Goal: Task Accomplishment & Management: Manage account settings

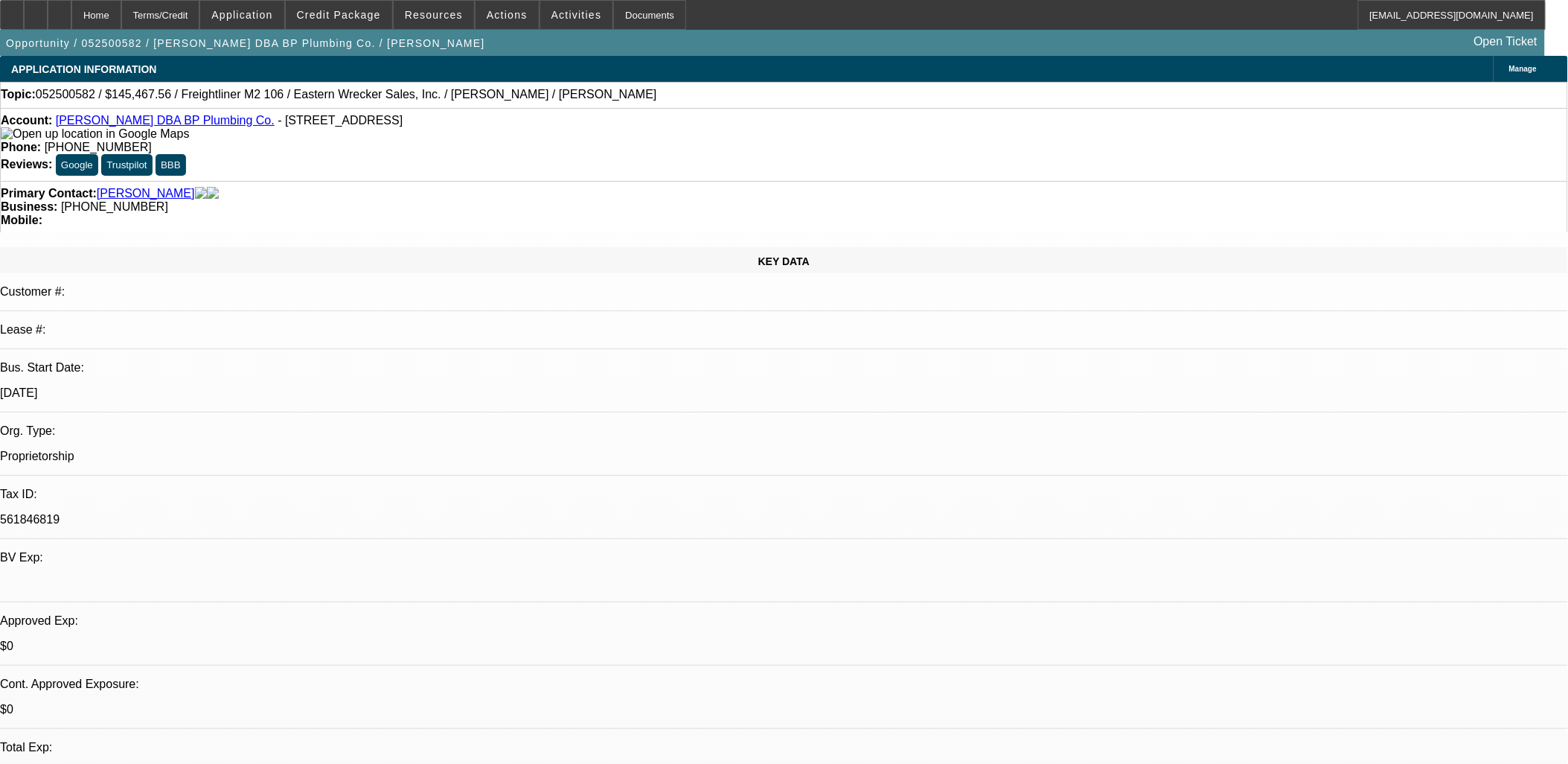
select select "0"
select select "0.1"
select select "0"
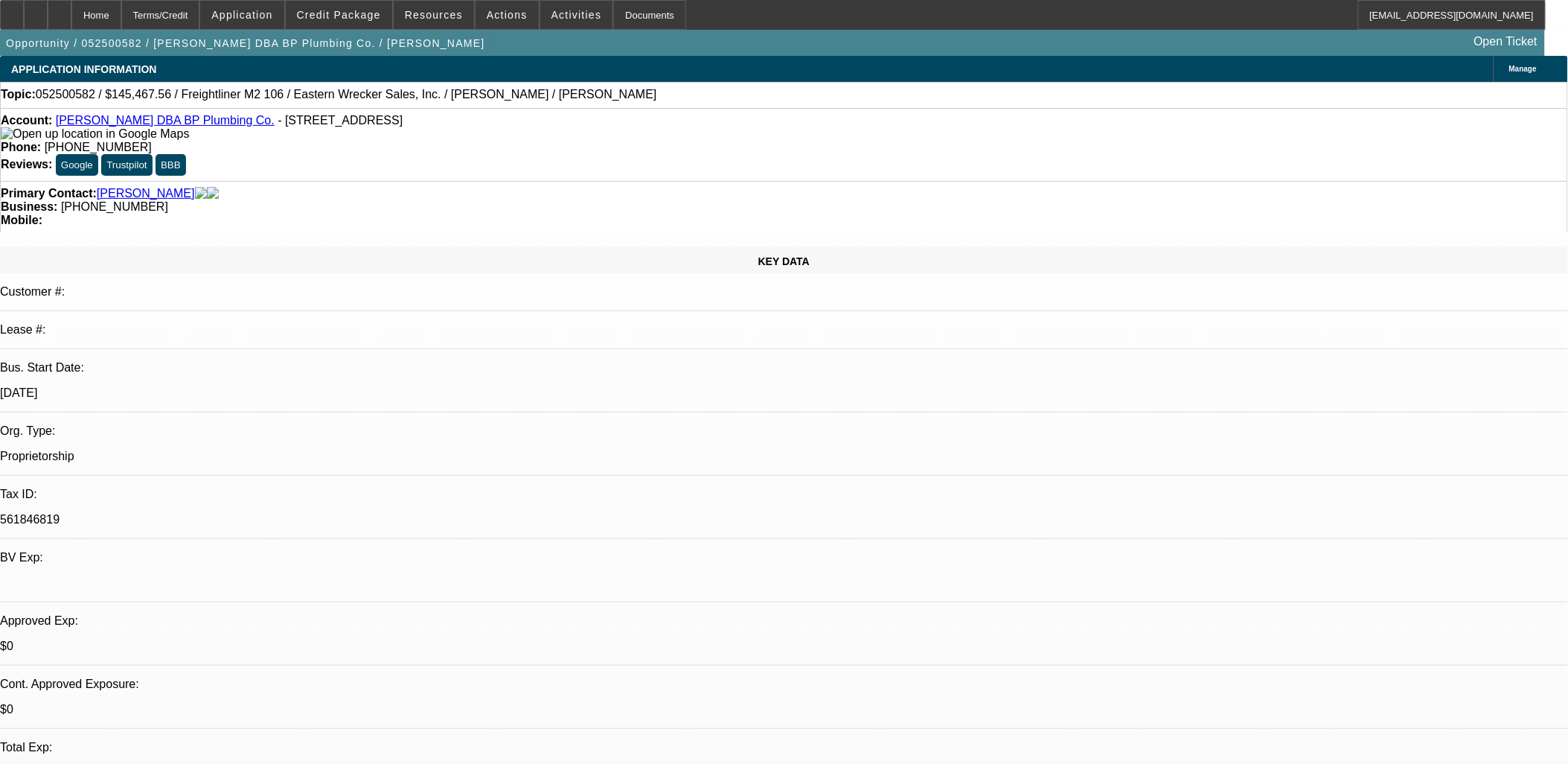
select select "0.1"
select select "0"
select select "0.1"
select select "0"
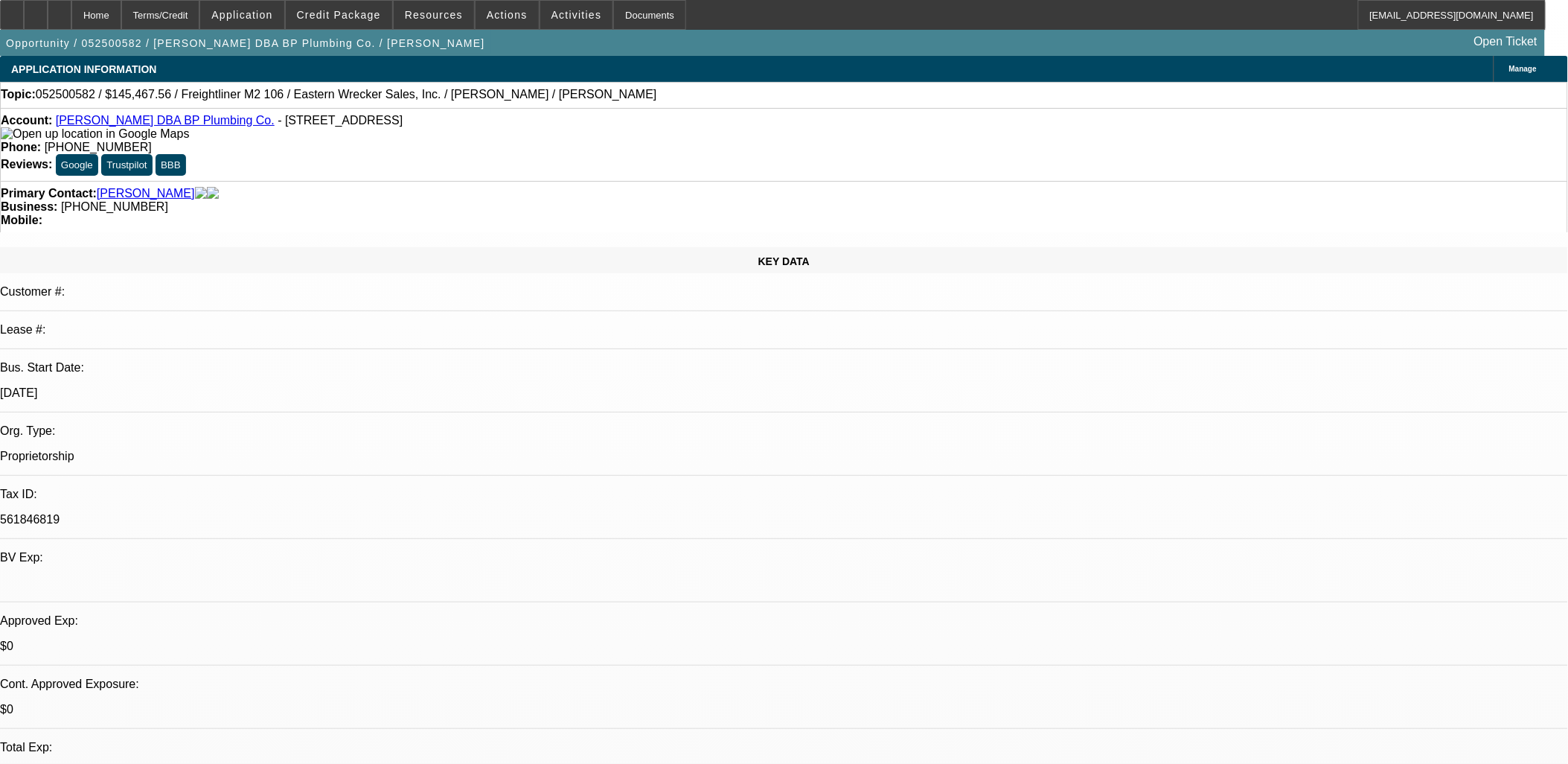
select select "2"
select select "0.1"
select select "1"
select select "3"
select select "4"
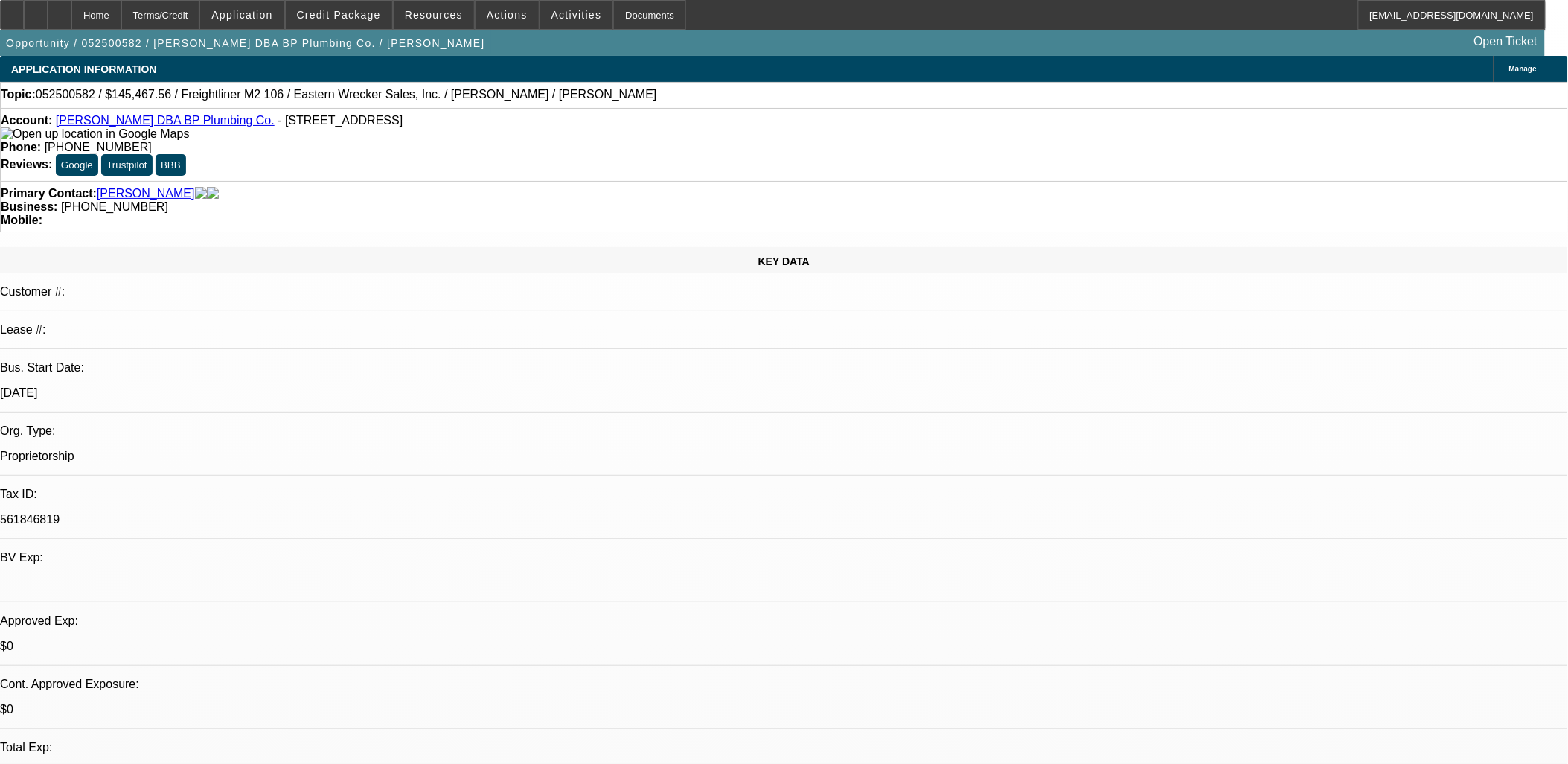
select select "1"
select select "3"
select select "4"
select select "1"
select select "3"
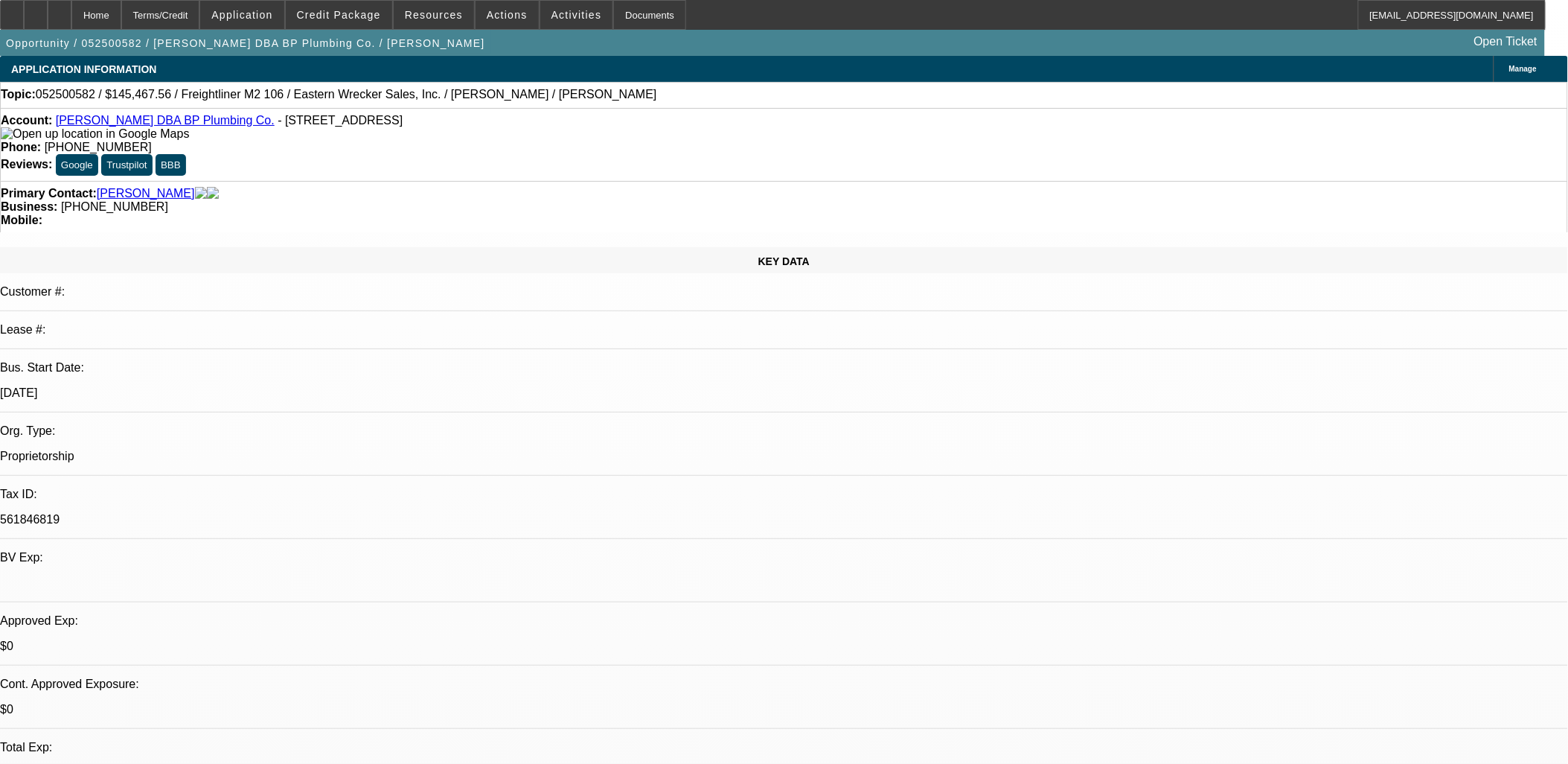
select select "4"
select select "1"
select select "2"
select select "4"
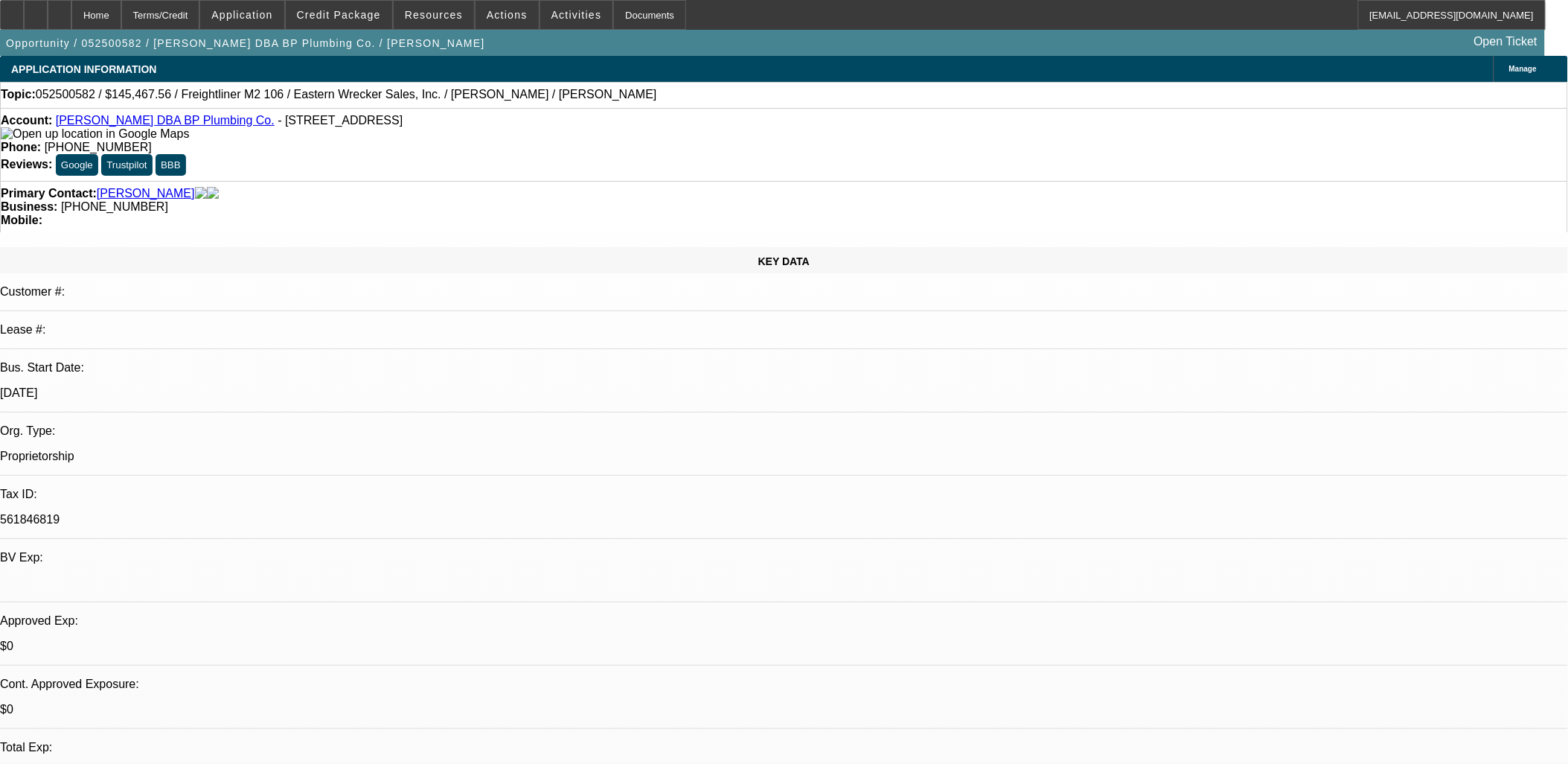
drag, startPoint x: 1155, startPoint y: 367, endPoint x: 702, endPoint y: 425, distance: 456.7
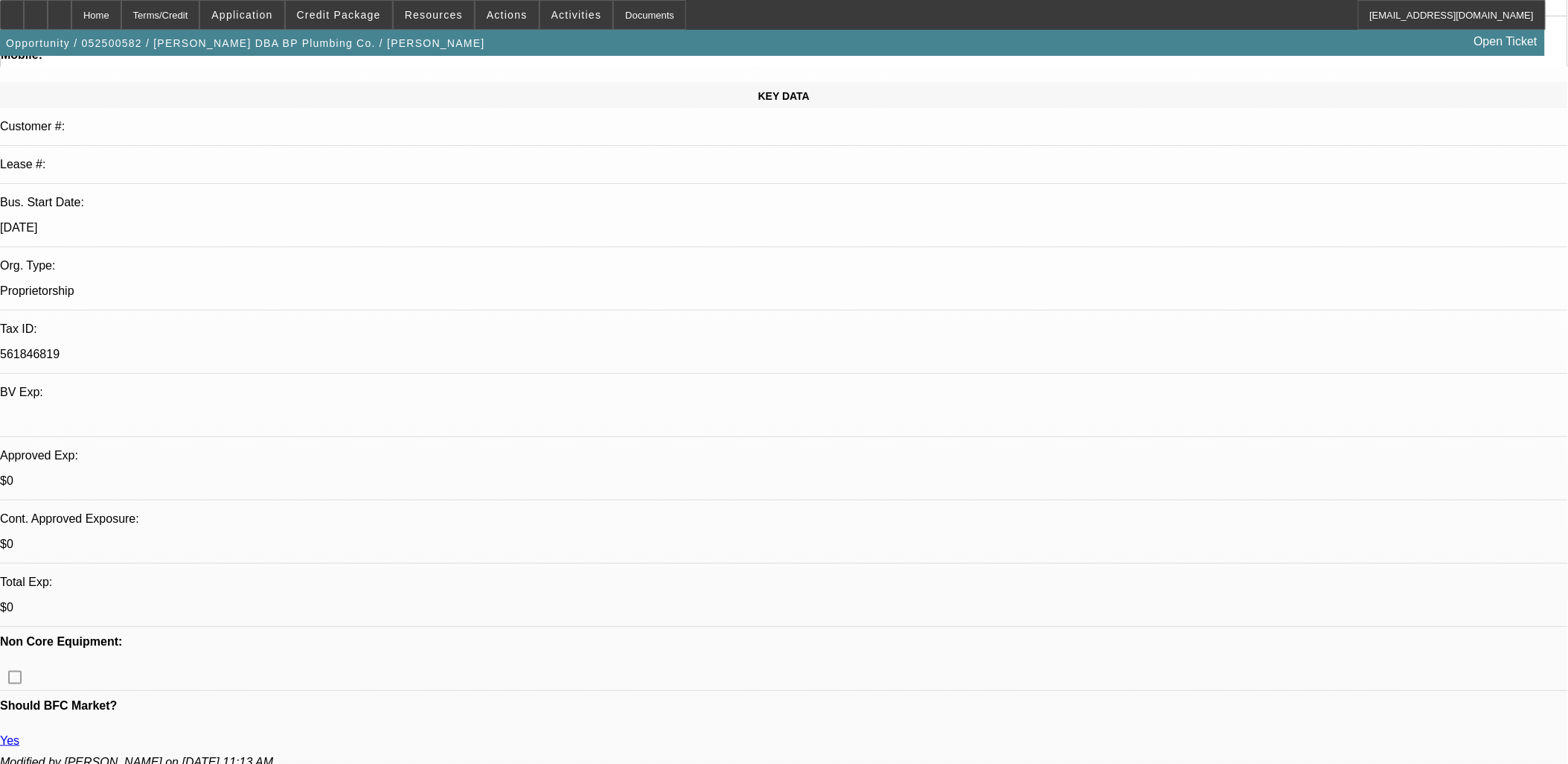
scroll to position [0, 0]
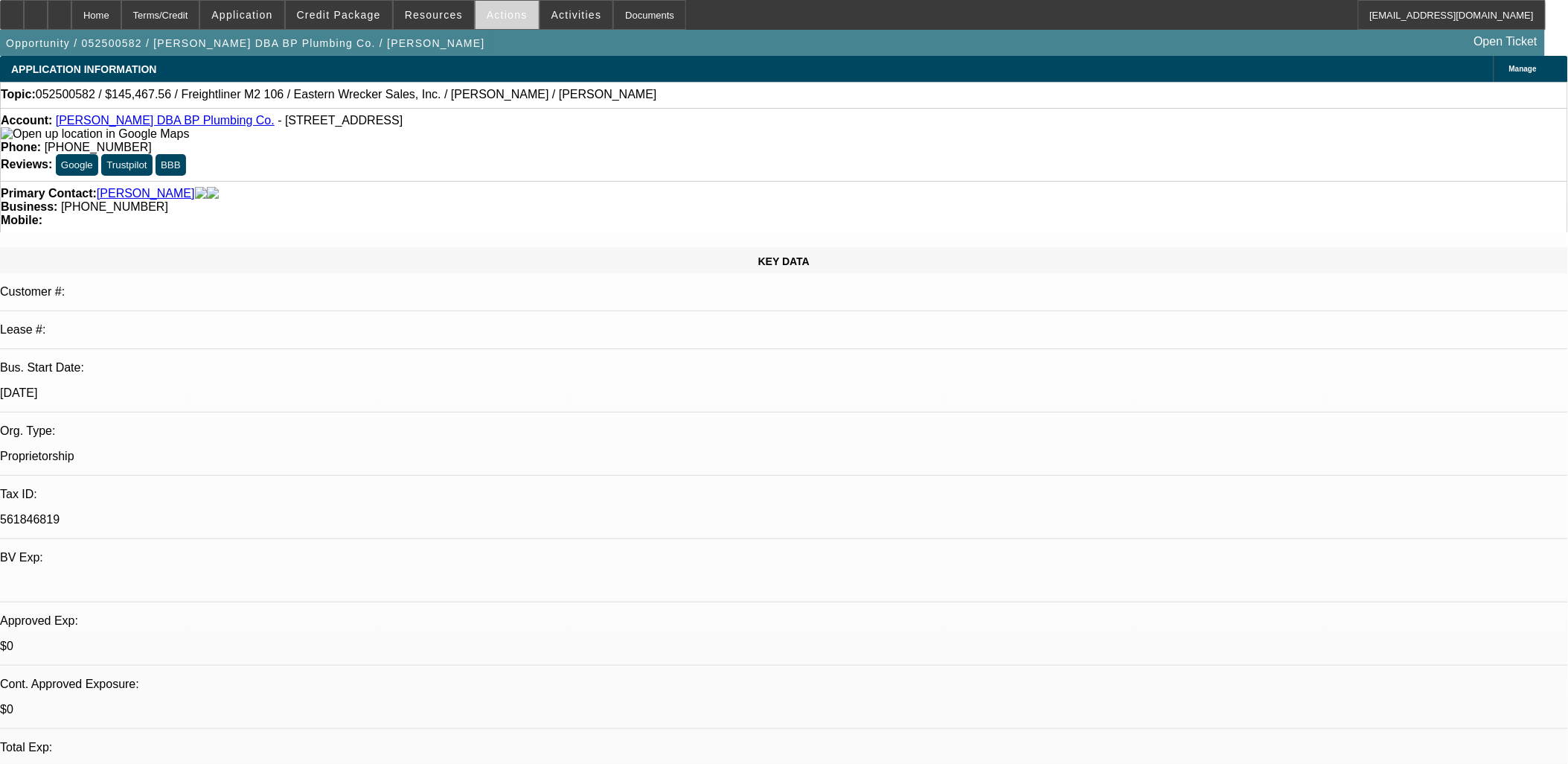
click at [513, 21] on span at bounding box center [507, 15] width 63 height 36
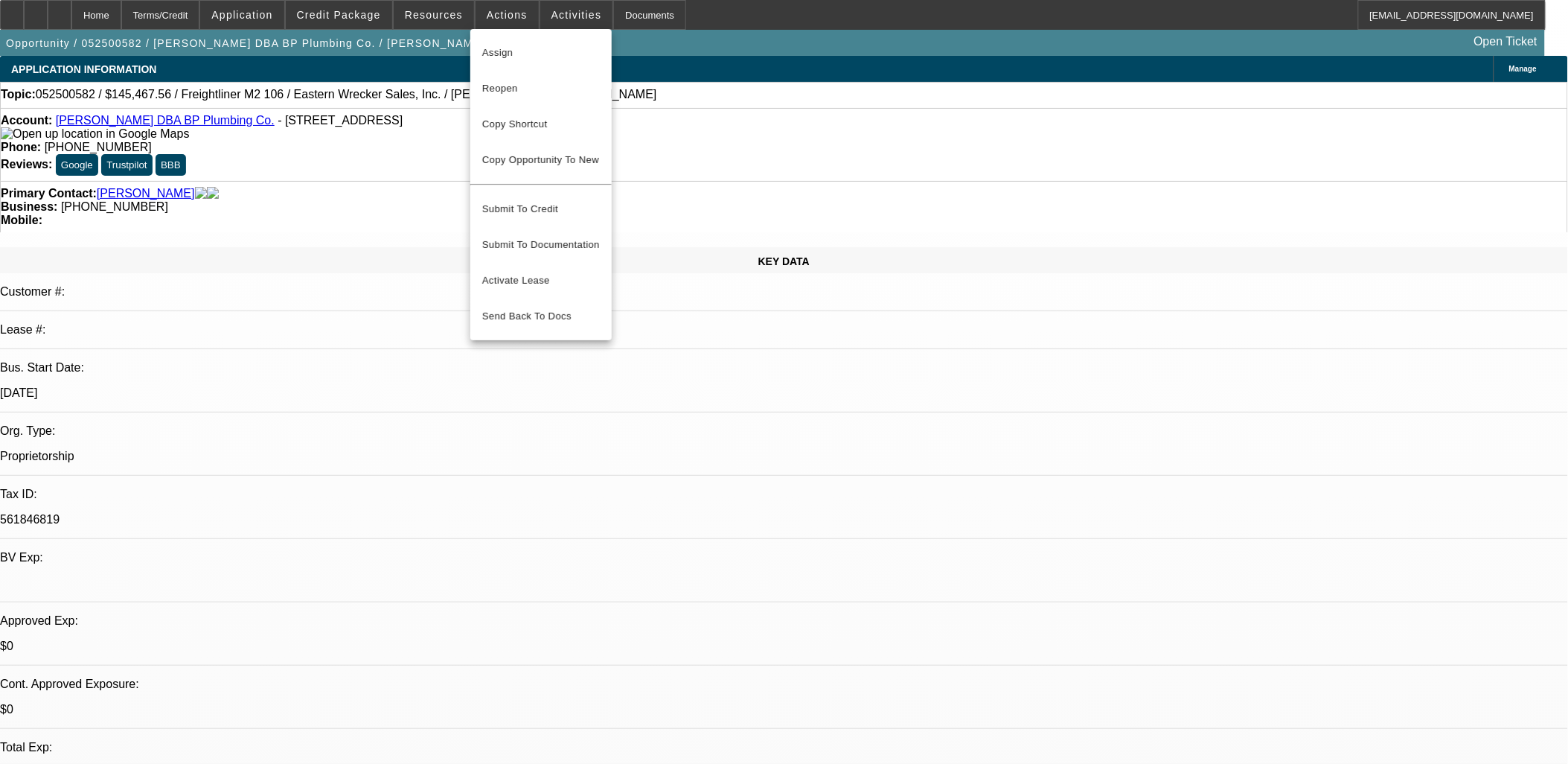
click at [734, 332] on div at bounding box center [784, 382] width 1568 height 764
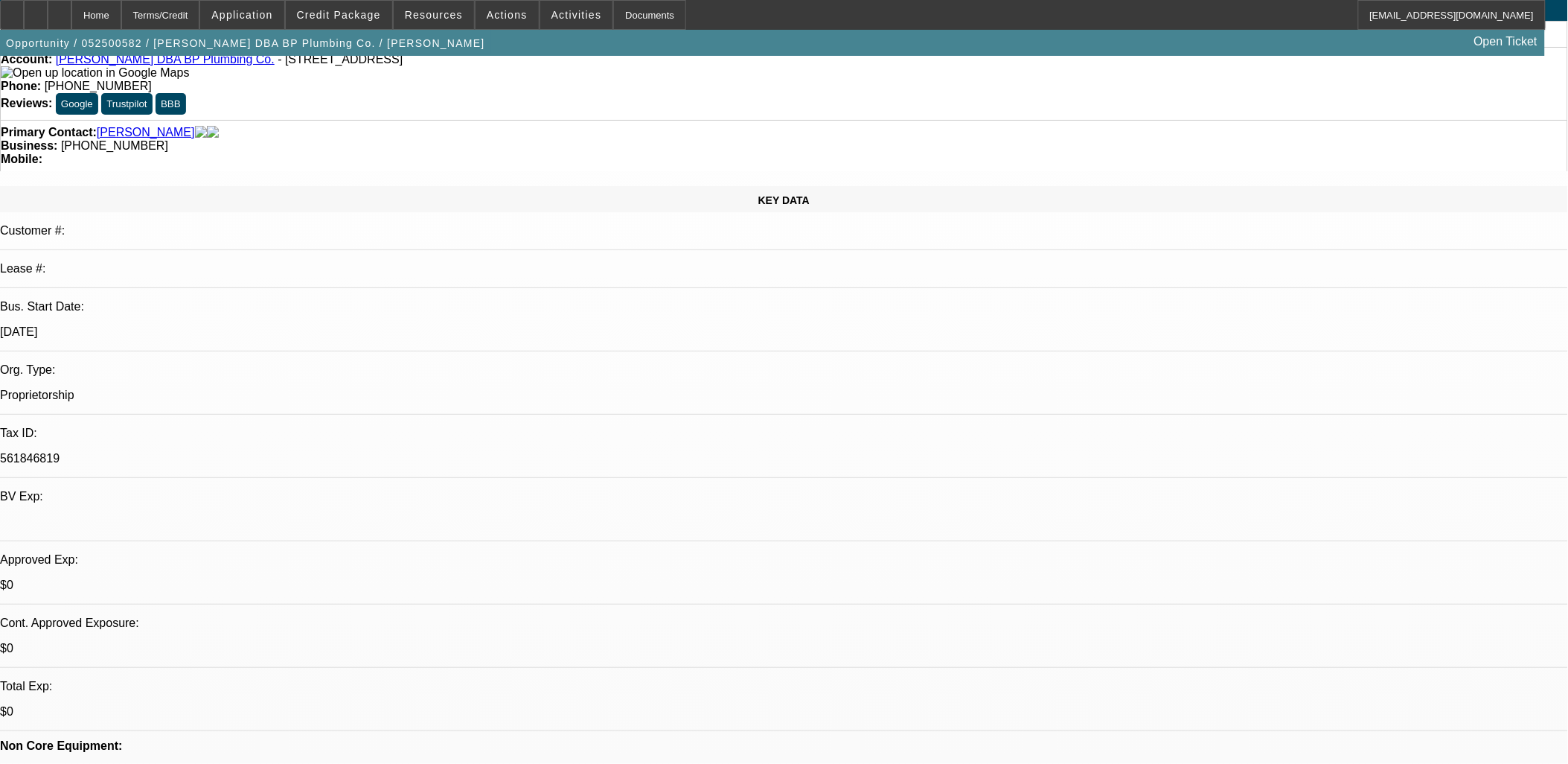
scroll to position [165, 0]
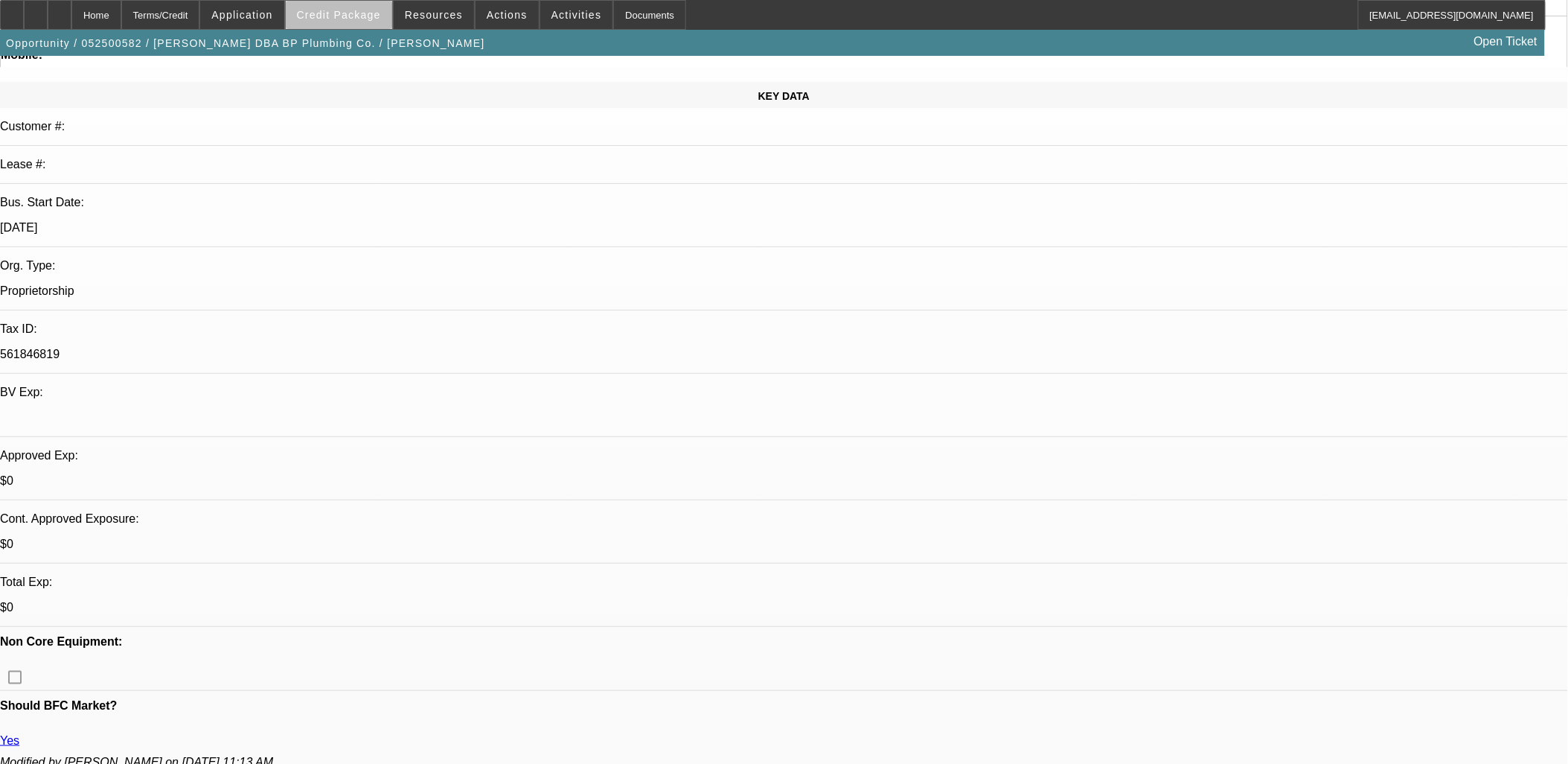
click at [376, 23] on span at bounding box center [339, 15] width 107 height 36
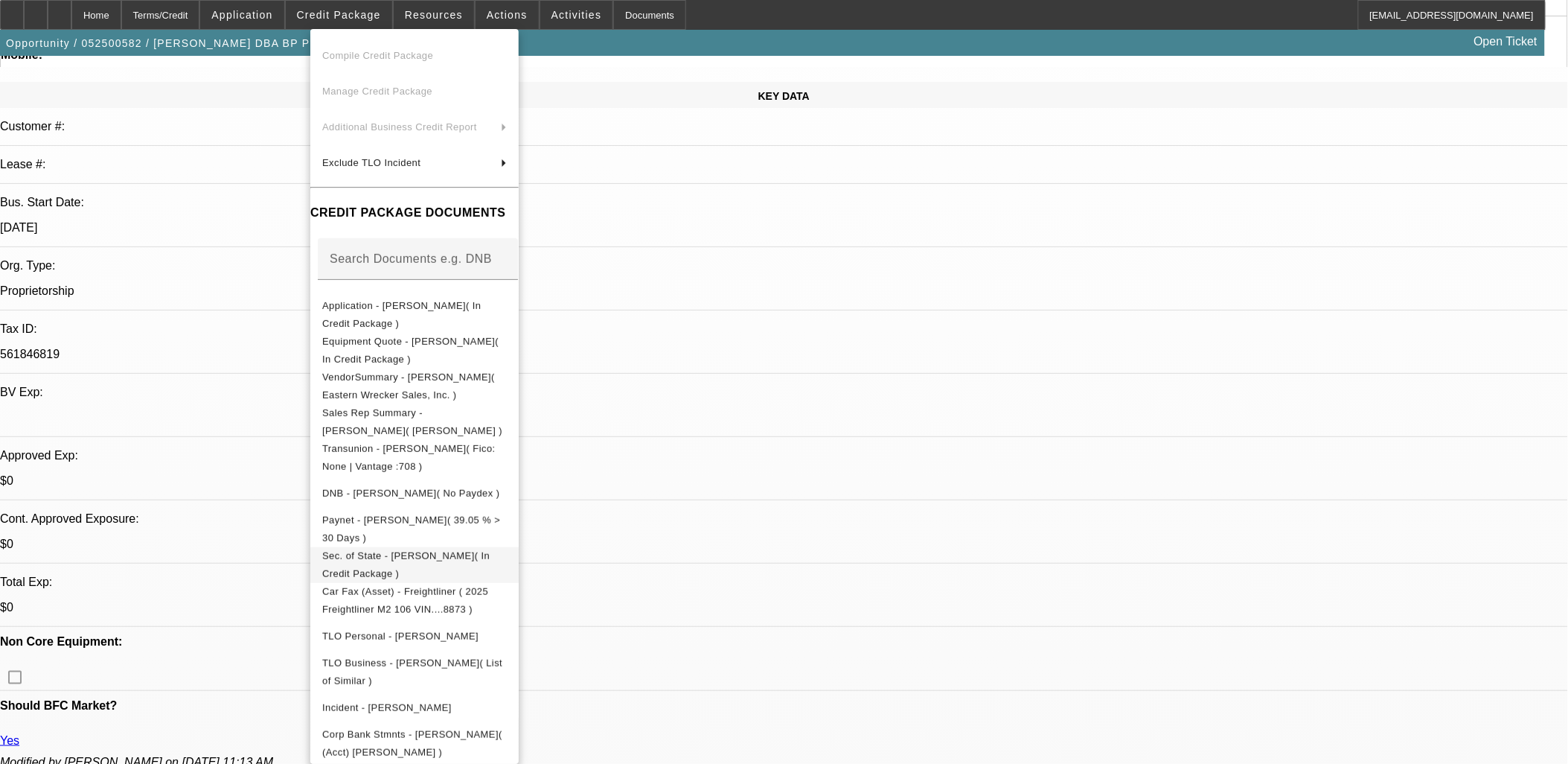
scroll to position [78, 0]
click at [489, 546] on span "Sec. of State - Walter R Parker Jr.( In Credit Package )" at bounding box center [406, 561] width 167 height 29
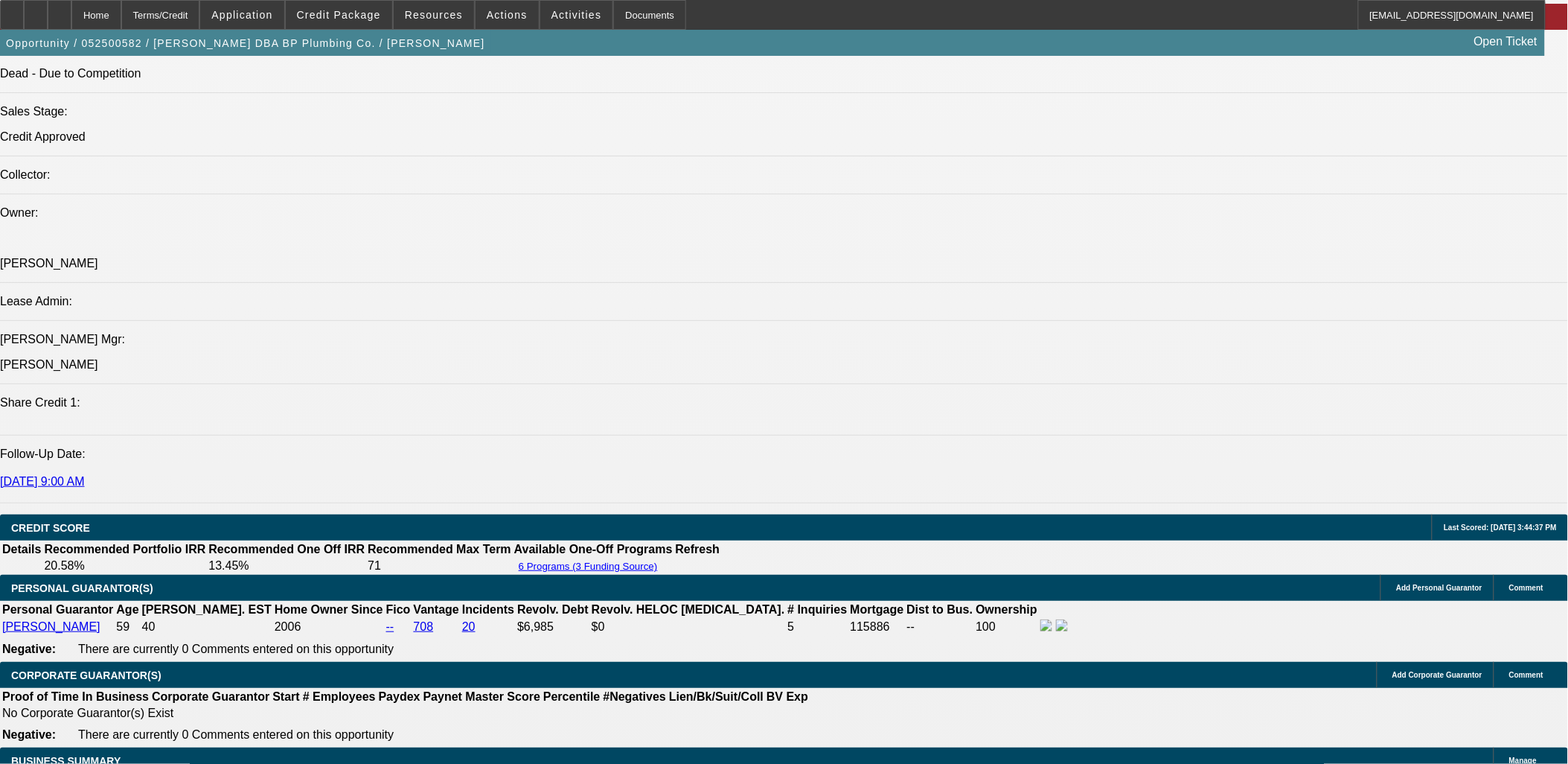
scroll to position [1902, 0]
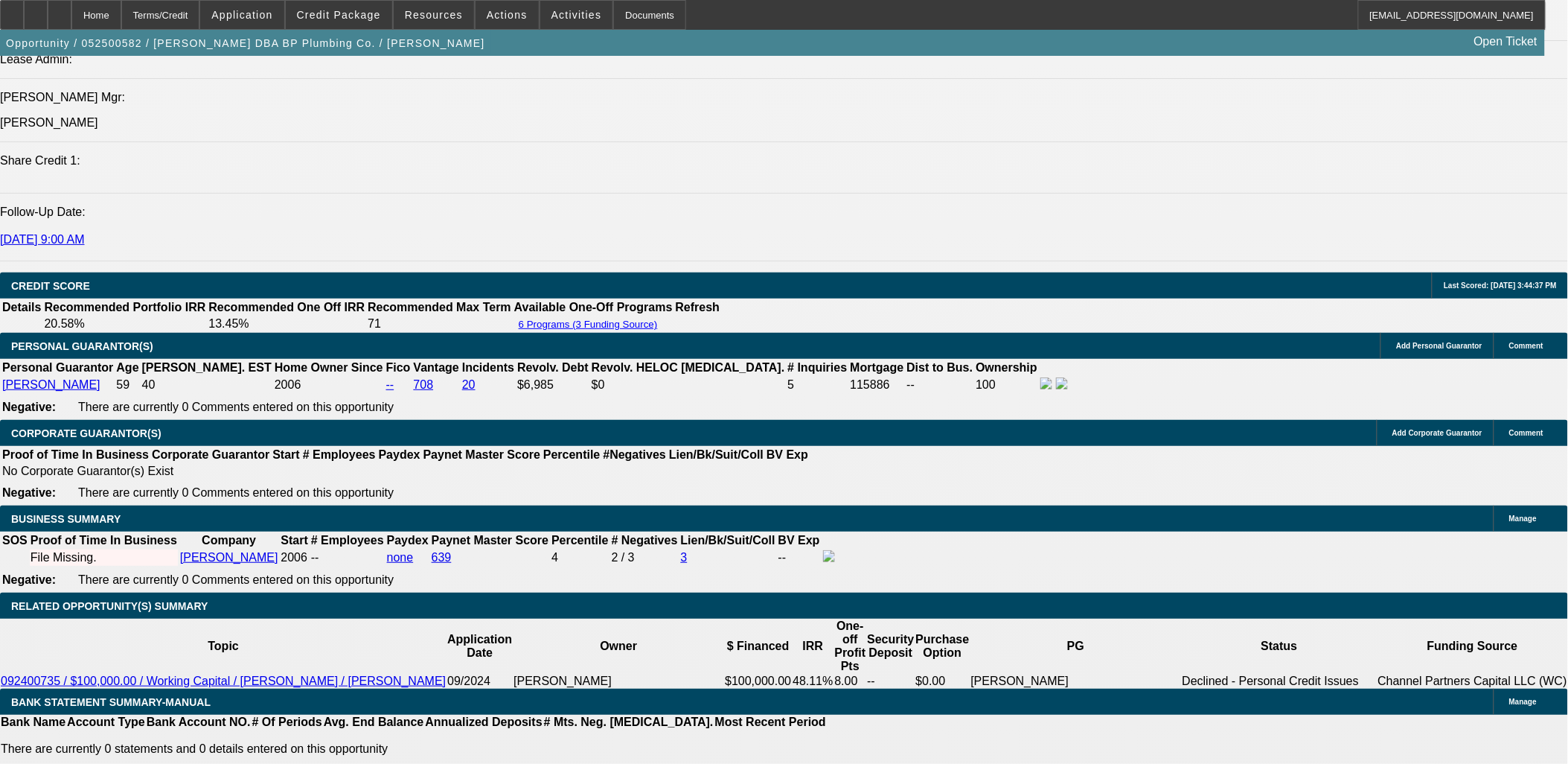
drag, startPoint x: 469, startPoint y: 134, endPoint x: 548, endPoint y: 214, distance: 112.4
drag, startPoint x: 547, startPoint y: 232, endPoint x: 288, endPoint y: 210, distance: 259.9
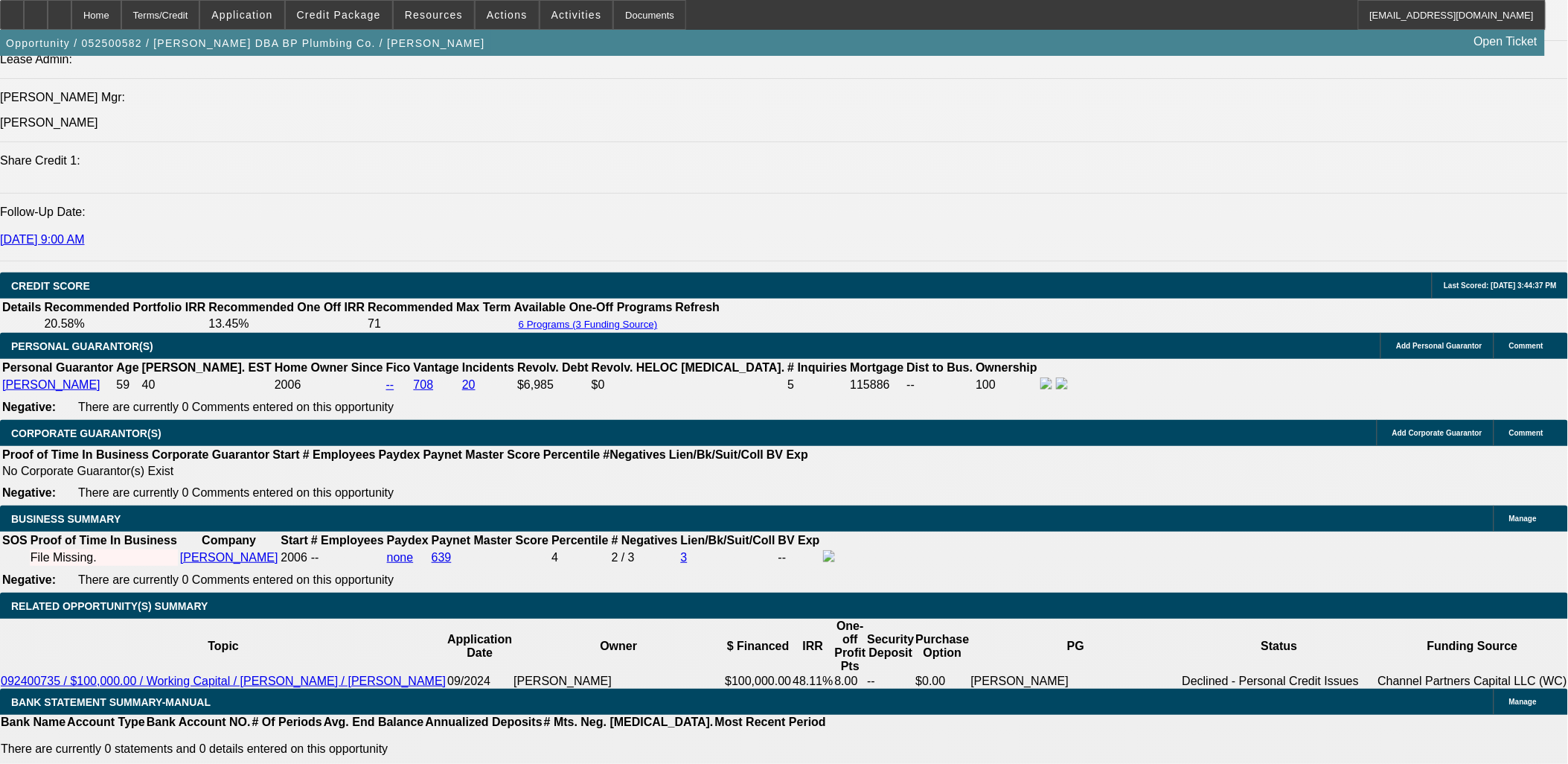
drag, startPoint x: 296, startPoint y: 225, endPoint x: 1, endPoint y: 121, distance: 312.8
click at [1, 121] on div "APPLICATION INFORMATION Manage Topic: 052500582 / $145,467.56 / Freightliner M2…" at bounding box center [784, 688] width 1568 height 5069
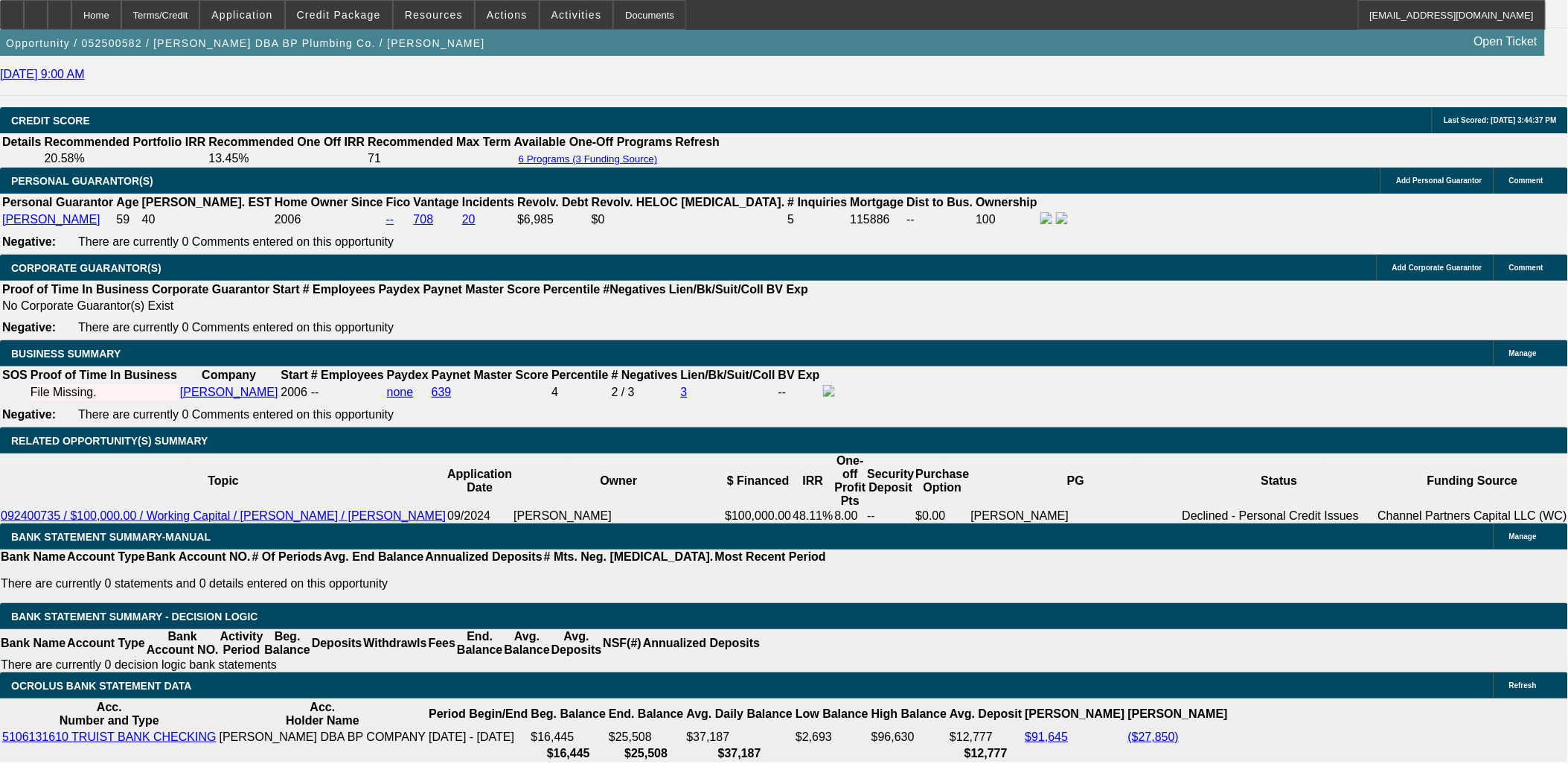
scroll to position [1516, 0]
drag, startPoint x: 1162, startPoint y: 157, endPoint x: 1173, endPoint y: 191, distance: 35.7
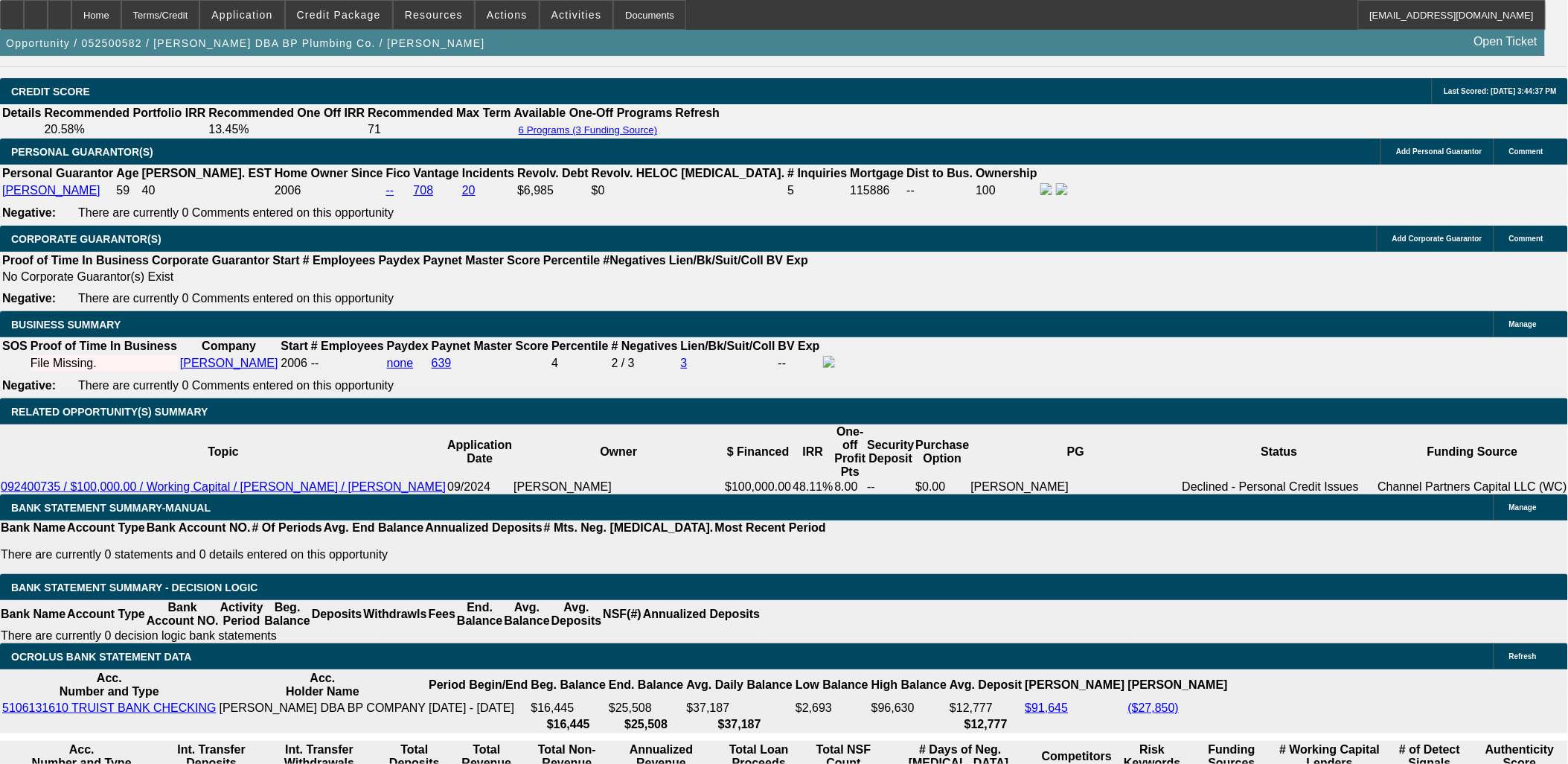
scroll to position [2067, 0]
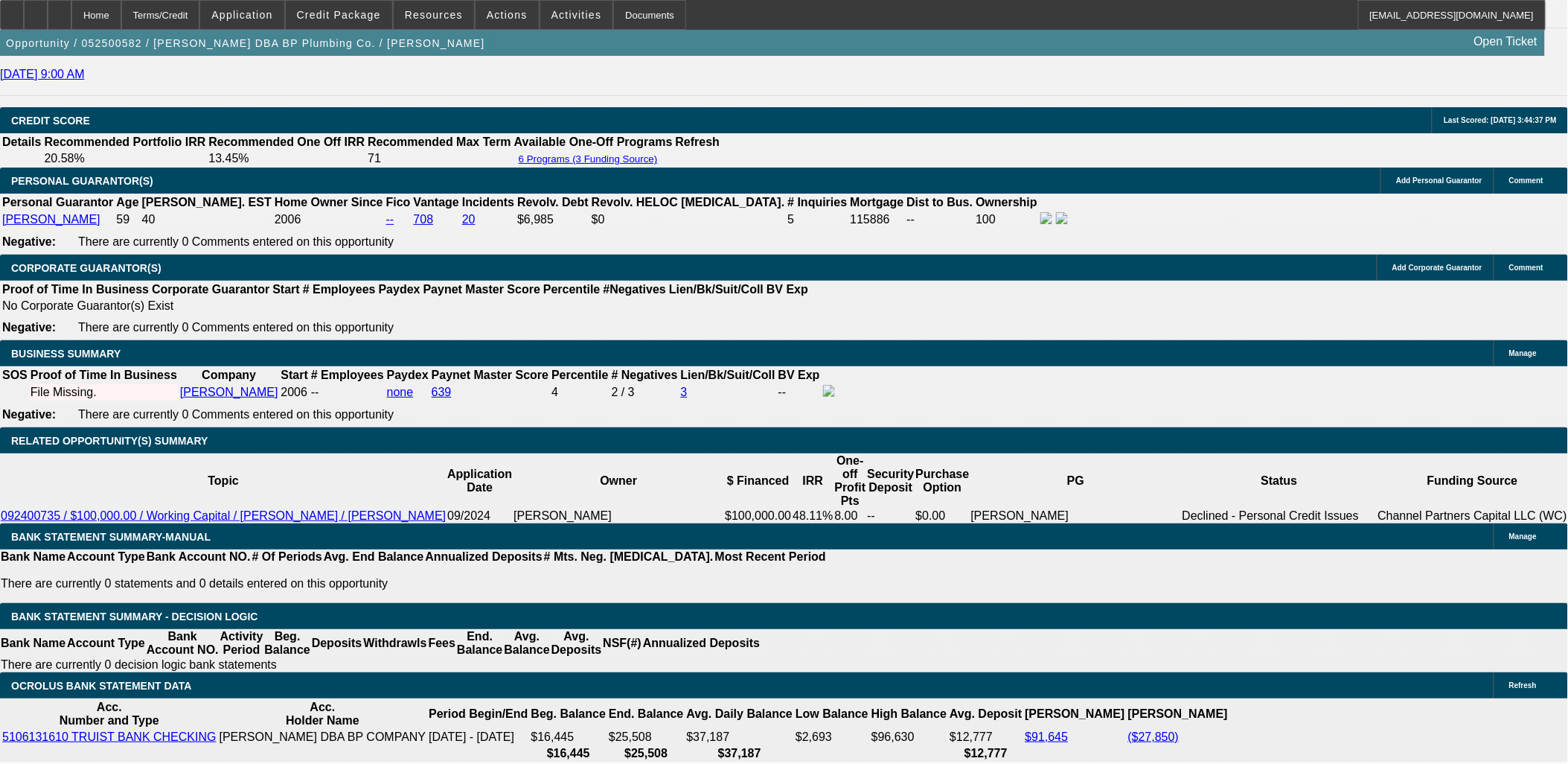
select select "0"
select select "2"
select select "0.1"
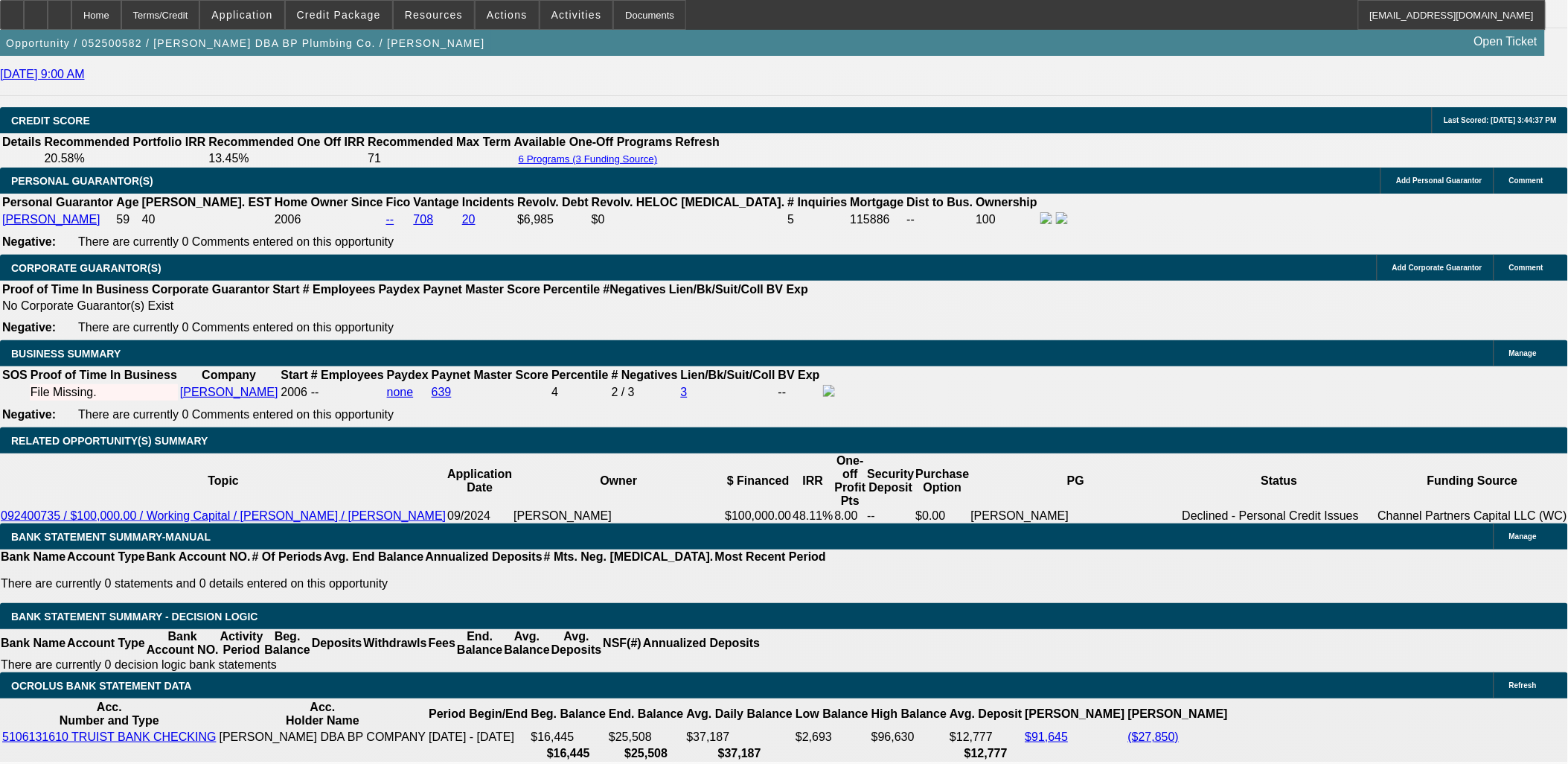
select select "4"
select select "0"
select select "2"
select select "0.1"
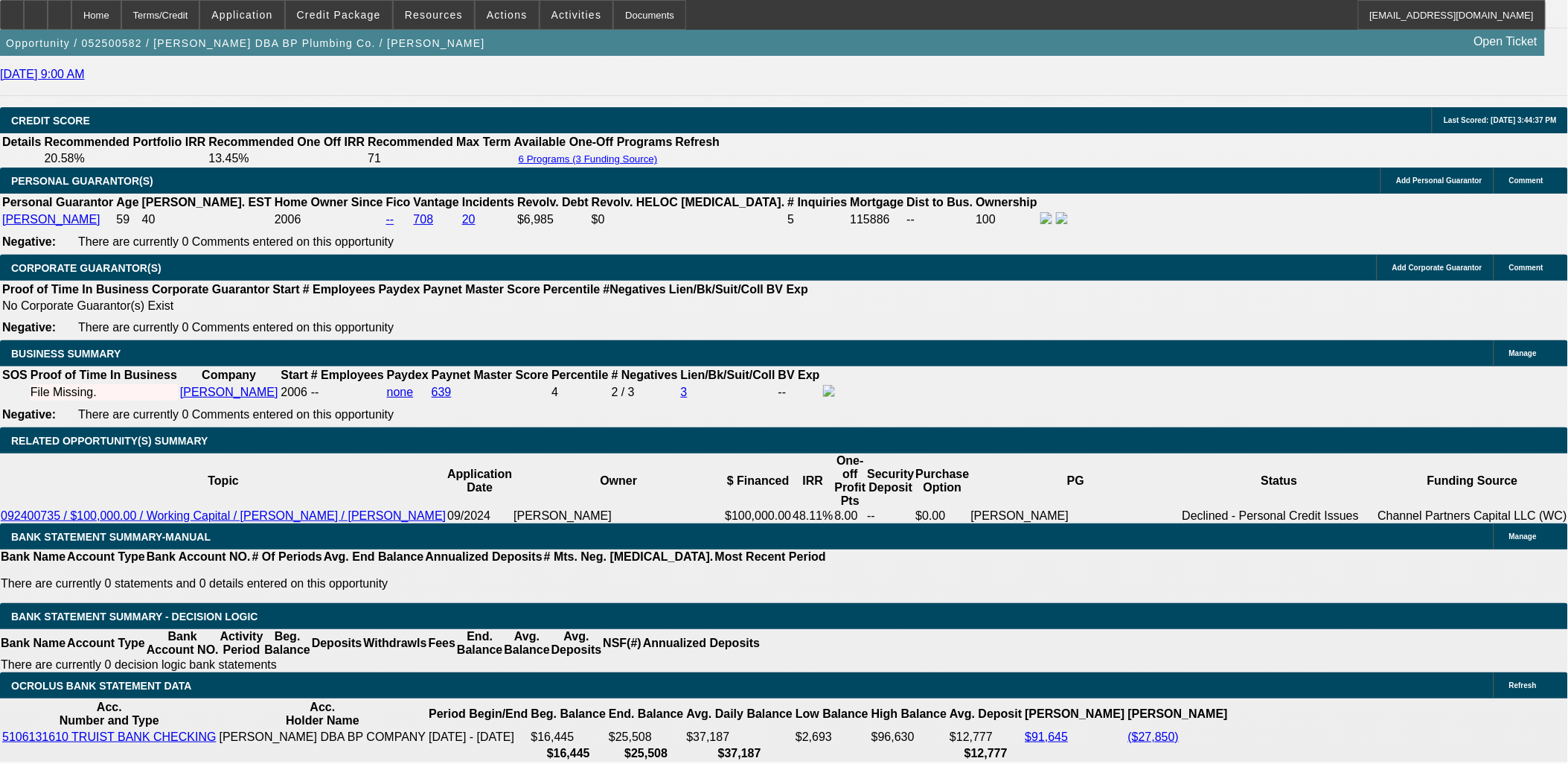
select select "4"
select select "0"
select select "6"
select select "0"
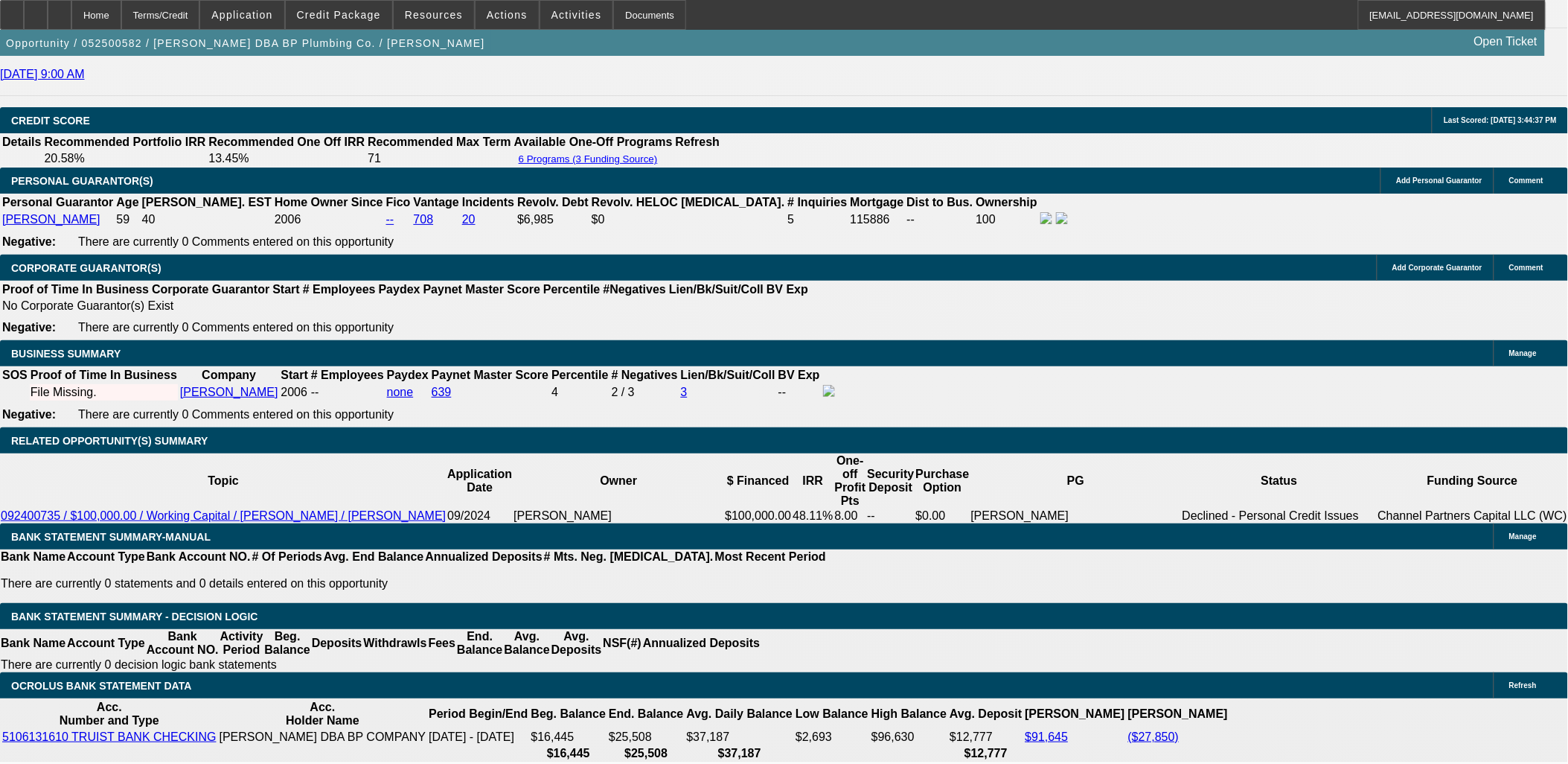
select select "0.1"
select select "4"
select select "0"
select select "0.1"
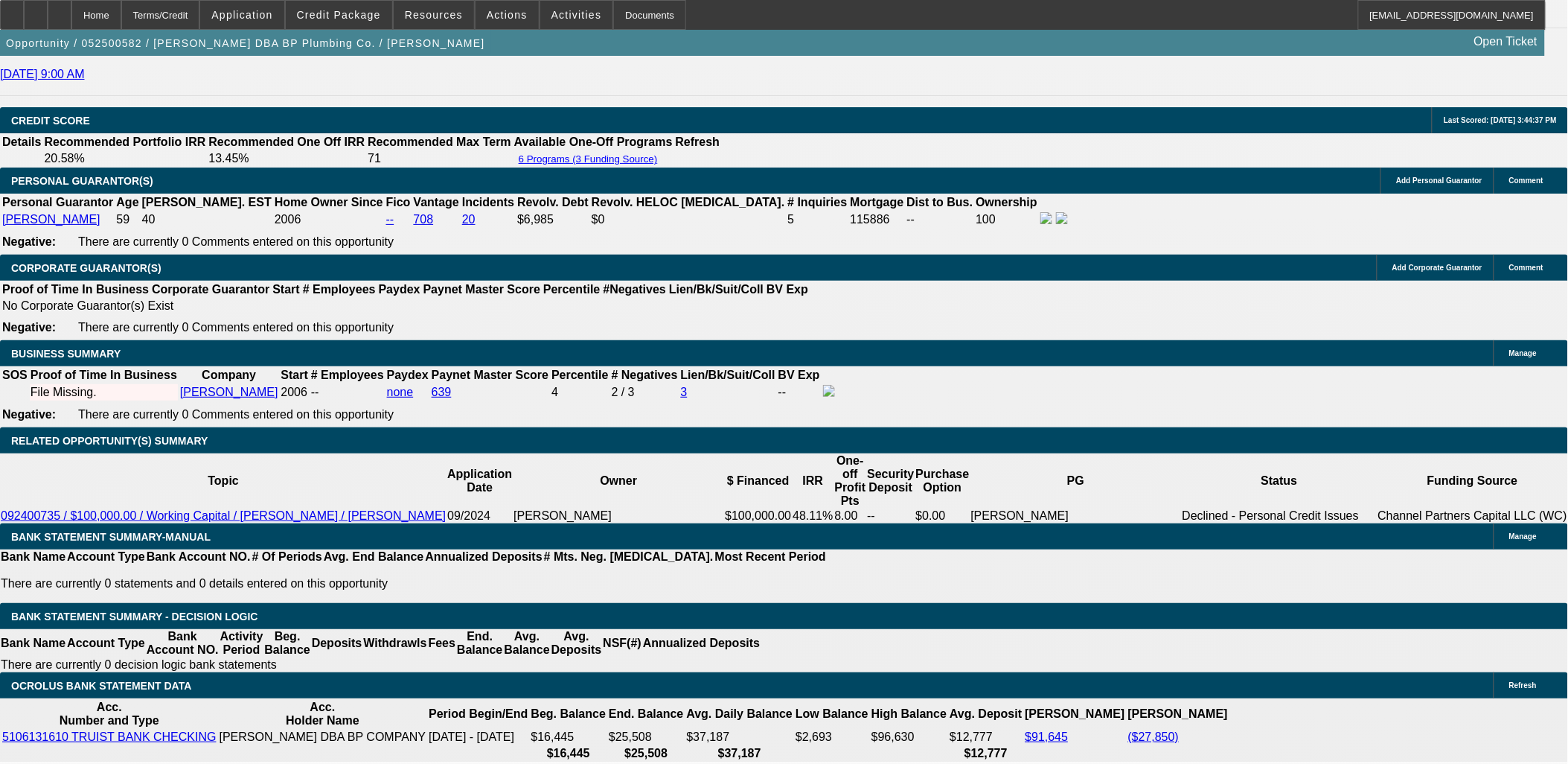
select select "4"
select select "0"
select select "0.1"
select select "4"
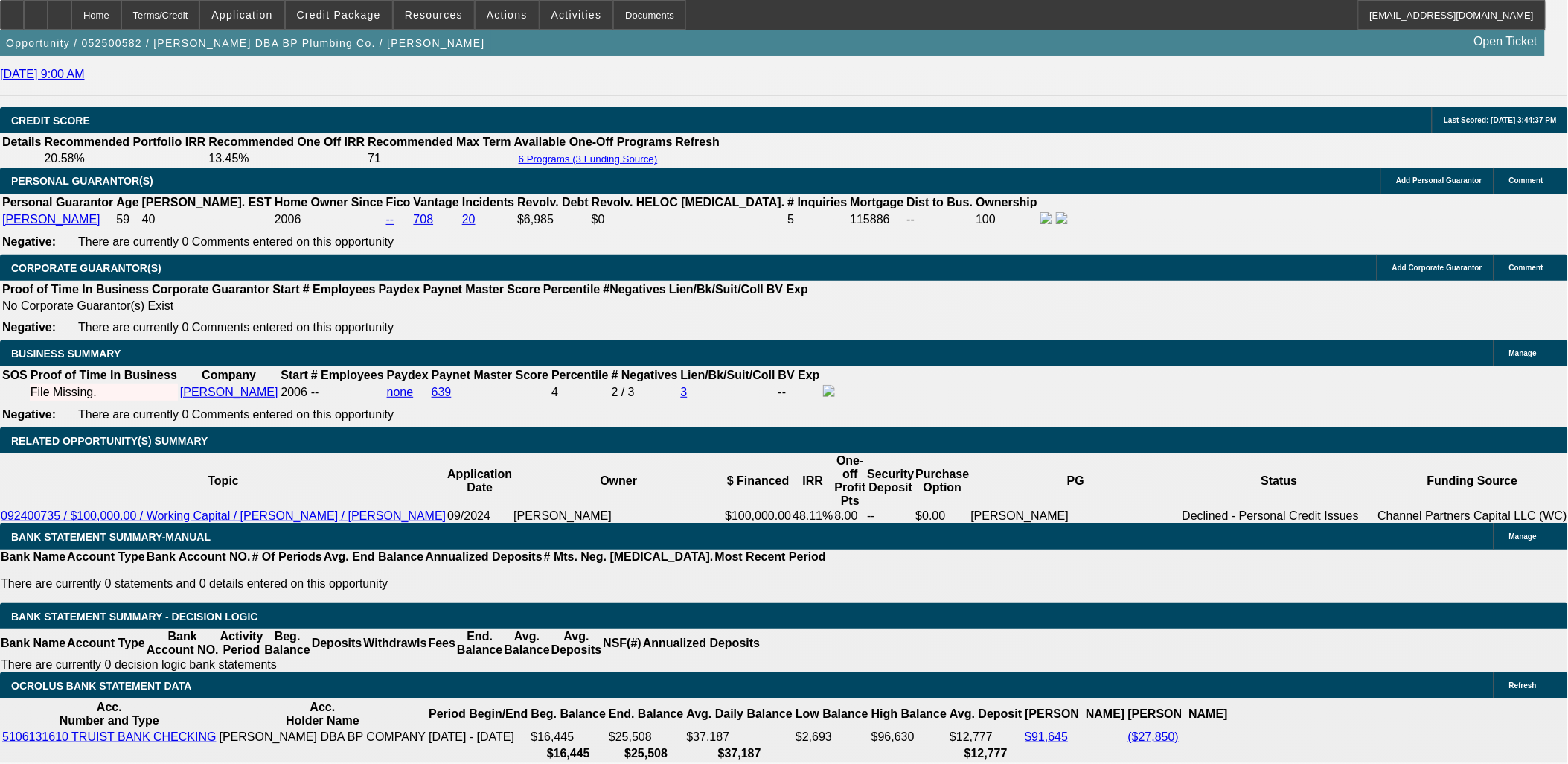
select select "0"
select select "0.1"
select select "4"
select select "0"
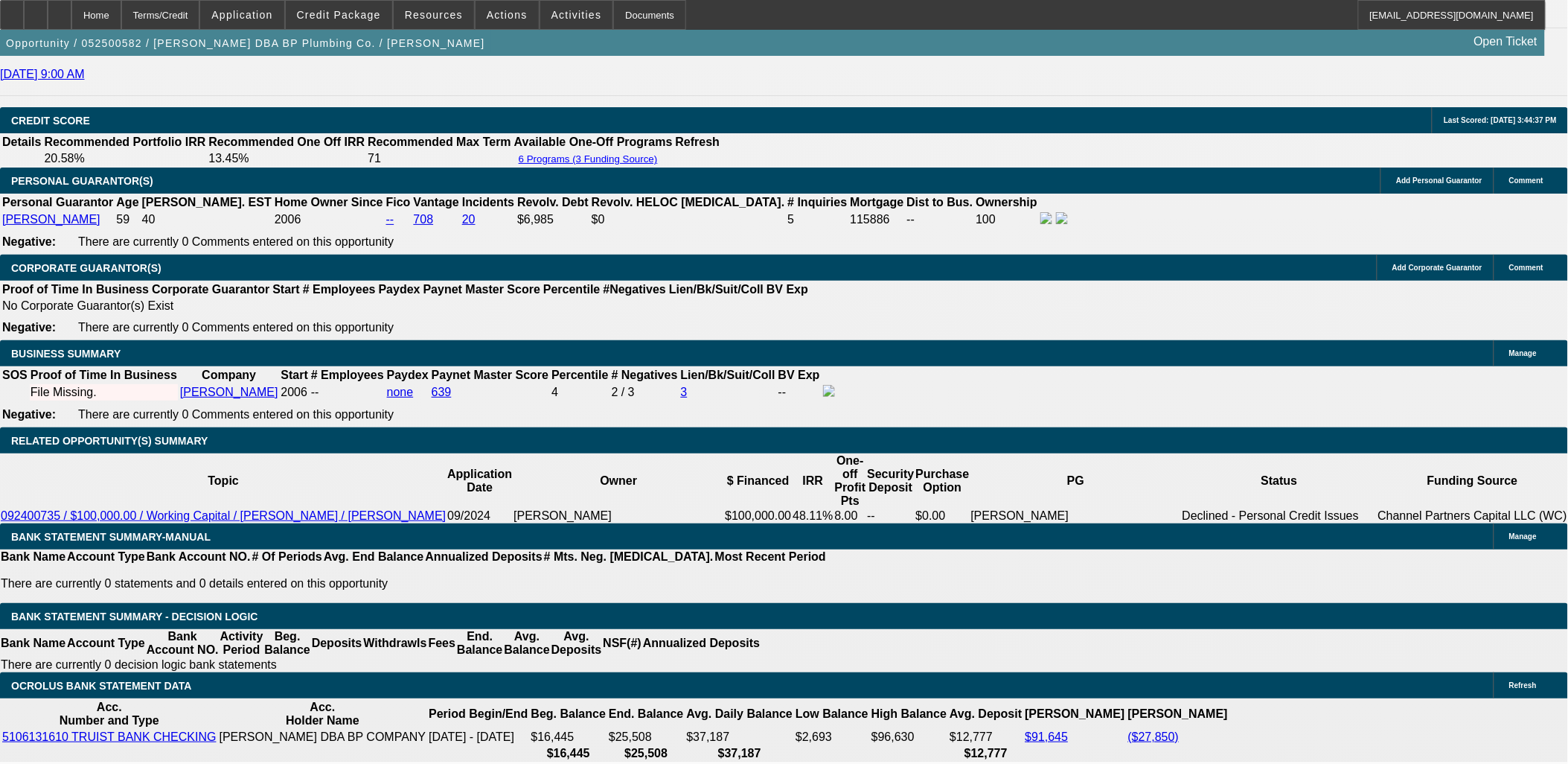
select select "0"
select select "0.1"
select select "4"
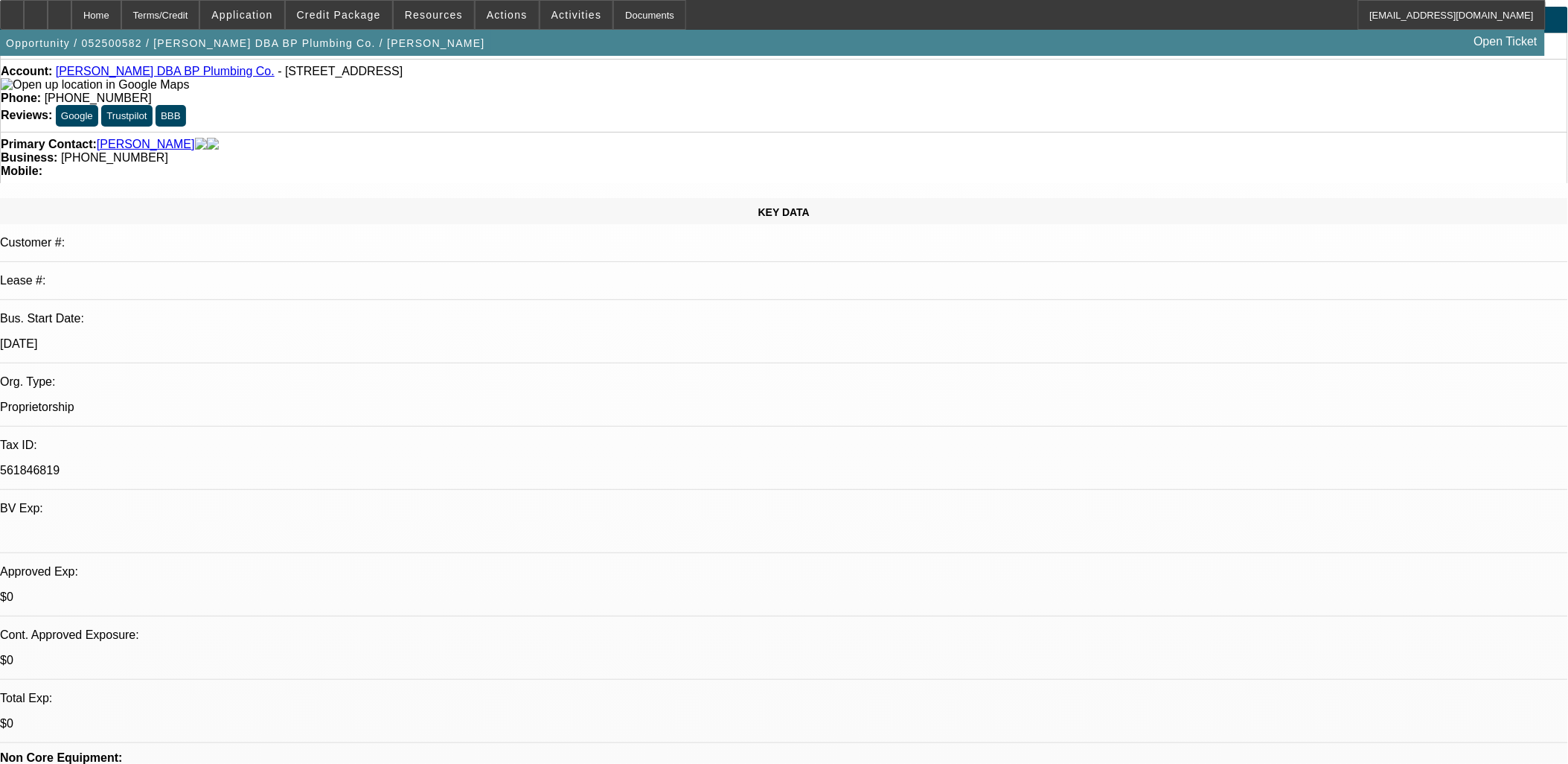
scroll to position [0, 0]
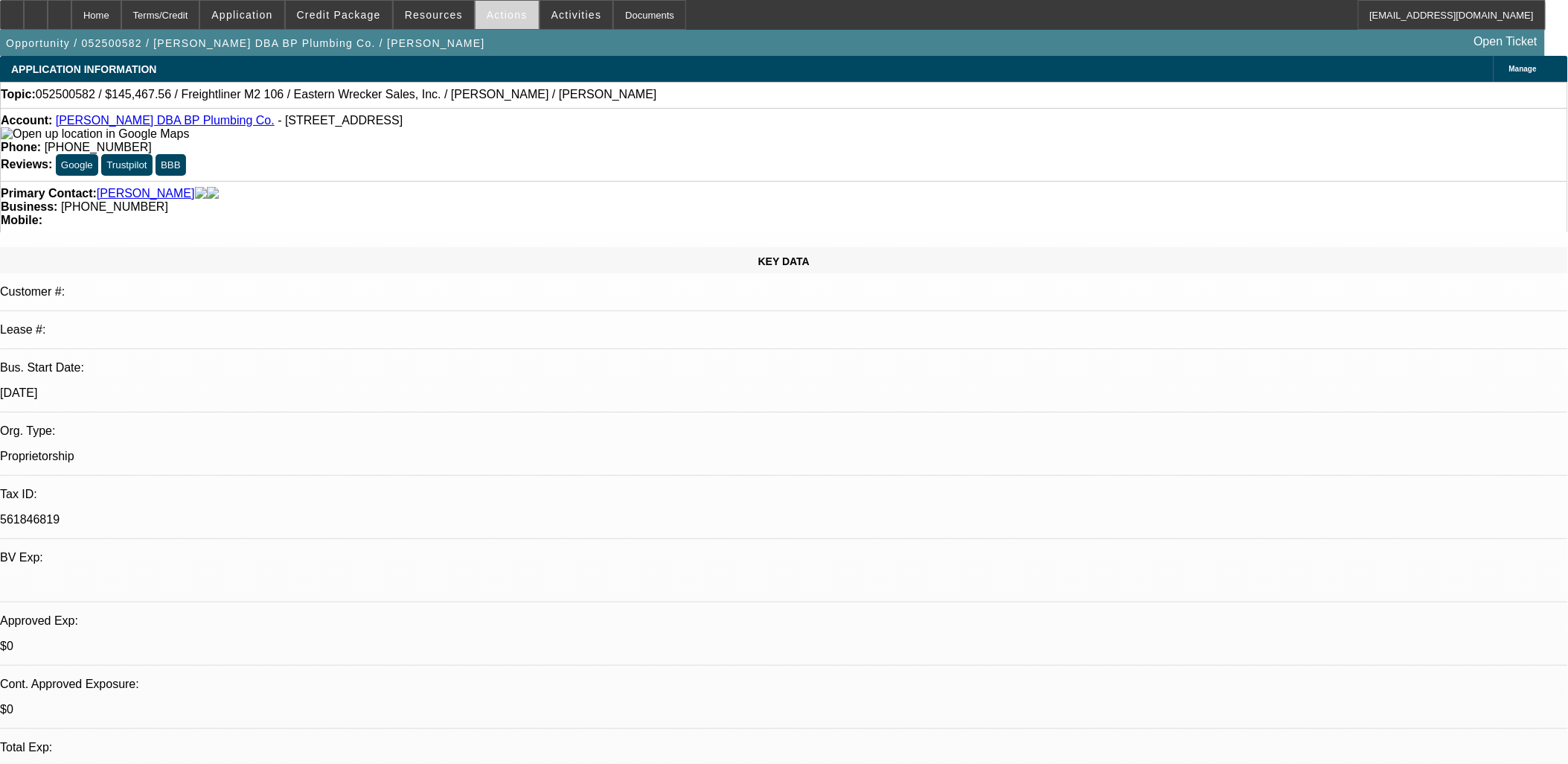
click at [487, 19] on span "Actions" at bounding box center [507, 15] width 41 height 12
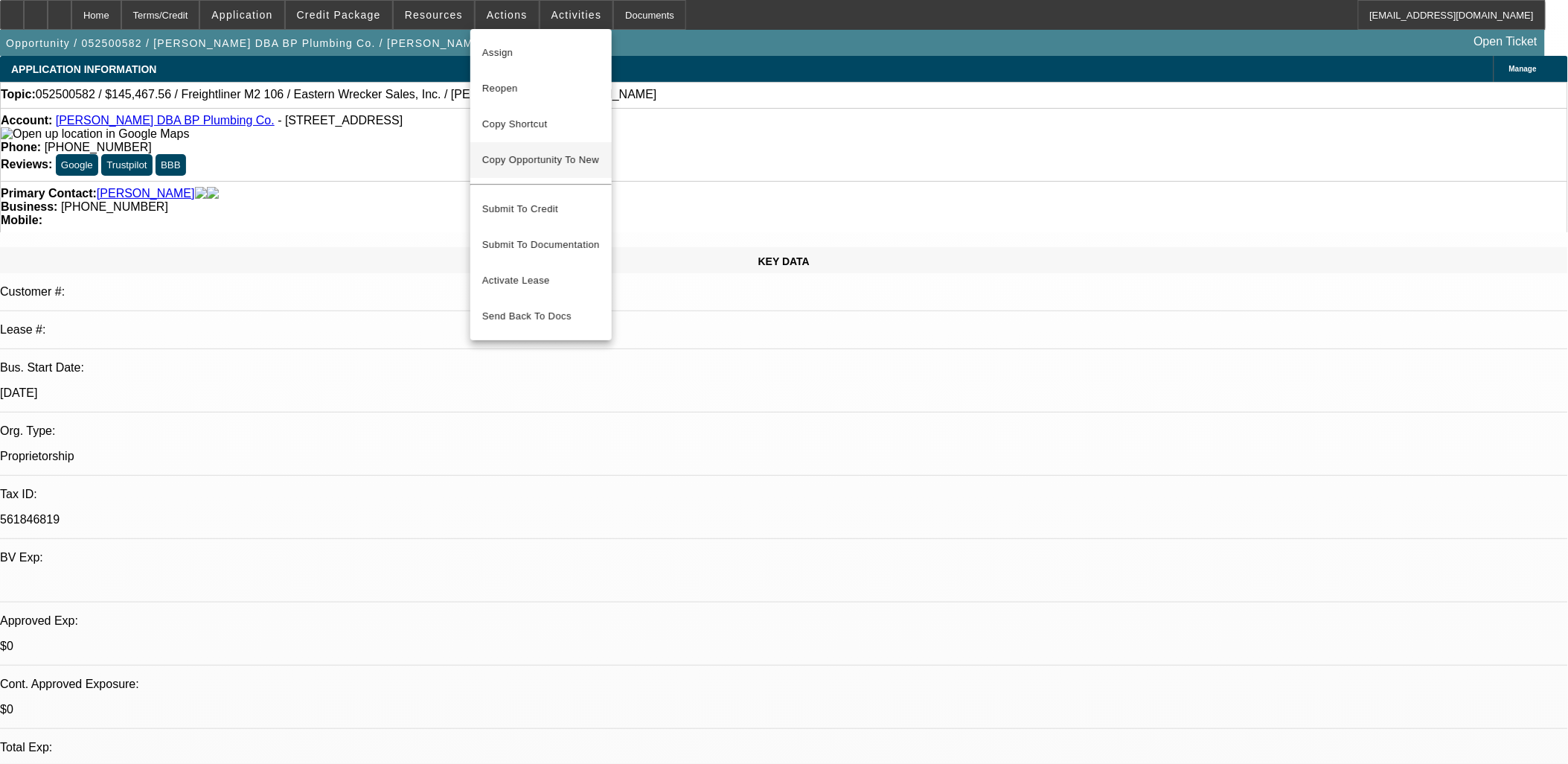
click at [552, 159] on span "Copy Opportunity To New" at bounding box center [541, 159] width 117 height 11
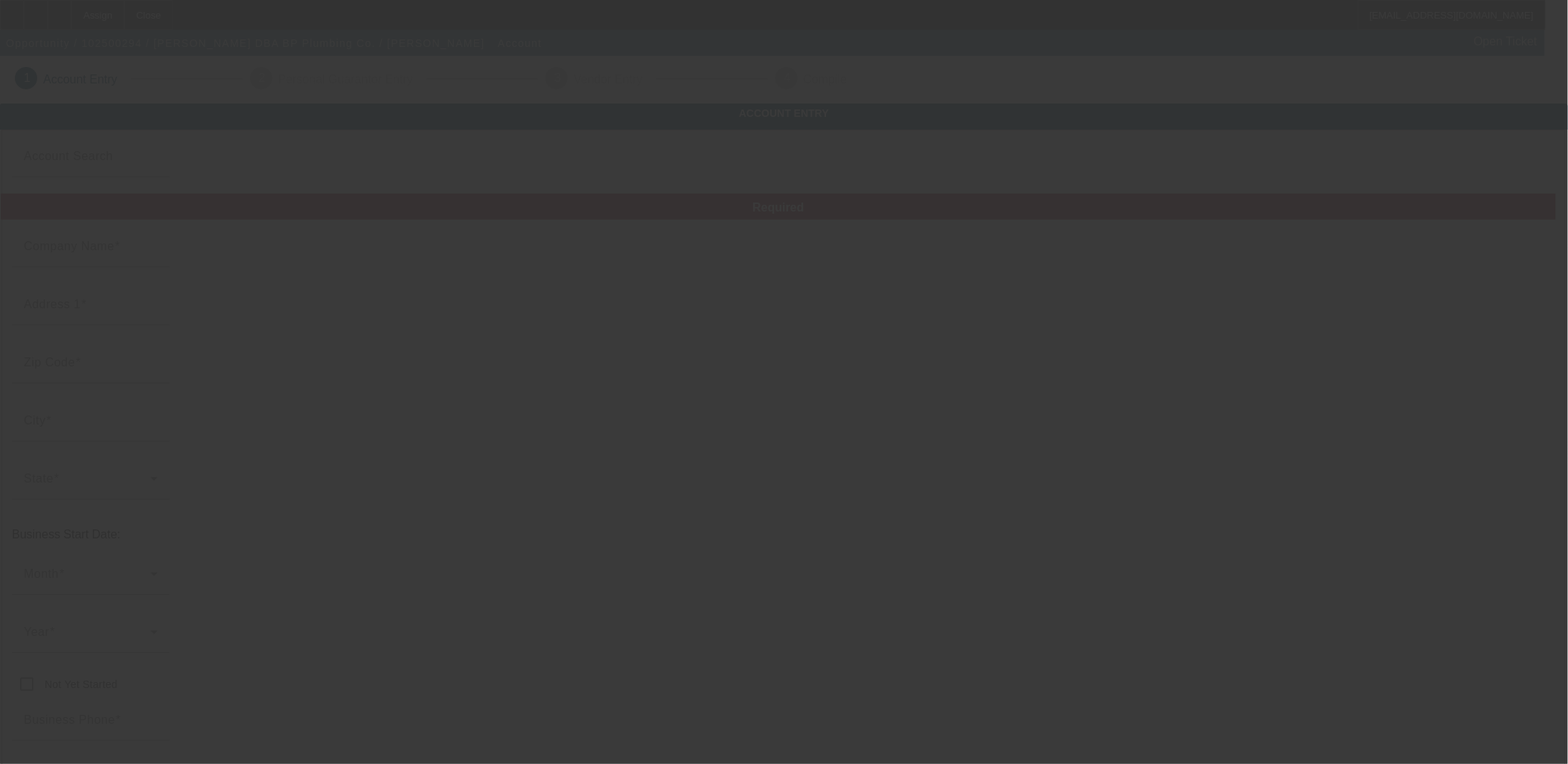
type input "Walter R Parker Jr."
type input "122 Fireflite Ln"
type input "28460"
type input "Sneads Ferry"
type input "(910) 389-8382"
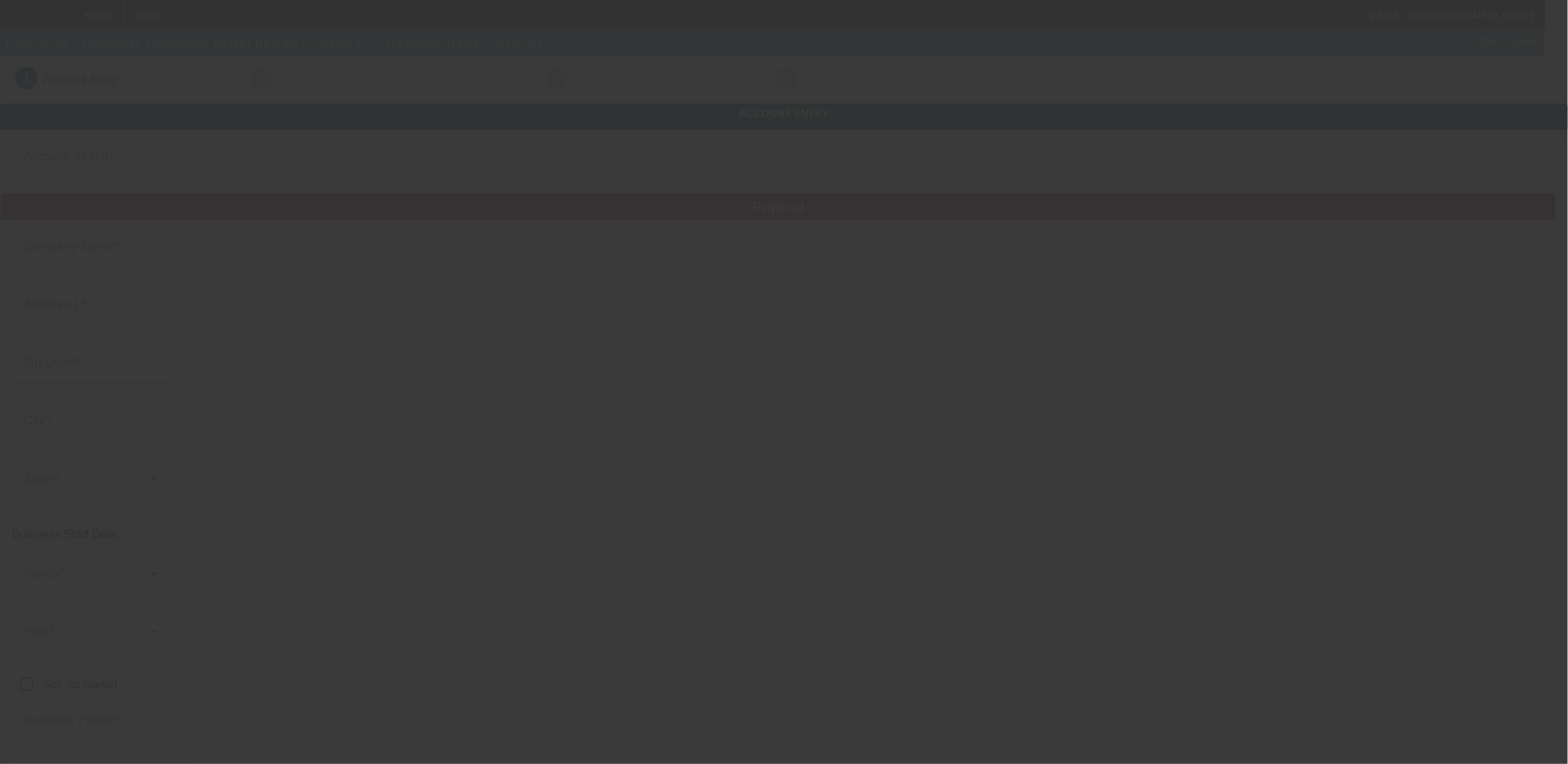
type input "BP Plumbing Co."
type input "561846819"
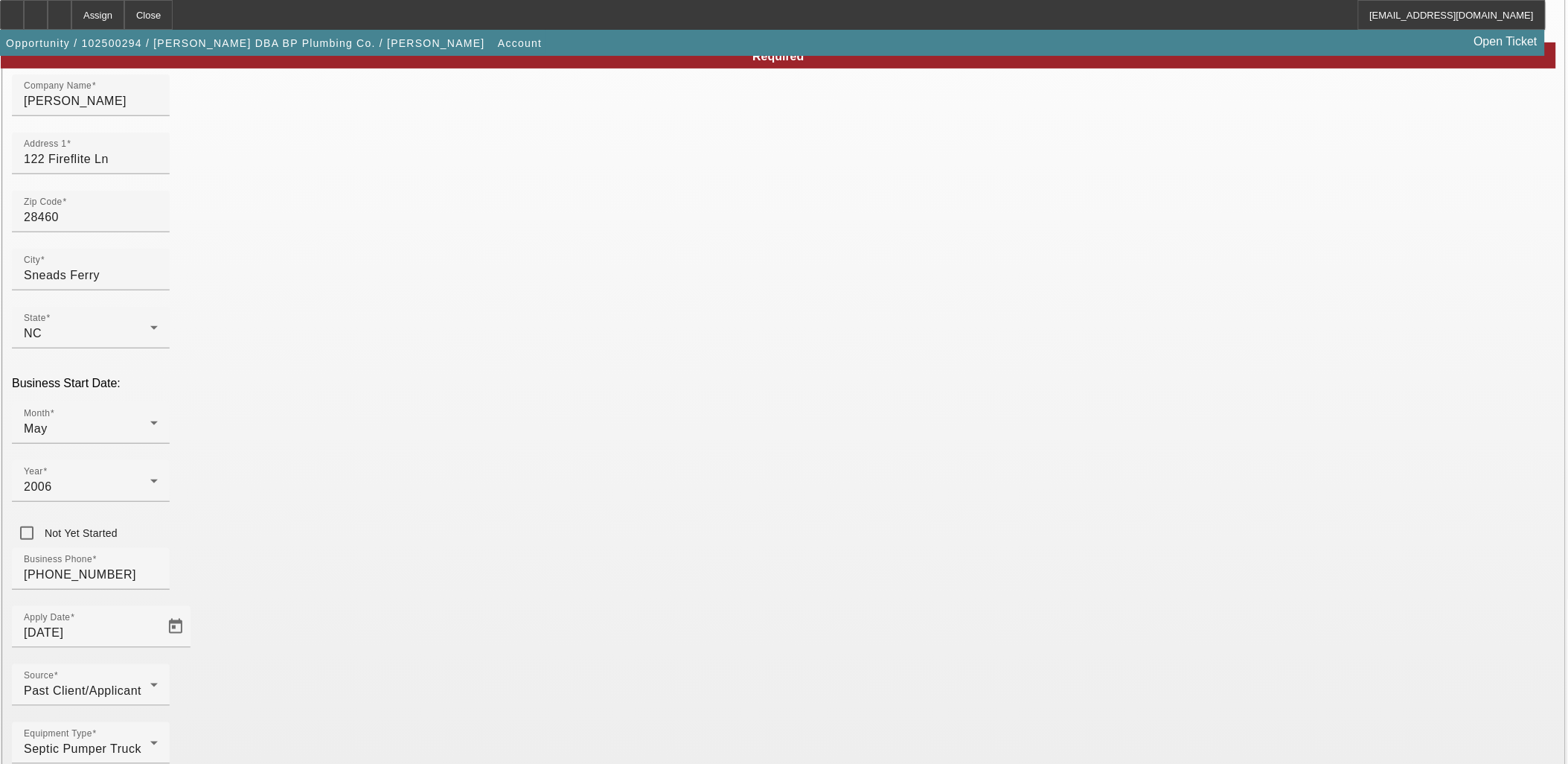
scroll to position [165, 0]
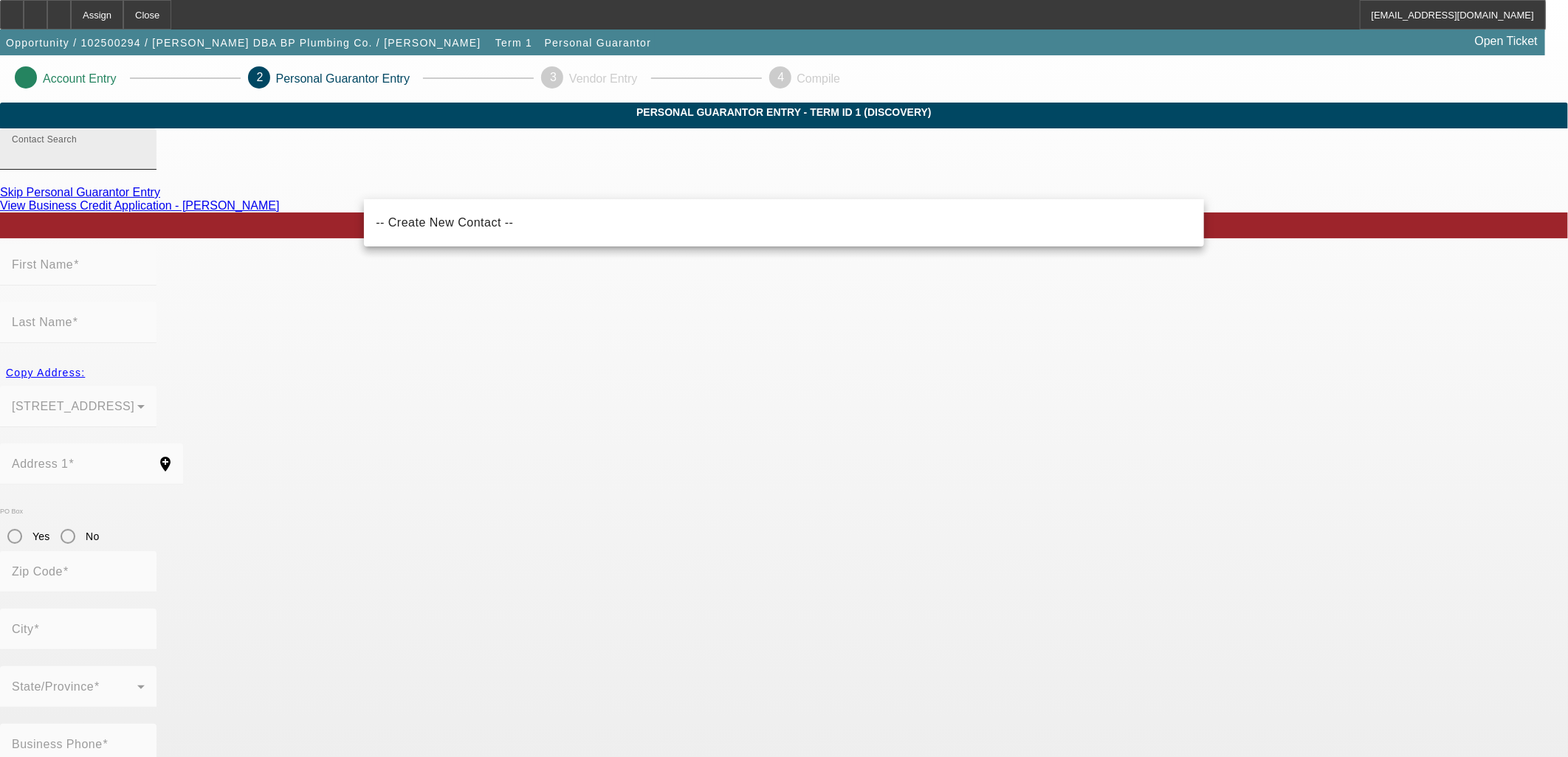
click at [145, 169] on div "Contact Search" at bounding box center [78, 149] width 133 height 41
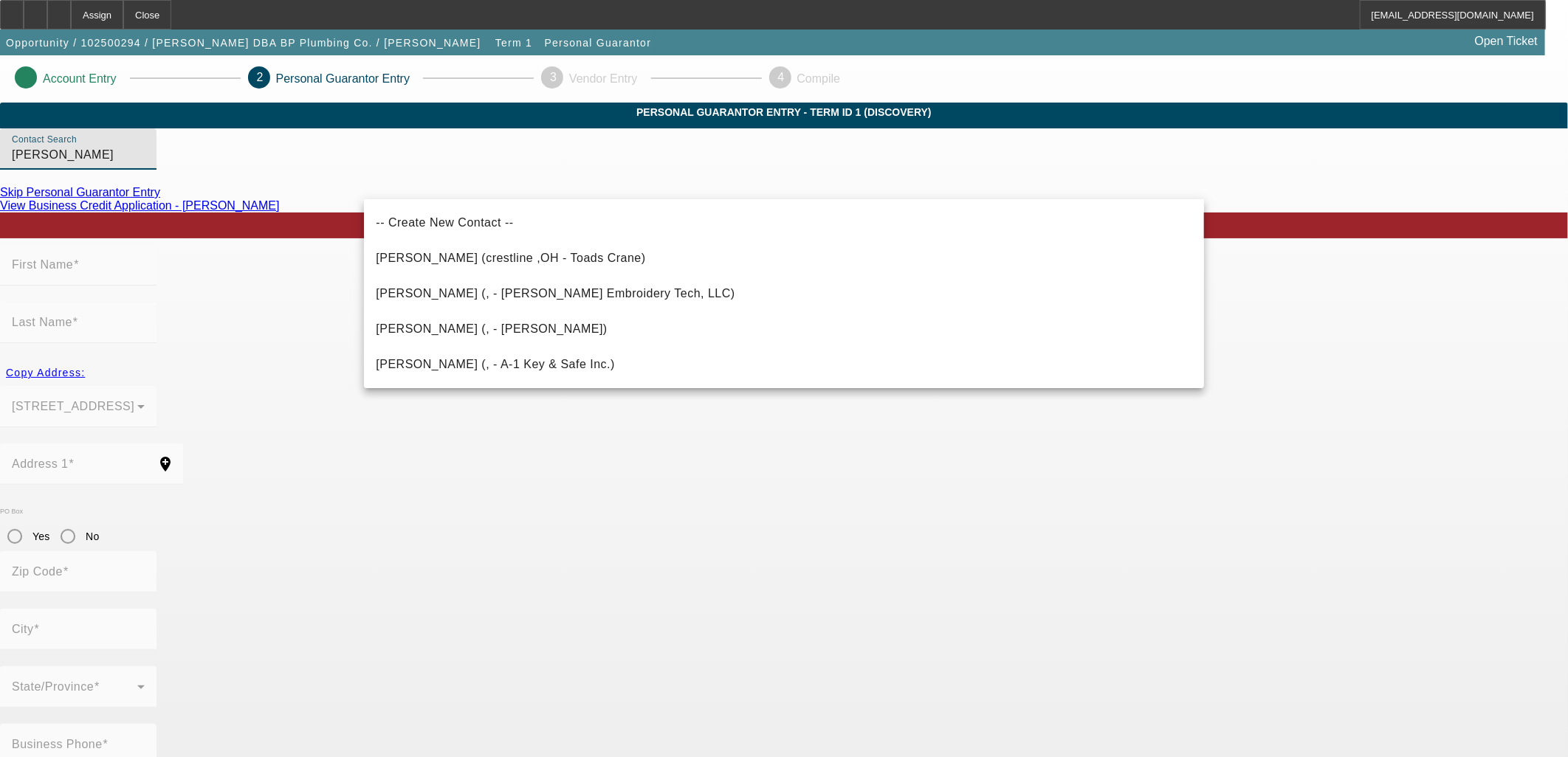
click at [145, 163] on input "parker, w" at bounding box center [78, 155] width 133 height 18
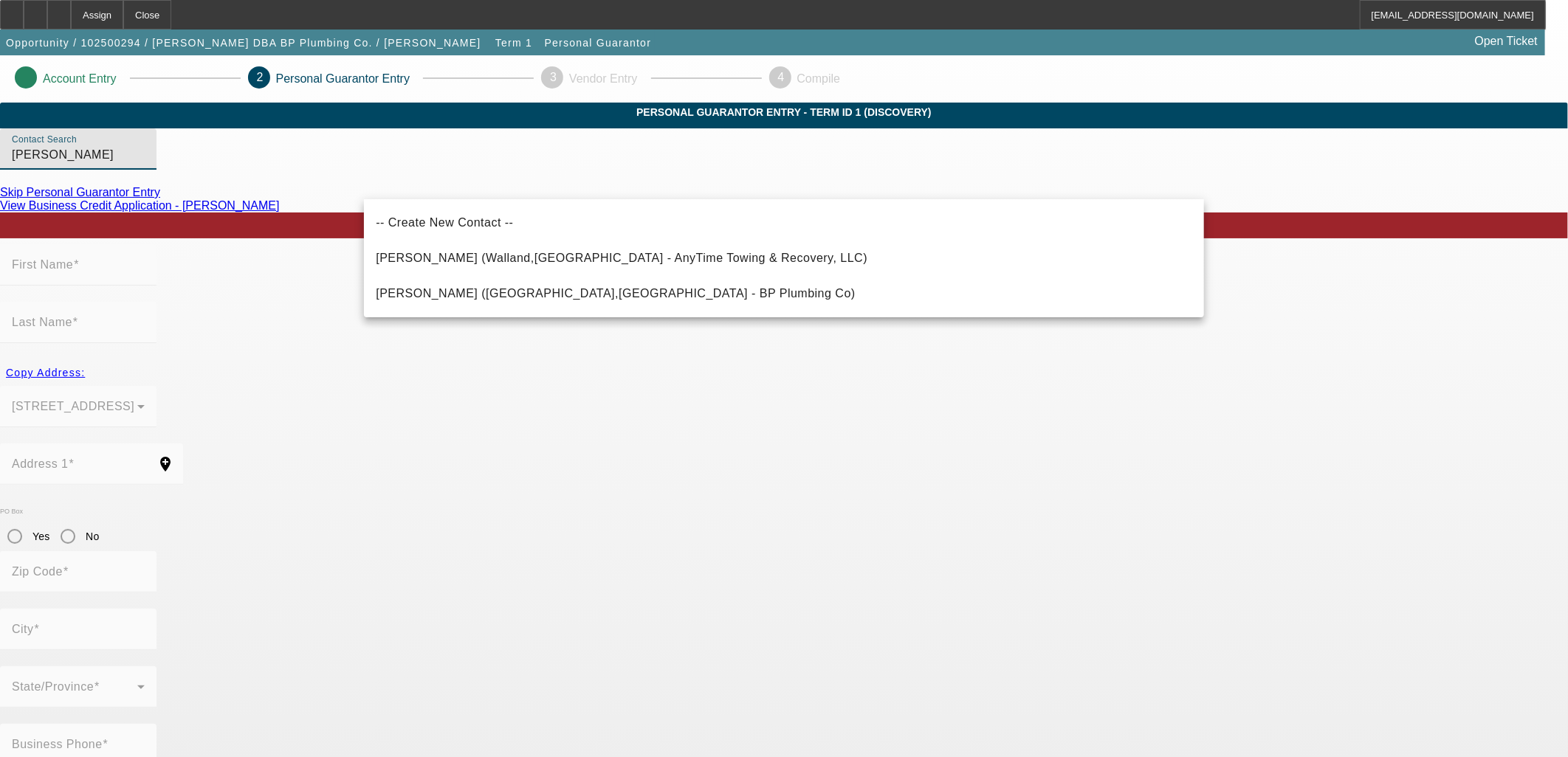
click at [145, 163] on input "parker, walter" at bounding box center [78, 155] width 133 height 18
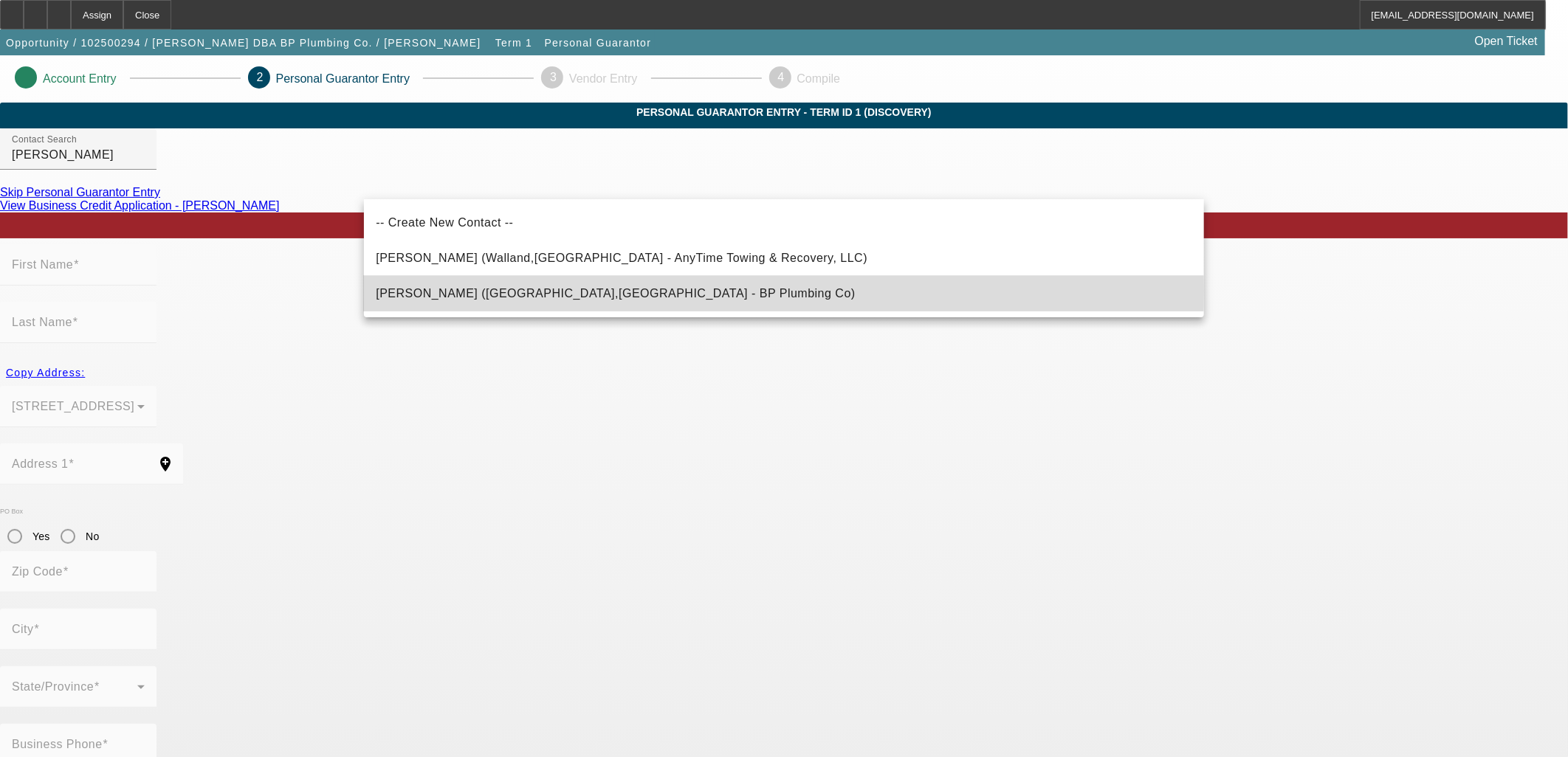
click at [429, 290] on span "Parker, Walter (Sneads Ferry,NC - BP Plumbing Co)" at bounding box center [615, 293] width 479 height 13
type input "Parker, Walter (Sneads Ferry,NC - BP Plumbing Co)"
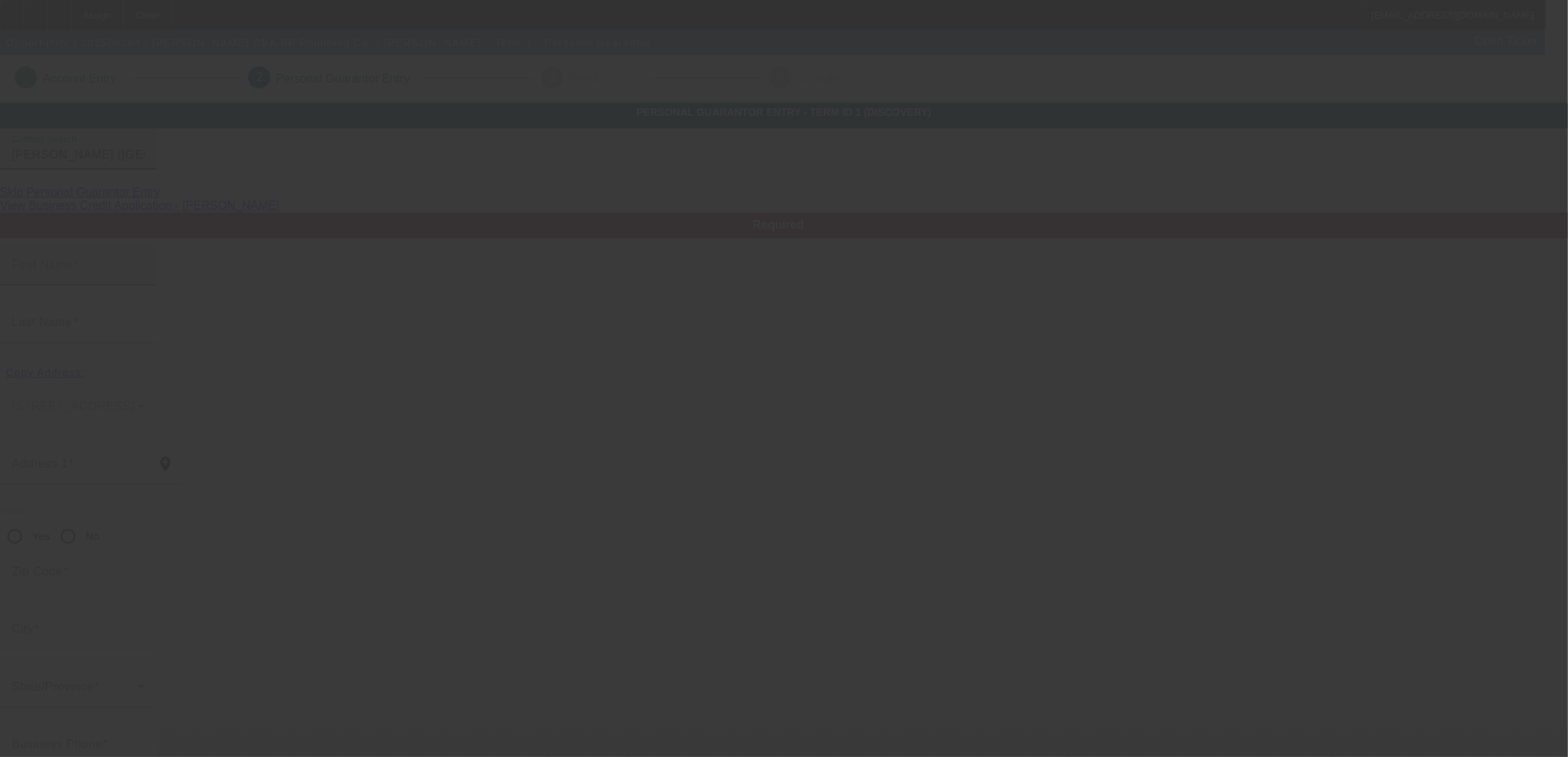
type input "Walter"
type input "Parker"
type input "122 Fireflite Lane"
radio input "true"
type input "28460"
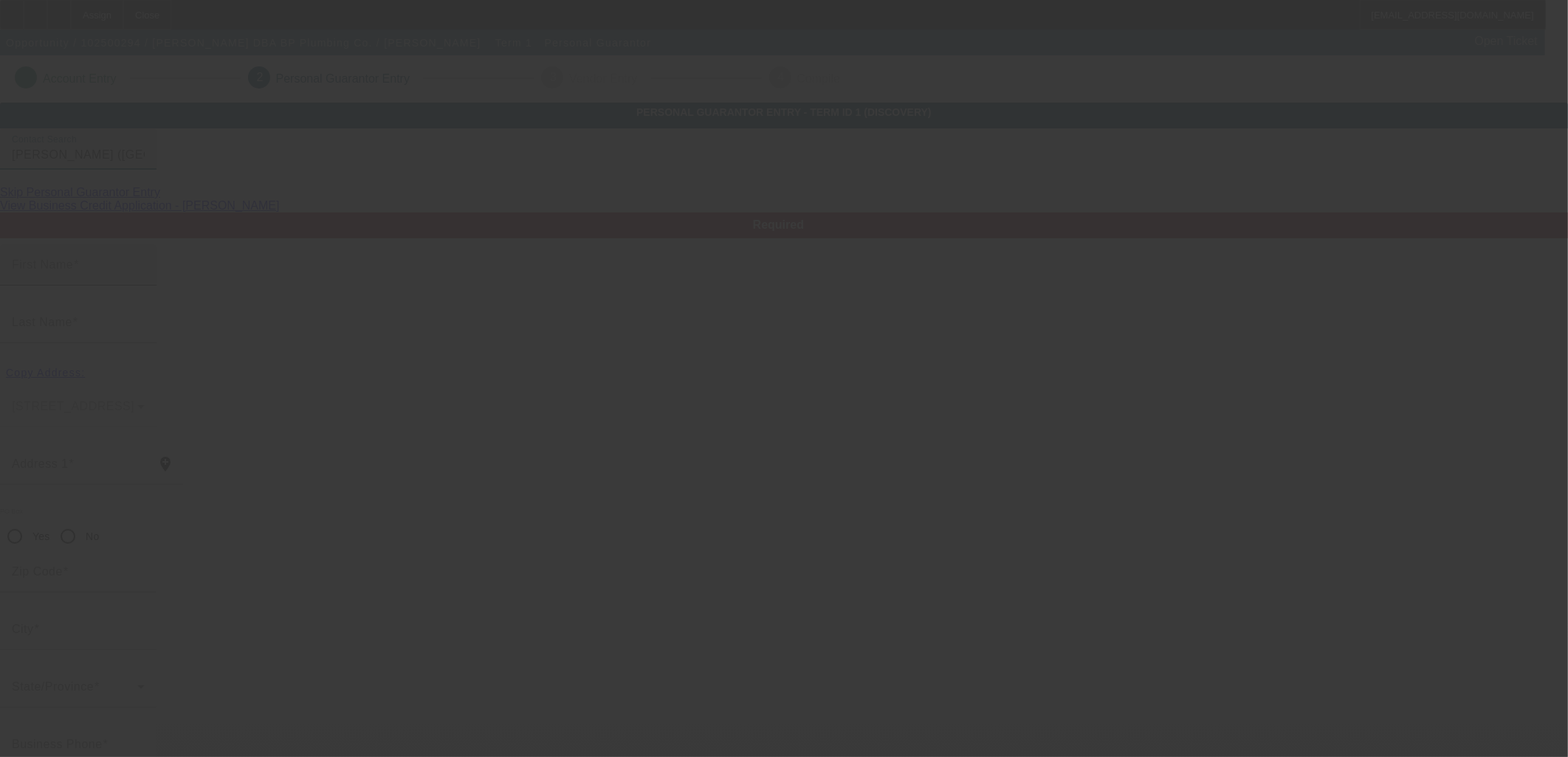
type input "Sneads Ferry"
type input "(910) 622-8597"
type input "100"
type input "241-37-7734"
type input "butchparker_plumbing@charter.net"
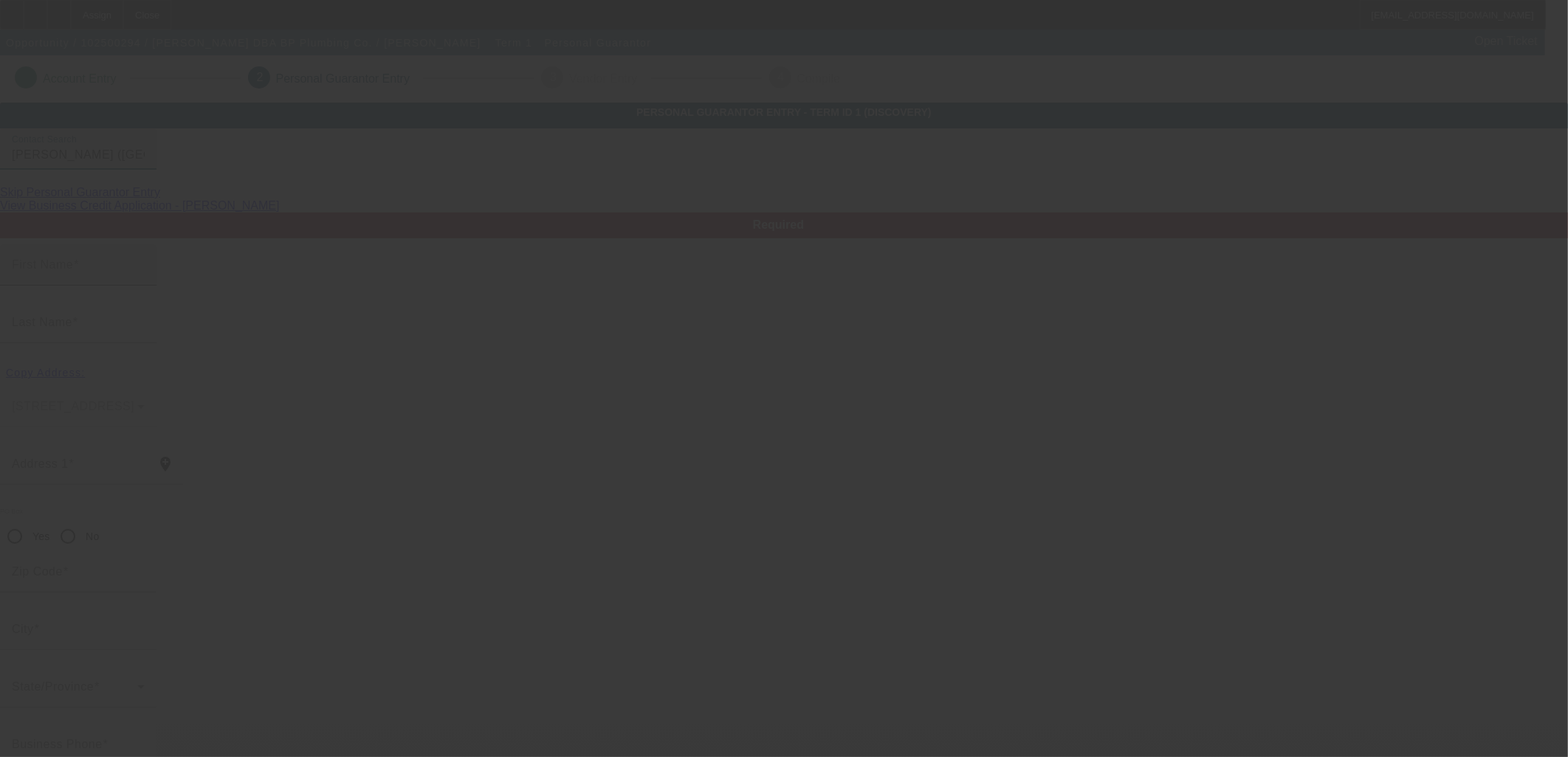
type input "(910) 622-5870"
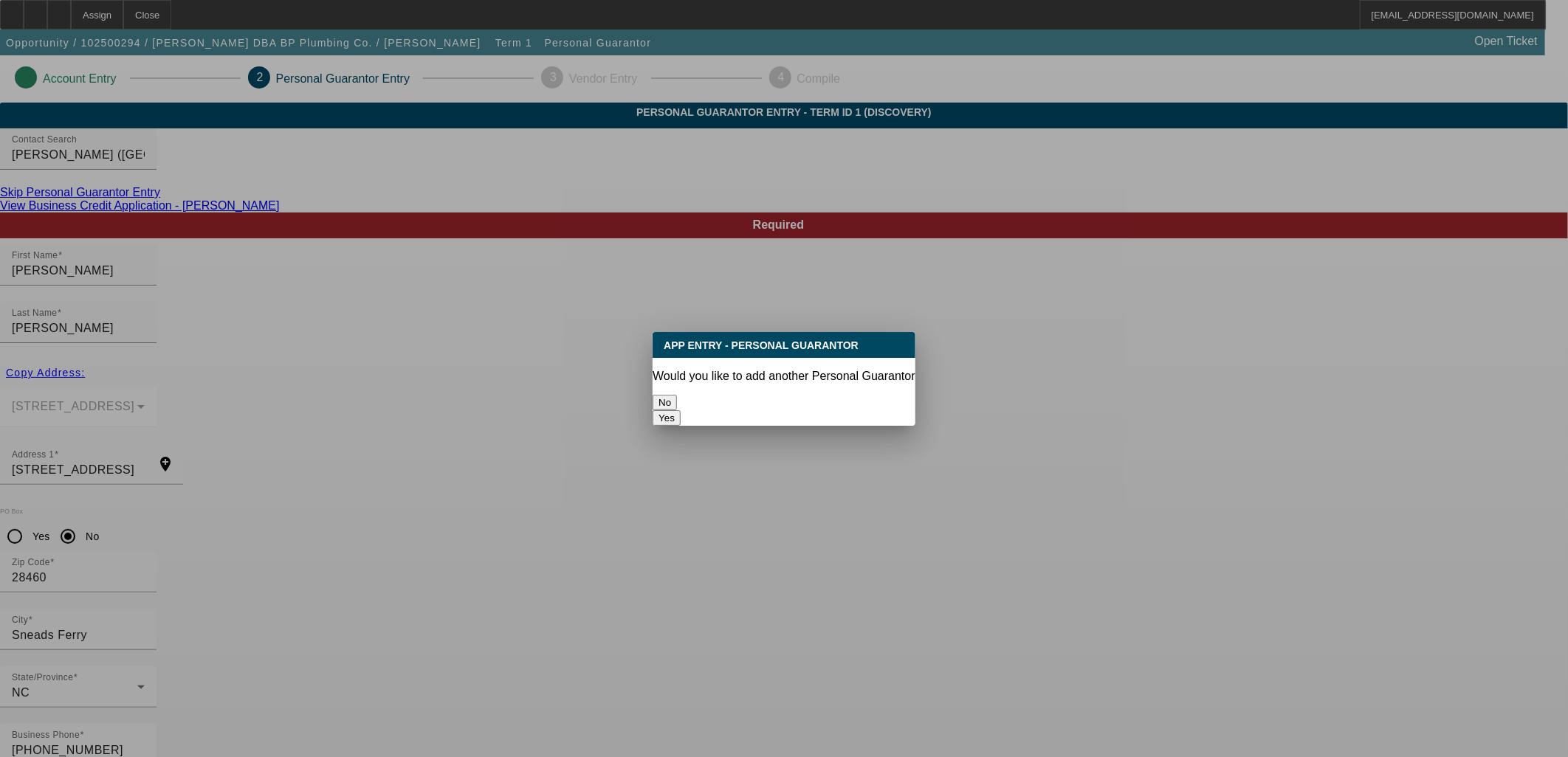
click at [677, 398] on button "No" at bounding box center [664, 402] width 25 height 15
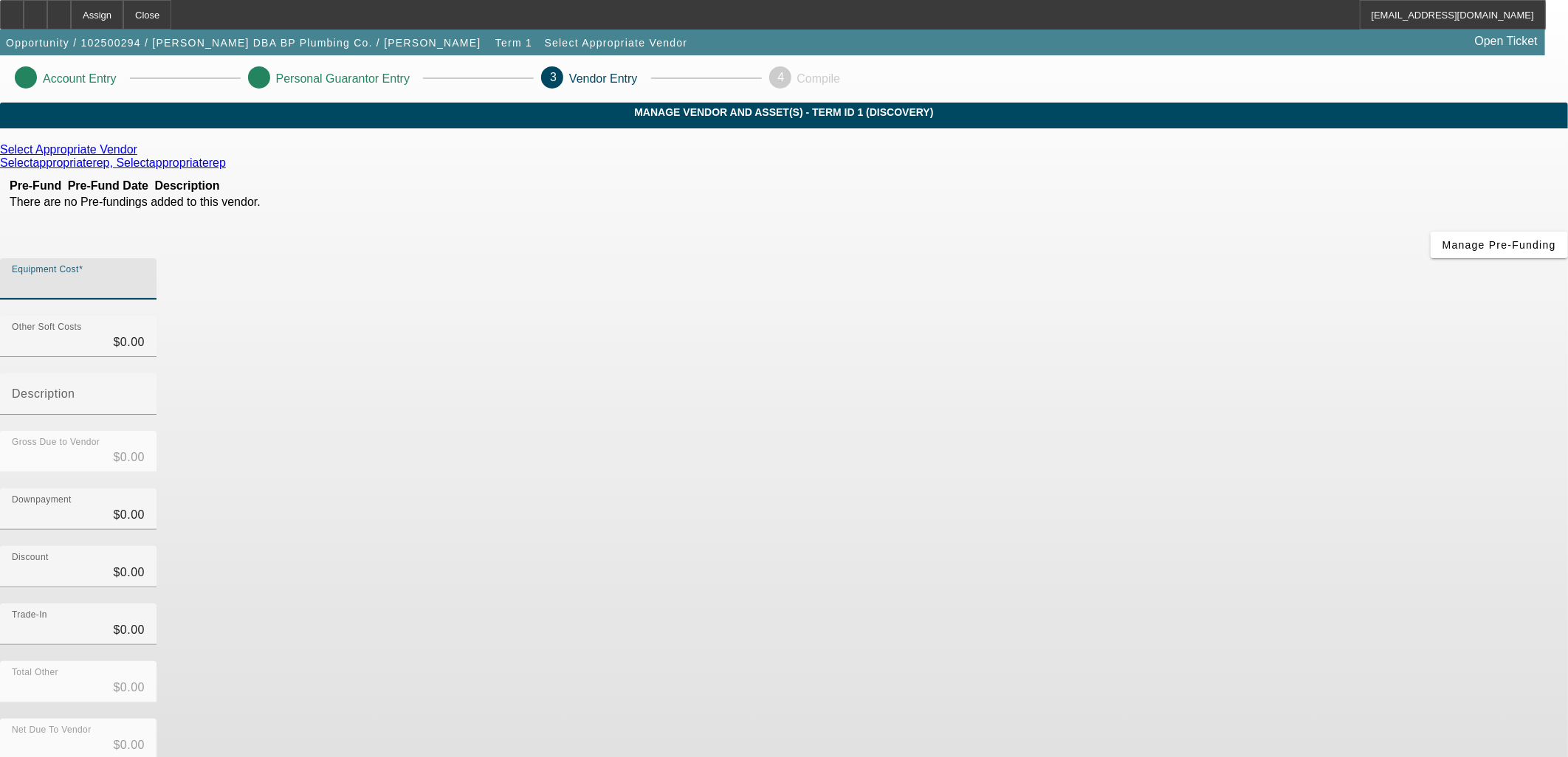
click at [145, 276] on input "Equipment Cost" at bounding box center [78, 285] width 133 height 18
type input "9"
type input "$9.00"
type input "98"
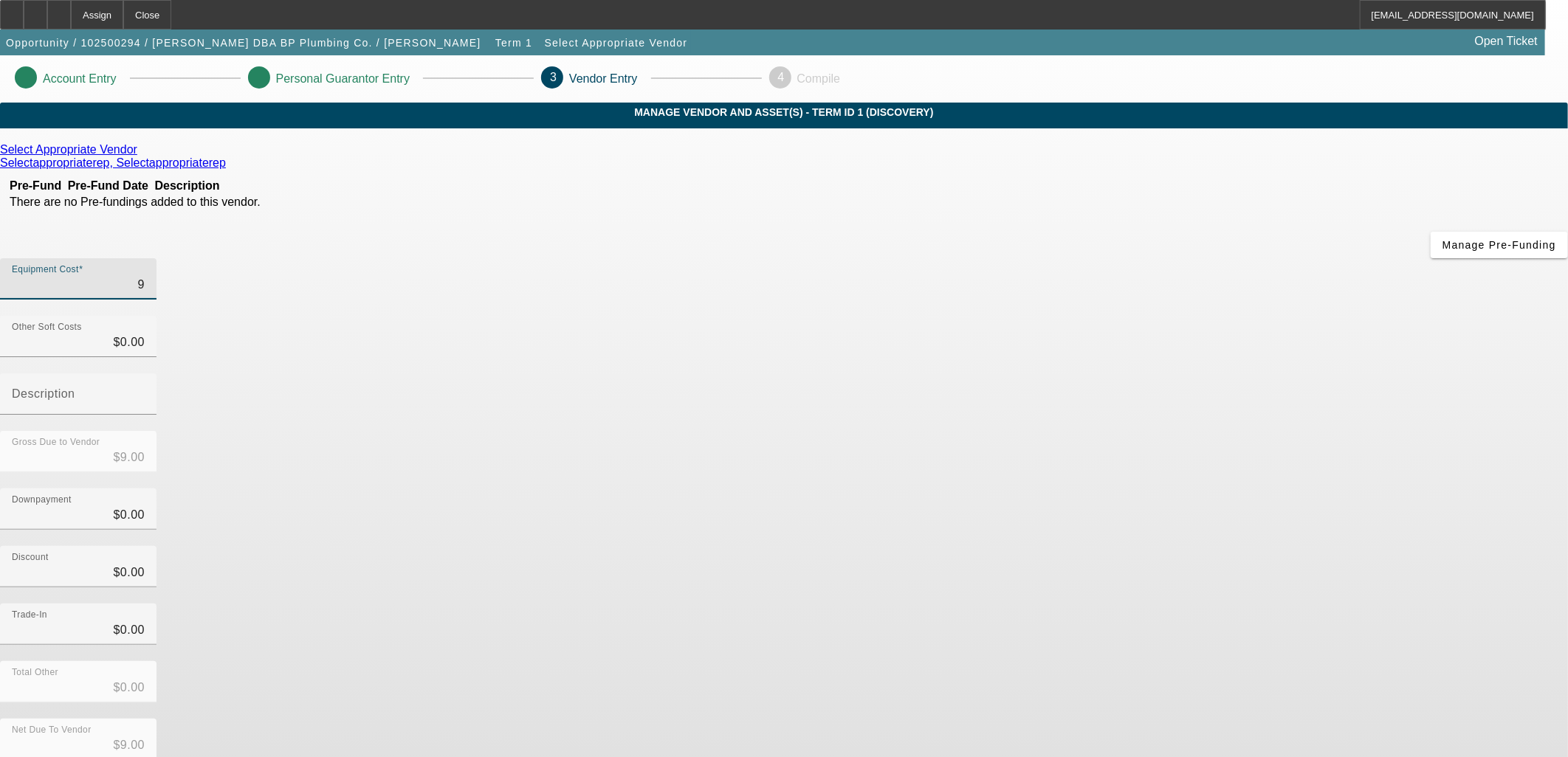
type input "$98.00"
type input "982"
type input "$982.00"
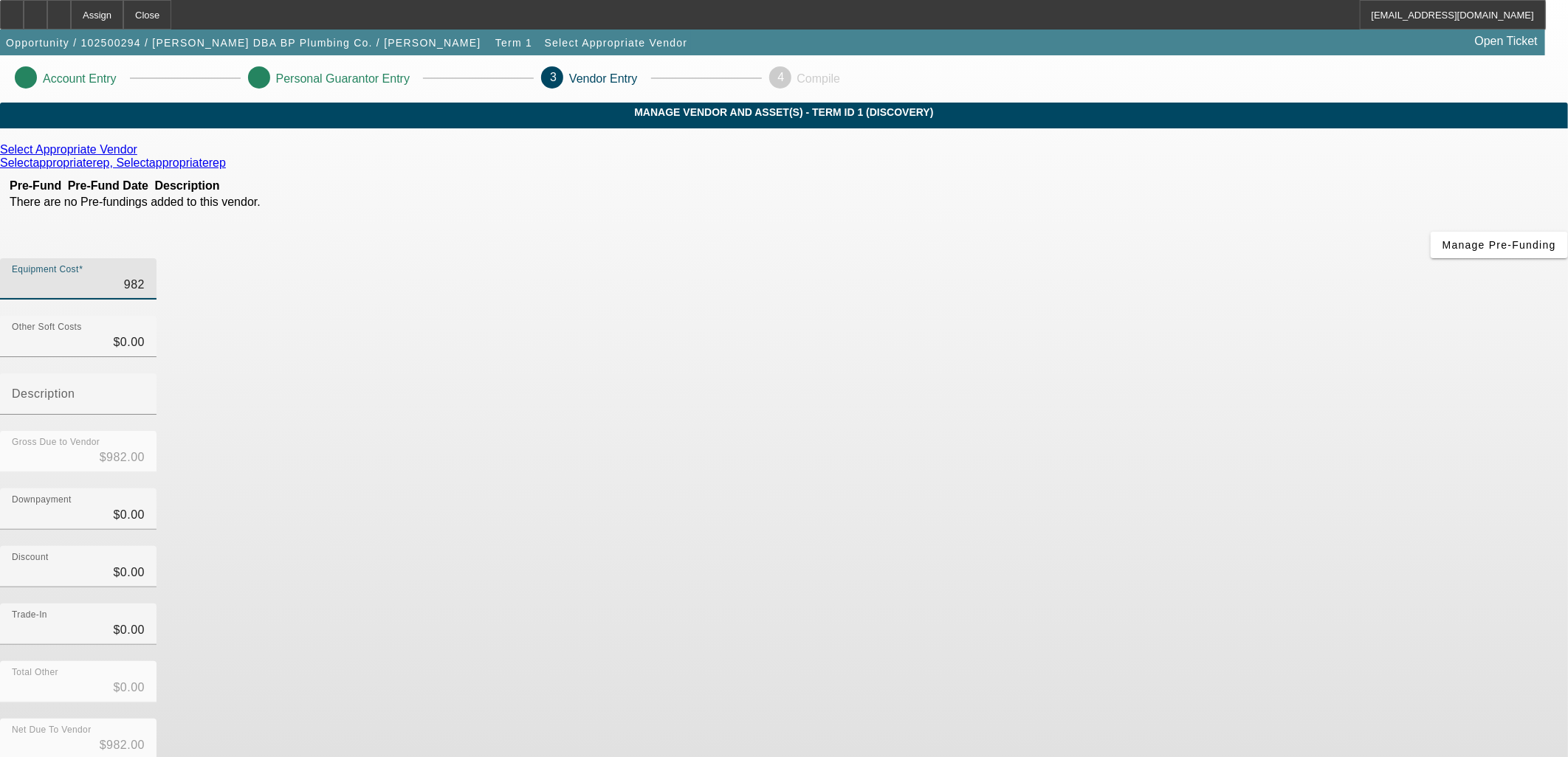
type input "9825"
type input "$9,825.00"
type input "982"
type input "$982.00"
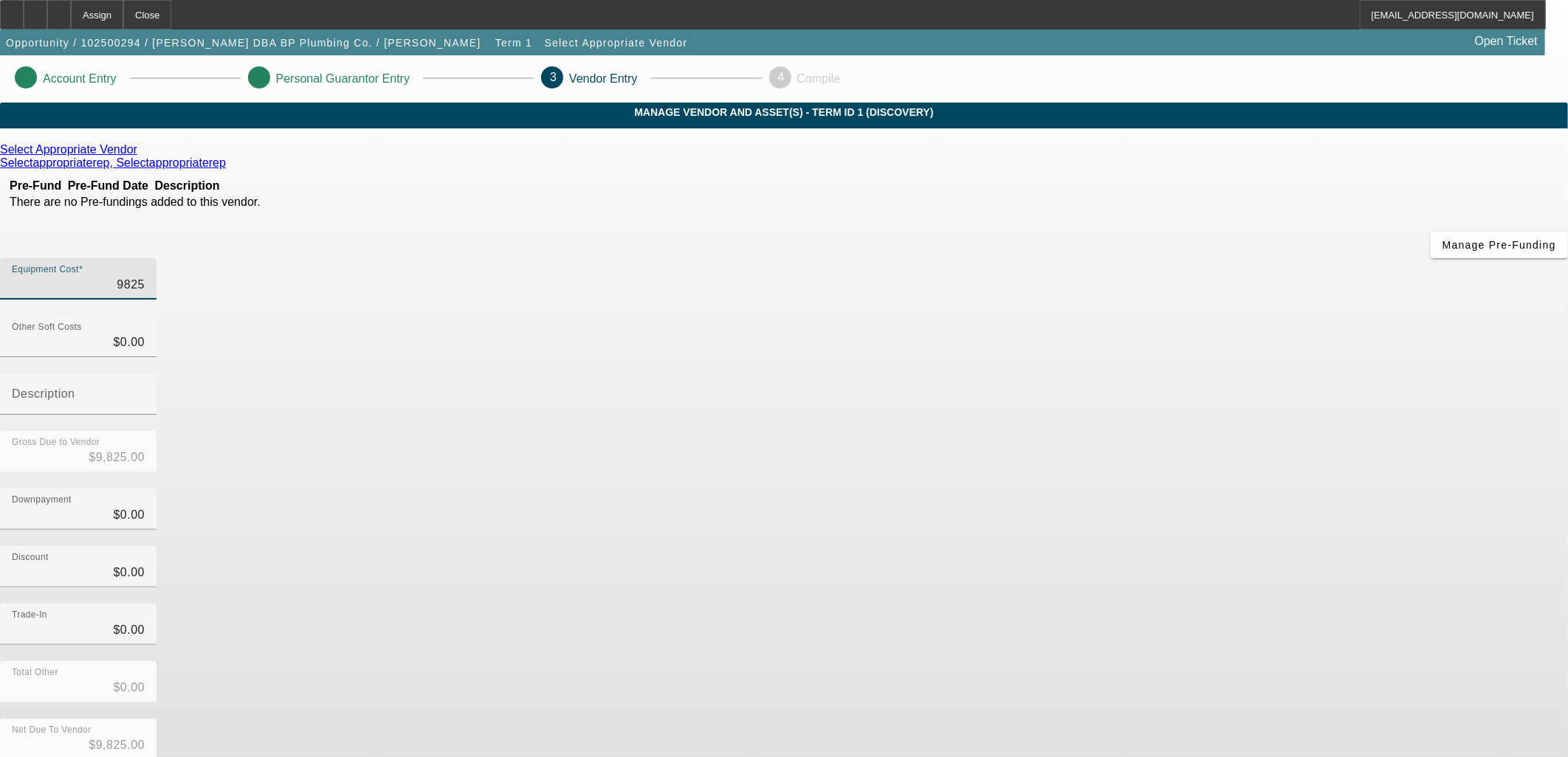
type input "$982.00"
type input "9826"
type input "$9,826.00"
type input "98265"
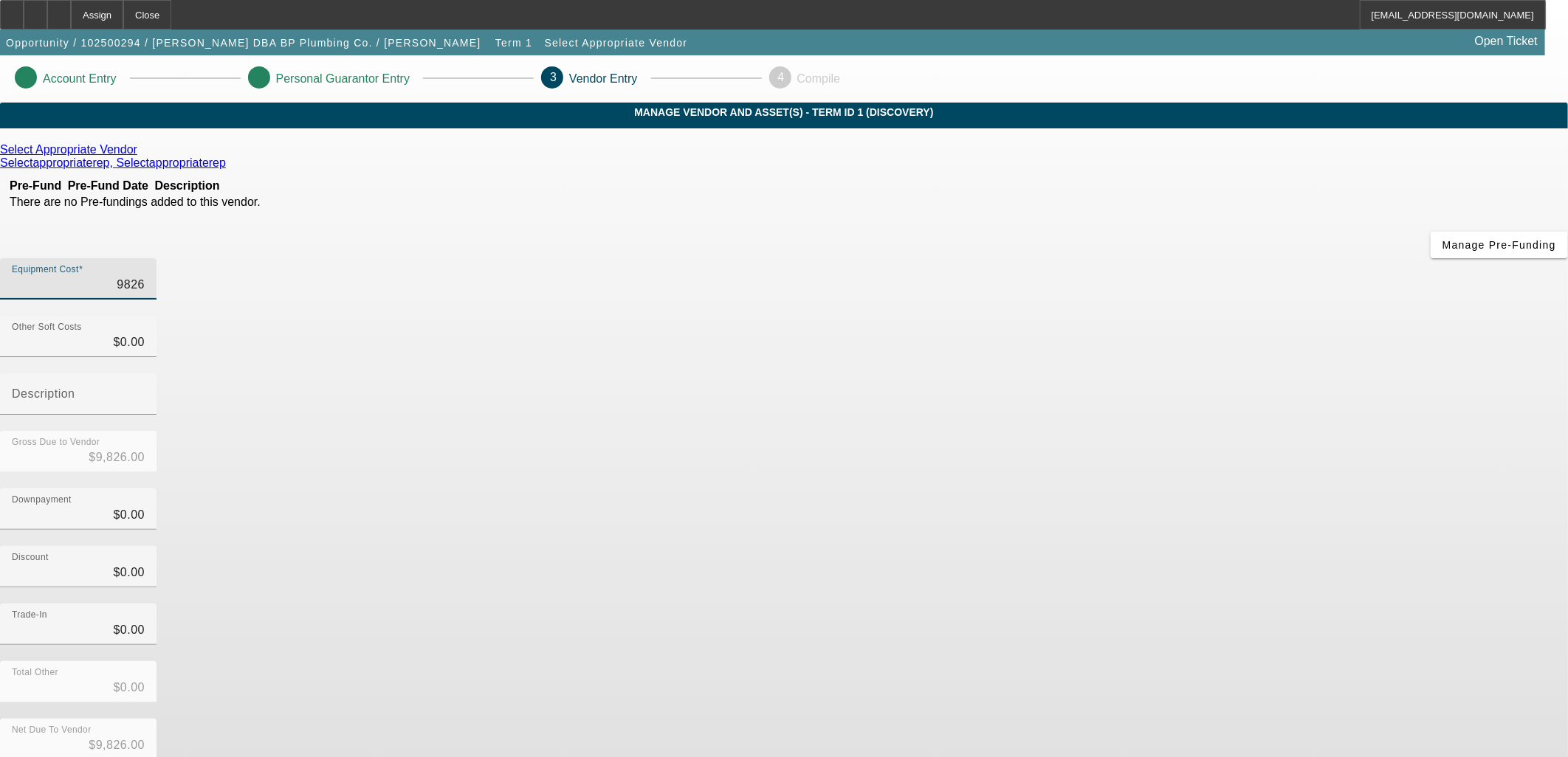
type input "$98,265.00"
type input "98265.7"
type input "$98,265.70"
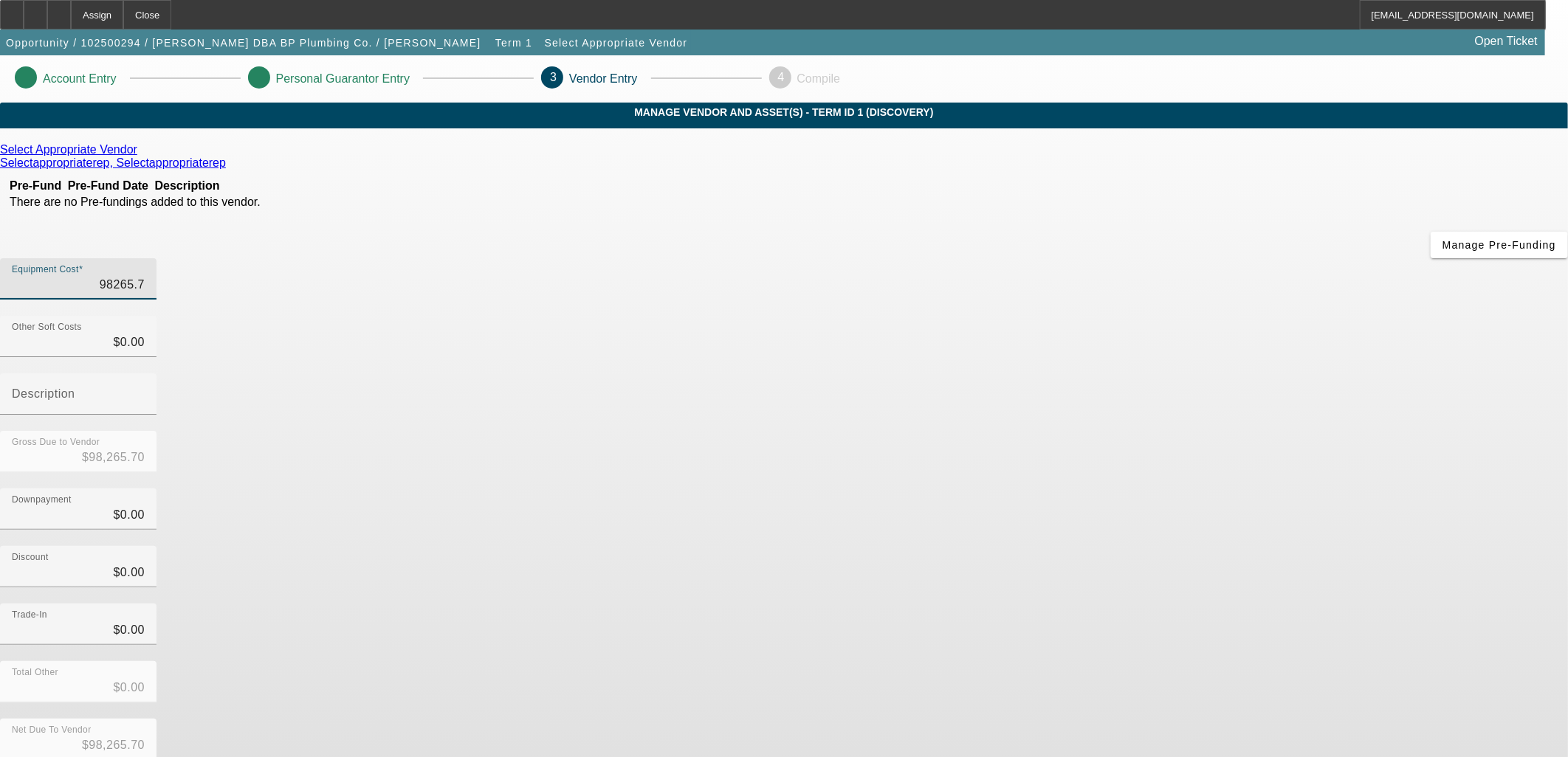
type input "98265.75"
type input "$98,265.75"
click at [547, 601] on div "Select Appropriate Vendor Selectappropriaterep, Selectappropriaterep Pre-Fund P…" at bounding box center [784, 467] width 1568 height 649
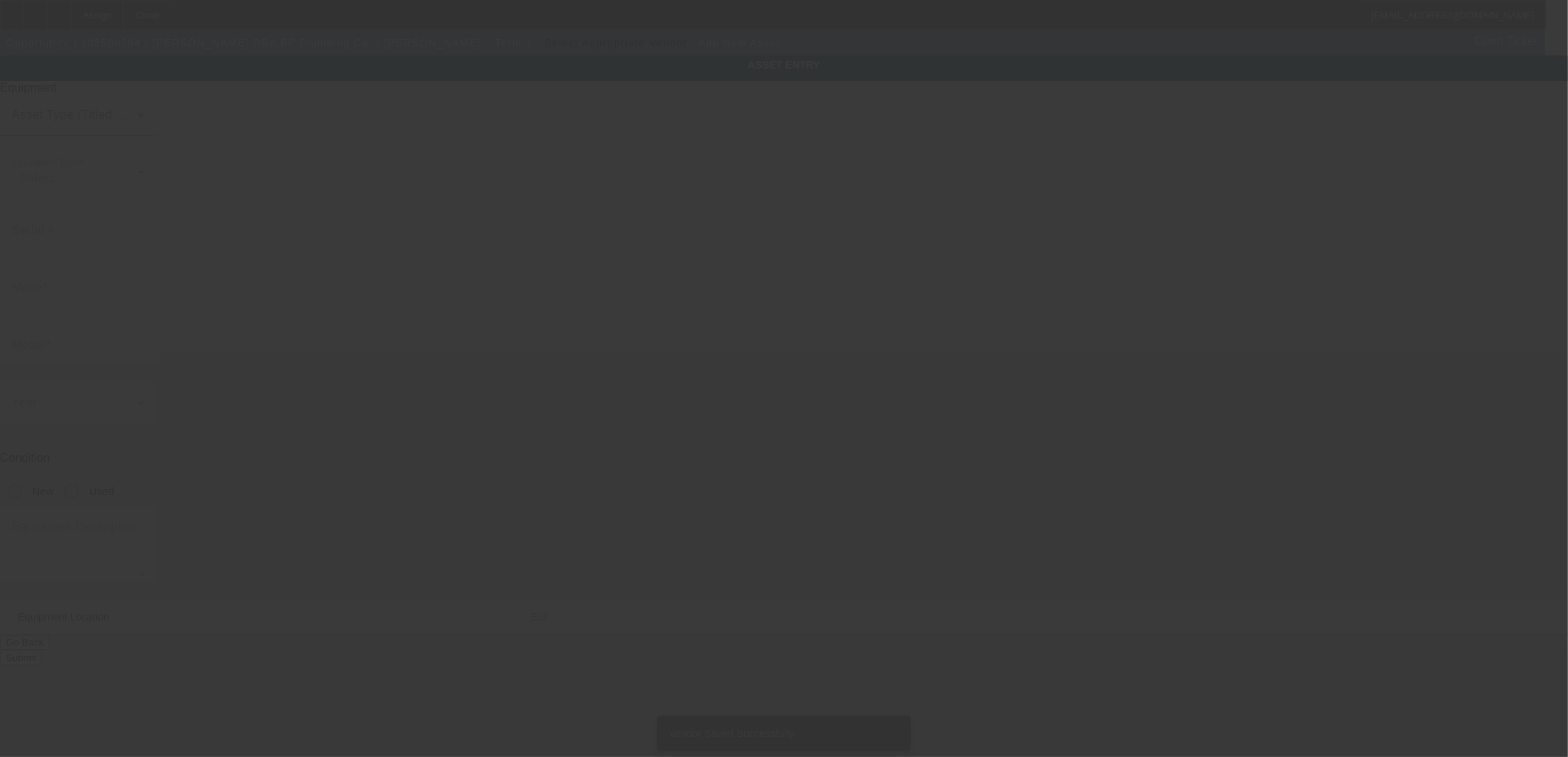
type input "122 Fireflite Ln"
type input "Sneads Ferry"
type input "28460"
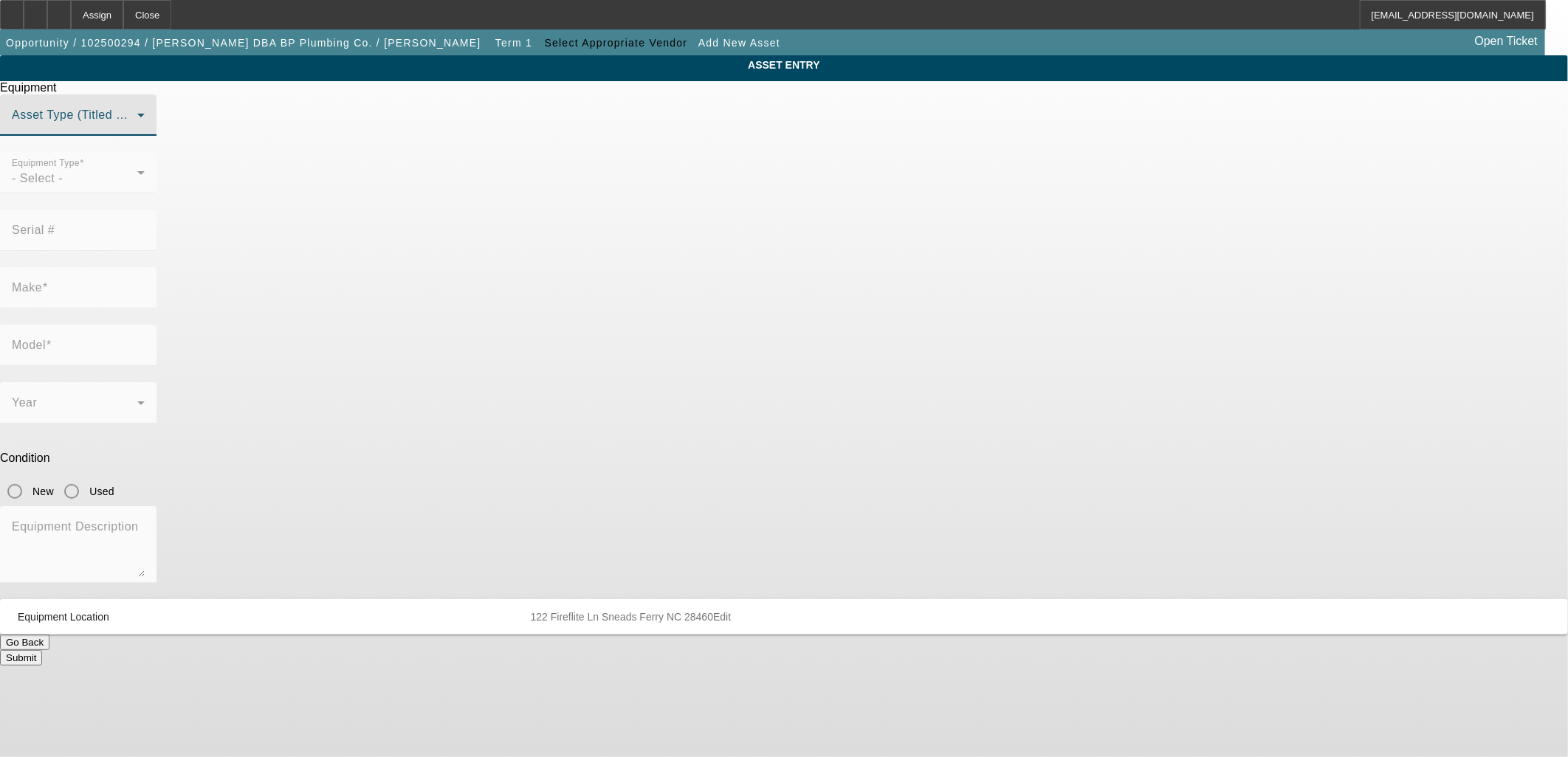
click at [137, 130] on span at bounding box center [75, 120] width 125 height 18
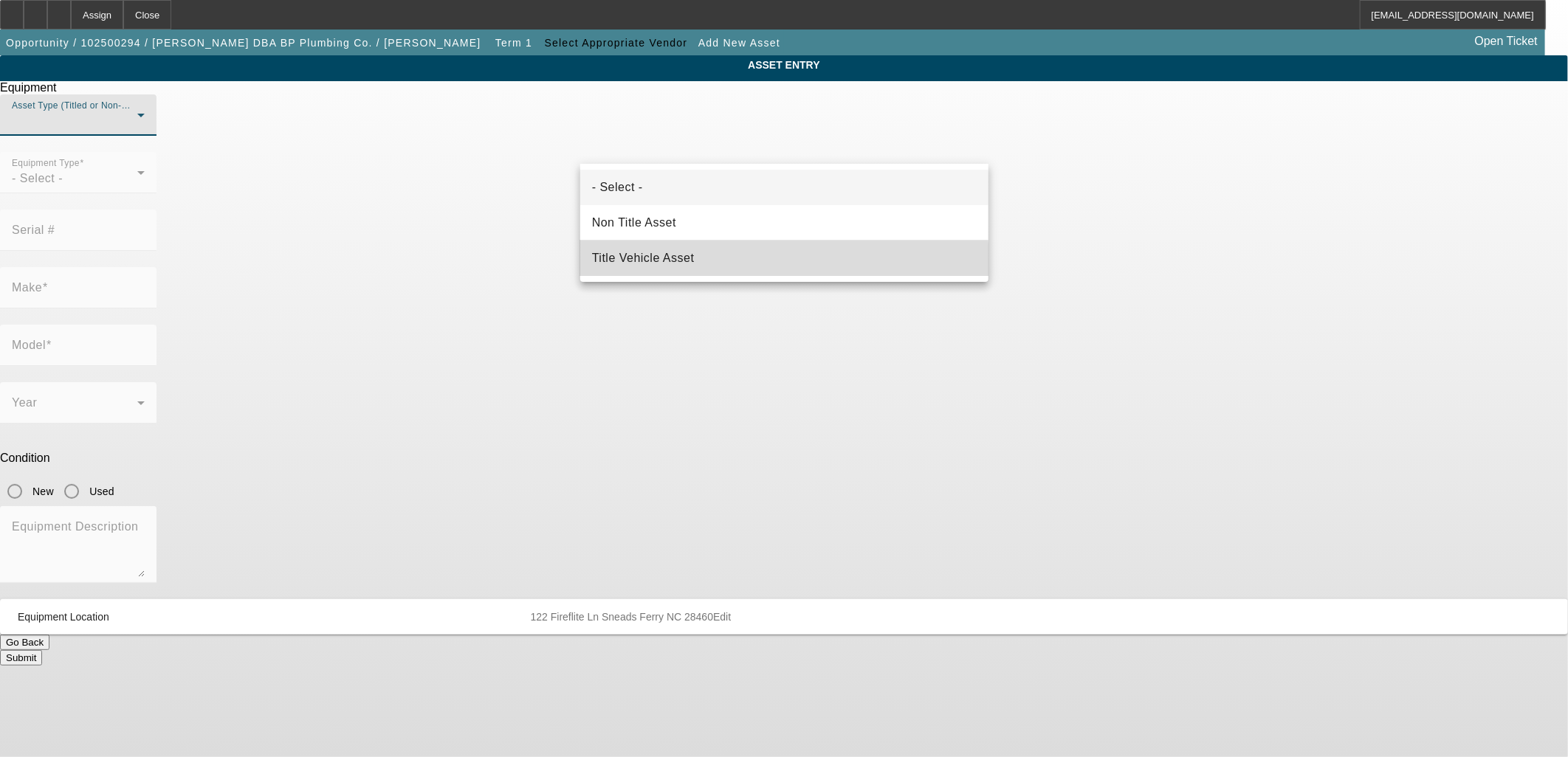
click at [699, 262] on mat-option "Title Vehicle Asset" at bounding box center [784, 258] width 408 height 36
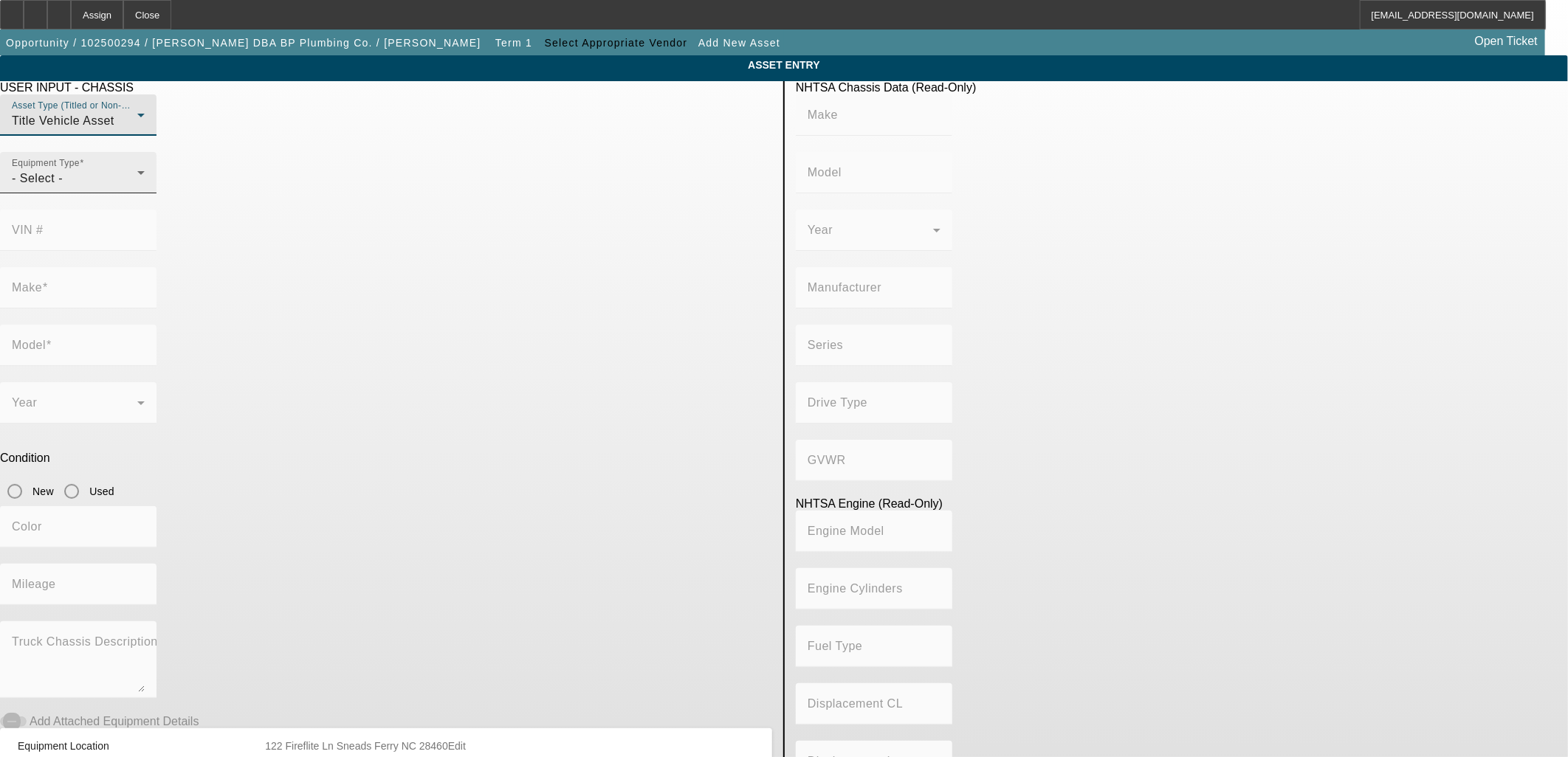
click at [137, 187] on div "- Select -" at bounding box center [75, 178] width 125 height 18
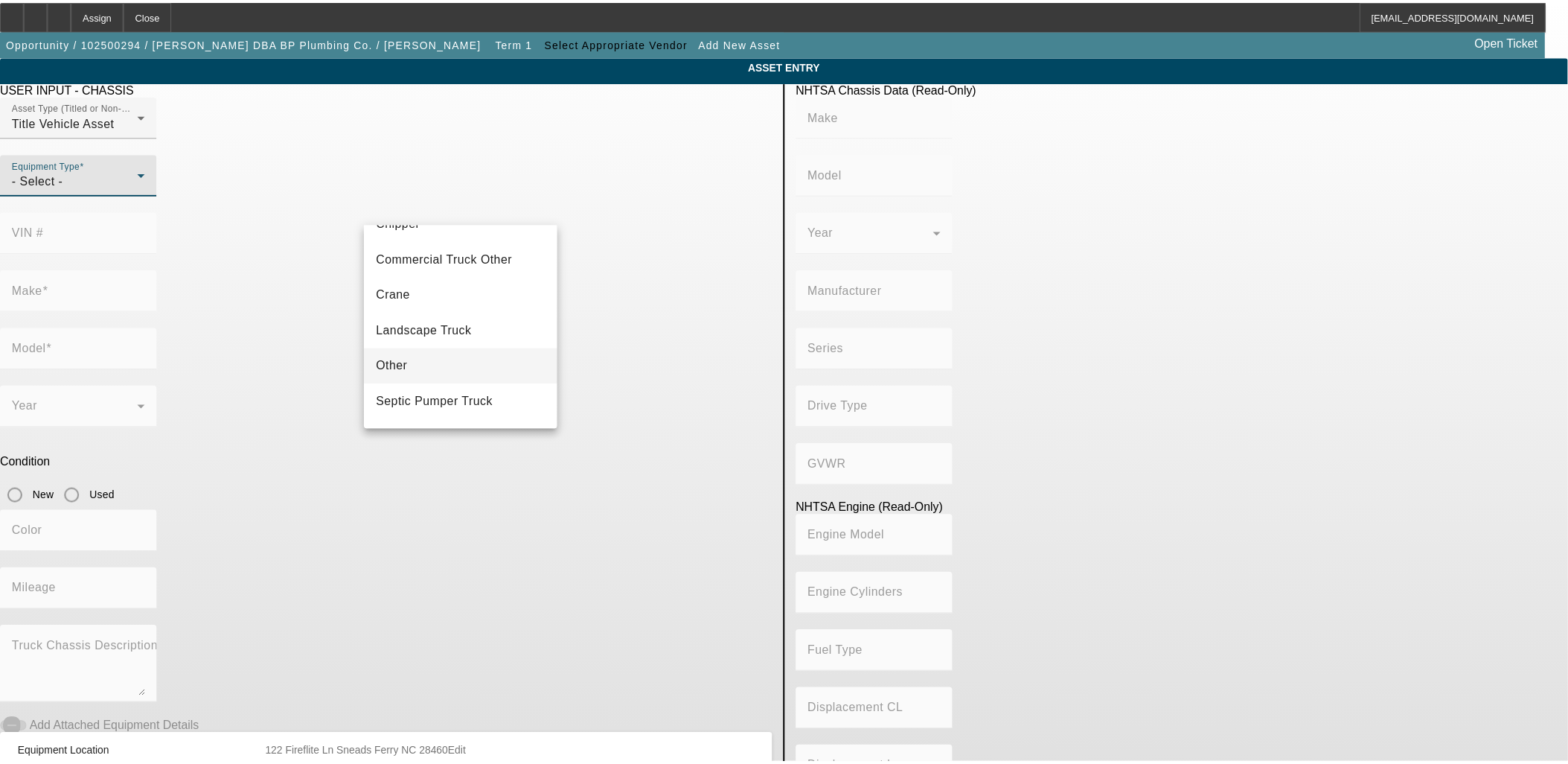
scroll to position [164, 0]
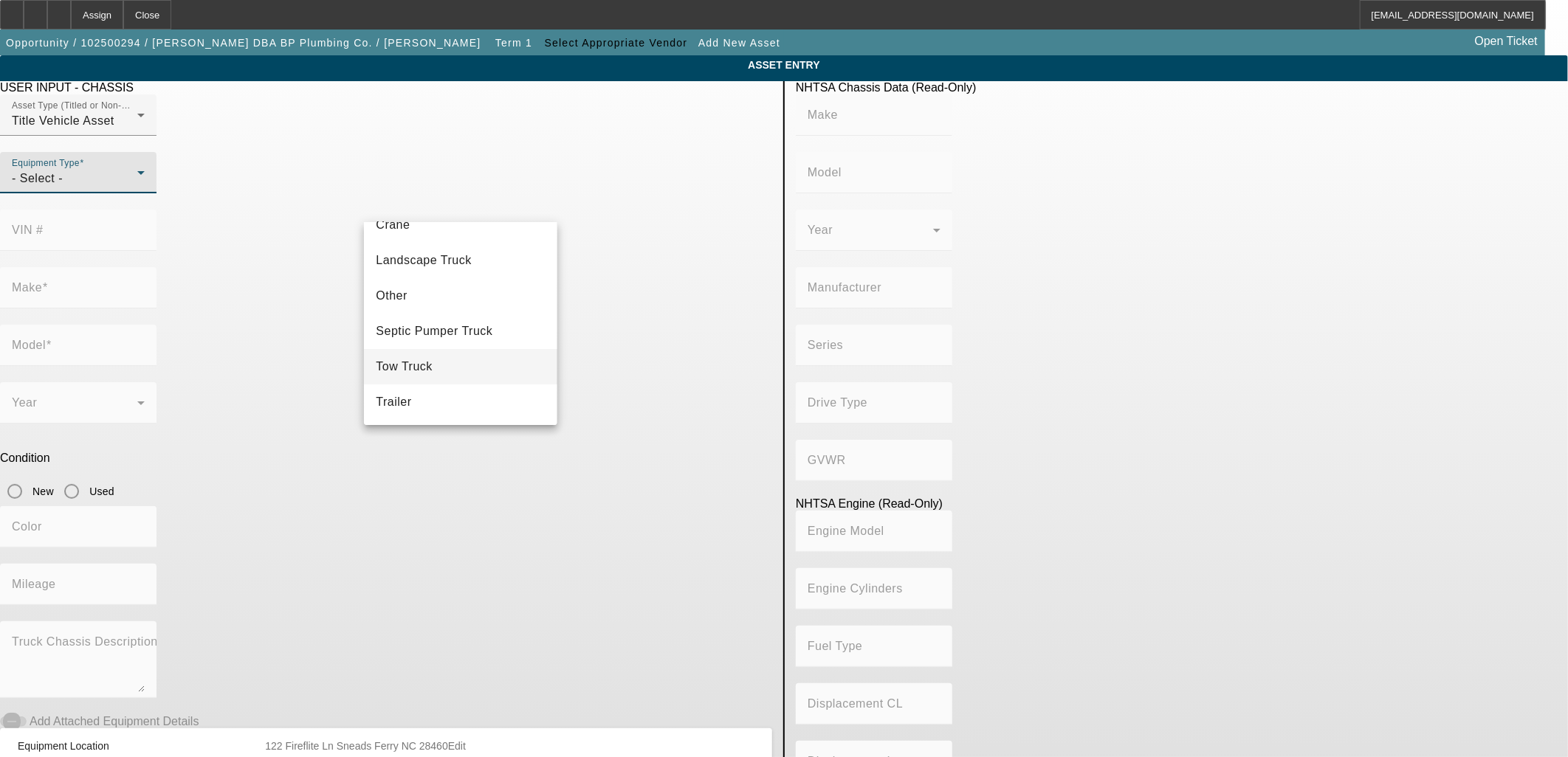
click at [431, 370] on span "Tow Truck" at bounding box center [403, 367] width 57 height 18
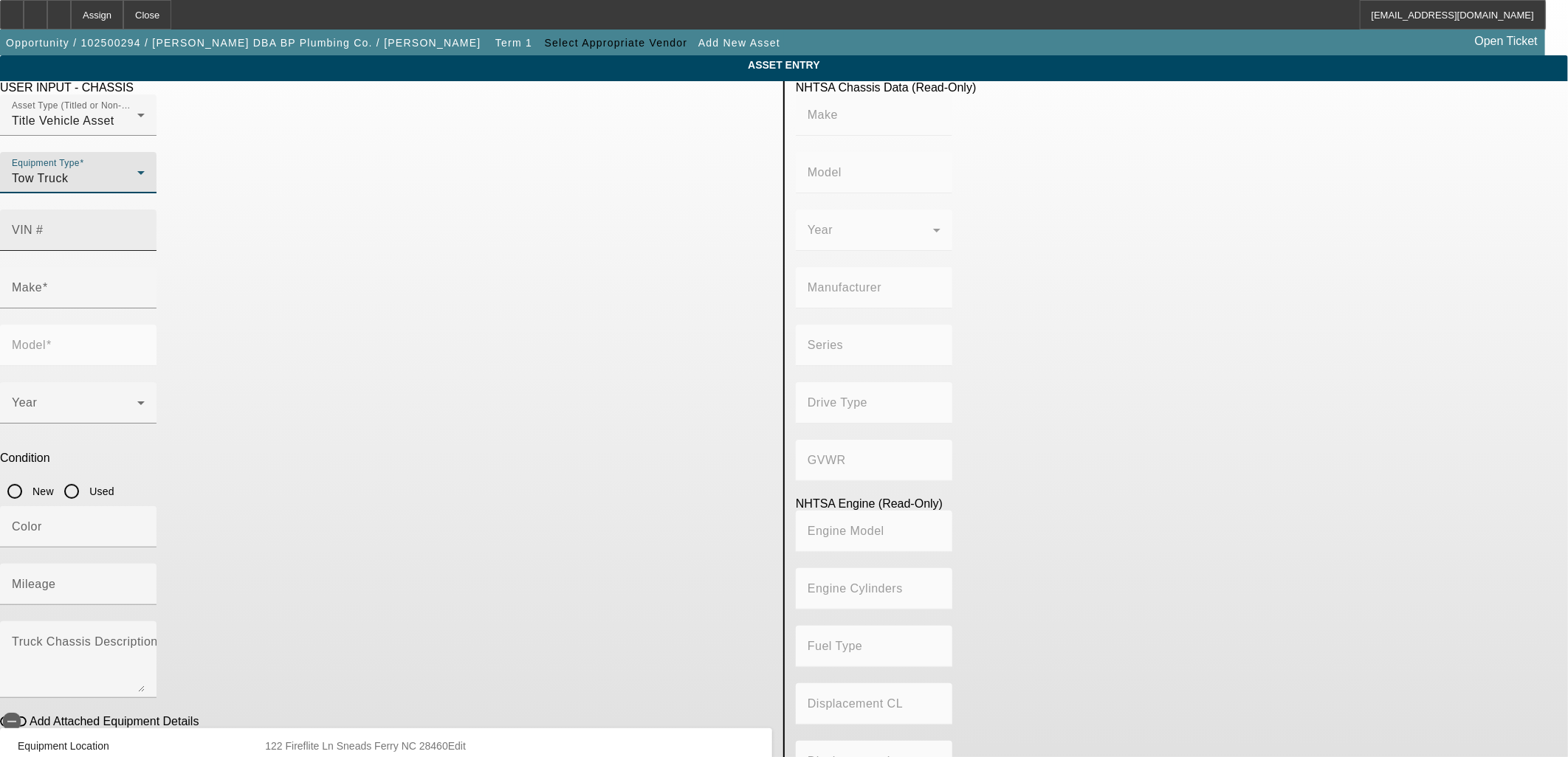
drag, startPoint x: 606, startPoint y: 186, endPoint x: 608, endPoint y: 194, distance: 8.2
click at [145, 209] on div "VIN #" at bounding box center [78, 229] width 133 height 41
paste input "􀀍􀀖􀀑#􀀟􀀜􀀗􀀛􀀐􀀞􀀙􀀐􀀊􀀑􀀊􀀌􀀎"
type input "􀀍􀀖􀀑#􀀟􀀜􀀗􀀛􀀐􀀞􀀙􀀐􀀊􀀑􀀊􀀌􀀎"
click at [145, 227] on input "VIN #" at bounding box center [78, 235] width 133 height 18
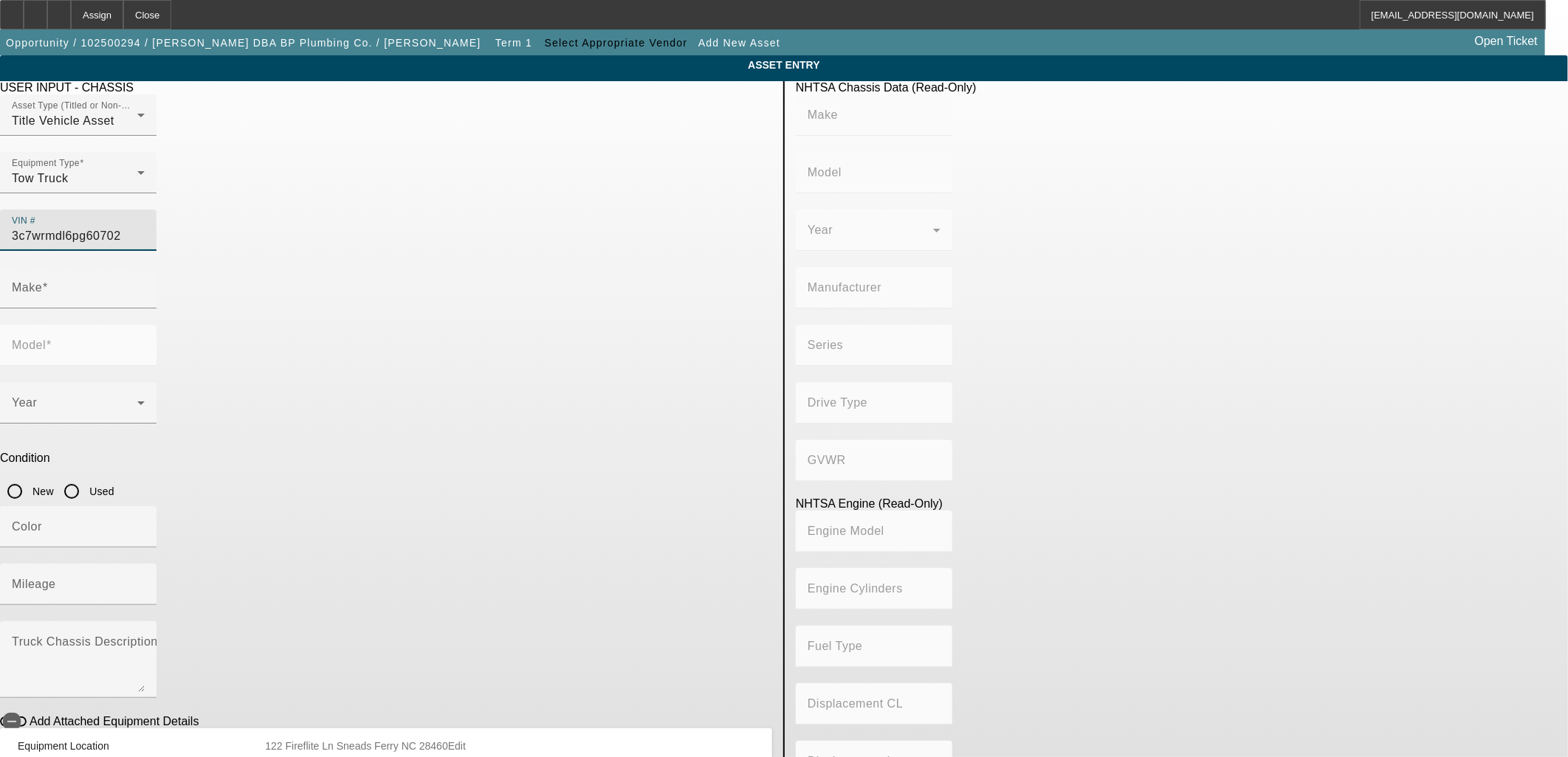
type input "3c7wrmdl6pg607024"
type input "RAM"
type input "5500"
type input "CHRYSLER DE MEXICO TOLUCA"
type input "DP"
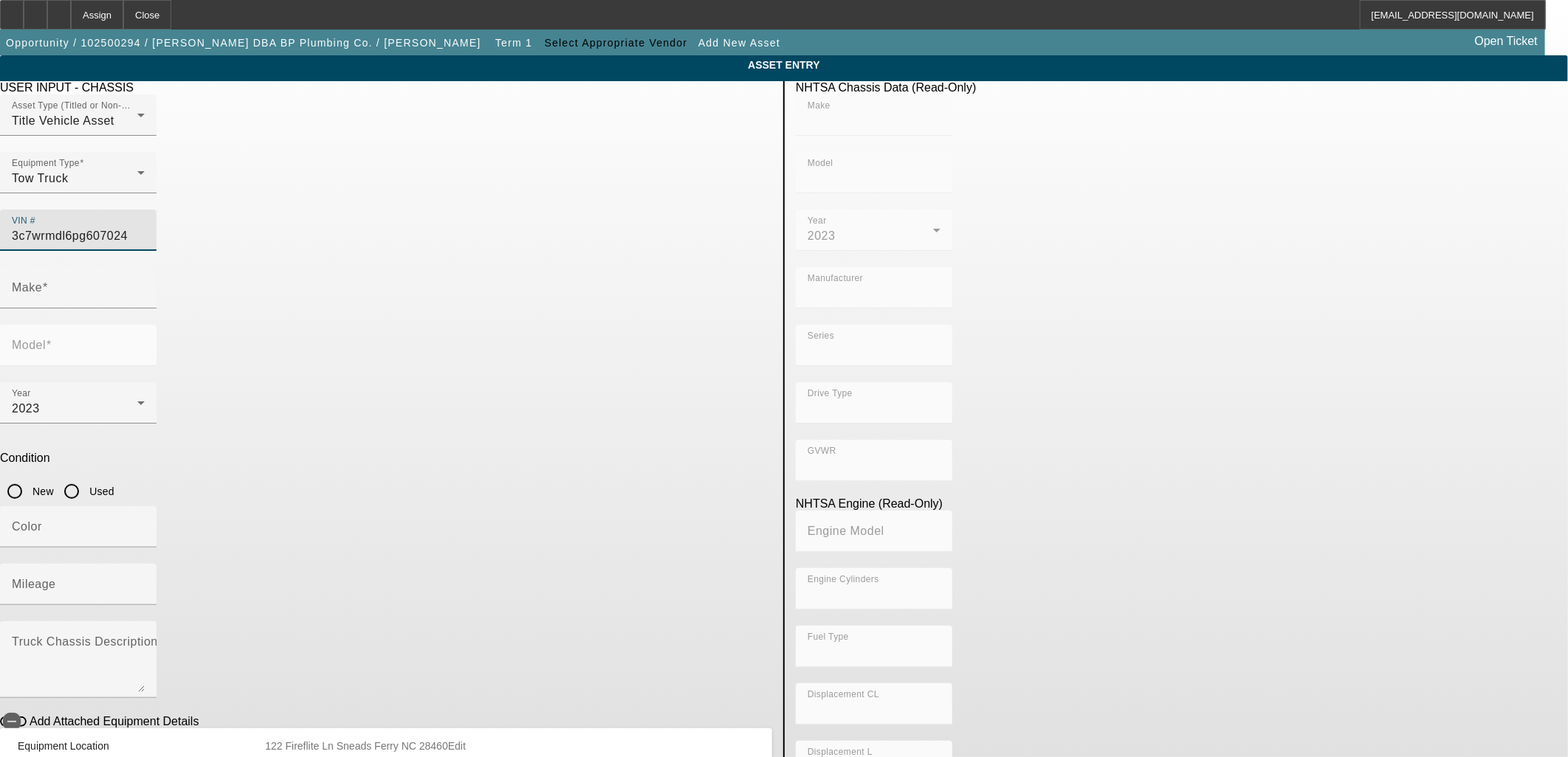
type input "4x2"
type input "Class 5: 16,001 - 19,500 lb (7,258 - 8,845 kg)"
type input "6"
type input "Diesel"
type input "408.85908543470"
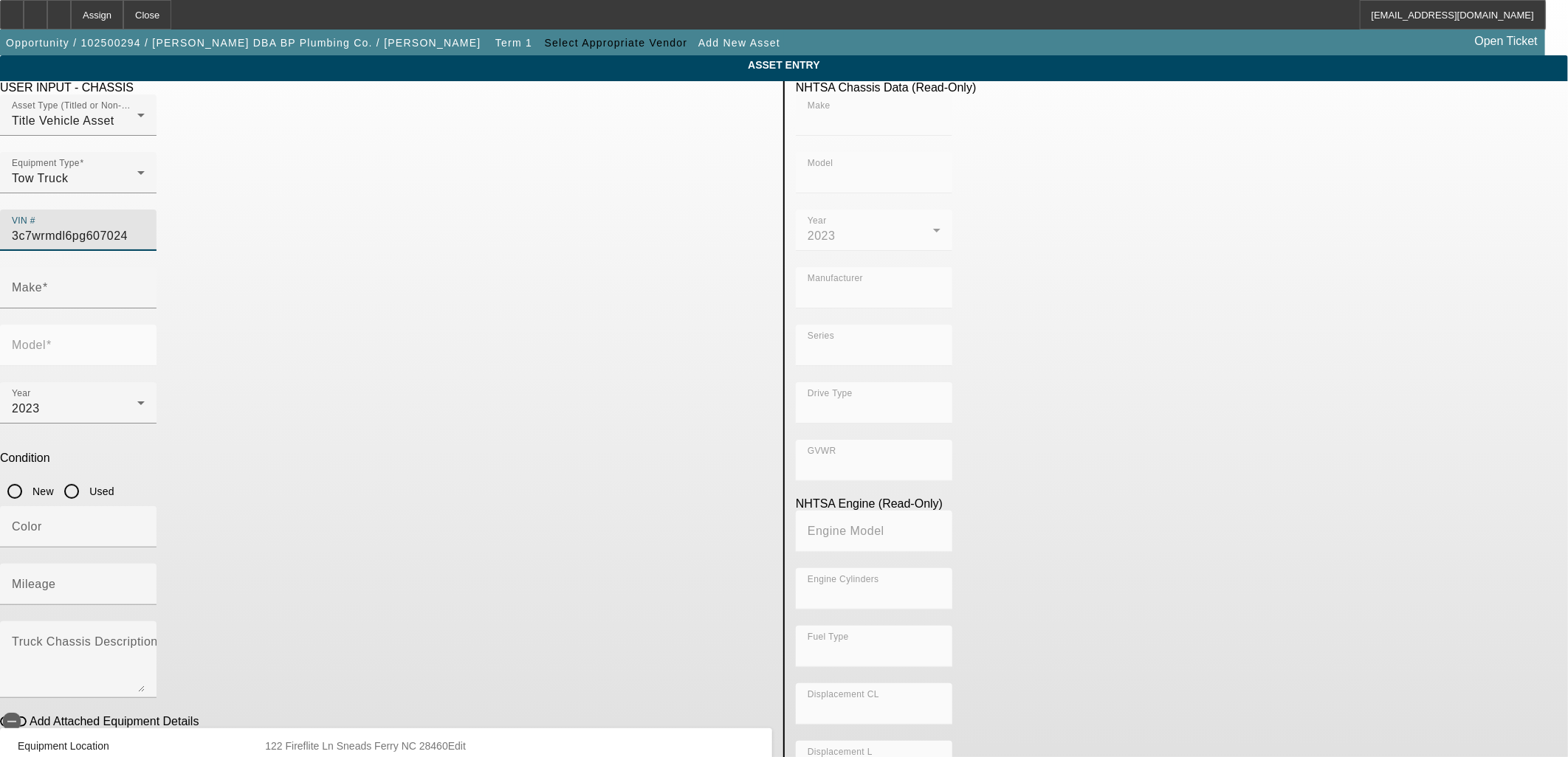
type input "6.7"
type input "RAM"
type input "5500"
type input "3C7WRMDL6PG607024"
type input "RAM"
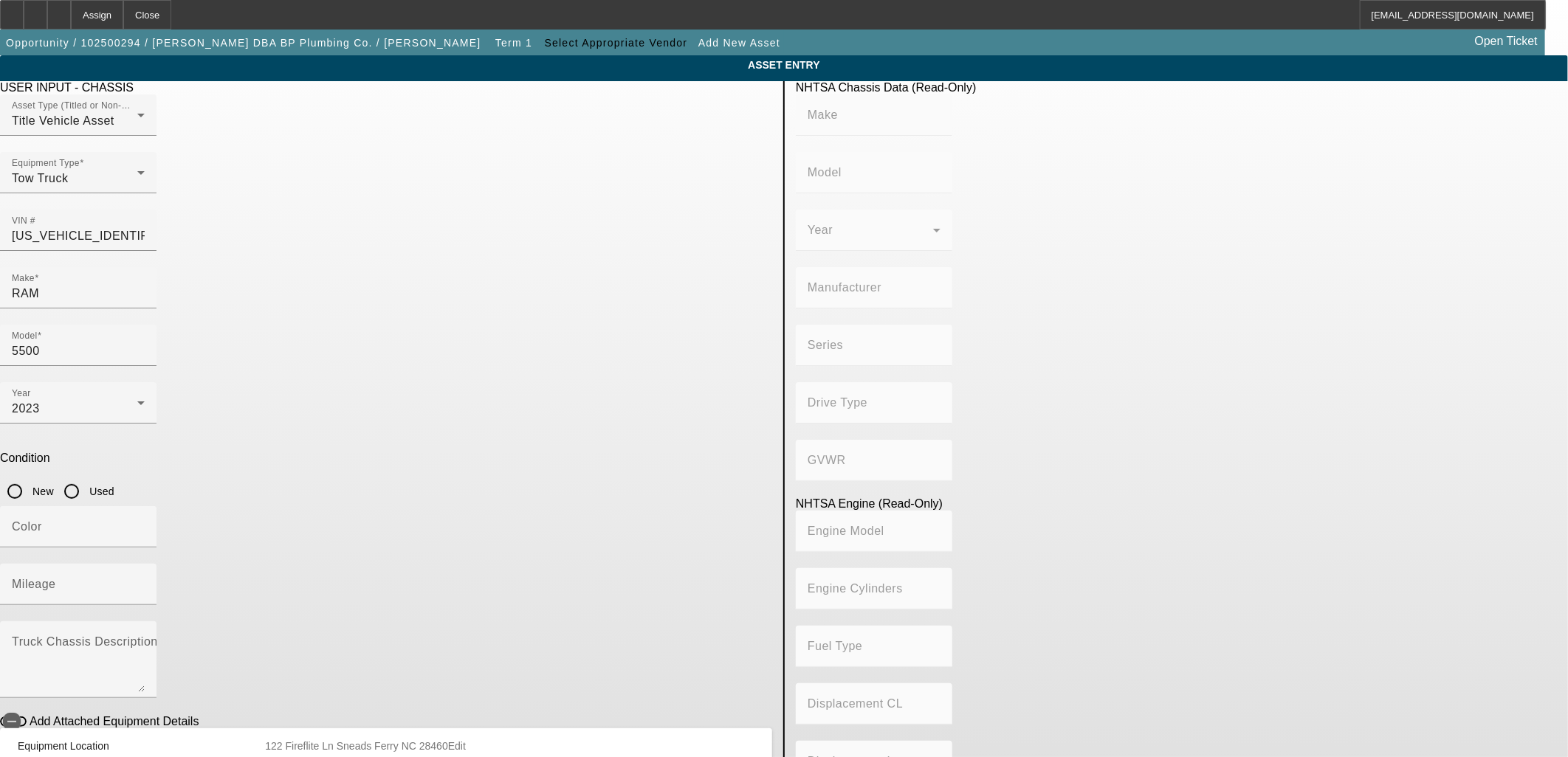
type input "5500"
type input "CHRYSLER DE MEXICO TOLUCA"
type input "DP"
type input "4x2"
type input "Class 5: 16,001 - 19,500 lb (7,258 - 8,845 kg)"
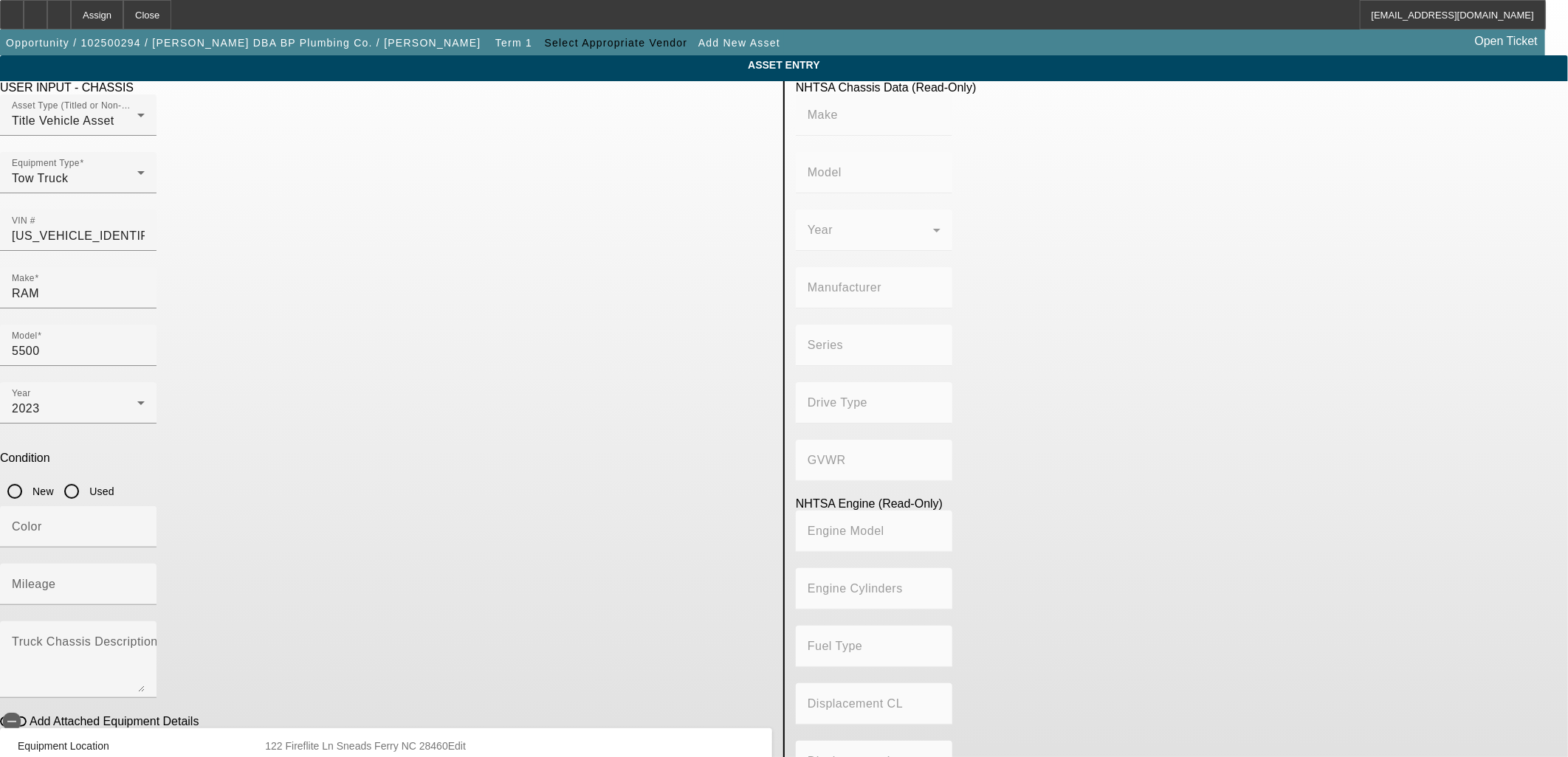
type input "6"
type input "Diesel"
type input "408.85908543470"
type input "6.7"
click at [157, 564] on mat-form-field "Mileage" at bounding box center [78, 593] width 157 height 58
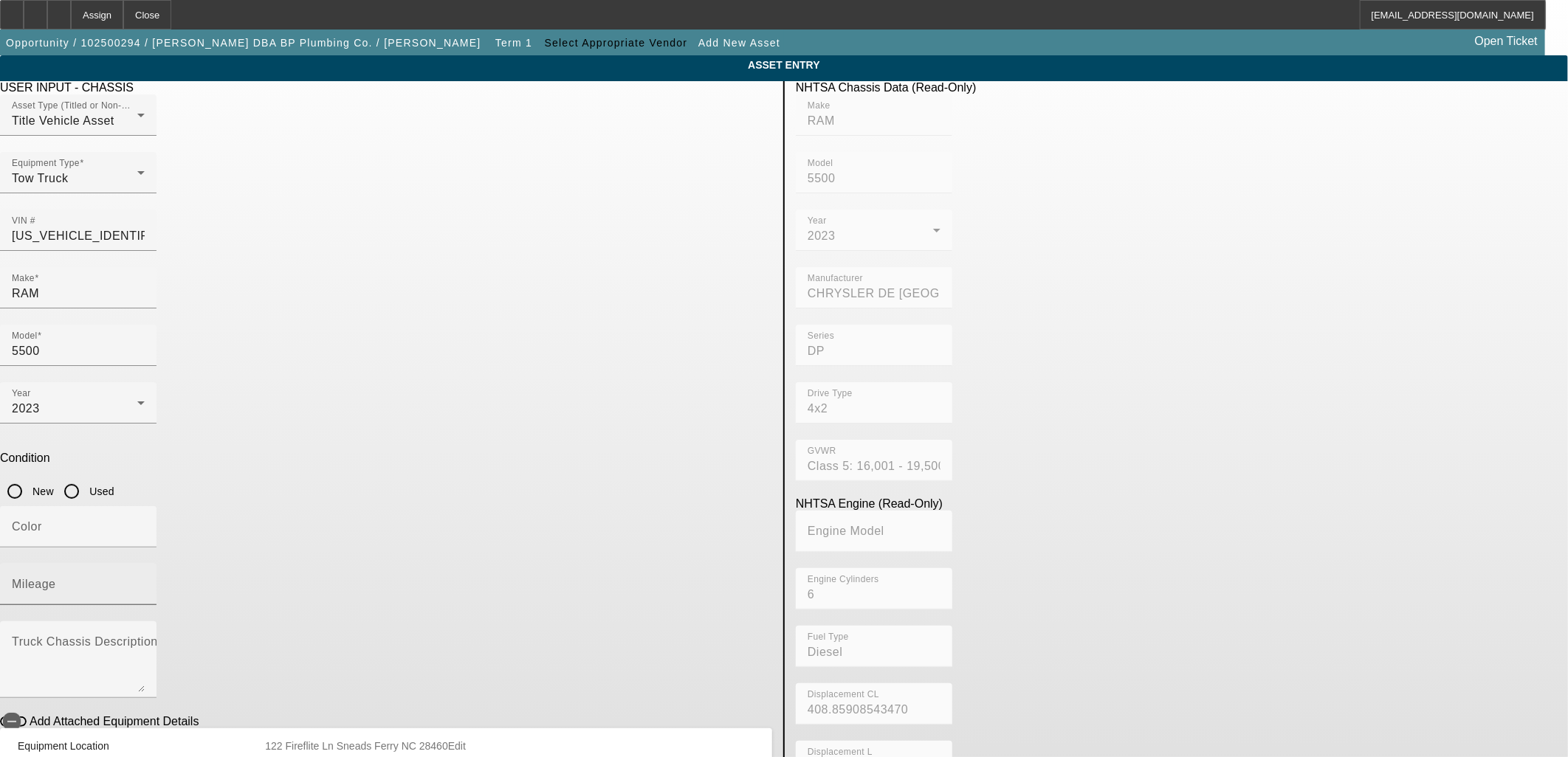
click at [145, 582] on input "Mileage" at bounding box center [78, 590] width 133 height 18
type input "38773"
click at [114, 484] on mat-radio-group "New Used" at bounding box center [57, 490] width 114 height 13
click at [86, 477] on input "Used" at bounding box center [71, 491] width 30 height 30
radio input "true"
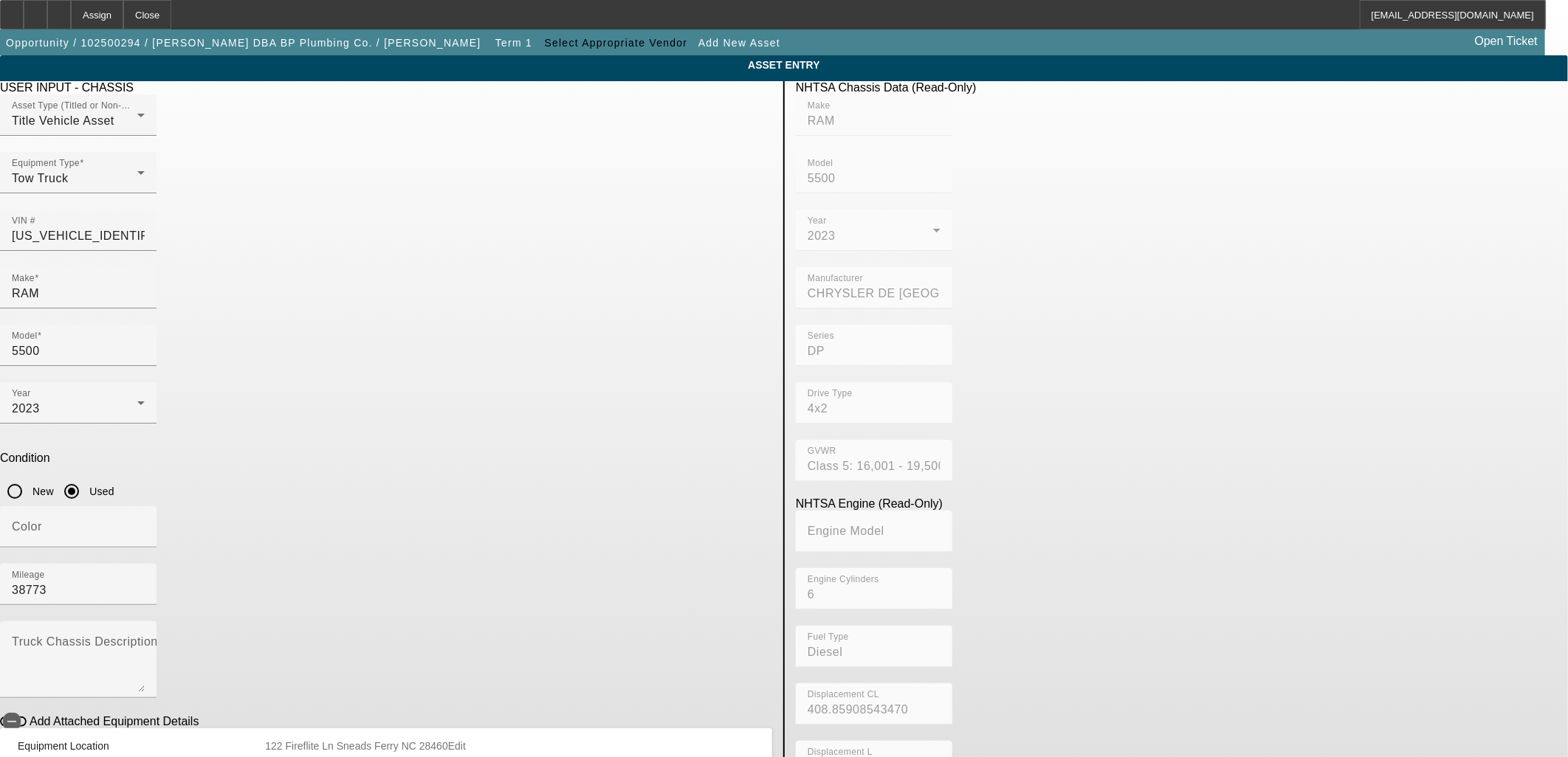
click at [160, 439] on app-asset-collateral-manage "ASSET ENTRY USER INPUT - CHASSIS Asset Type (Titled or Non-Titled) Title Vehicl…" at bounding box center [784, 464] width 1568 height 818
click at [19, 715] on icon "button" at bounding box center [12, 721] width 14 height 14
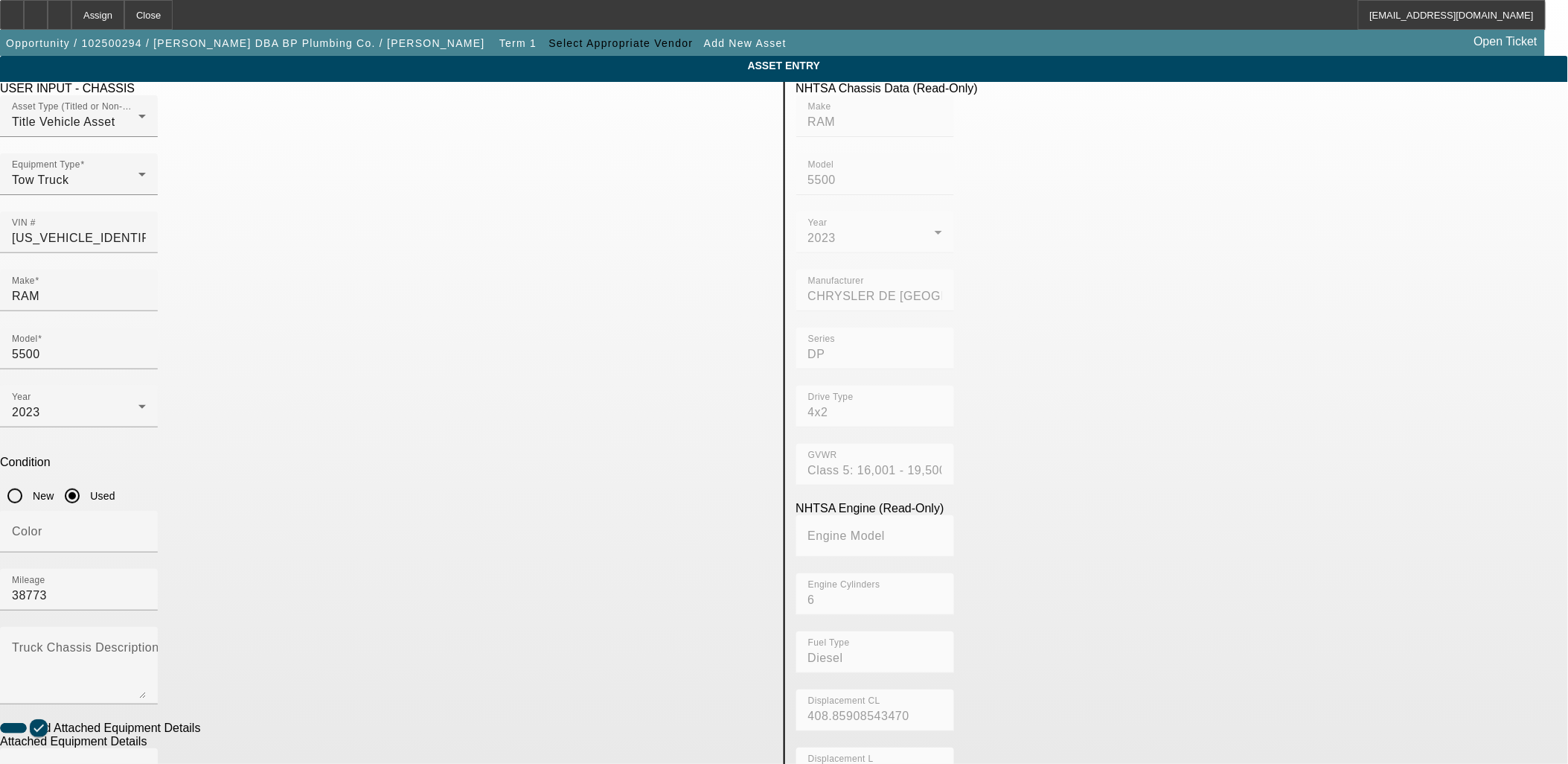
drag, startPoint x: 432, startPoint y: 731, endPoint x: 440, endPoint y: 726, distance: 9.4
paste input "ST10C2C231756"
type input "ST10C2C231756"
click at [146, 749] on div "Make" at bounding box center [79, 769] width 134 height 42
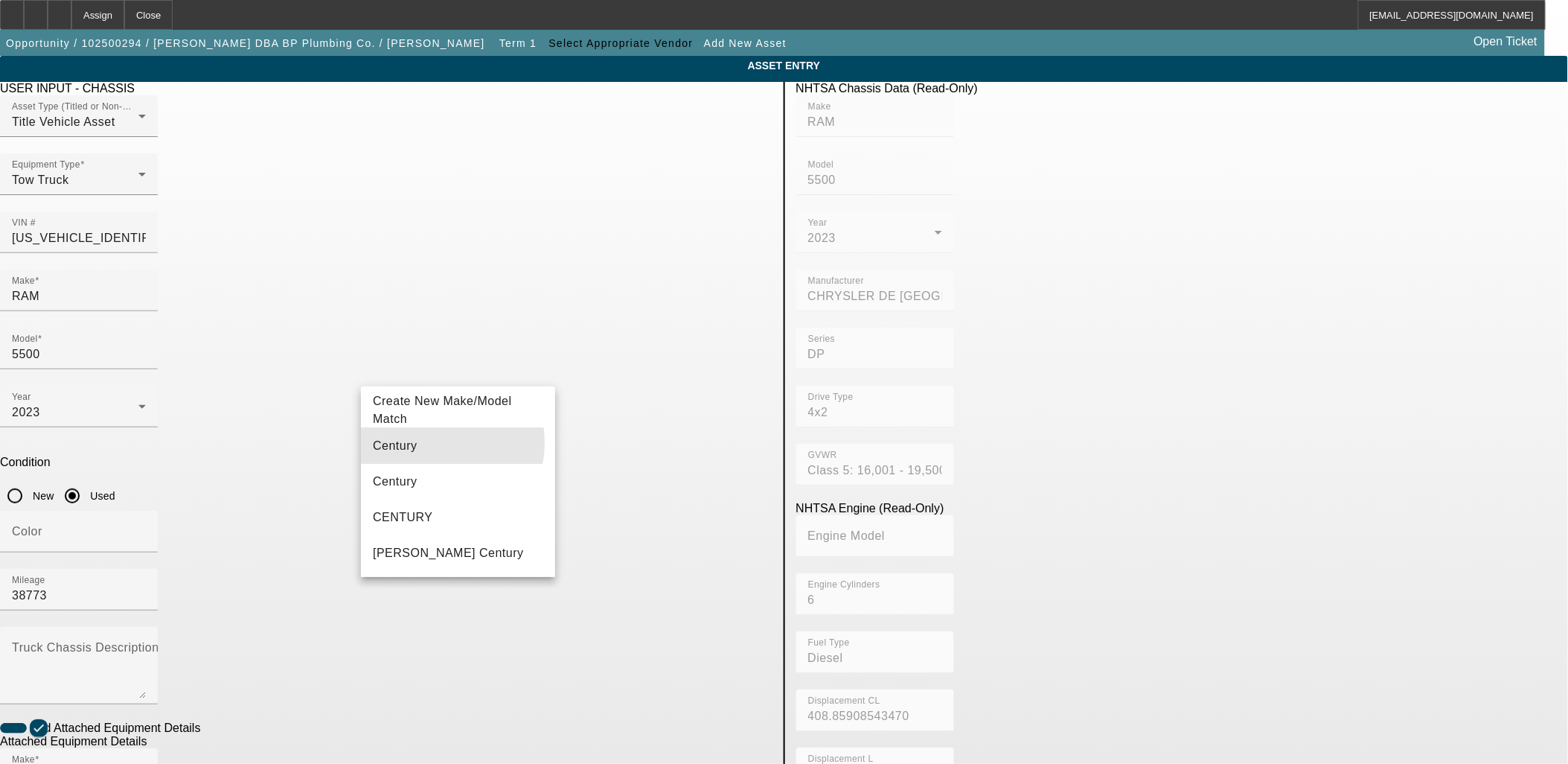
drag, startPoint x: 430, startPoint y: 437, endPoint x: 530, endPoint y: 529, distance: 135.9
click at [437, 443] on mat-option "Century" at bounding box center [458, 446] width 194 height 36
type input "Century"
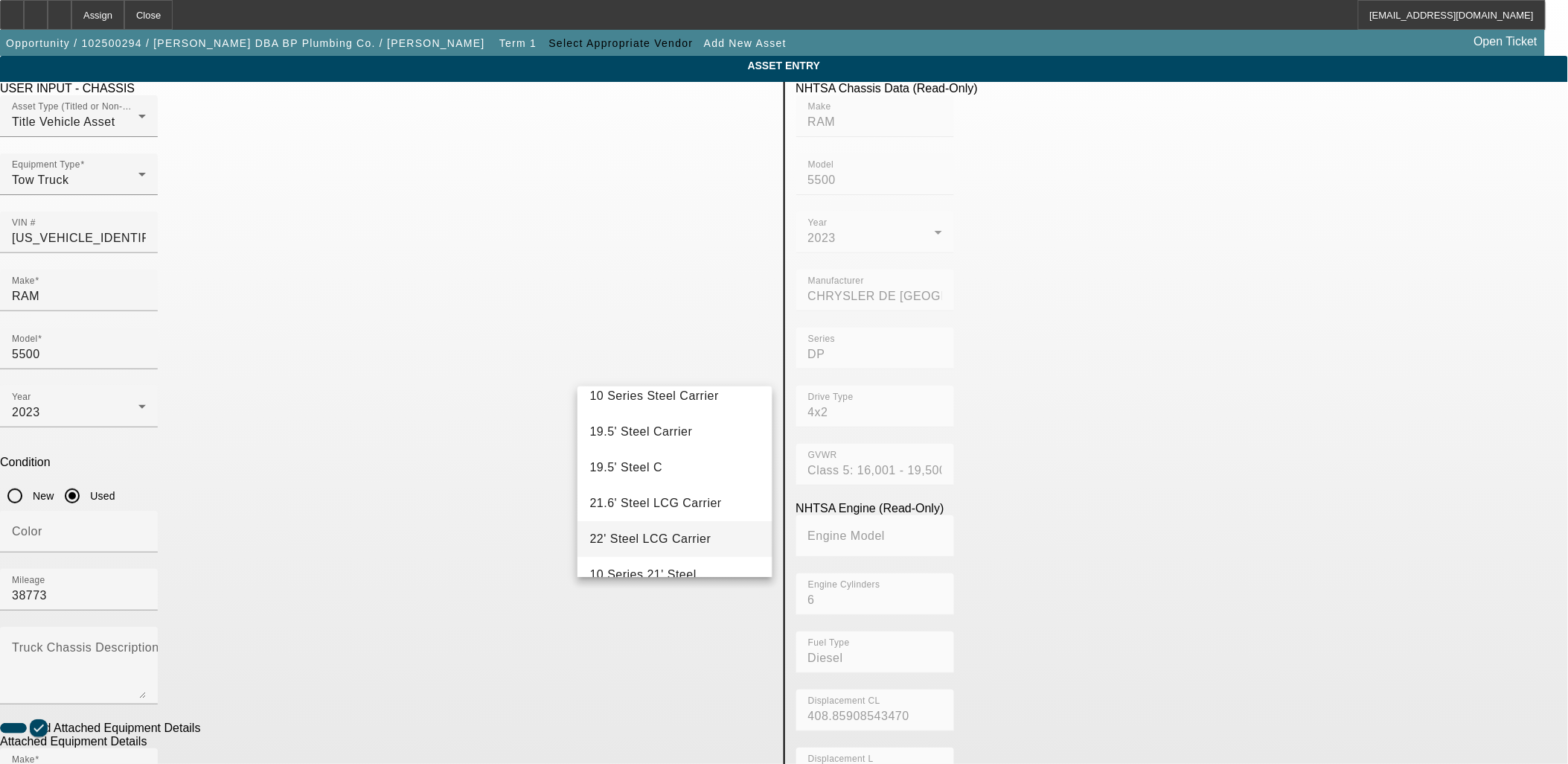
scroll to position [165, 0]
click at [667, 431] on span "19.5' Steel Carrier" at bounding box center [641, 423] width 102 height 18
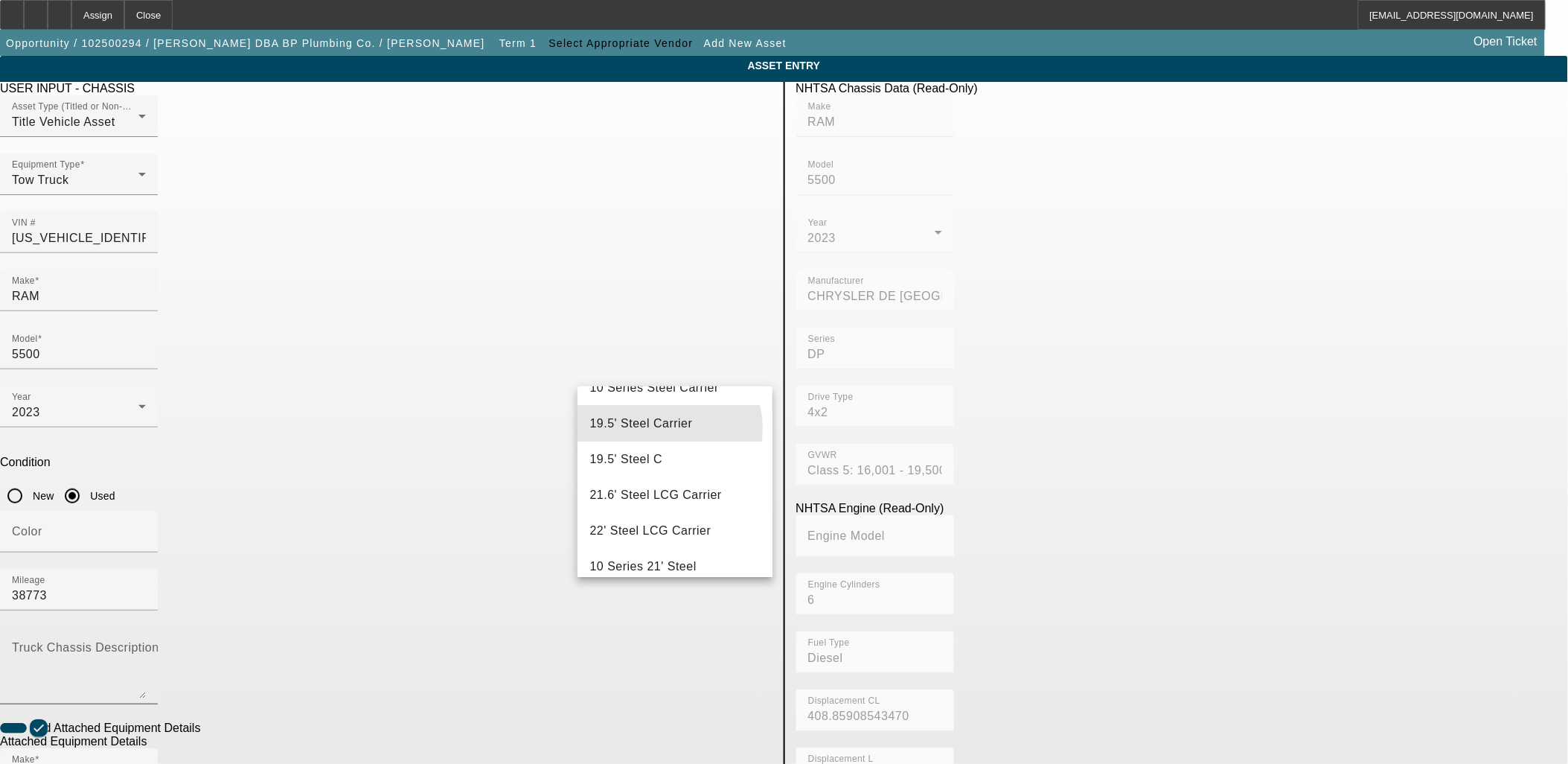
type input "19.5' Steel Carrier"
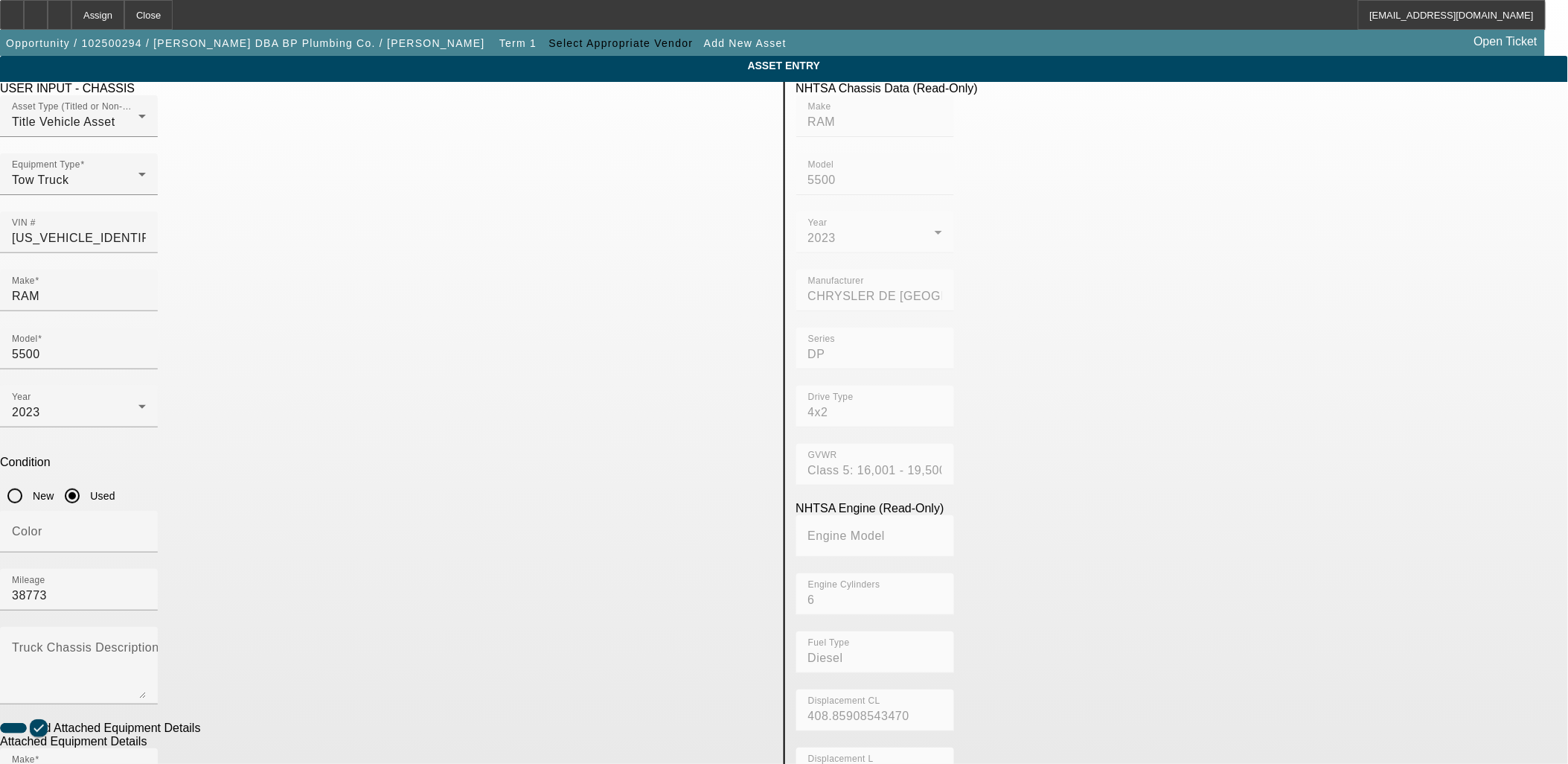
radio input "true"
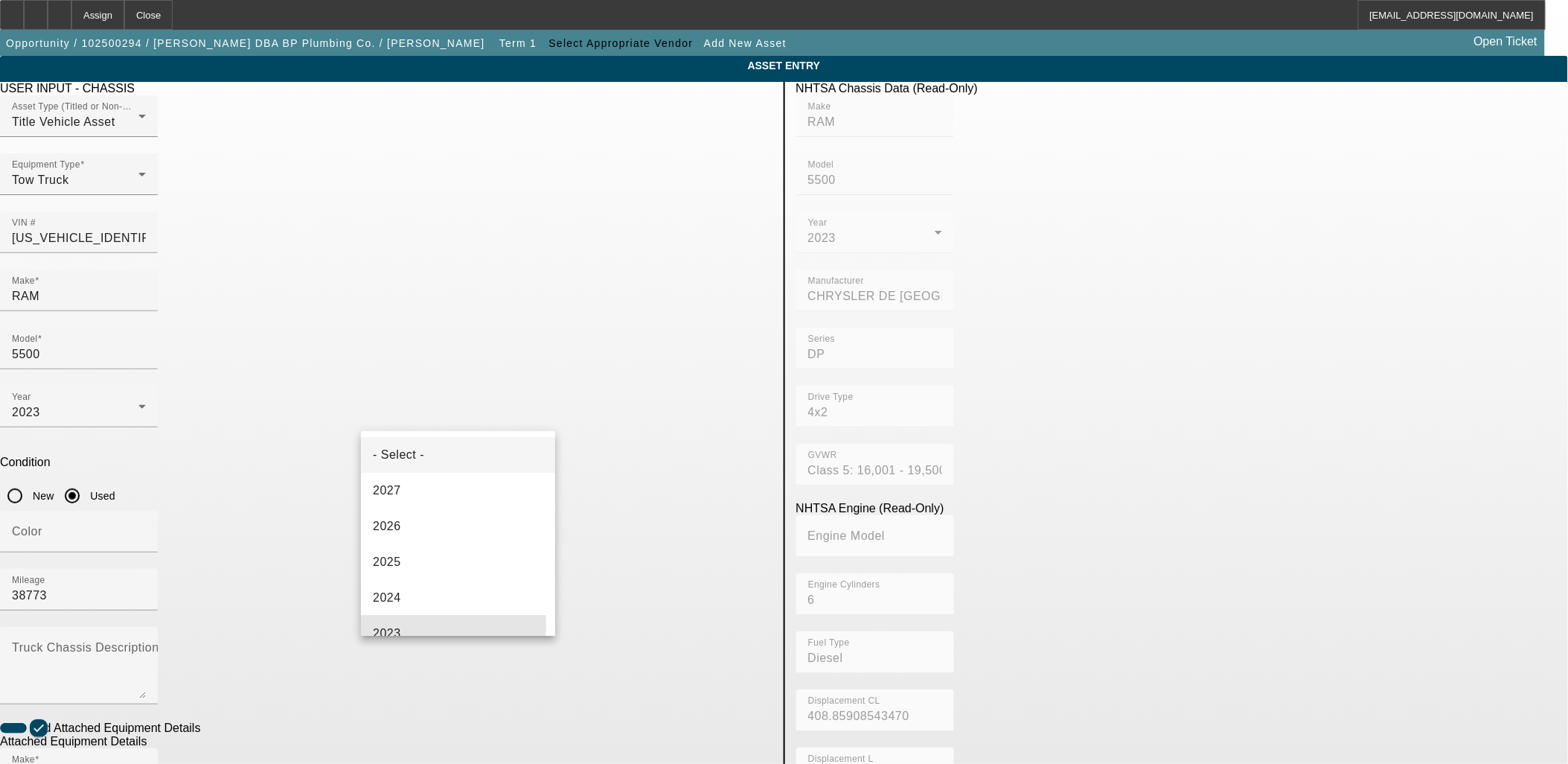
drag, startPoint x: 452, startPoint y: 626, endPoint x: 662, endPoint y: 698, distance: 222.0
click at [453, 626] on mat-option "2023" at bounding box center [458, 634] width 194 height 36
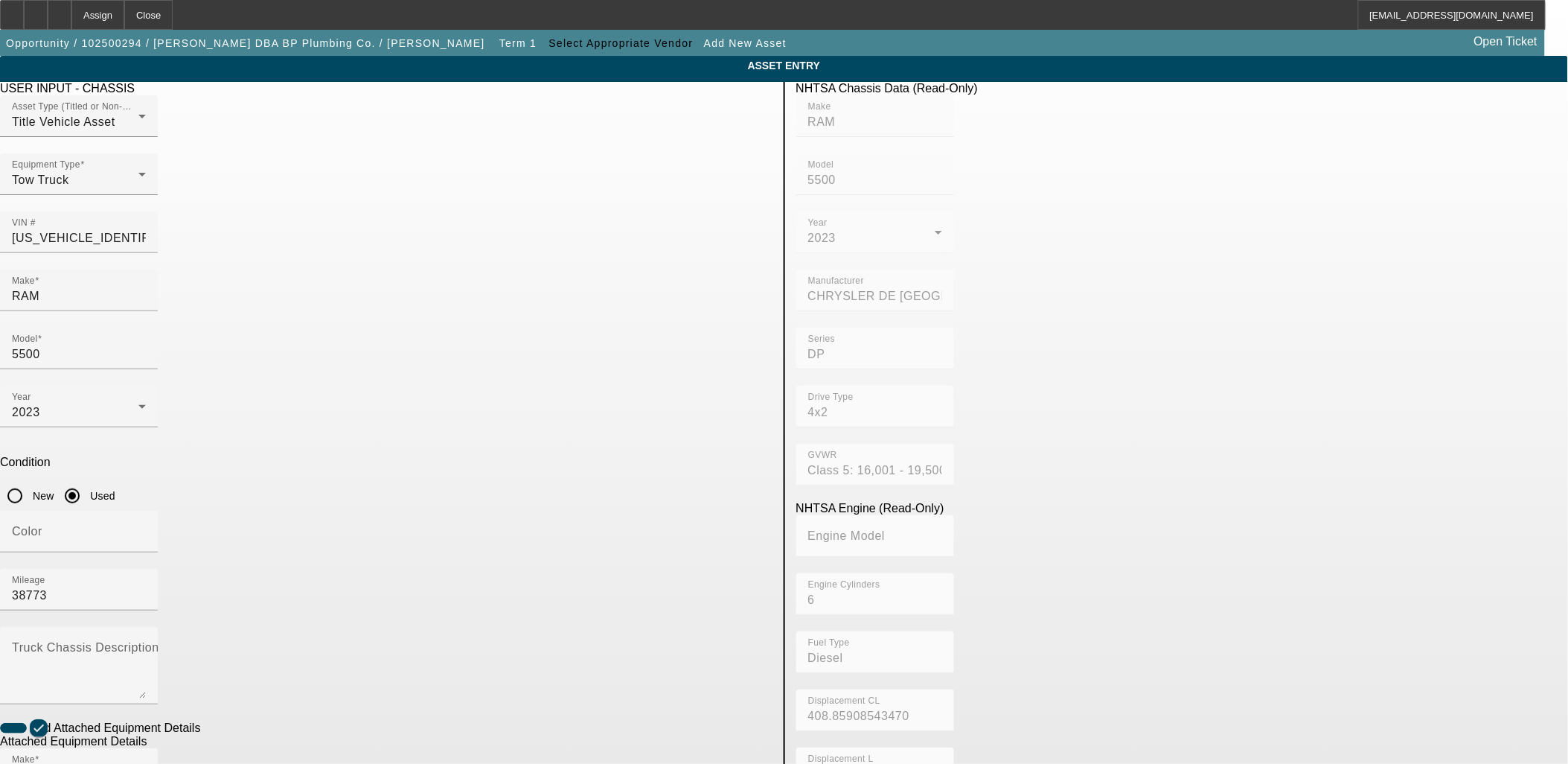
click at [927, 712] on div "NHTSA Chassis Data (Read-Only) Make RAM Model 5500 Year 2023 Manufacturer CHRYS…" at bounding box center [1182, 648] width 795 height 1132
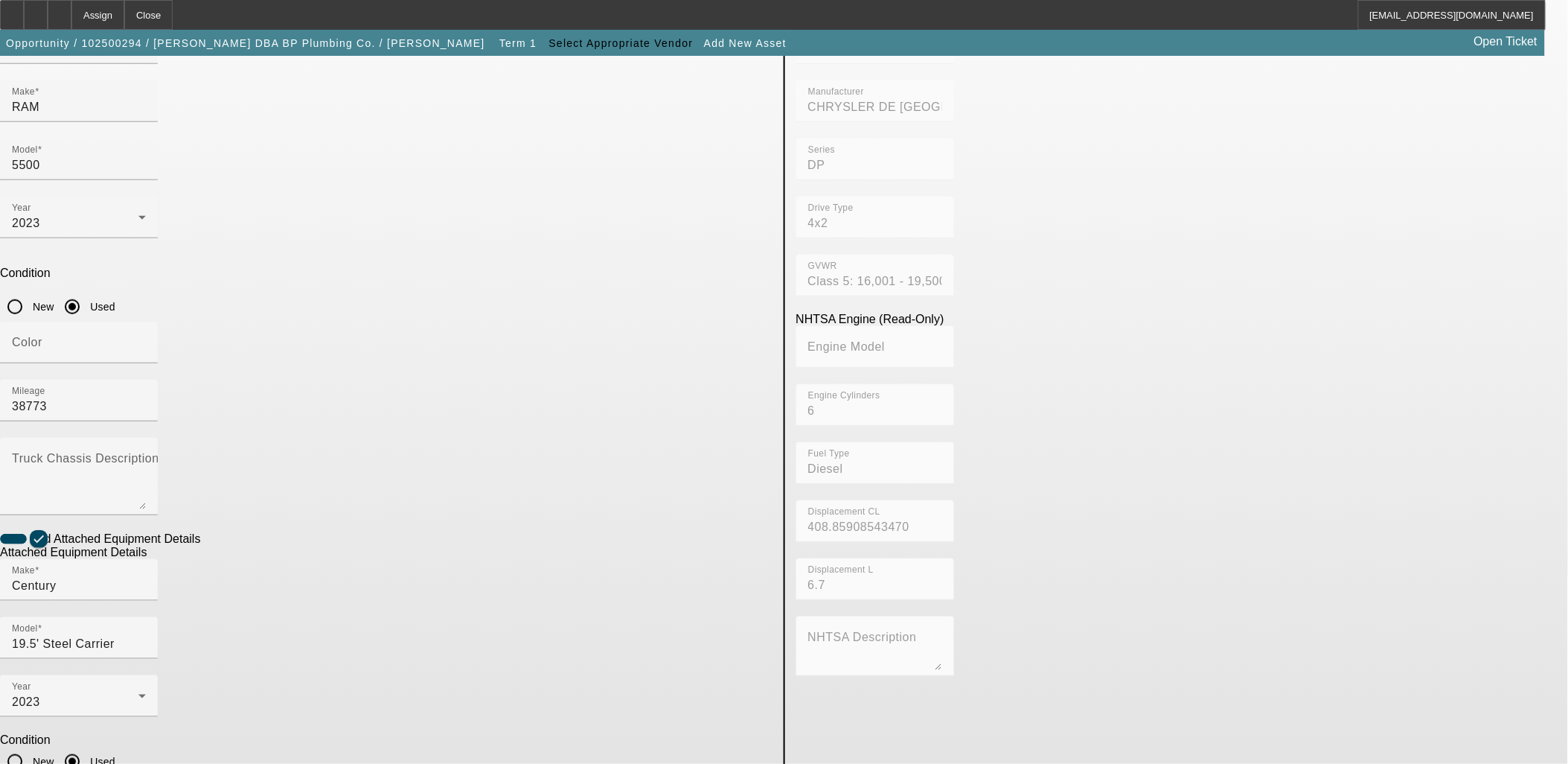
scroll to position [194, 0]
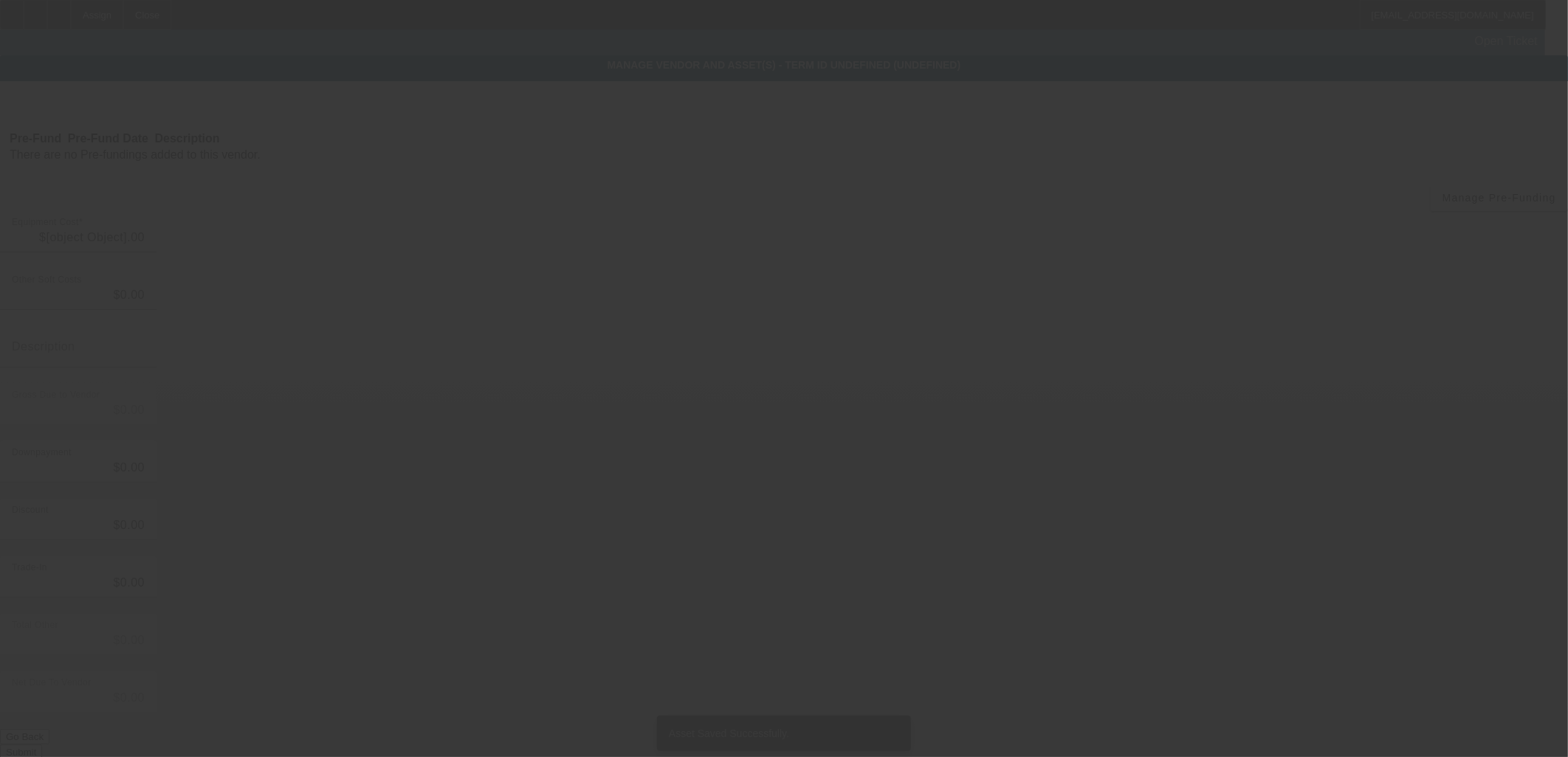
type input "$98,265.75"
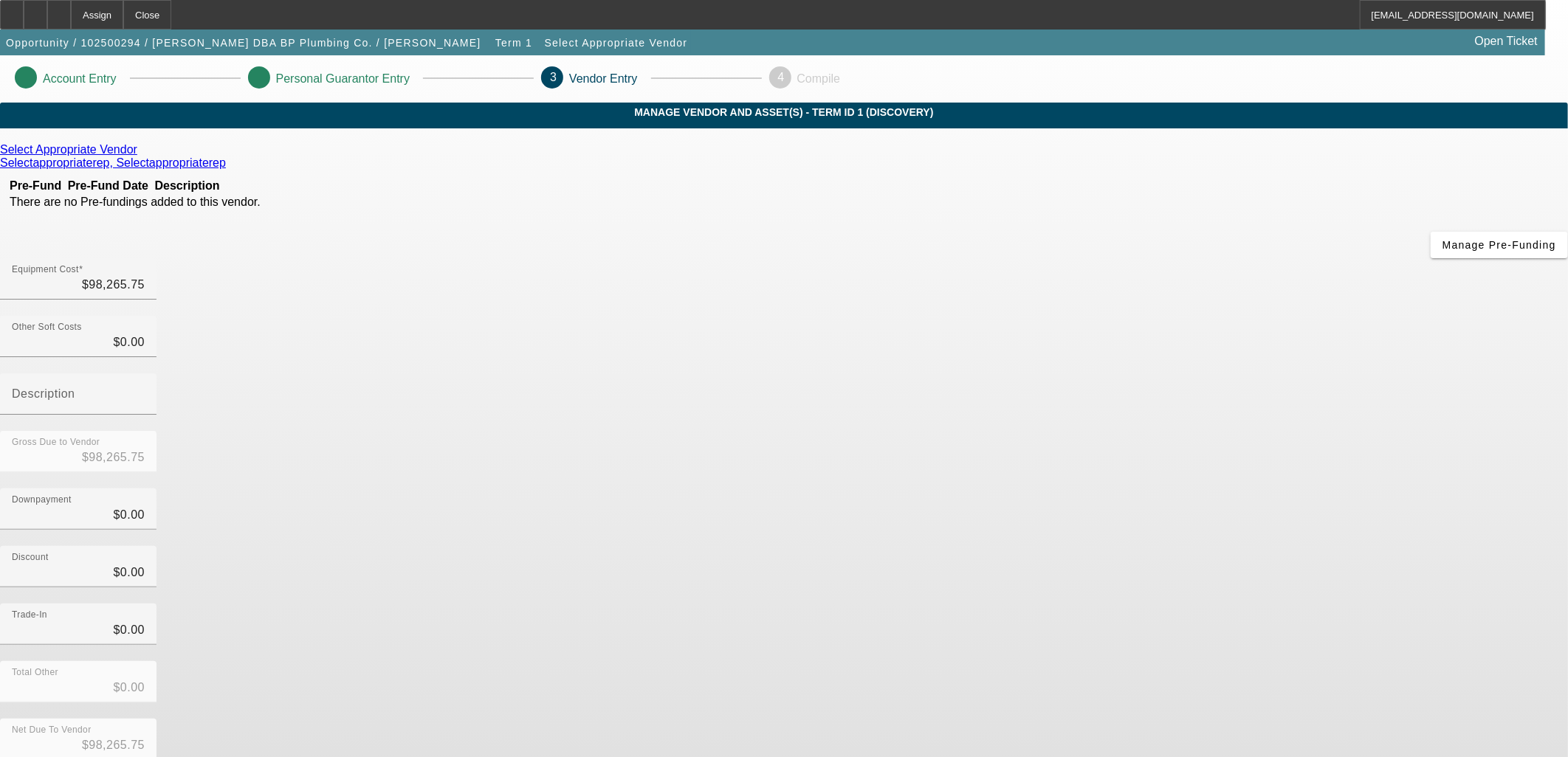
drag, startPoint x: 1122, startPoint y: 636, endPoint x: 474, endPoint y: 214, distance: 773.3
click at [468, 344] on div "Select Appropriate Vendor Selectappropriaterep, Selectappropriaterep Pre-Fund P…" at bounding box center [784, 467] width 1568 height 649
click at [141, 157] on link at bounding box center [139, 150] width 3 height 14
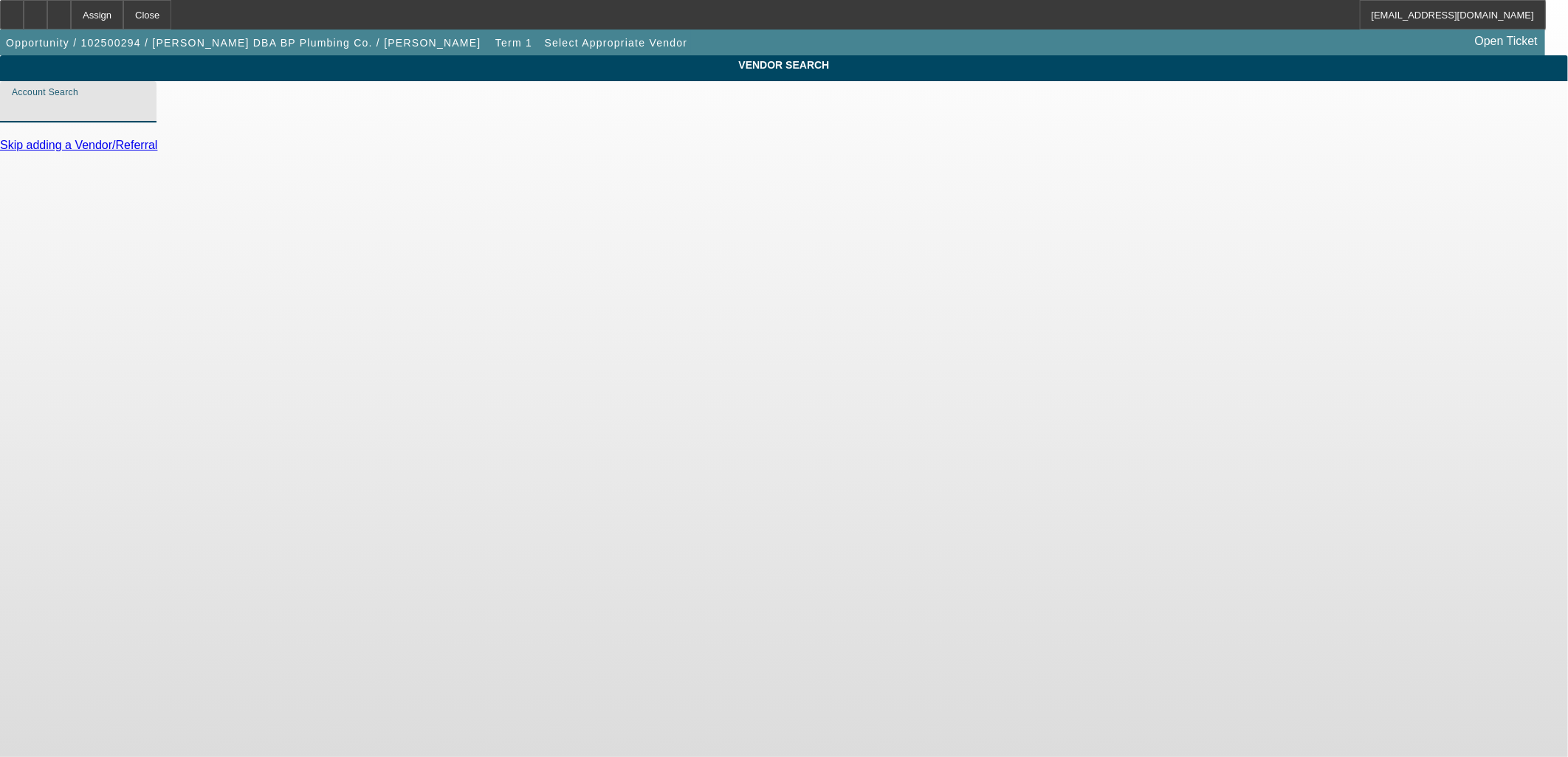
click at [145, 117] on input "Account Search" at bounding box center [78, 108] width 133 height 18
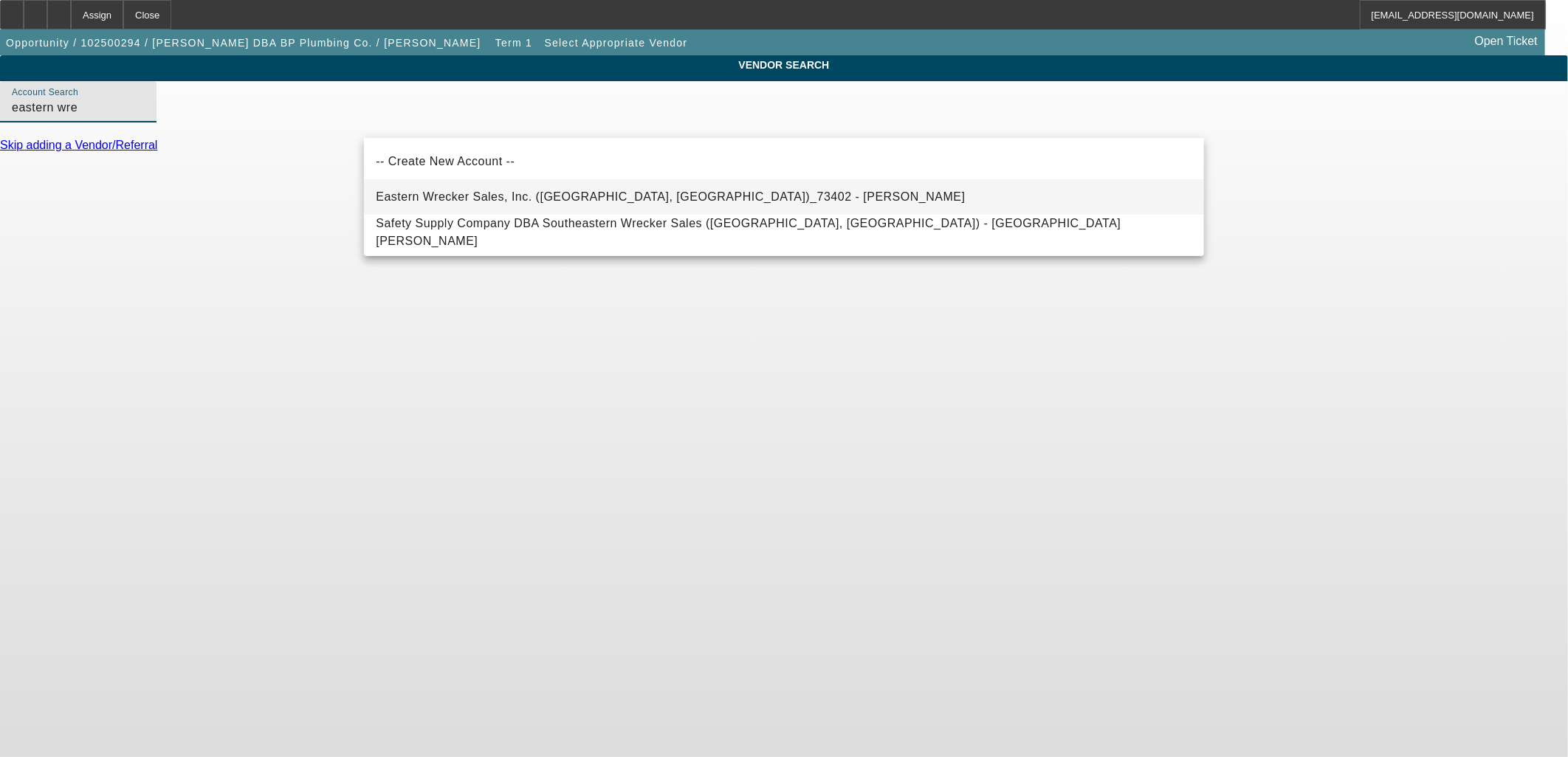
click at [525, 197] on span "Eastern Wrecker Sales, Inc. (Clayton, NC)_73402 - Kornegay, Mike" at bounding box center [669, 196] width 589 height 13
type input "Eastern Wrecker Sales, Inc. (Clayton, NC)_73402 - Kornegay, Mike"
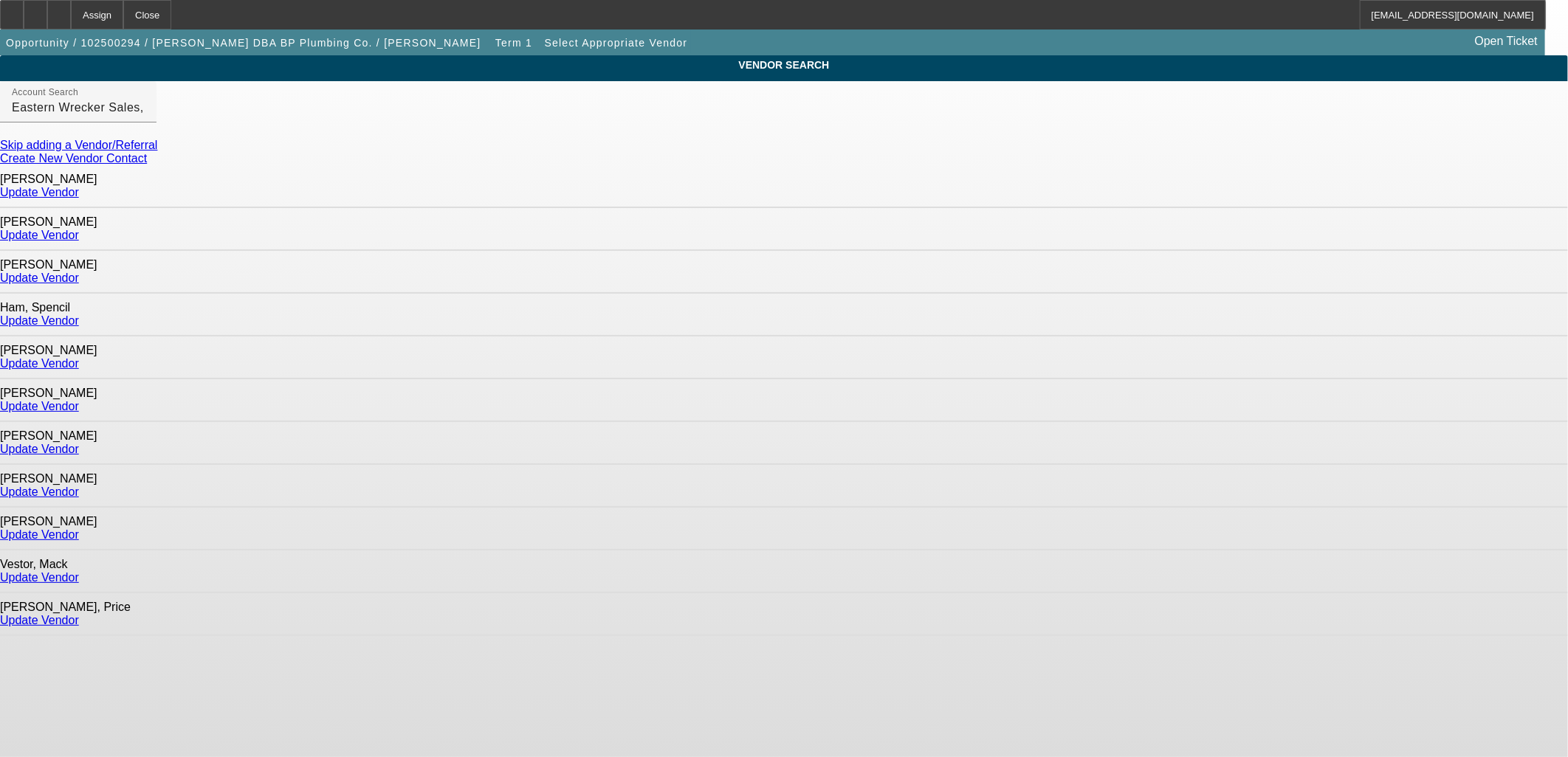
click at [79, 443] on link "Update Vendor" at bounding box center [39, 449] width 79 height 13
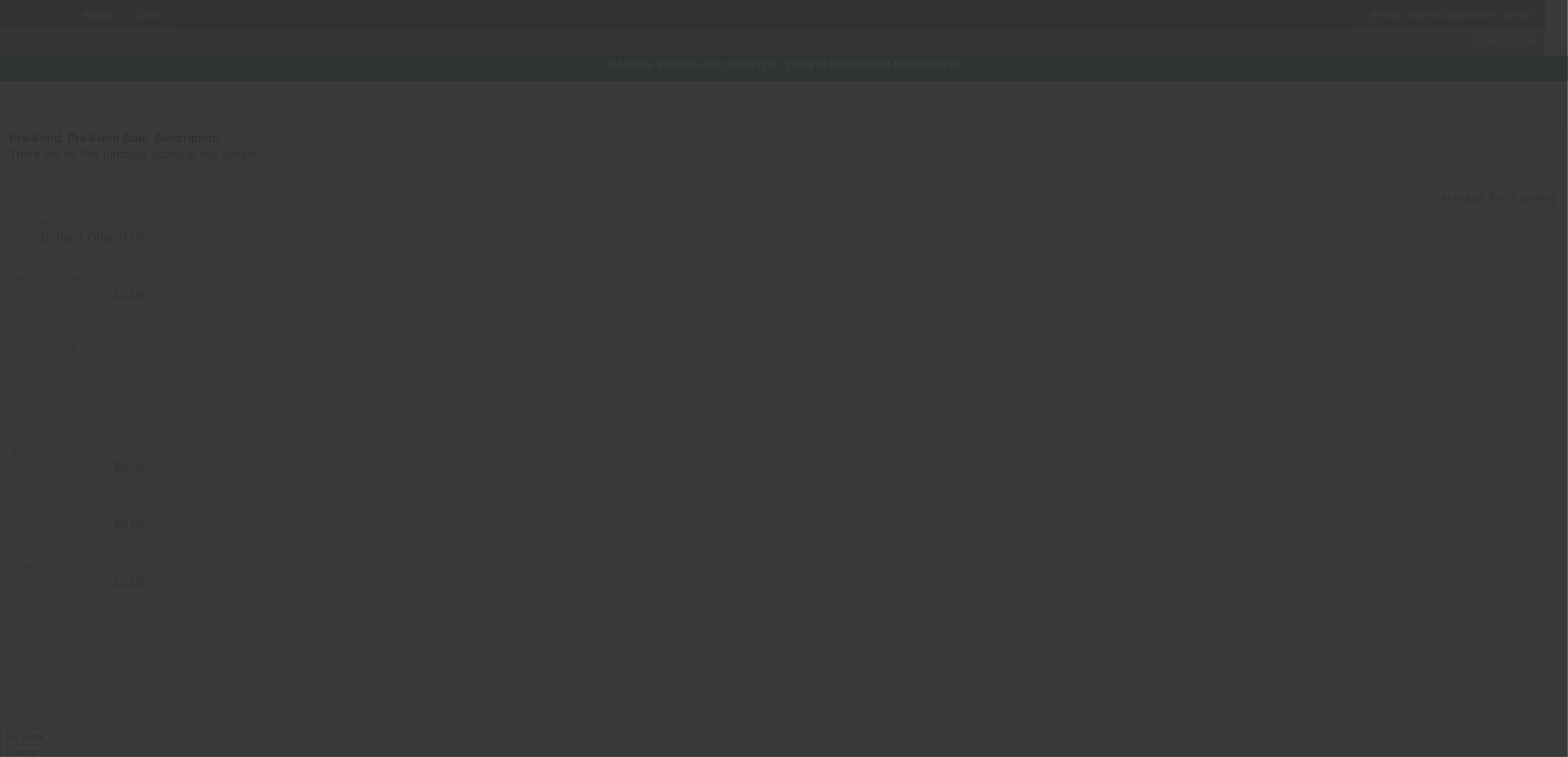
type input "$98,265.75"
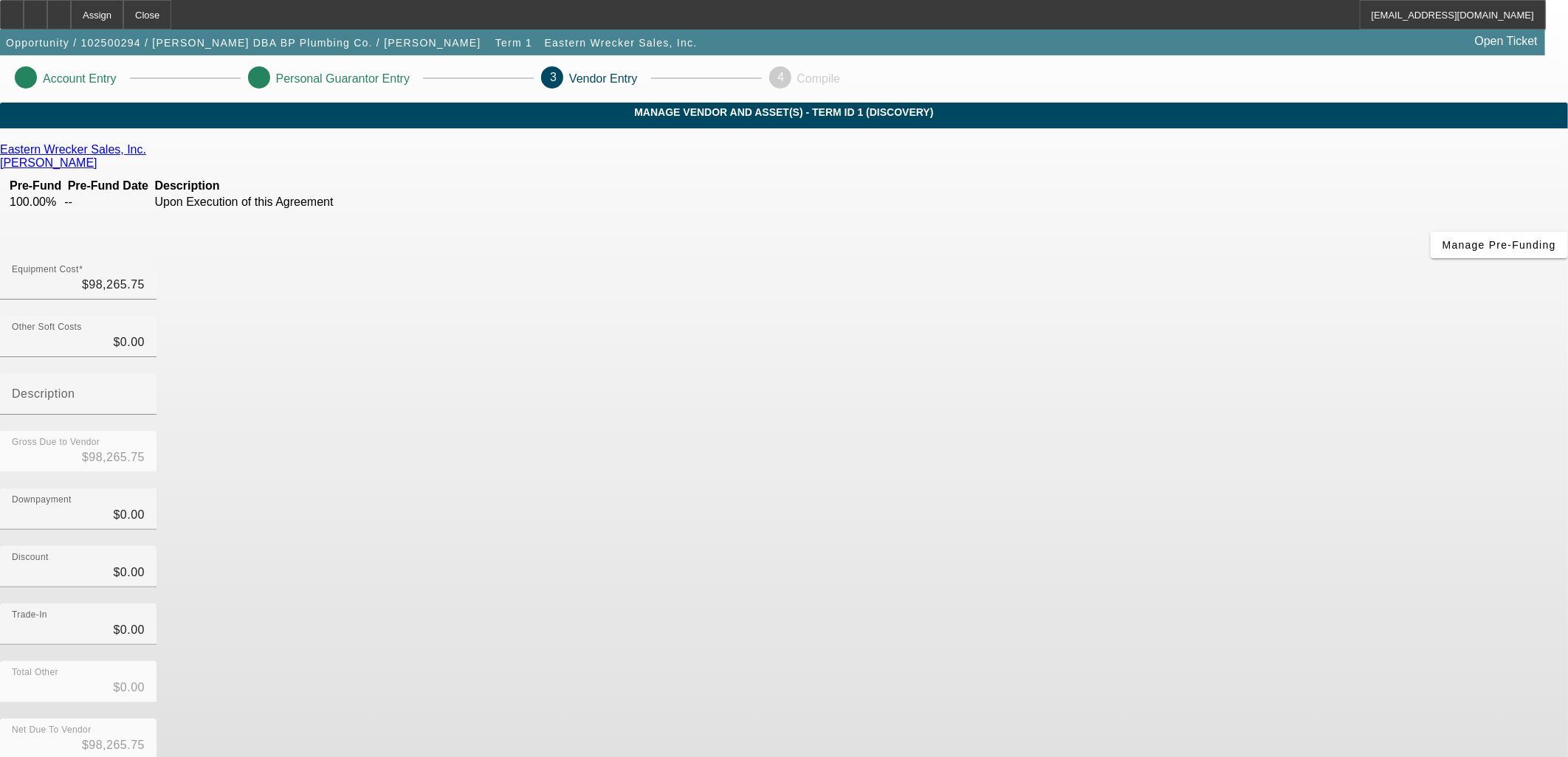
drag, startPoint x: 1042, startPoint y: 657, endPoint x: 1046, endPoint y: 640, distance: 17.5
click at [1044, 648] on form "Eastern Wrecker Sales, Inc. Loken, Teresa Pre-Fund Pre-Fund Date Description 10…" at bounding box center [784, 504] width 1568 height 721
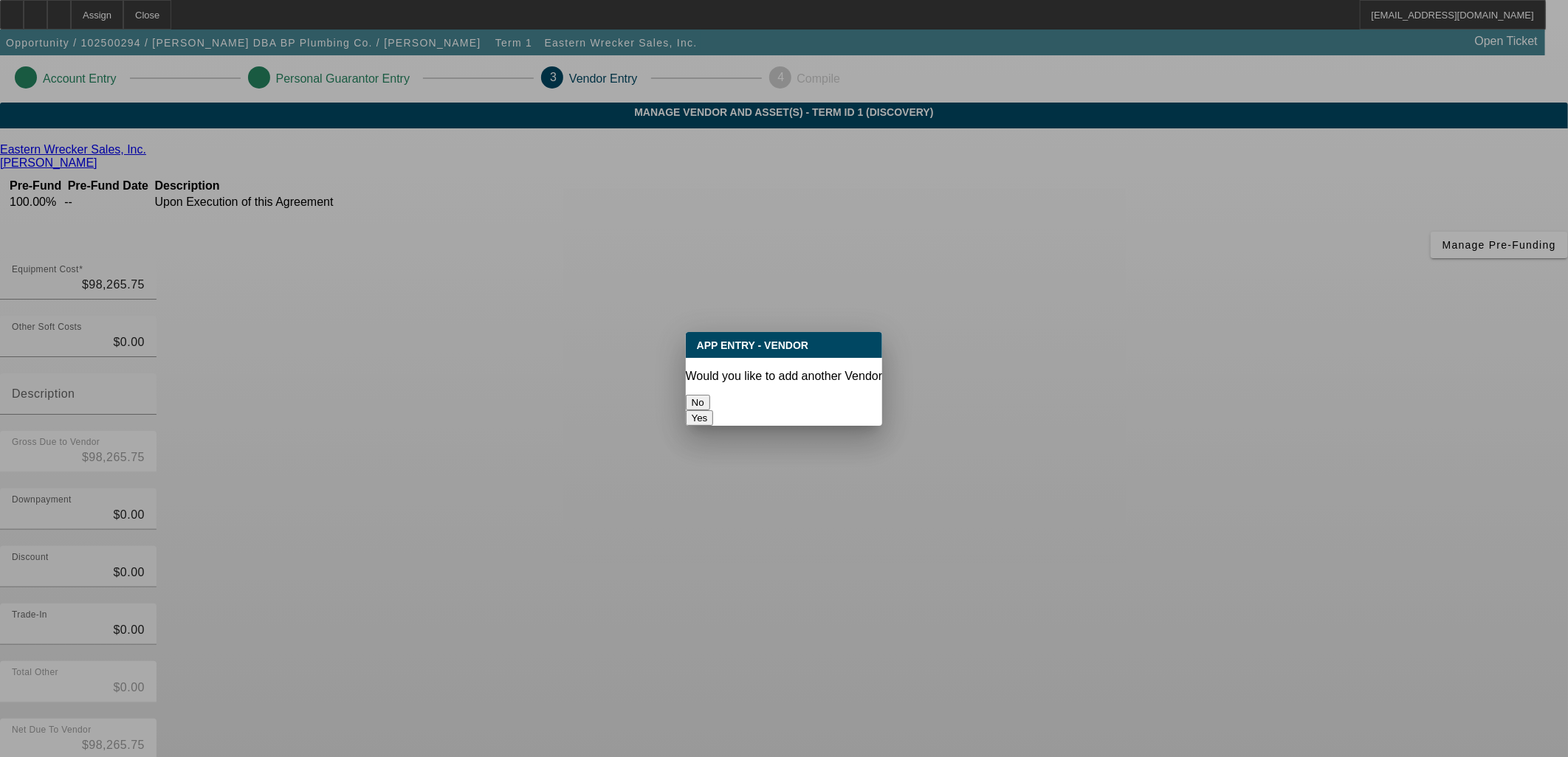
click at [710, 395] on button "No" at bounding box center [697, 402] width 25 height 15
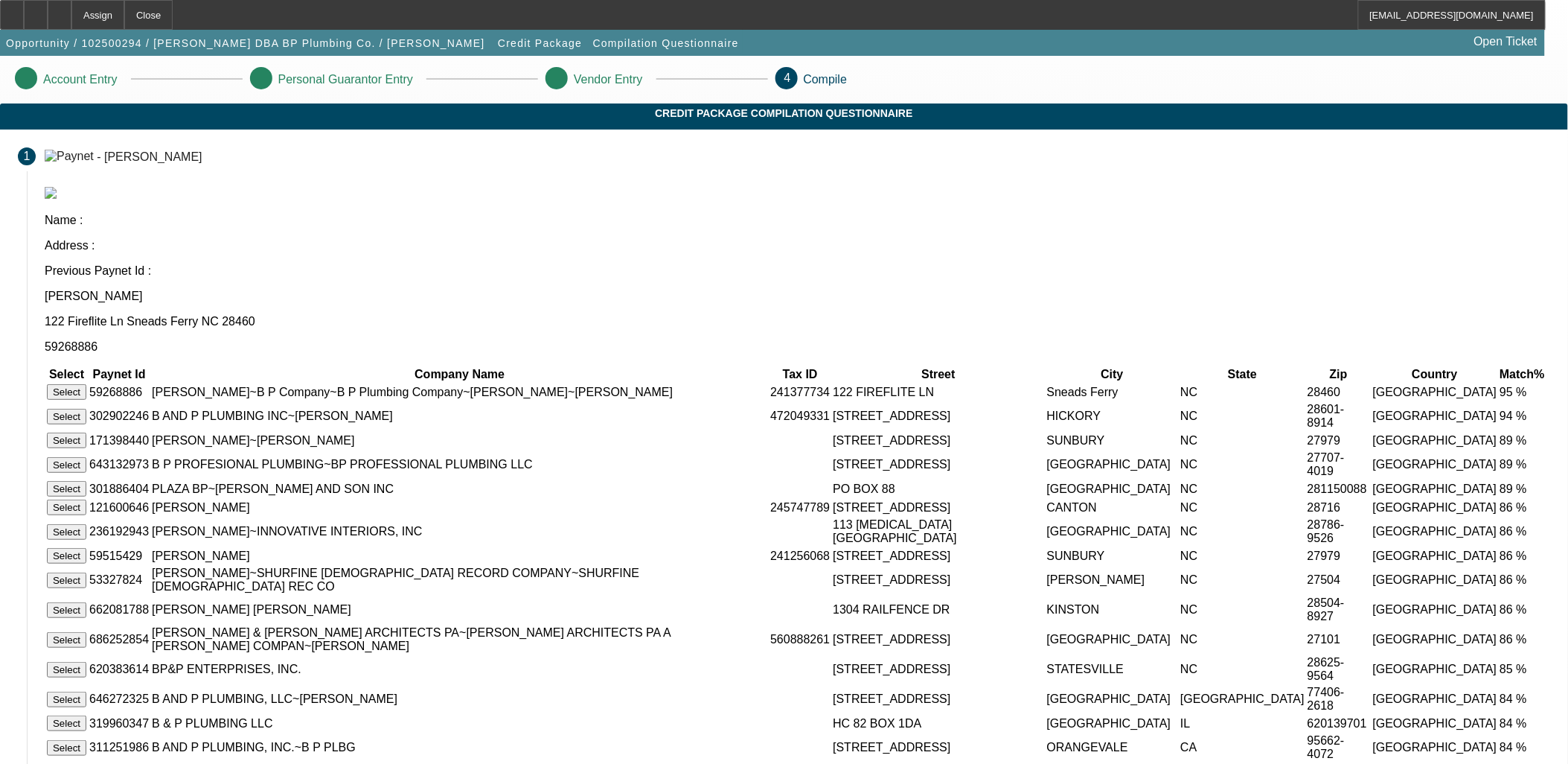
click at [86, 385] on button "Select" at bounding box center [67, 392] width 39 height 15
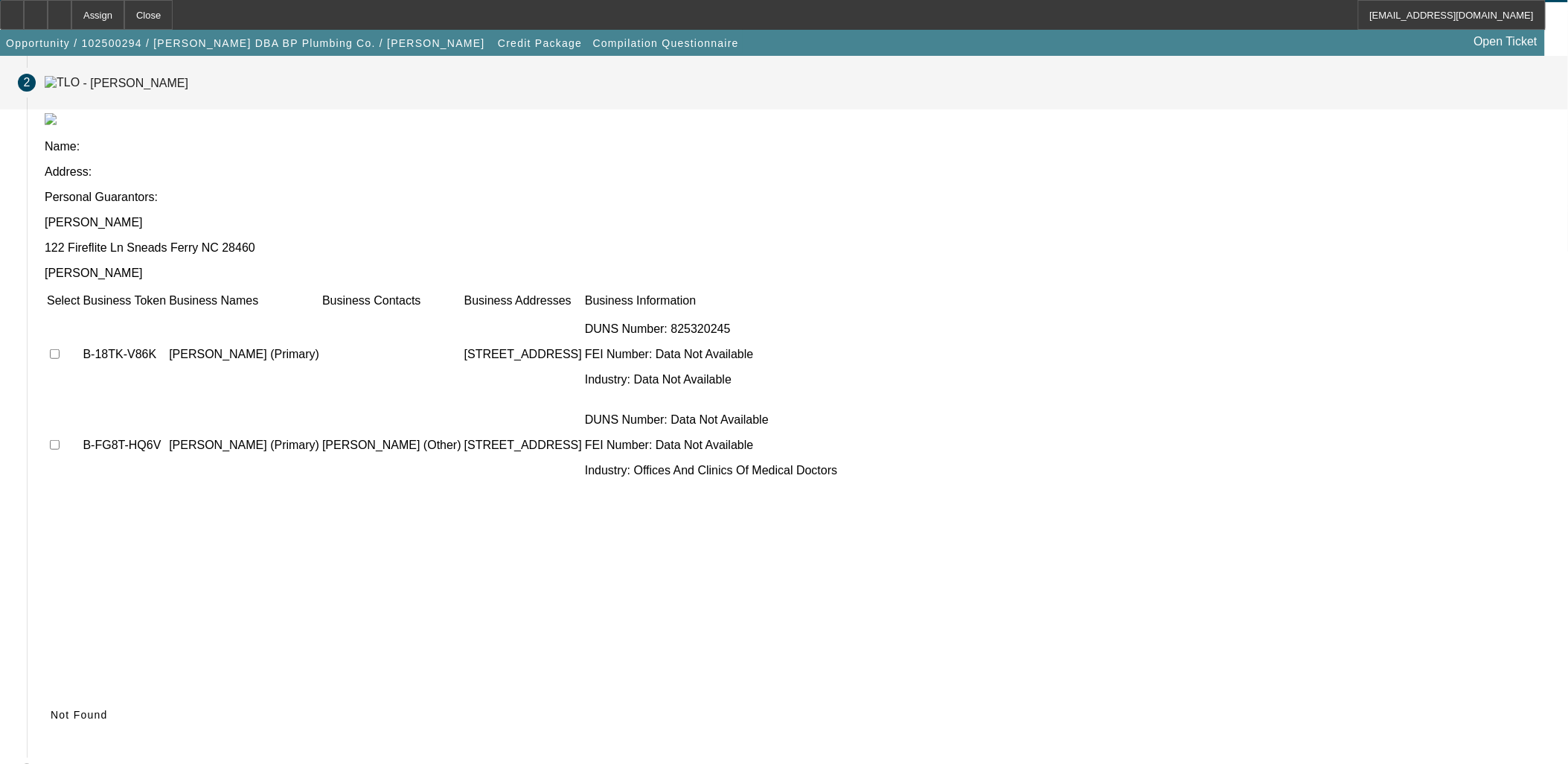
scroll to position [56, 0]
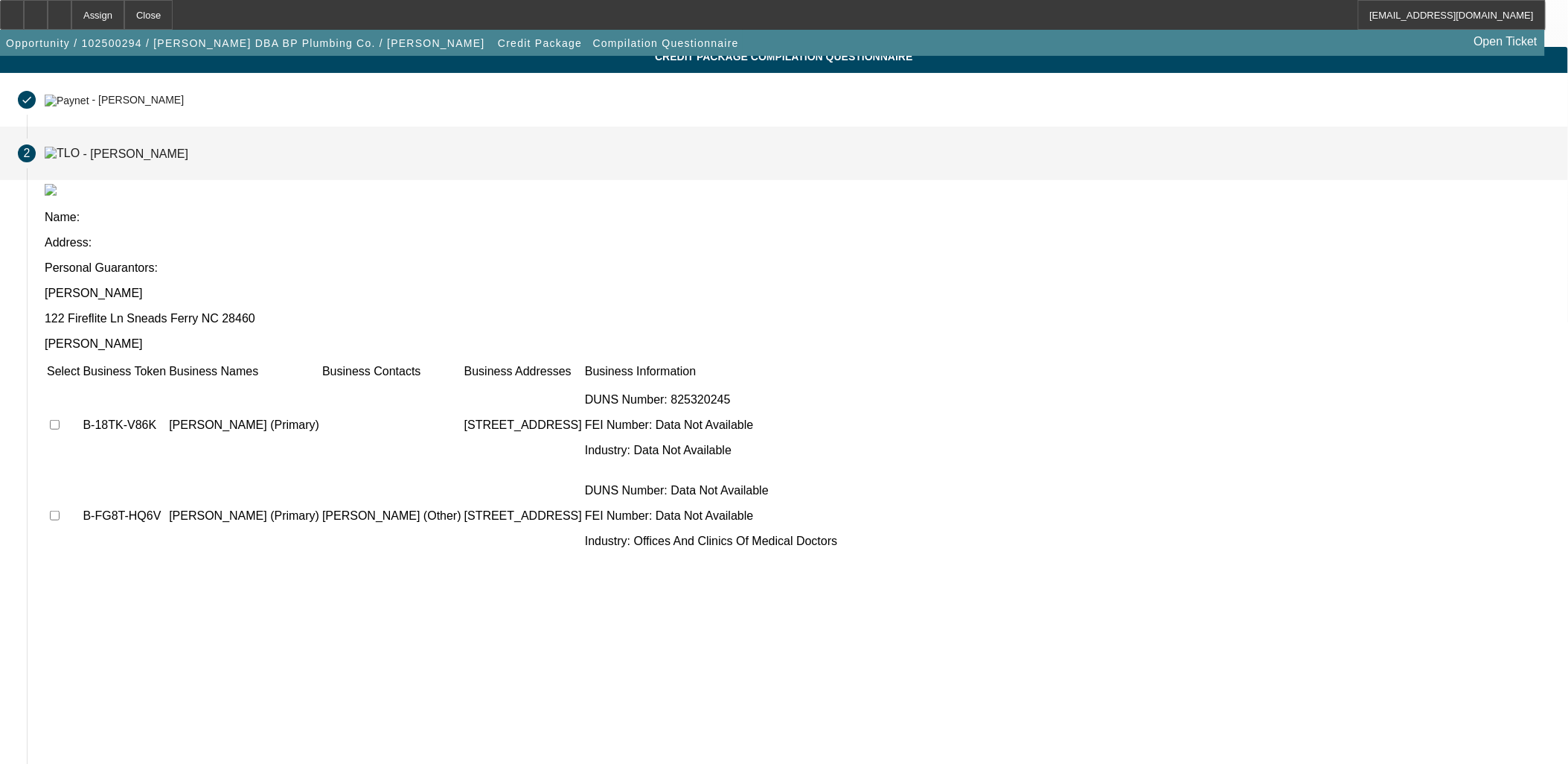
click at [60, 420] on input "checkbox" at bounding box center [54, 424] width 9 height 9
checkbox input "true"
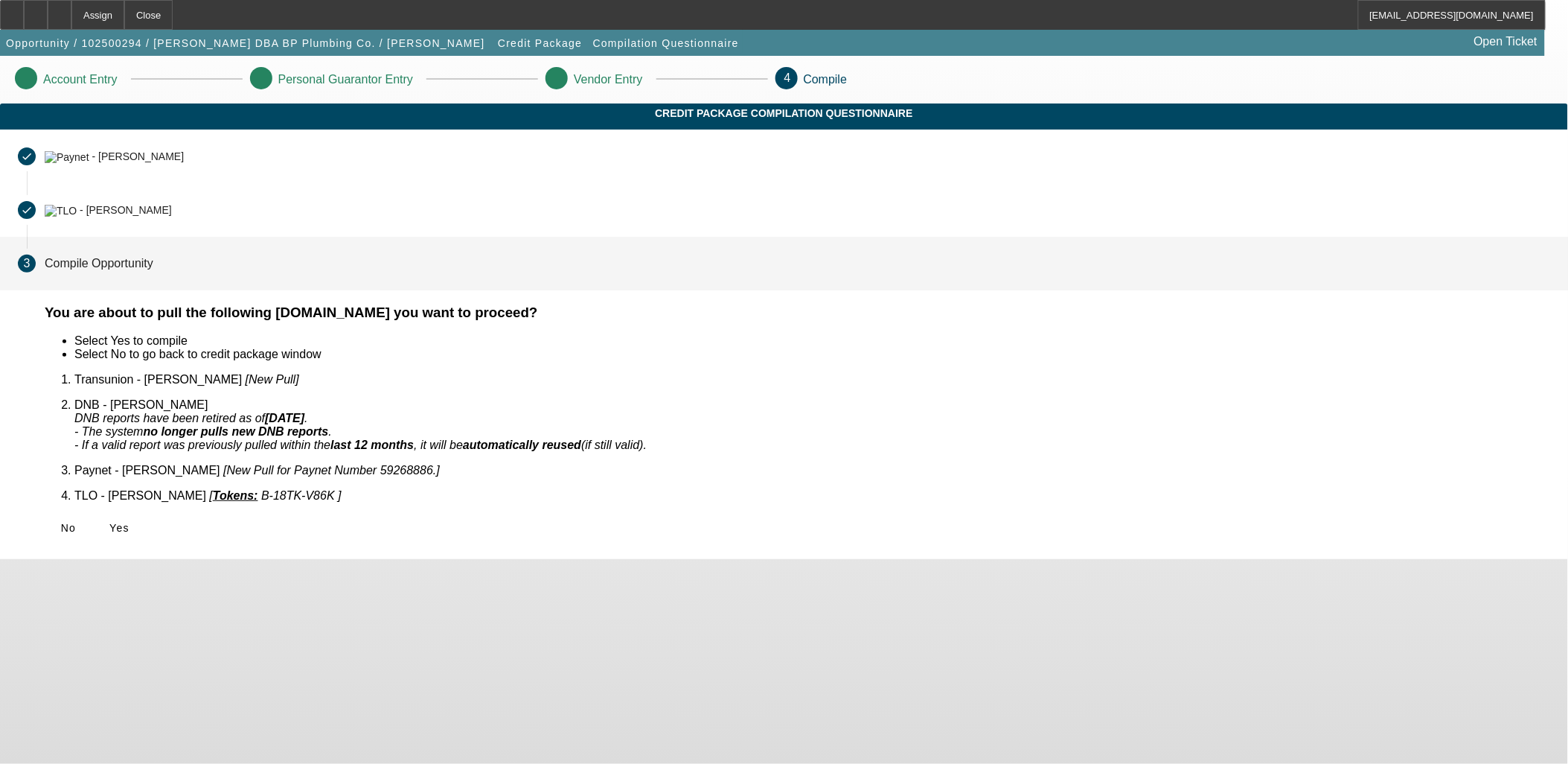
scroll to position [0, 0]
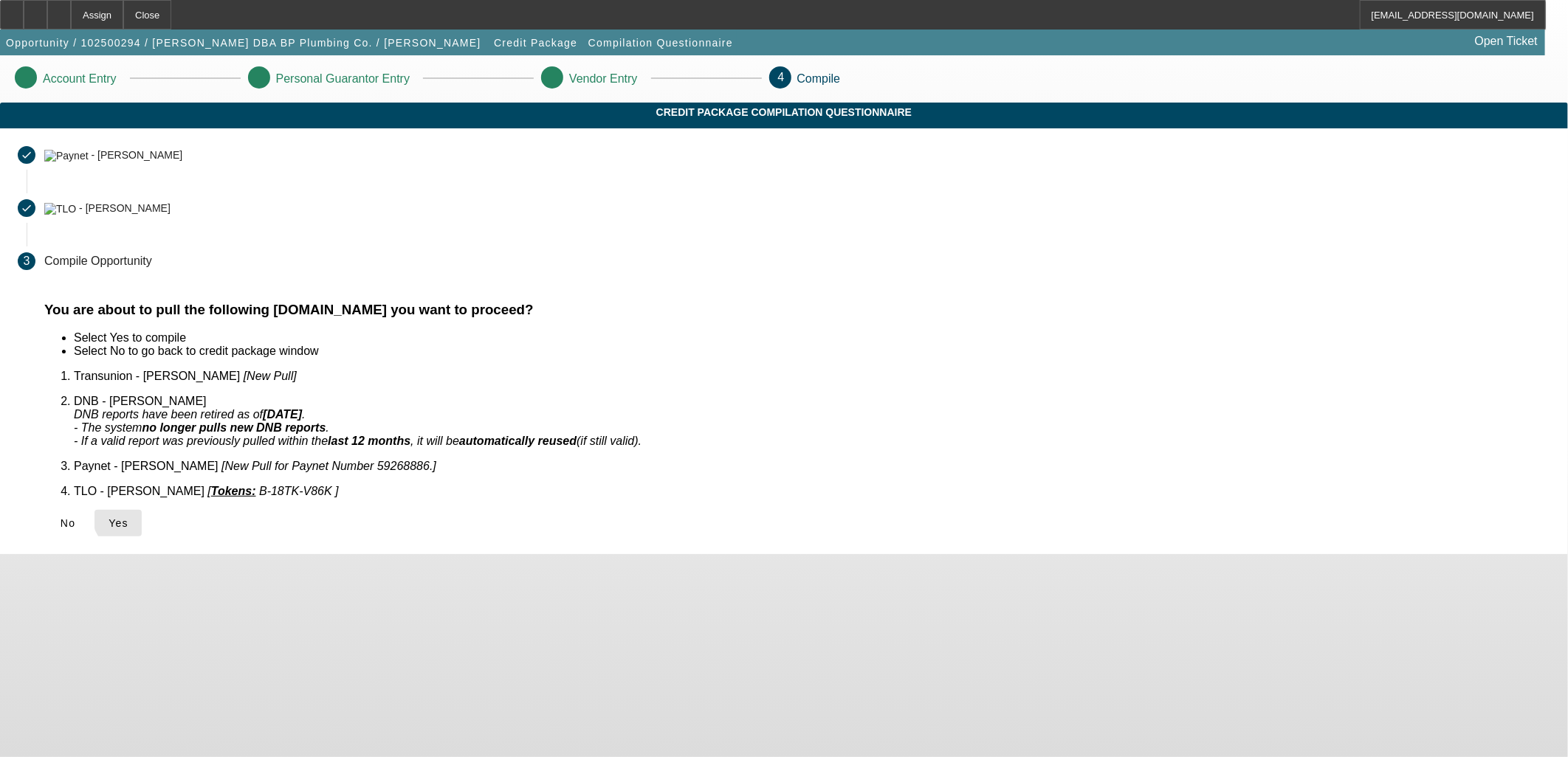
drag, startPoint x: 465, startPoint y: 500, endPoint x: 487, endPoint y: 509, distance: 23.8
click at [129, 517] on span "Yes" at bounding box center [119, 523] width 20 height 12
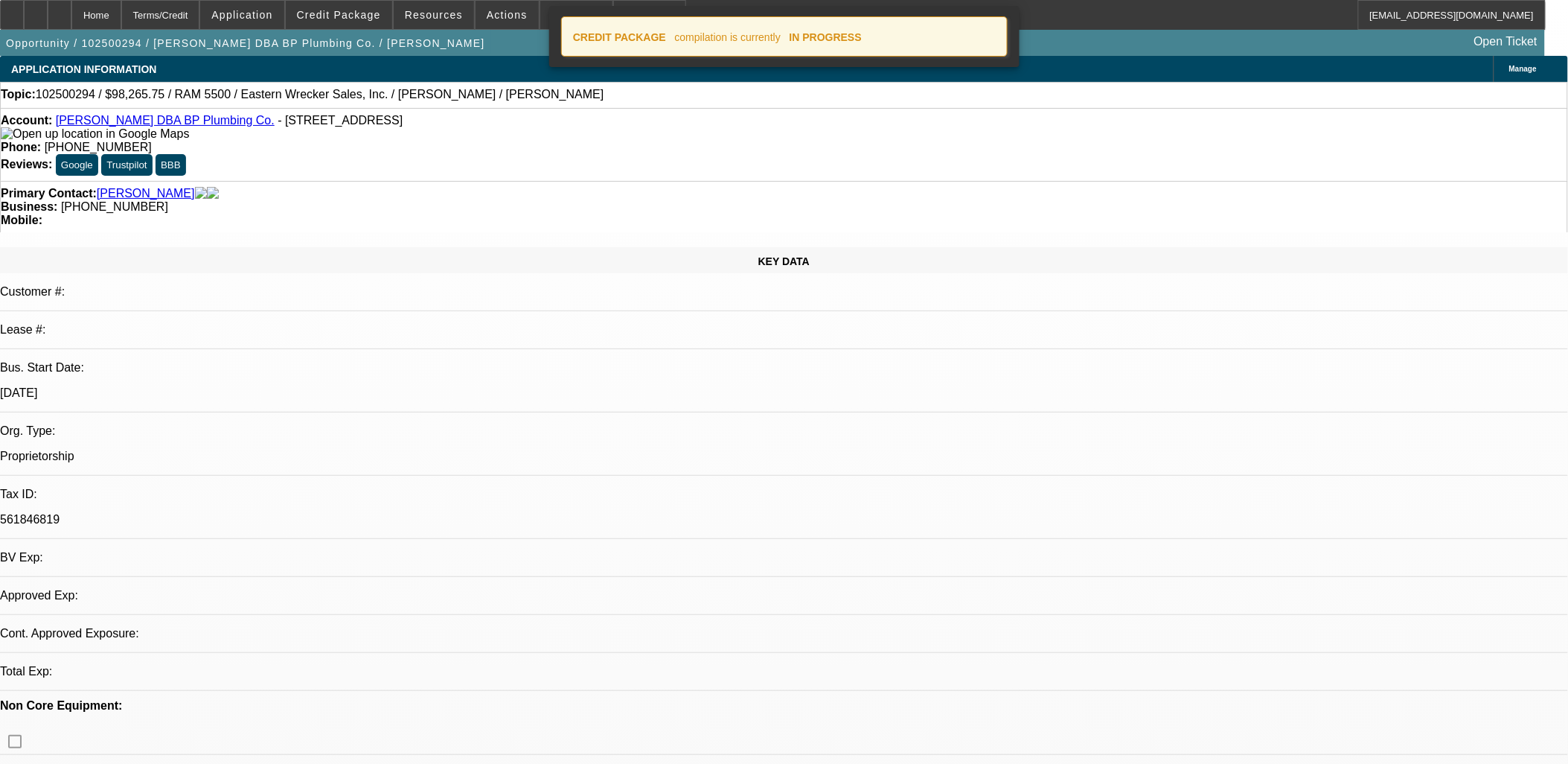
select select "0"
select select "2"
select select "0.1"
select select "4"
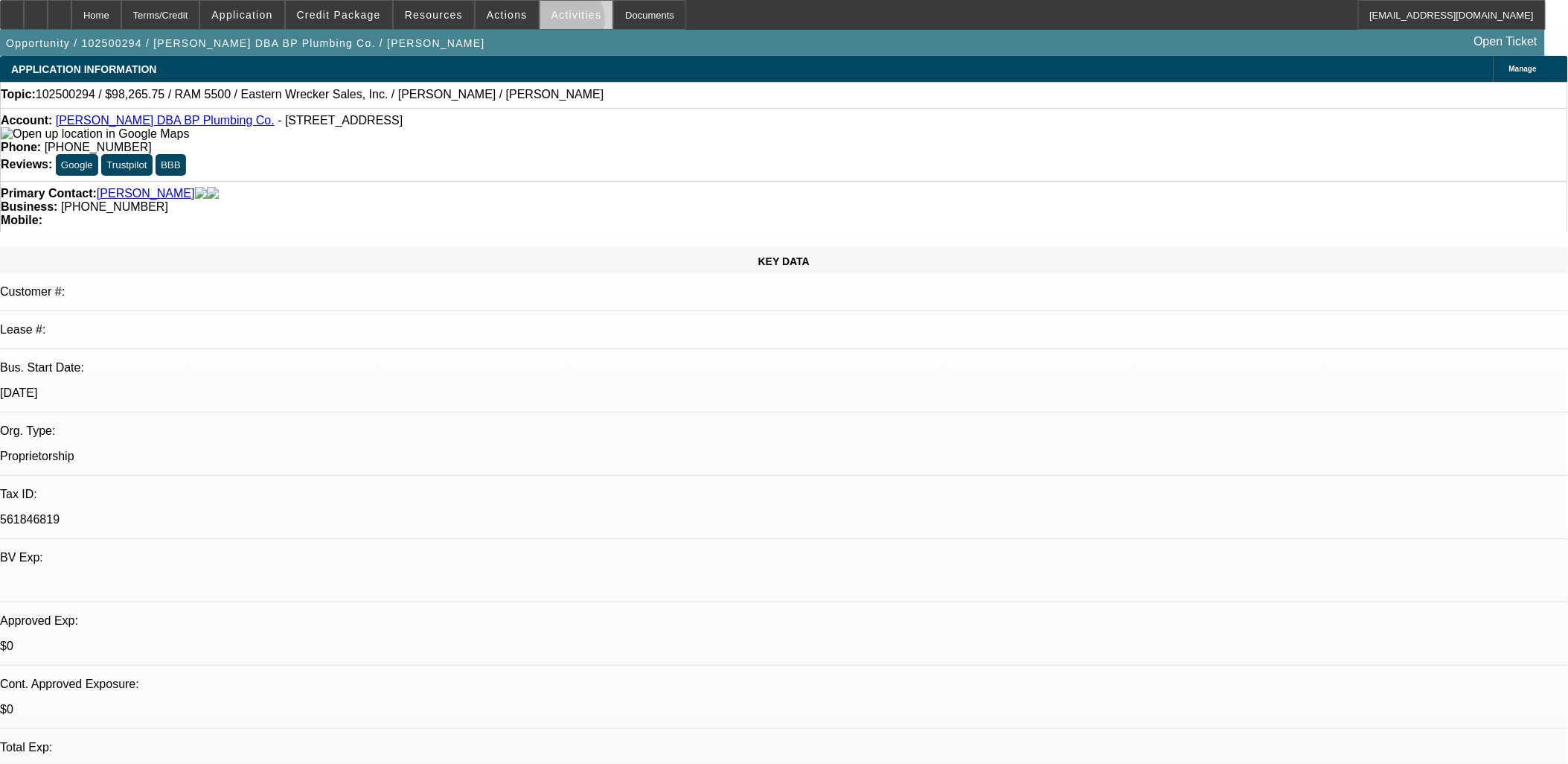
click at [548, 23] on span at bounding box center [576, 15] width 73 height 36
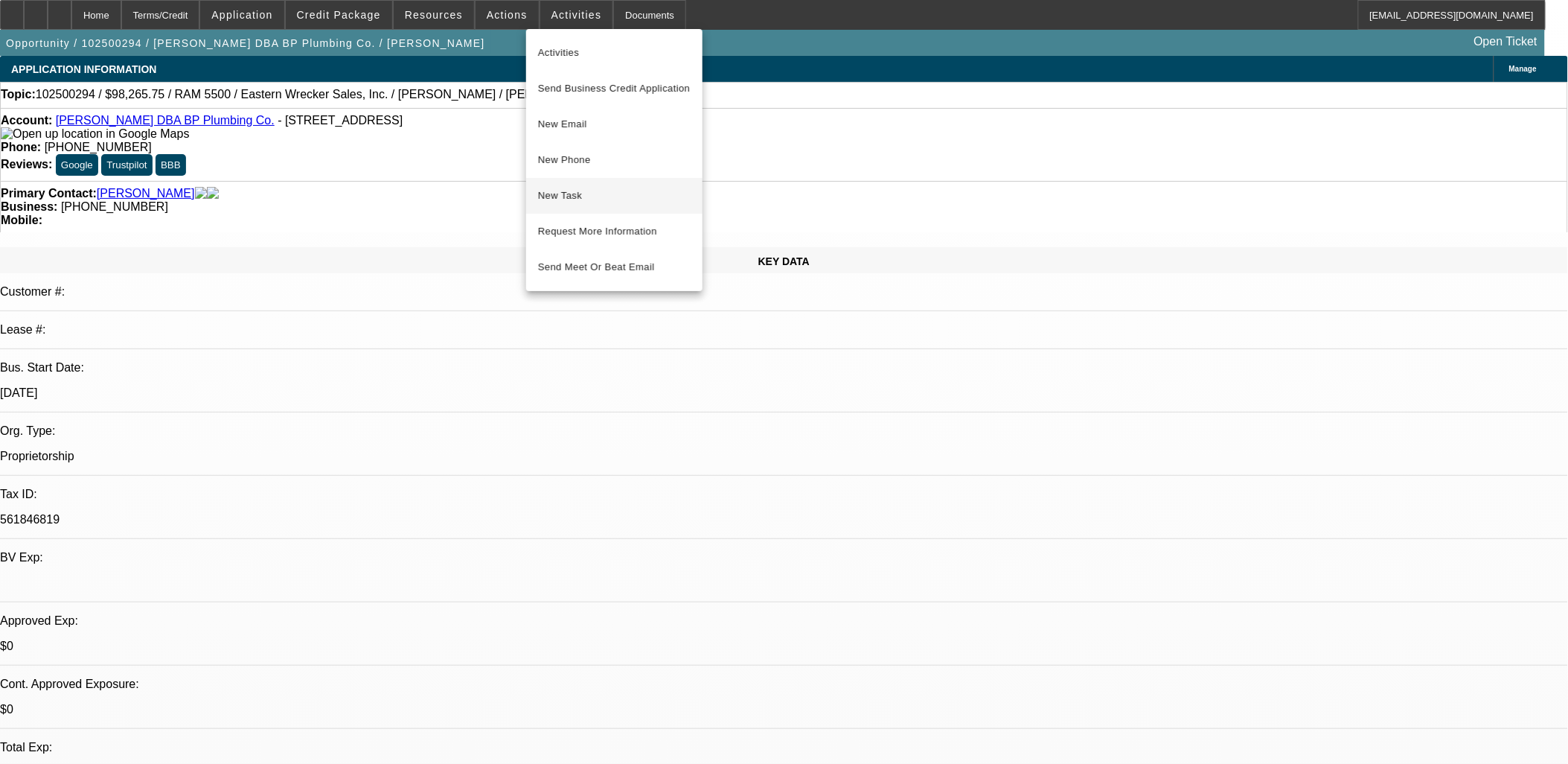
click at [576, 199] on span "New Task" at bounding box center [614, 196] width 153 height 18
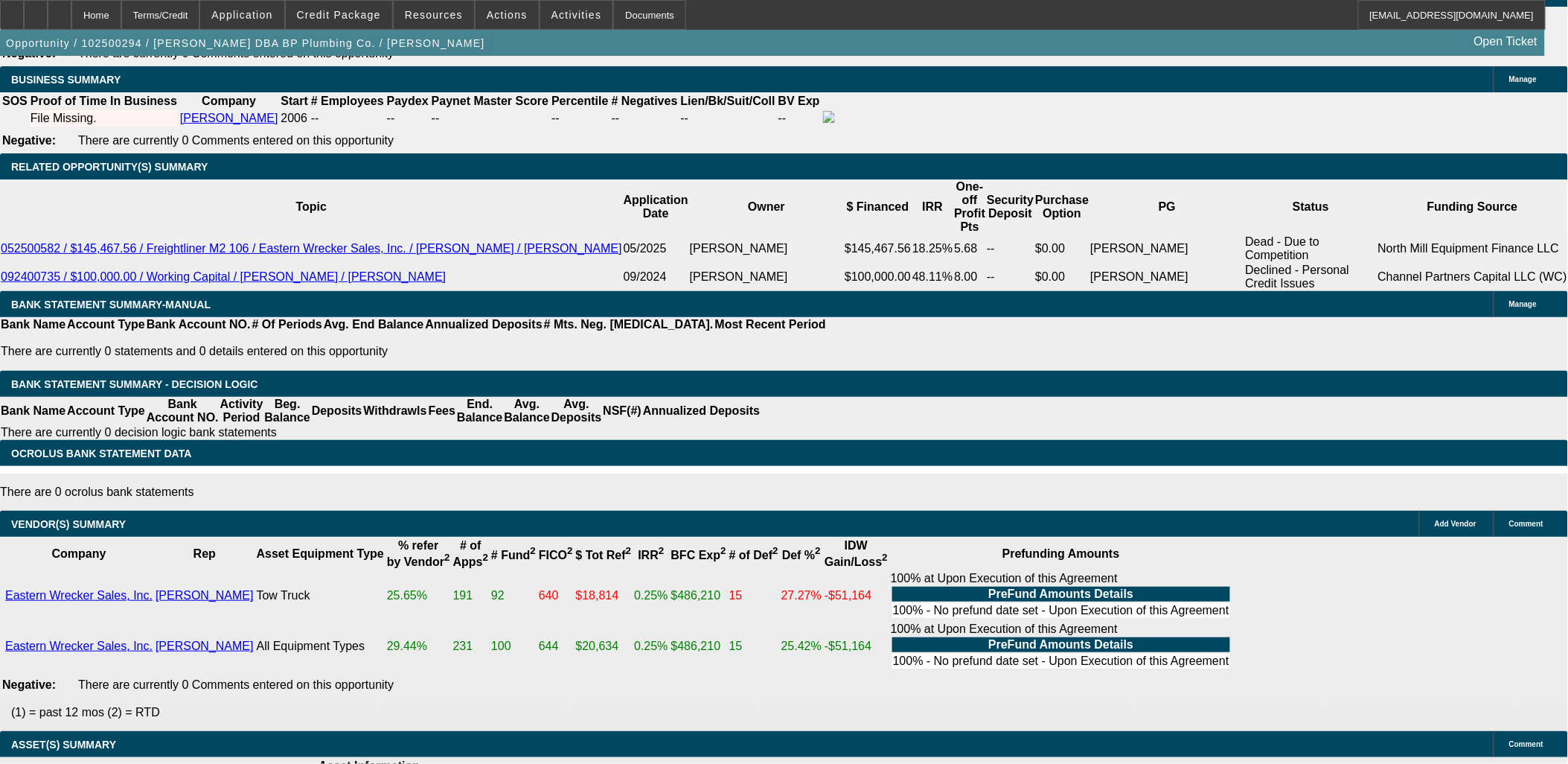
scroll to position [1985, 0]
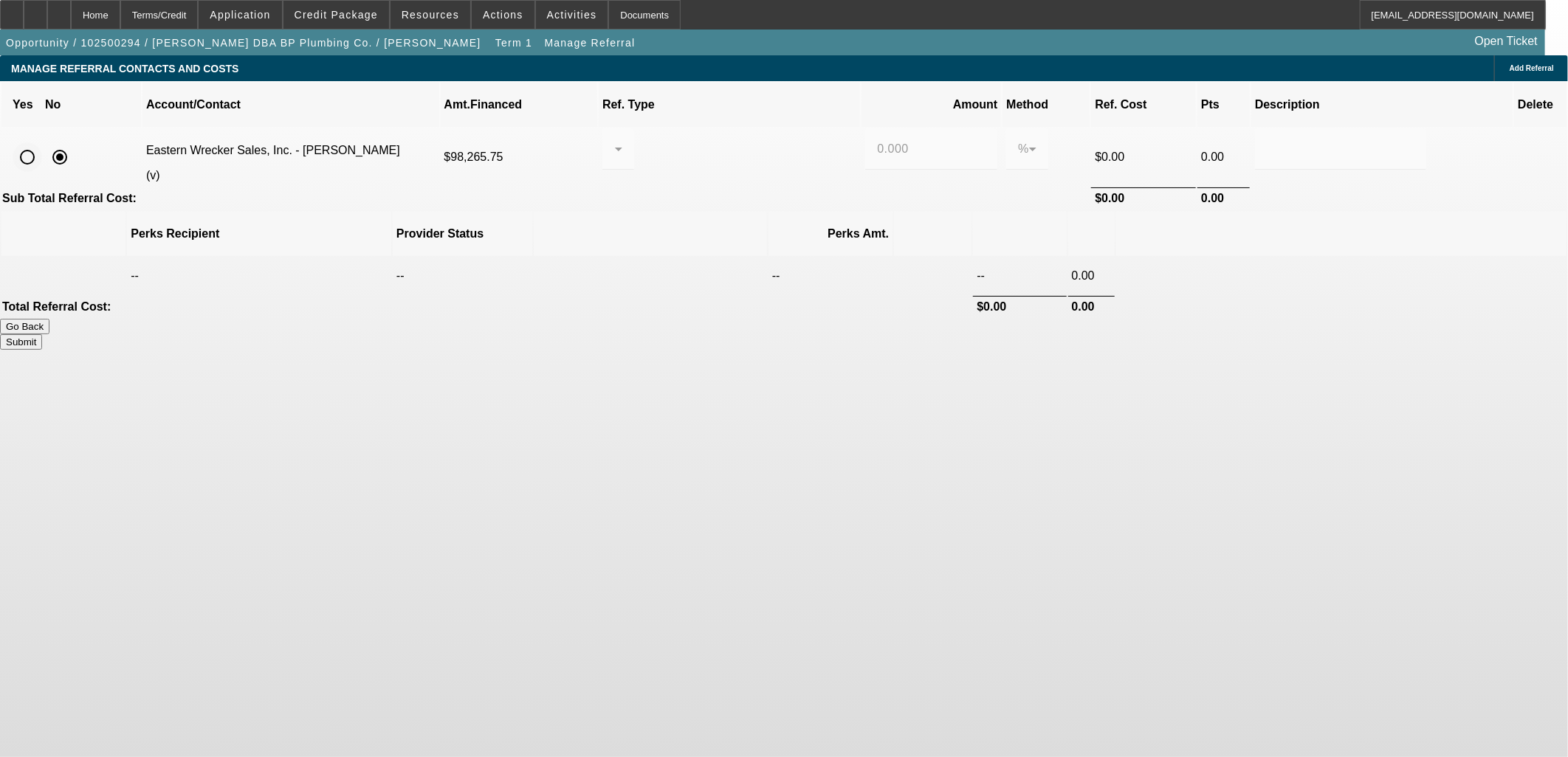
click at [45, 140] on div at bounding box center [27, 157] width 36 height 36
radio input "true"
click at [615, 141] on div at bounding box center [614, 149] width 1 height 18
click at [783, 203] on mat-option "Pay vendor COMPANY" at bounding box center [744, 208] width 163 height 36
click at [877, 141] on input "0.000" at bounding box center [931, 149] width 108 height 18
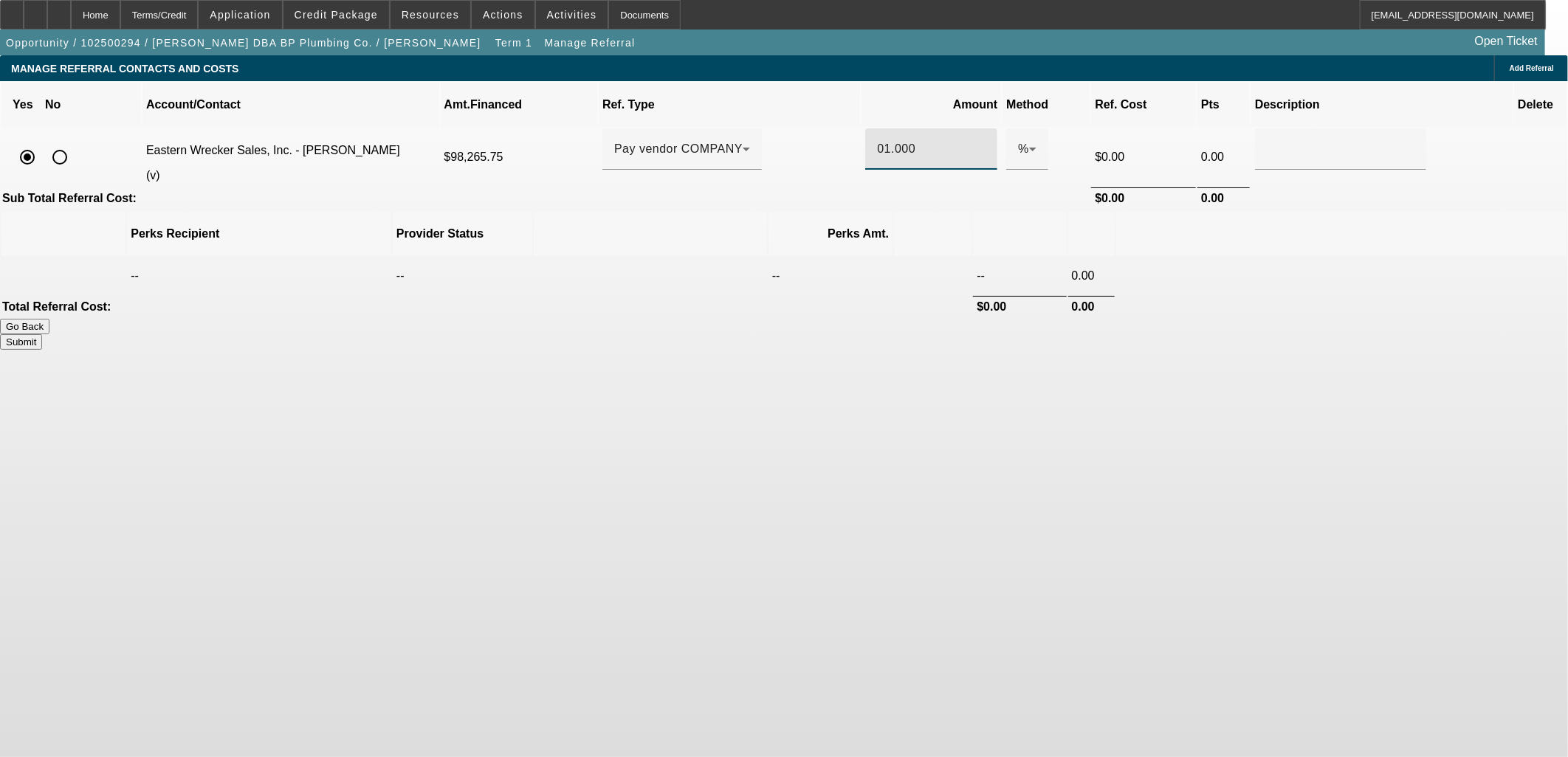
click at [814, 187] on td "Sub Total Referral Cost:" at bounding box center [546, 197] width 1088 height 21
drag, startPoint x: 1111, startPoint y: 261, endPoint x: 1103, endPoint y: 262, distance: 8.1
click at [42, 334] on button "Submit" at bounding box center [21, 342] width 42 height 15
type input "1.000"
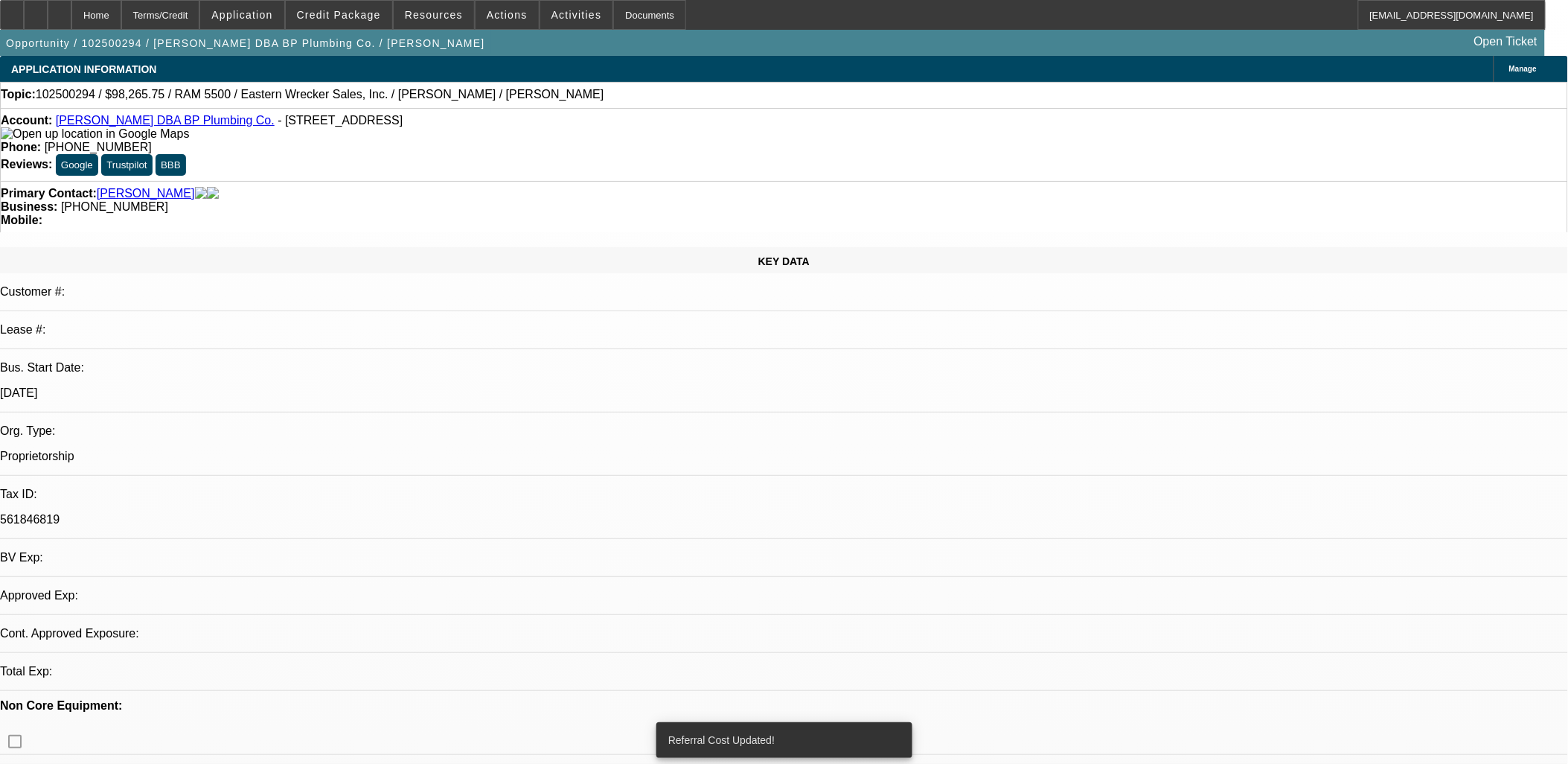
select select "0"
select select "2"
select select "0.1"
select select "4"
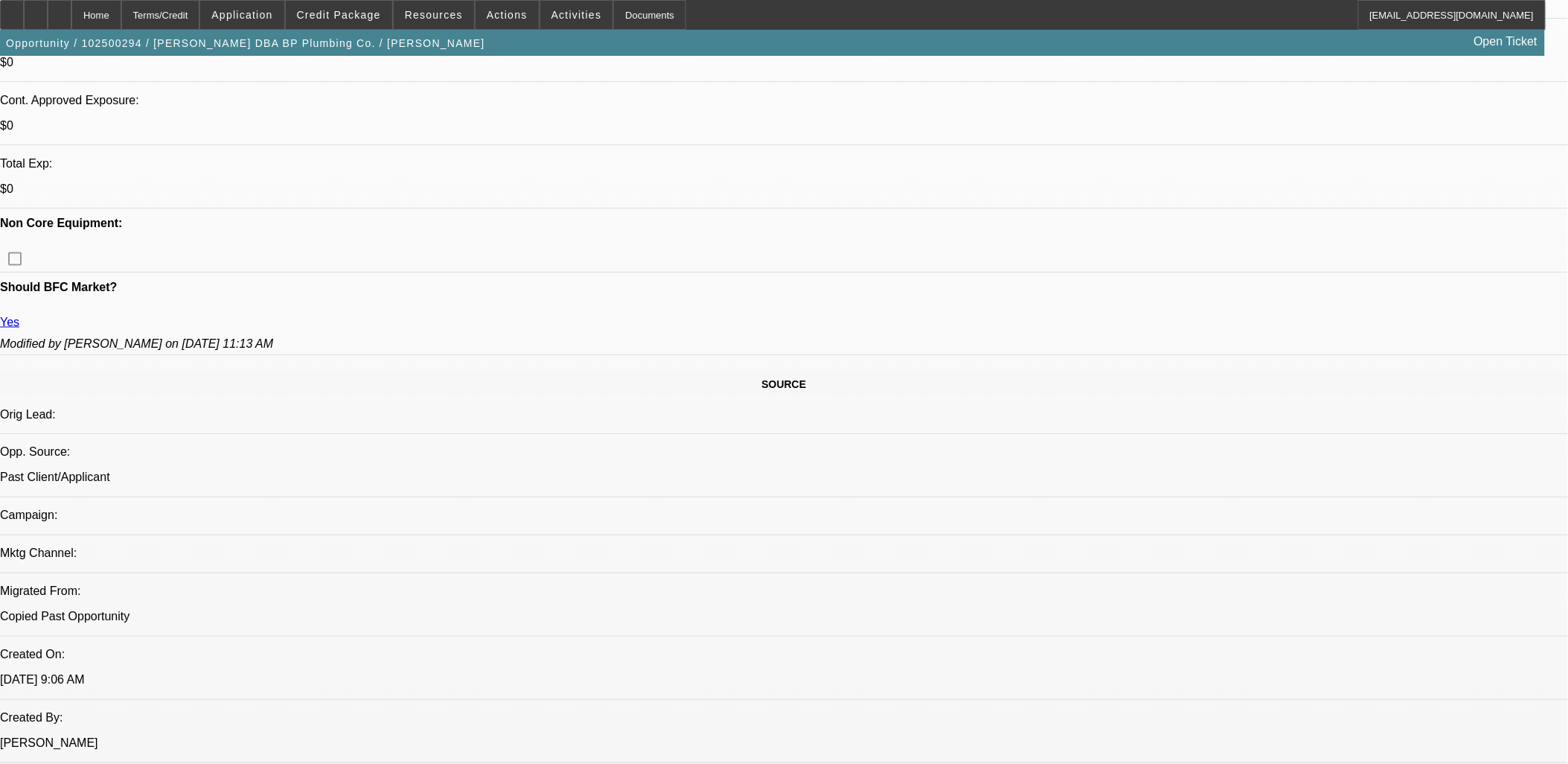
scroll to position [333, 0]
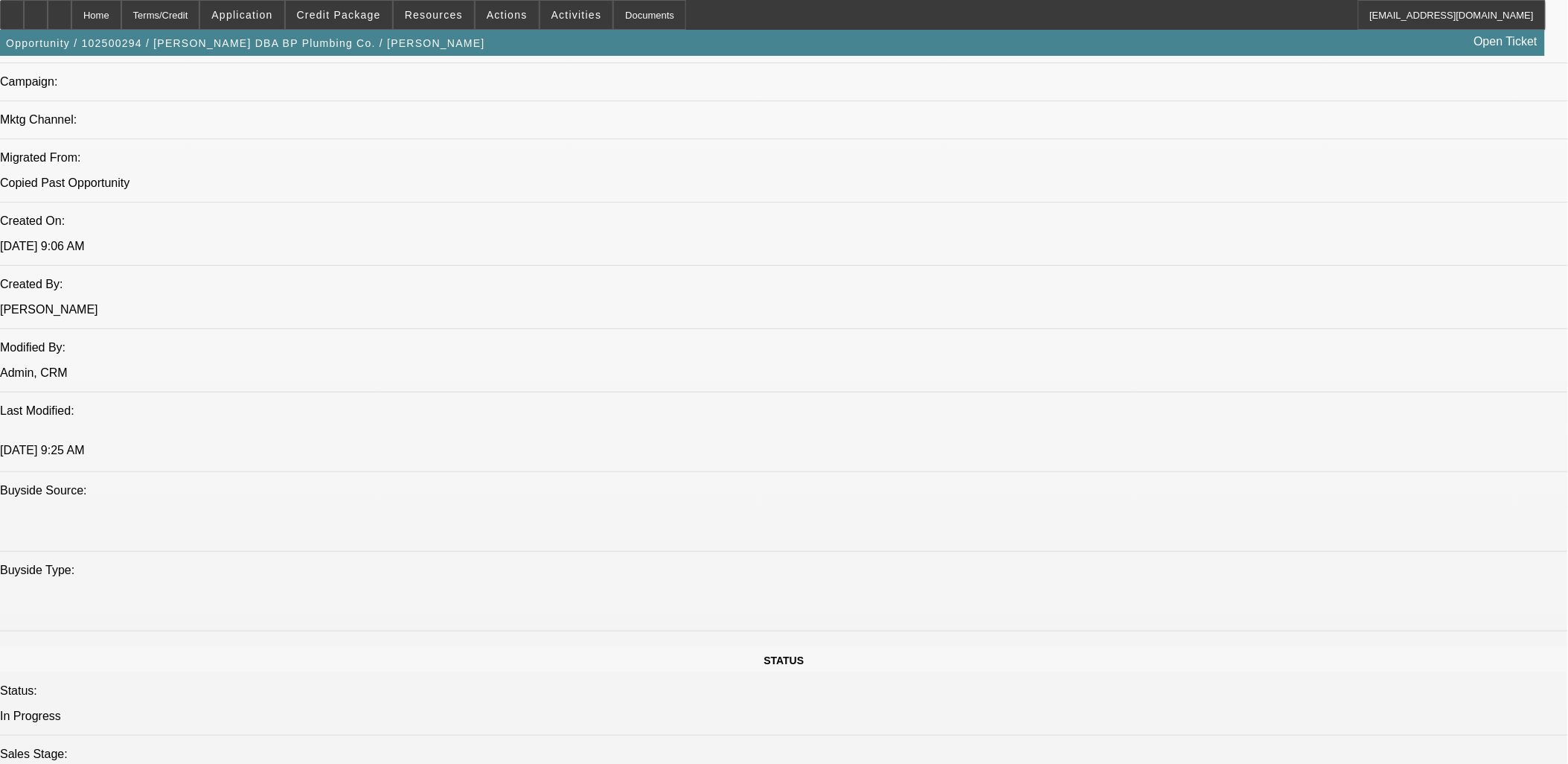
scroll to position [1327, 0]
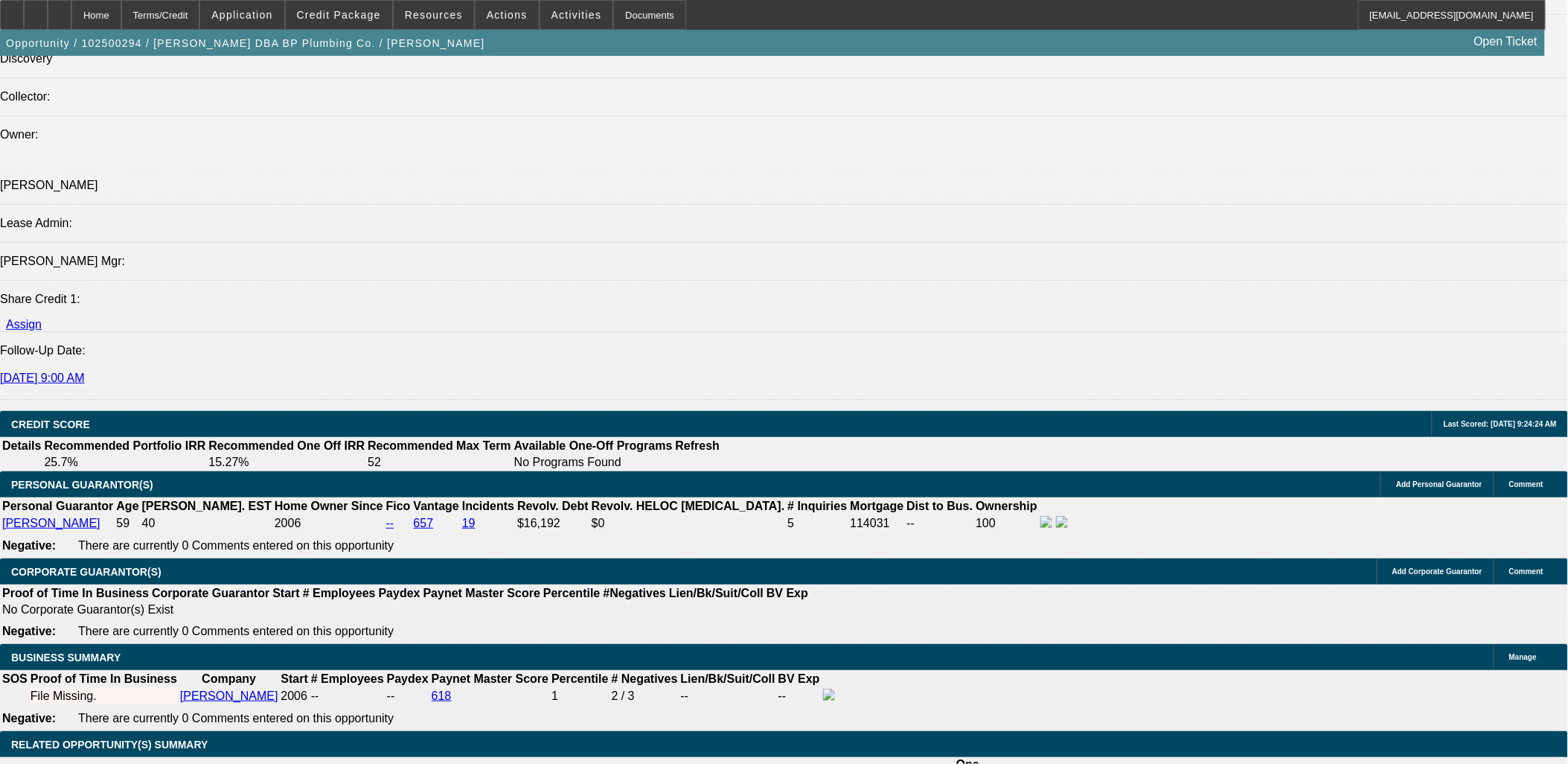
scroll to position [1740, 0]
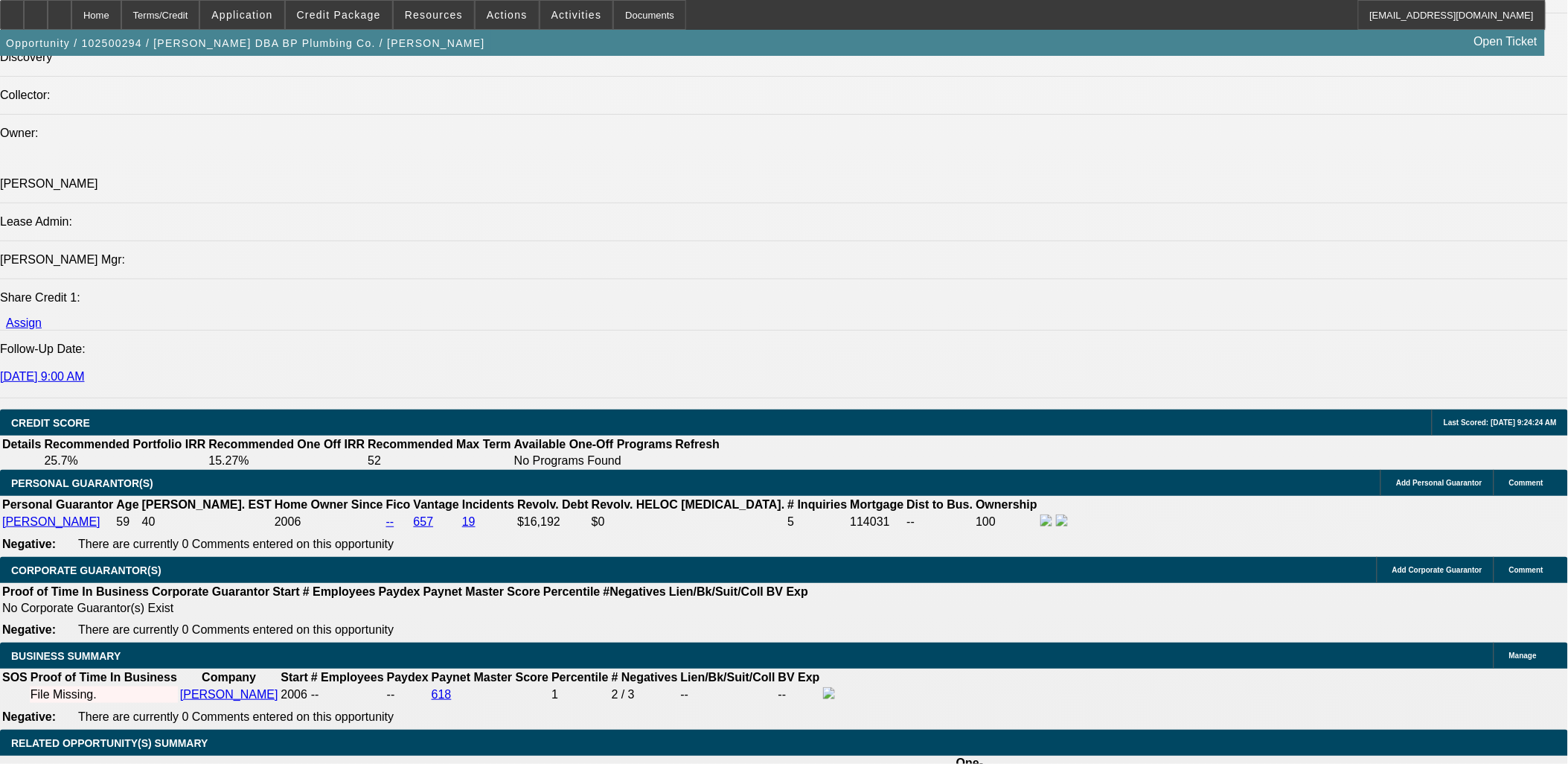
type input "$0.00"
drag, startPoint x: 375, startPoint y: 497, endPoint x: 368, endPoint y: 511, distance: 15.7
select select "0.05"
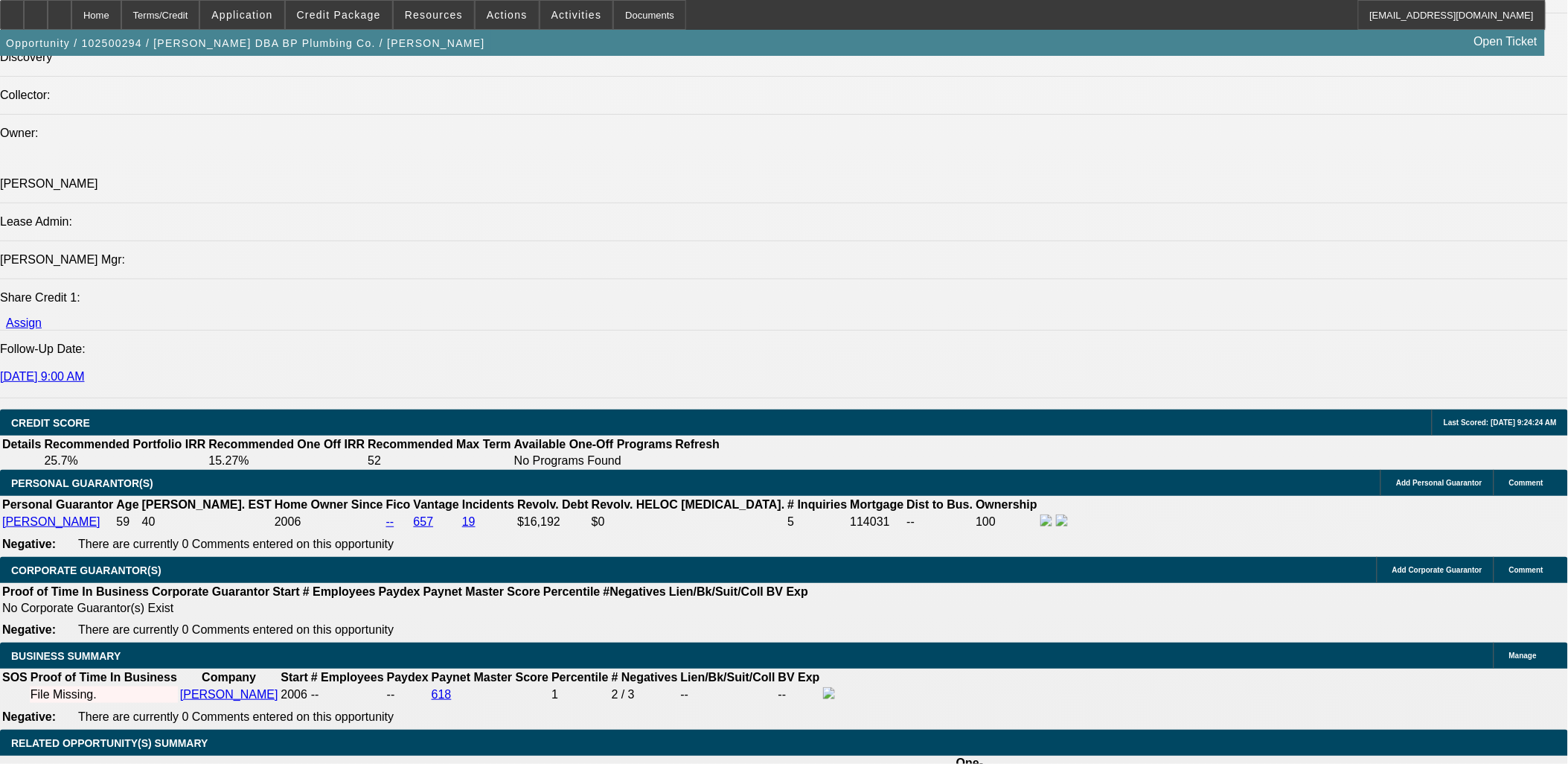
type input "$3,265.75"
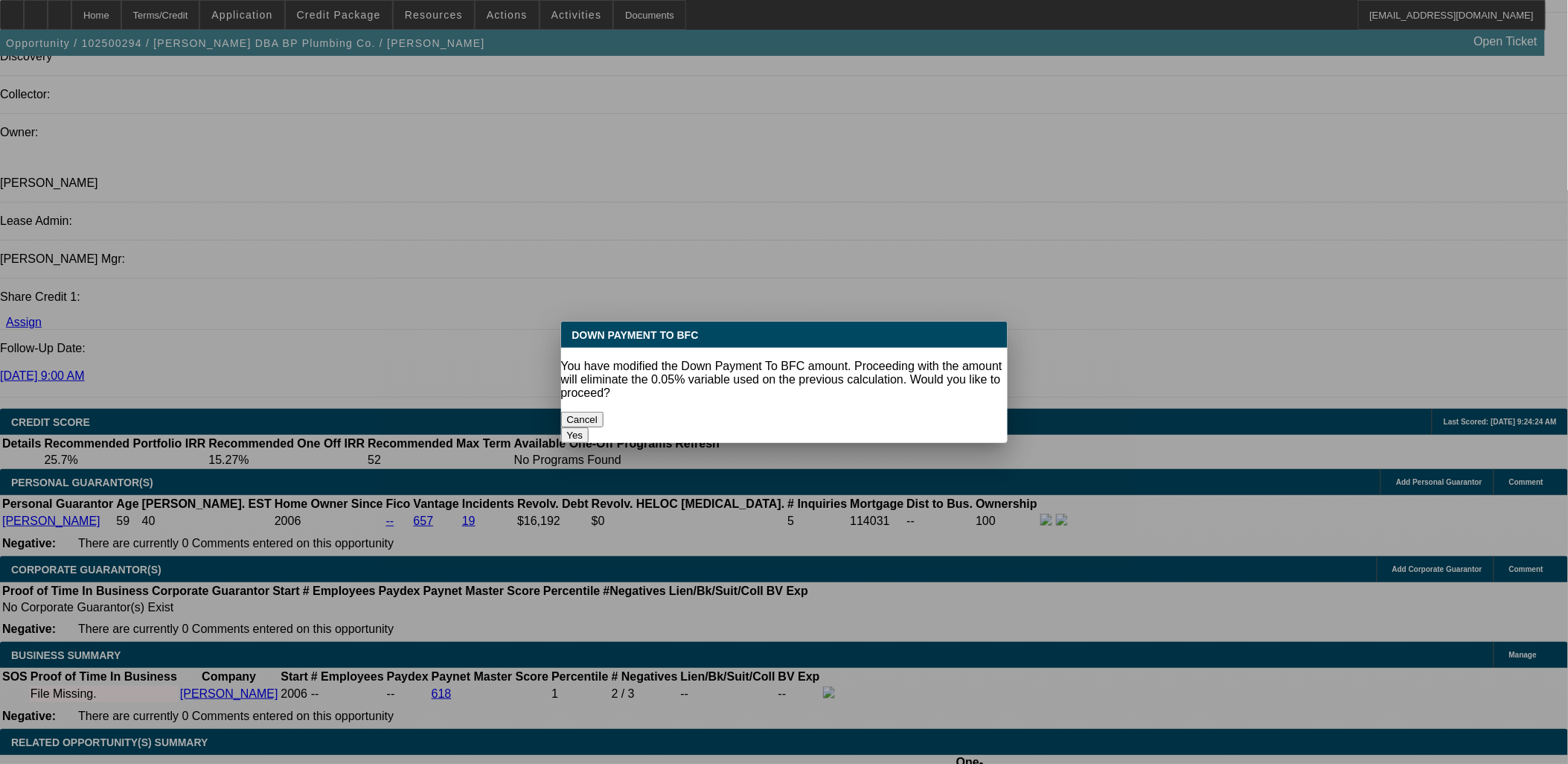
click at [589, 427] on button "Yes" at bounding box center [575, 435] width 28 height 15
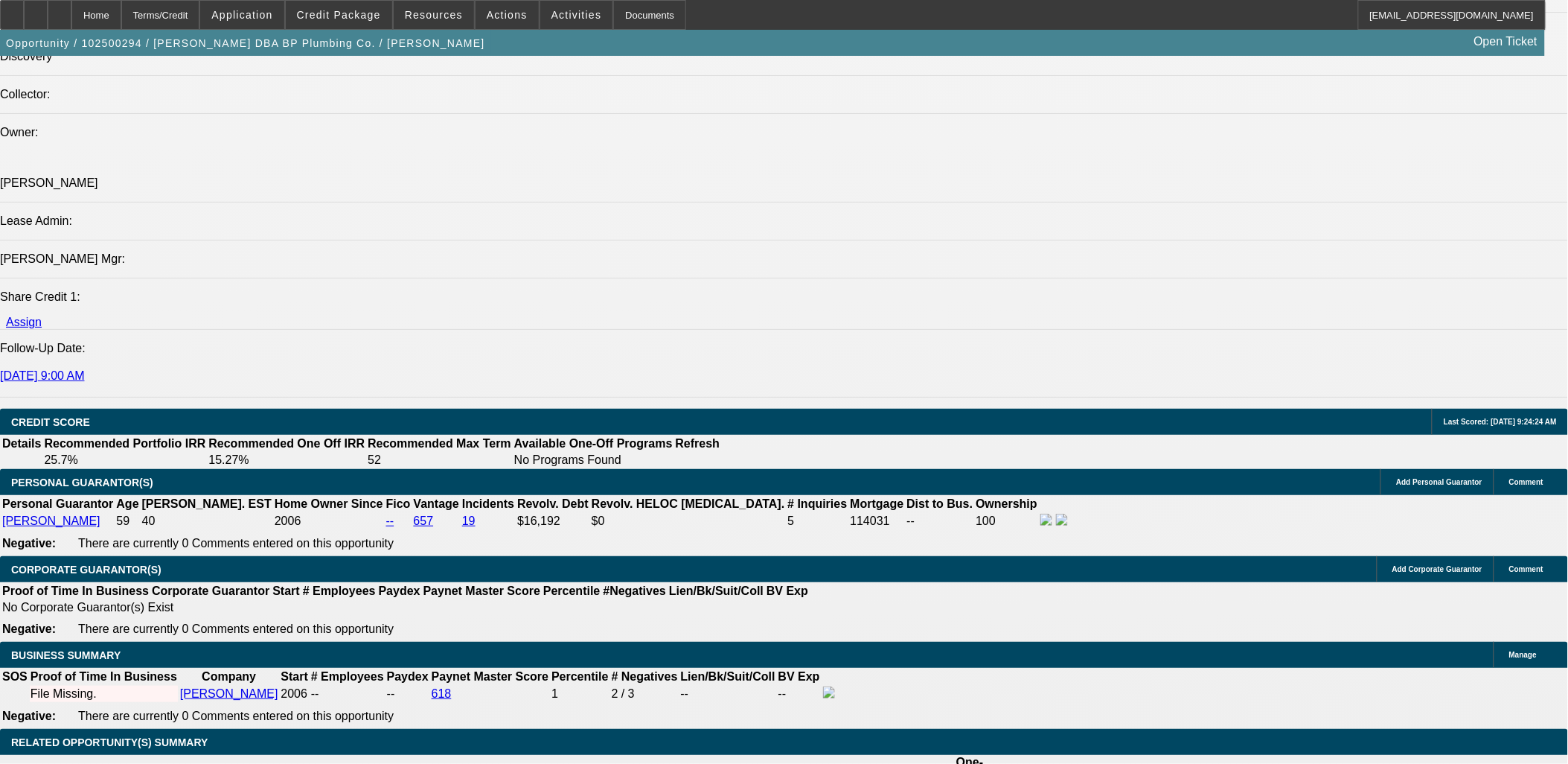
select select "0"
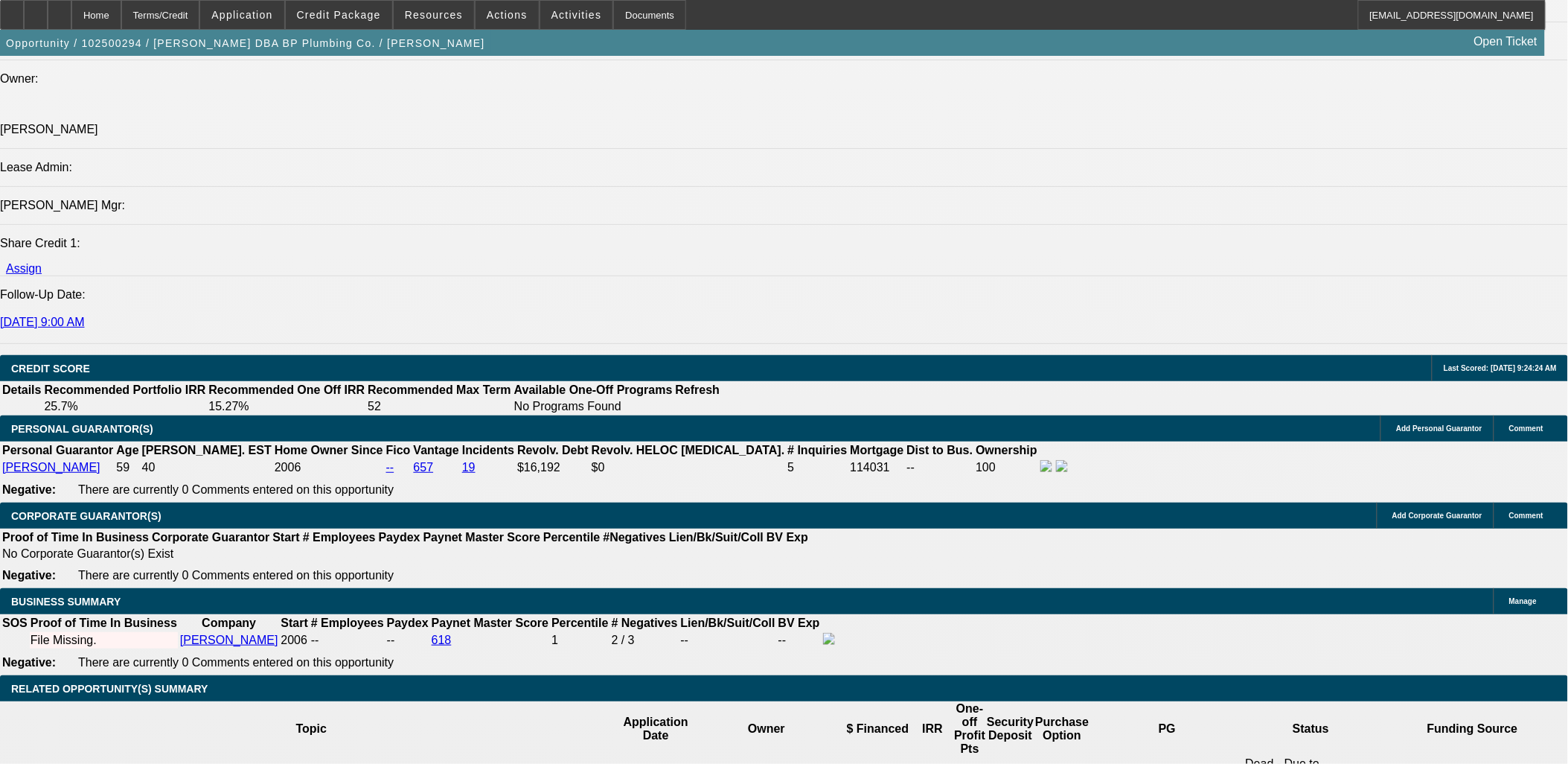
scroll to position [1823, 0]
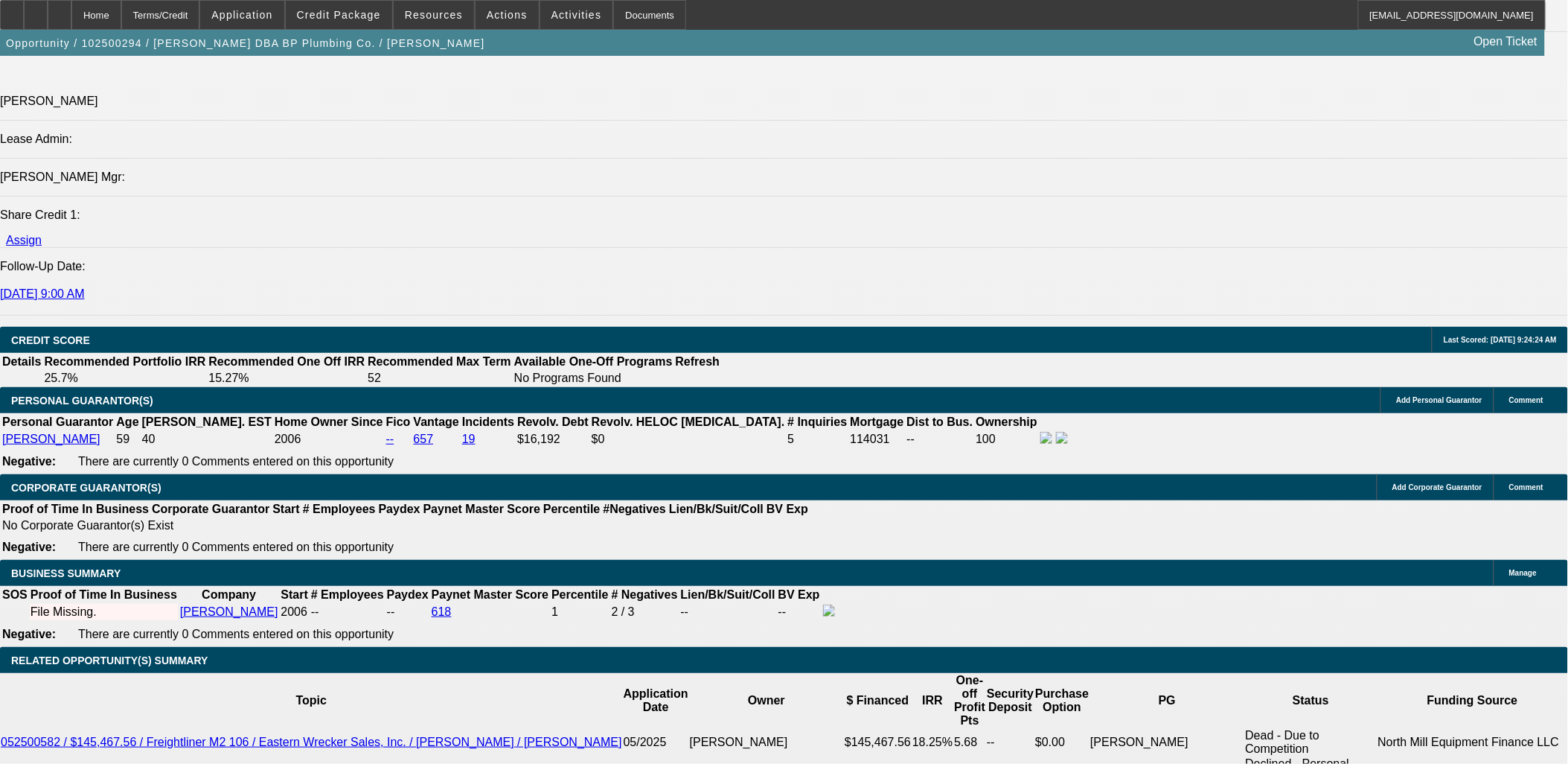
drag, startPoint x: 309, startPoint y: 529, endPoint x: 369, endPoint y: 529, distance: 60.0
type input "72"
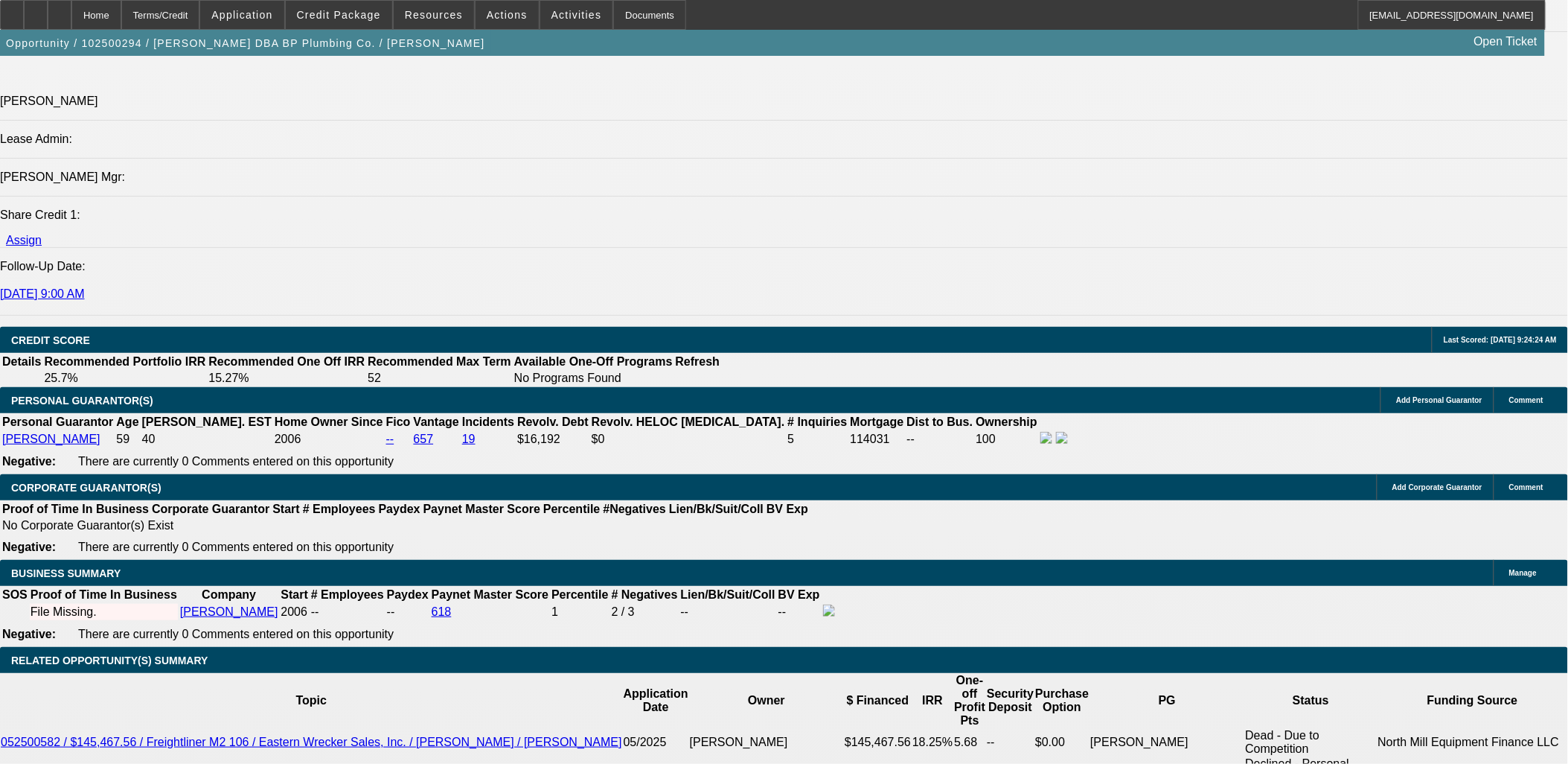
type input "12"
type input "$2,719.94"
type input "$1,359.97"
type input "$3,714.54"
type input "$1,857.27"
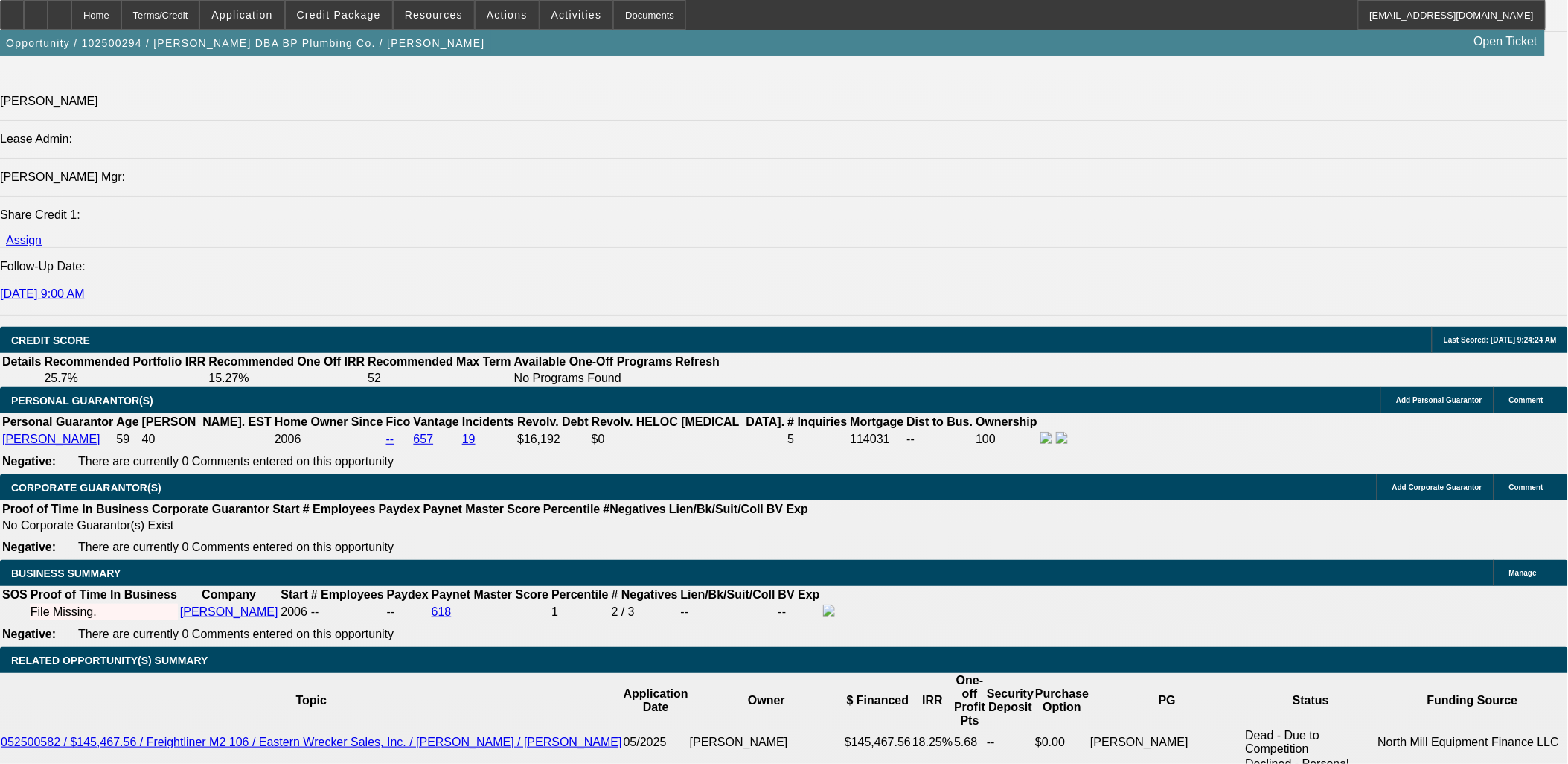
type input "12"
drag, startPoint x: 272, startPoint y: 535, endPoint x: 310, endPoint y: 538, distance: 38.1
type input "1850"
type input "$3,700.00"
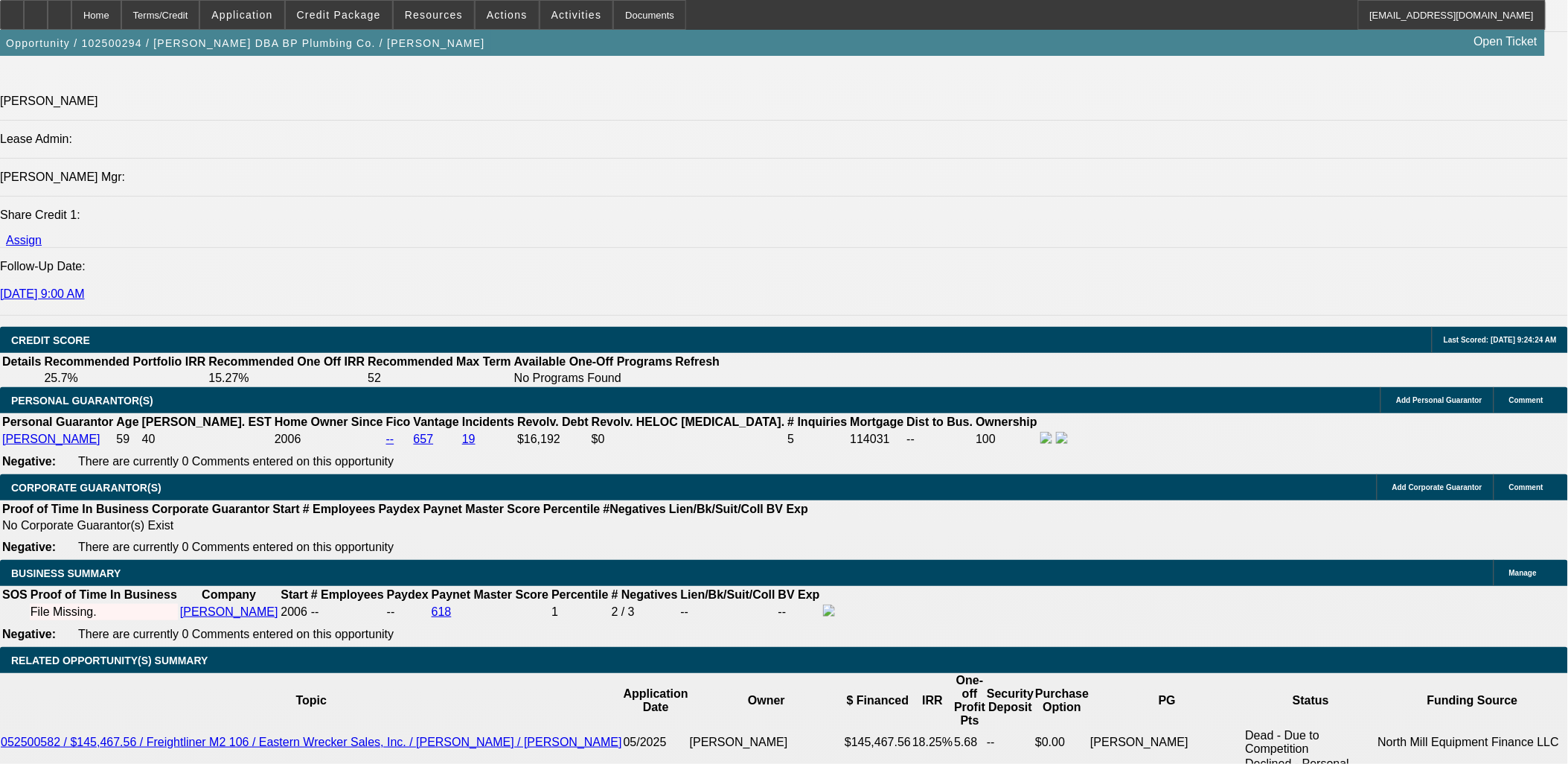
type input "11.9"
type input "$1,850.00"
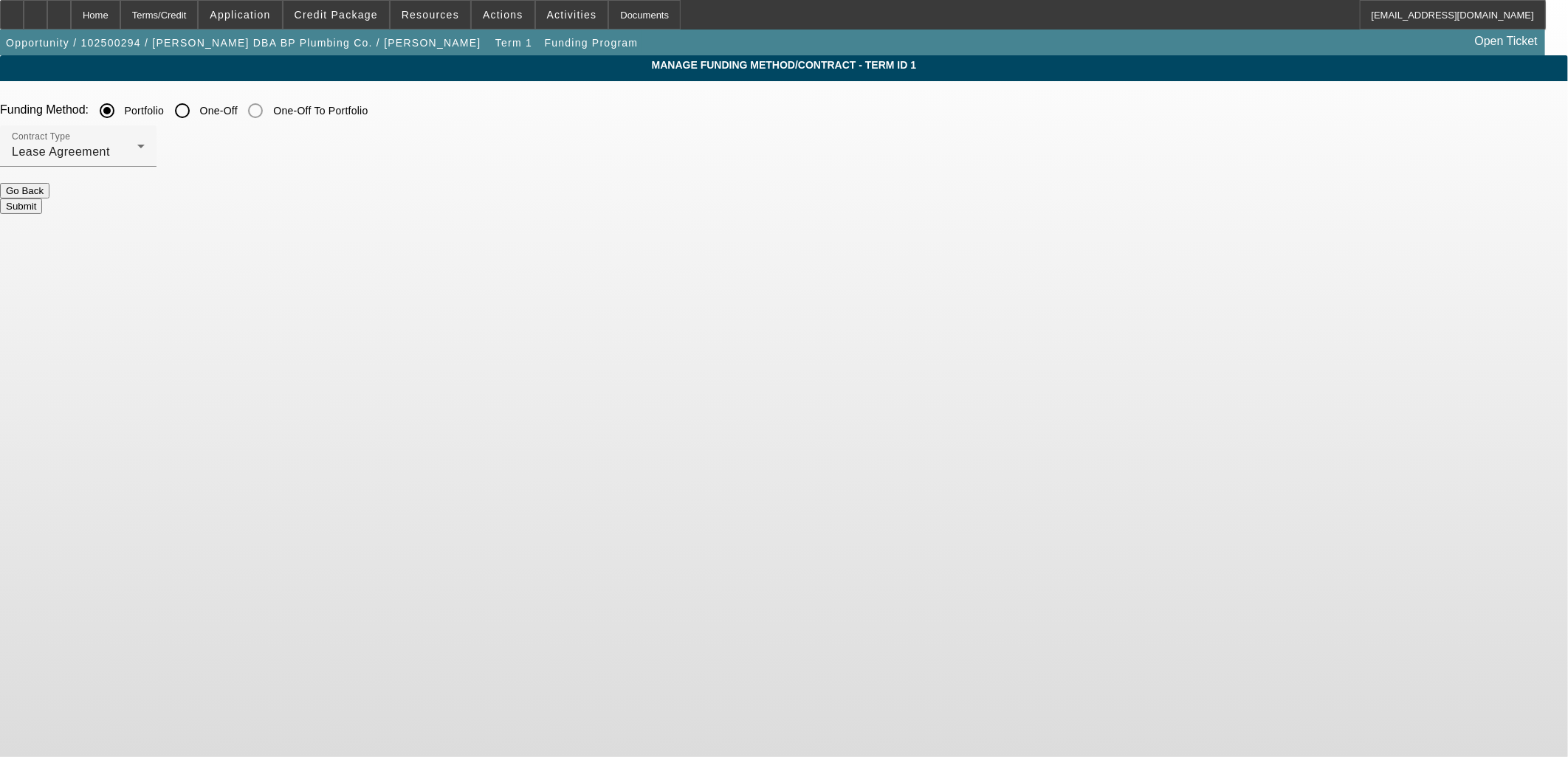
click at [238, 106] on label "One-Off" at bounding box center [218, 110] width 41 height 14
click at [197, 106] on input "One-Off" at bounding box center [182, 110] width 30 height 30
radio input "true"
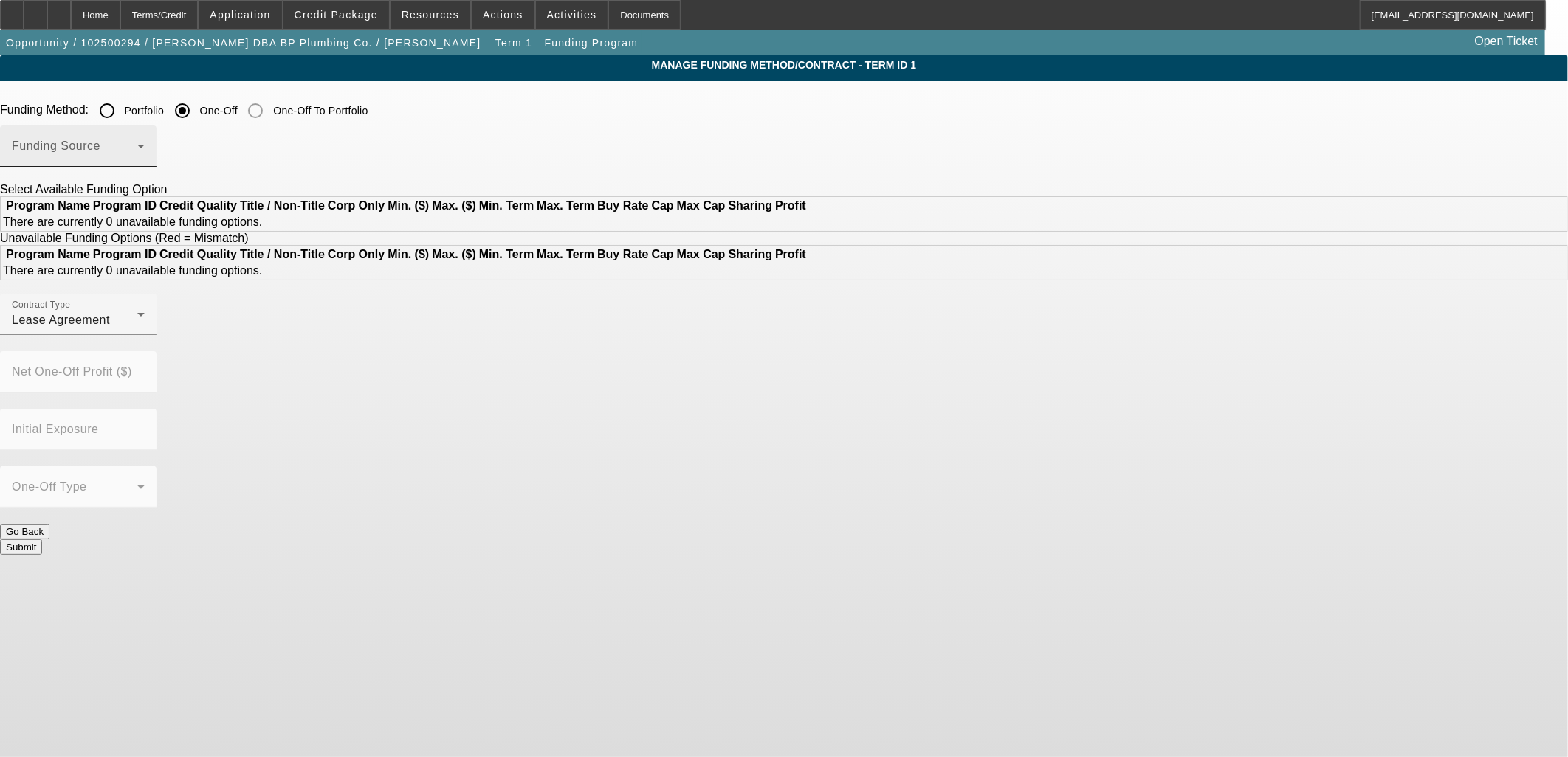
click at [145, 137] on div "Funding Source" at bounding box center [78, 146] width 133 height 41
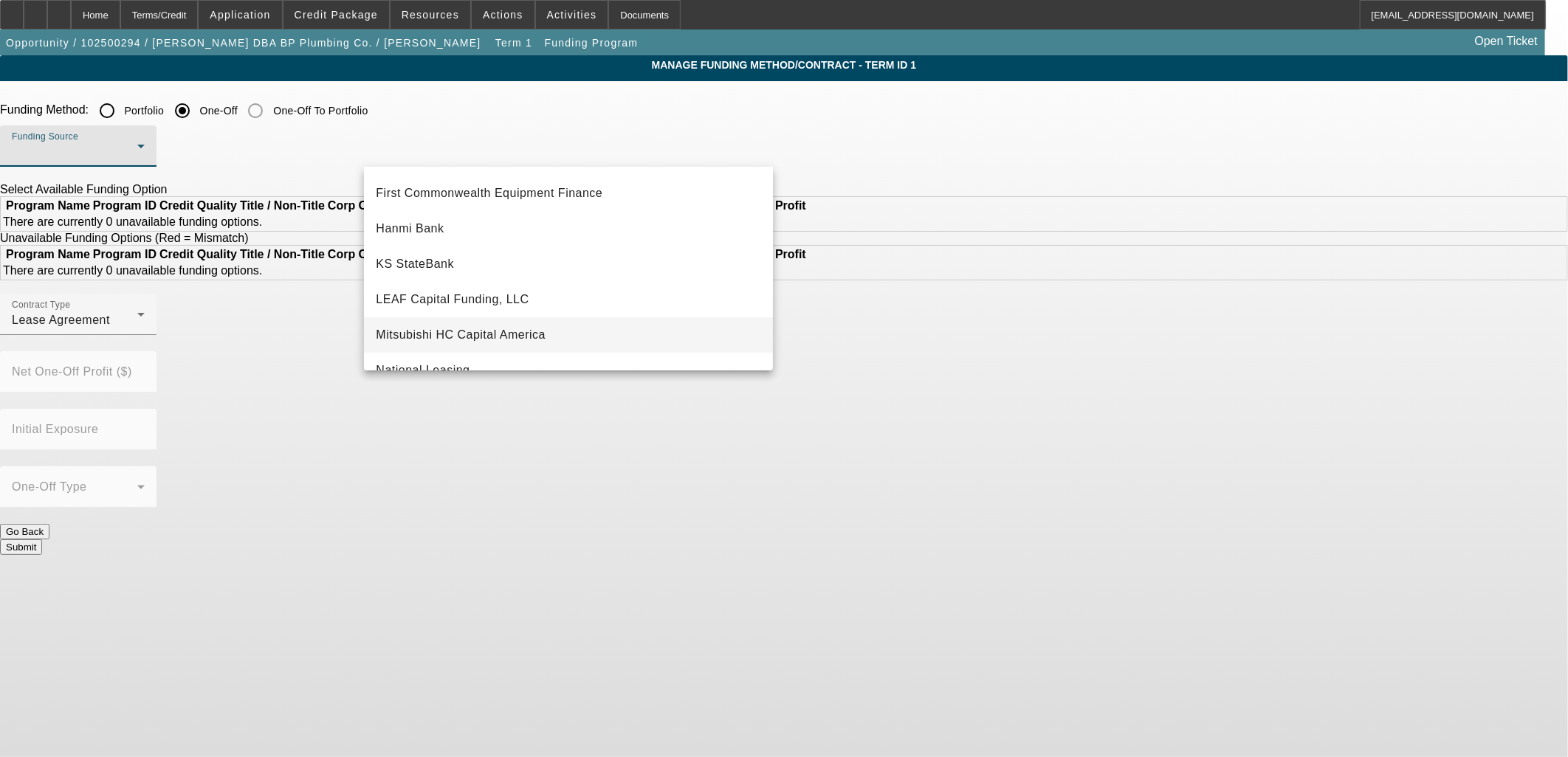
scroll to position [328, 0]
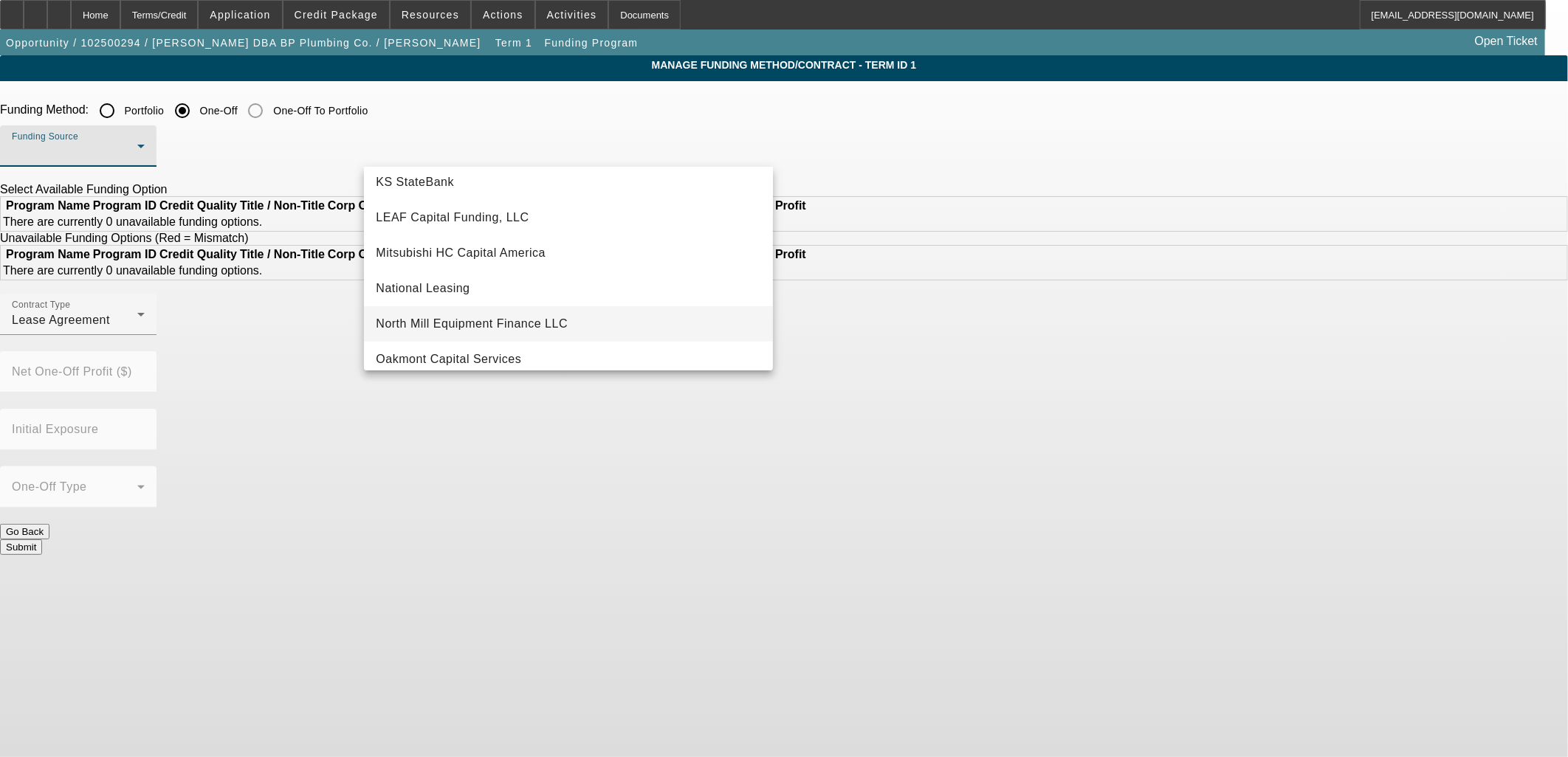
click at [491, 324] on span "North Mill Equipment Finance LLC" at bounding box center [471, 323] width 192 height 18
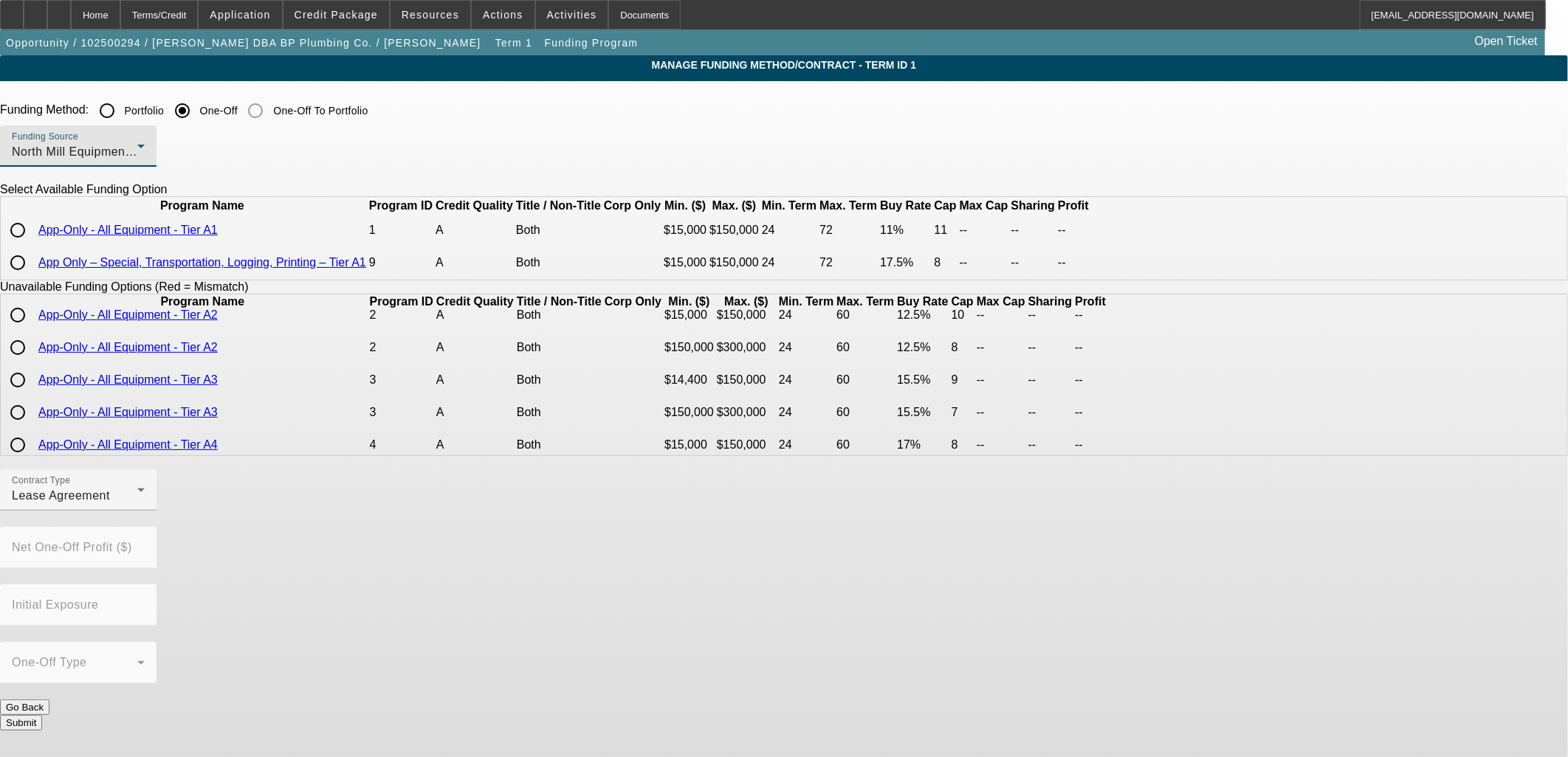
scroll to position [82, 0]
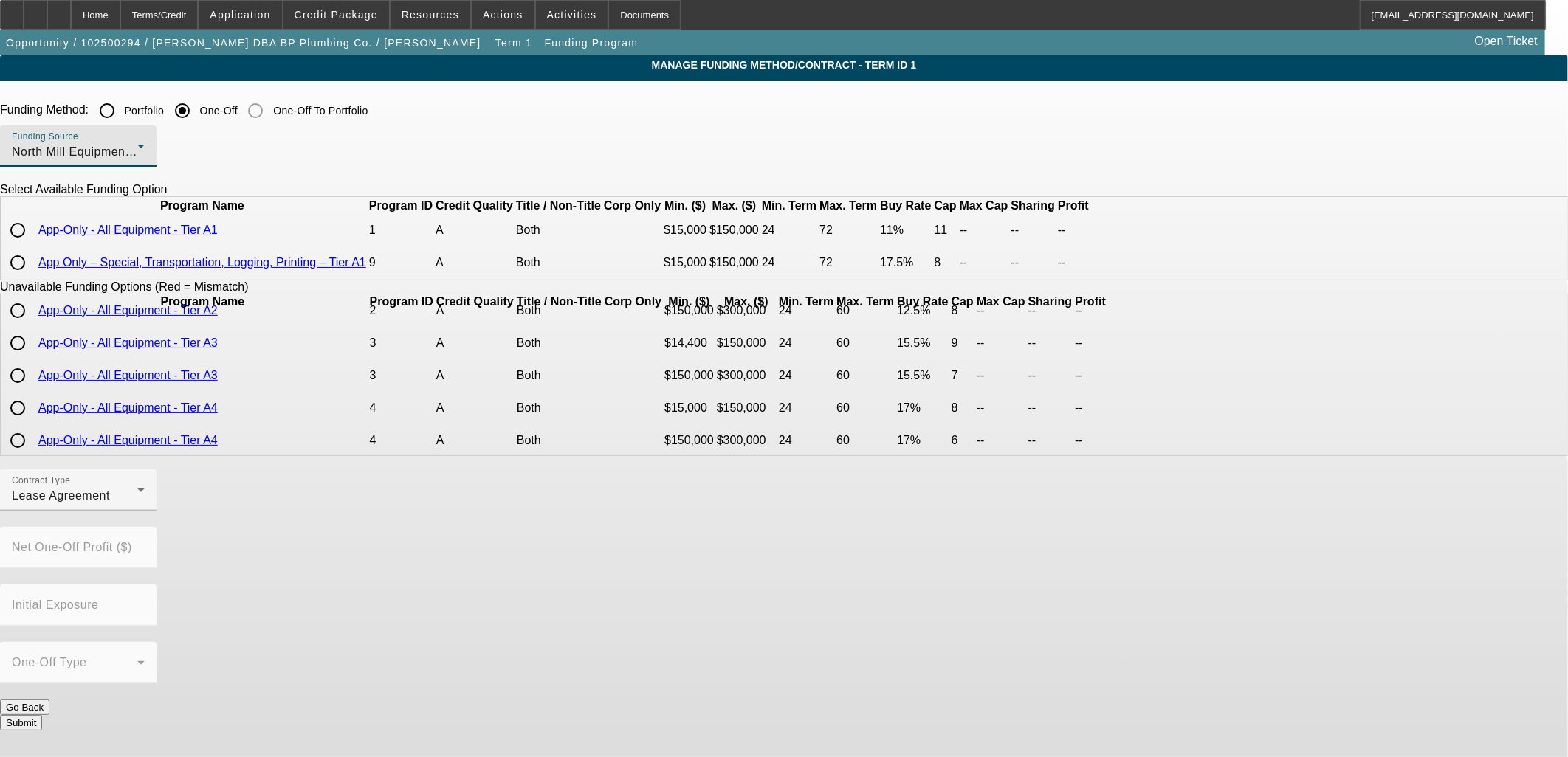
click at [602, 391] on td "Both" at bounding box center [559, 375] width 86 height 31
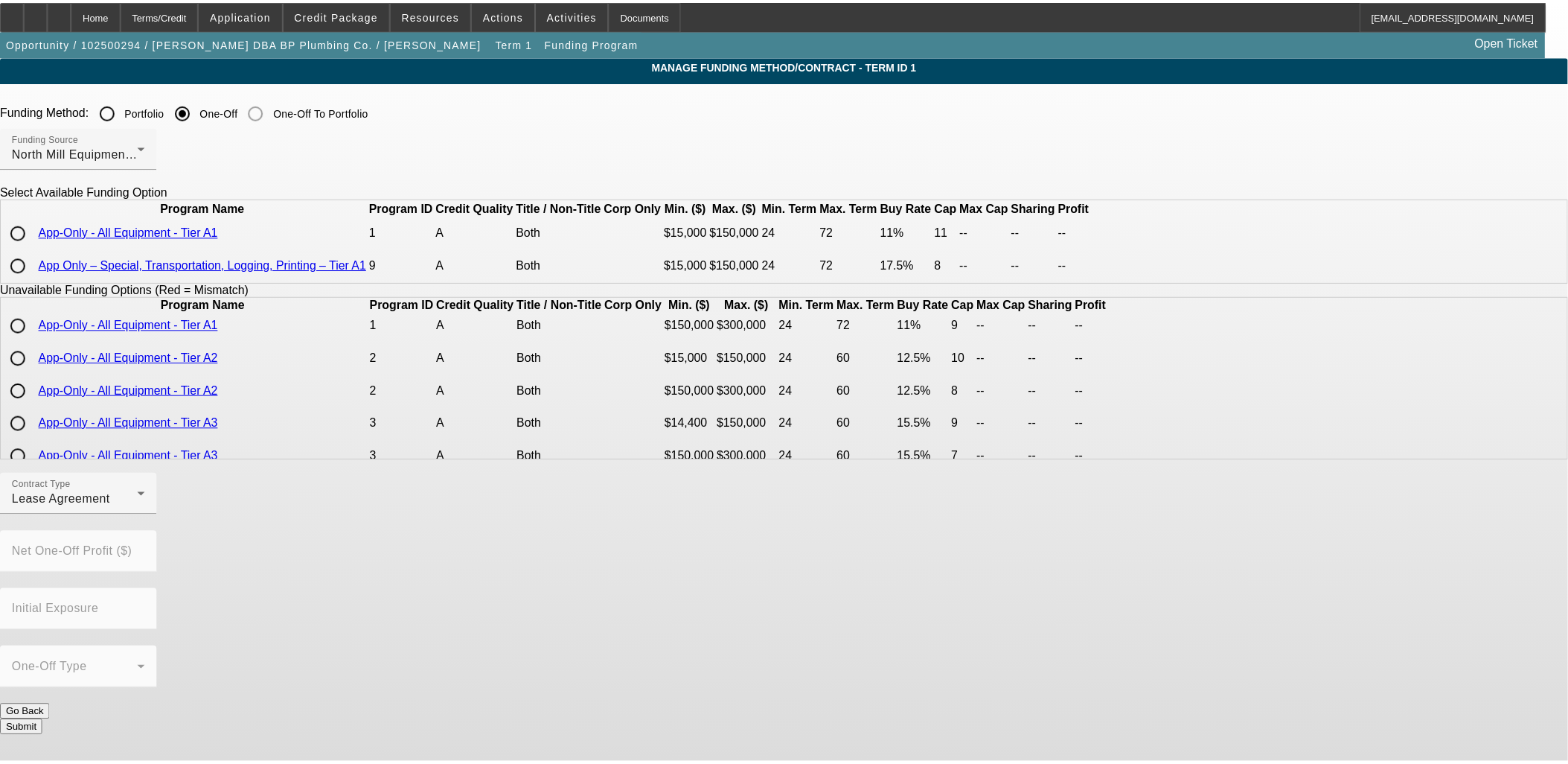
scroll to position [0, 0]
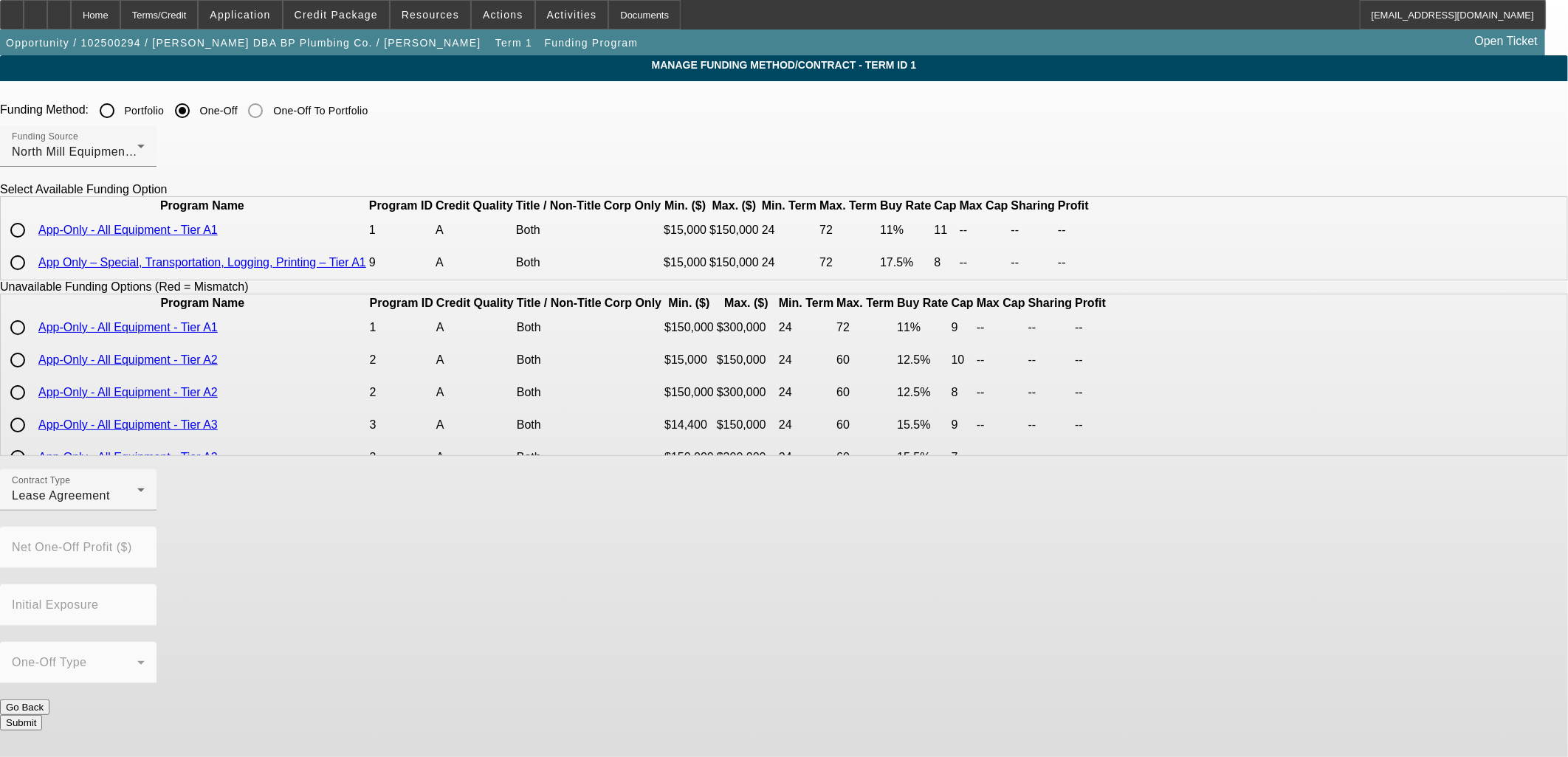
click at [32, 245] on input "radio" at bounding box center [17, 229] width 30 height 30
radio input "true"
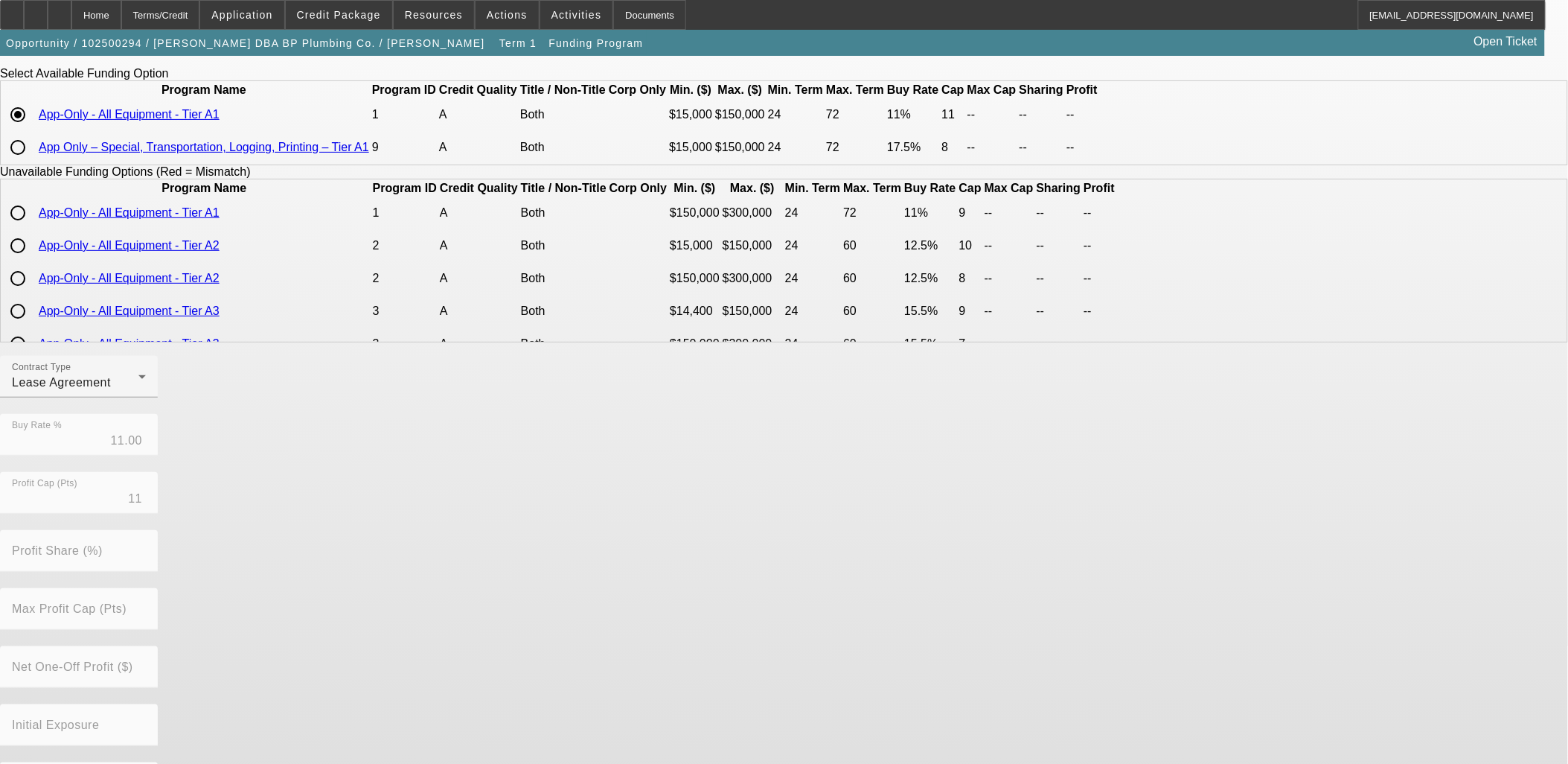
scroll to position [199, 0]
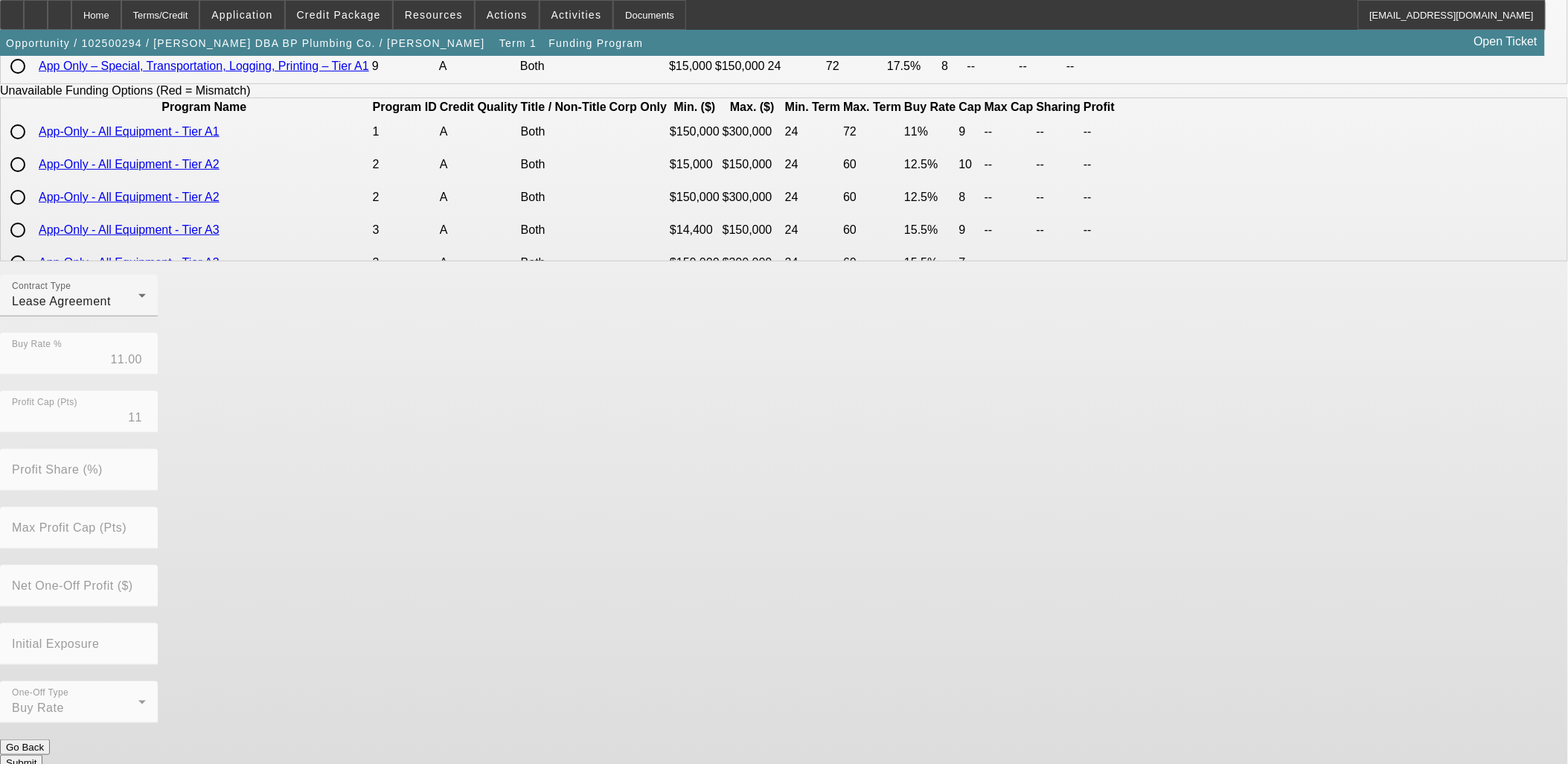
click at [43, 755] on button "Submit" at bounding box center [21, 762] width 43 height 15
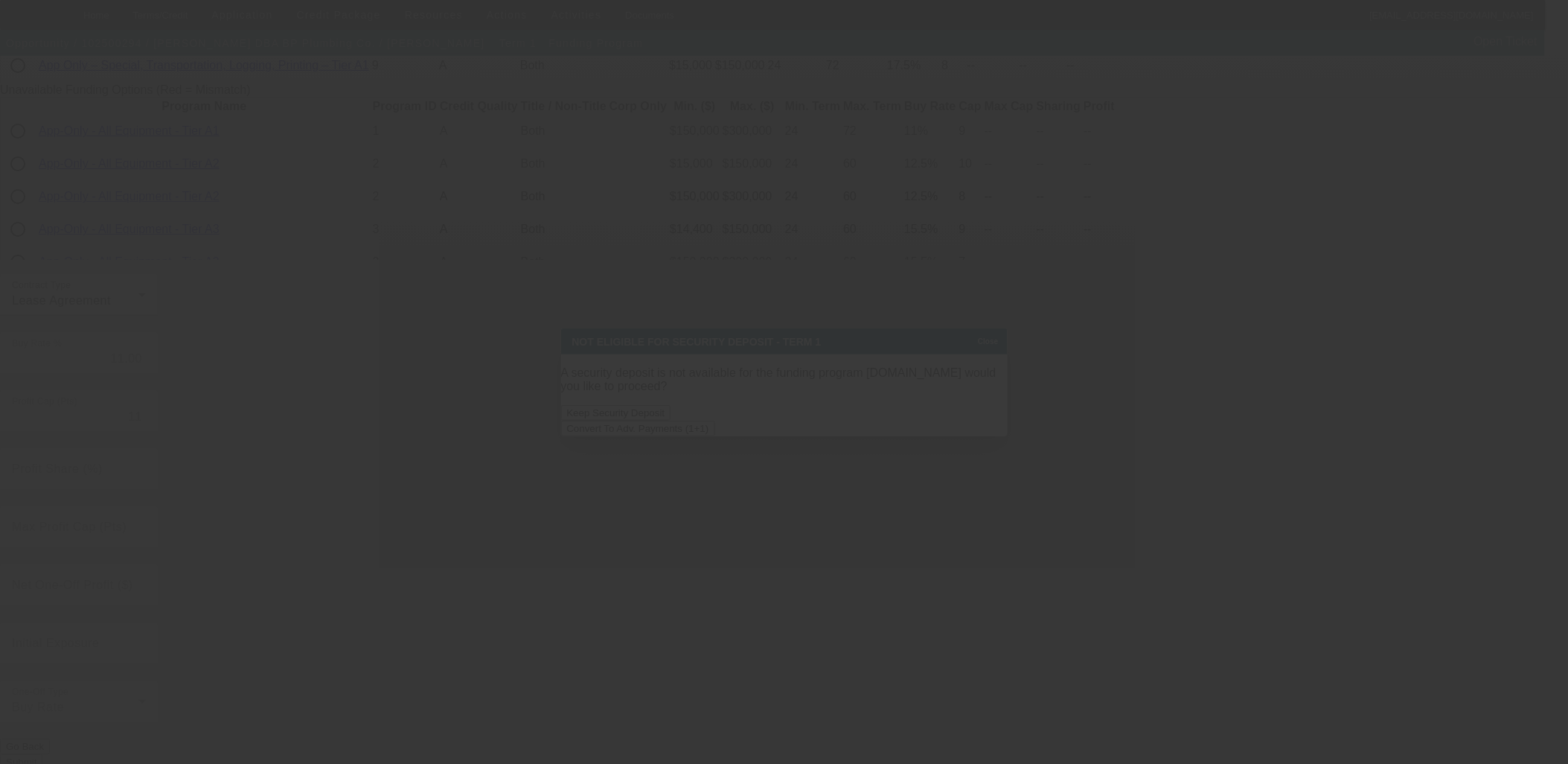
scroll to position [0, 0]
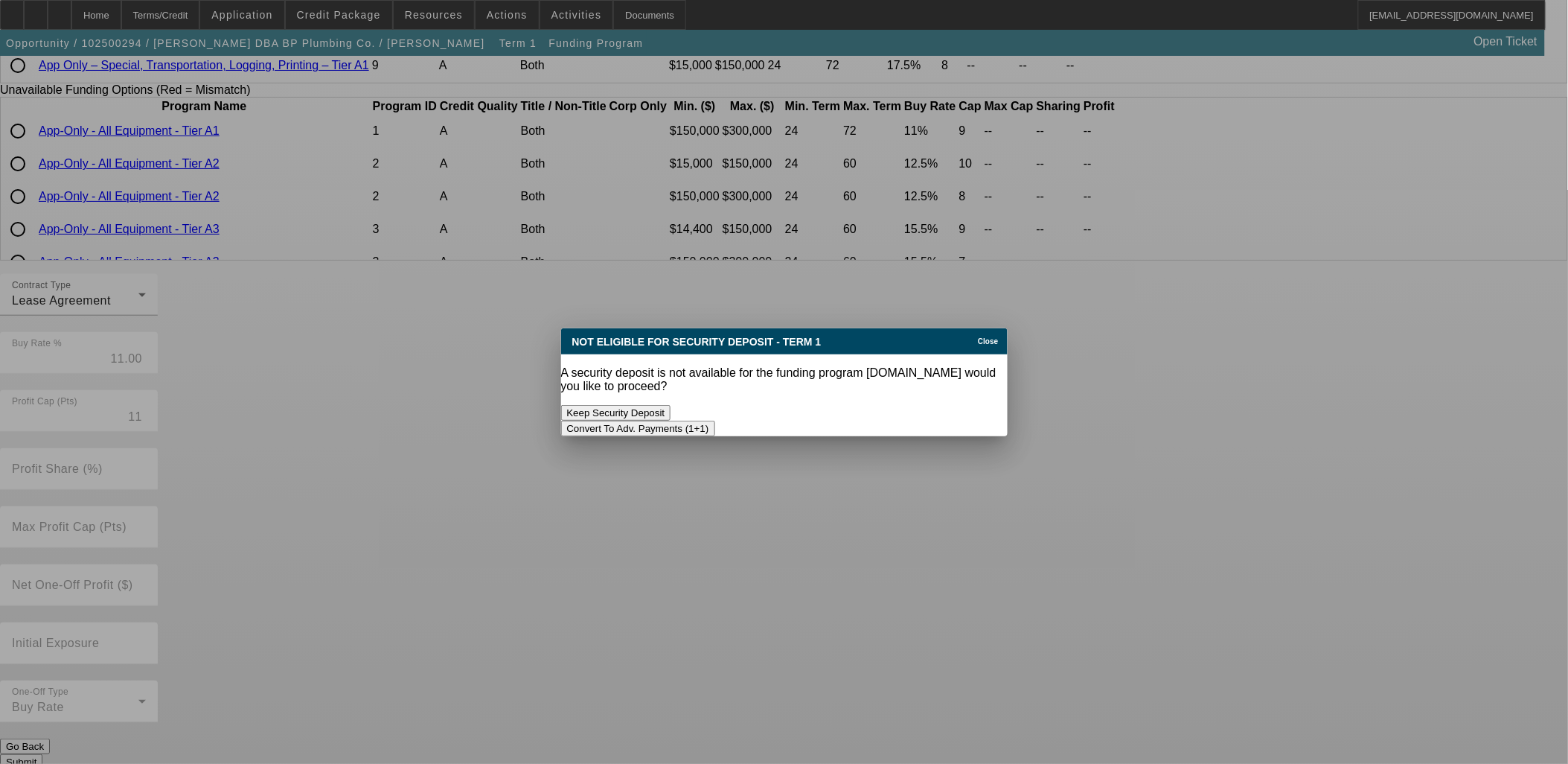
click at [936, 420] on div "Convert To Adv. Payments (1+1)" at bounding box center [784, 428] width 447 height 15
click at [715, 420] on button "Convert To Adv. Payments (1+1)" at bounding box center [638, 428] width 154 height 15
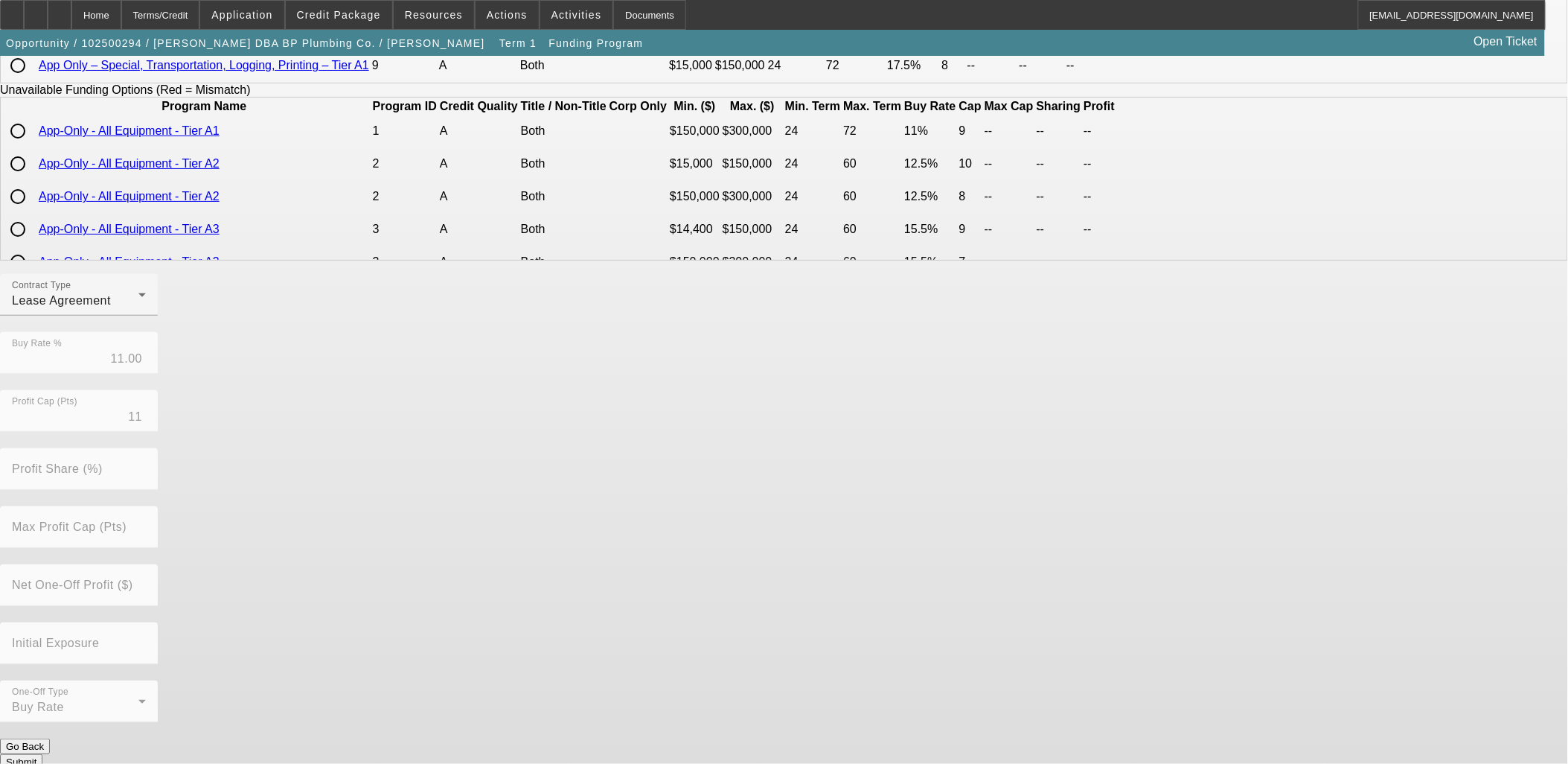
scroll to position [199, 0]
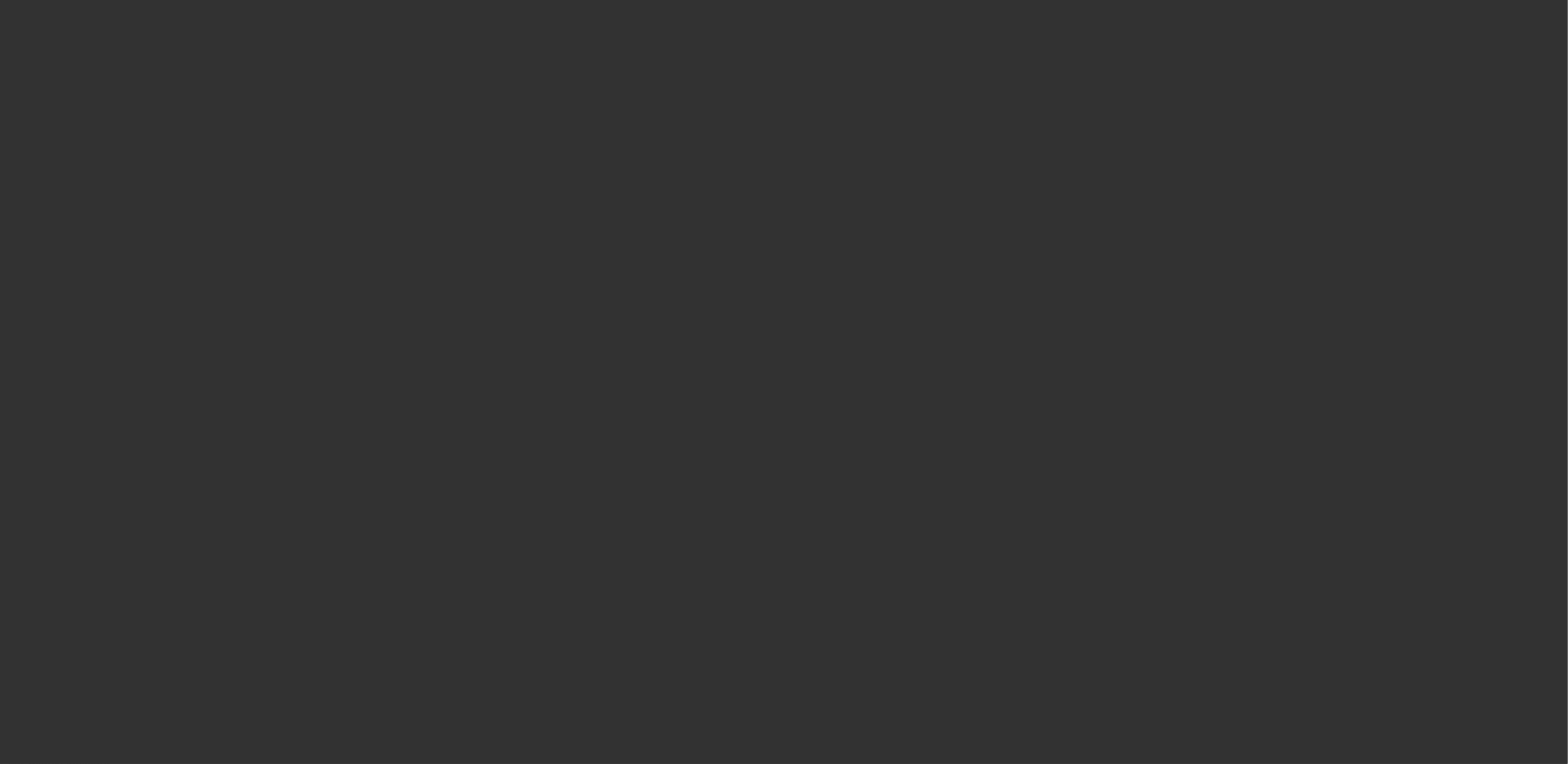
select select "0"
select select "0.1"
select select "4"
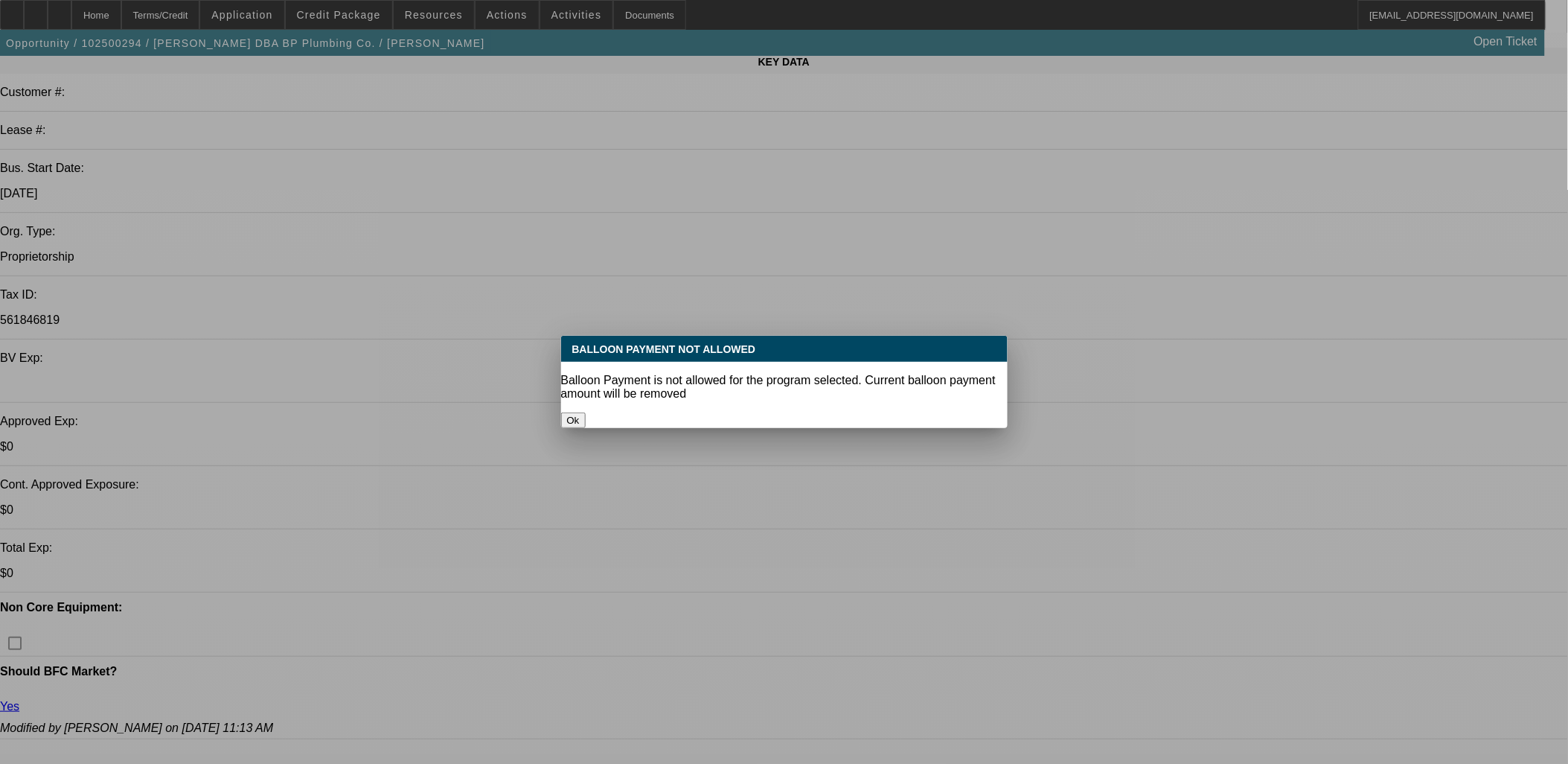
drag, startPoint x: 759, startPoint y: 385, endPoint x: 763, endPoint y: 397, distance: 12.6
click at [763, 397] on div "Balloon Payment Not Allowed Balloon Payment is not allowed for the program sele…" at bounding box center [784, 382] width 447 height 92
click at [586, 413] on button "Ok" at bounding box center [573, 420] width 25 height 15
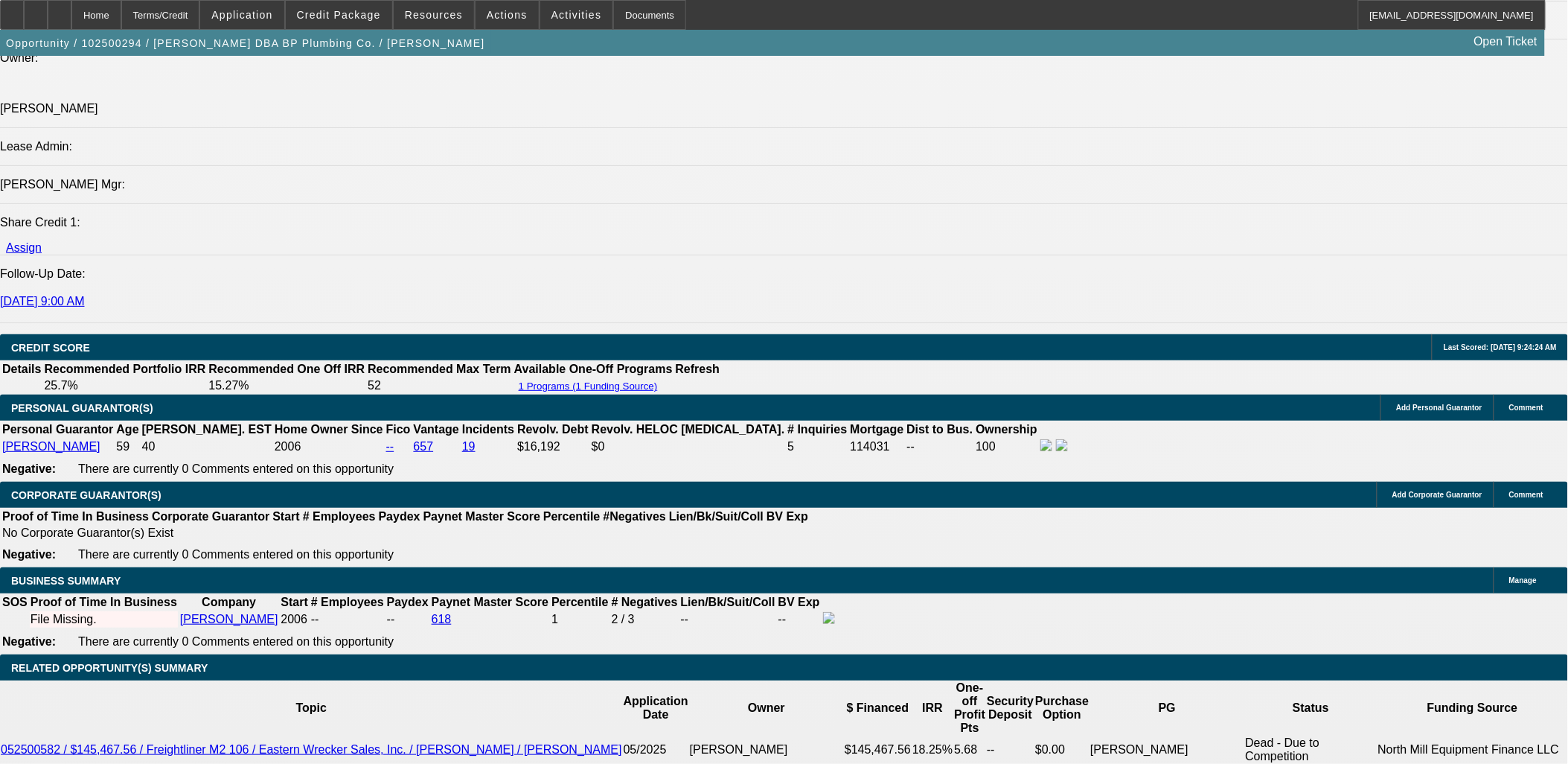
scroll to position [1956, 0]
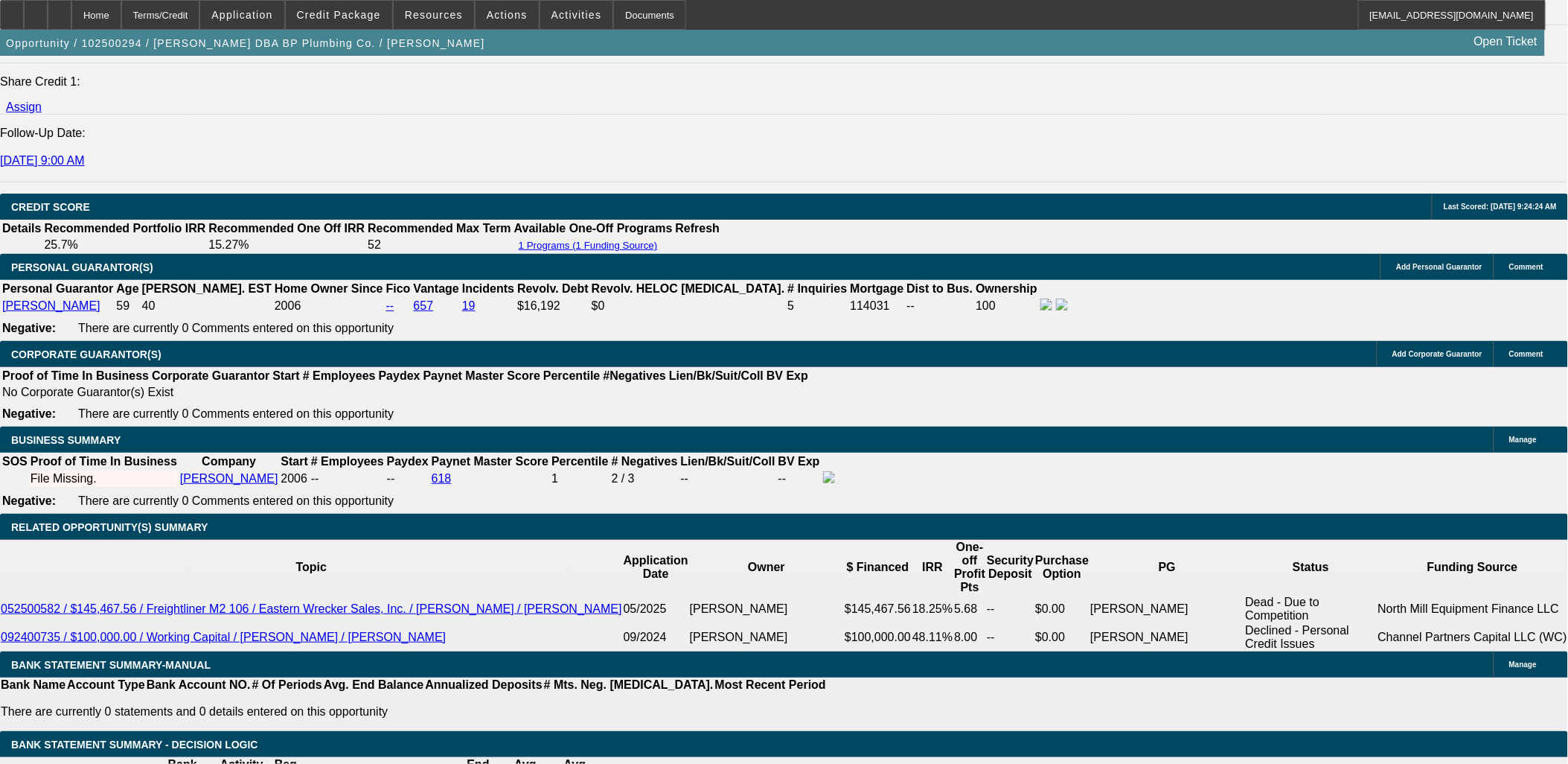
drag, startPoint x: 302, startPoint y: 437, endPoint x: 346, endPoint y: 430, distance: 44.6
drag, startPoint x: 346, startPoint y: 430, endPoint x: 320, endPoint y: 437, distance: 26.9
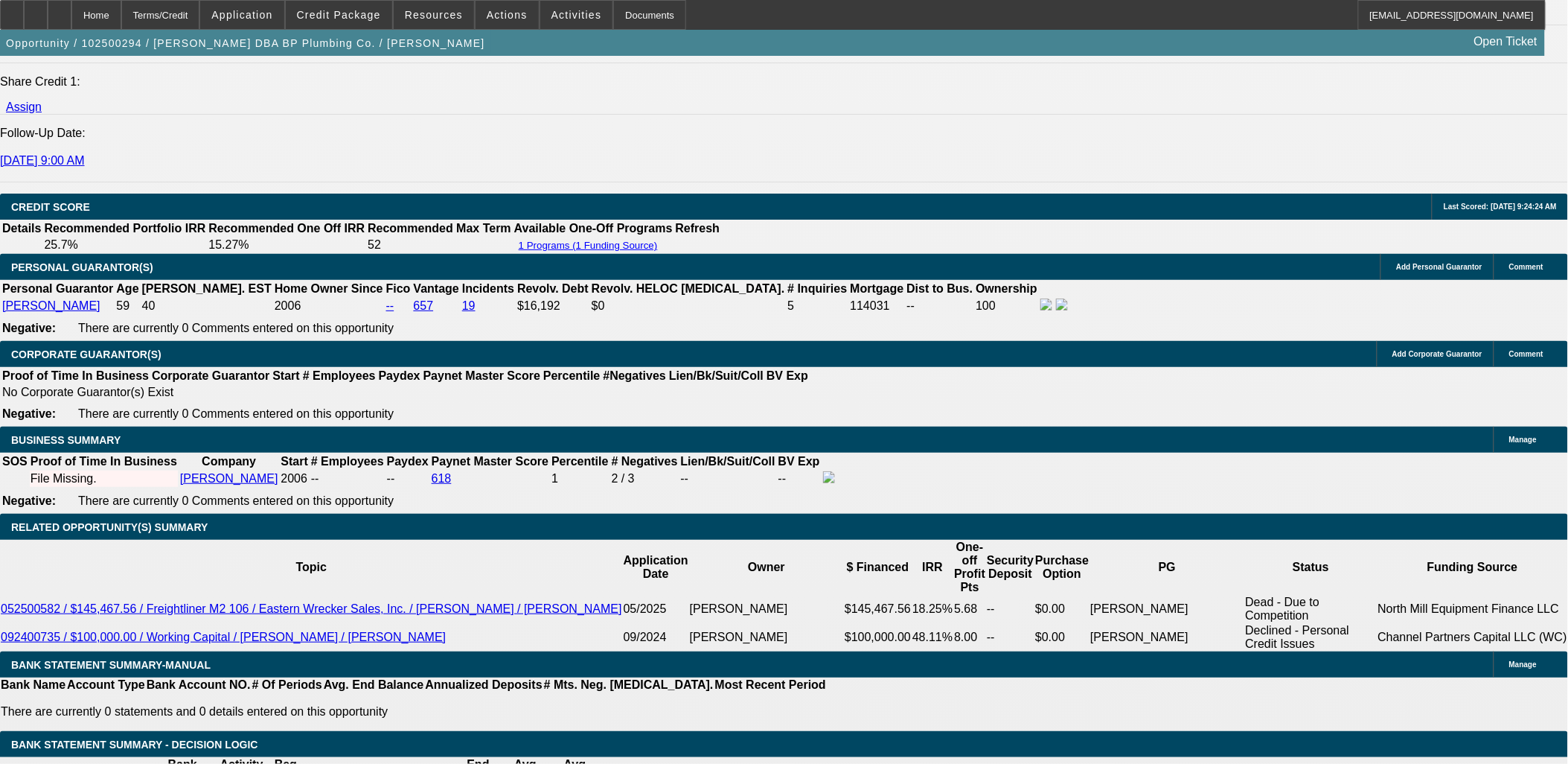
type input "6"
type input "UNKNOWN"
type input "60"
type input "$2,106.17"
type input "60"
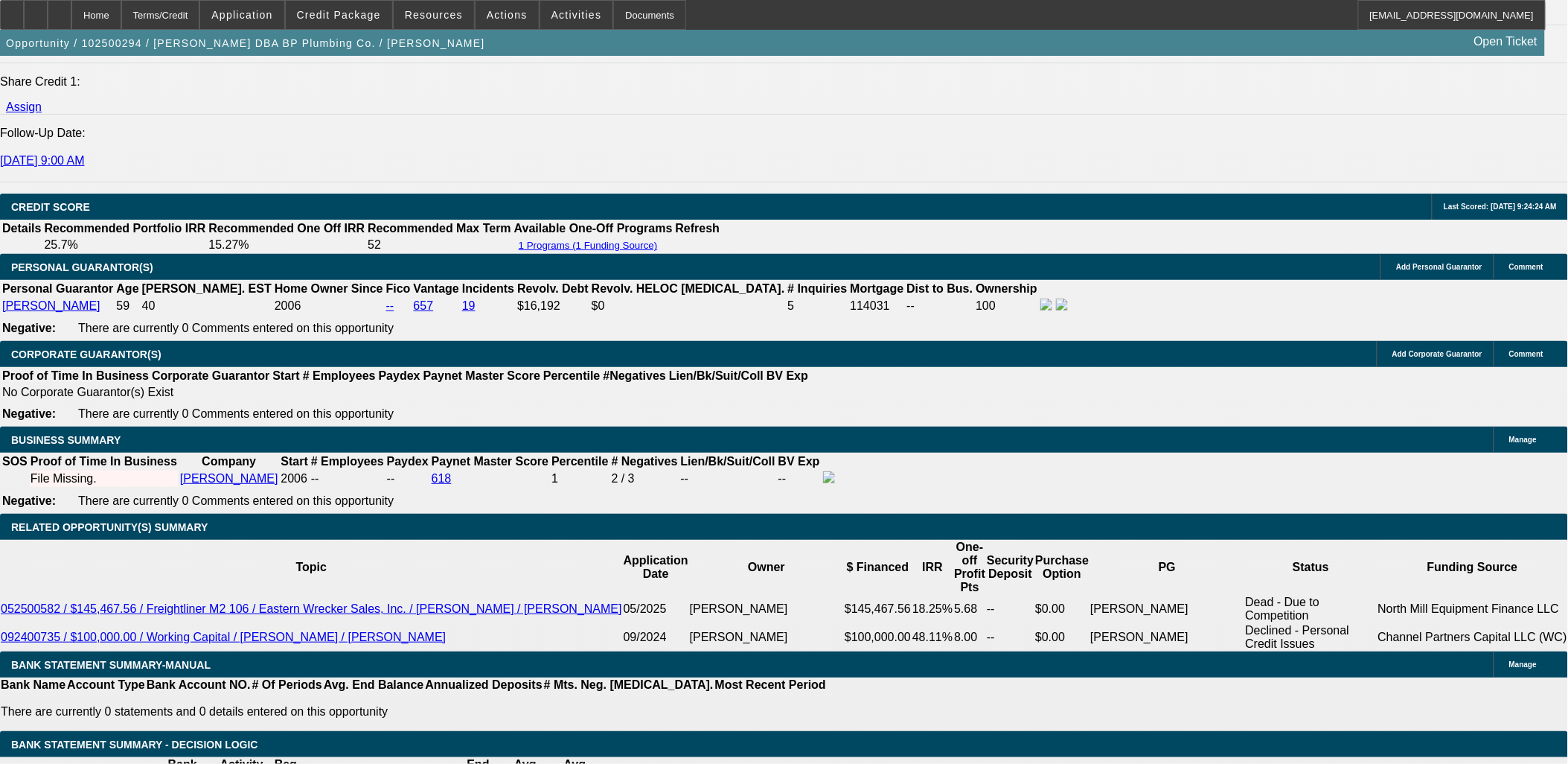
type input "$2,106.17"
drag, startPoint x: 173, startPoint y: 391, endPoint x: 234, endPoint y: 391, distance: 61.0
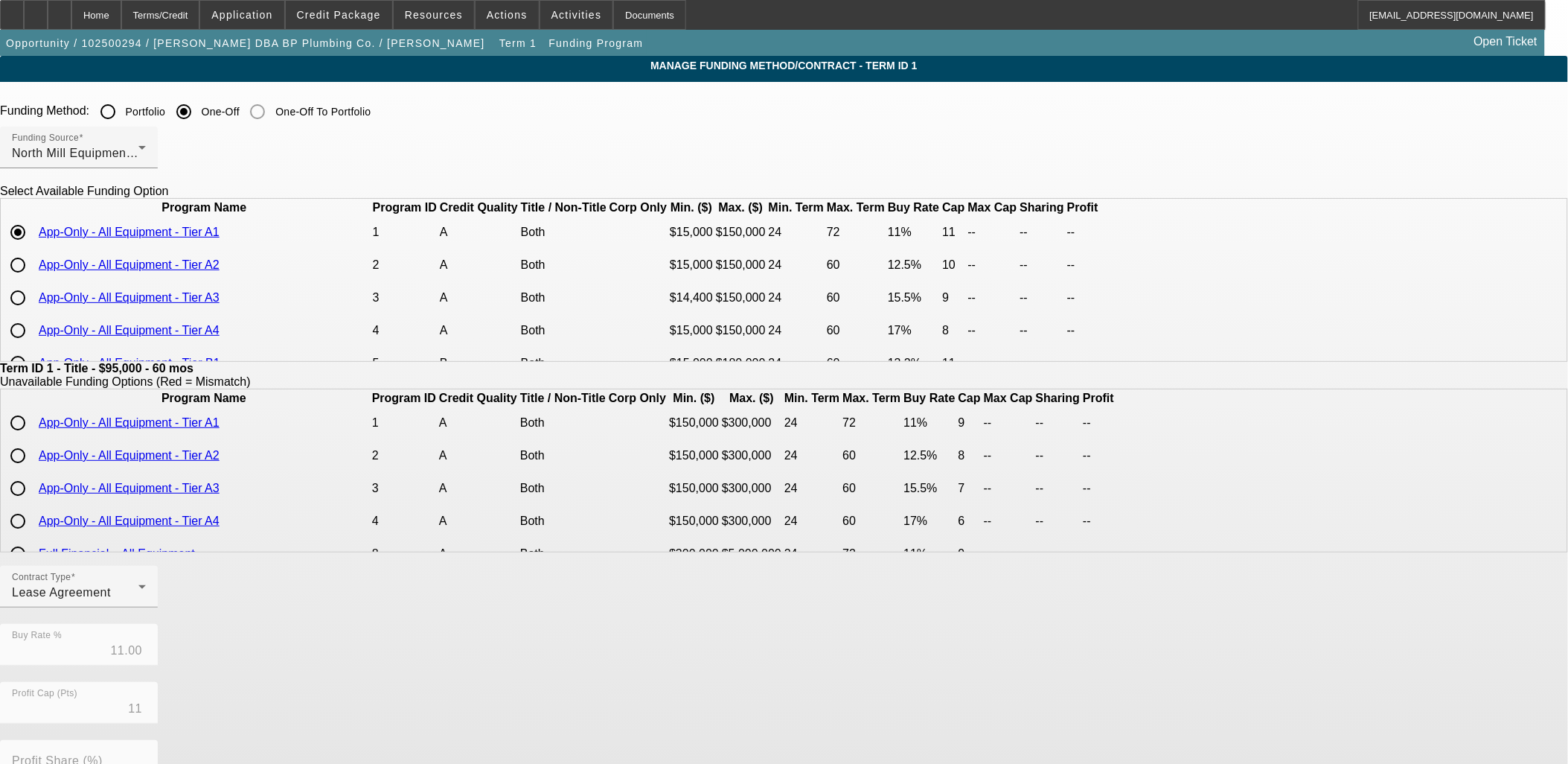
click at [32, 313] on input "radio" at bounding box center [17, 297] width 30 height 30
radio input "true"
type input "15.50"
type input "9"
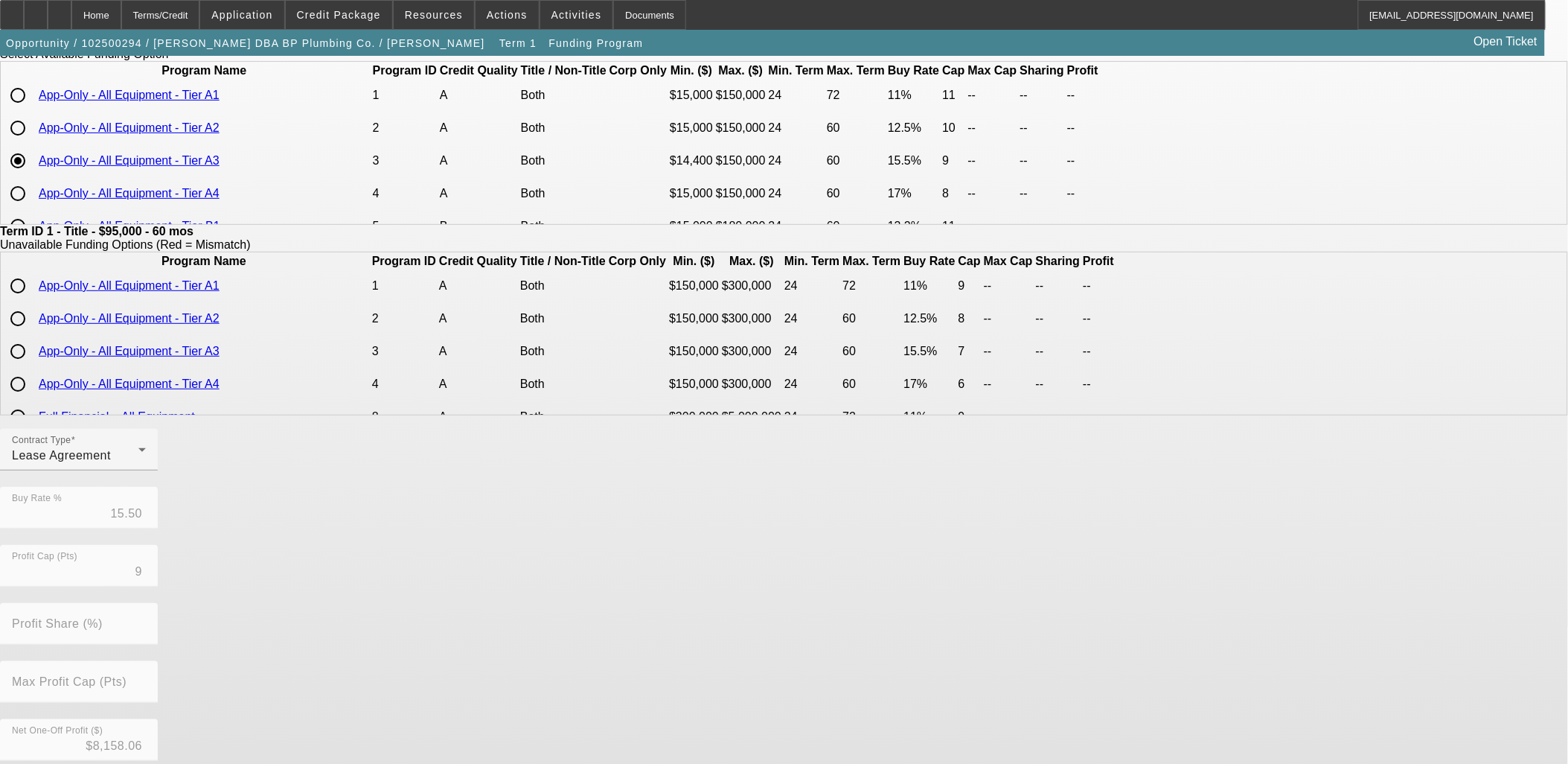
scroll to position [262, 0]
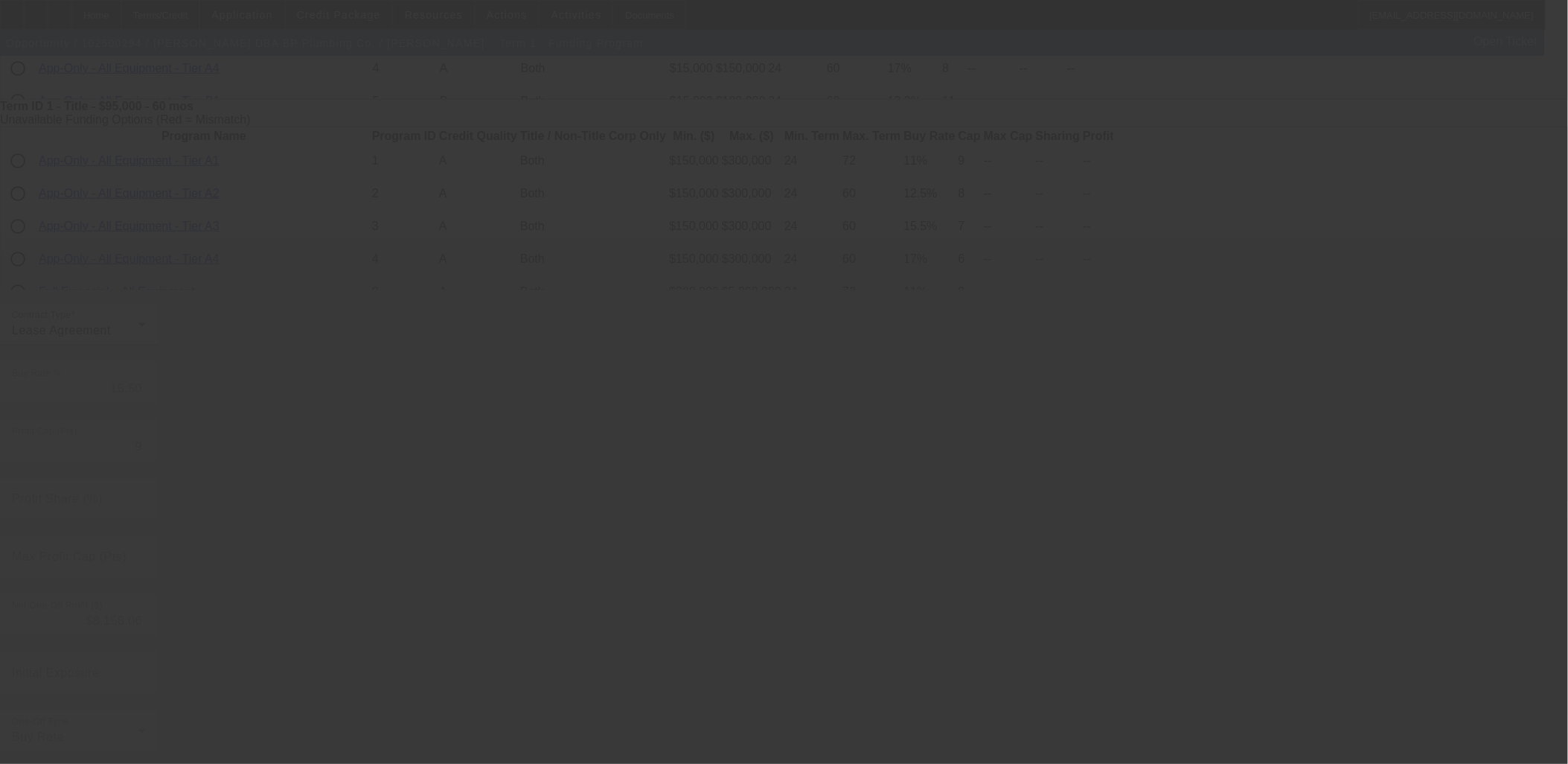
type input "11.00"
type input "11"
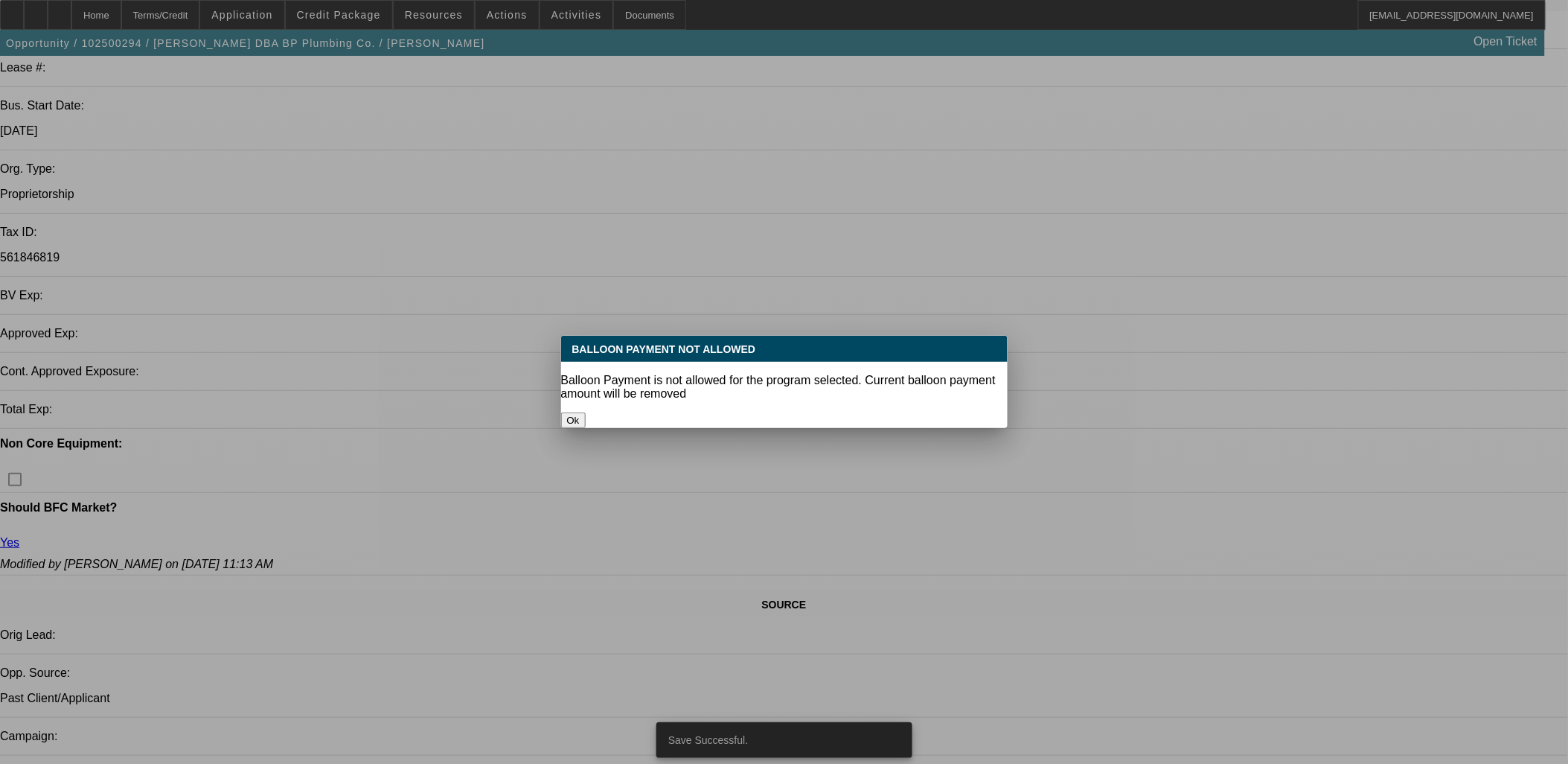
select select "0"
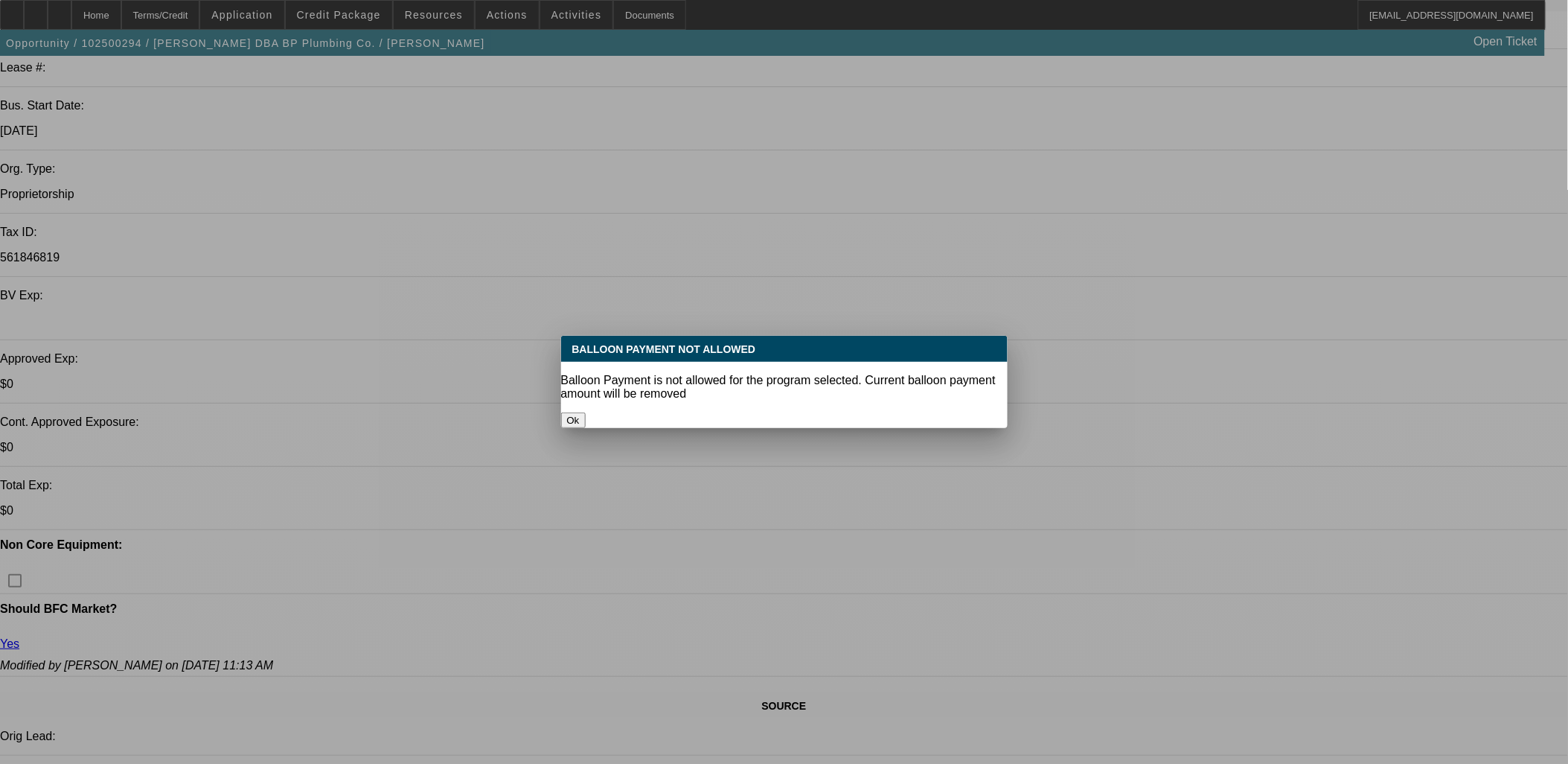
click at [586, 413] on button "Ok" at bounding box center [573, 420] width 25 height 15
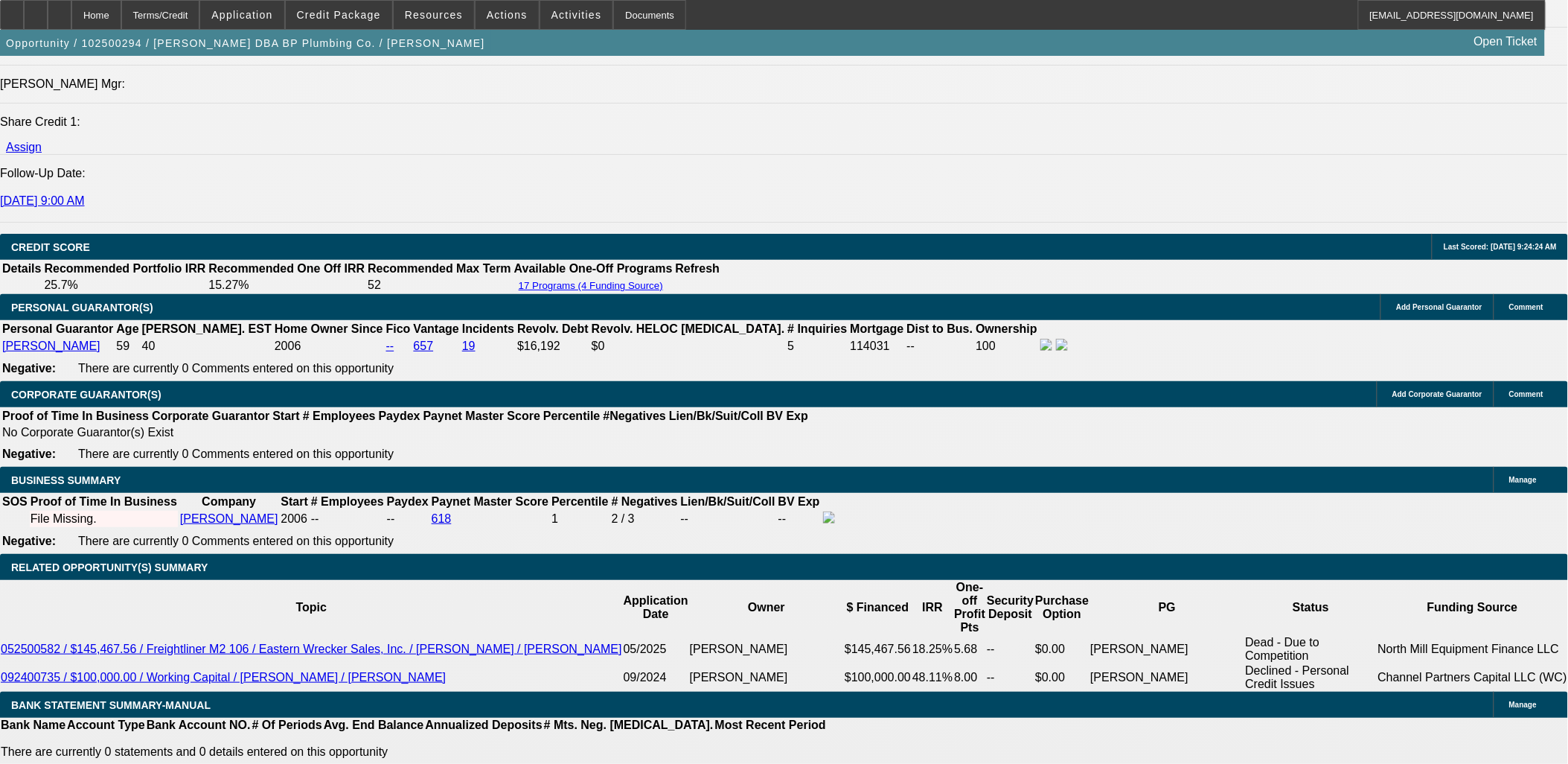
scroll to position [1917, 0]
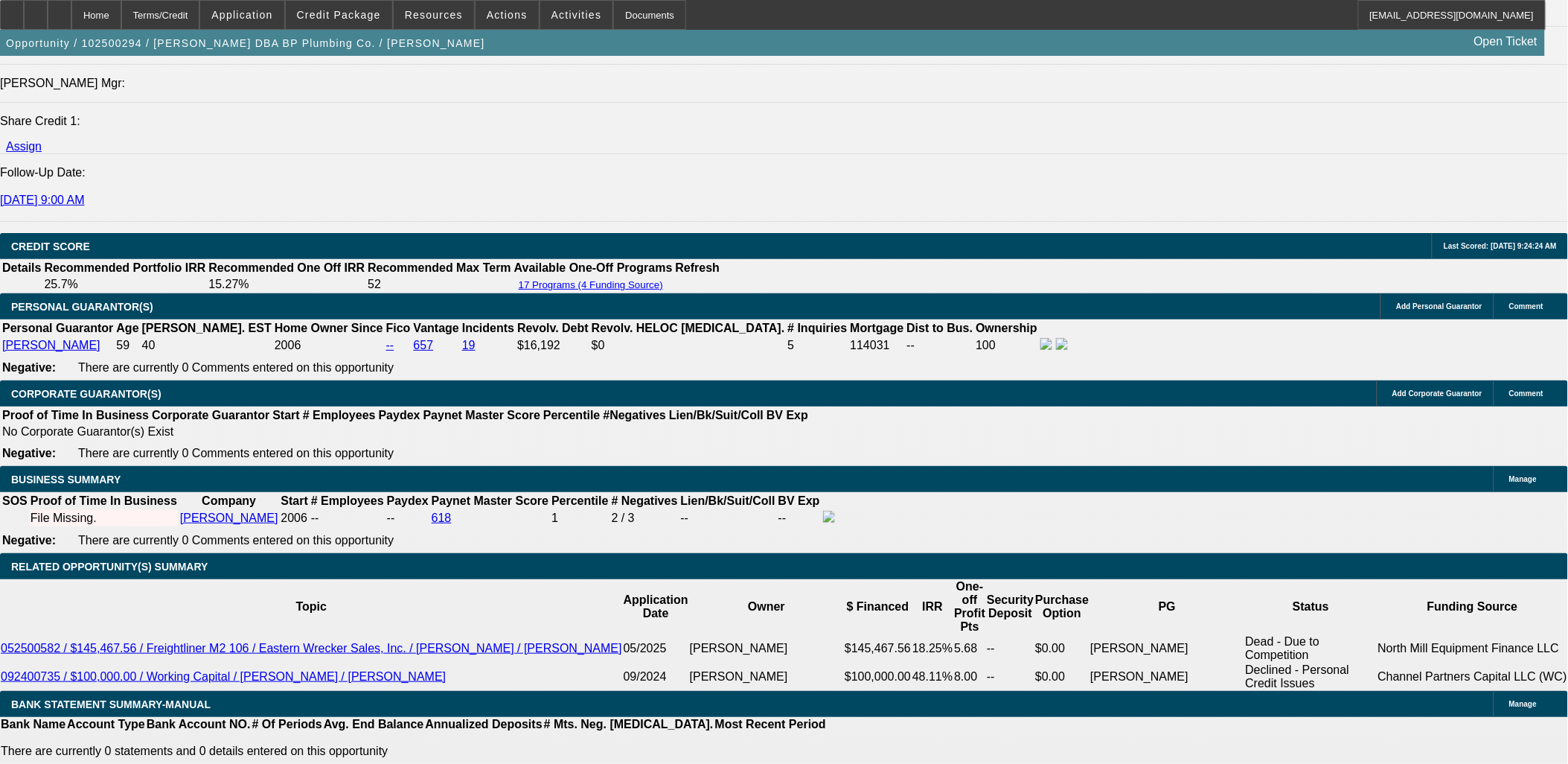
drag, startPoint x: 265, startPoint y: 480, endPoint x: 336, endPoint y: 482, distance: 71.0
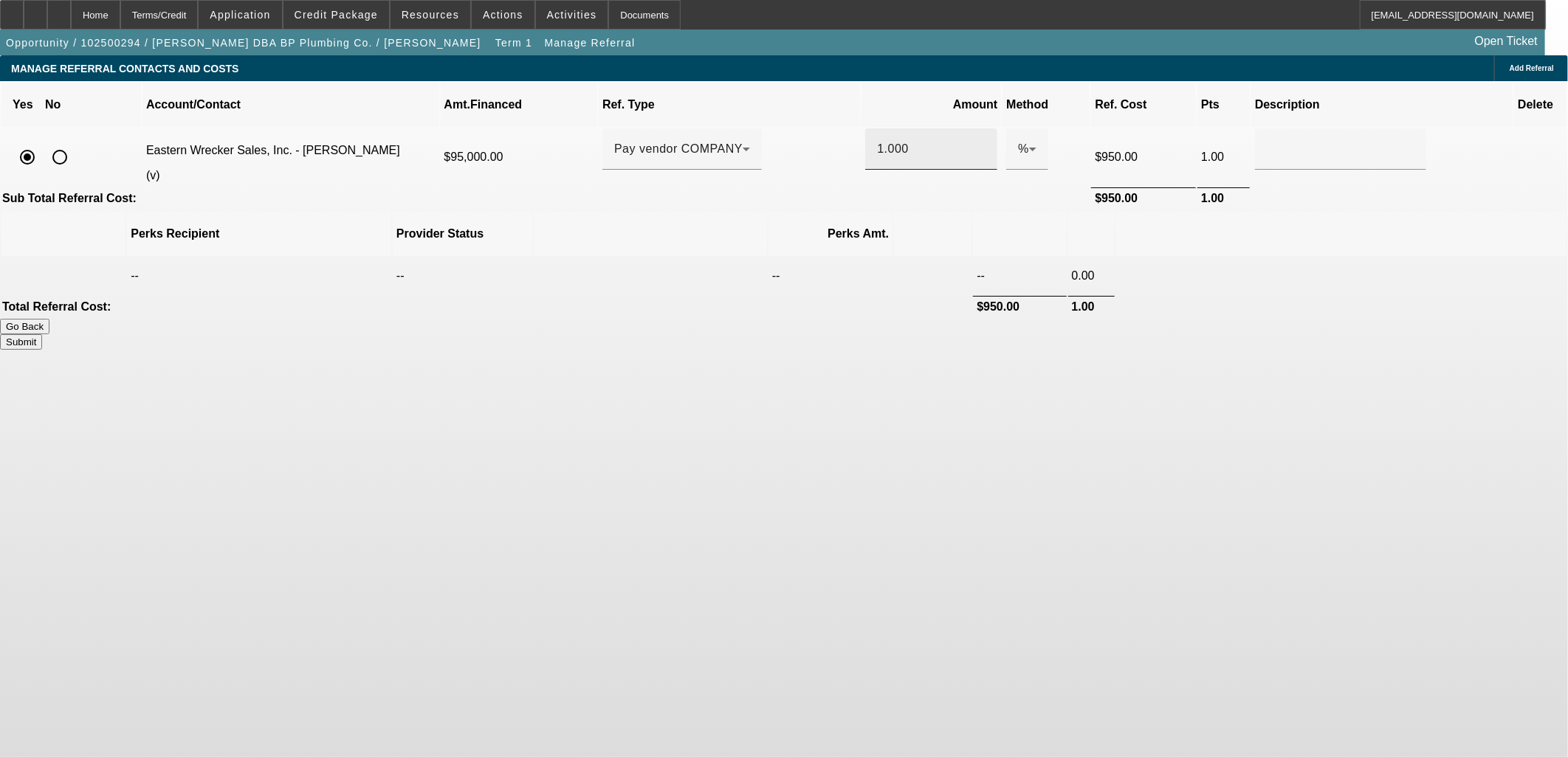
click at [877, 141] on input "1.000" at bounding box center [931, 149] width 108 height 18
drag, startPoint x: 850, startPoint y: 129, endPoint x: 836, endPoint y: 129, distance: 14.0
click at [865, 129] on div "1.000" at bounding box center [931, 149] width 132 height 41
drag, startPoint x: 850, startPoint y: 129, endPoint x: 920, endPoint y: 137, distance: 70.5
click at [920, 137] on tr "Eastern Wrecker Sales, Inc. - Loken, Teresa (v) $95,000.00 Pay vendor COMPANY .…" at bounding box center [784, 157] width 1565 height 58
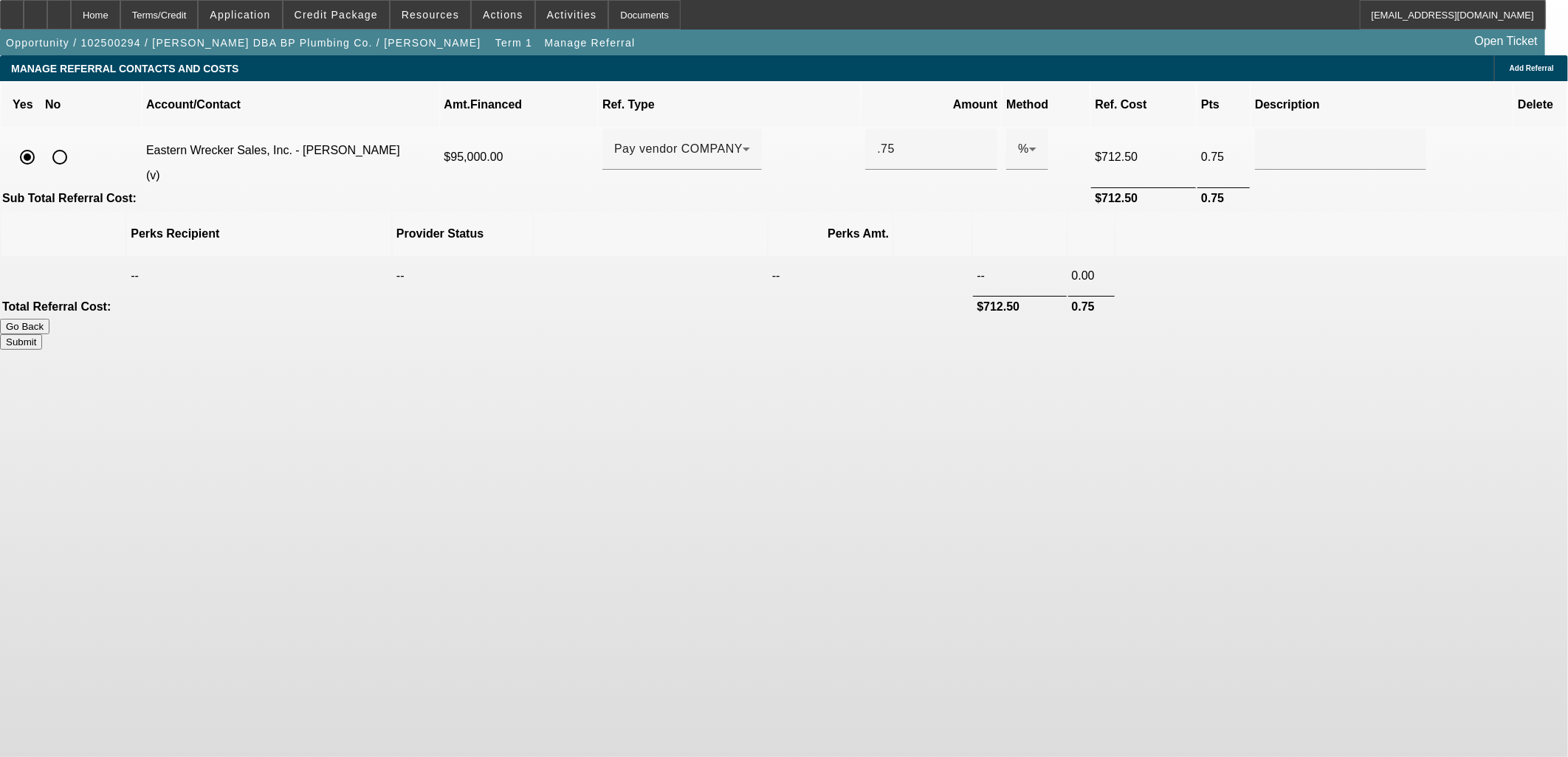
click at [42, 334] on button "Submit" at bounding box center [21, 342] width 42 height 15
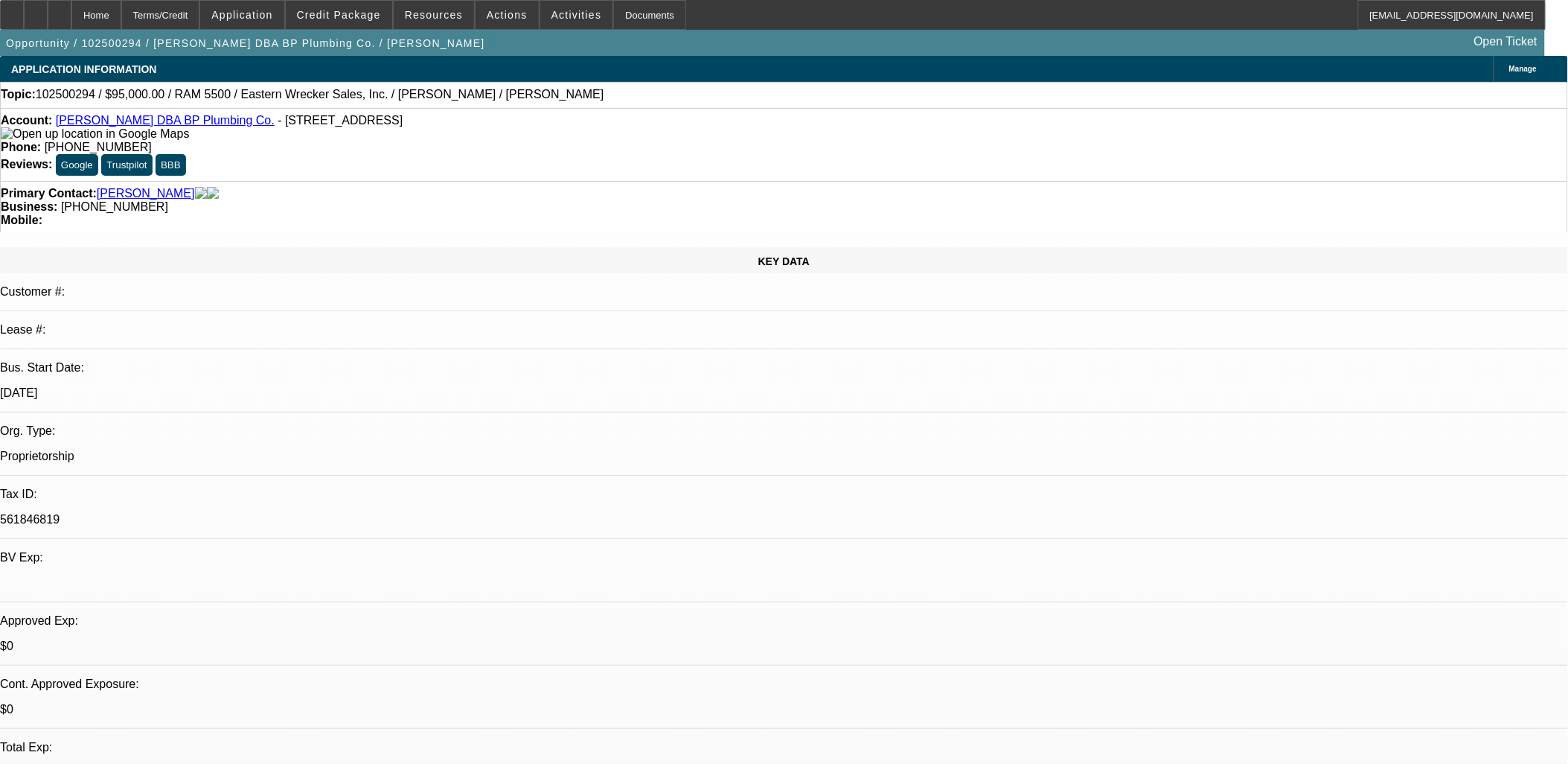
drag, startPoint x: 1153, startPoint y: 203, endPoint x: 1077, endPoint y: 199, distance: 76.1
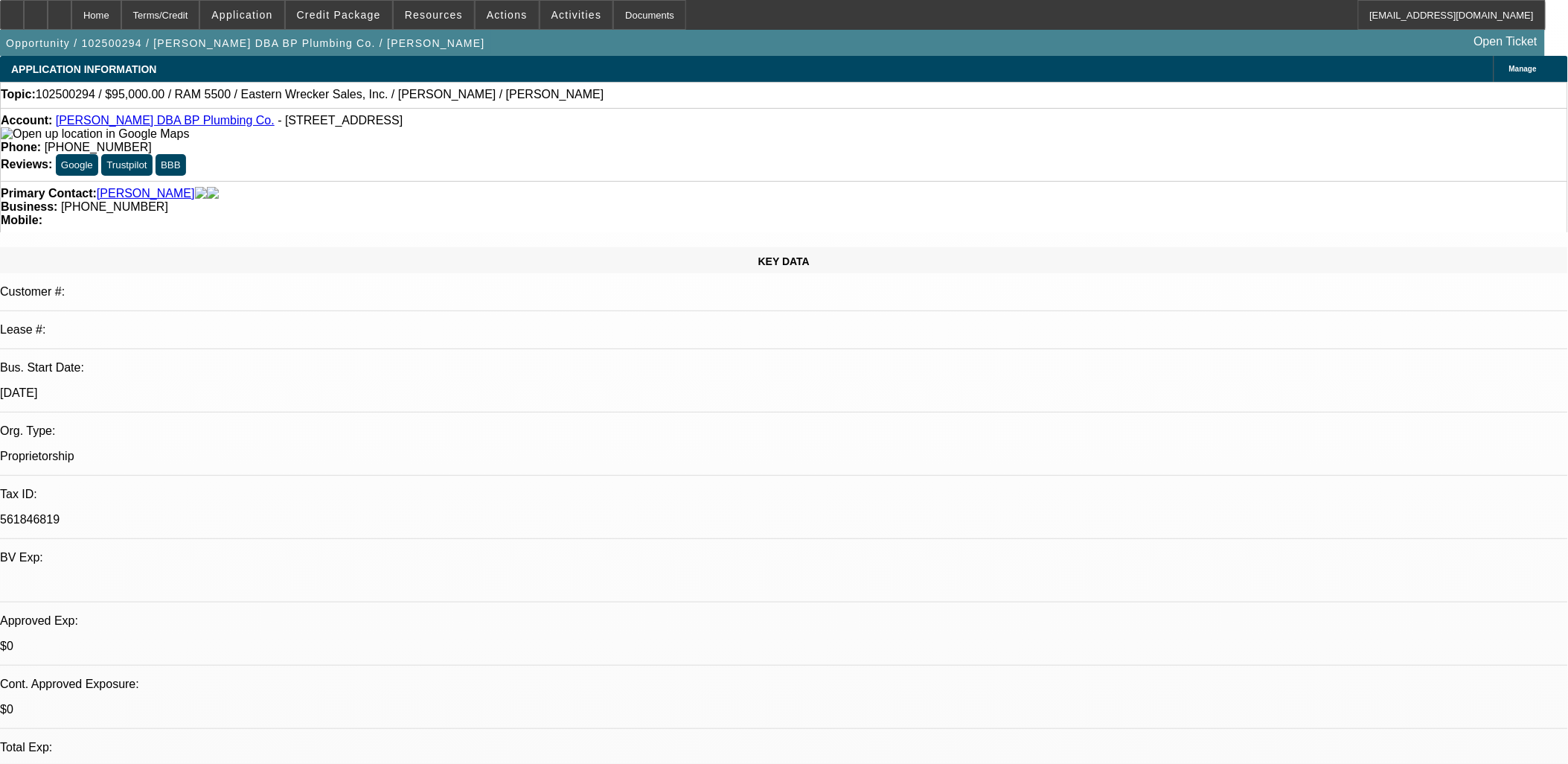
click at [152, 187] on link "Parker, Walter" at bounding box center [145, 194] width 98 height 14
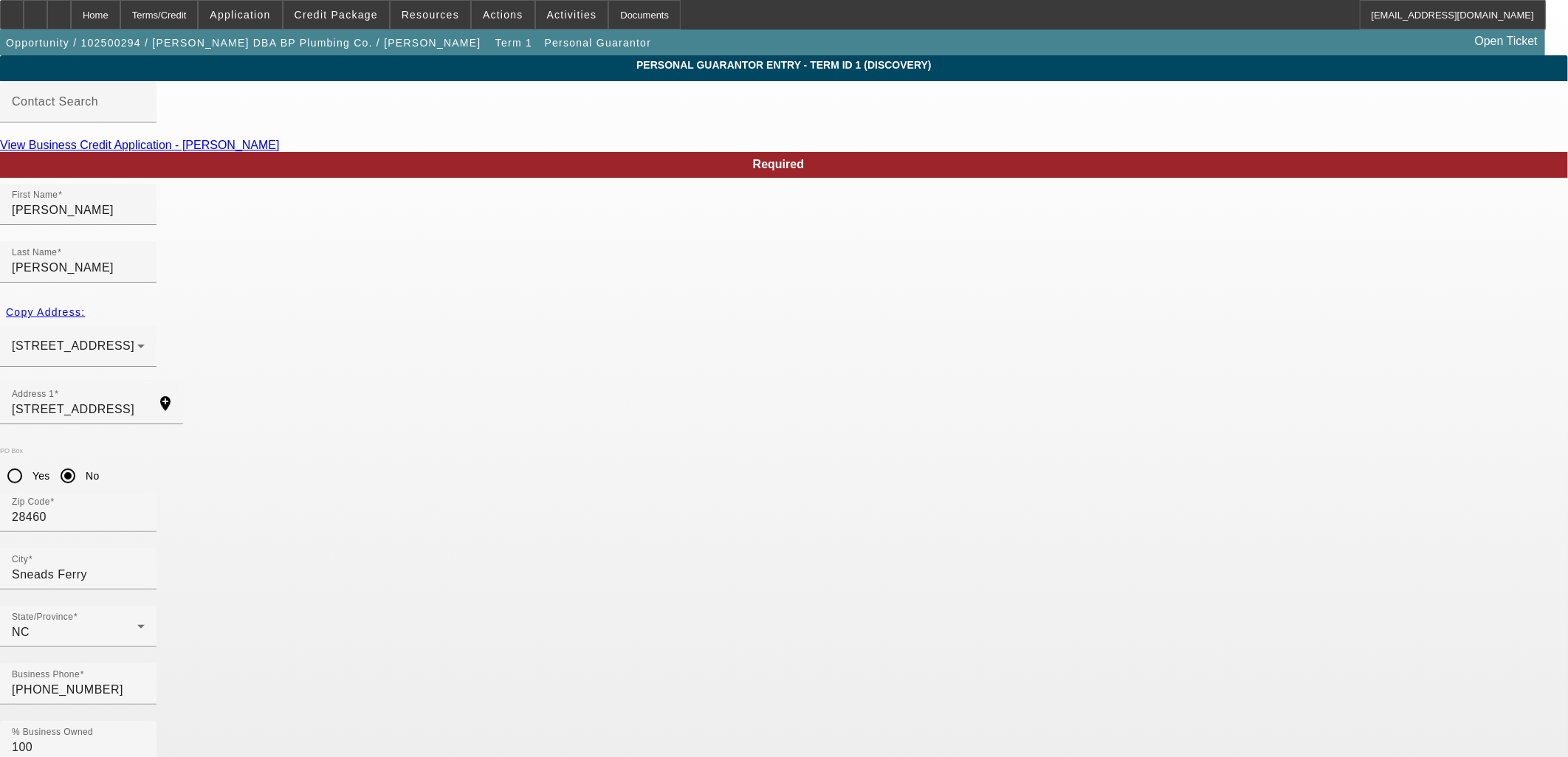
drag, startPoint x: 1135, startPoint y: 352, endPoint x: 910, endPoint y: 344, distance: 225.1
paste input "8597"
drag, startPoint x: 905, startPoint y: 616, endPoint x: 899, endPoint y: 635, distance: 19.9
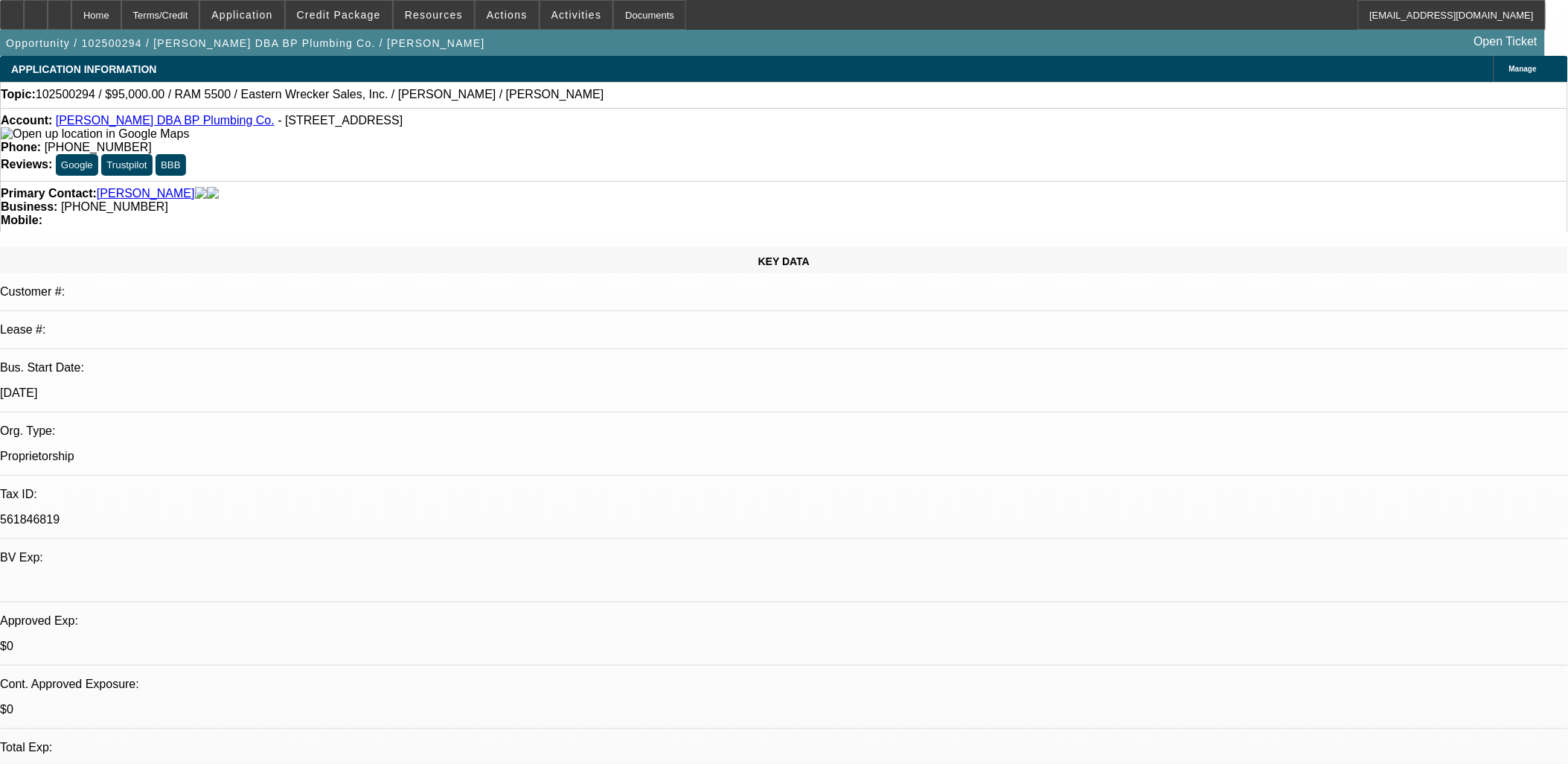
click at [143, 302] on div "KEY DATA Customer #: Lease #: Bus. Start Date: 5/1/06 Org. Type: Proprietorship…" at bounding box center [784, 592] width 1568 height 691
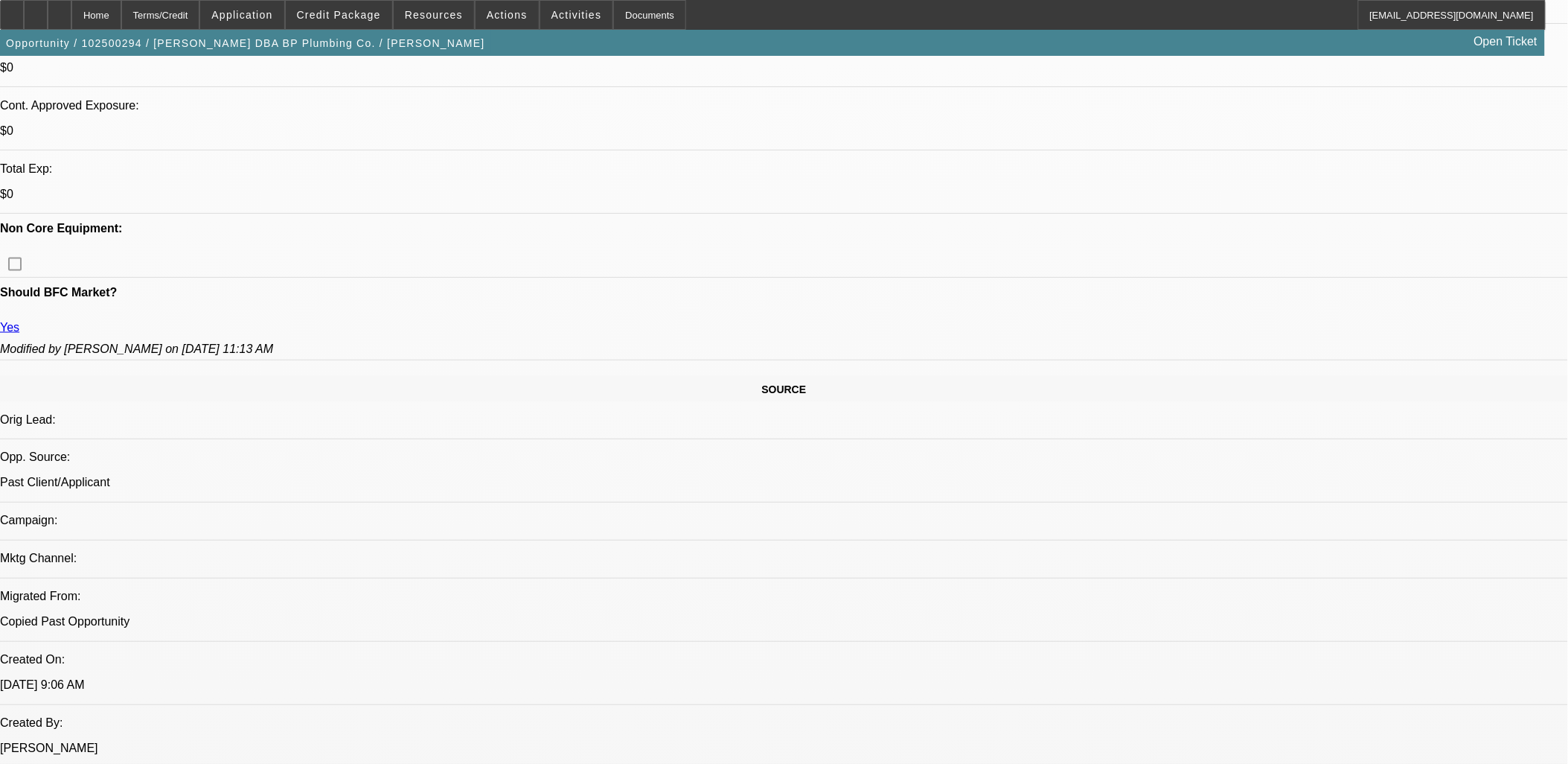
drag, startPoint x: 142, startPoint y: 299, endPoint x: 72, endPoint y: 345, distance: 83.8
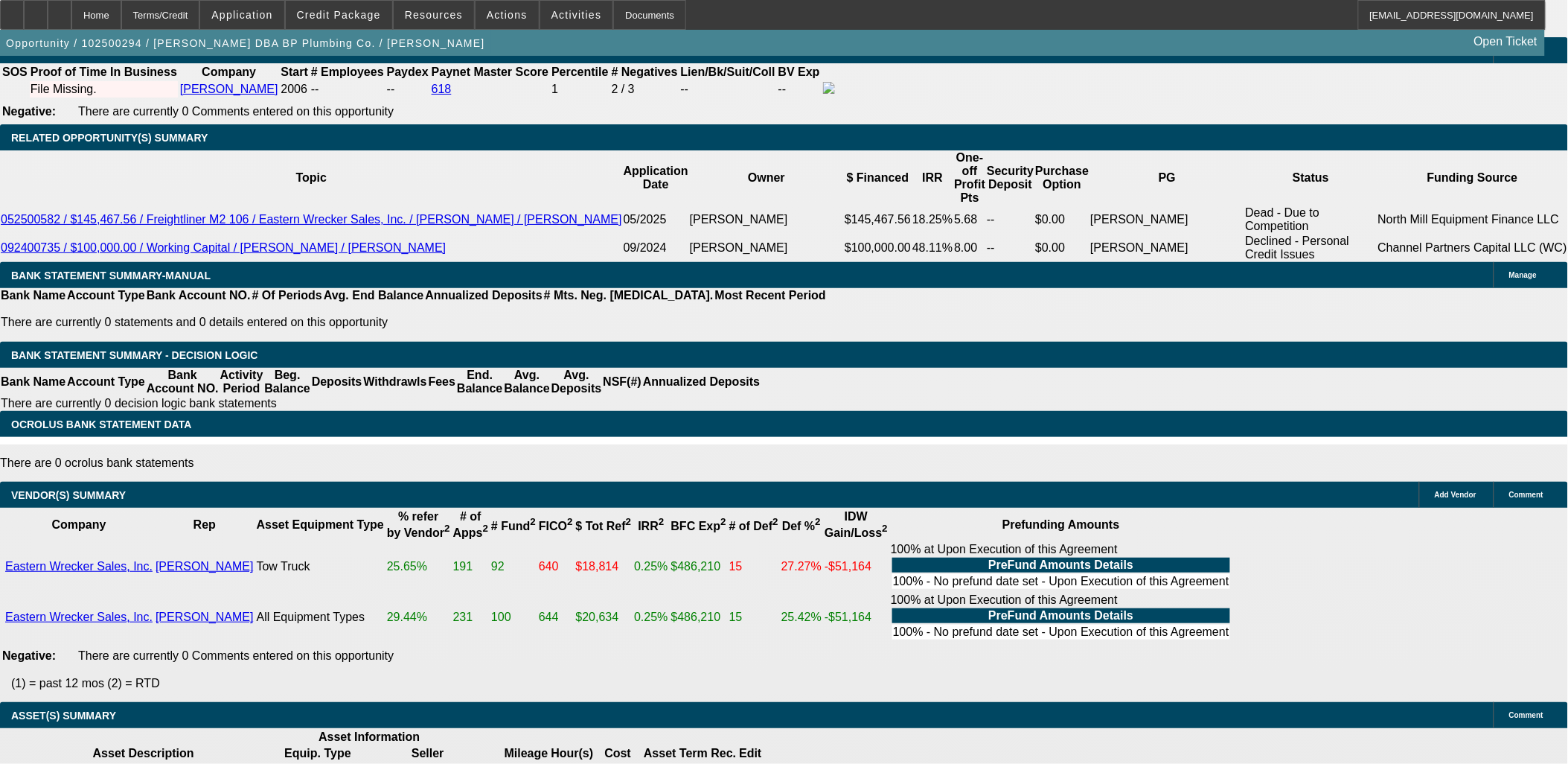
scroll to position [1944, 0]
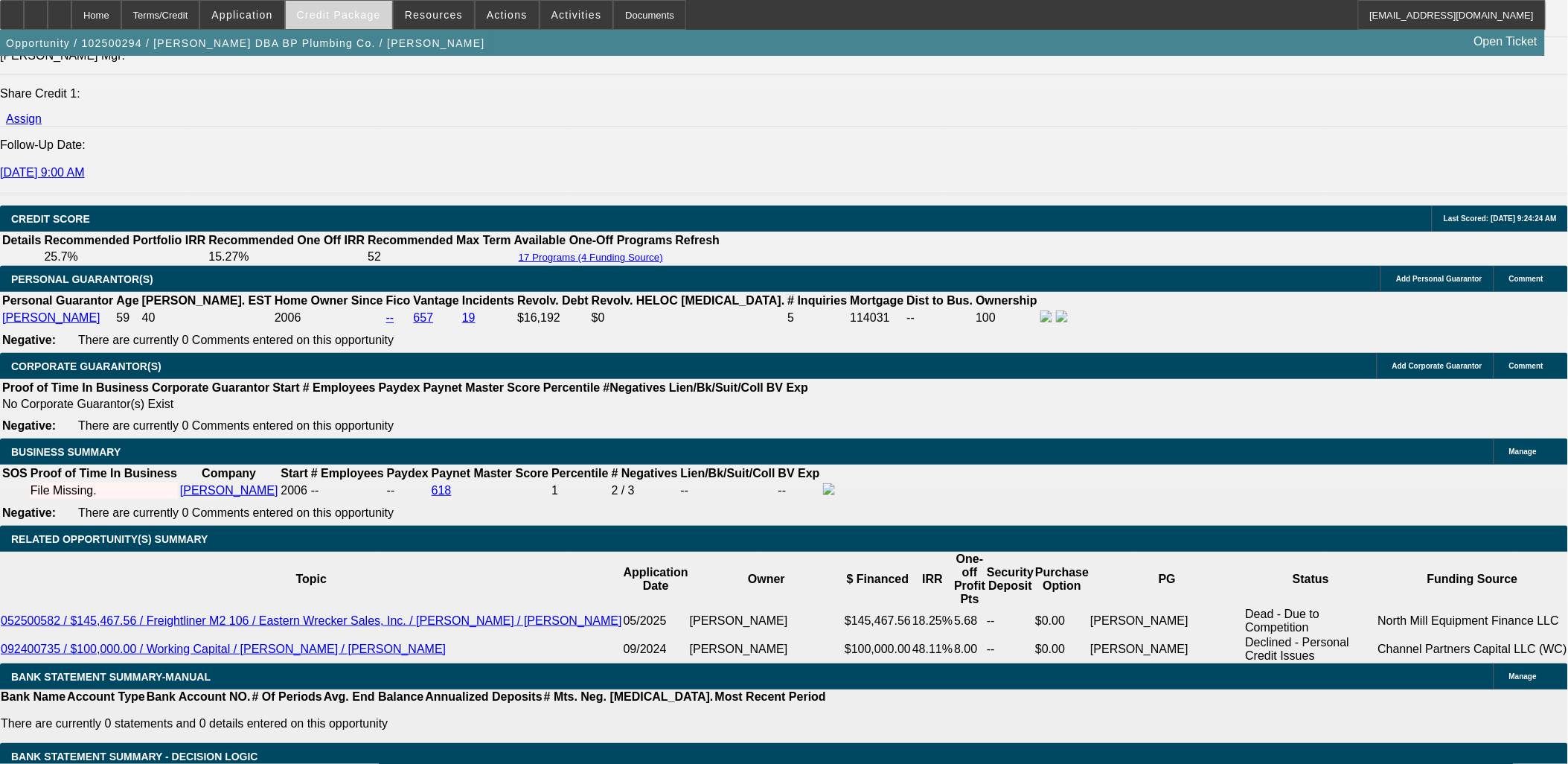
click at [338, 9] on span "Credit Package" at bounding box center [339, 15] width 84 height 12
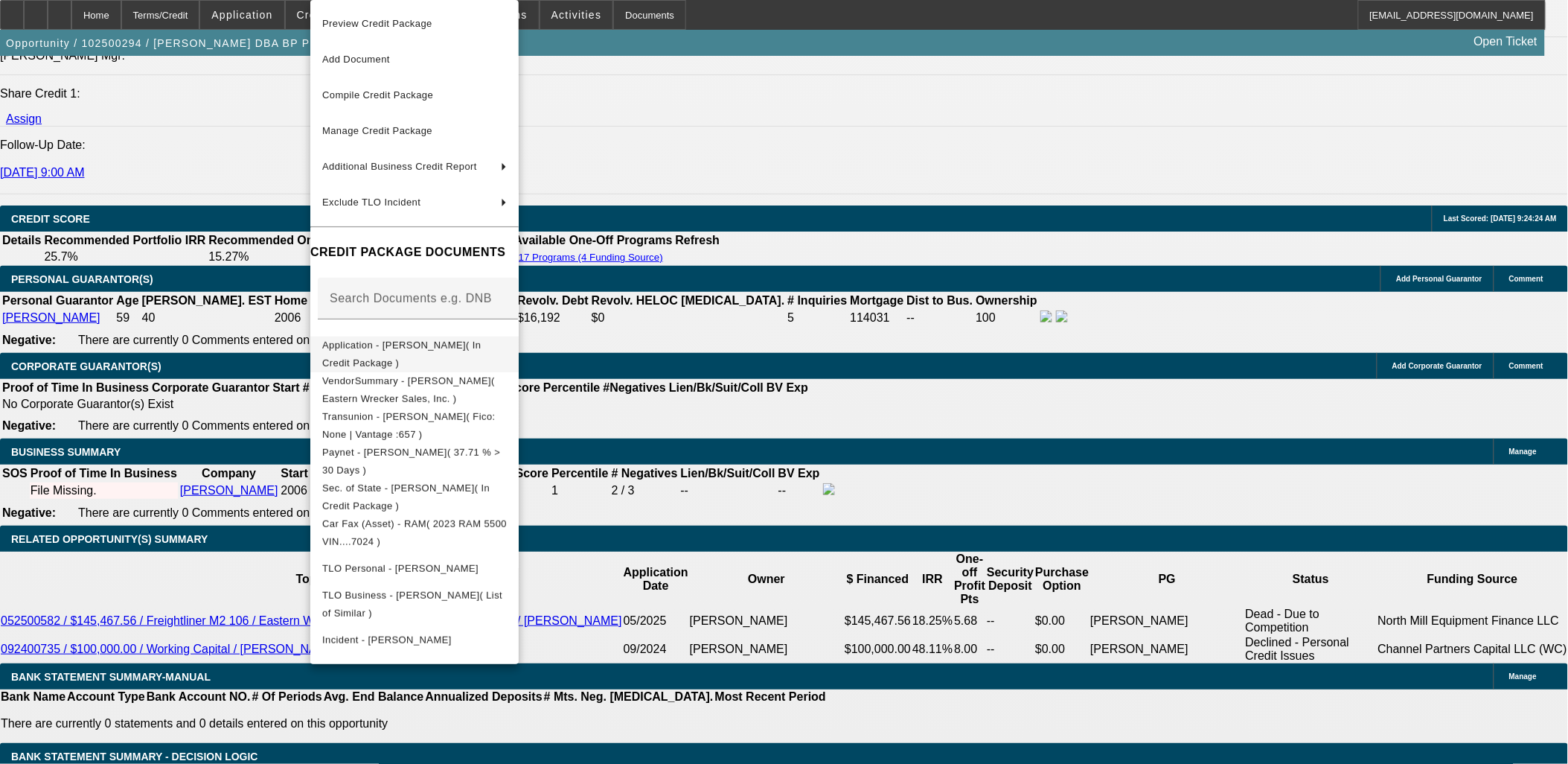
click at [506, 356] on span "Application - Walter R Parker Jr.( In Credit Package )" at bounding box center [414, 355] width 184 height 36
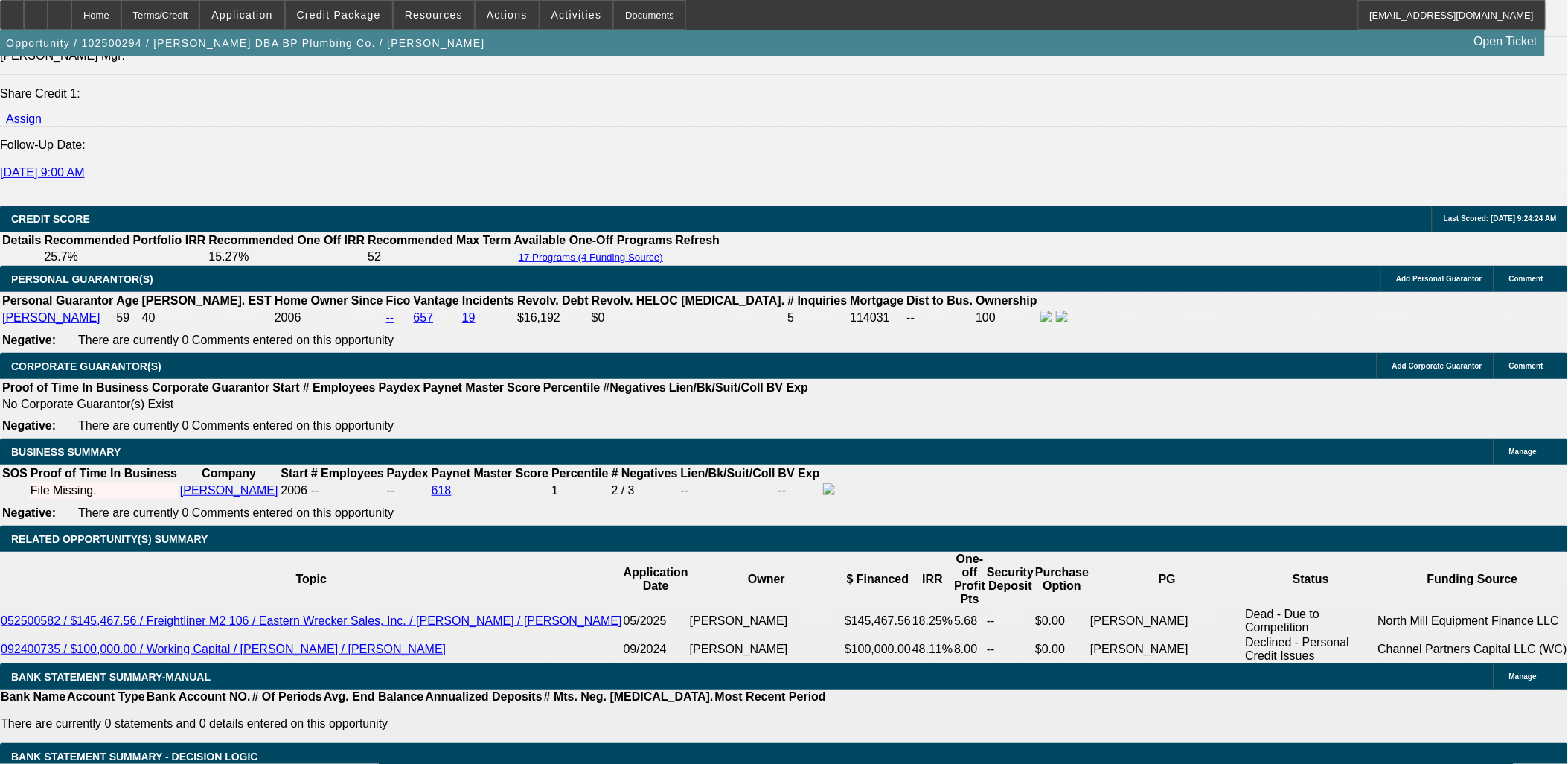
drag, startPoint x: 278, startPoint y: 451, endPoint x: 303, endPoint y: 449, distance: 25.1
drag, startPoint x: 295, startPoint y: 246, endPoint x: 275, endPoint y: 256, distance: 22.4
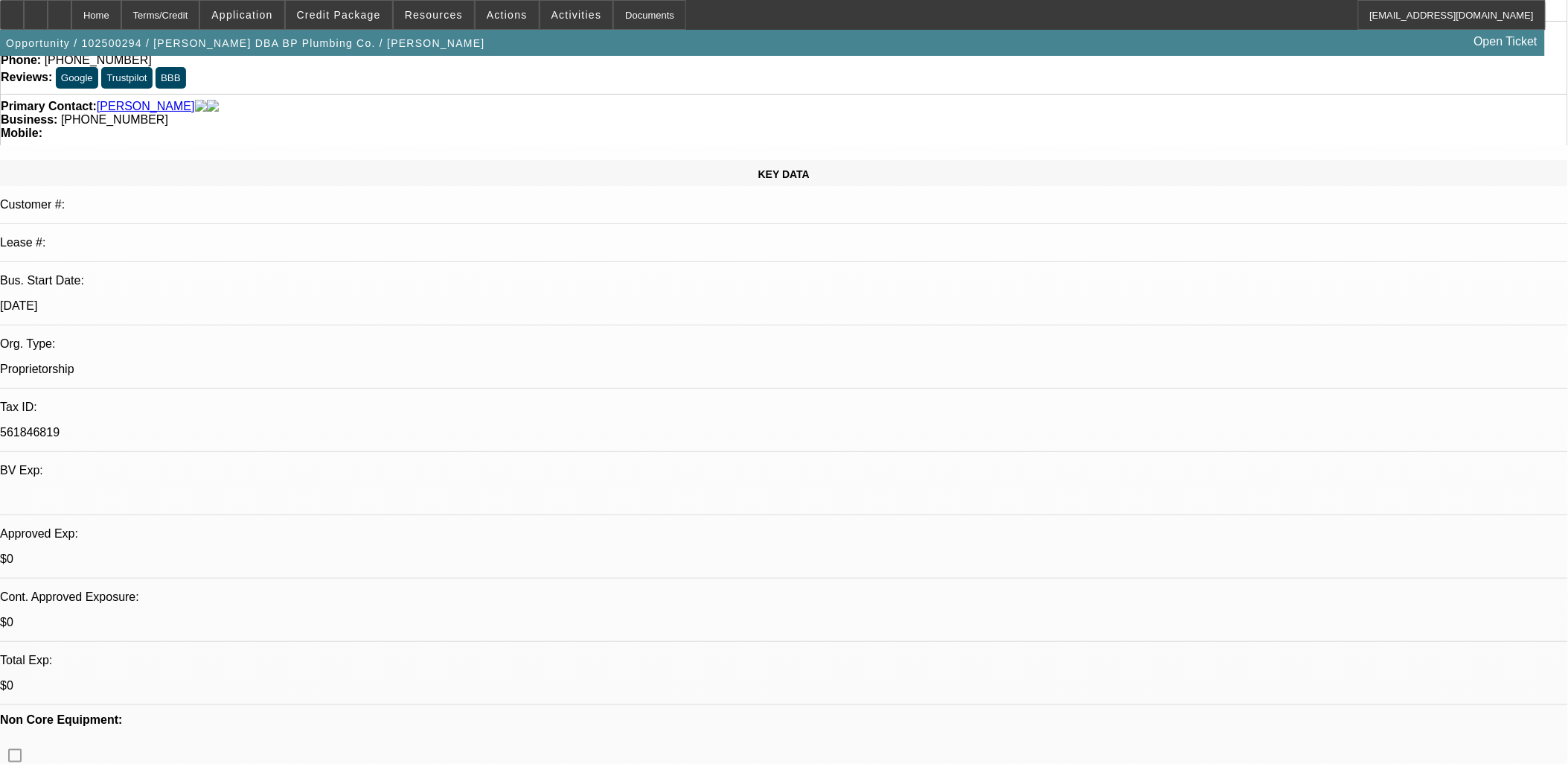
scroll to position [0, 0]
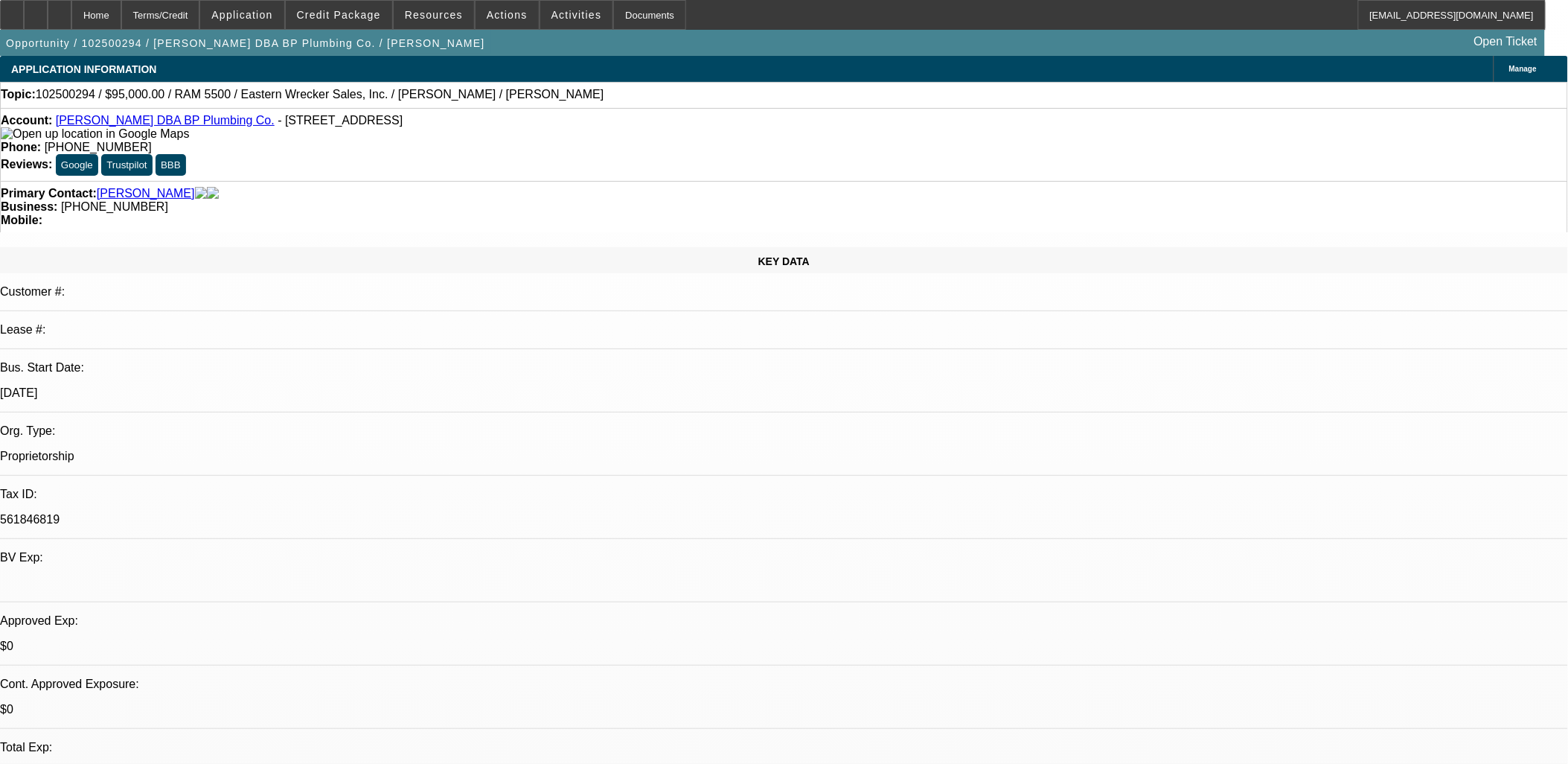
drag, startPoint x: 752, startPoint y: 341, endPoint x: 860, endPoint y: 331, distance: 108.5
drag, startPoint x: 916, startPoint y: 351, endPoint x: 923, endPoint y: 361, distance: 12.2
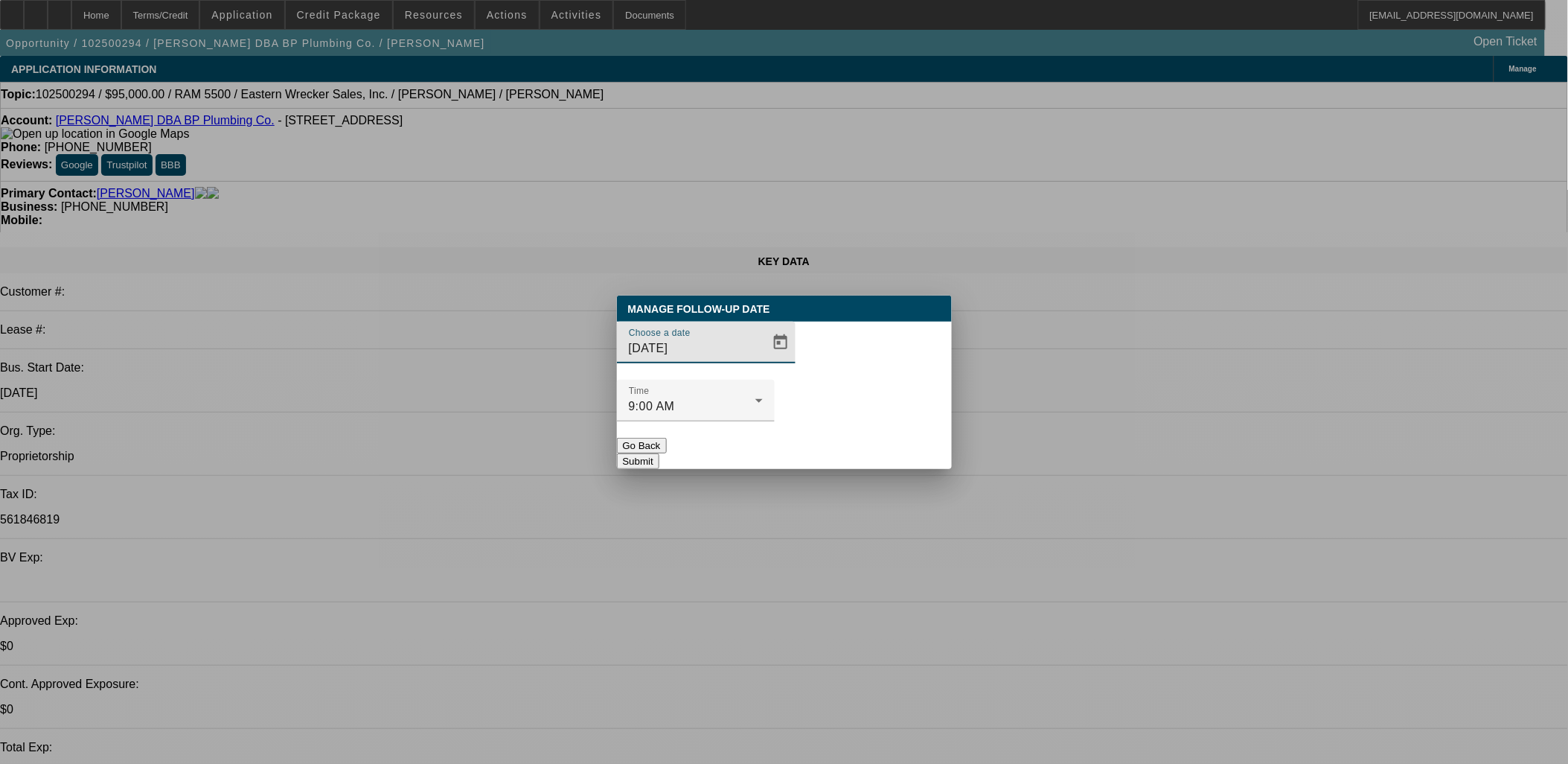
click at [763, 361] on span "Open calendar" at bounding box center [781, 343] width 36 height 36
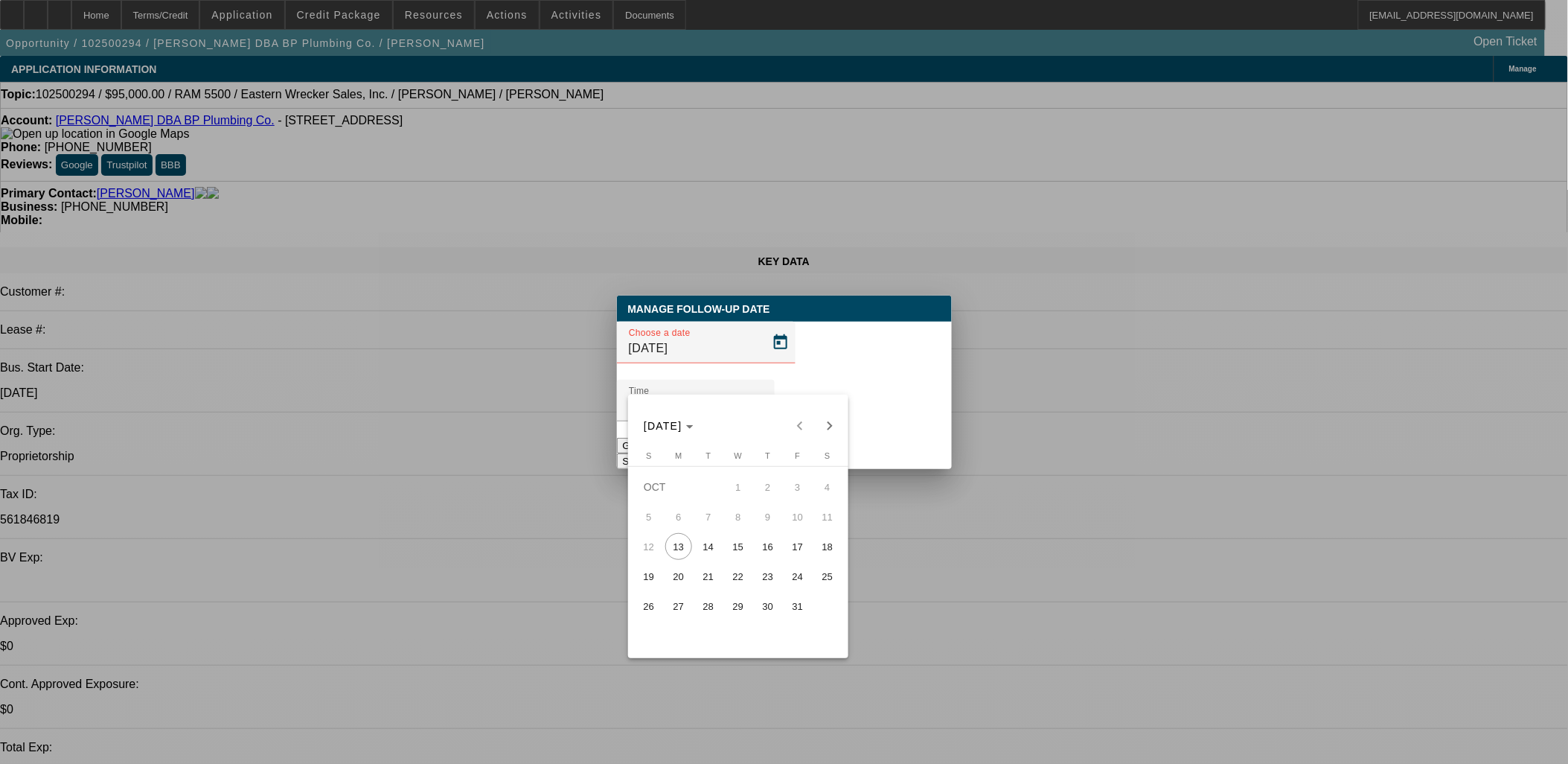
click at [711, 560] on span "14" at bounding box center [708, 546] width 26 height 26
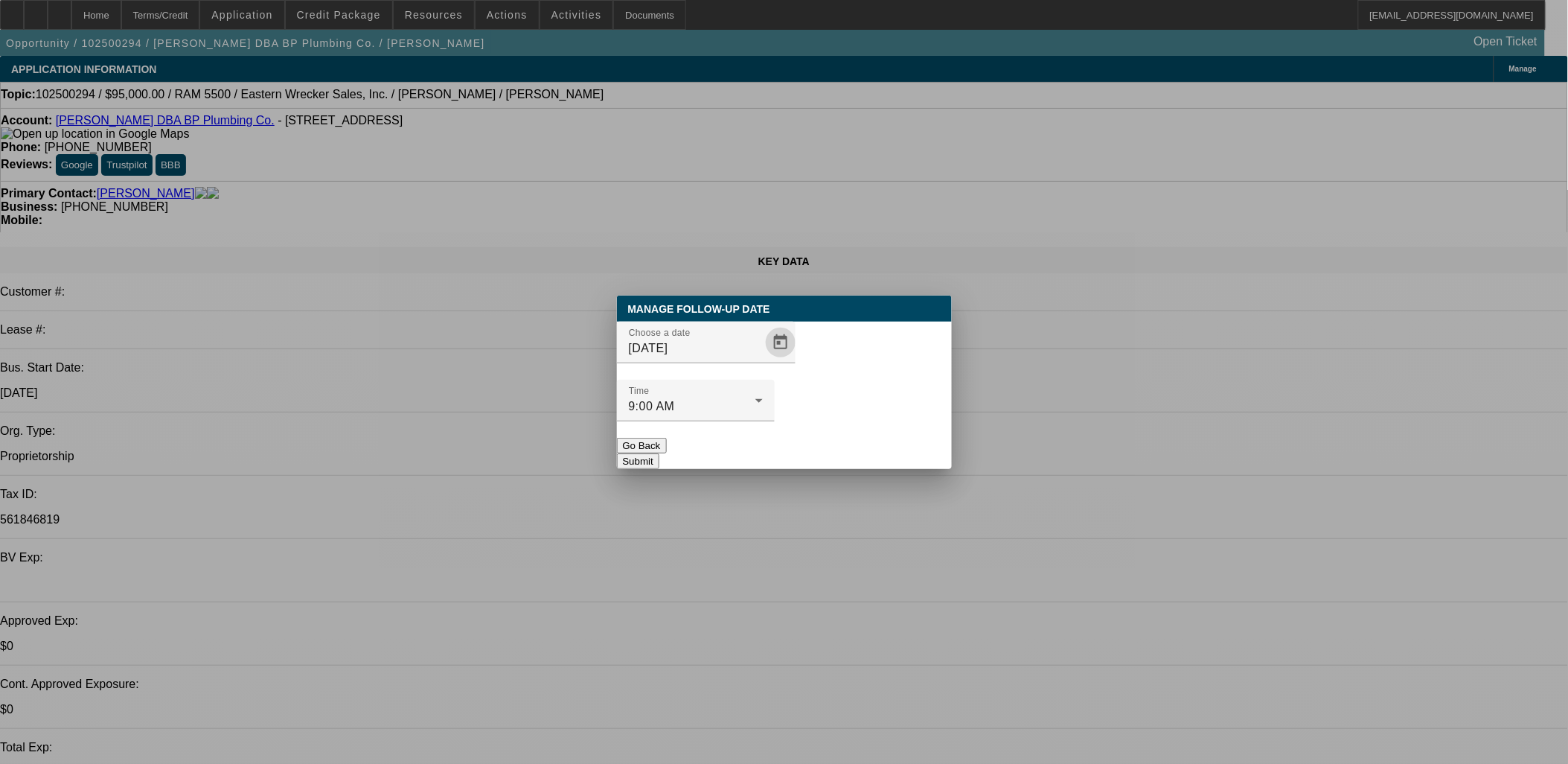
drag, startPoint x: 873, startPoint y: 387, endPoint x: 874, endPoint y: 397, distance: 10.0
click at [775, 397] on mat-form-field "Time 9:00 AM" at bounding box center [695, 408] width 158 height 58
click at [659, 454] on button "Submit" at bounding box center [638, 461] width 43 height 15
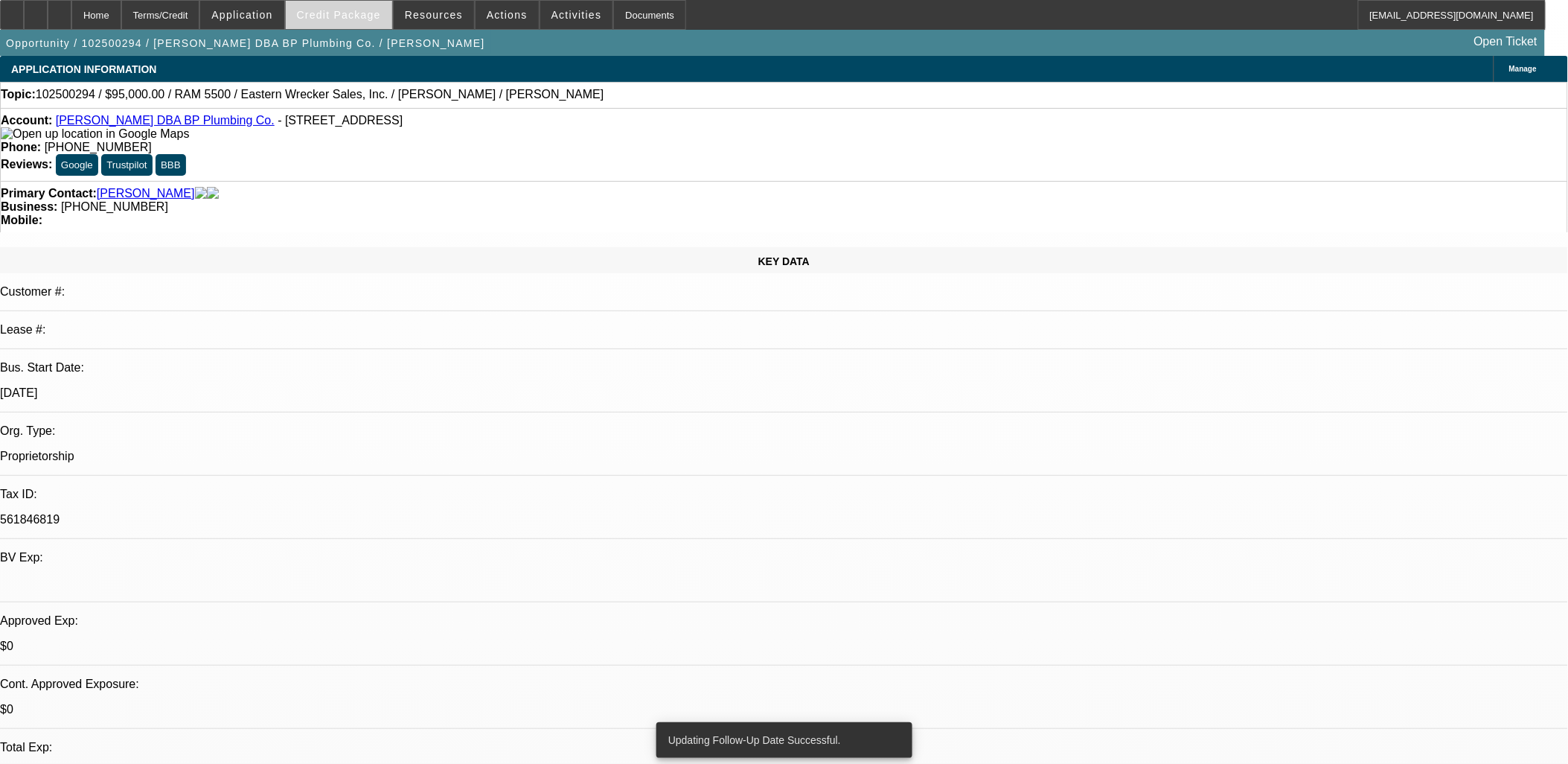
click at [360, 15] on span "Credit Package" at bounding box center [339, 15] width 84 height 12
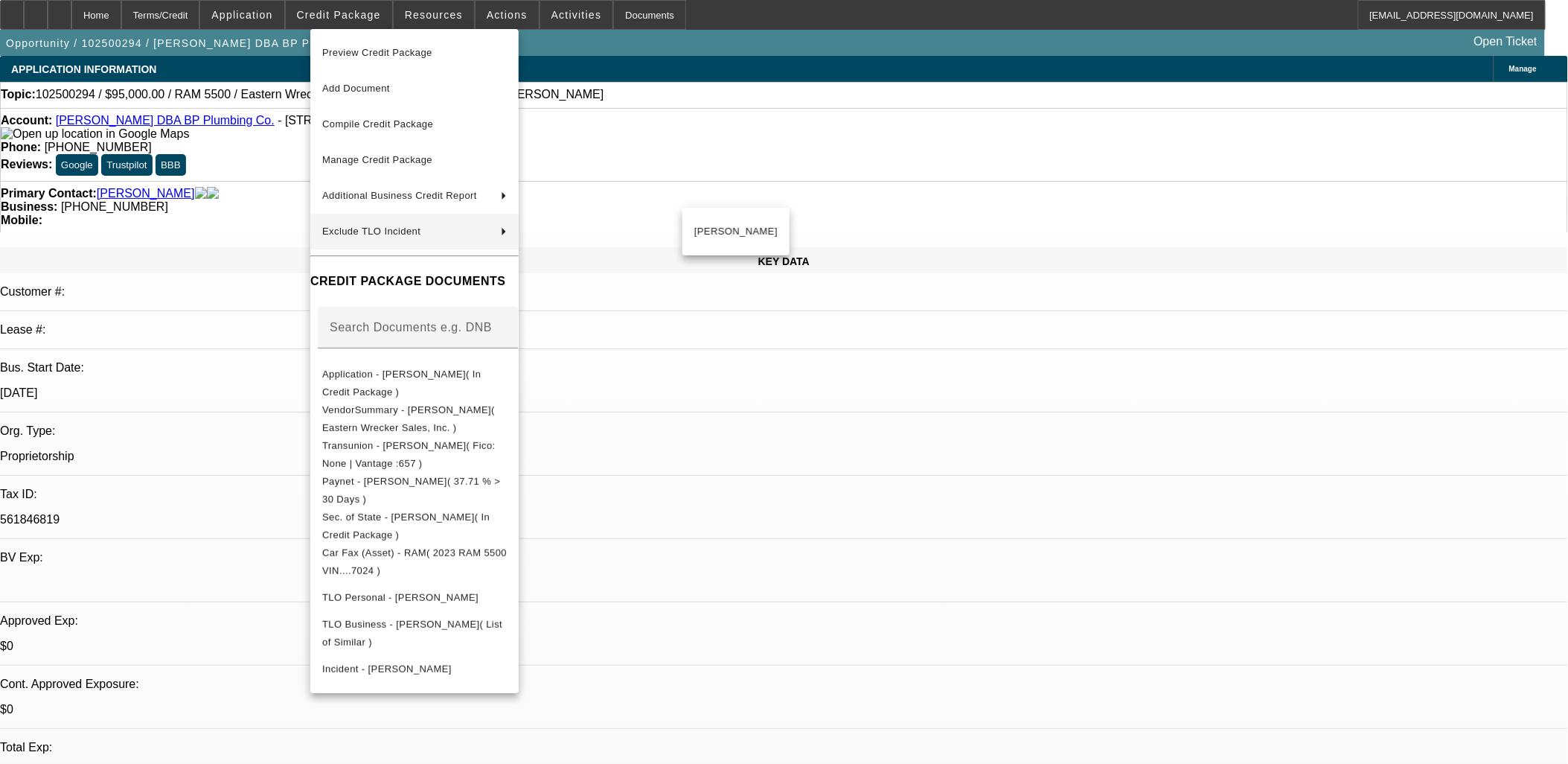
click at [876, 432] on div at bounding box center [784, 382] width 1568 height 764
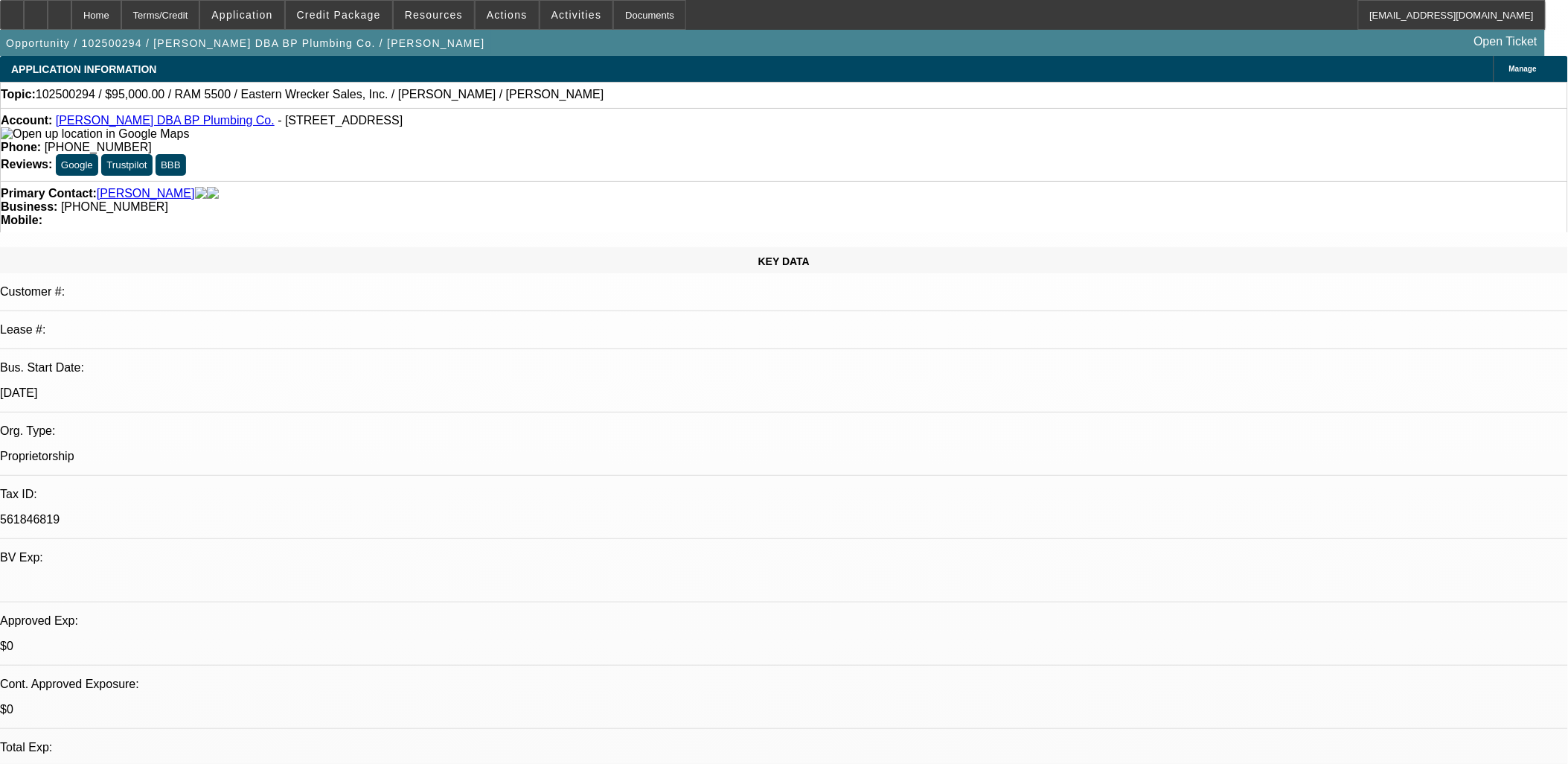
select select "0"
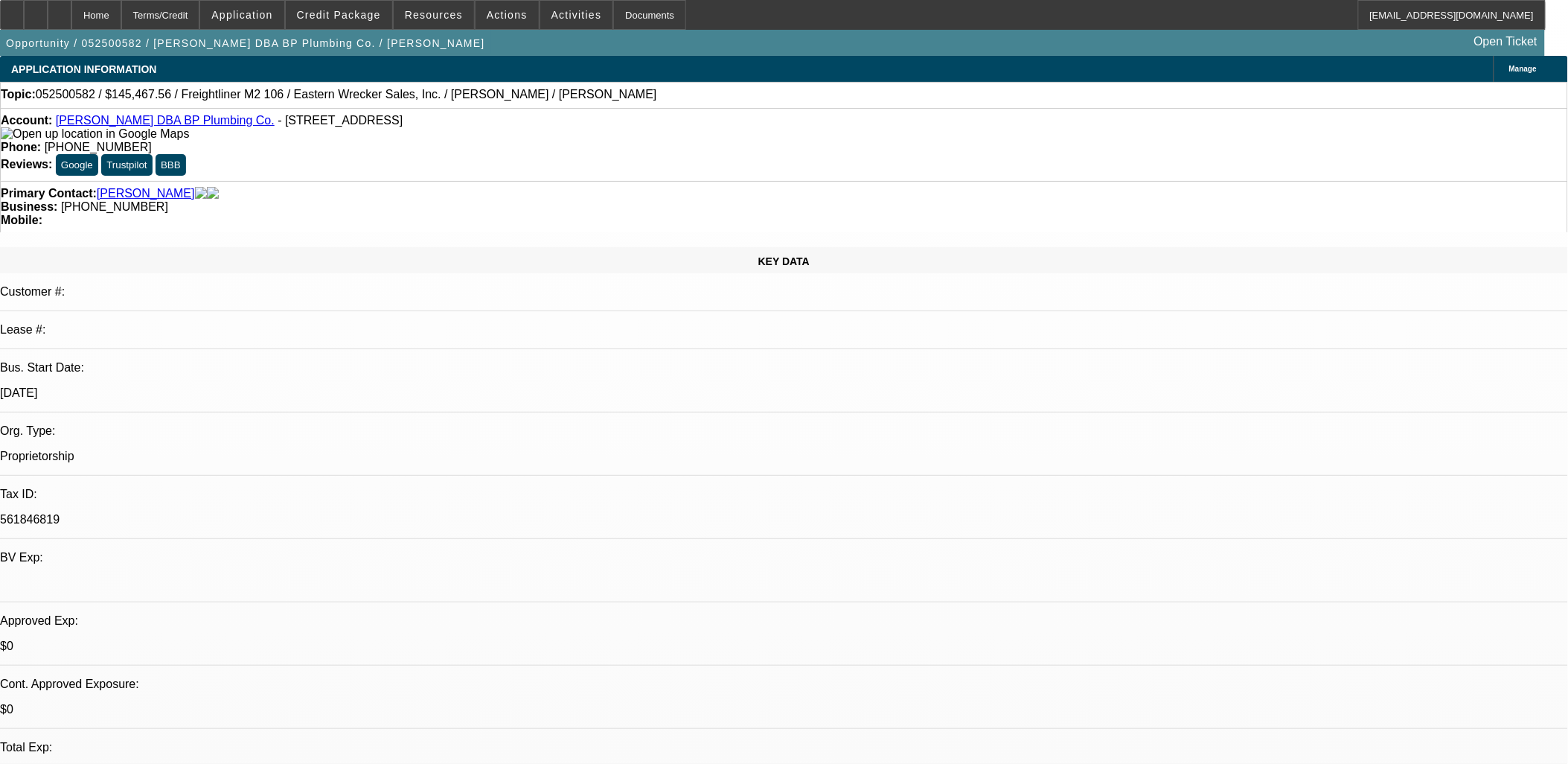
select select "0"
select select "0.1"
select select "0"
select select "0.1"
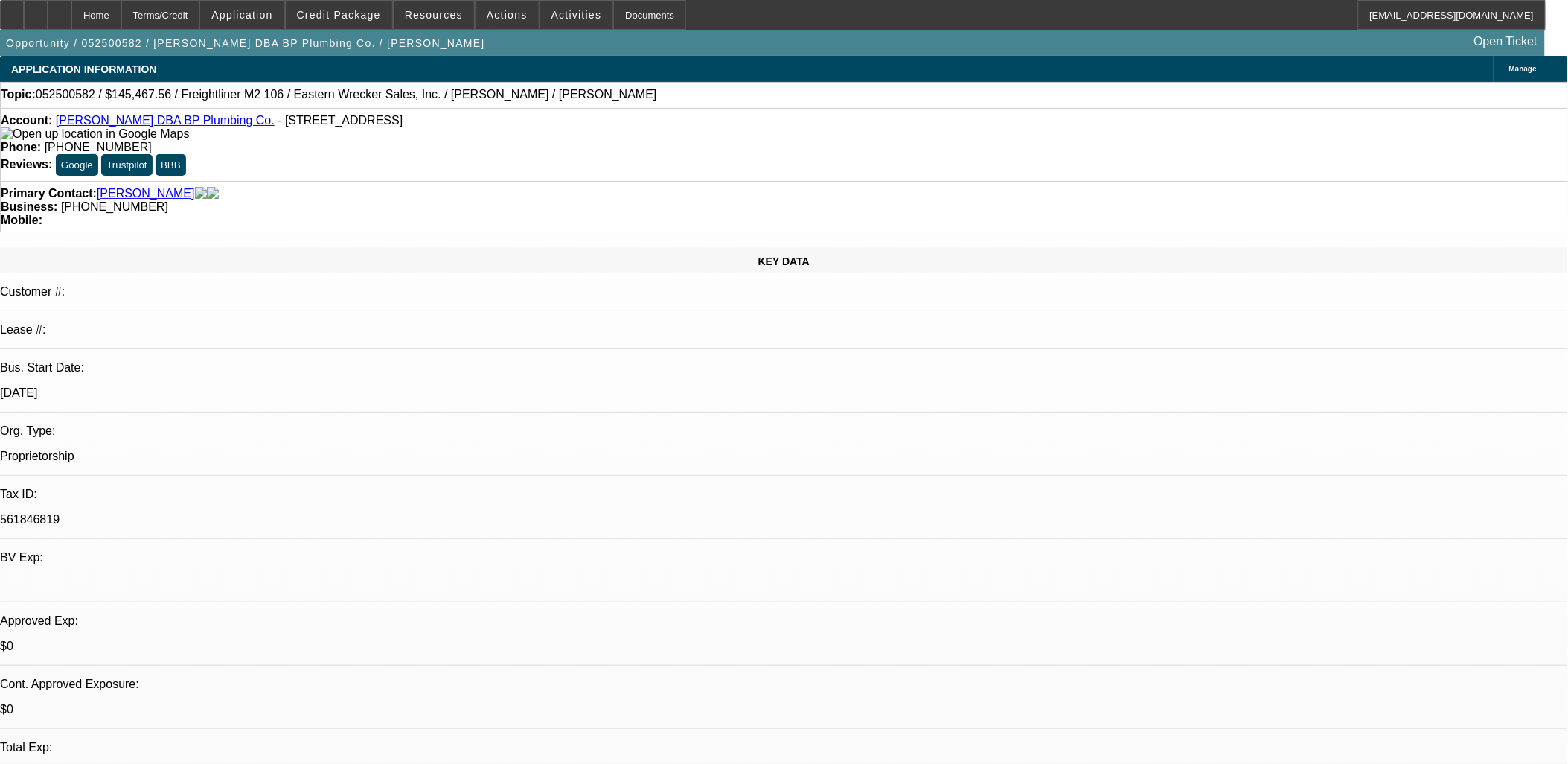
select select "0"
select select "0.1"
select select "0"
select select "2"
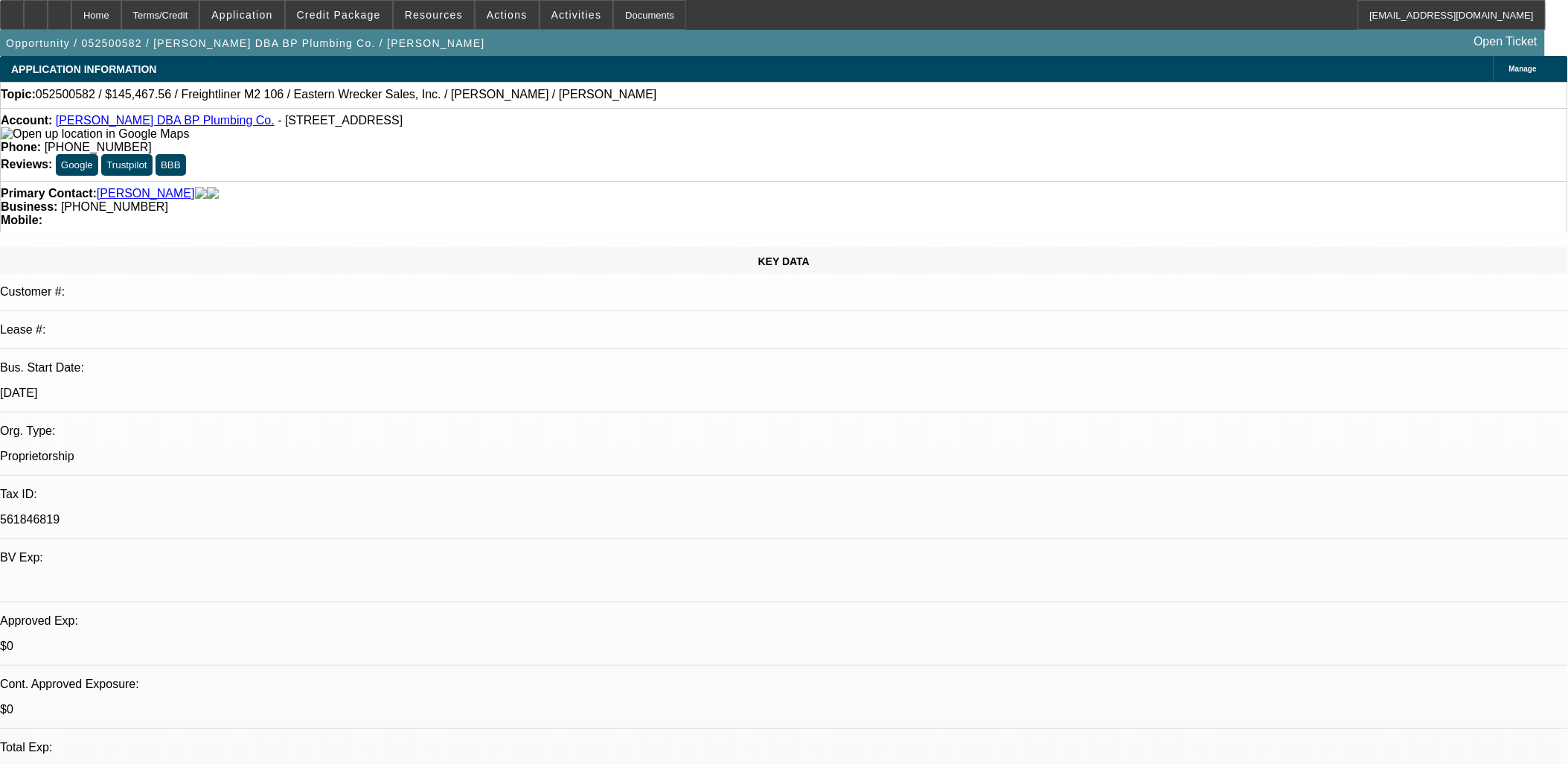
select select "0.1"
select select "1"
select select "3"
select select "4"
select select "1"
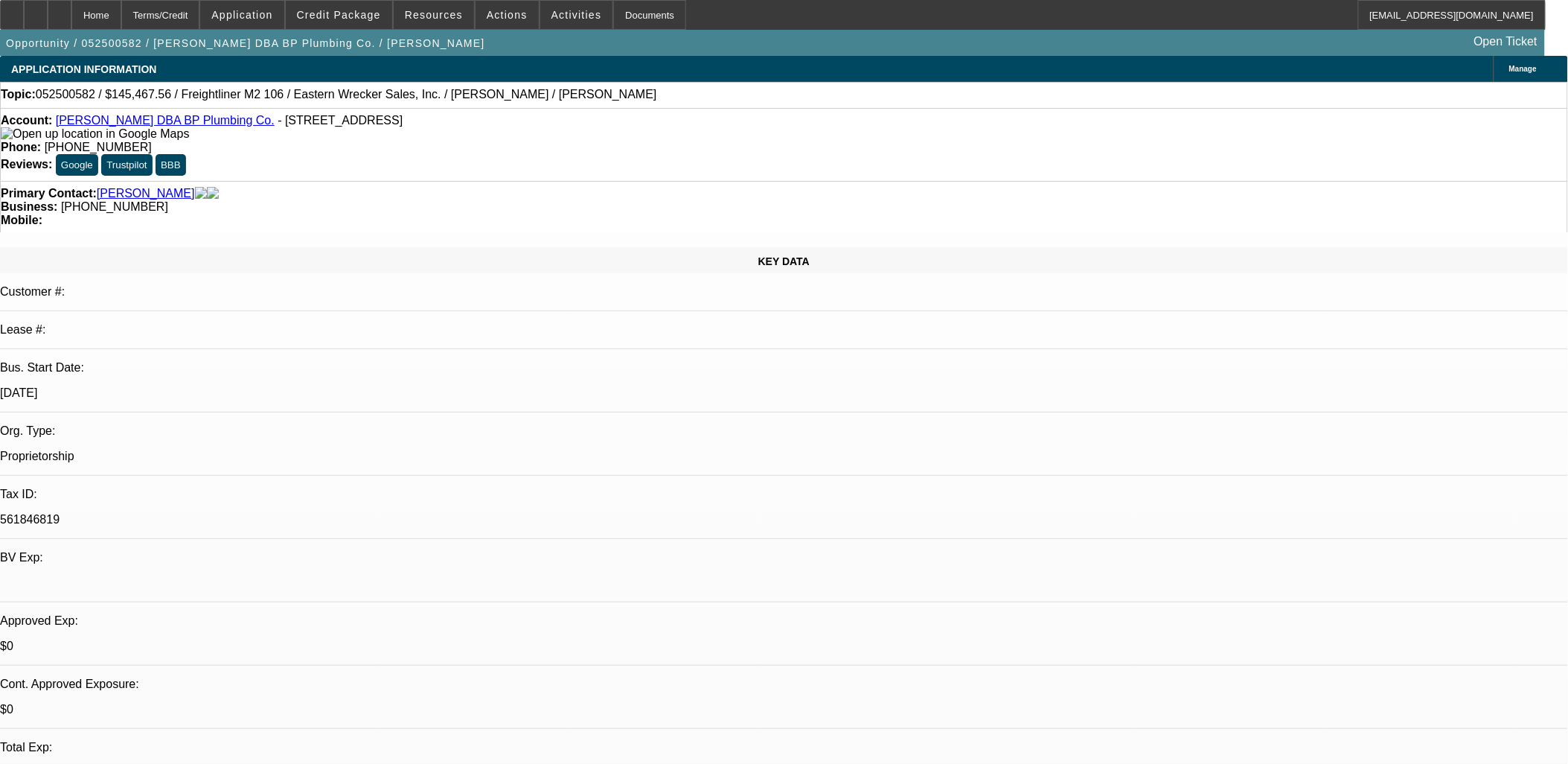
select select "3"
select select "4"
select select "1"
select select "3"
select select "4"
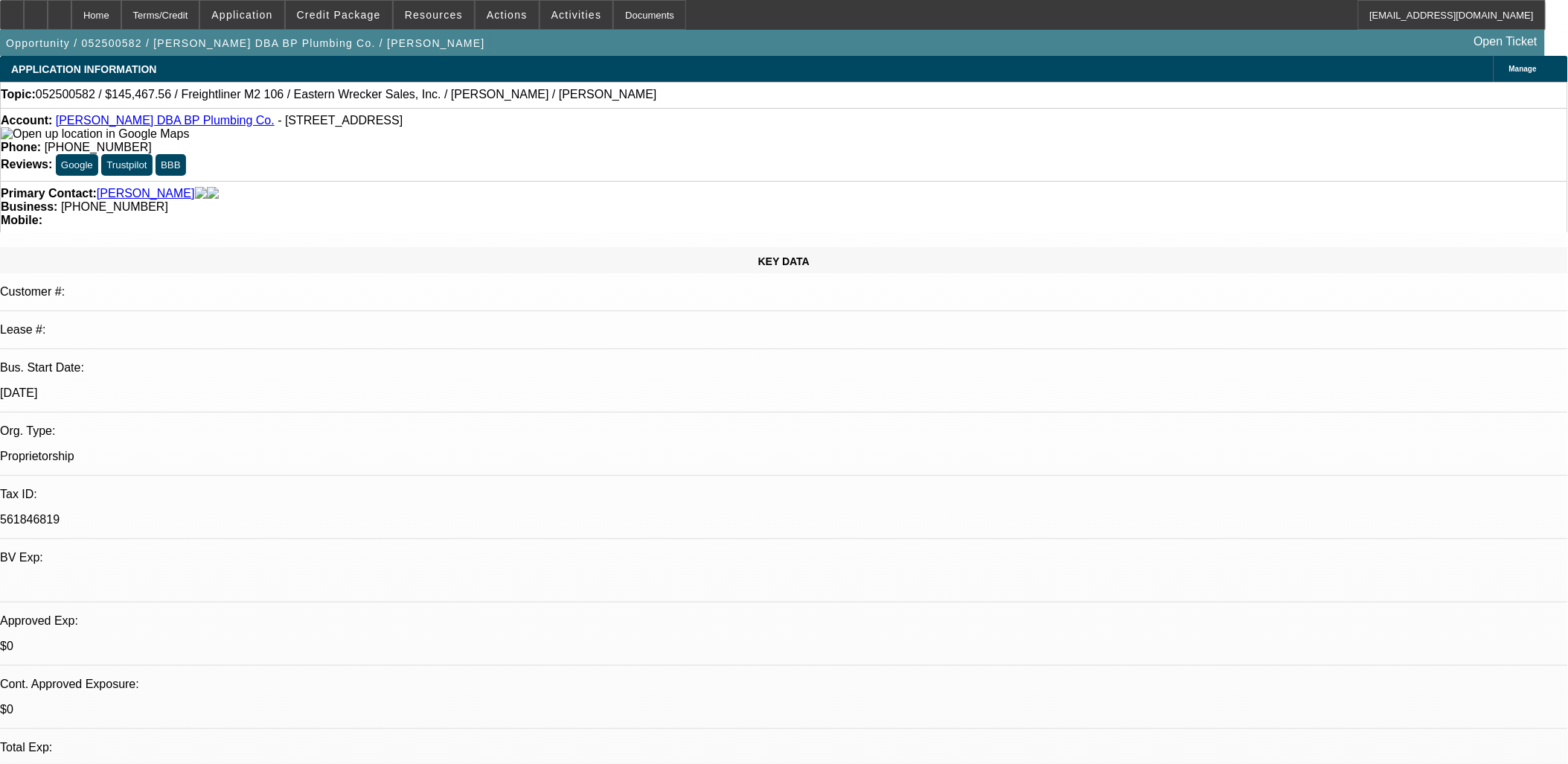
select select "1"
select select "2"
select select "4"
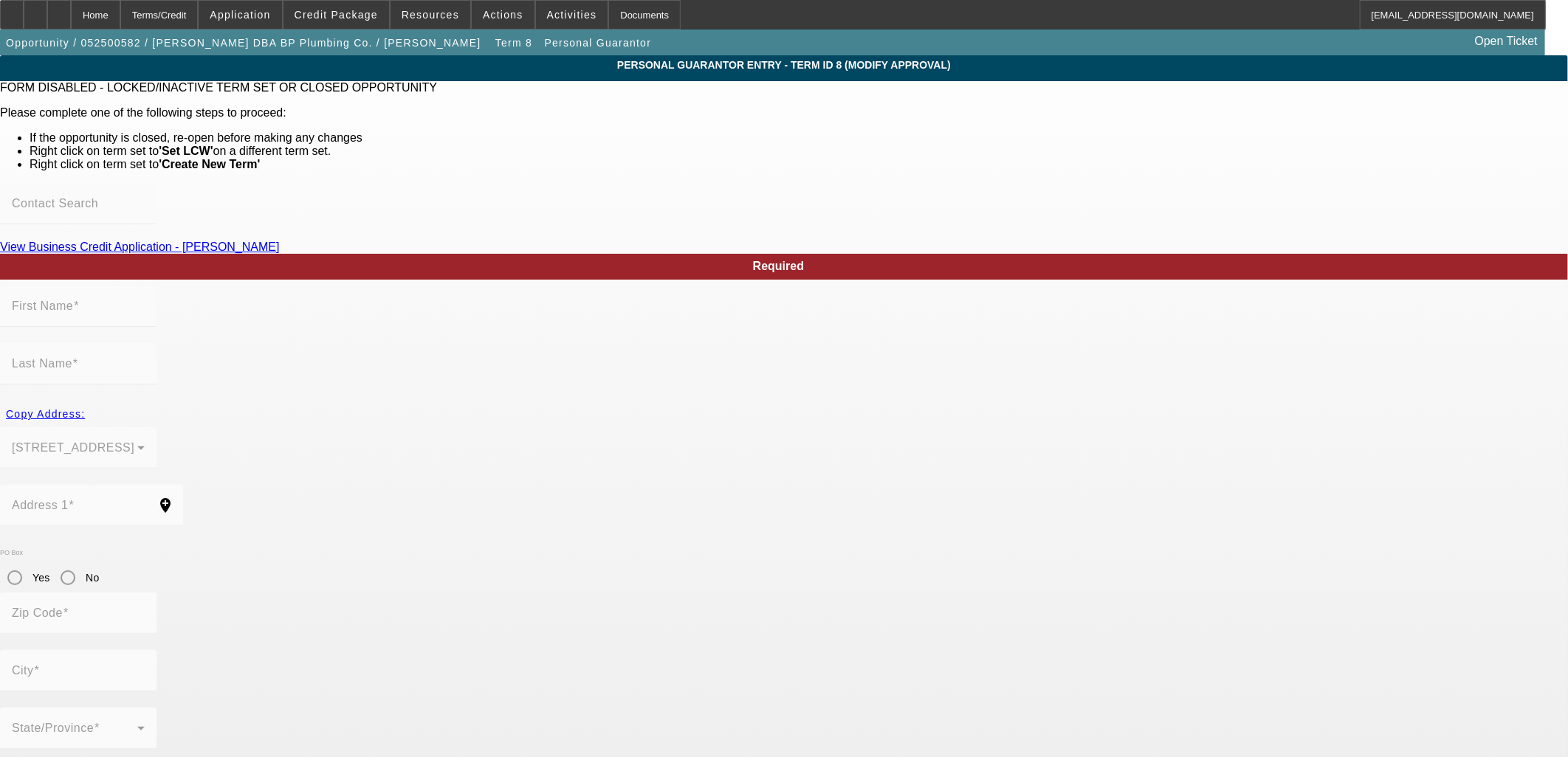
type input "Walter"
type input "Parker"
type input "122 Fireflite Lane"
radio input "true"
type input "28460"
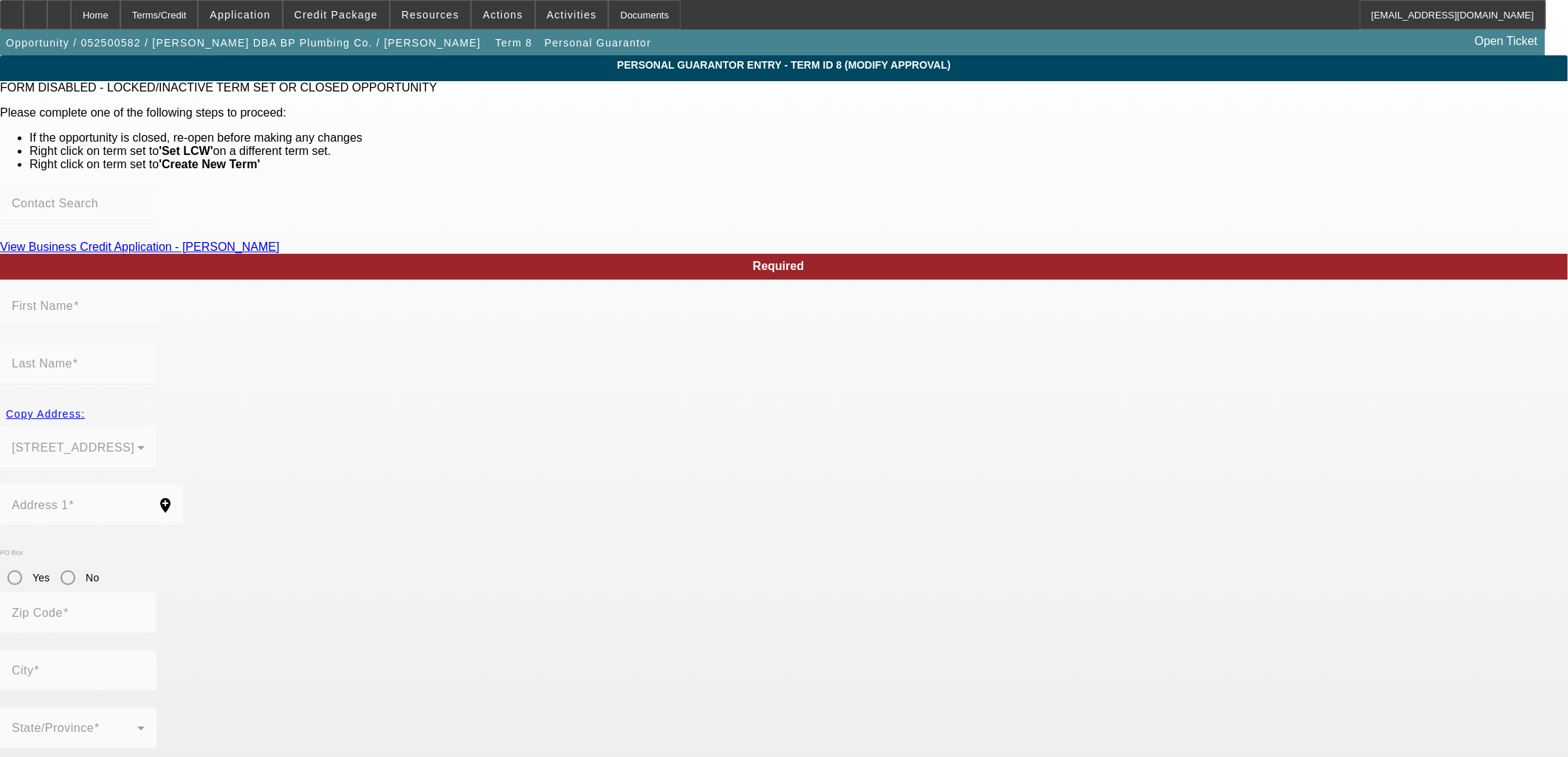
type input "Sneads Ferry"
type input "(910) 622-5870"
type input "100"
type input "241-37-7734"
type input "buthchparker_plumbing@charter.net"
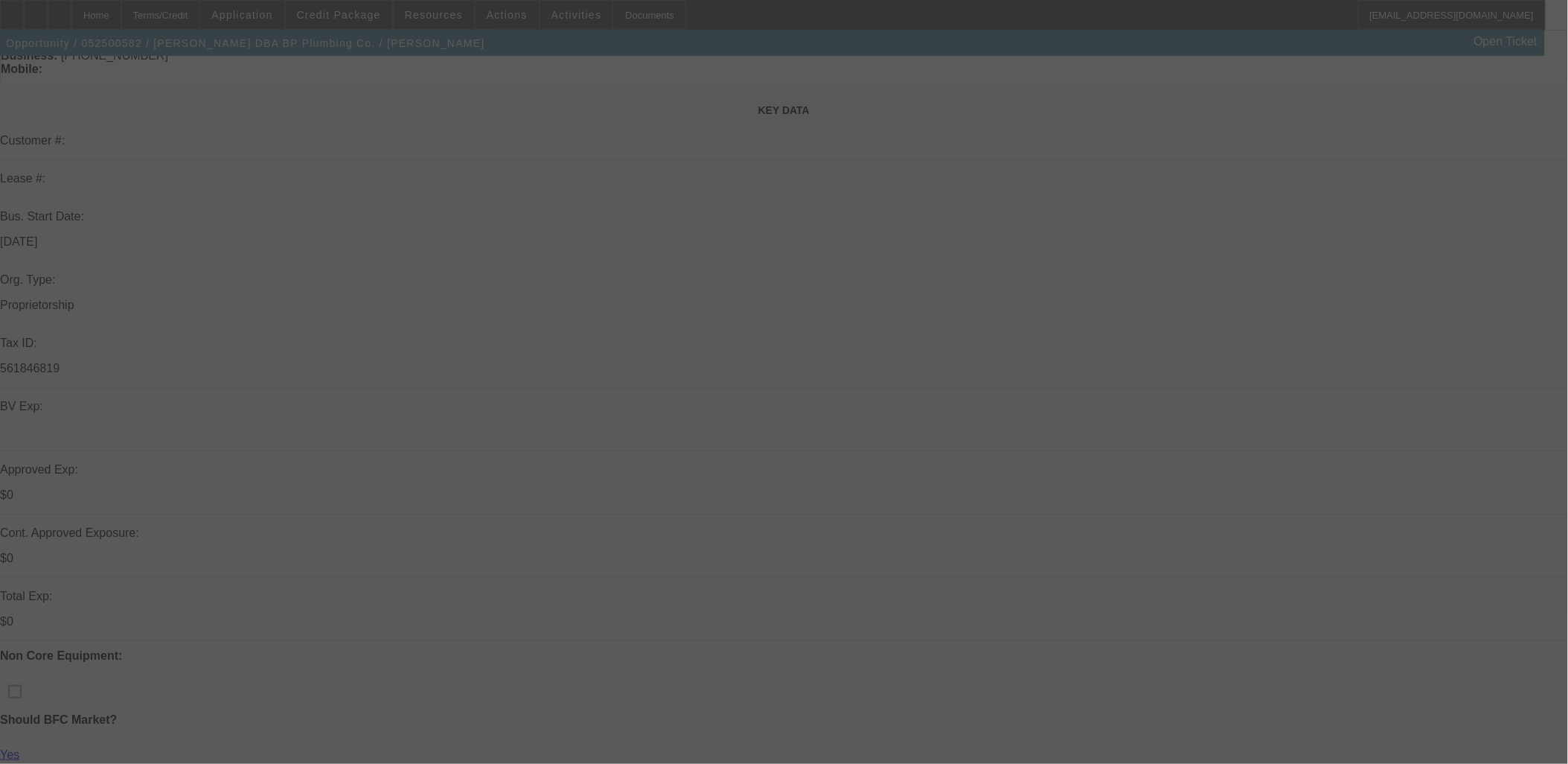
scroll to position [331, 0]
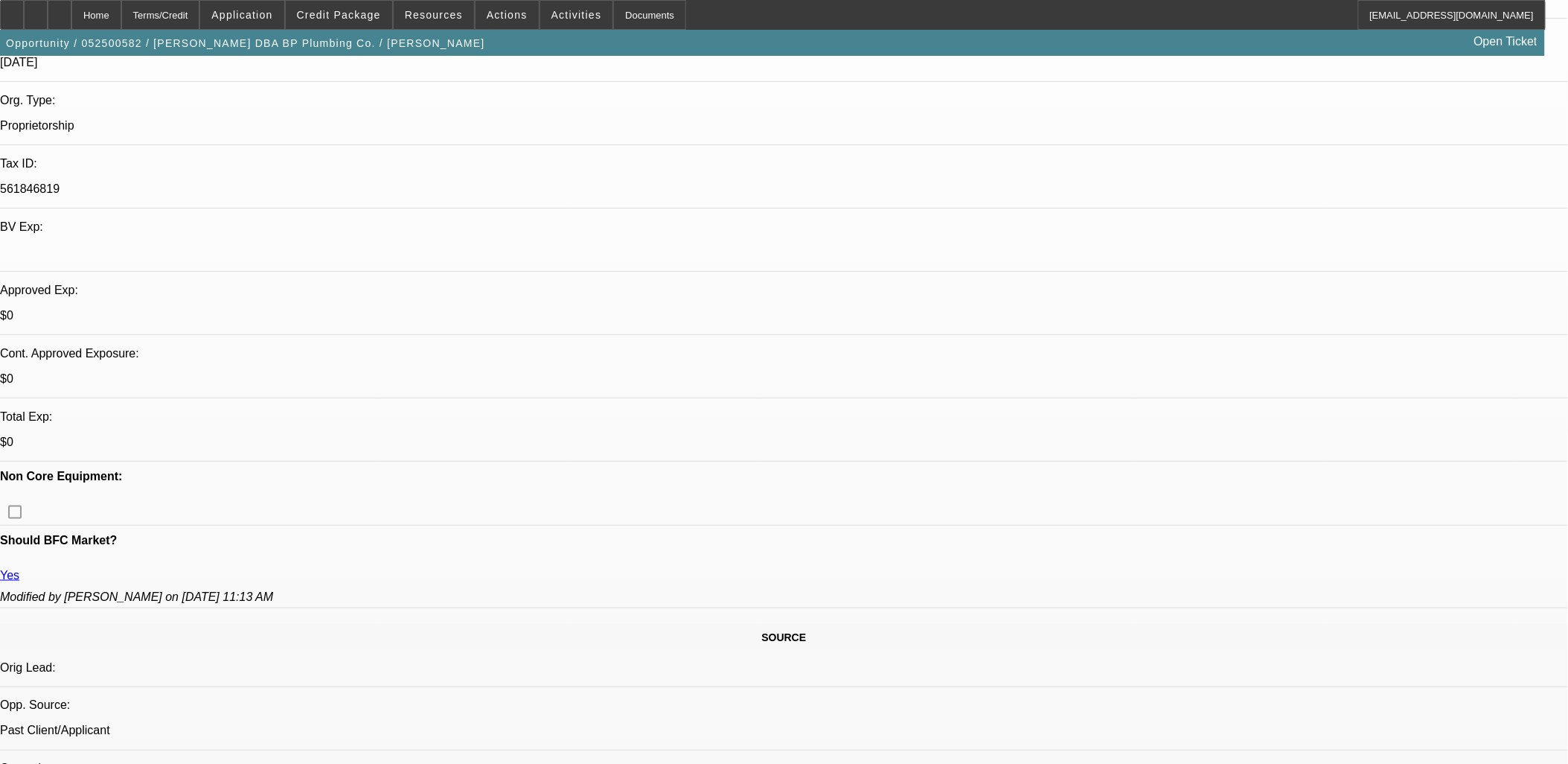
select select "0"
select select "3"
select select "0.1"
select select "4"
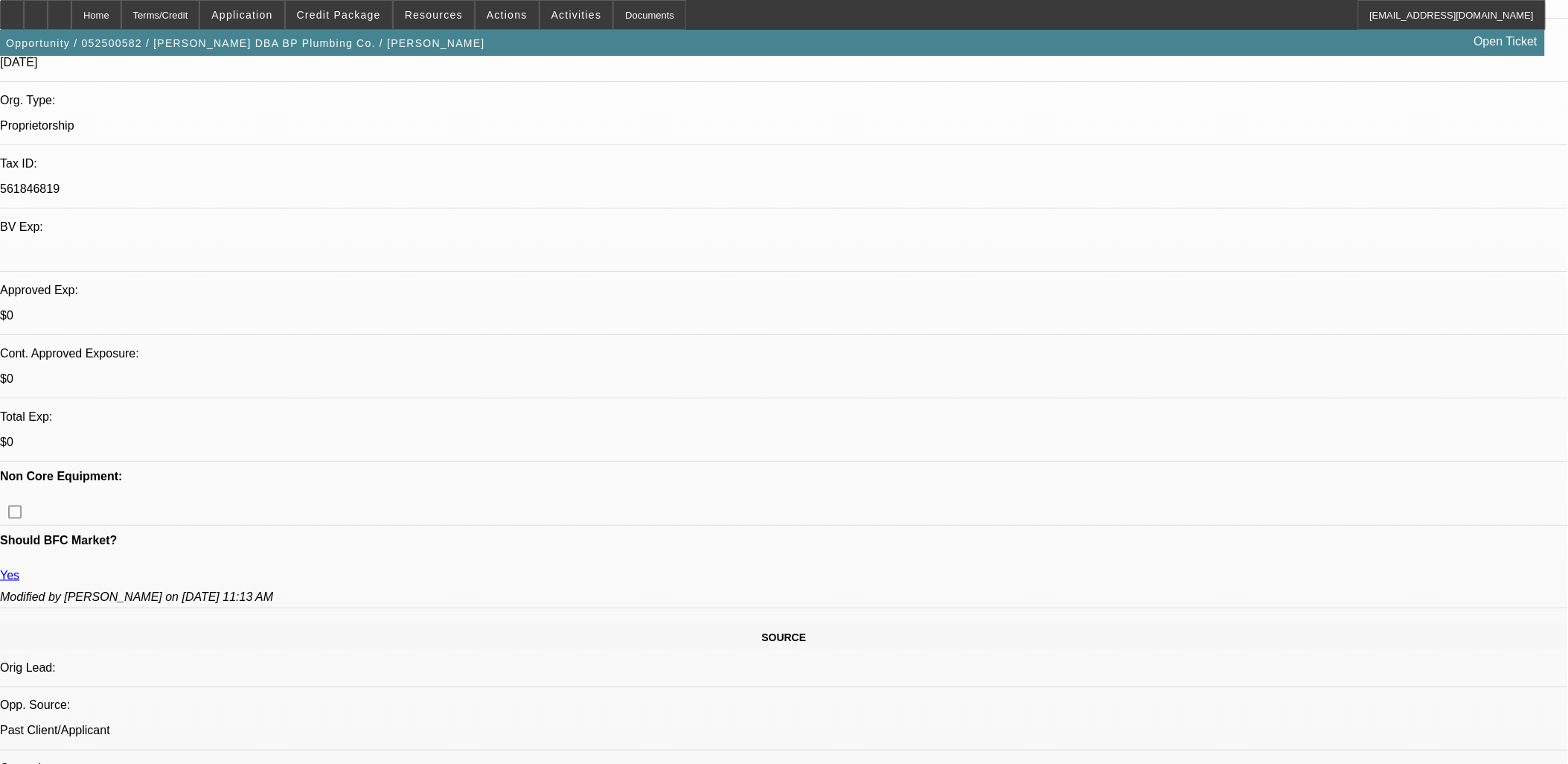
select select "0"
select select "3"
select select "0.1"
select select "4"
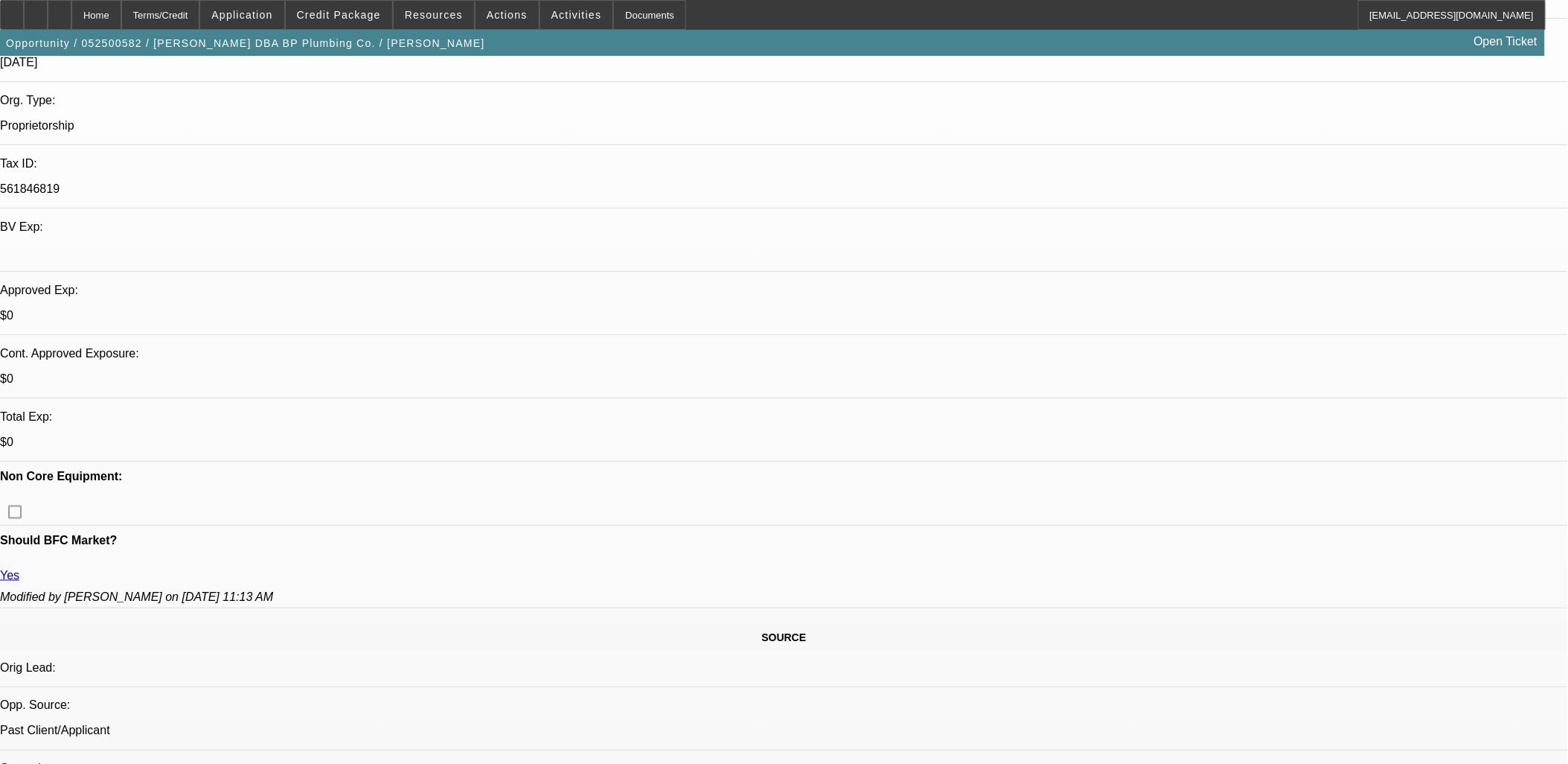
select select "0"
select select "3"
select select "0.1"
select select "4"
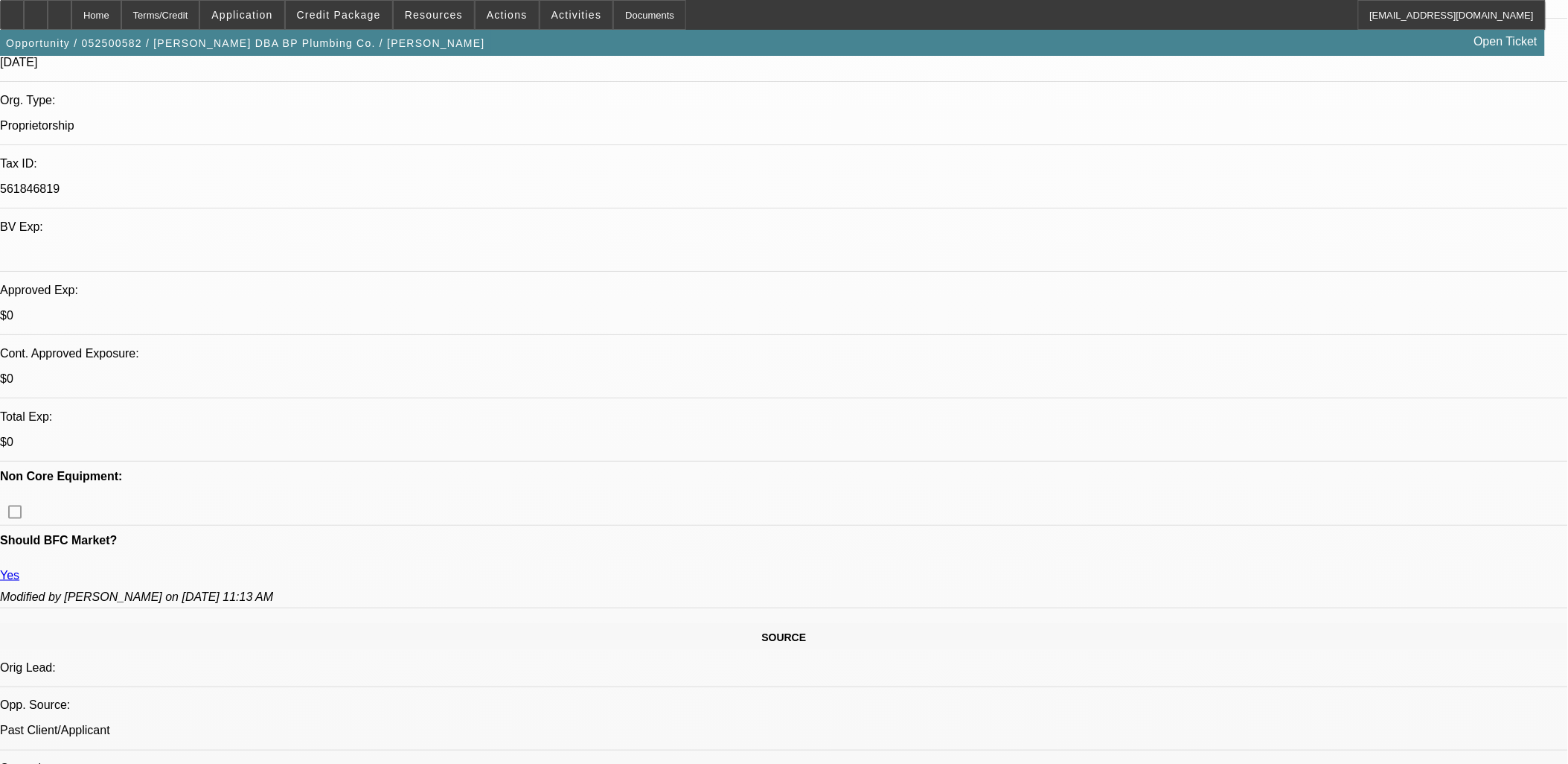
select select "0"
select select "2"
select select "0.1"
select select "4"
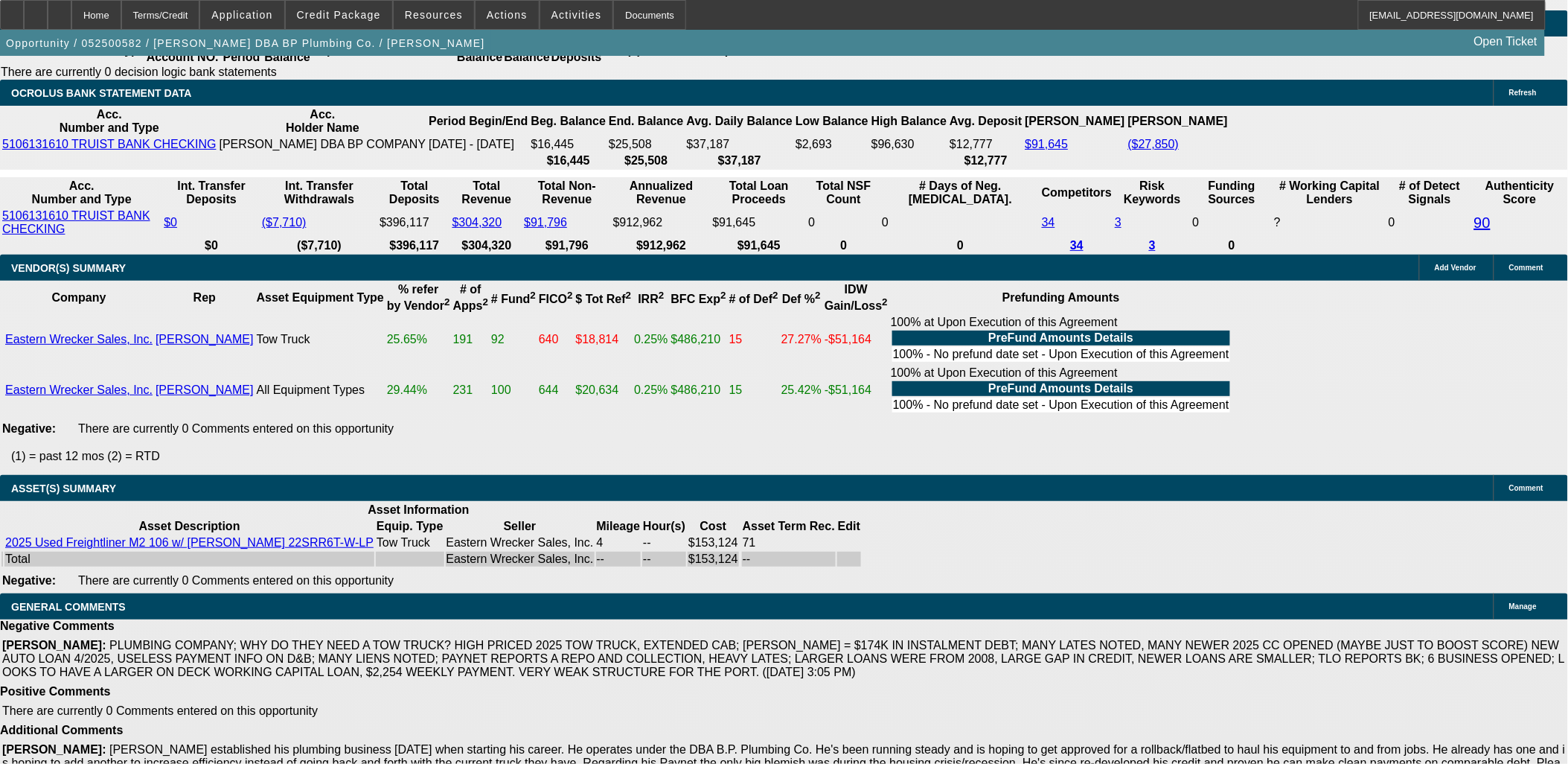
scroll to position [2730, 0]
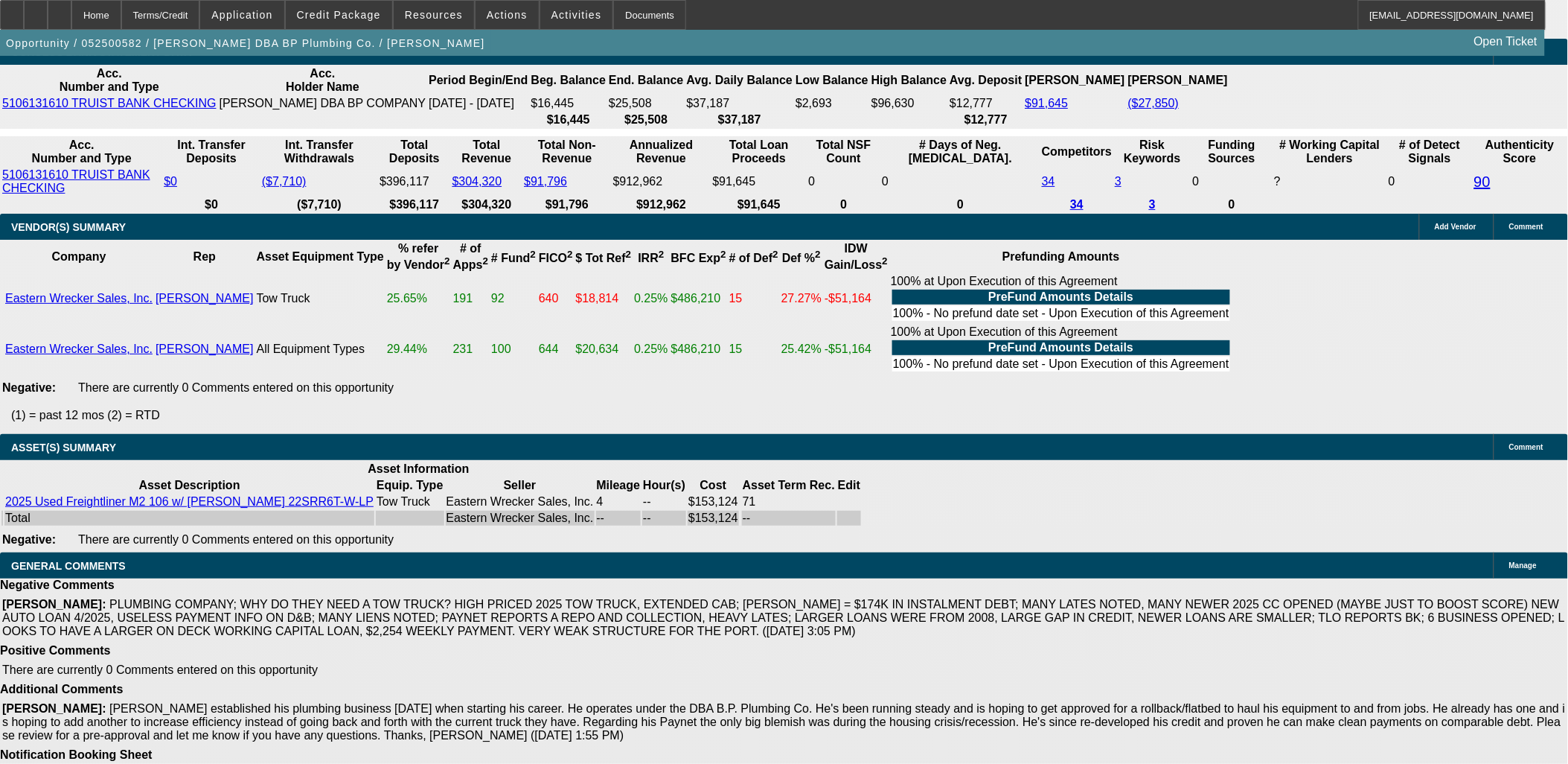
drag, startPoint x: 301, startPoint y: 601, endPoint x: 442, endPoint y: 611, distance: 141.4
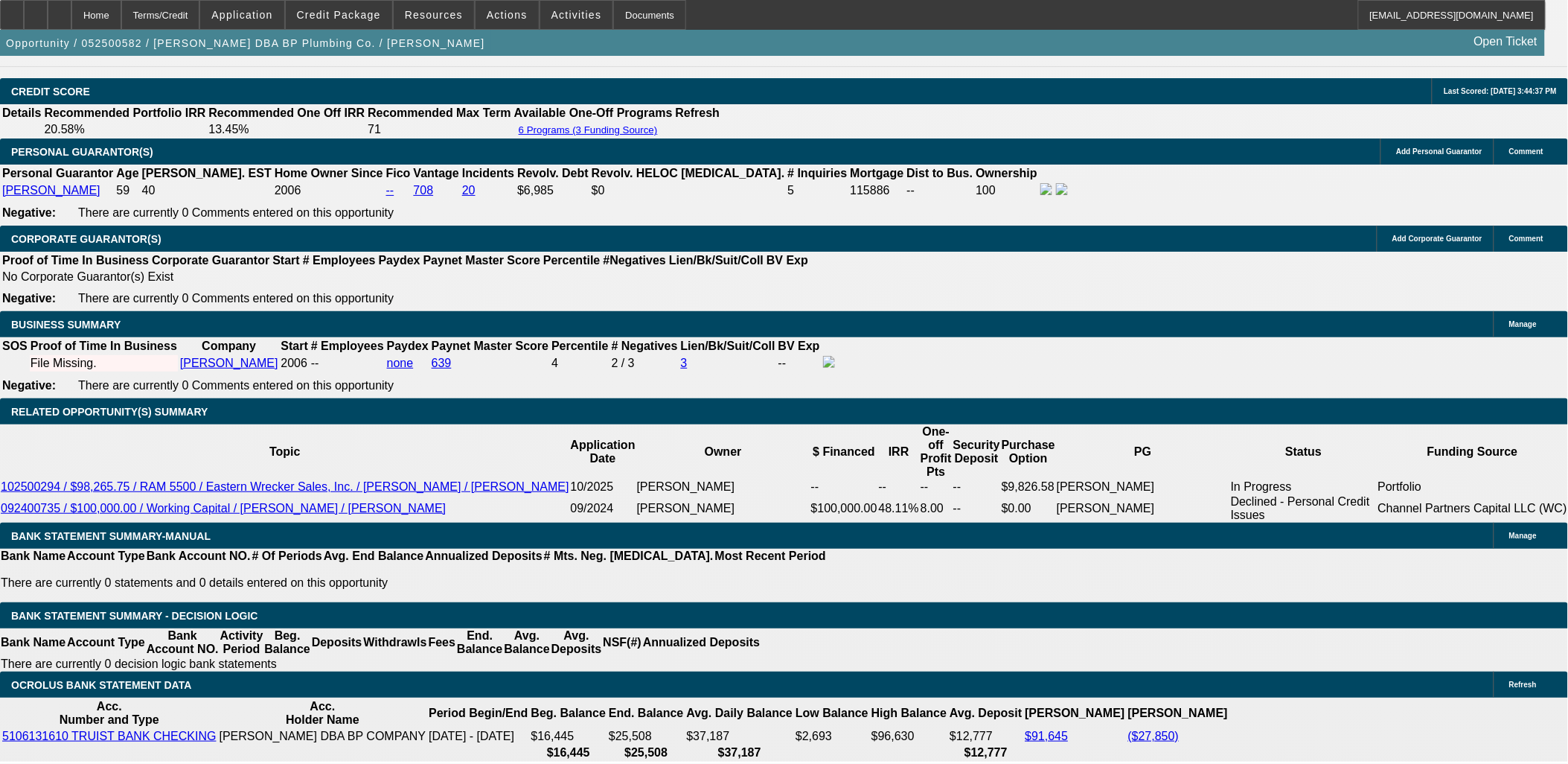
scroll to position [1435, 0]
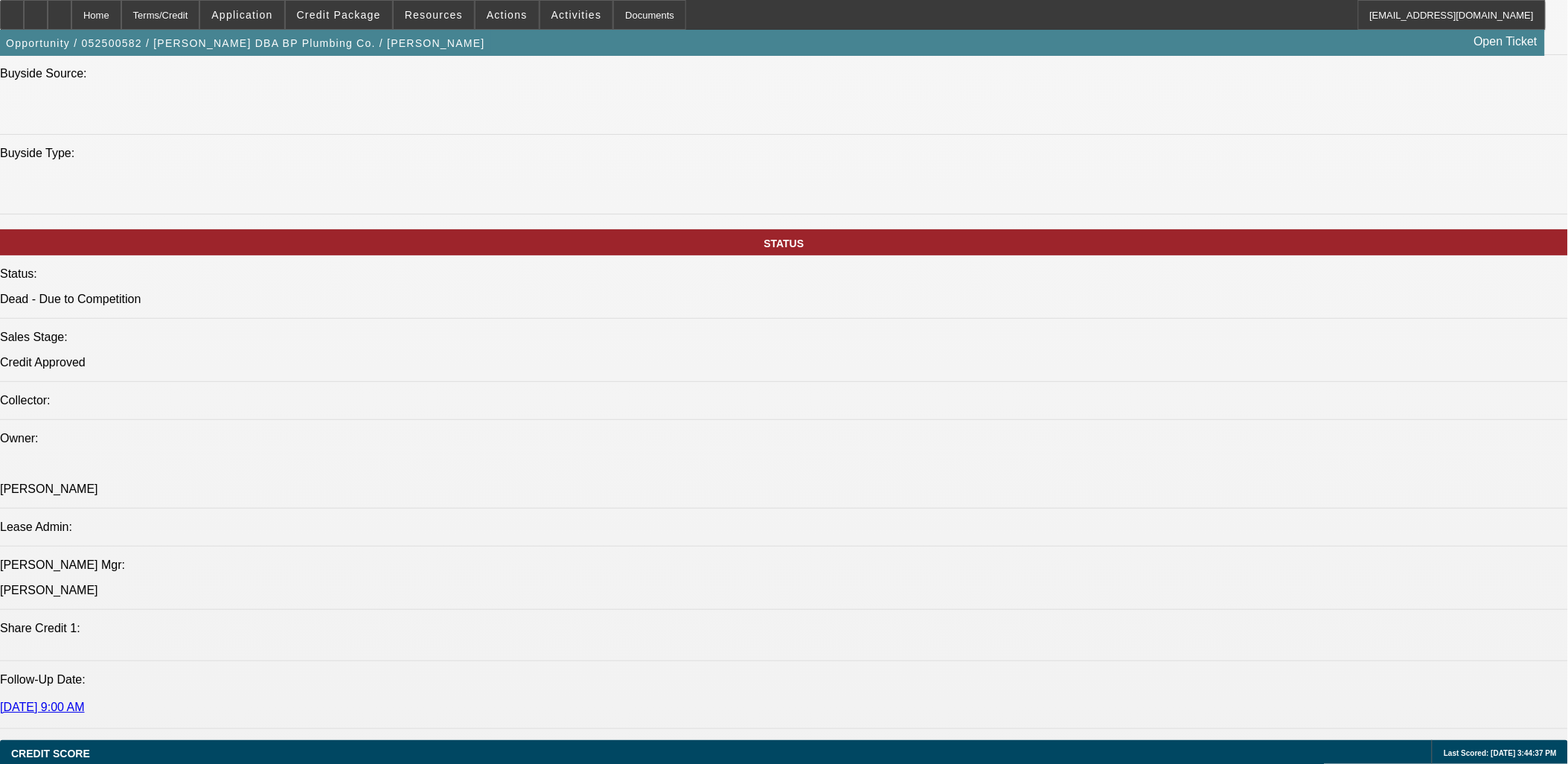
drag, startPoint x: 88, startPoint y: 633, endPoint x: 919, endPoint y: 660, distance: 831.4
copy span "Walter Parker established his plumbing business 35 years ago when starting his …"
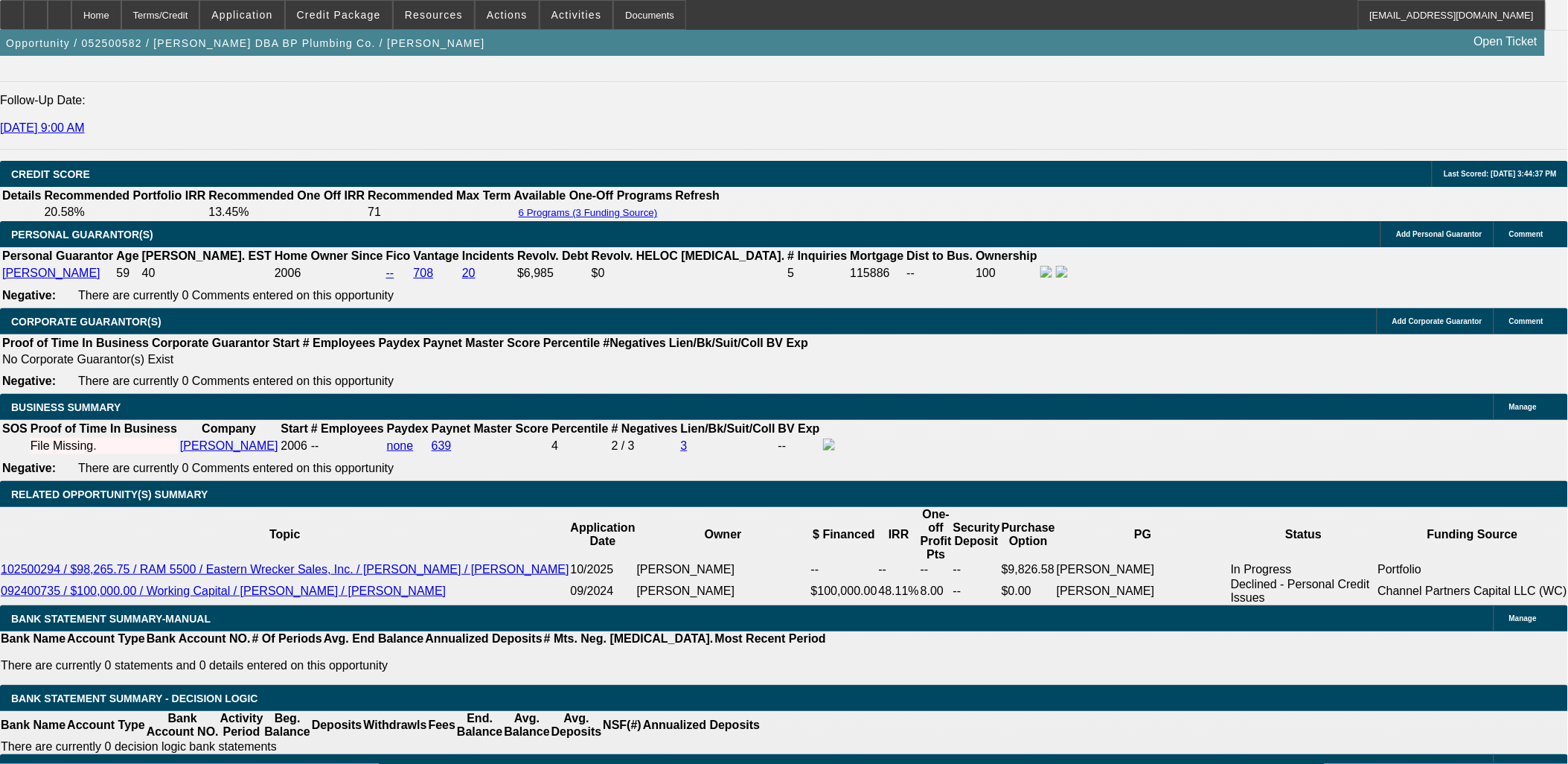
scroll to position [109, 0]
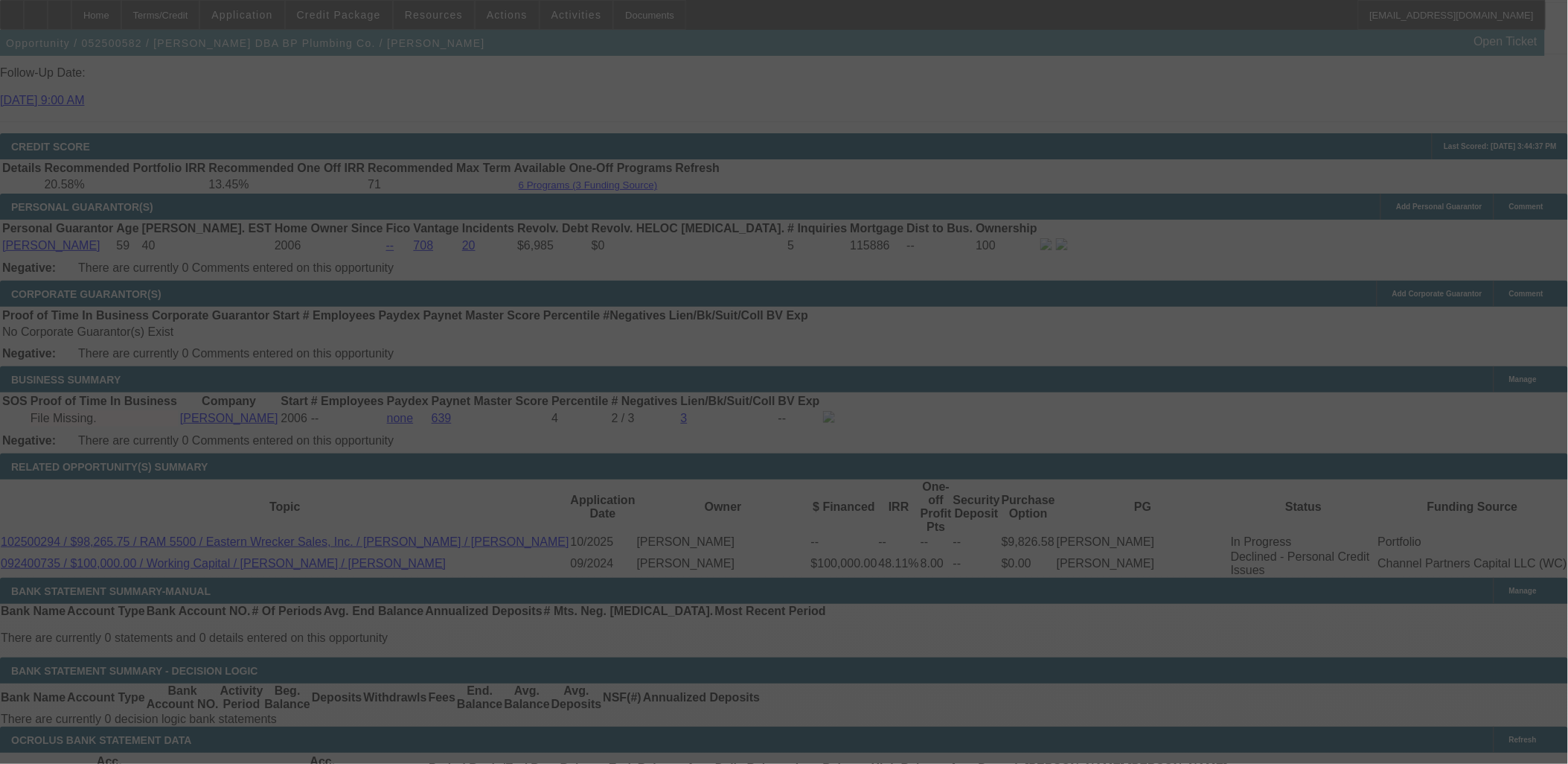
scroll to position [2262, 0]
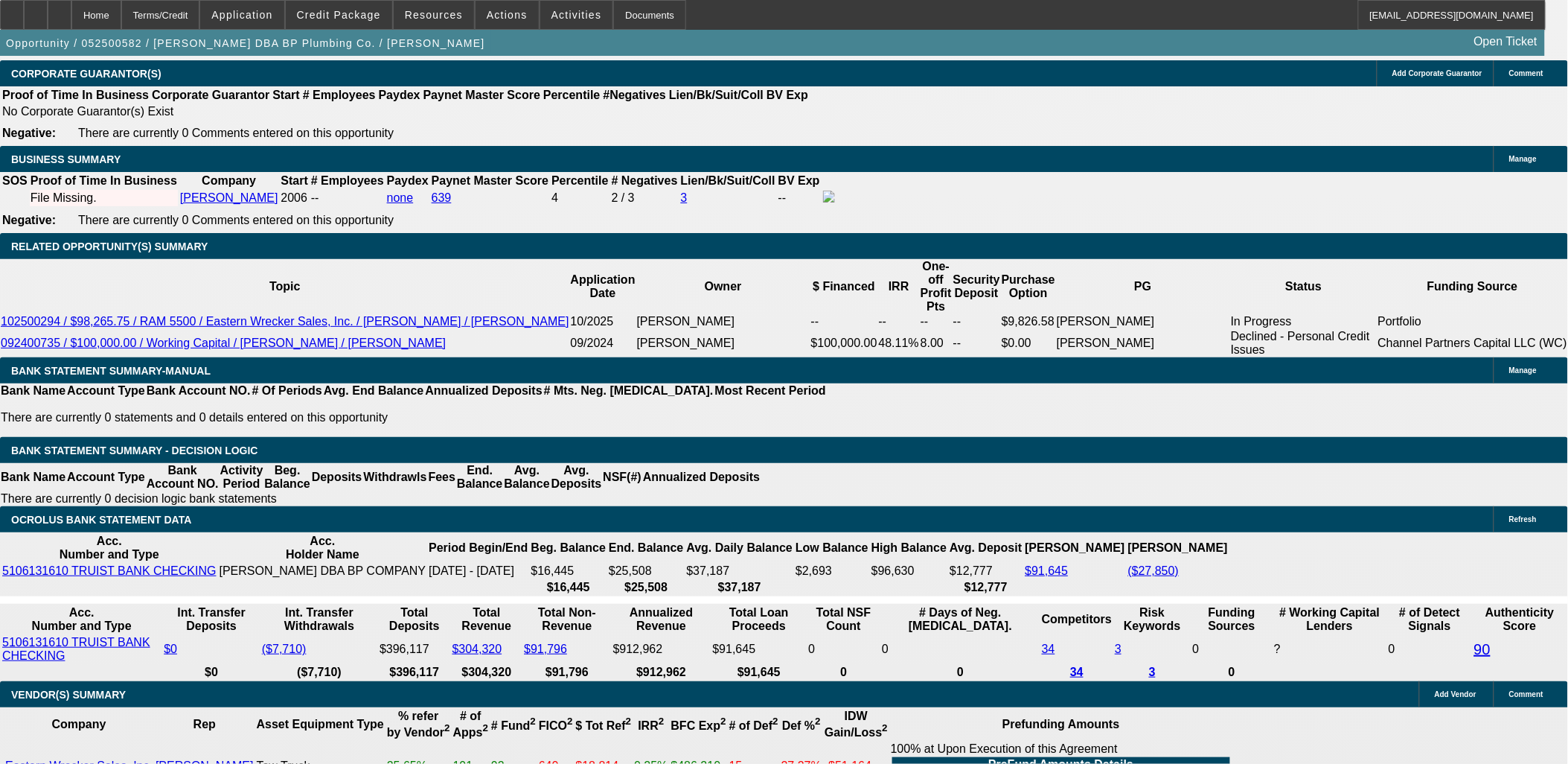
select select "0"
select select "2"
select select "0.1"
select select "4"
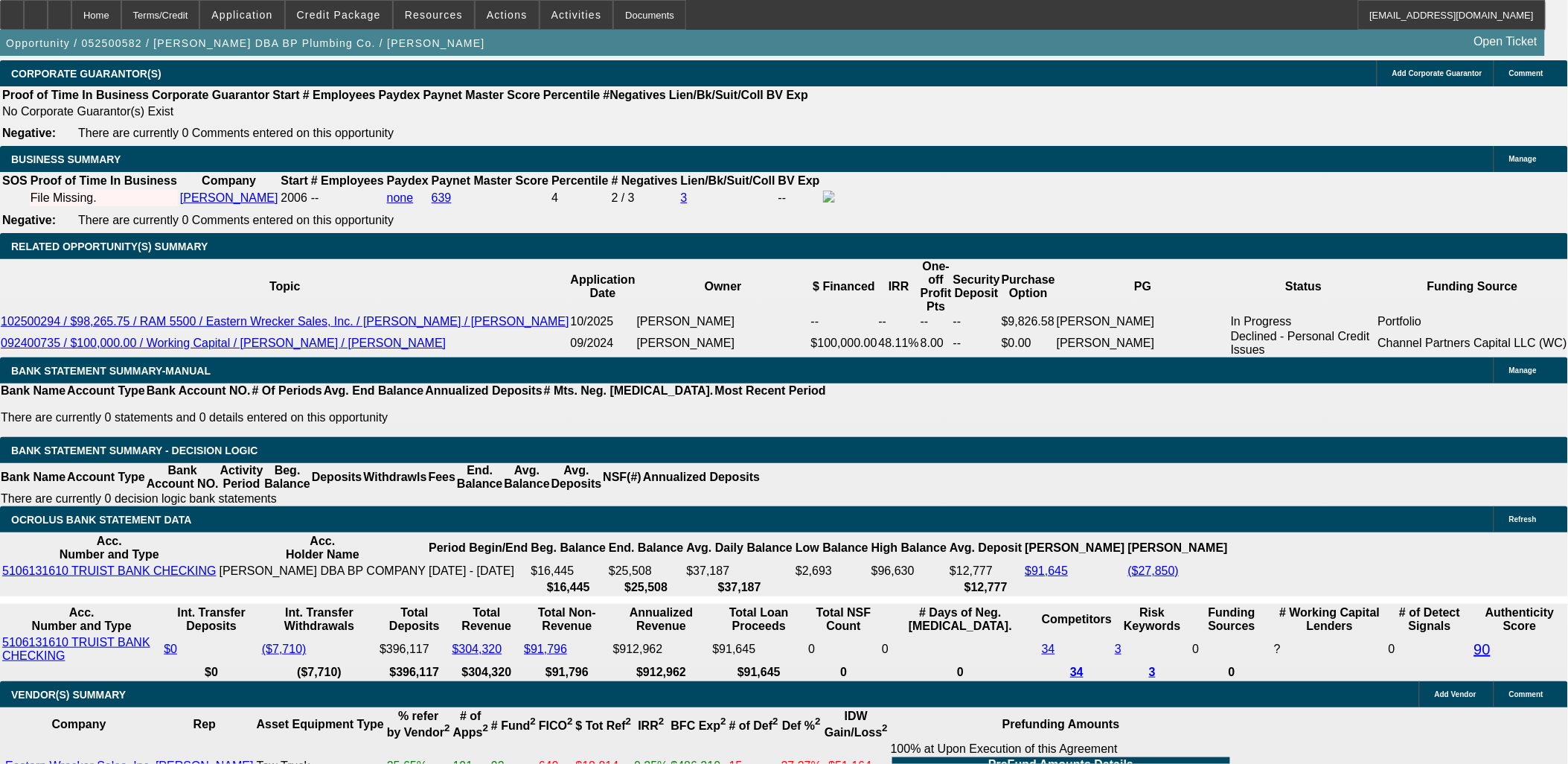
select select "0"
select select "2"
select select "0.1"
select select "4"
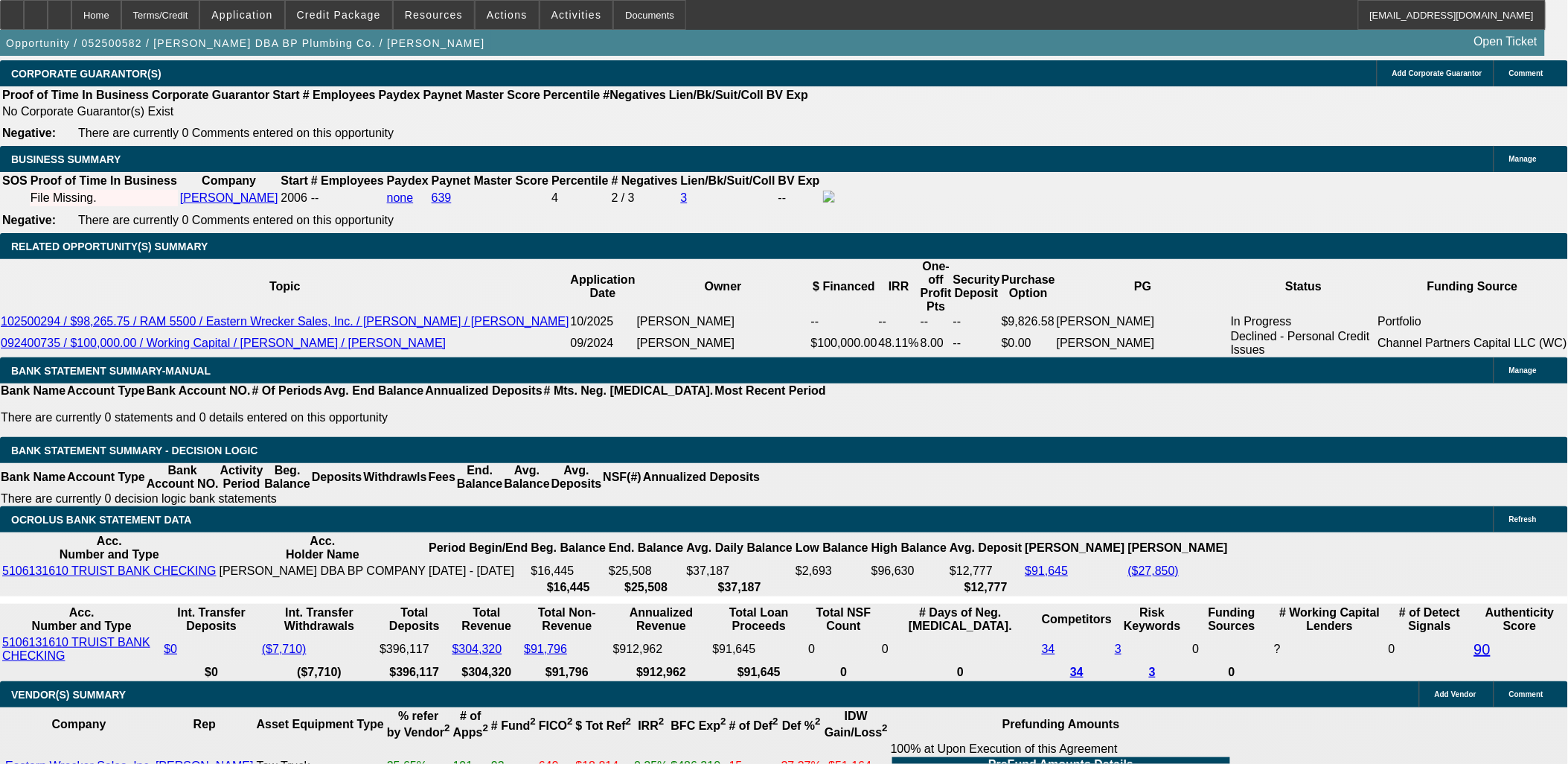
select select "0"
select select "6"
select select "0"
select select "0.1"
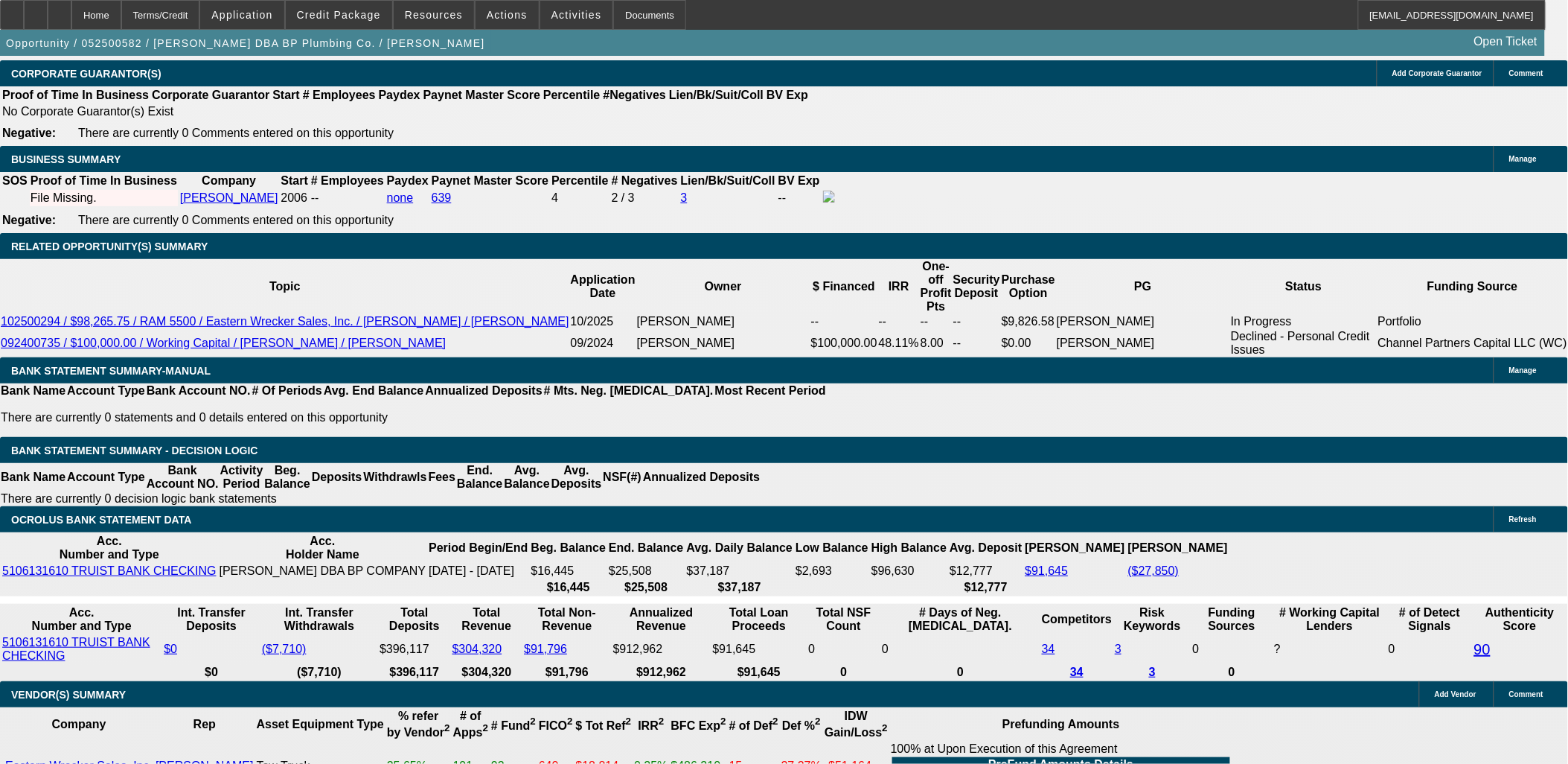
select select "4"
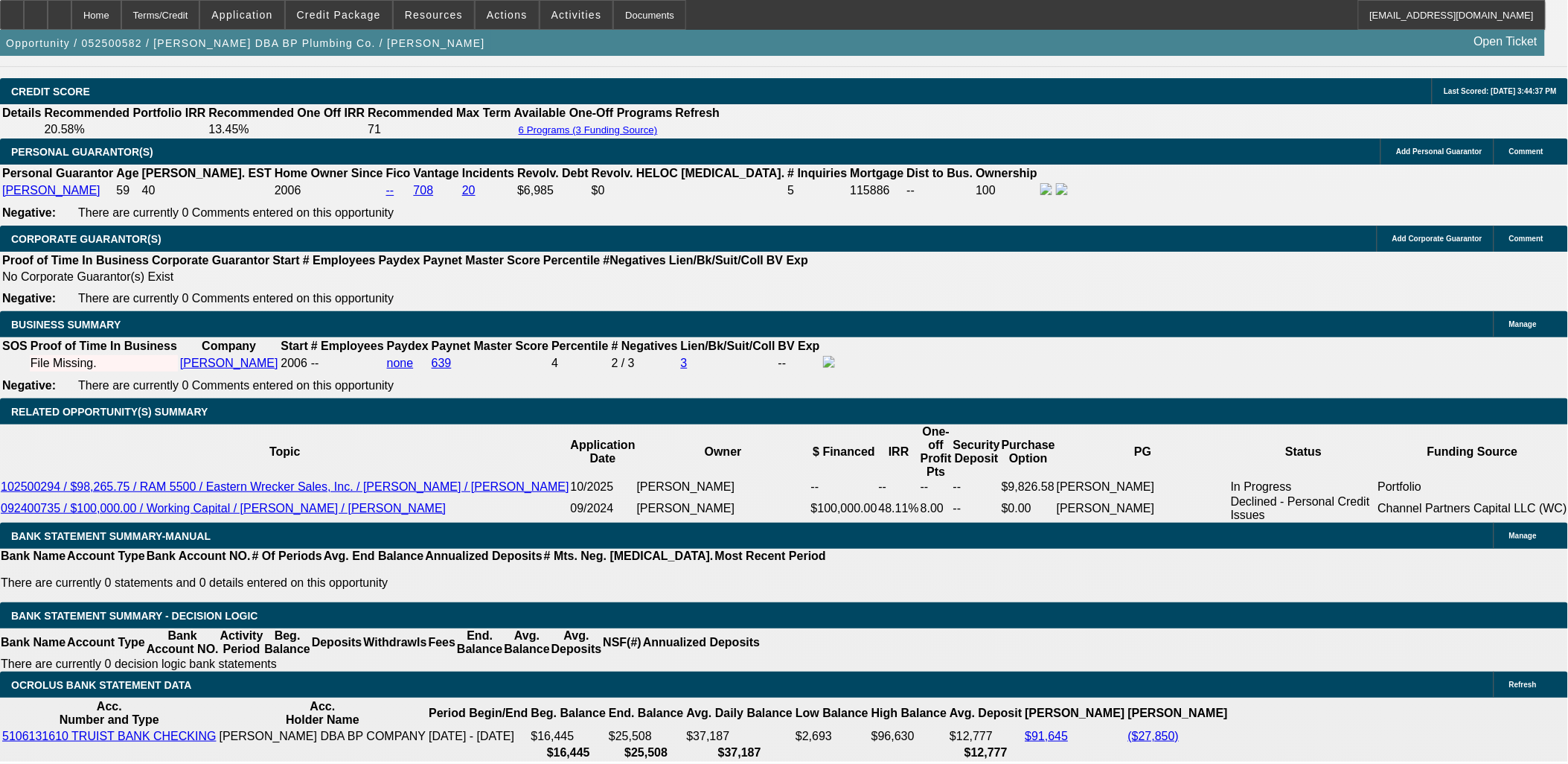
scroll to position [1350, 0]
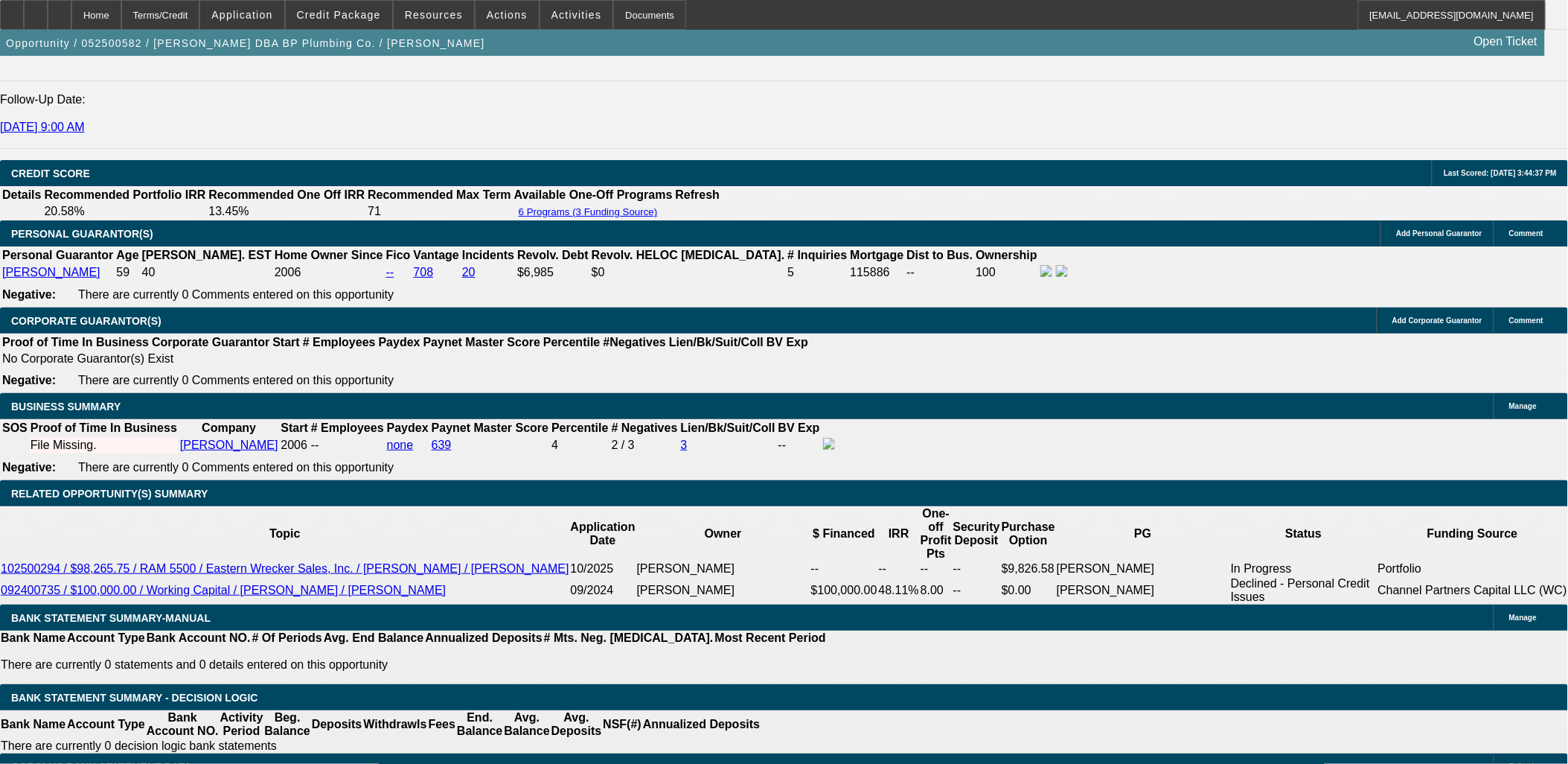
scroll to position [2014, 0]
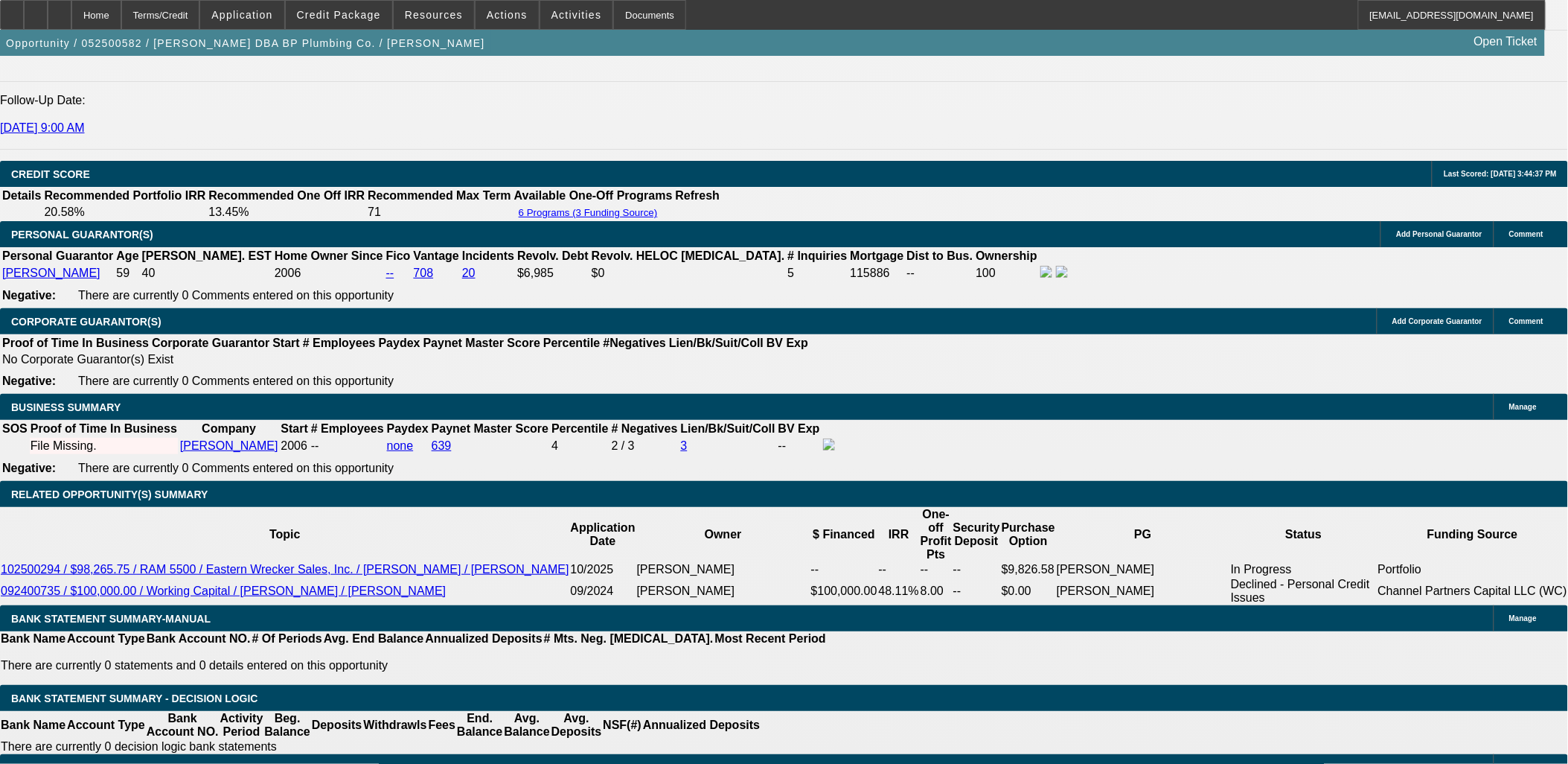
select select "0"
select select "0.1"
select select "4"
select select "0"
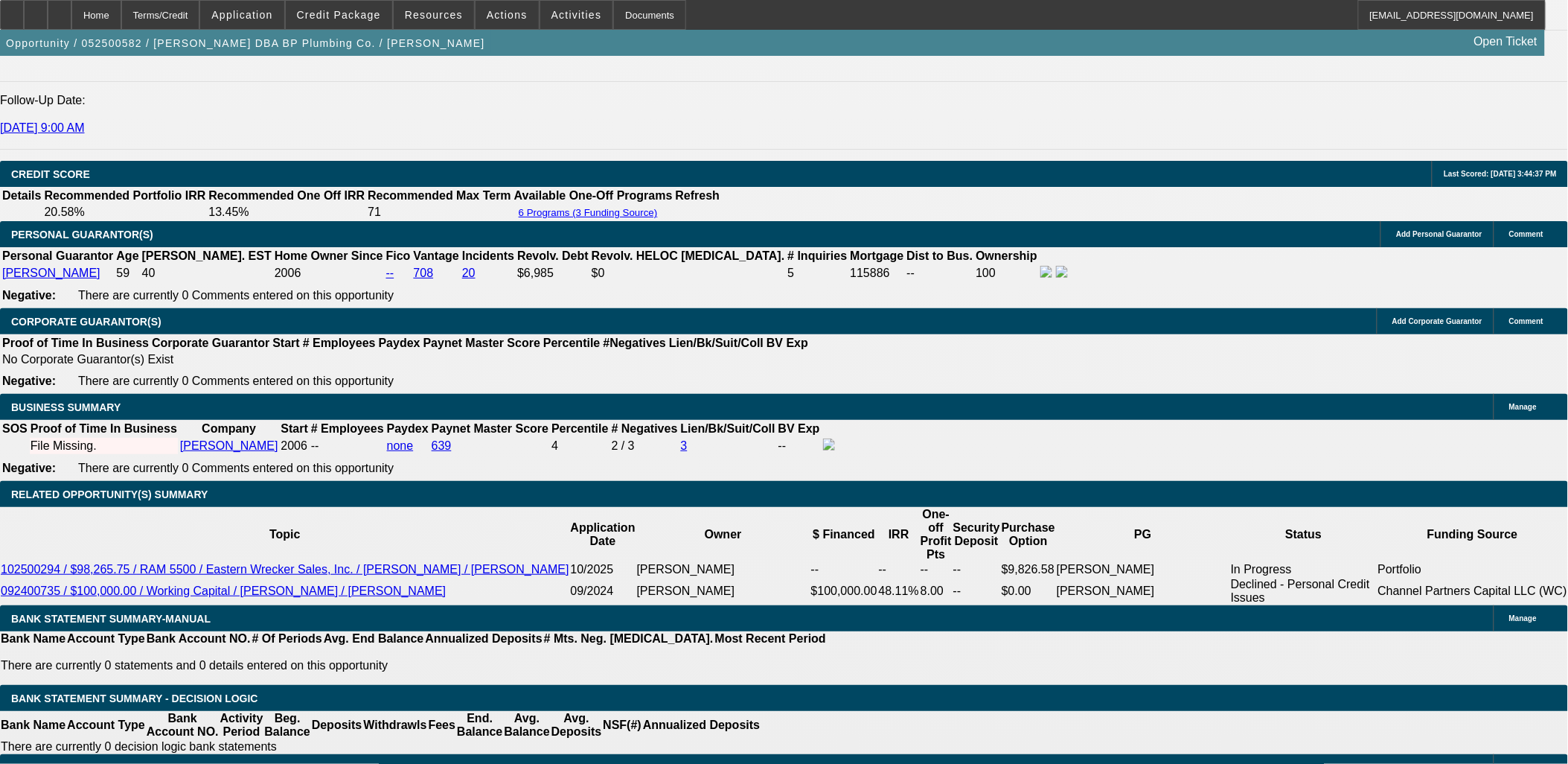
select select "0"
select select "0.1"
select select "4"
select select "0"
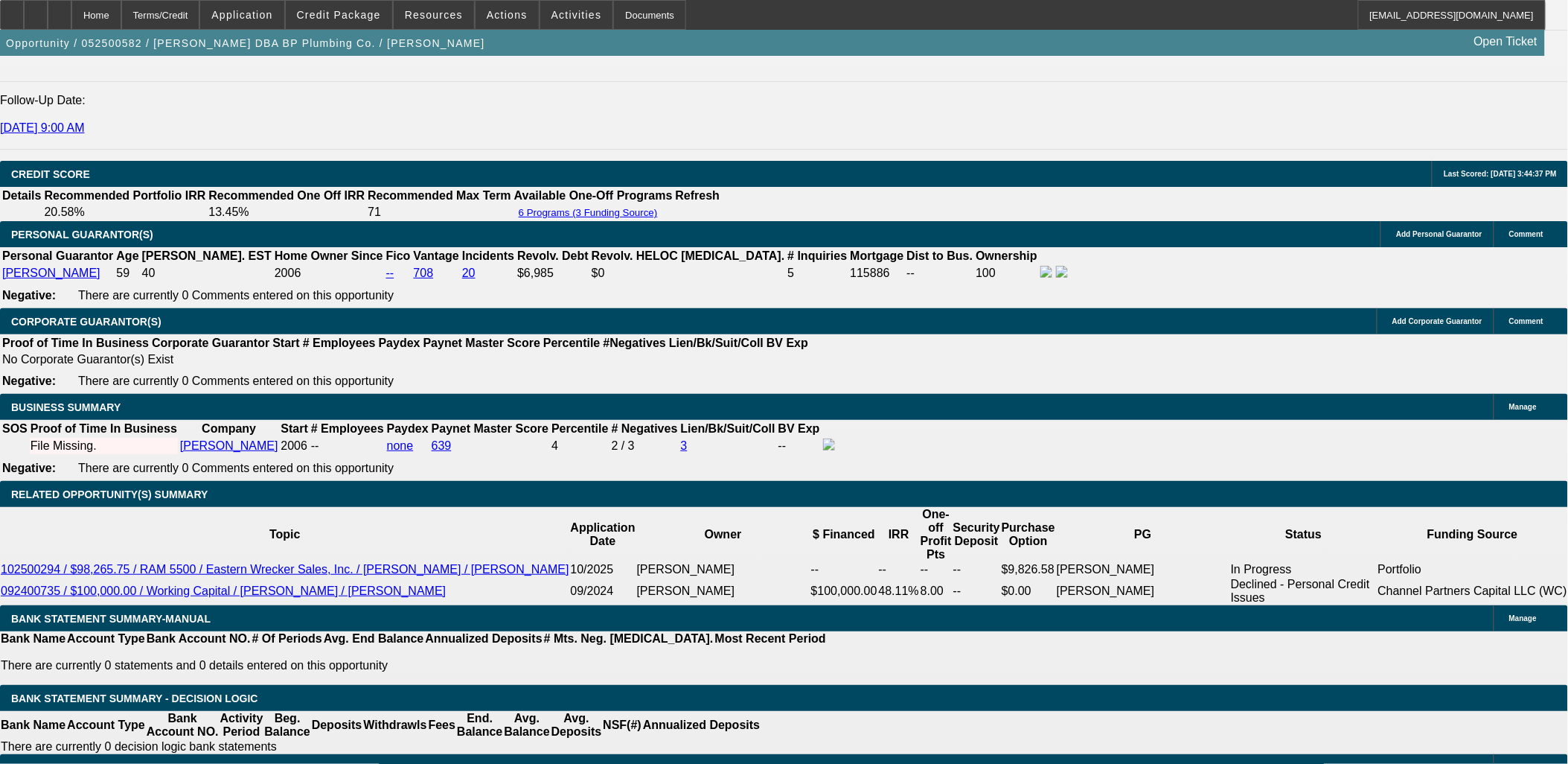
select select "0.1"
select select "4"
select select "0"
select select "0.1"
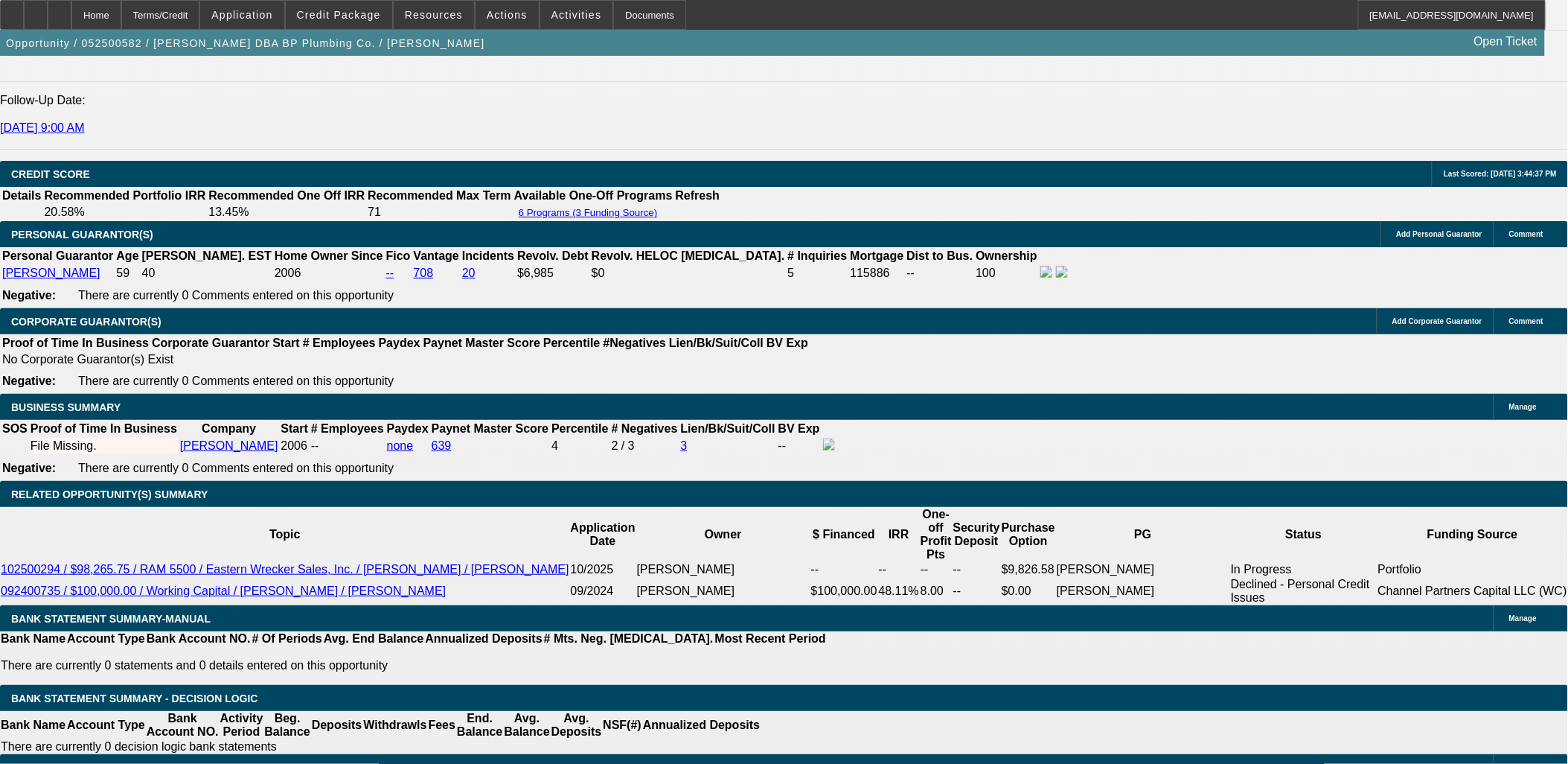
select select "4"
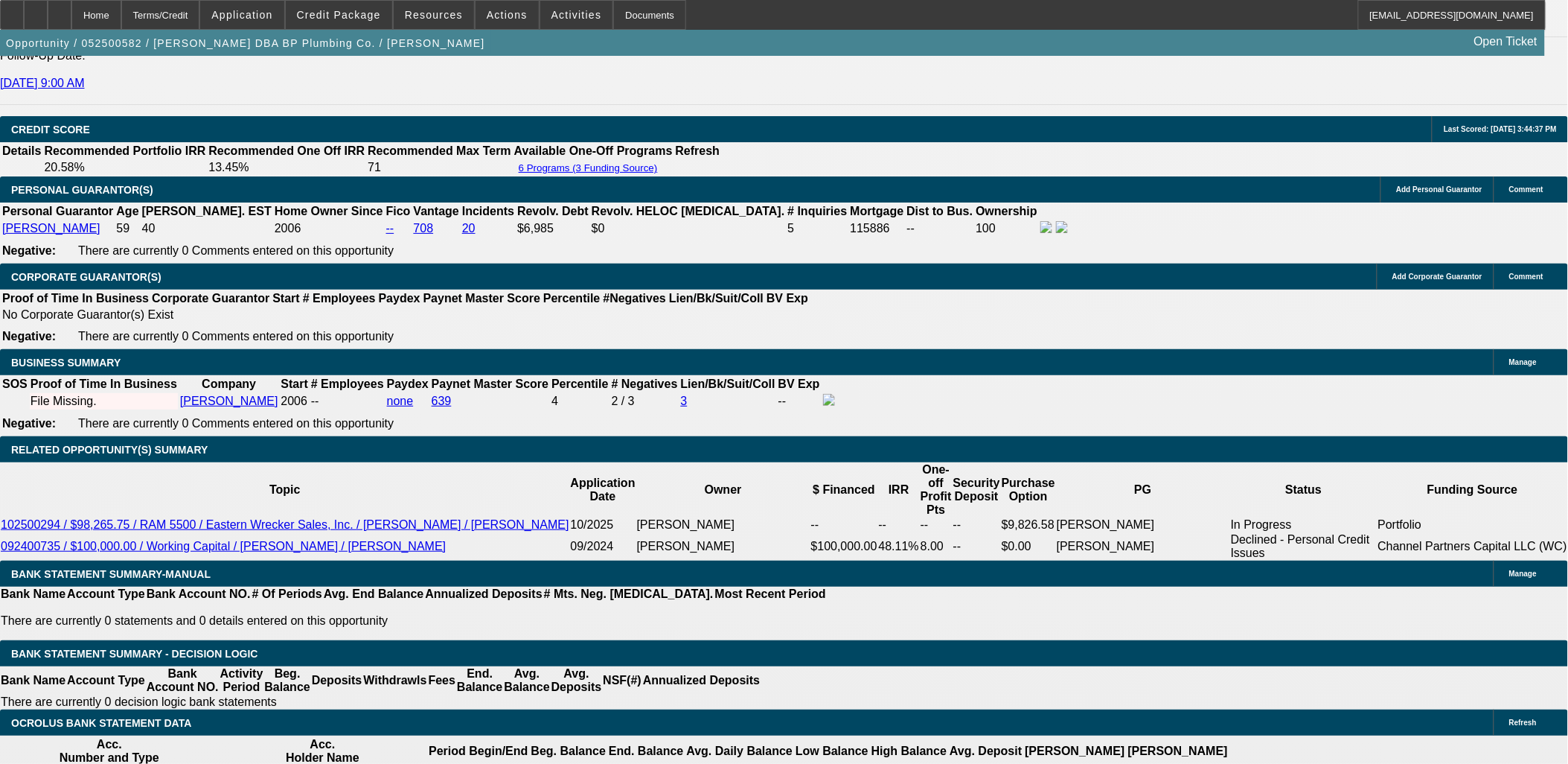
scroll to position [2096, 0]
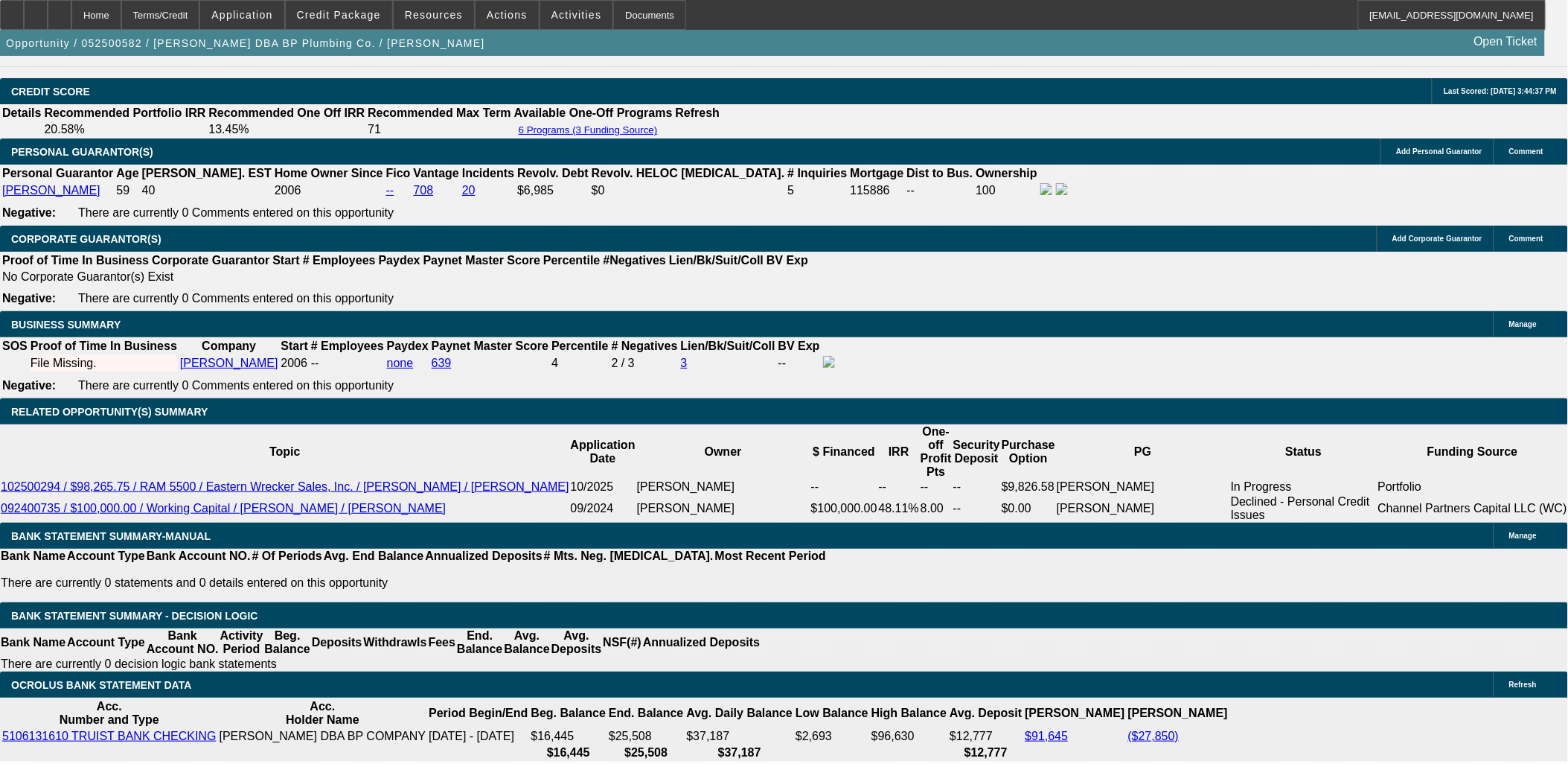
select select "0"
select select "0.1"
select select "4"
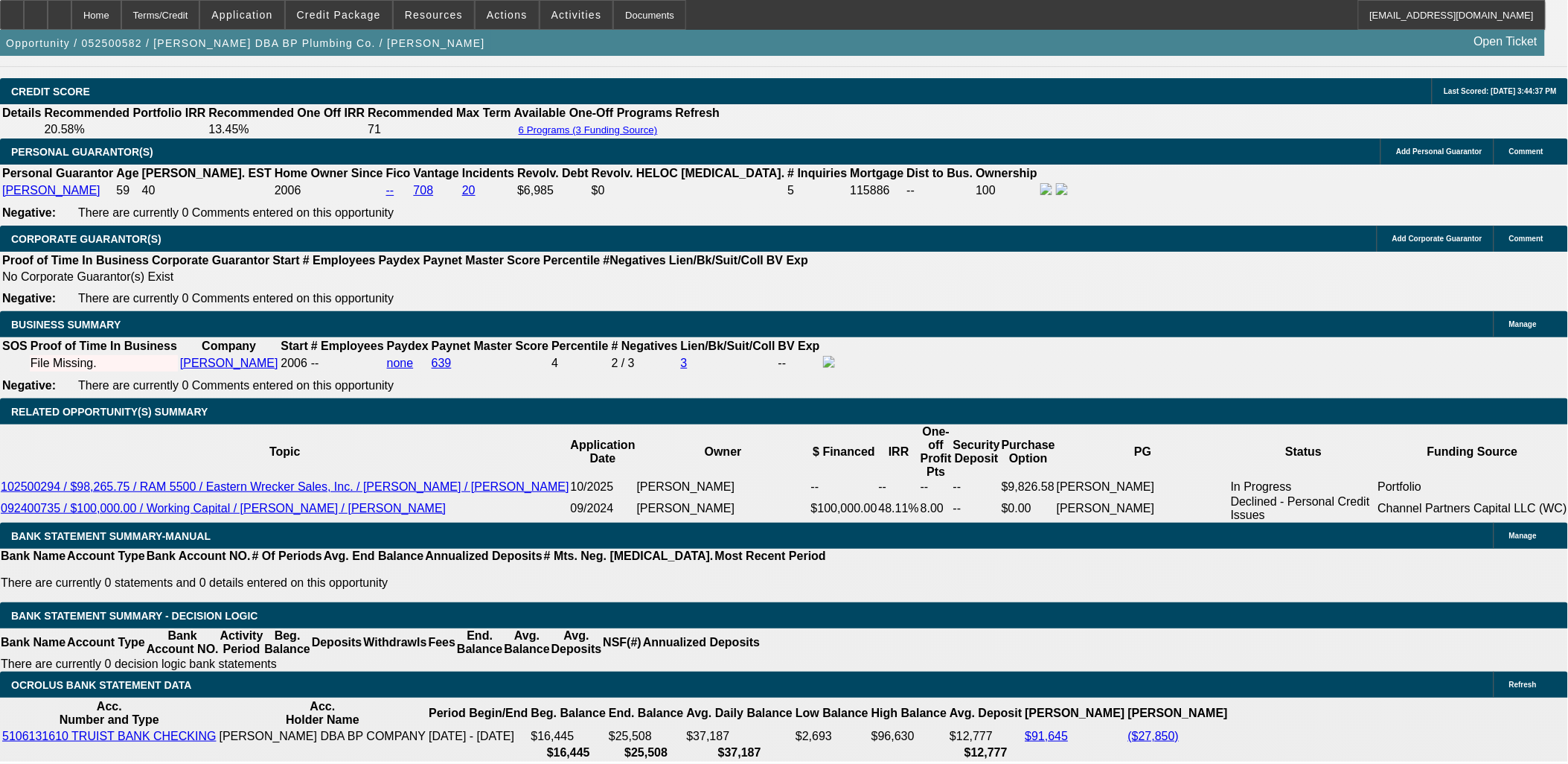
select select "0"
select select "0.1"
select select "4"
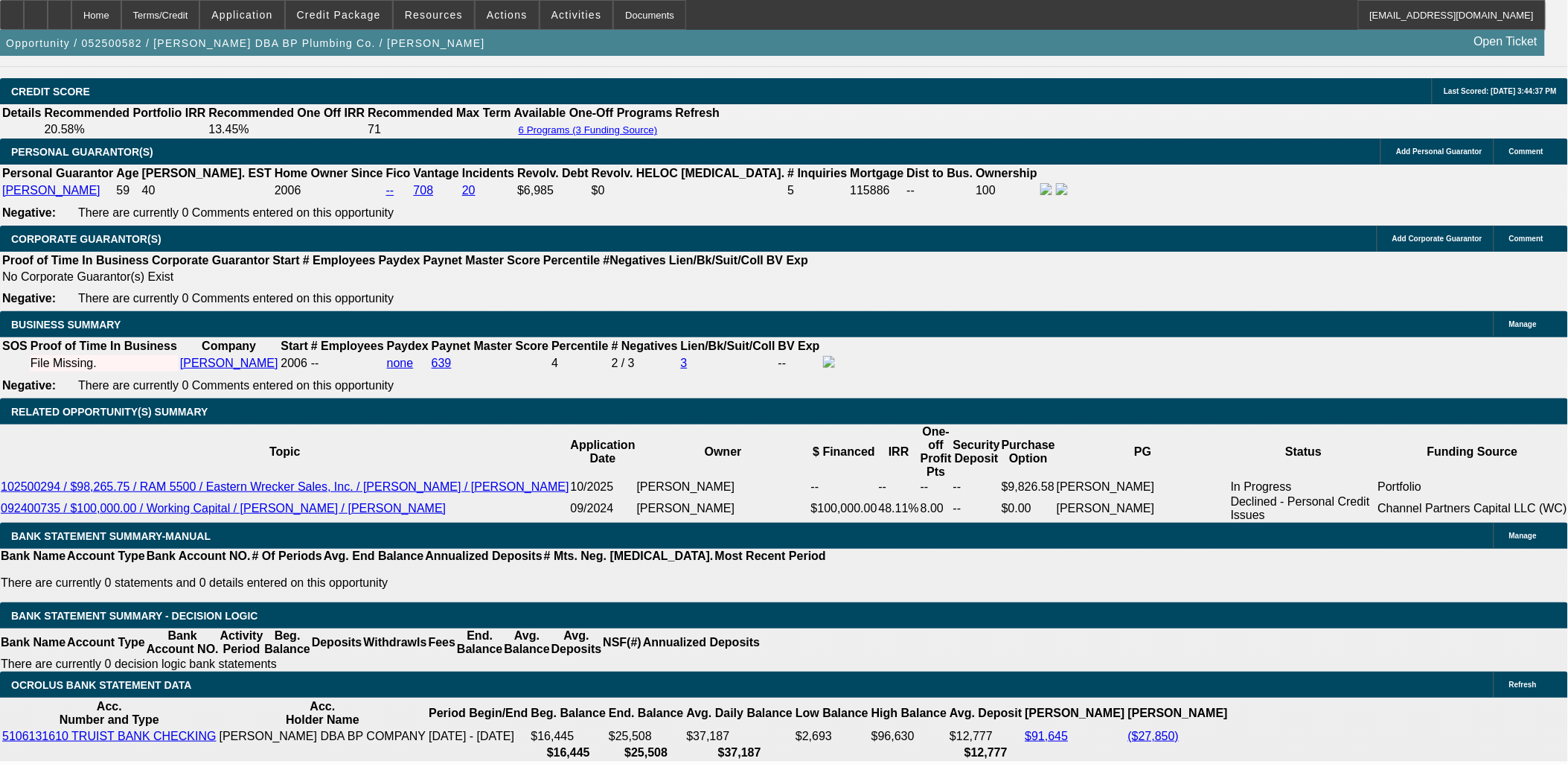
select select "0"
select select "0.1"
select select "4"
select select "0"
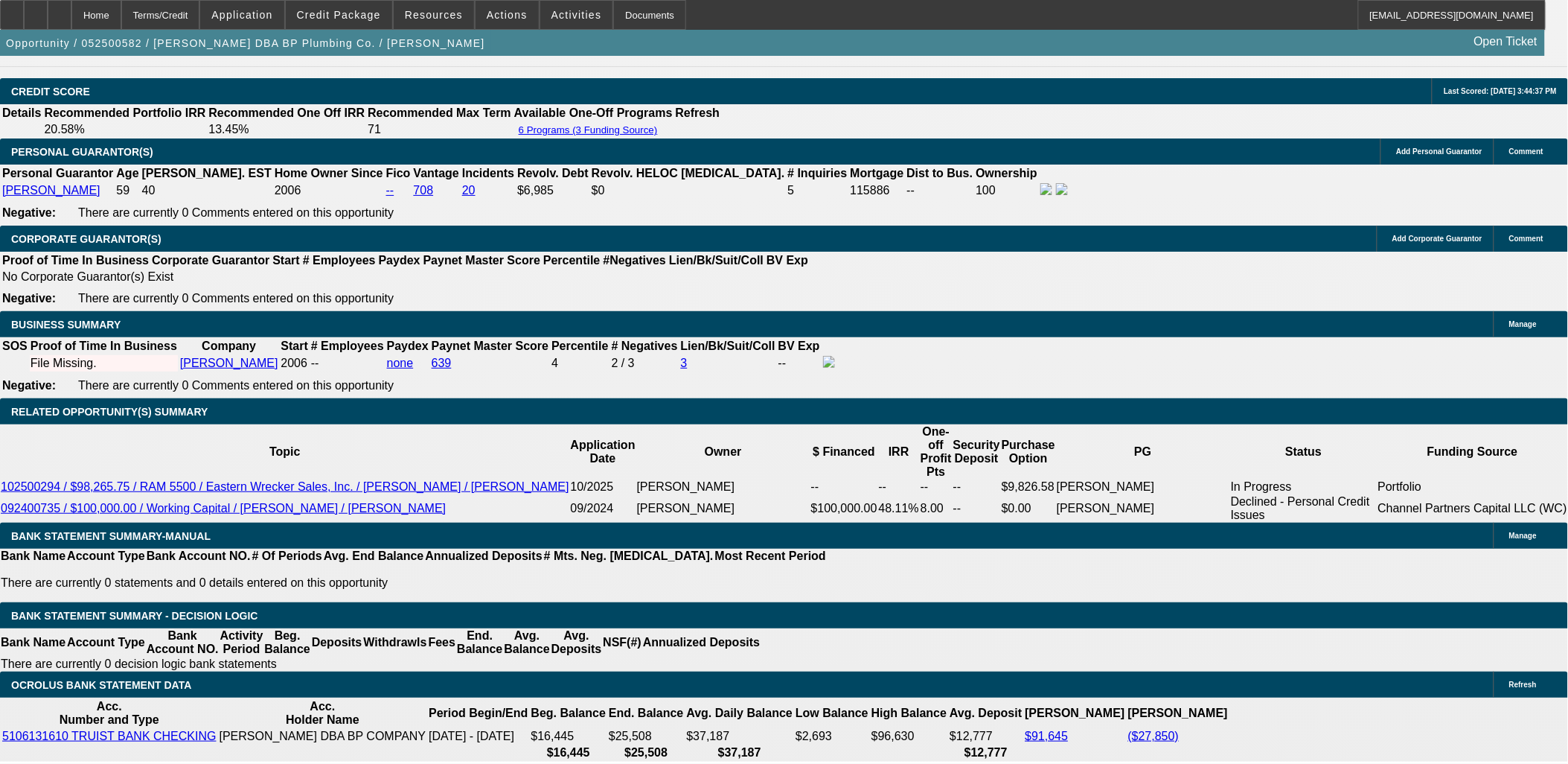
select select "0.1"
select select "4"
select select "0"
select select "0.1"
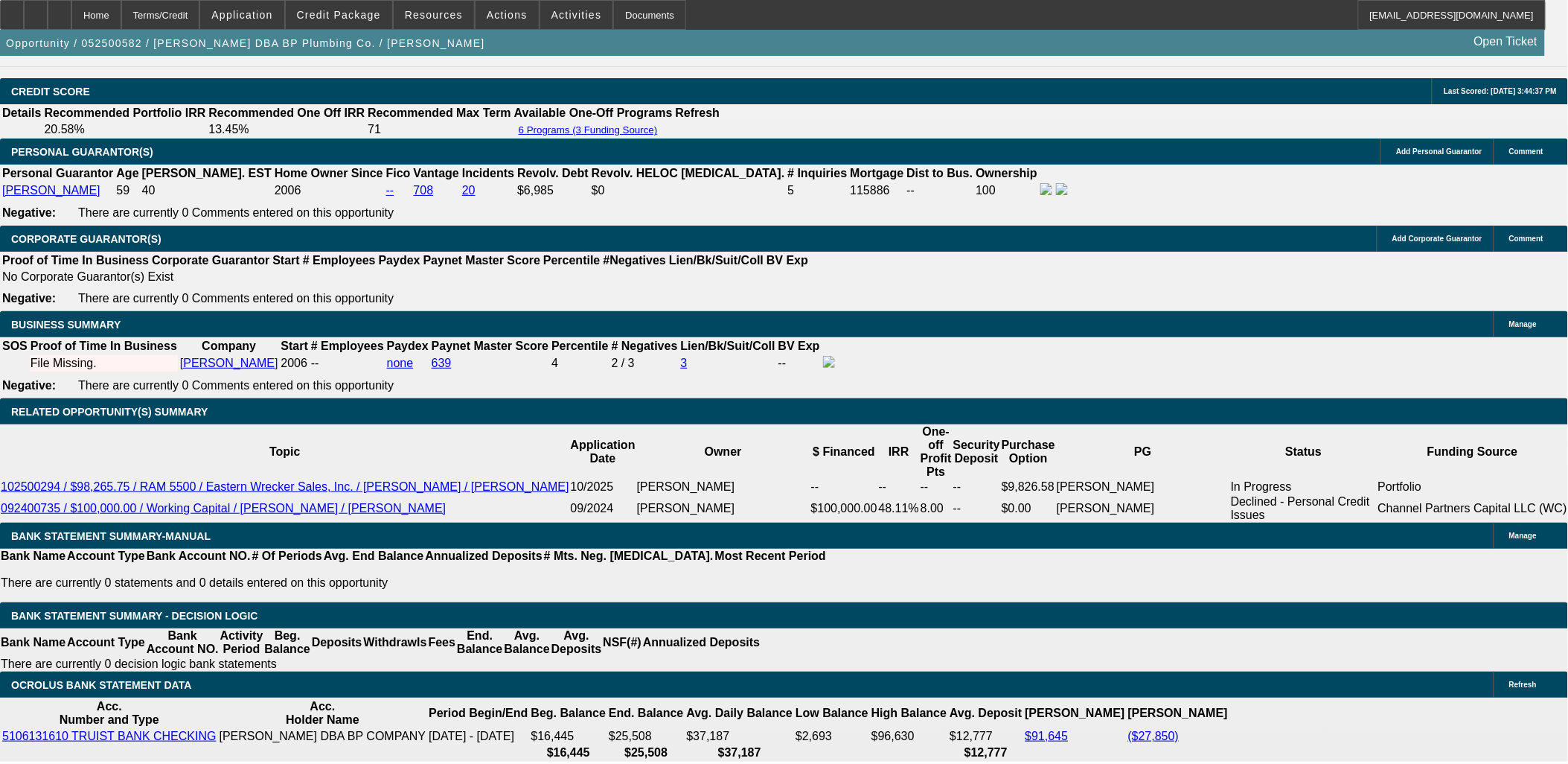
select select "4"
select select "0"
select select "0.1"
select select "4"
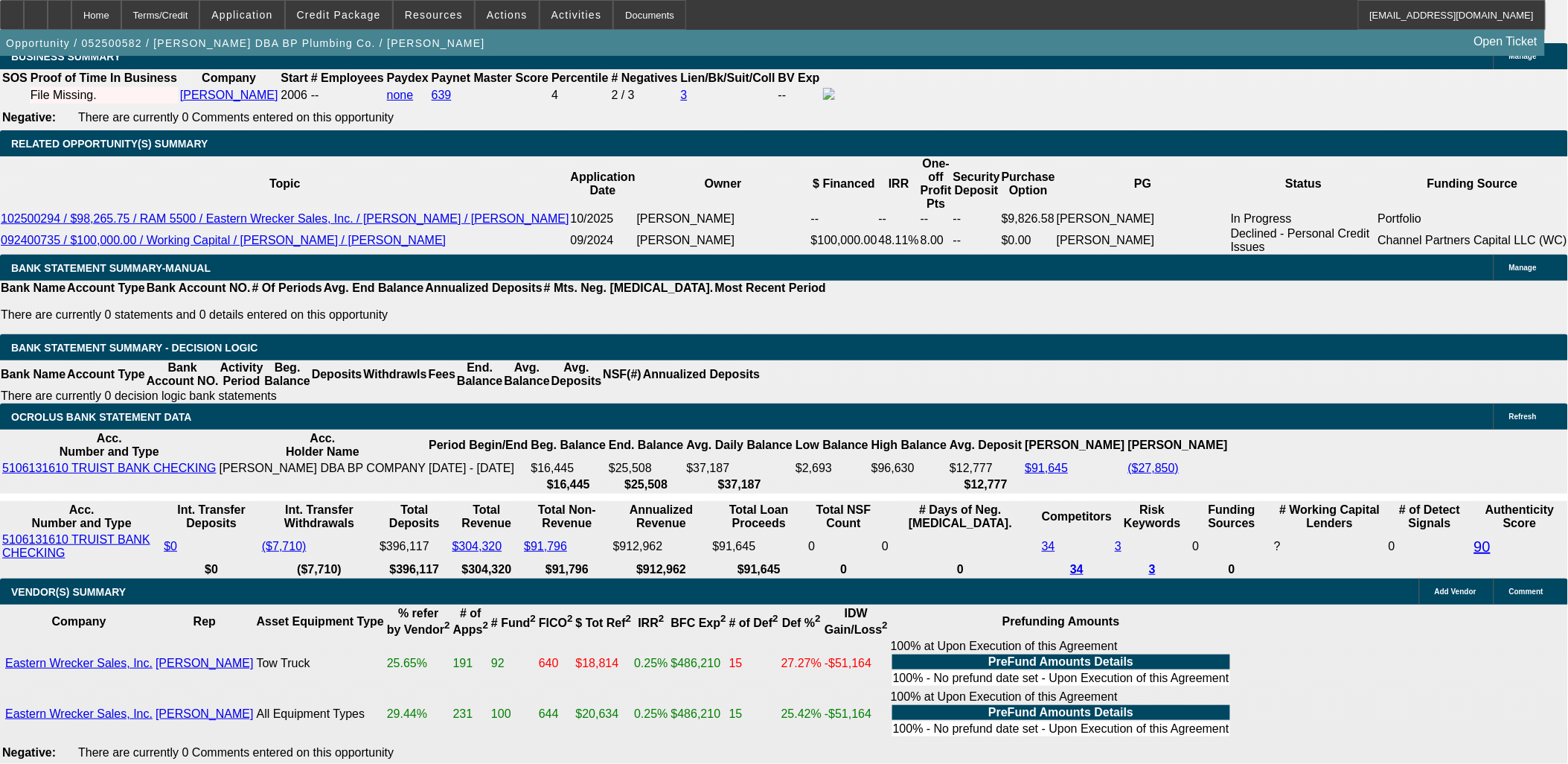
scroll to position [2262, 0]
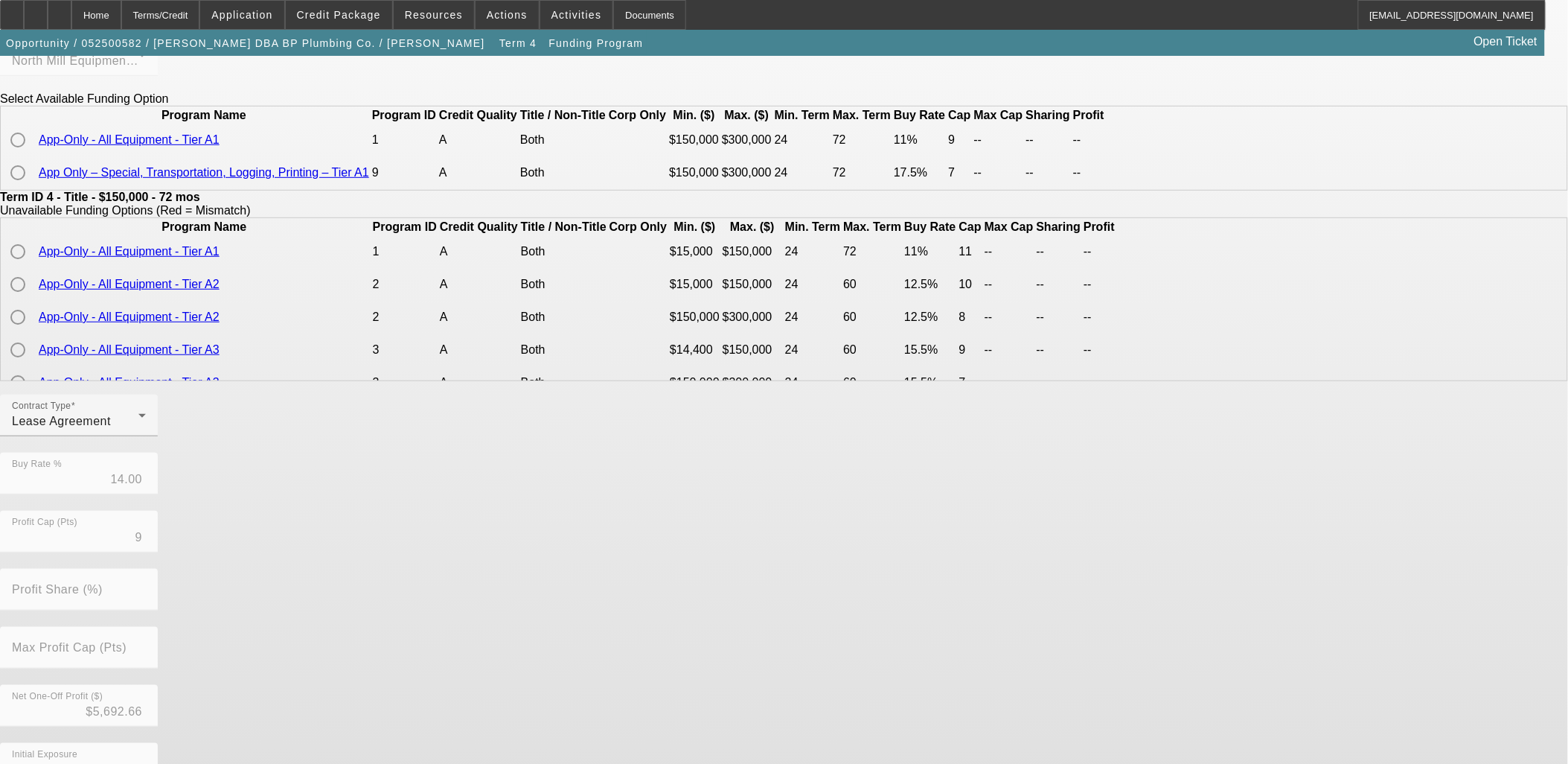
scroll to position [316, 0]
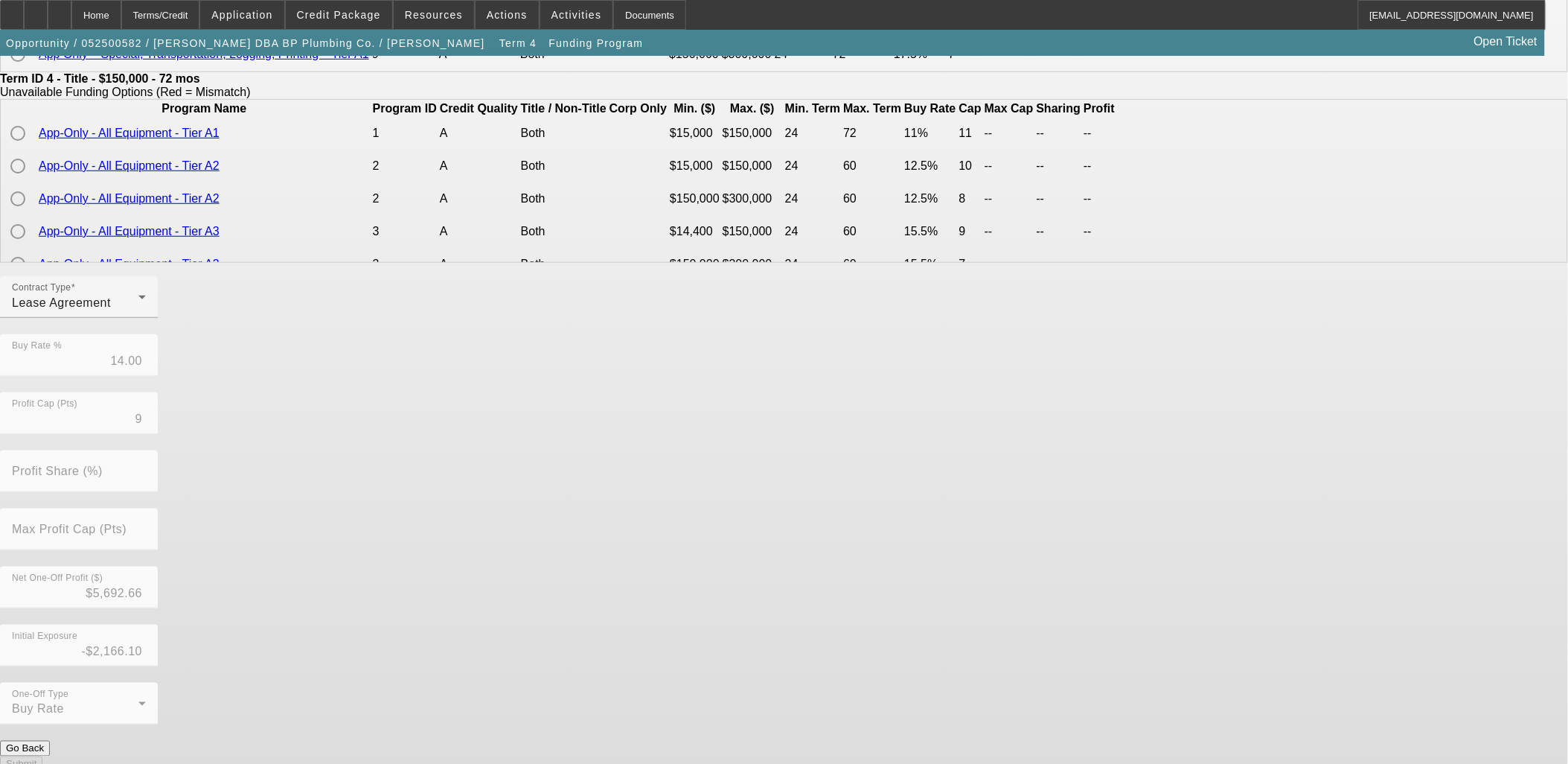
click at [50, 741] on button "Go Back" at bounding box center [25, 749] width 50 height 15
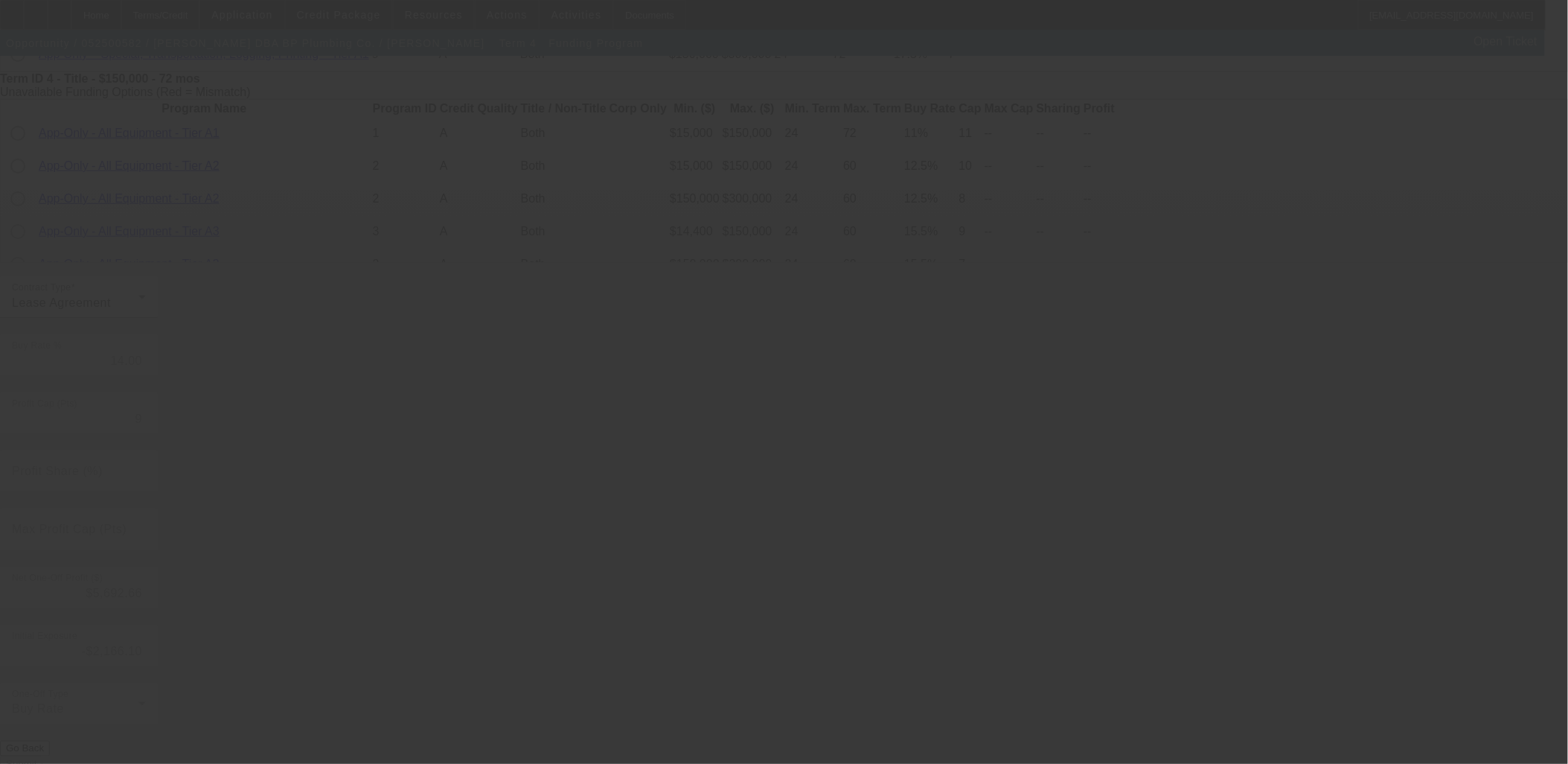
scroll to position [0, 0]
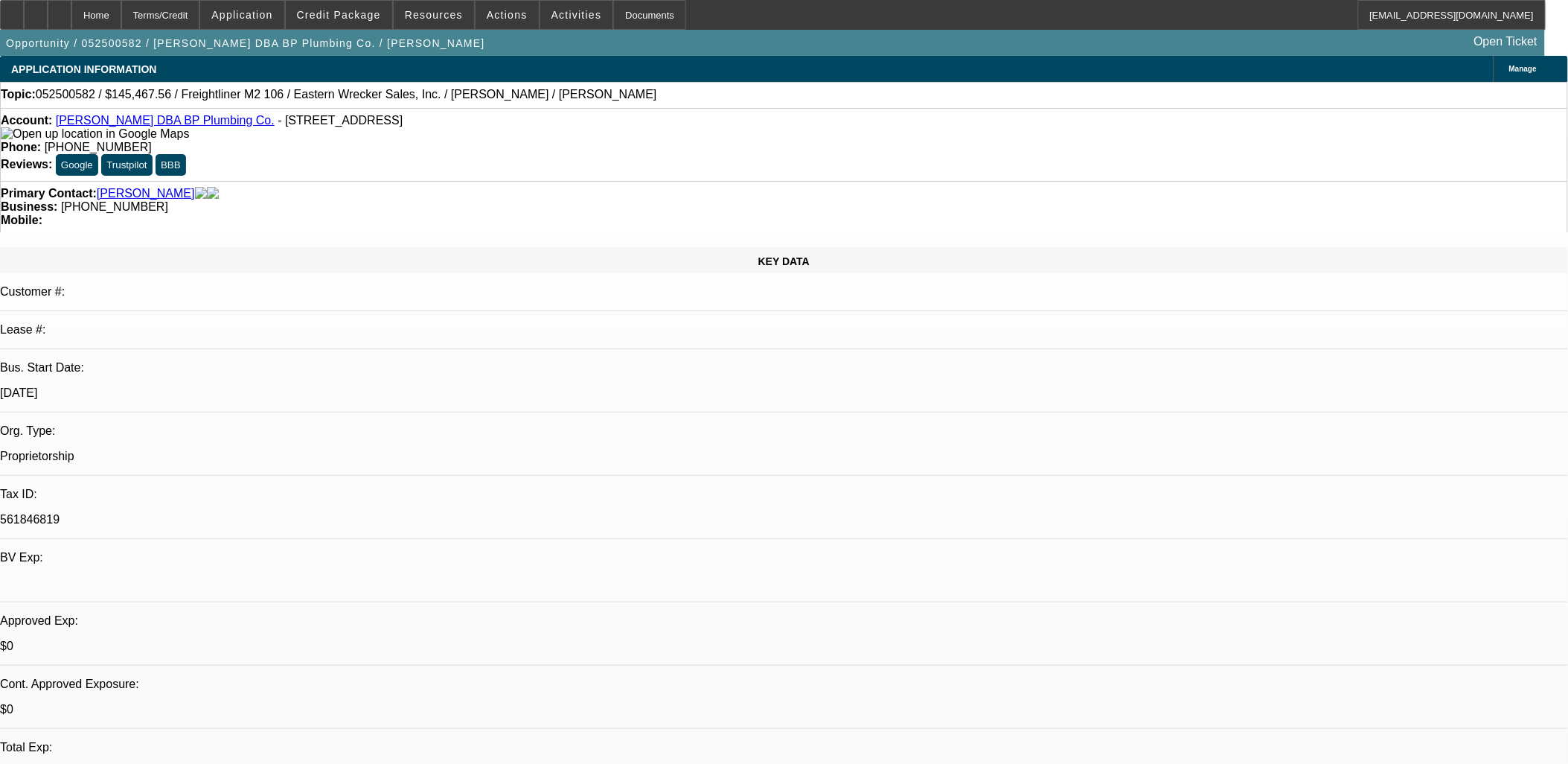
select select "0"
select select "3"
select select "0.1"
select select "4"
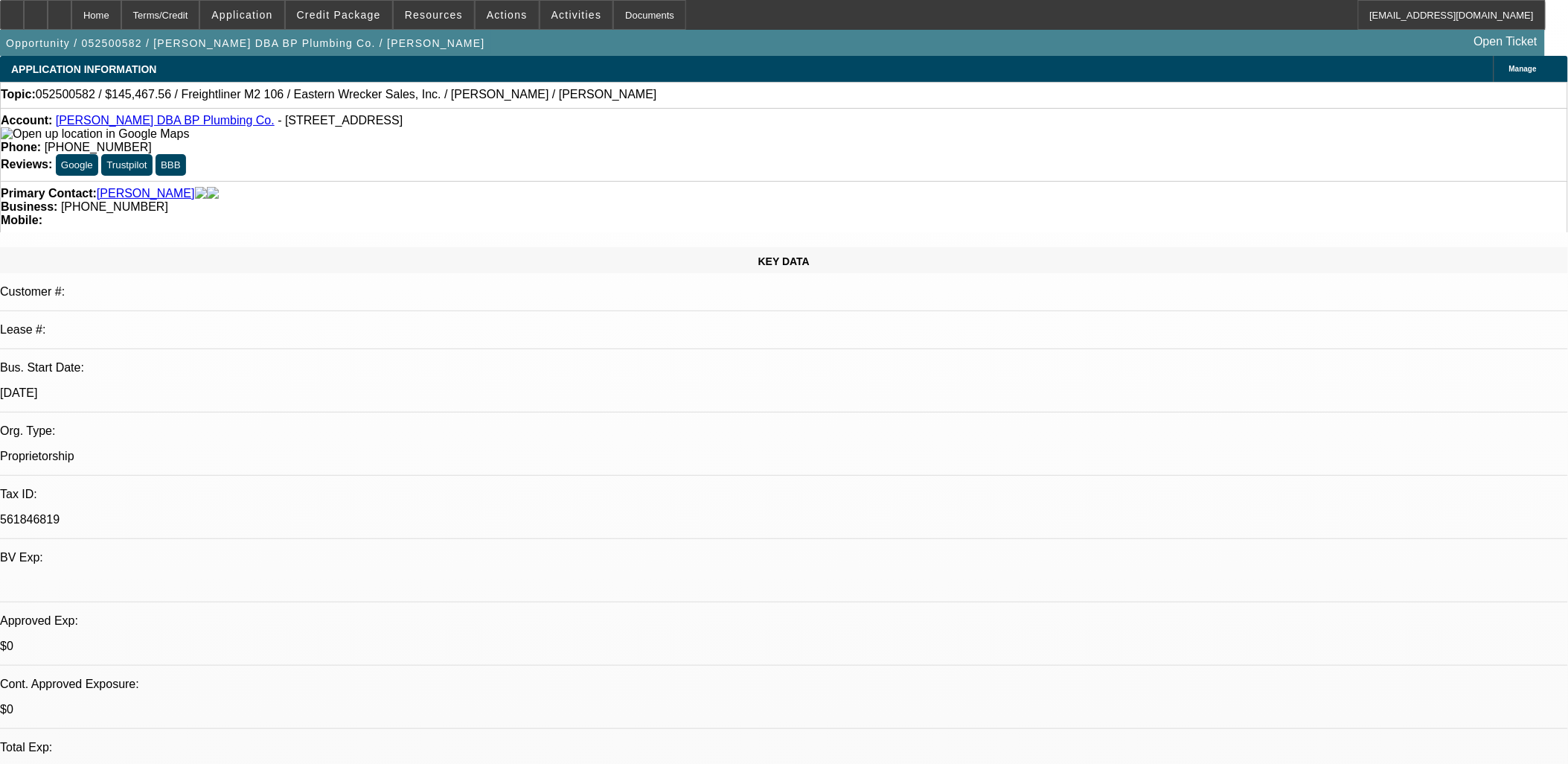
select select "0"
select select "3"
select select "0.1"
select select "4"
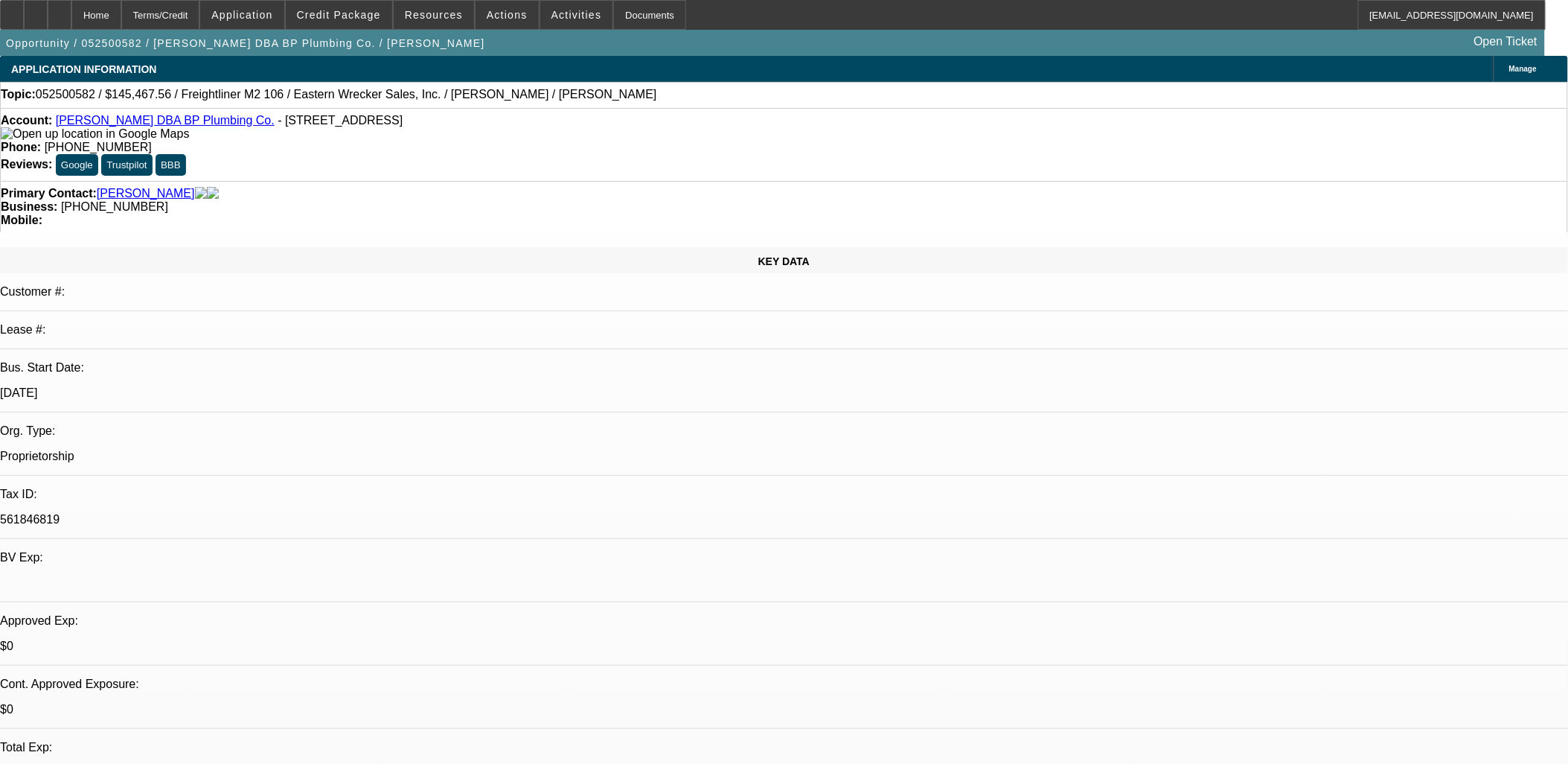
select select "0"
select select "3"
select select "0.1"
select select "4"
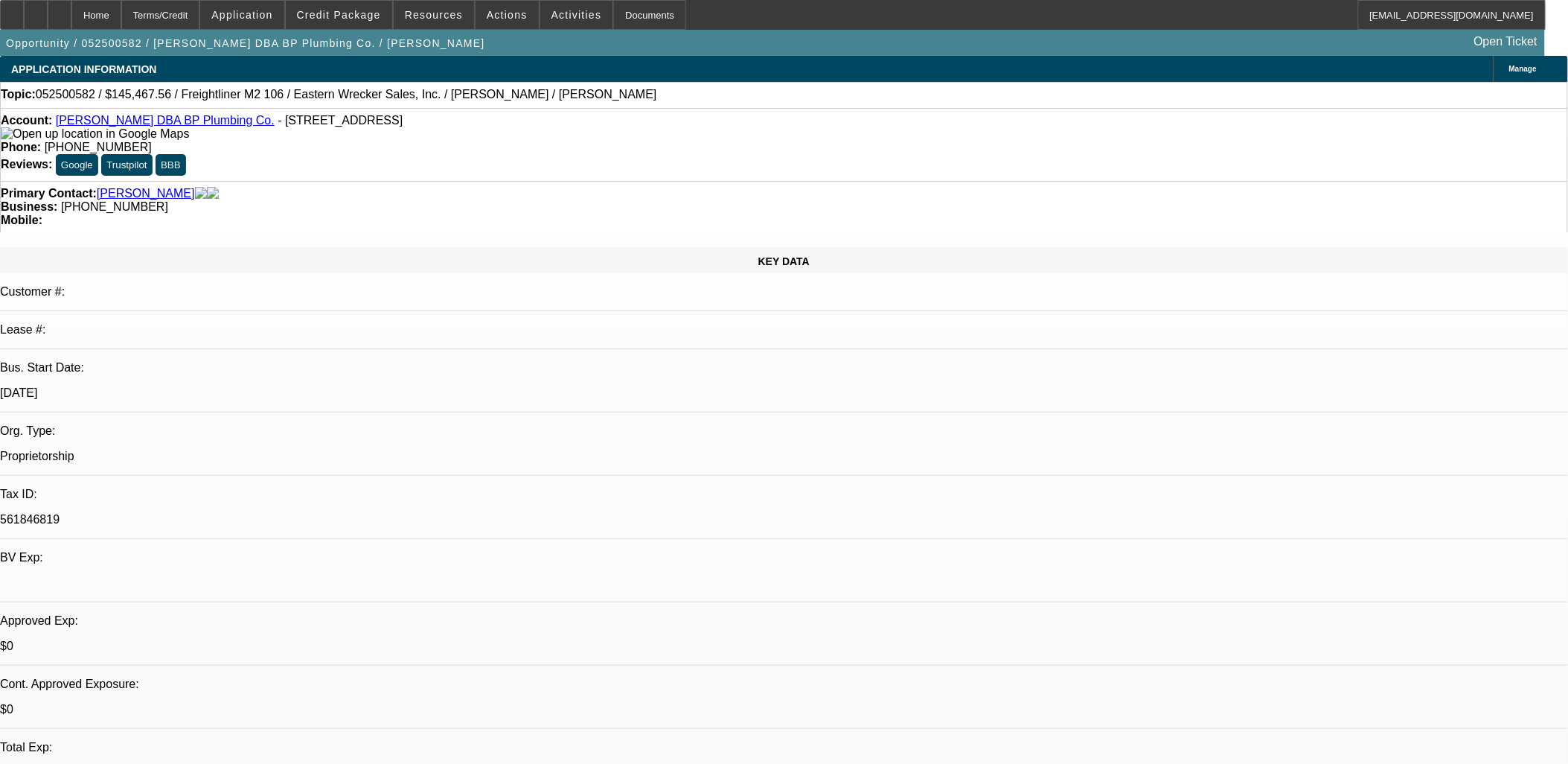
select select "0"
select select "2"
select select "0.1"
select select "4"
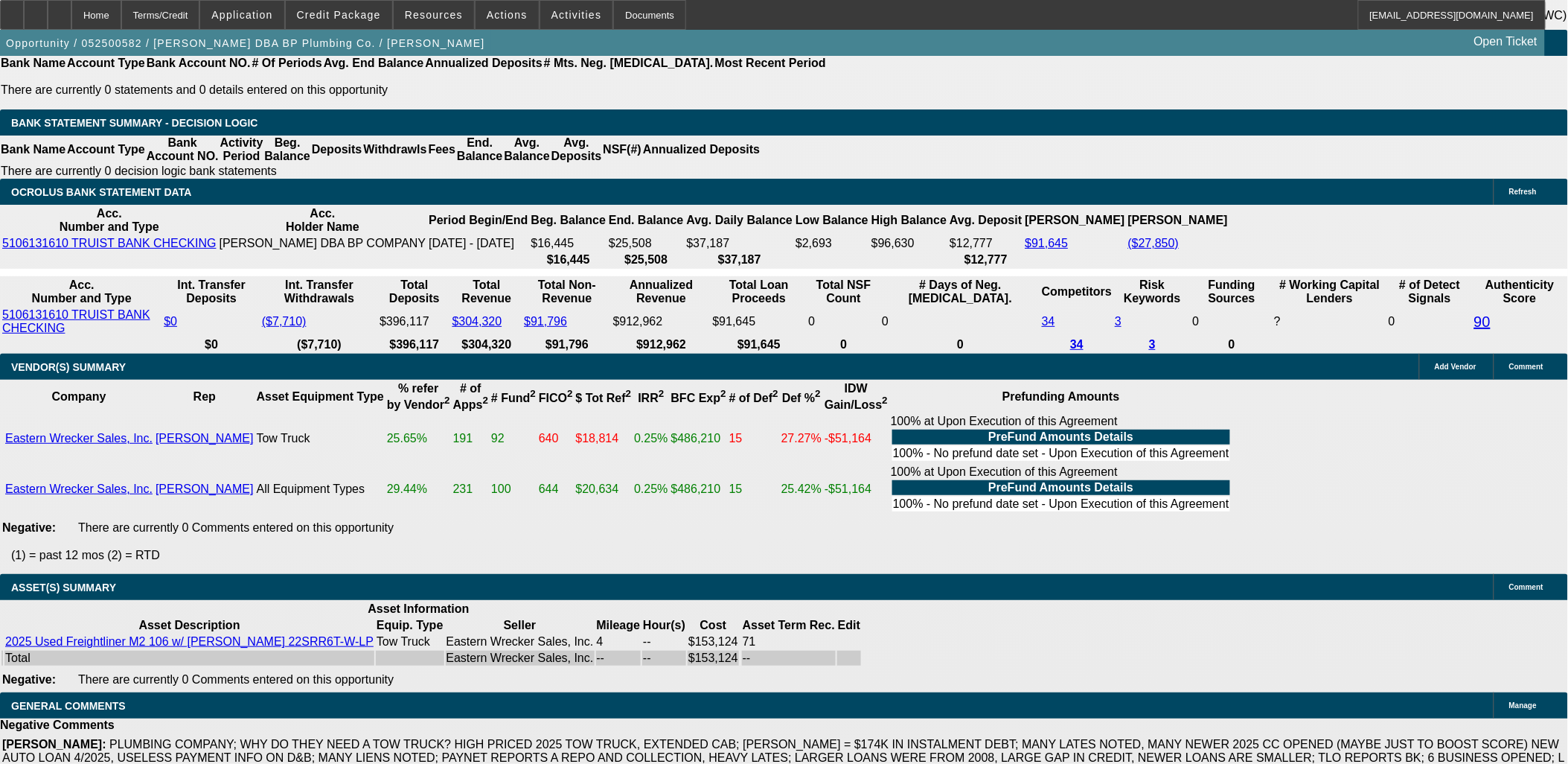
scroll to position [2759, 0]
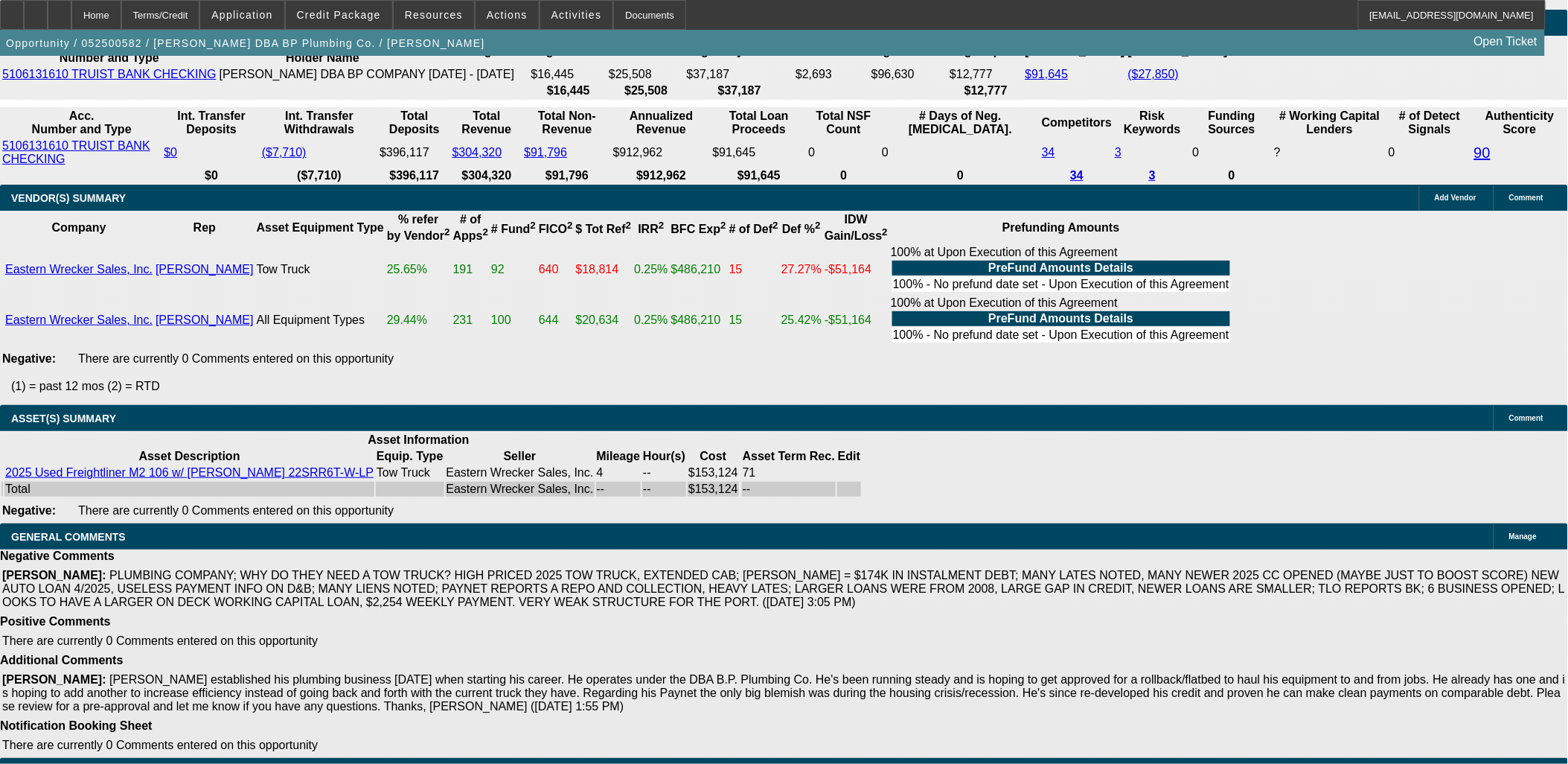
drag, startPoint x: 307, startPoint y: 703, endPoint x: 714, endPoint y: 698, distance: 407.0
drag, startPoint x: 714, startPoint y: 698, endPoint x: 645, endPoint y: 717, distance: 71.6
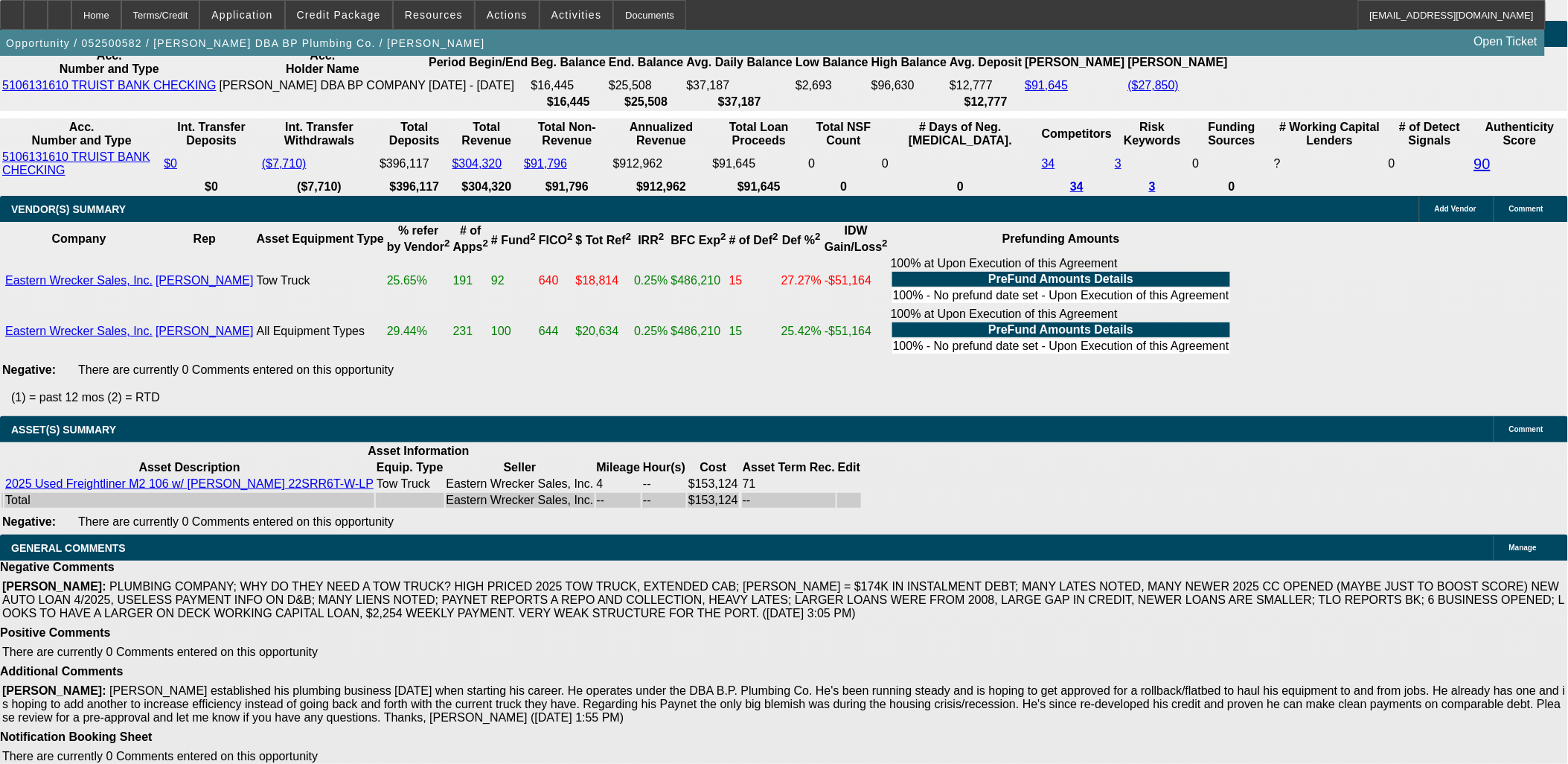
scroll to position [2676, 0]
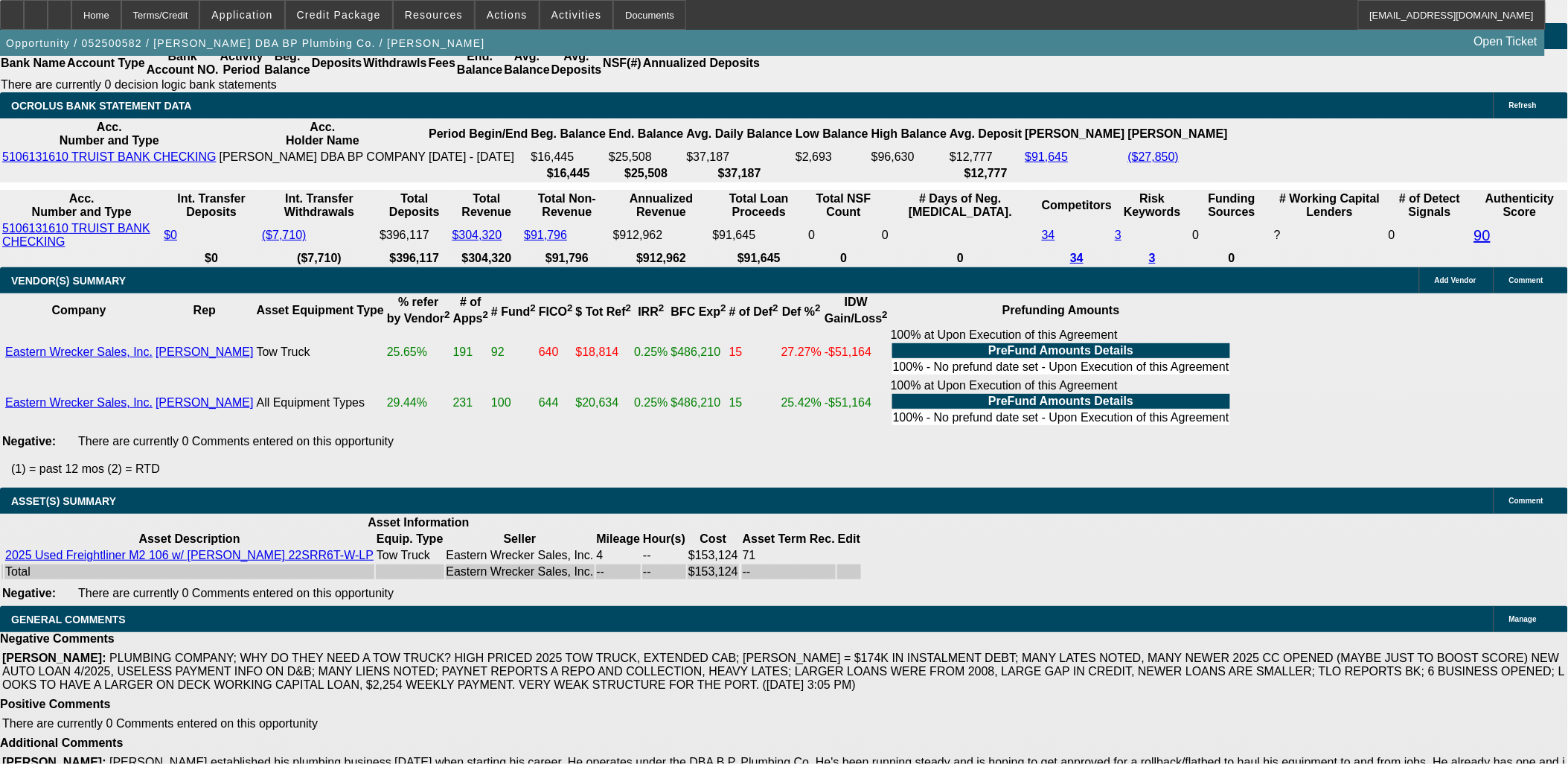
drag, startPoint x: 271, startPoint y: 718, endPoint x: 658, endPoint y: 724, distance: 387.0
drag, startPoint x: 658, startPoint y: 724, endPoint x: 455, endPoint y: 714, distance: 203.2
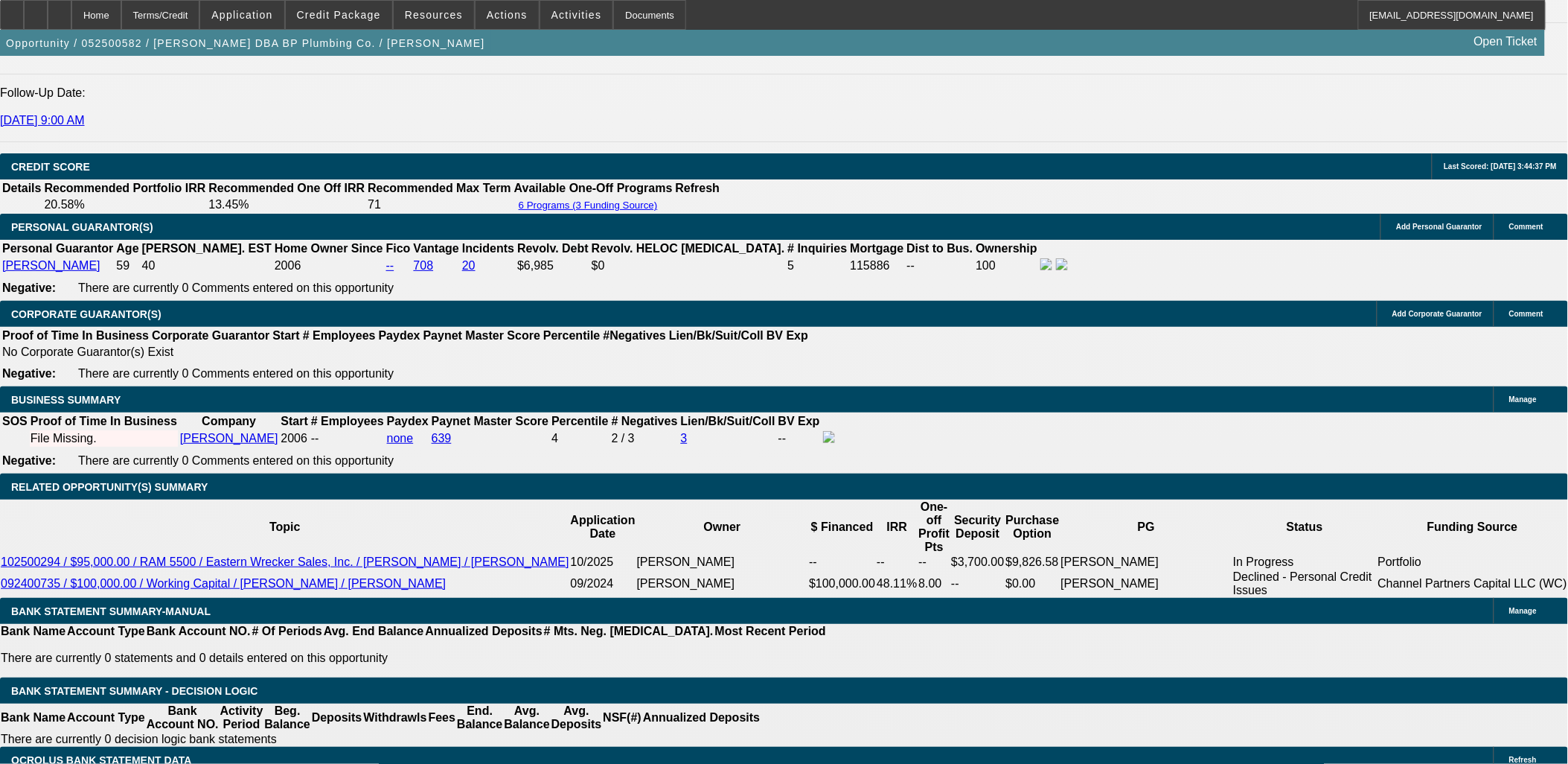
scroll to position [2014, 0]
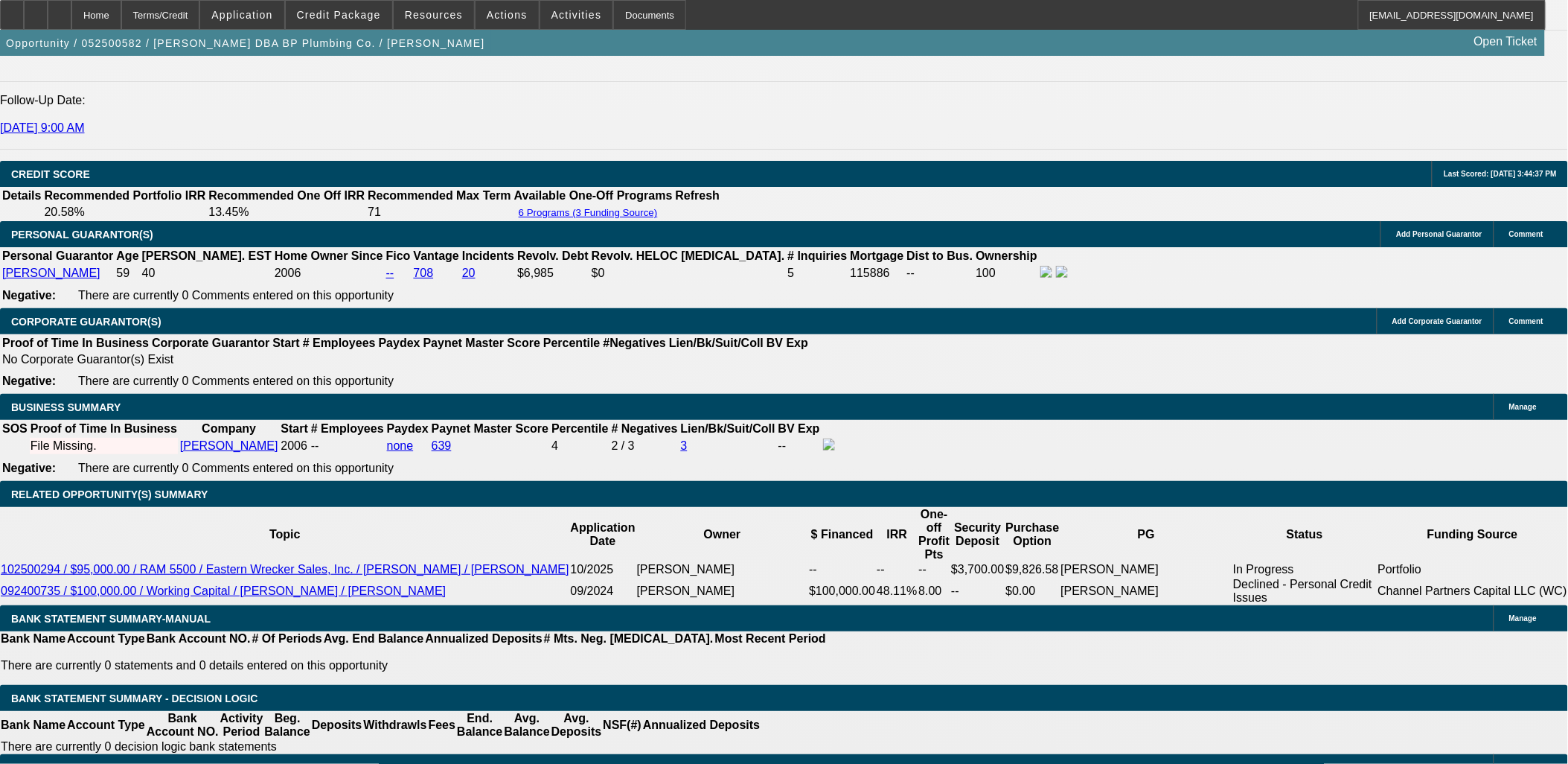
select select "0"
select select "2"
select select "0.1"
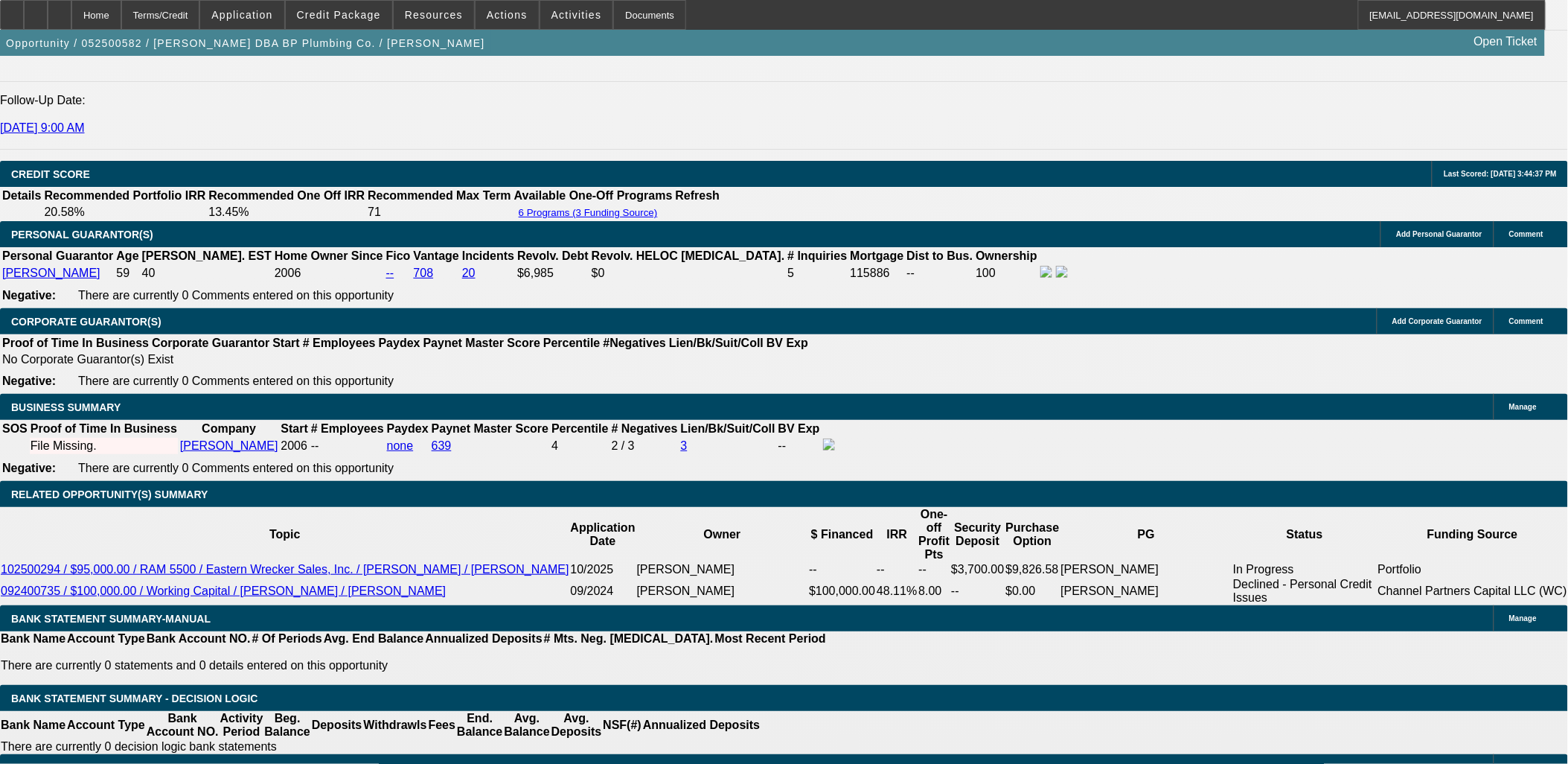
select select "4"
select select "0"
select select "2"
select select "0.1"
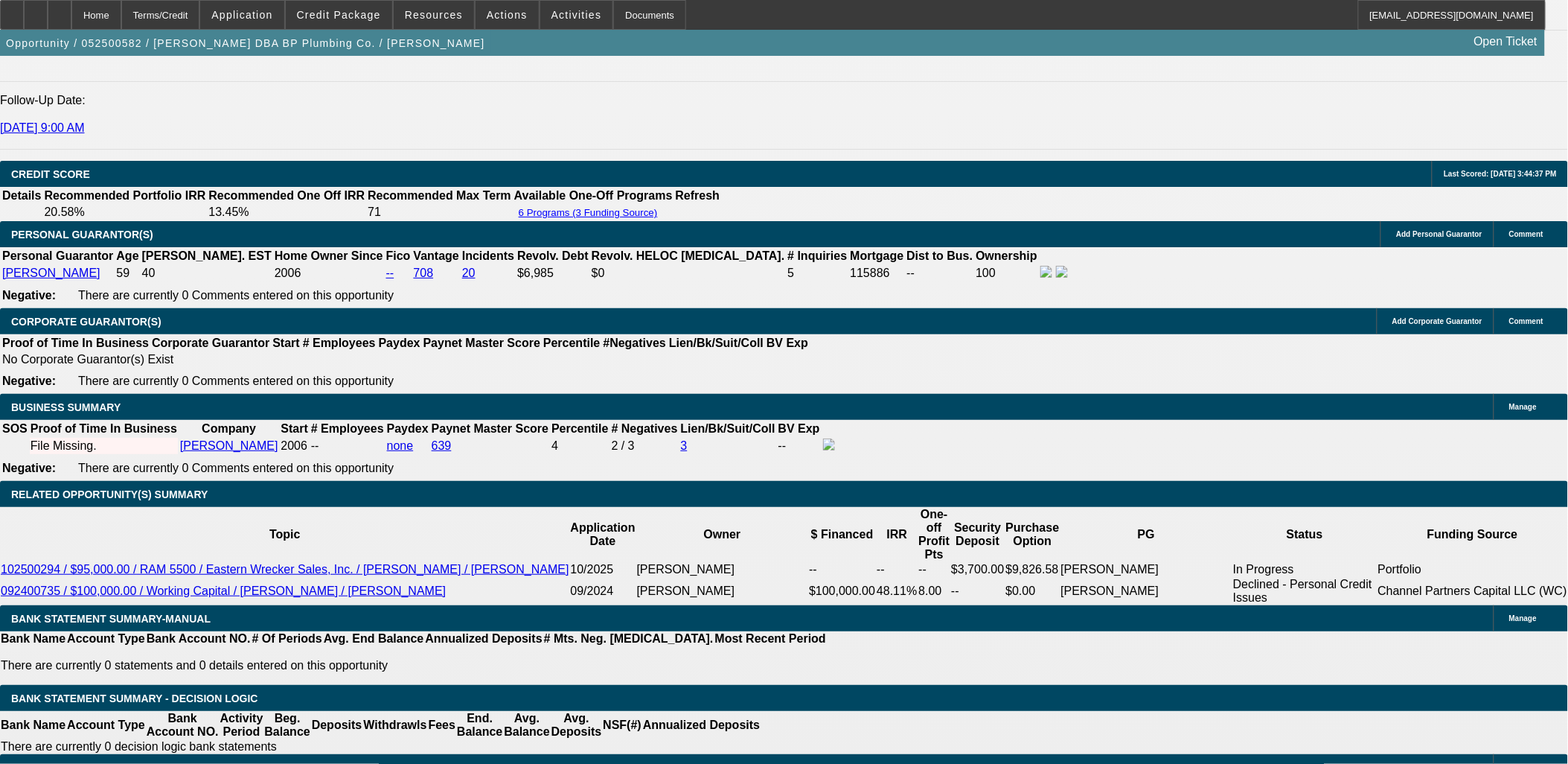
select select "4"
select select "0"
select select "6"
select select "0"
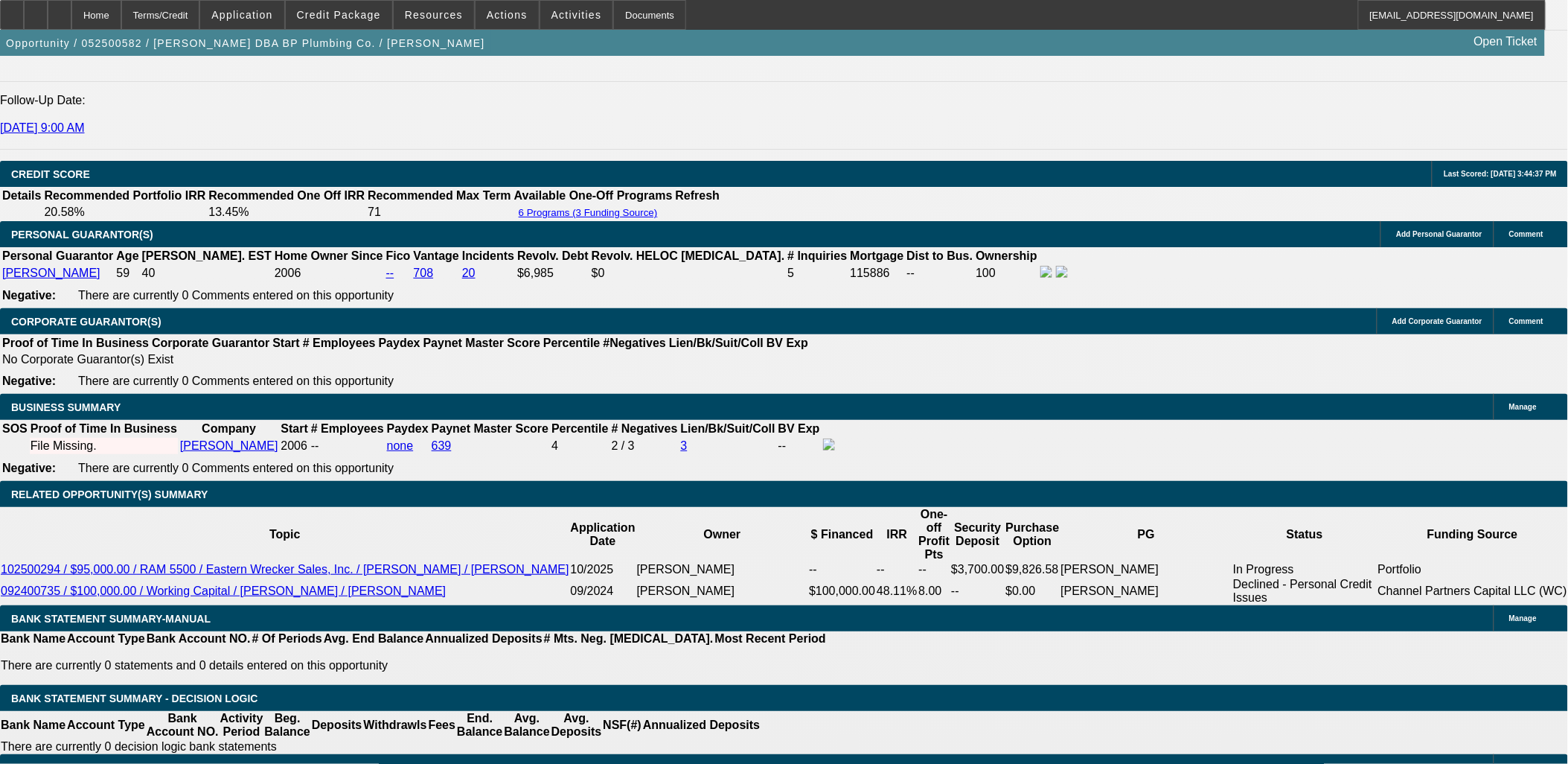
select select "0.1"
select select "4"
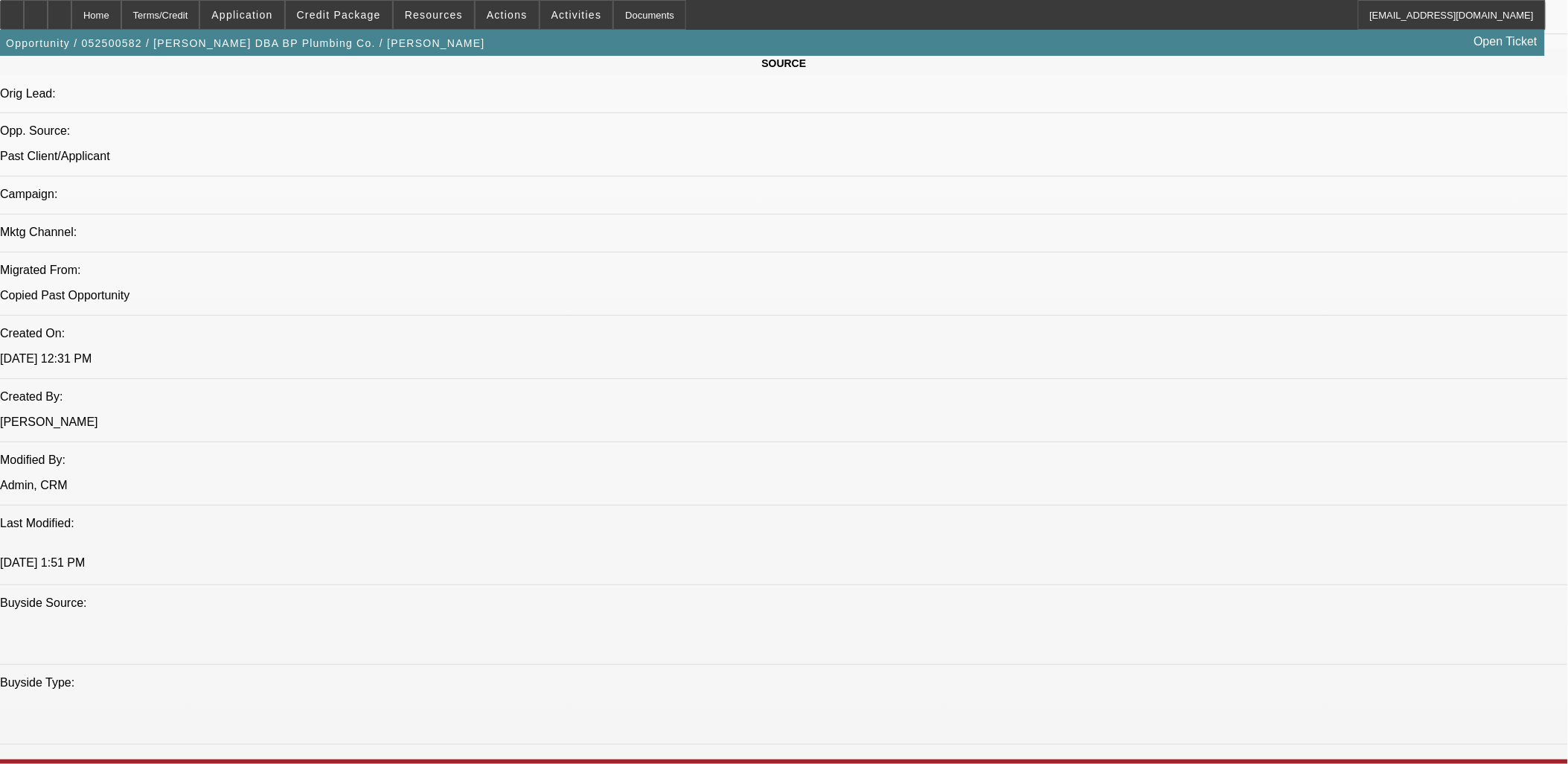
scroll to position [1187, 0]
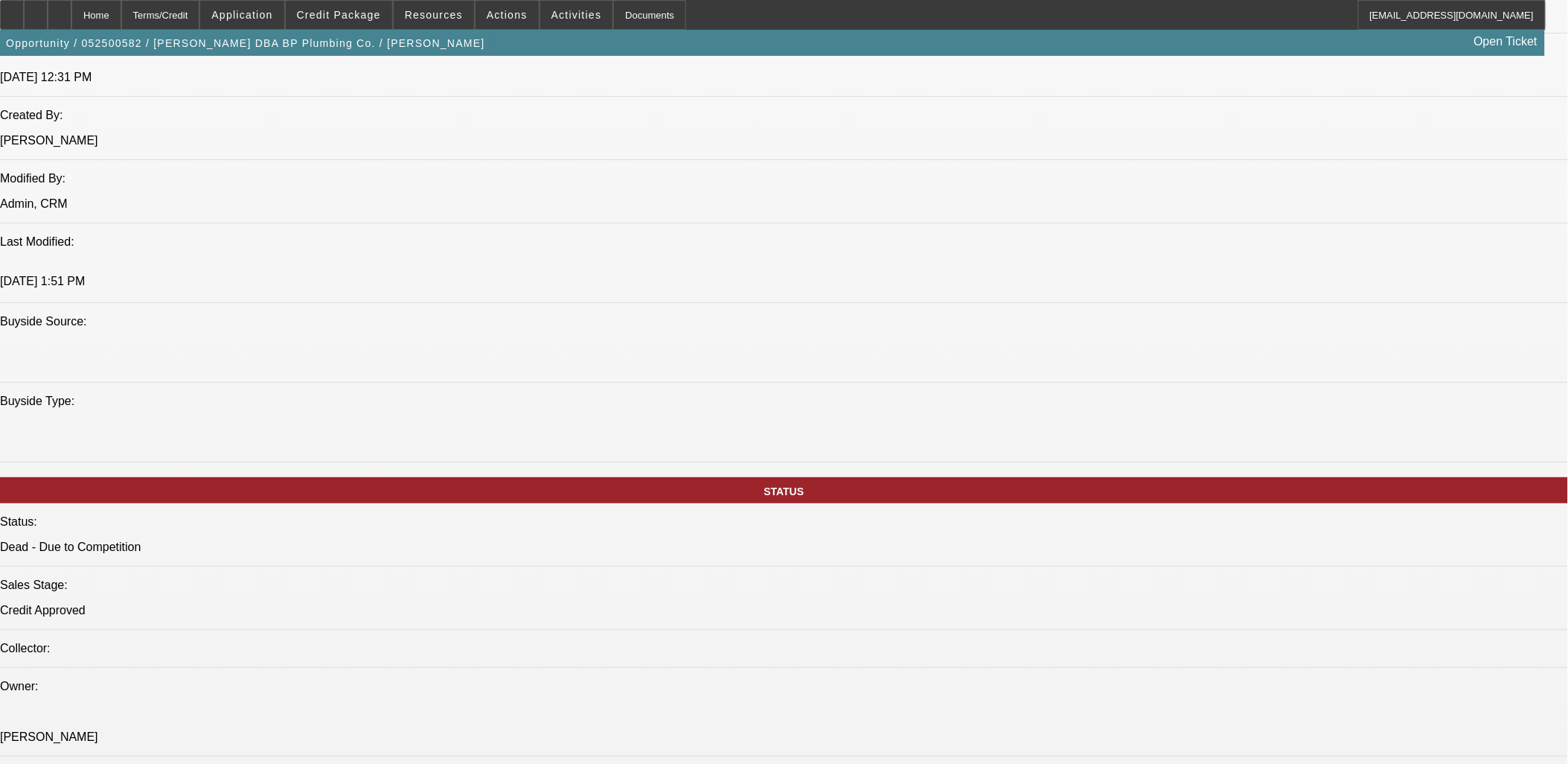
drag, startPoint x: 1233, startPoint y: 379, endPoint x: 1232, endPoint y: 366, distance: 13.0
drag, startPoint x: 1255, startPoint y: 649, endPoint x: 1174, endPoint y: 652, distance: 81.1
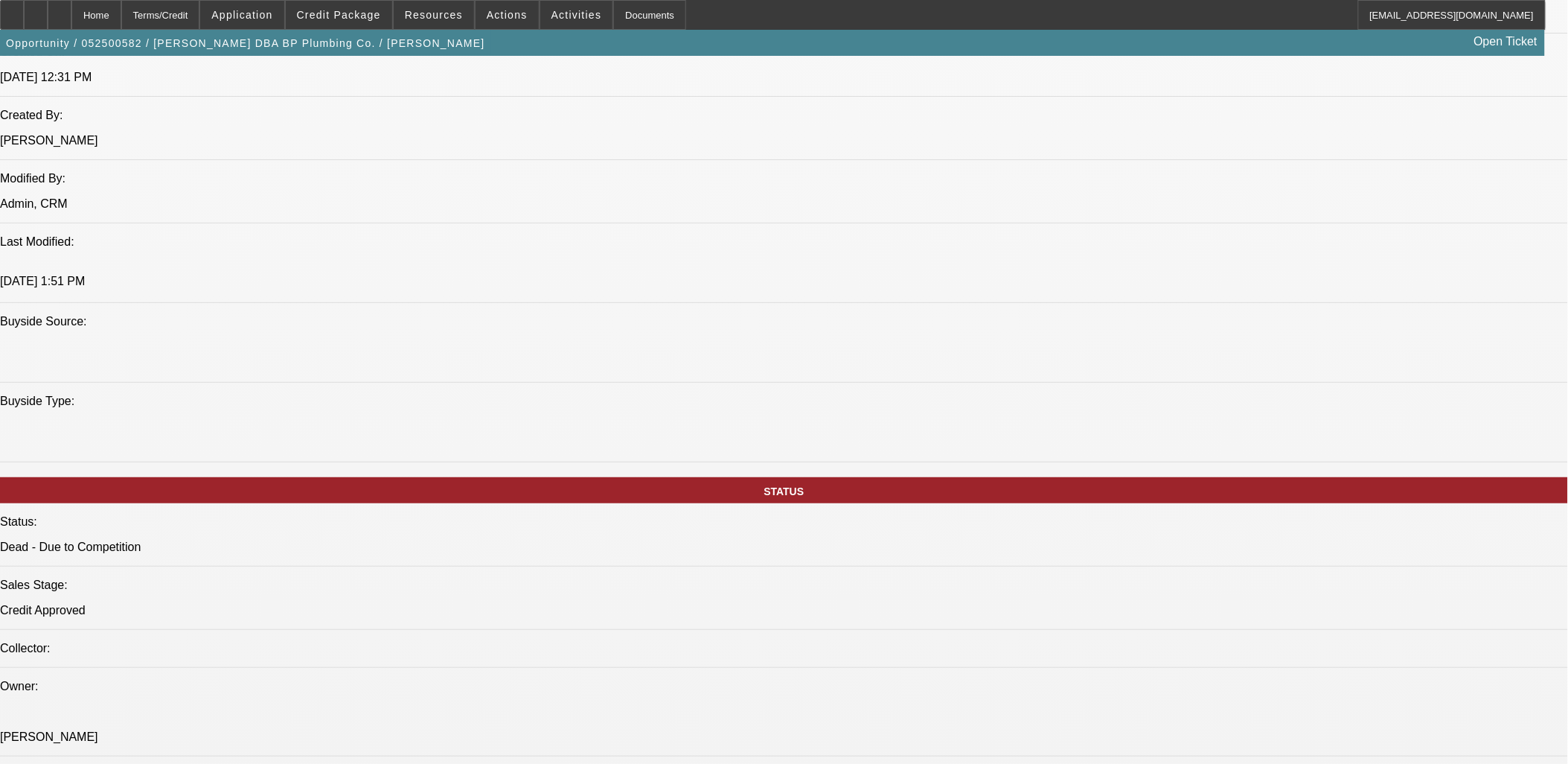
copy div "910-622-8597"
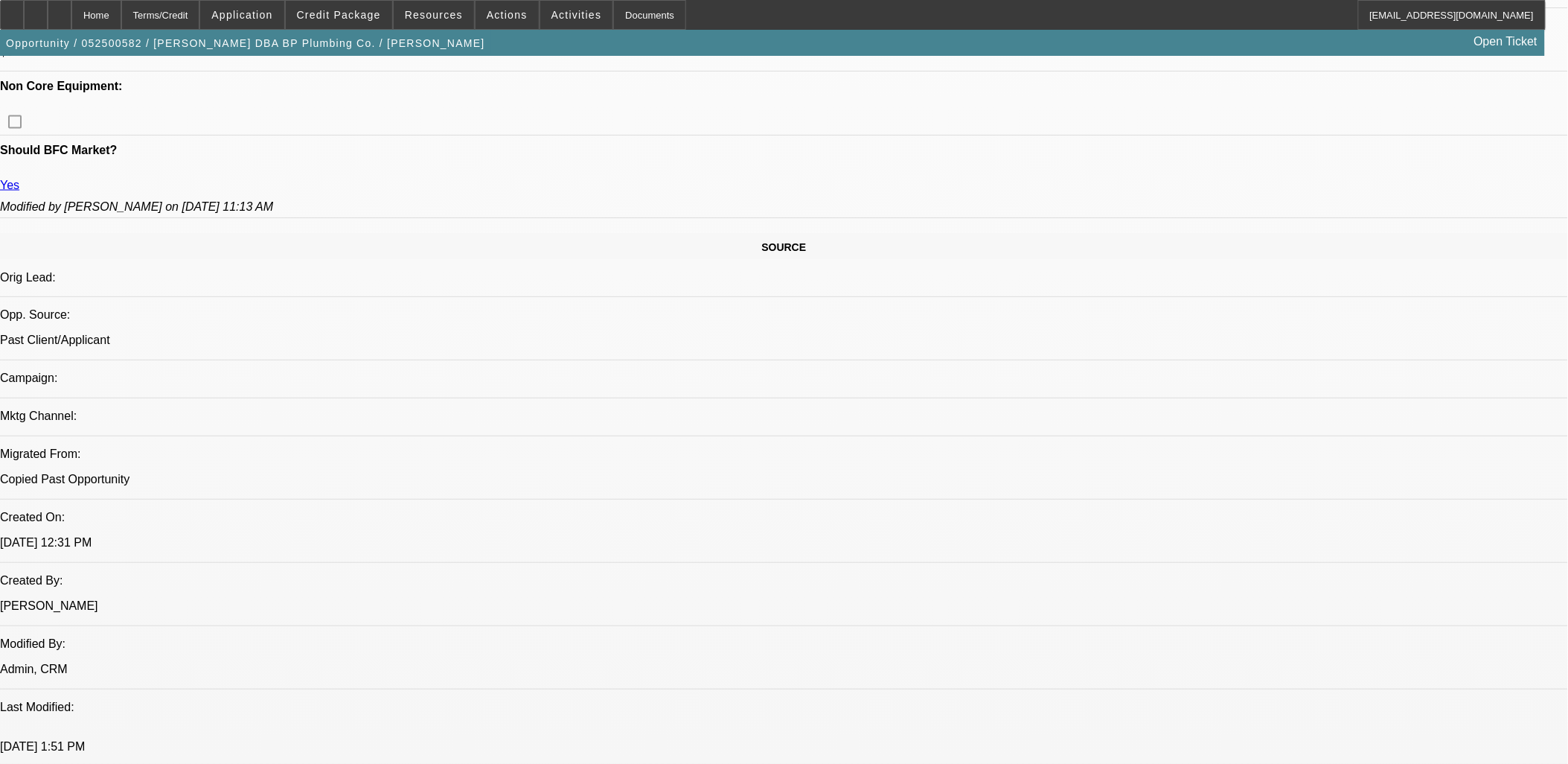
scroll to position [608, 0]
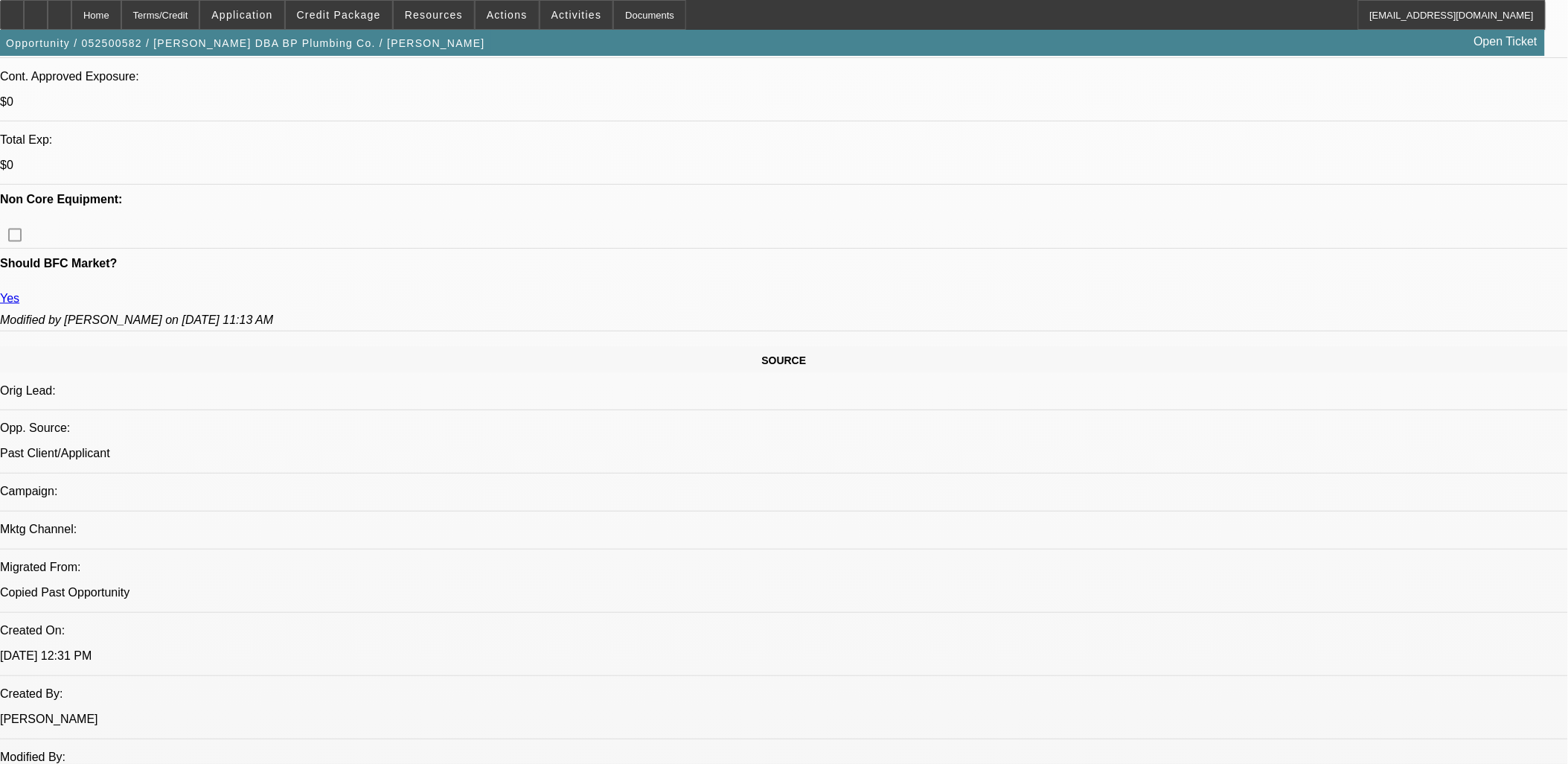
drag, startPoint x: 927, startPoint y: 402, endPoint x: 18, endPoint y: 91, distance: 960.7
drag, startPoint x: 24, startPoint y: 91, endPoint x: 27, endPoint y: 98, distance: 7.6
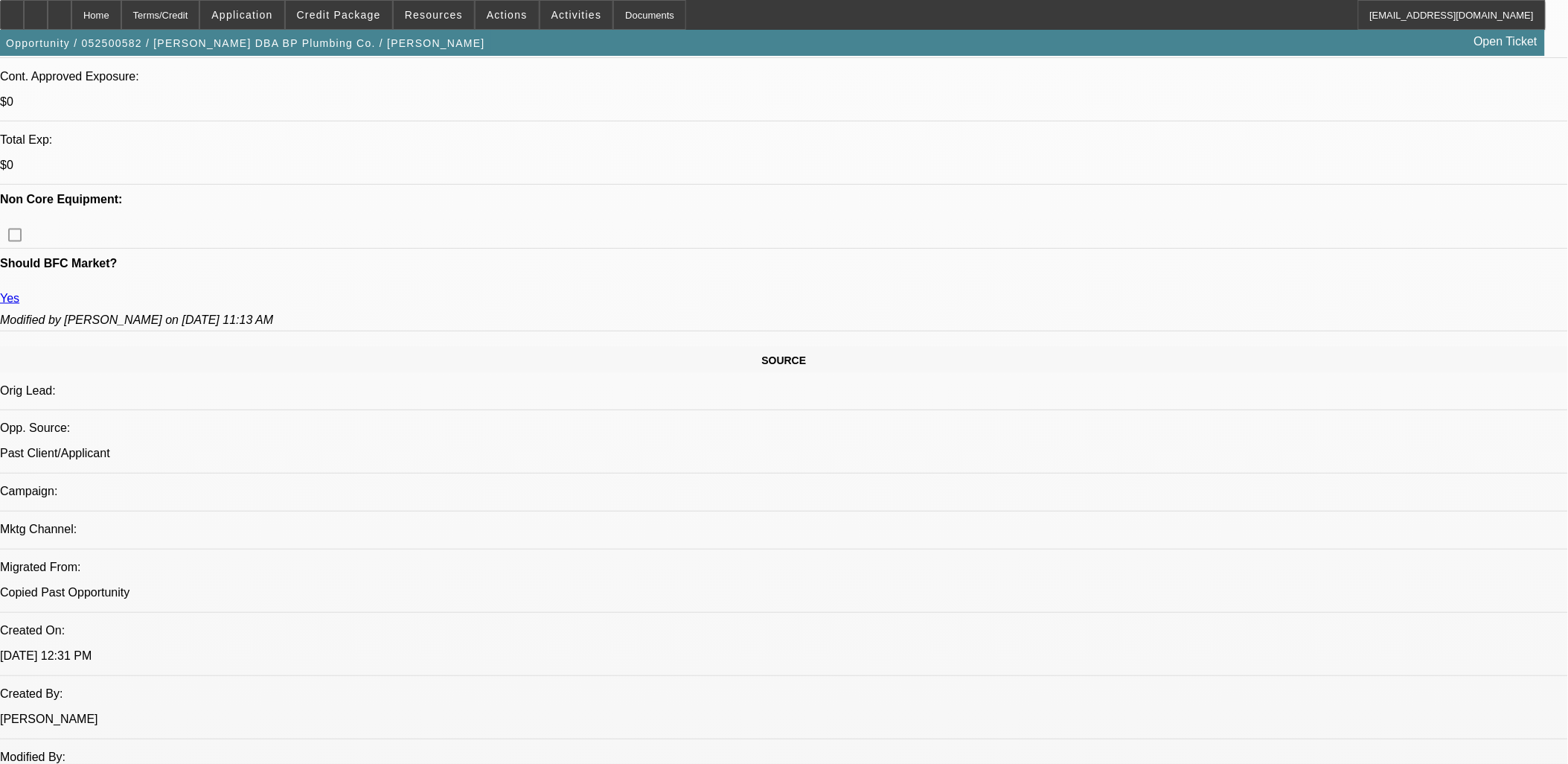
drag, startPoint x: 27, startPoint y: 99, endPoint x: 15, endPoint y: 102, distance: 12.4
drag, startPoint x: 15, startPoint y: 102, endPoint x: 1034, endPoint y: 412, distance: 1065.1
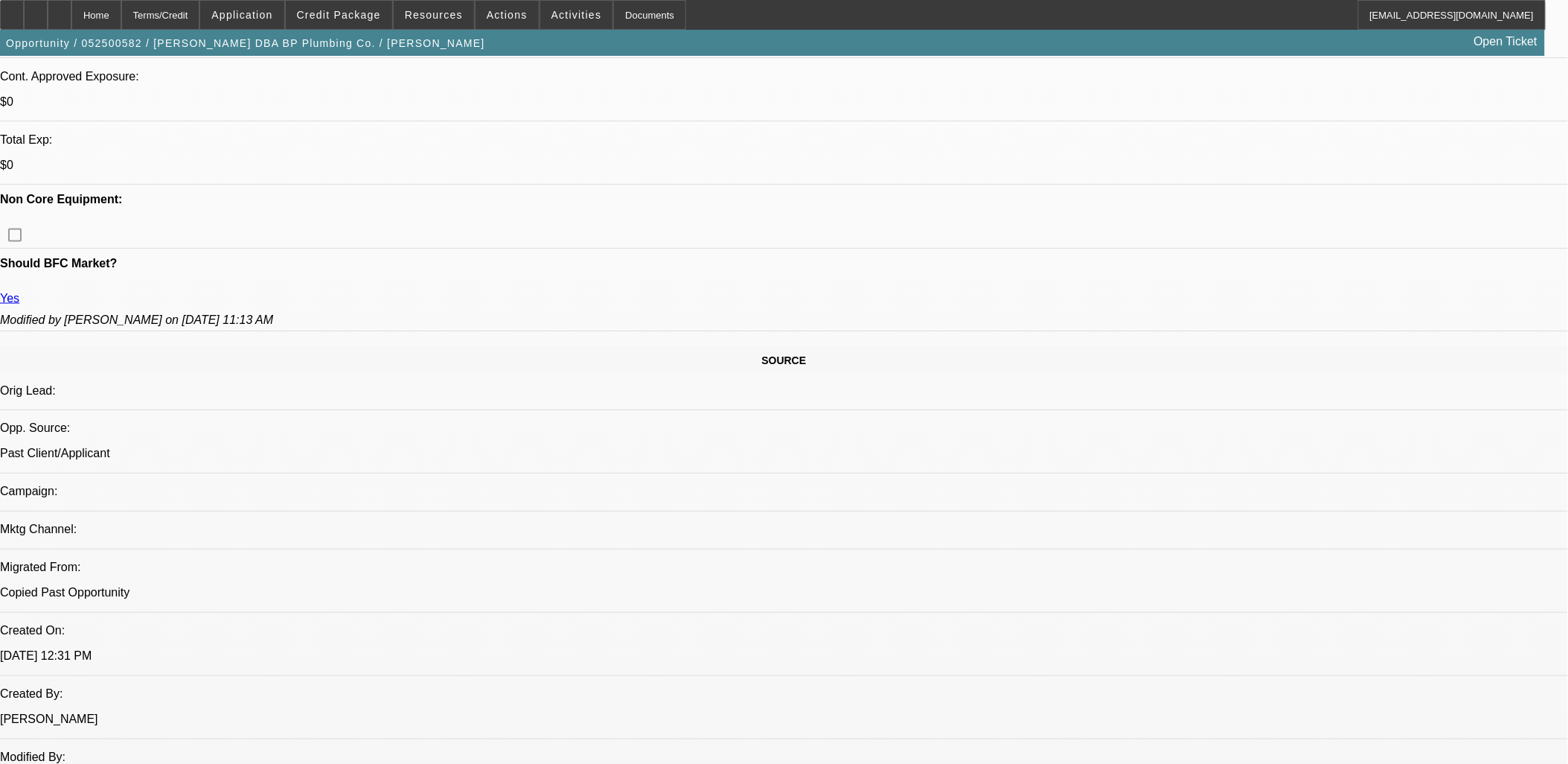
drag, startPoint x: 1036, startPoint y: 415, endPoint x: 22, endPoint y: 105, distance: 1060.3
drag, startPoint x: 22, startPoint y: 105, endPoint x: 1039, endPoint y: 426, distance: 1066.5
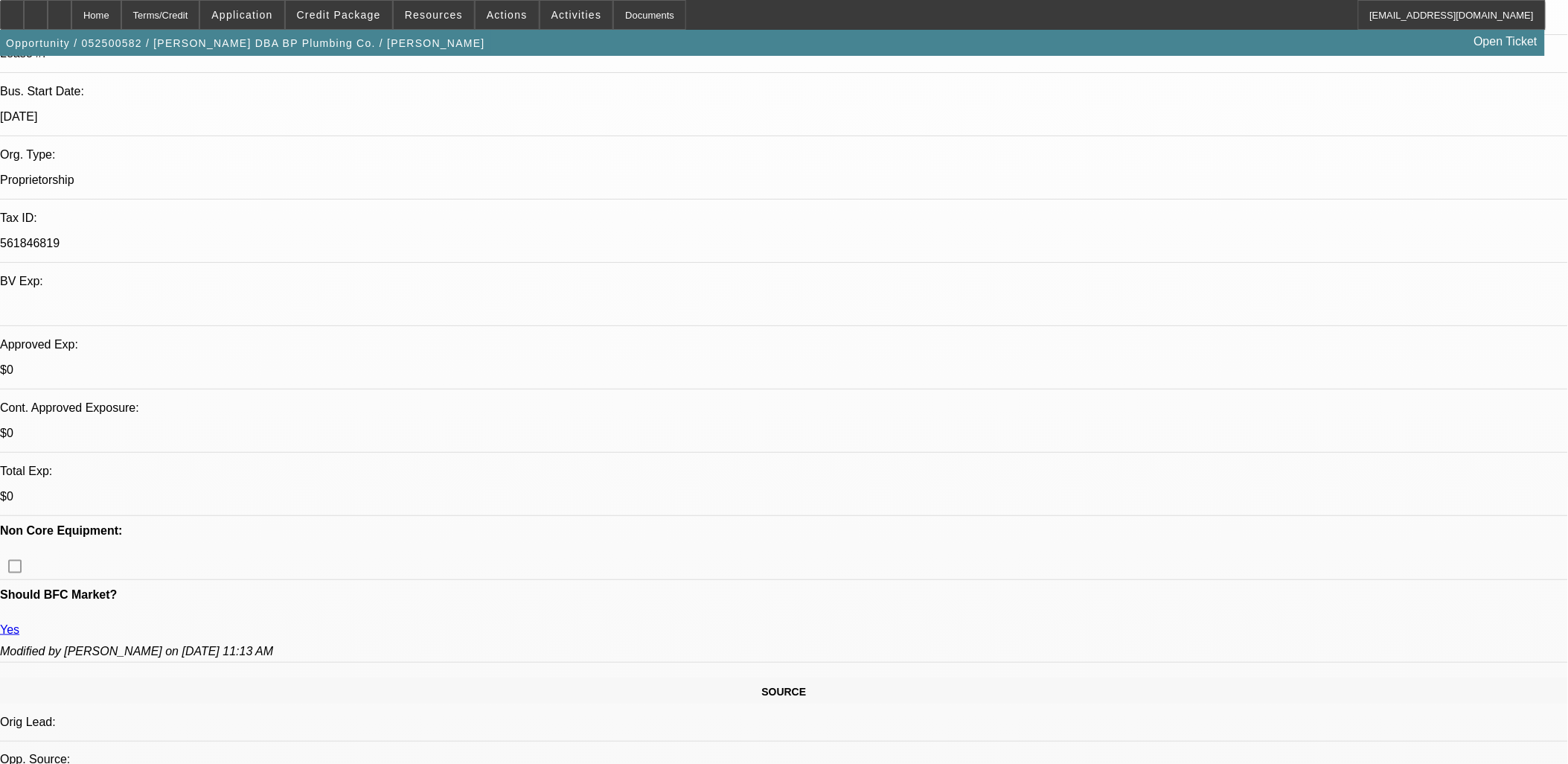
scroll to position [112, 0]
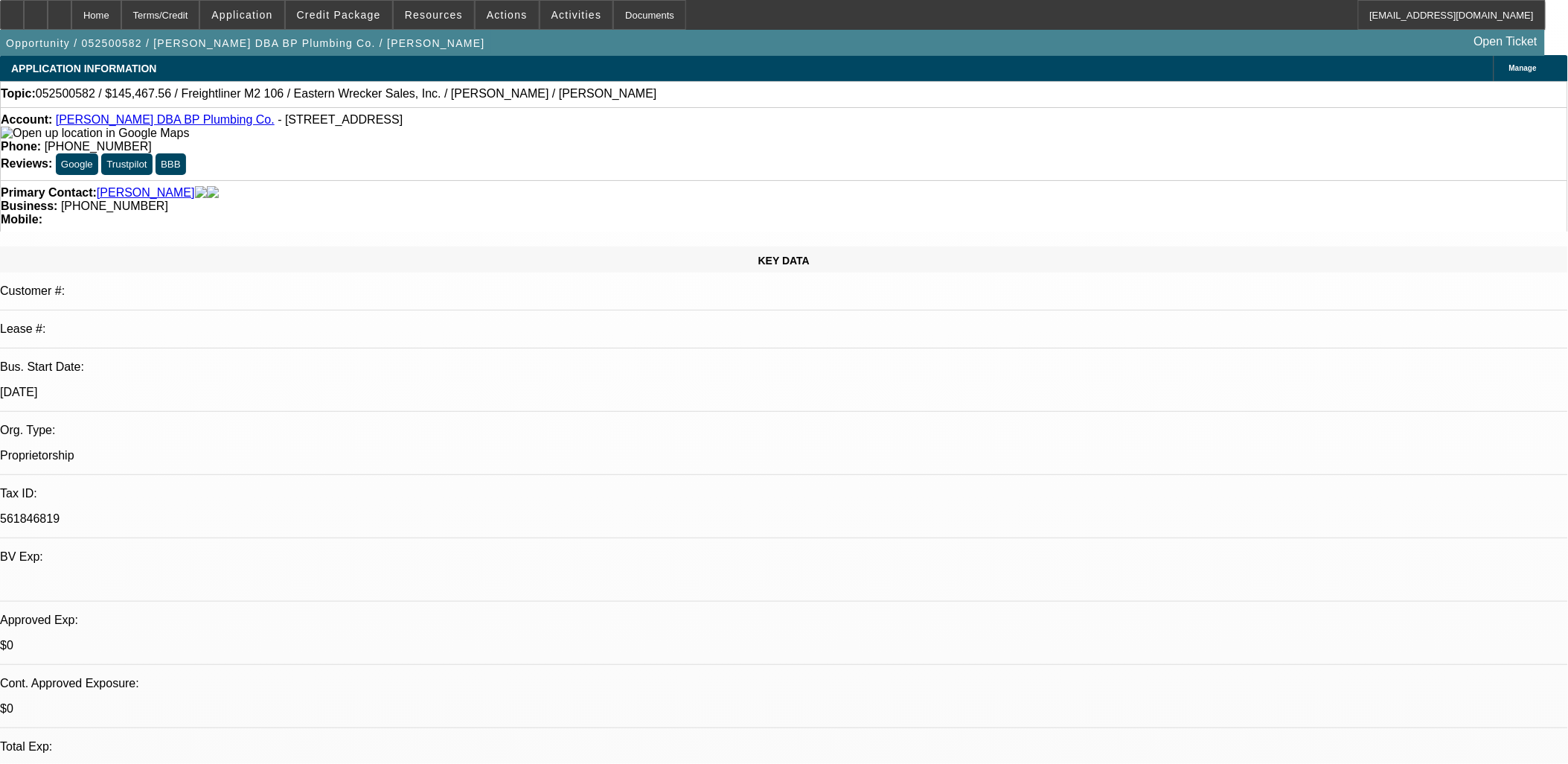
scroll to position [0, 0]
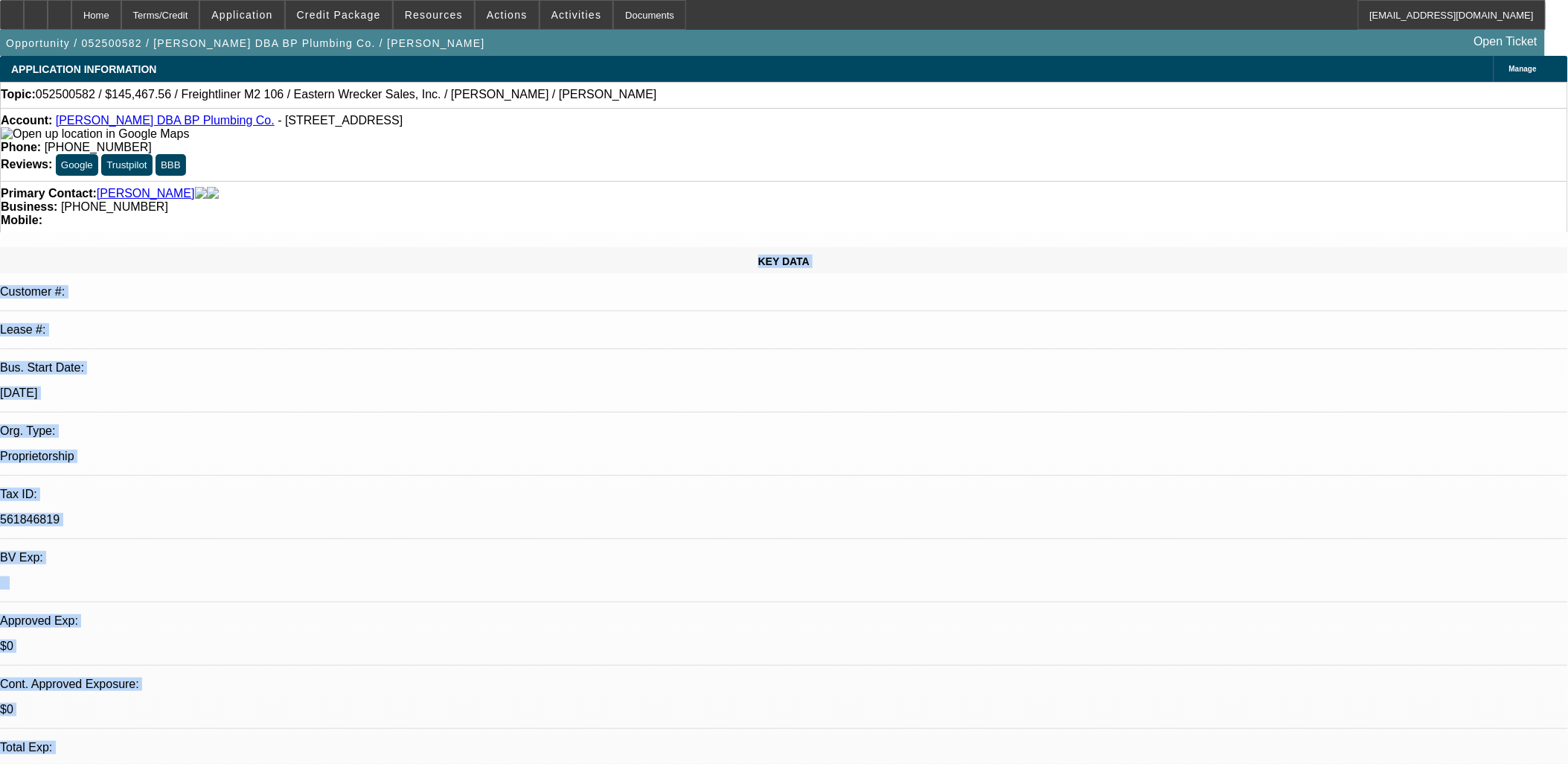
drag, startPoint x: 458, startPoint y: 328, endPoint x: 1012, endPoint y: 689, distance: 661.2
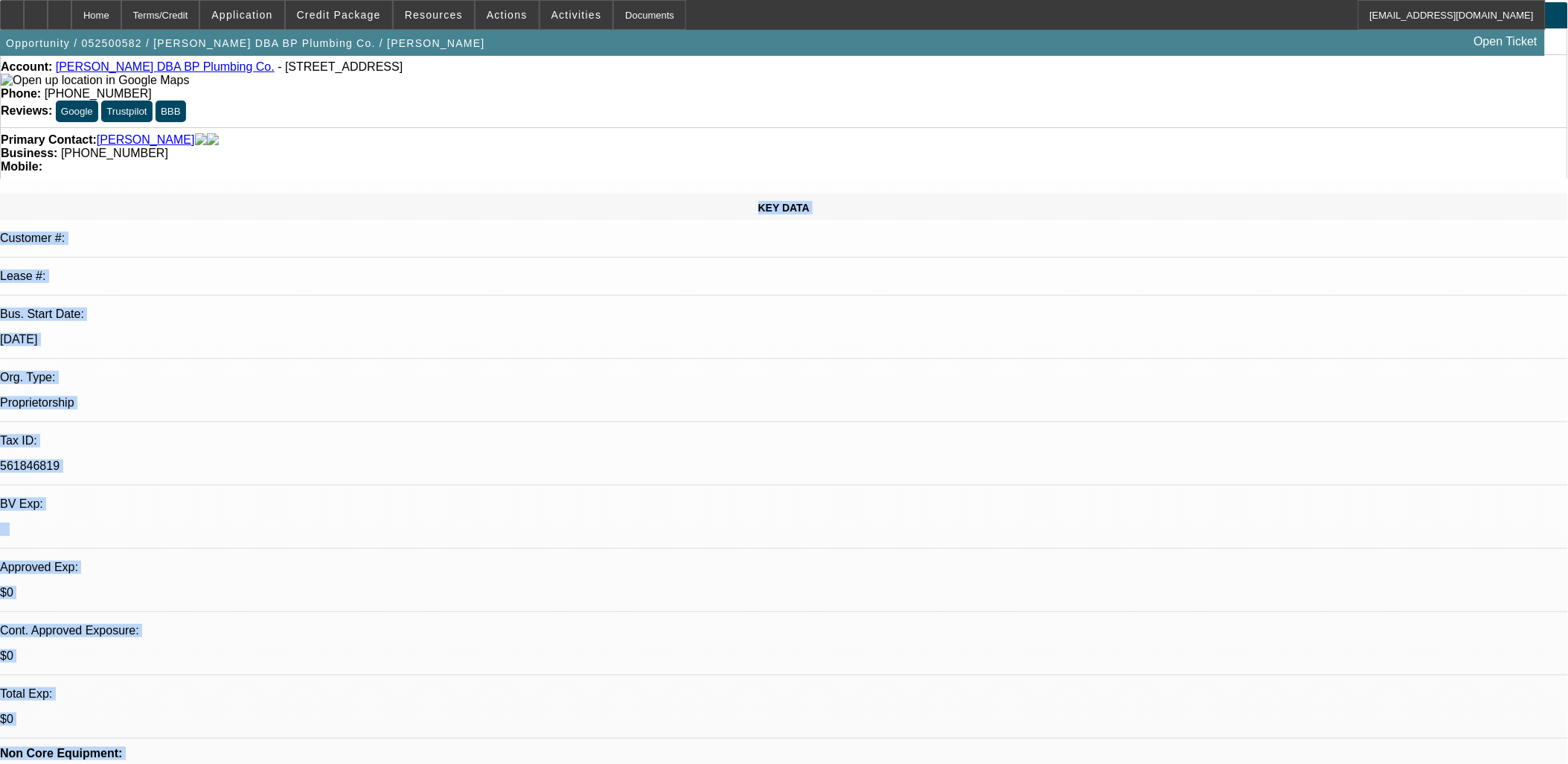
scroll to position [83, 0]
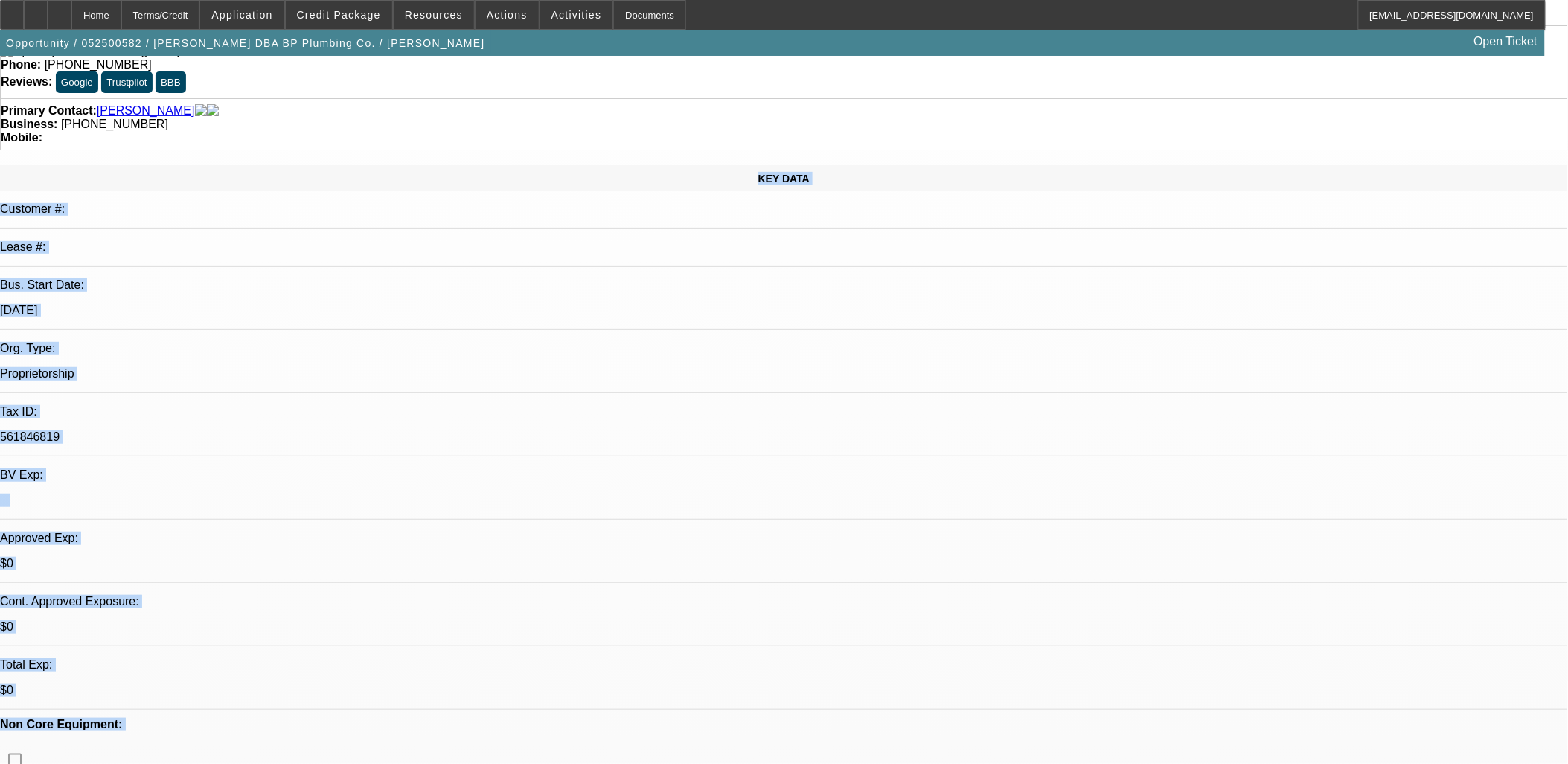
drag, startPoint x: 1314, startPoint y: 561, endPoint x: 1058, endPoint y: 496, distance: 264.1
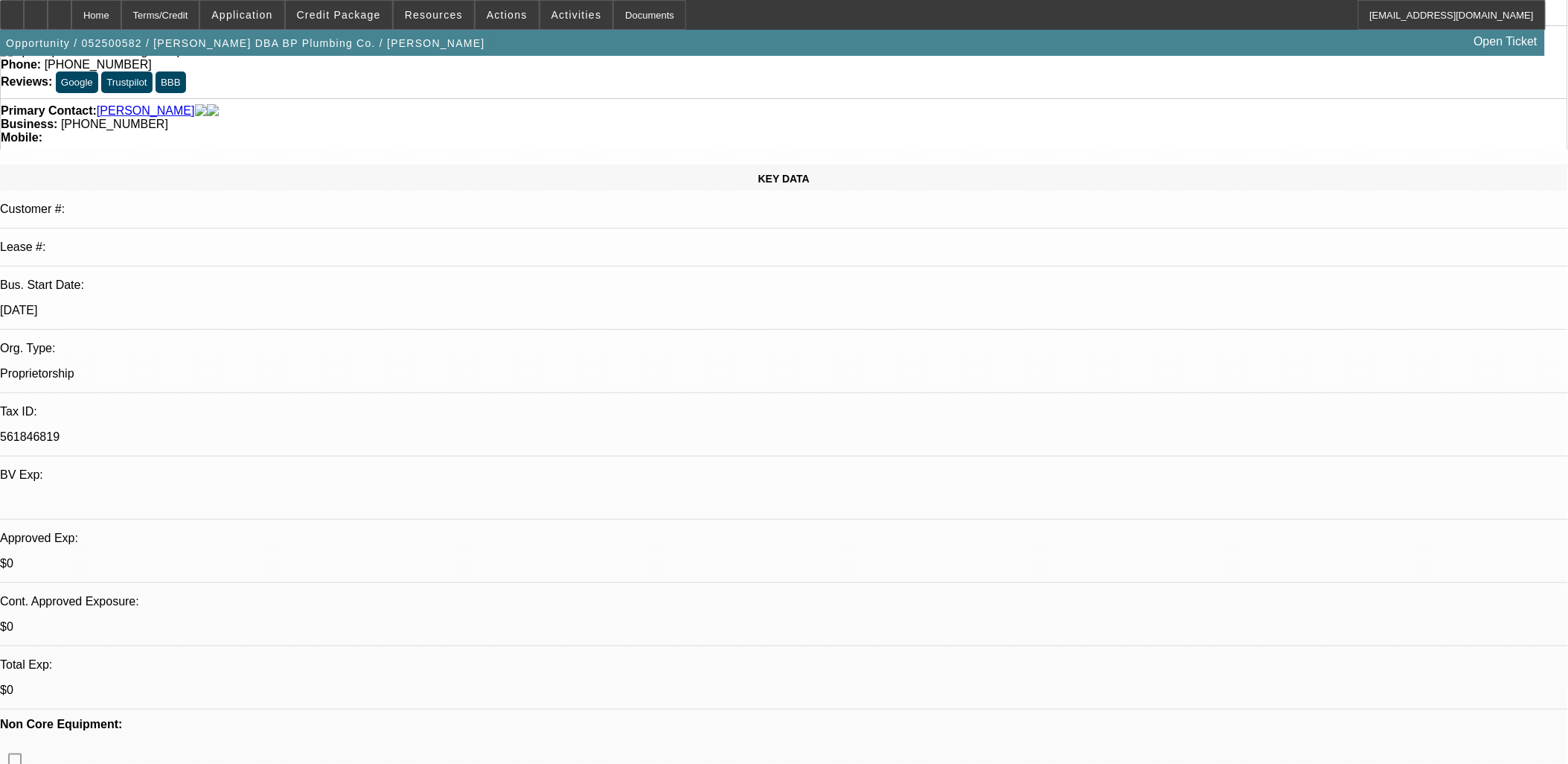
drag, startPoint x: 1072, startPoint y: 504, endPoint x: 1384, endPoint y: 556, distance: 316.3
click at [344, 9] on span "Credit Package" at bounding box center [339, 15] width 84 height 12
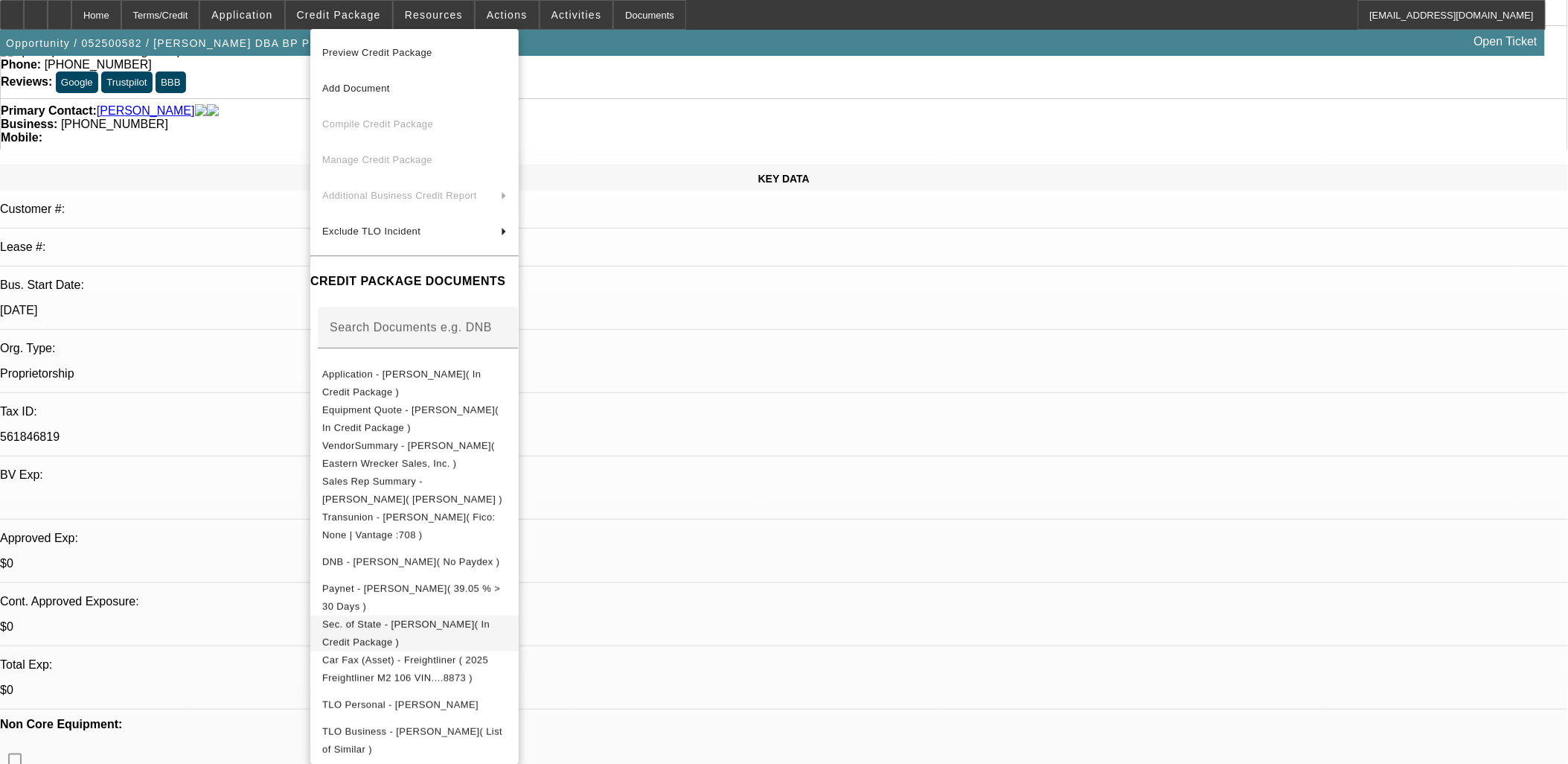
scroll to position [78, 0]
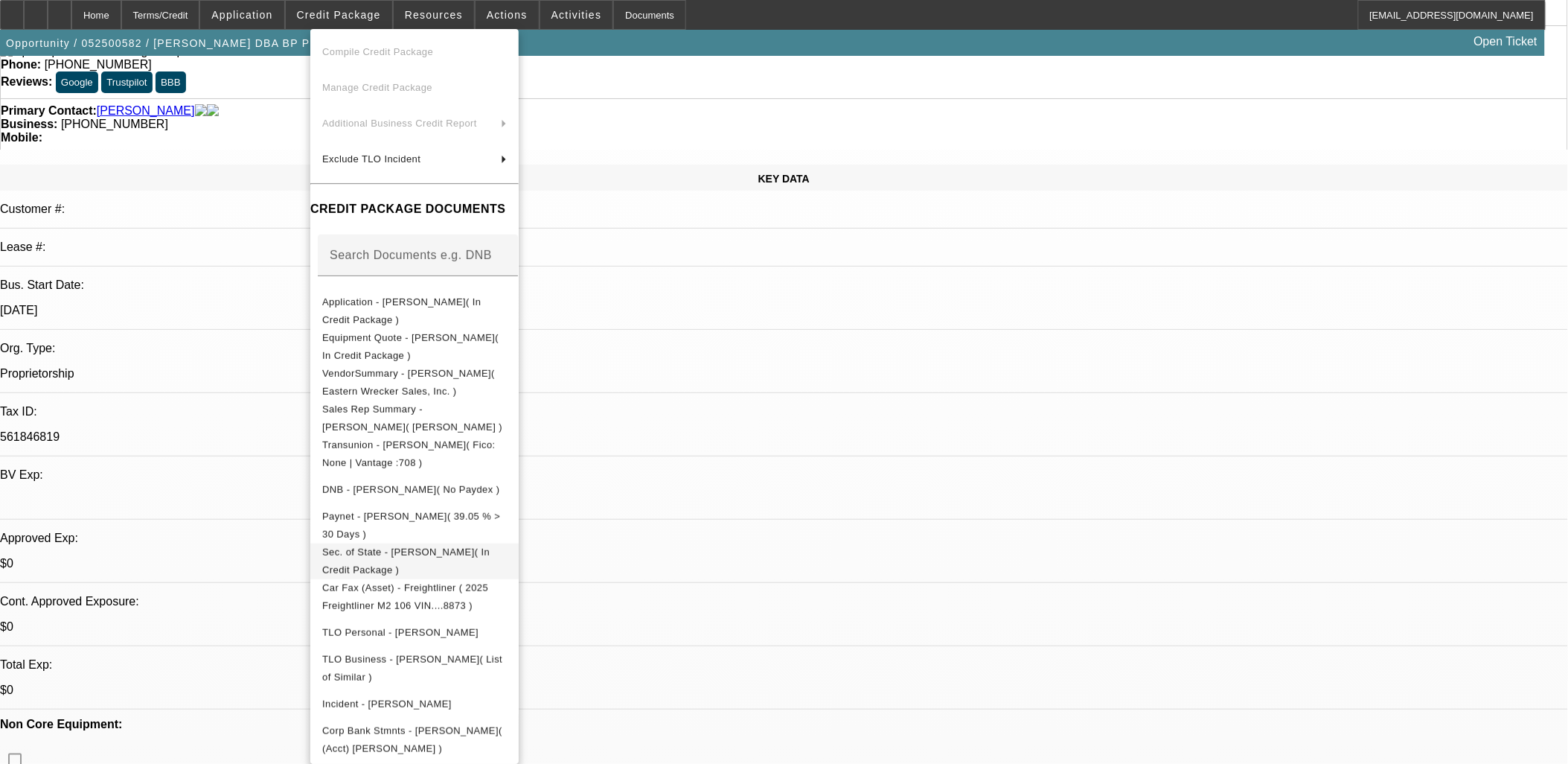
click at [465, 551] on span "Sec. of State - Walter R Parker Jr.( In Credit Package )" at bounding box center [406, 561] width 167 height 29
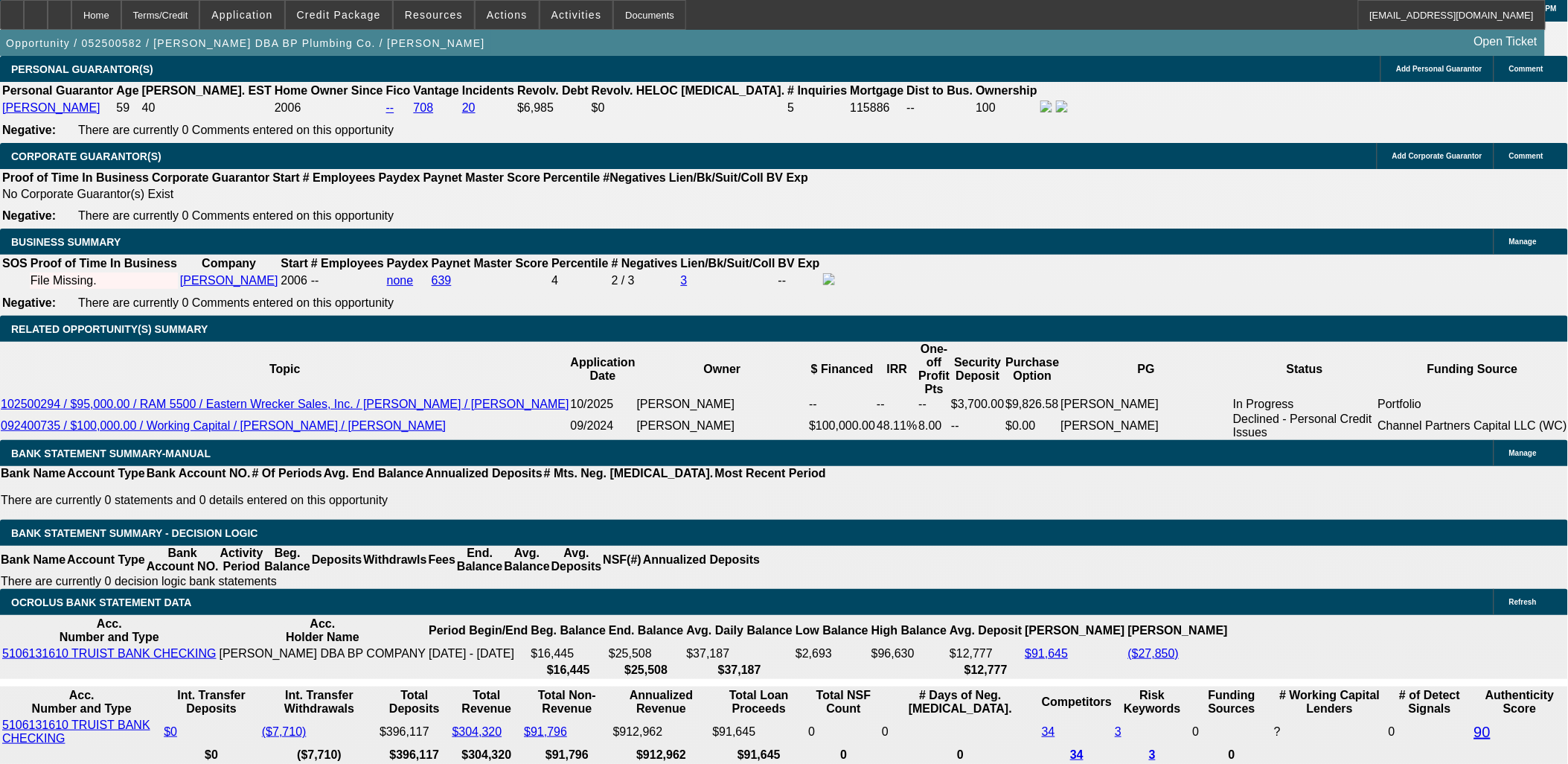
scroll to position [2150, 0]
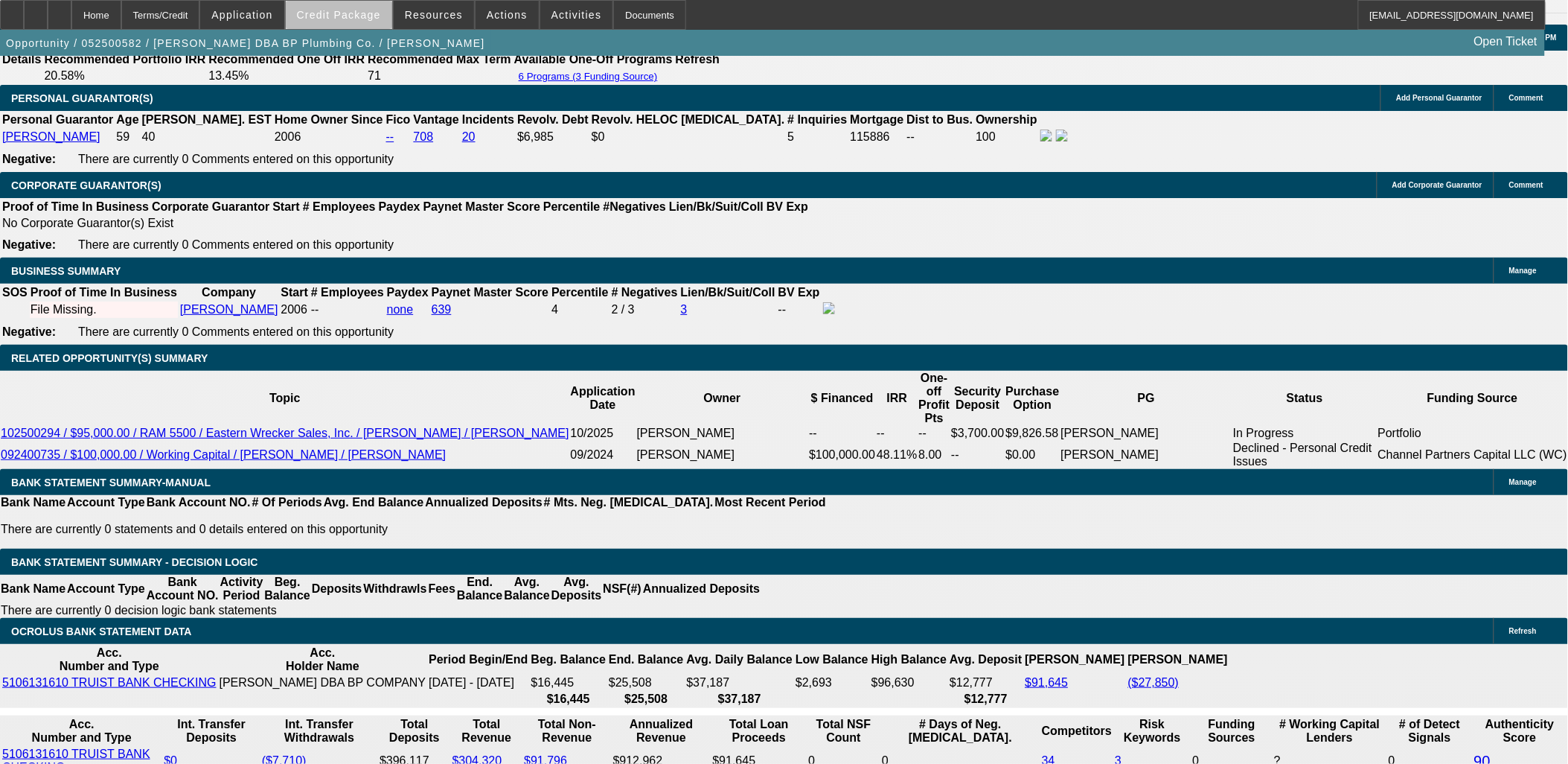
click at [373, 22] on span at bounding box center [339, 15] width 107 height 36
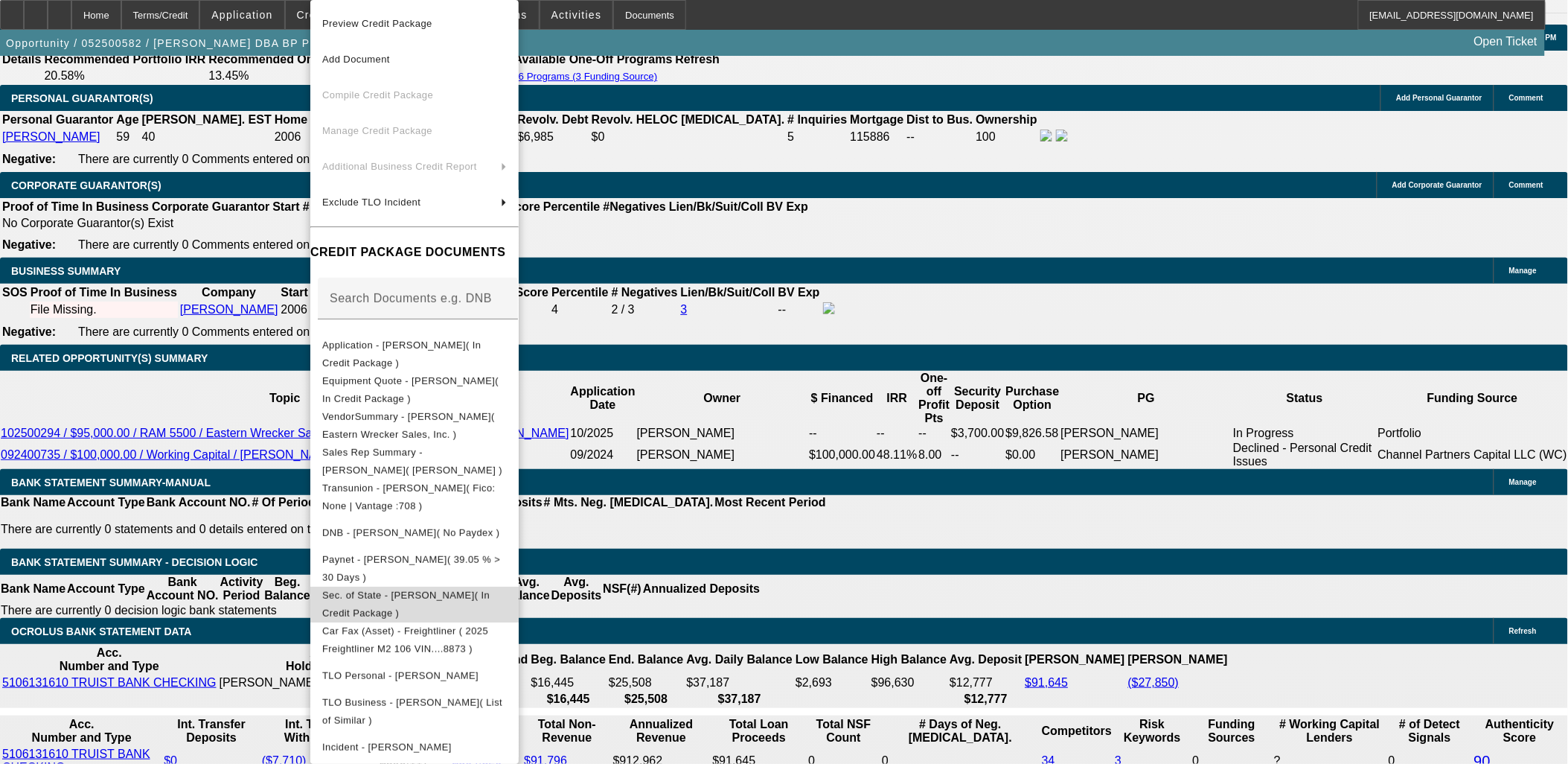
click at [459, 598] on span "Sec. of State - Walter R Parker Jr.( In Credit Package )" at bounding box center [406, 604] width 167 height 29
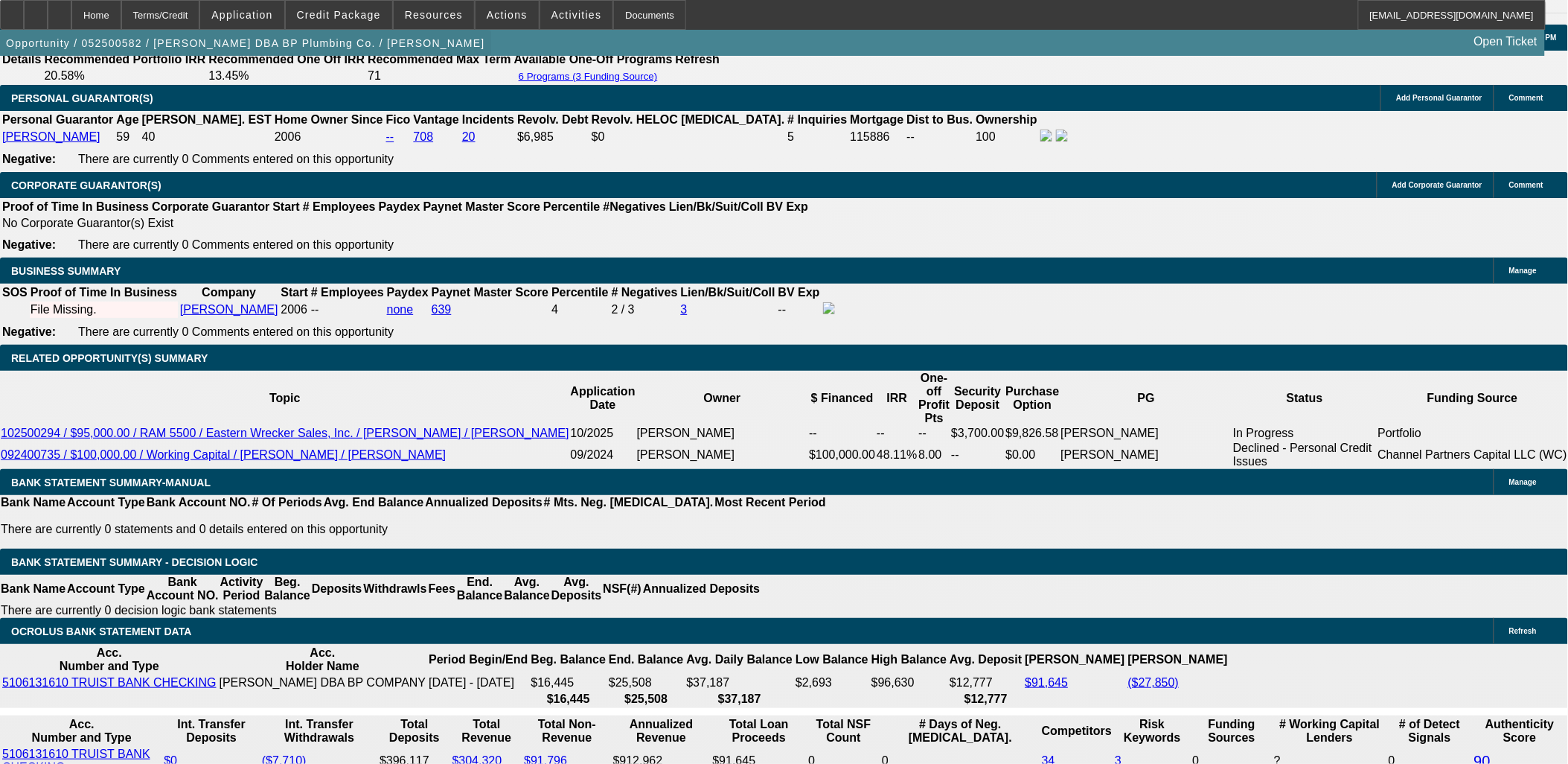
click at [350, 28] on span "button" at bounding box center [245, 44] width 491 height 36
click at [350, 26] on span at bounding box center [339, 15] width 107 height 36
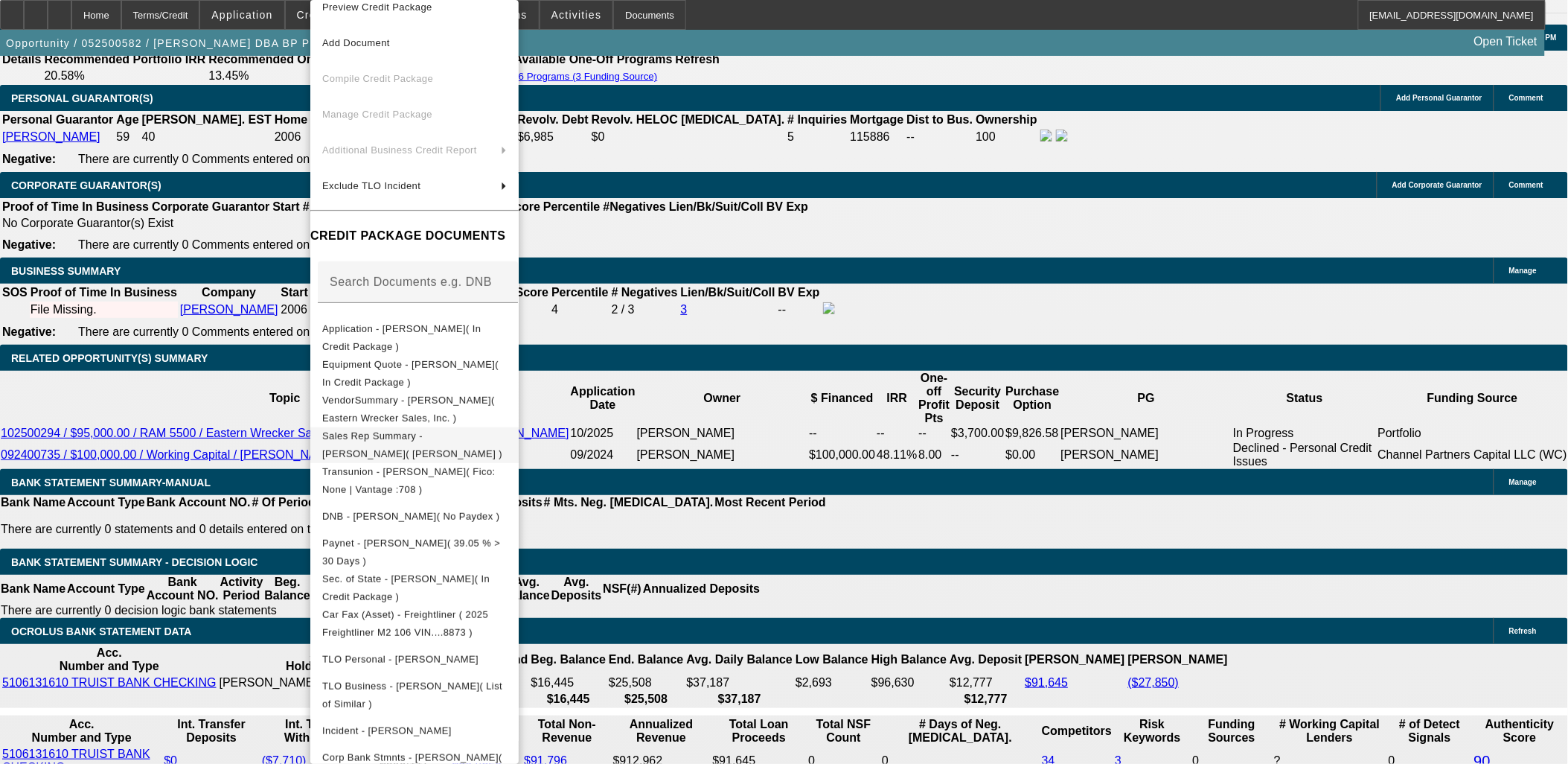
scroll to position [0, 0]
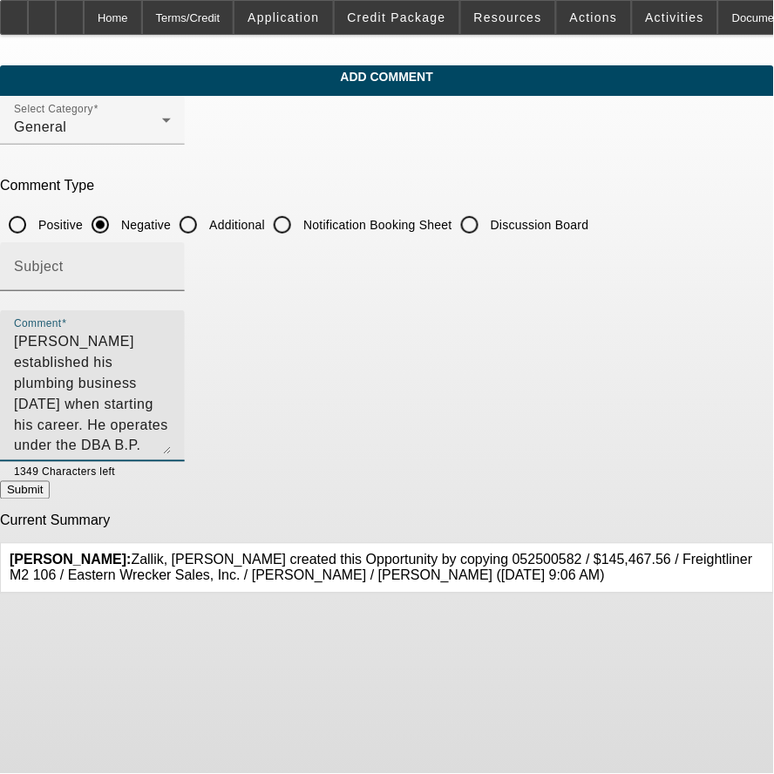
scroll to position [2, 0]
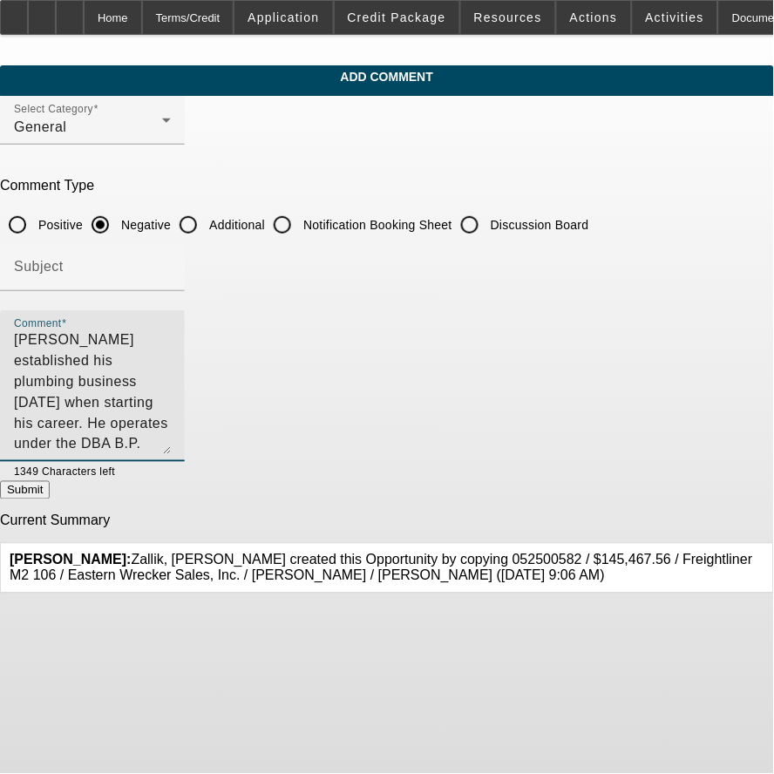
type textarea "[PERSON_NAME] established his plumbing business [DATE] when starting his career…"
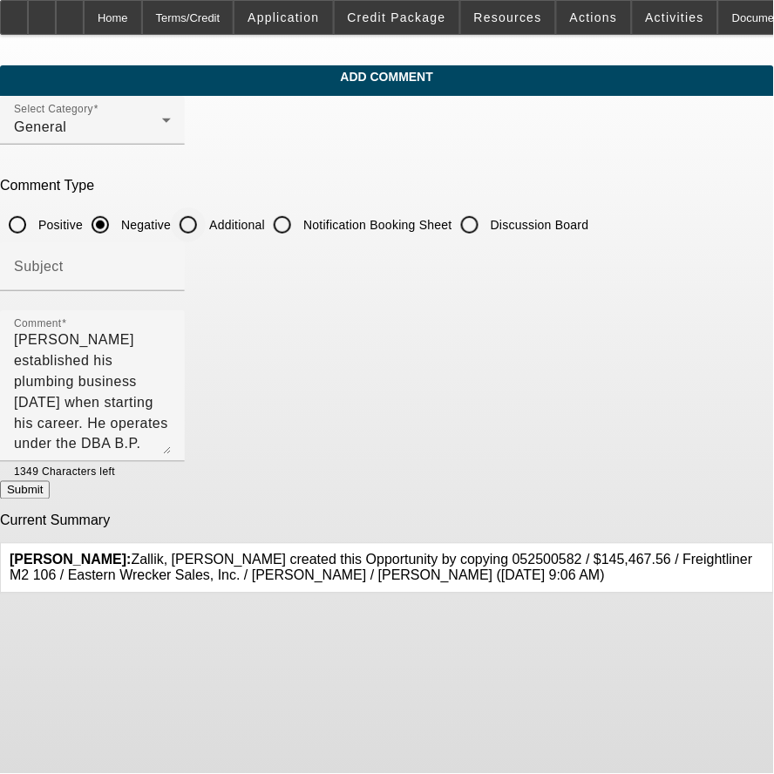
drag, startPoint x: 291, startPoint y: 209, endPoint x: 298, endPoint y: 215, distance: 9.3
click at [265, 215] on div "Additional" at bounding box center [218, 224] width 94 height 35
drag, startPoint x: 298, startPoint y: 215, endPoint x: 280, endPoint y: 206, distance: 20.3
click at [206, 207] on input "Additional" at bounding box center [188, 224] width 35 height 35
radio input "true"
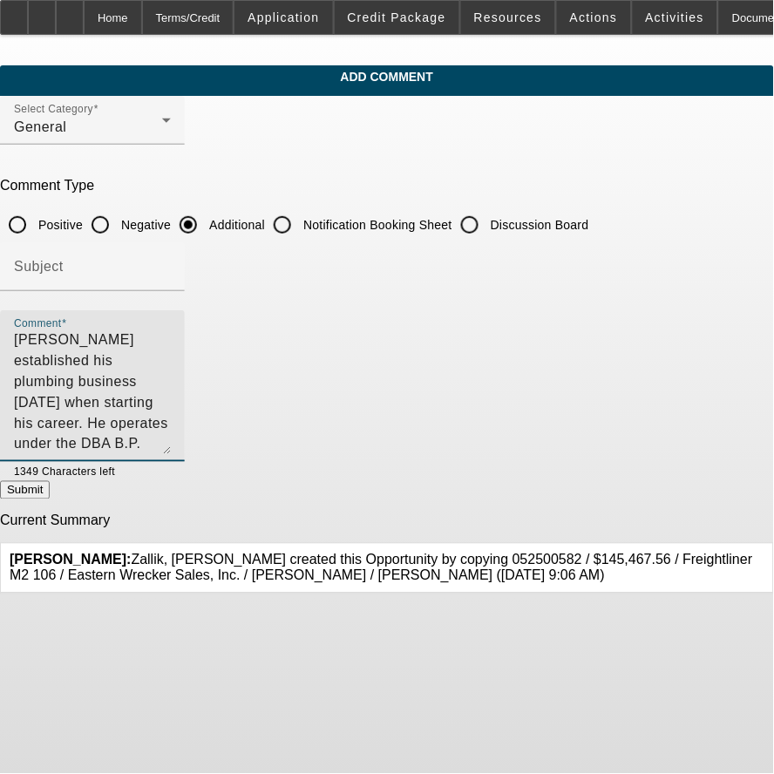
click at [171, 430] on textarea "[PERSON_NAME] established his plumbing business [DATE] when starting his career…" at bounding box center [92, 393] width 157 height 124
click at [171, 436] on textarea "[PERSON_NAME] established his plumbing business [DATE] when starting his career…" at bounding box center [92, 393] width 157 height 124
drag, startPoint x: 570, startPoint y: 355, endPoint x: 492, endPoint y: 354, distance: 77.5
click at [171, 354] on textarea "[PERSON_NAME] established his plumbing business [DATE] when starting his career…" at bounding box center [92, 393] width 157 height 124
click at [171, 380] on textarea "[PERSON_NAME] established his plumbing business [DATE] when starting his career…" at bounding box center [92, 393] width 157 height 124
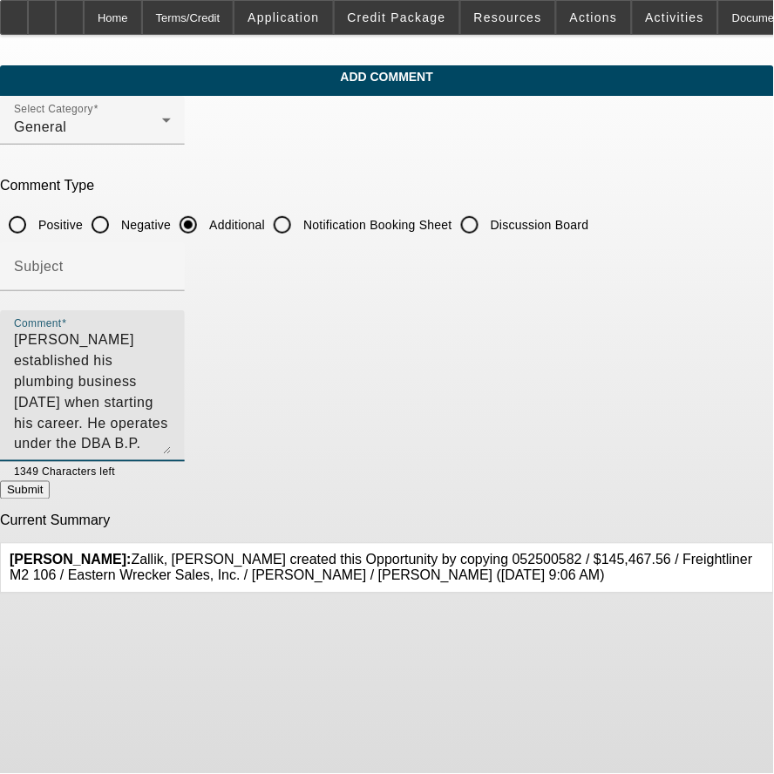
drag, startPoint x: 491, startPoint y: 360, endPoint x: 224, endPoint y: 380, distance: 268.2
click at [171, 380] on textarea "[PERSON_NAME] established his plumbing business [DATE] when starting his career…" at bounding box center [92, 393] width 157 height 124
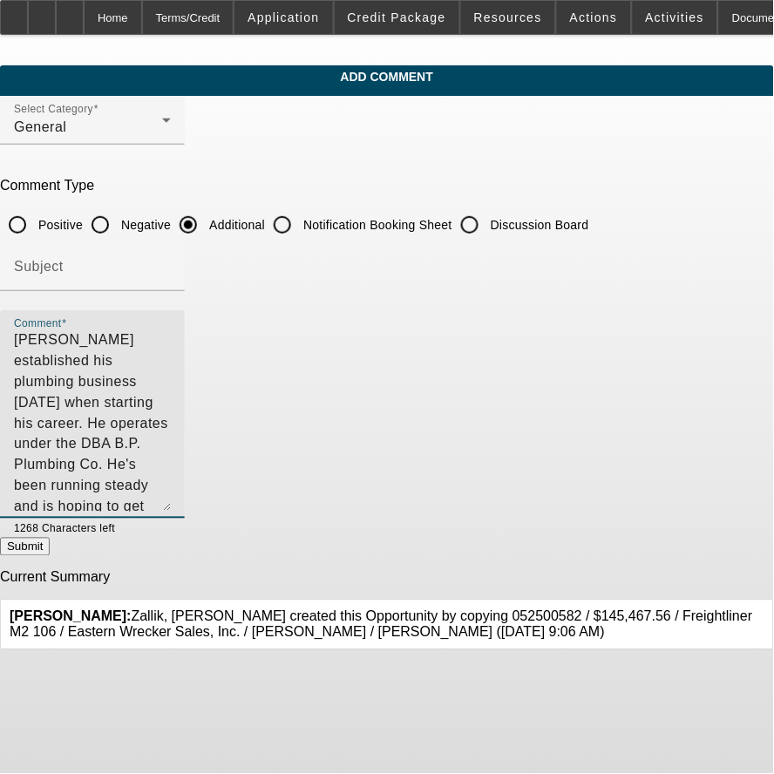
scroll to position [0, 0]
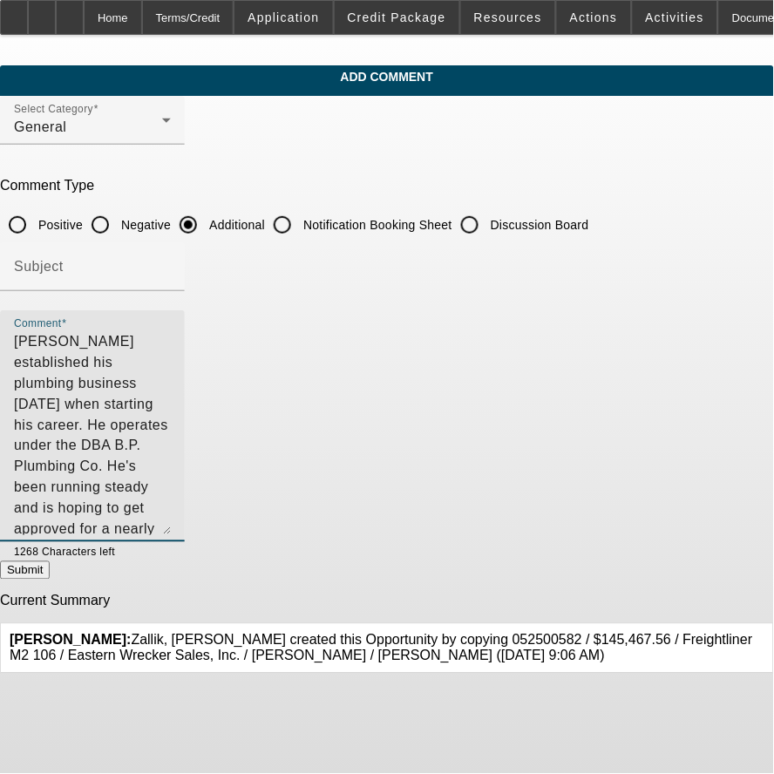
drag, startPoint x: 680, startPoint y: 437, endPoint x: 569, endPoint y: 485, distance: 120.6
click at [185, 518] on div "Comment Walter Parker established his plumbing business 35 years ago when start…" at bounding box center [92, 426] width 185 height 232
click at [171, 485] on textarea "Walter Parker established his plumbing business 35 years ago when starting his …" at bounding box center [92, 433] width 157 height 204
drag, startPoint x: 525, startPoint y: 439, endPoint x: 504, endPoint y: 441, distance: 21.9
click at [171, 441] on textarea "Walter Parker established his plumbing business 35 years ago when starting his …" at bounding box center [92, 433] width 157 height 204
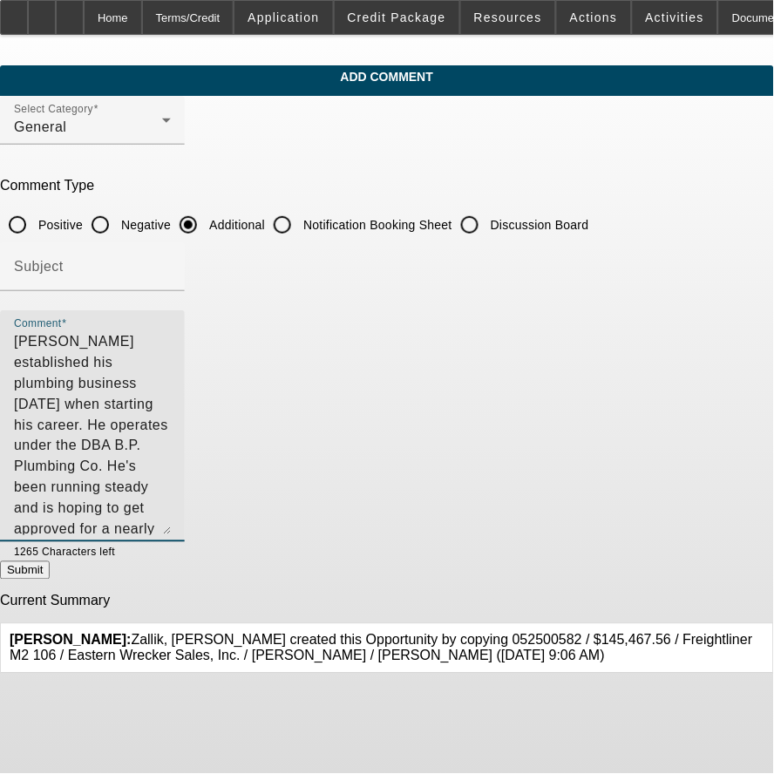
type textarea "Walter Parker established his plumbing business 35 years ago when starting his …"
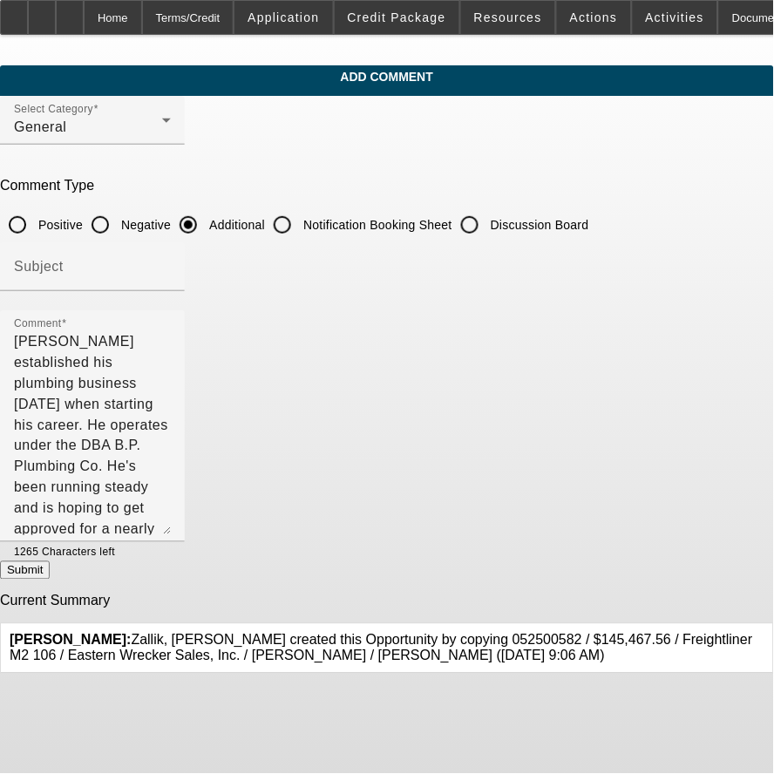
drag, startPoint x: 637, startPoint y: 605, endPoint x: 633, endPoint y: 577, distance: 28.2
click at [633, 577] on form "Select Category General Comment Type Positive Negative Additional Notification …" at bounding box center [387, 385] width 774 height 579
click at [50, 572] on button "Submit" at bounding box center [25, 570] width 50 height 18
radio input "true"
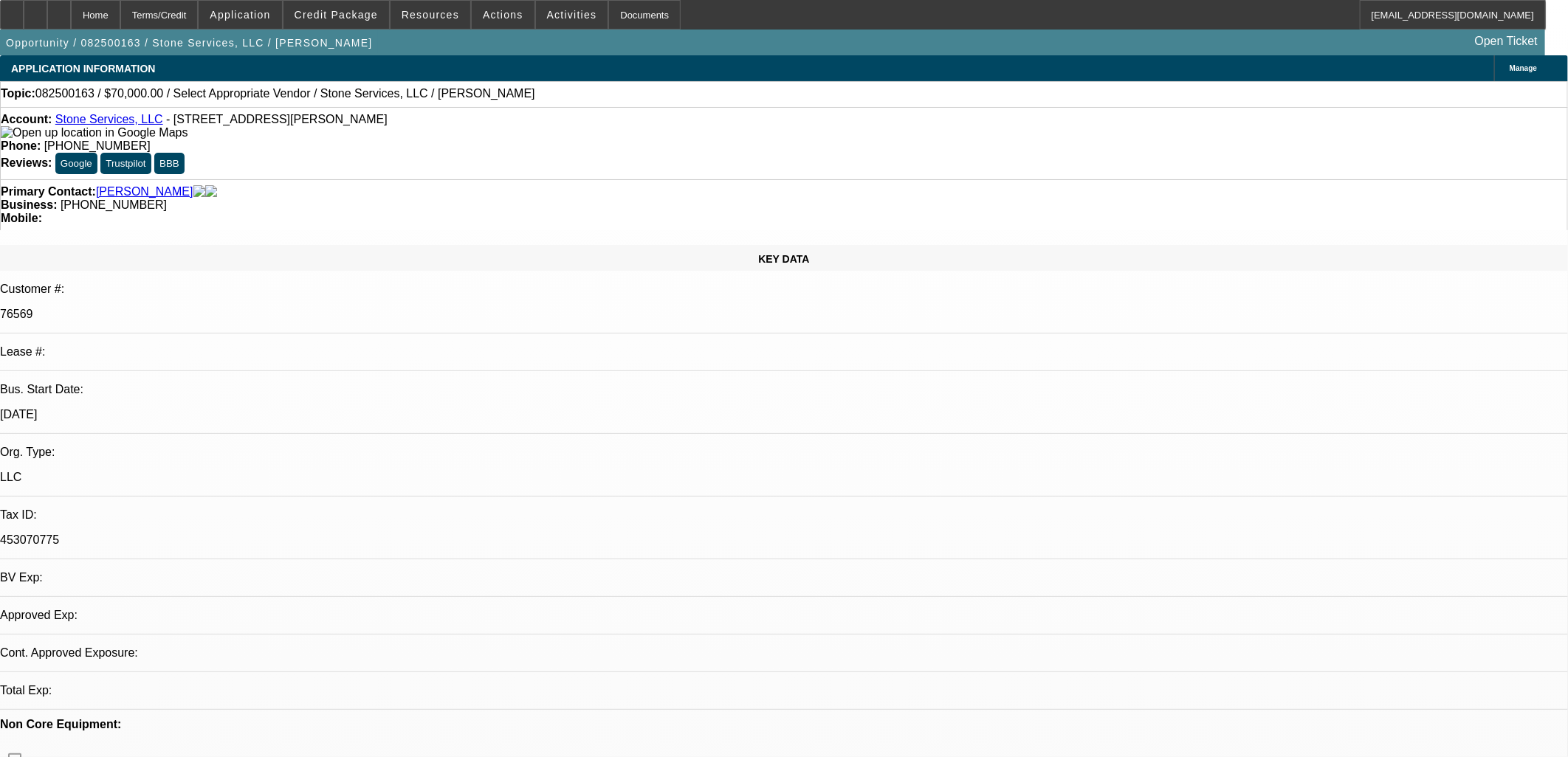
select select "0"
select select "2"
select select "0.1"
select select "1"
select select "2"
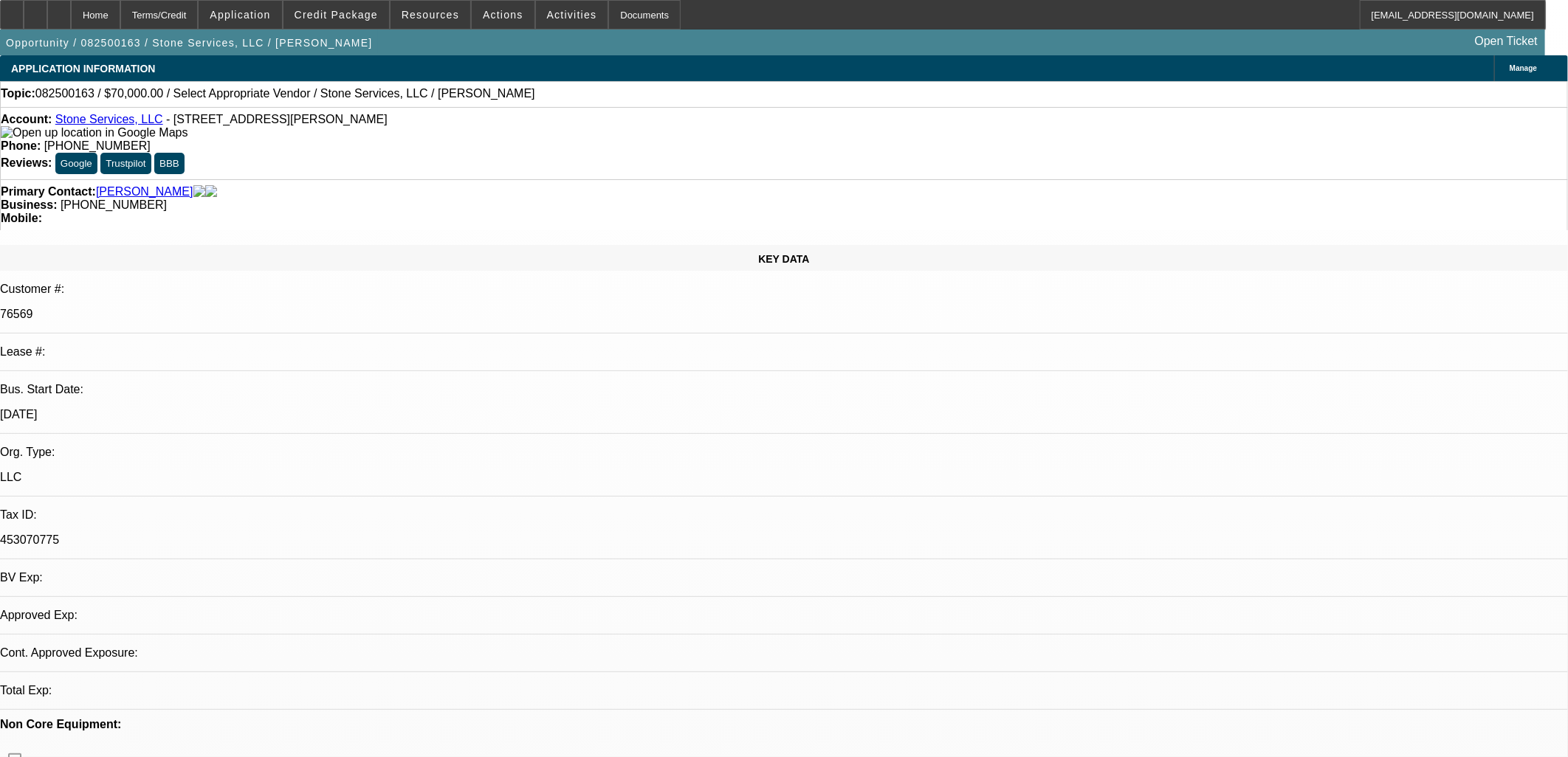
select select "4"
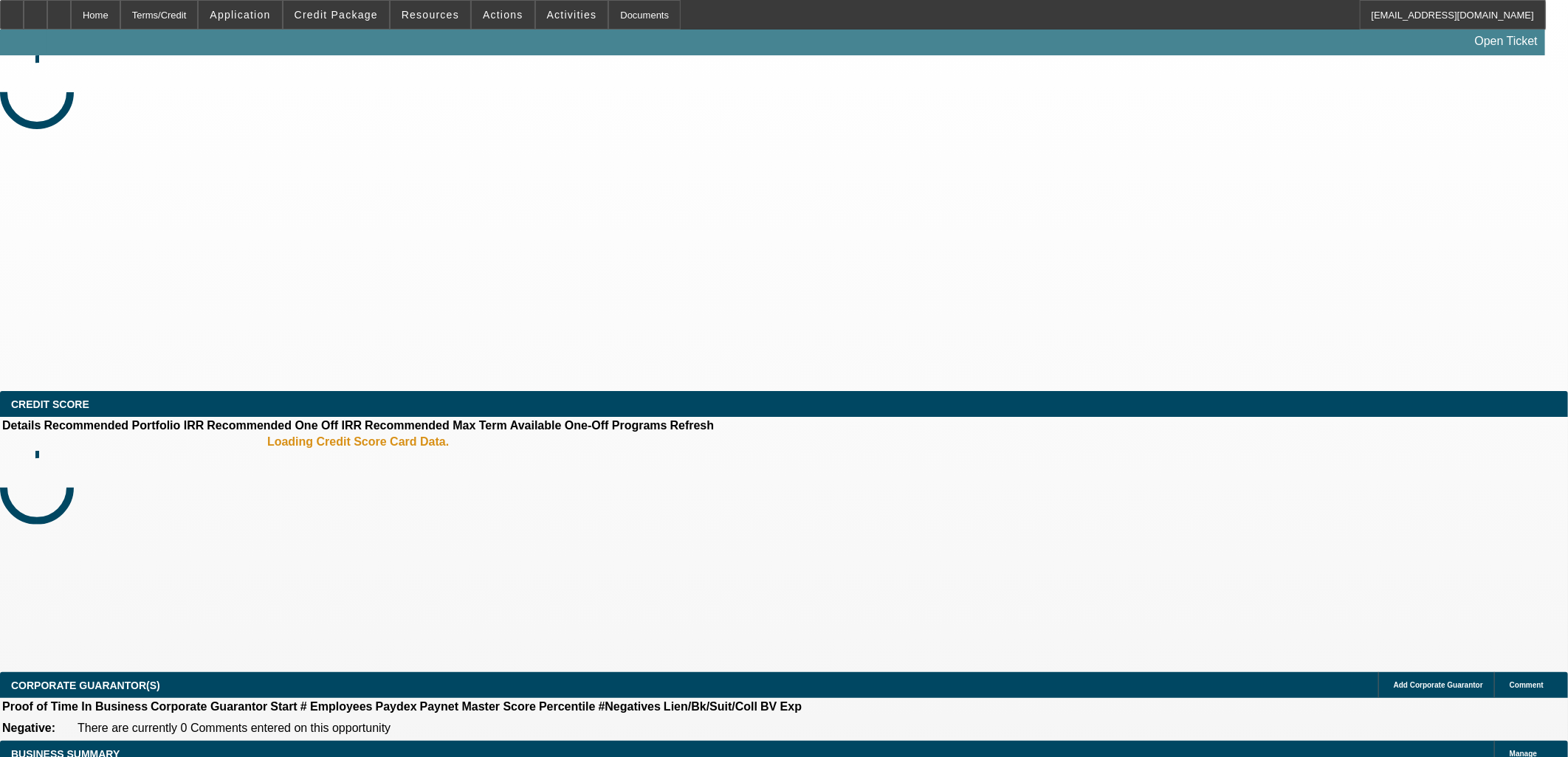
select select "0"
select select "2"
select select "0"
select select "6"
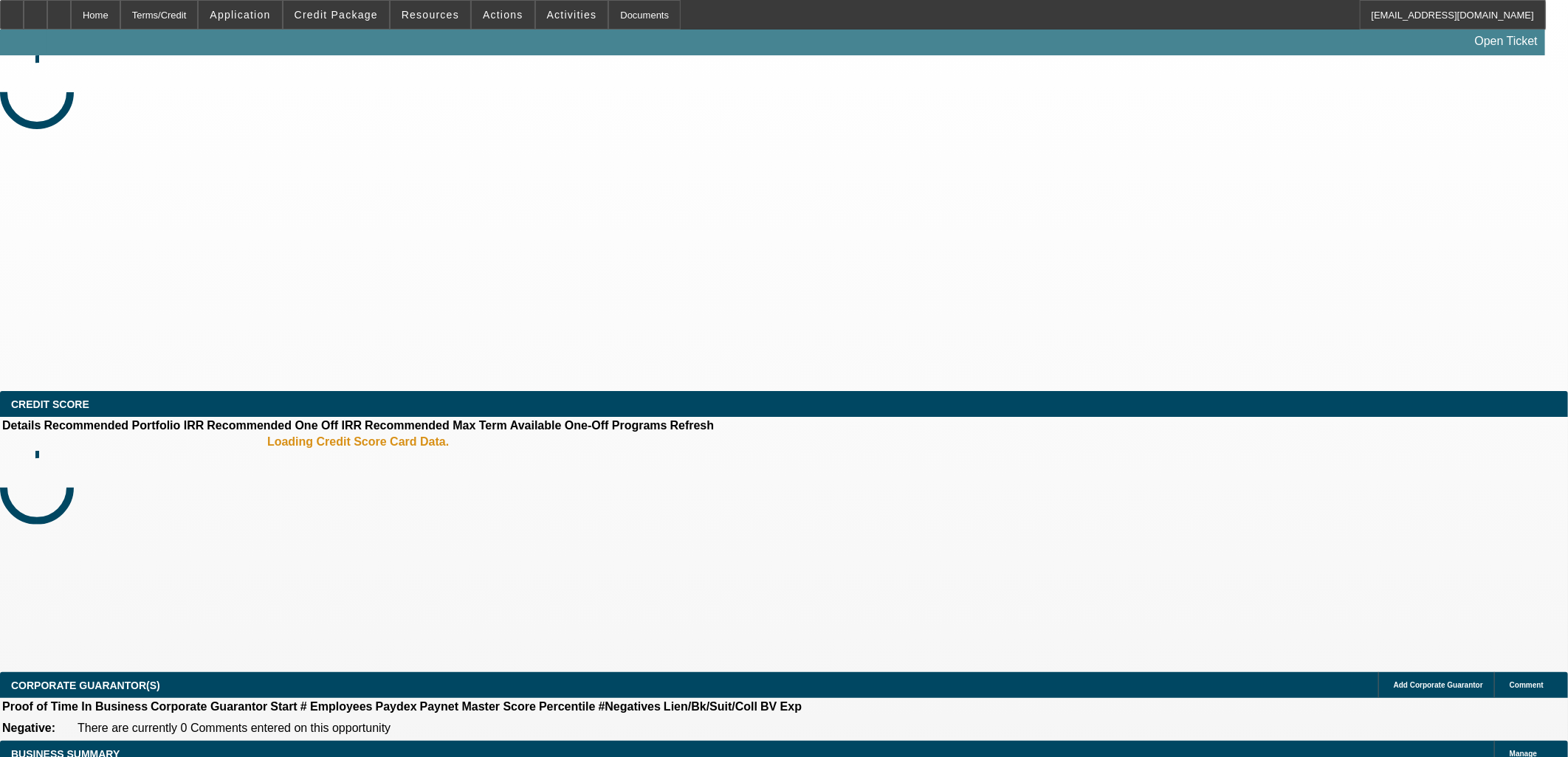
select select "0"
select select "2"
select select "0"
select select "6"
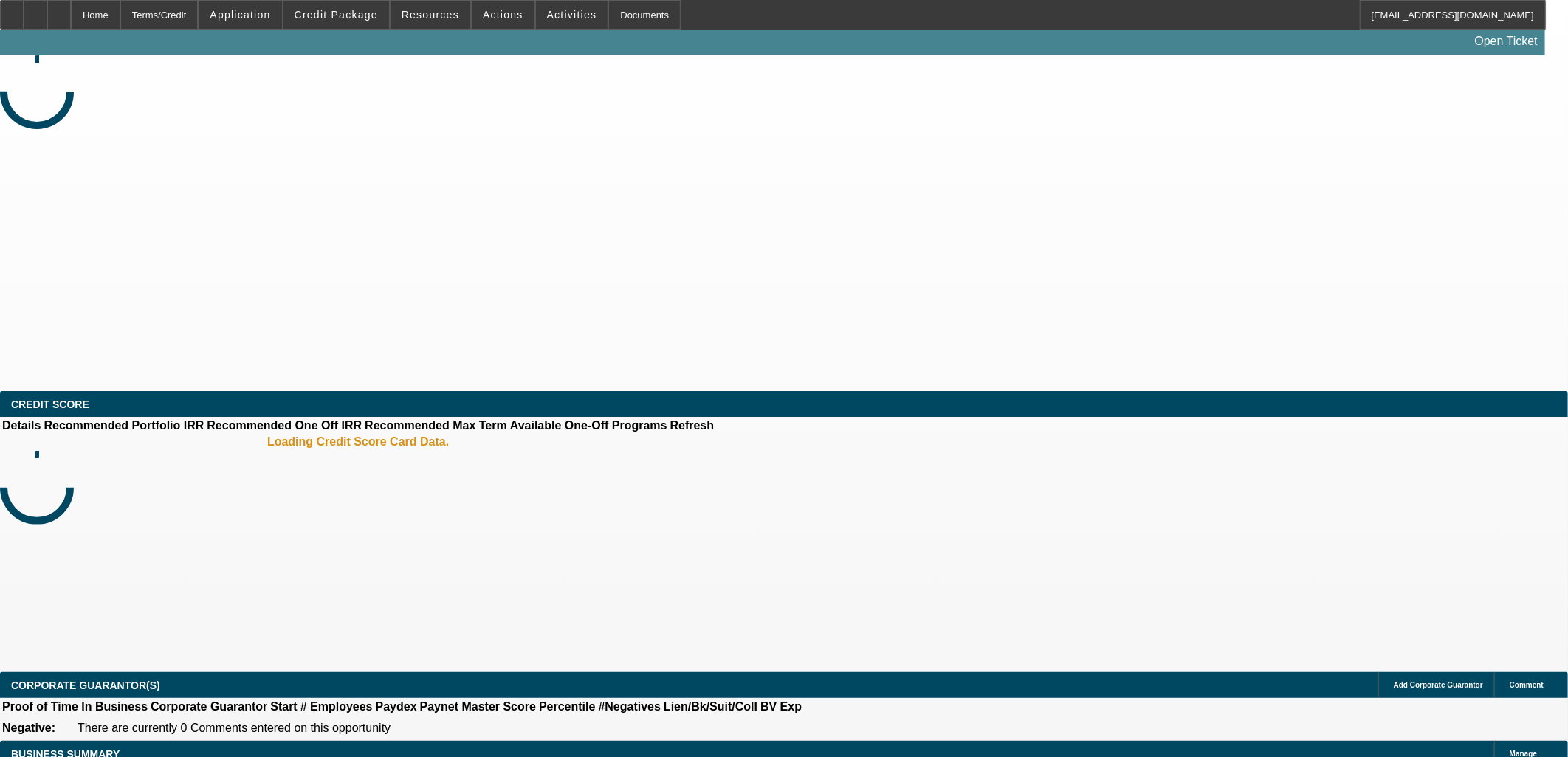
select select "0"
select select "2"
select select "0"
select select "6"
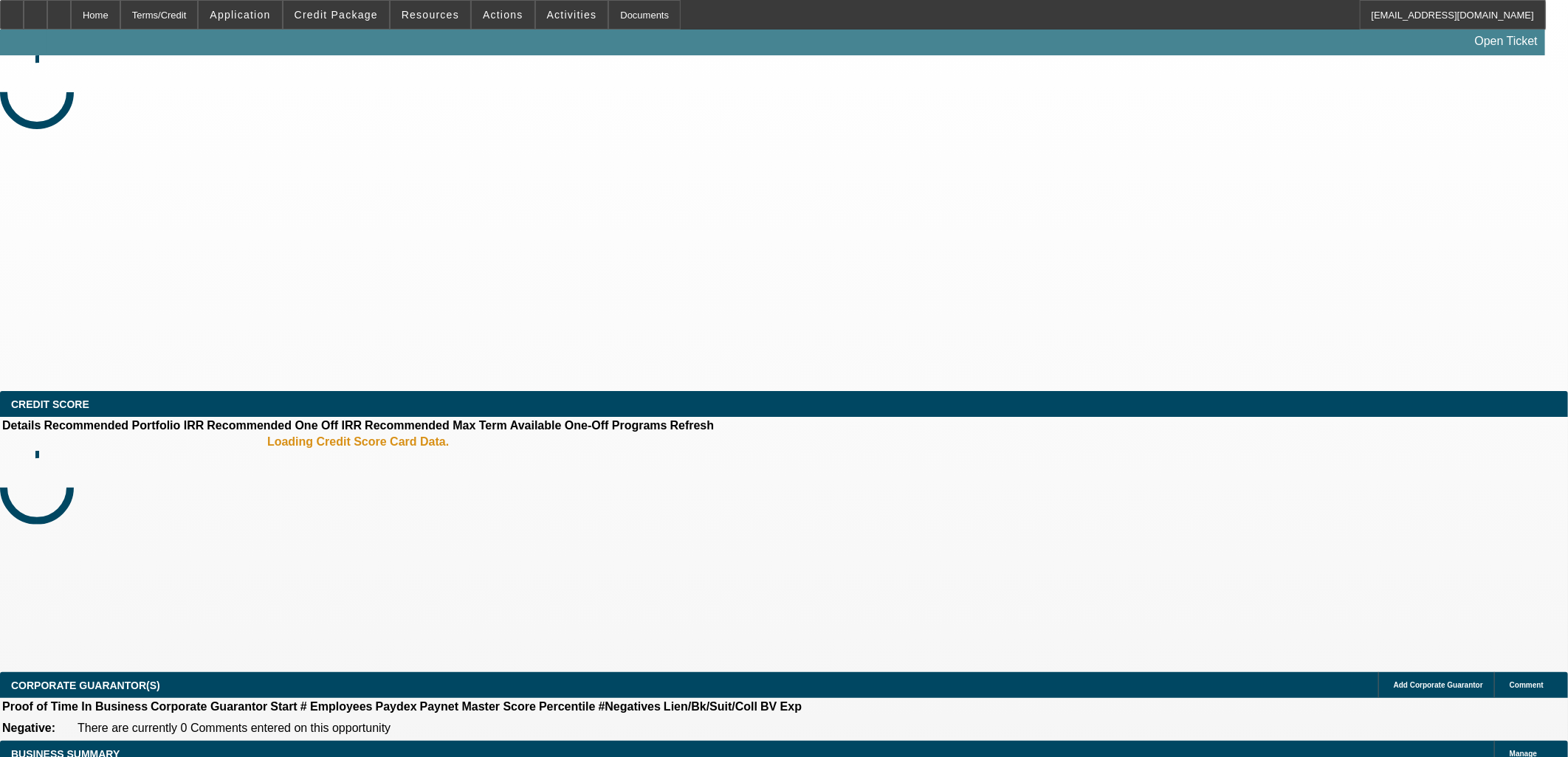
select select "0"
select select "2"
select select "0"
select select "6"
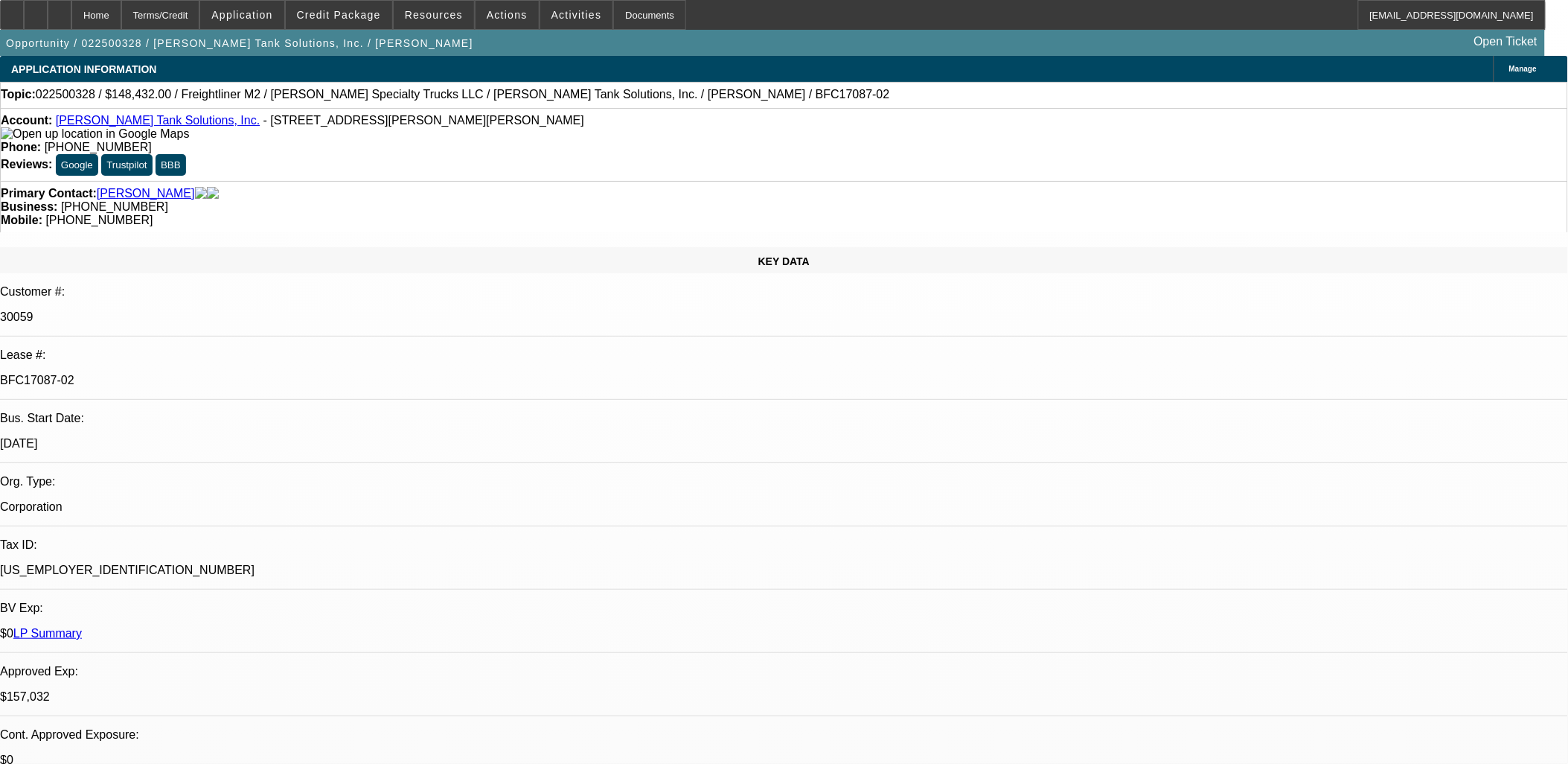
scroll to position [5648, 0]
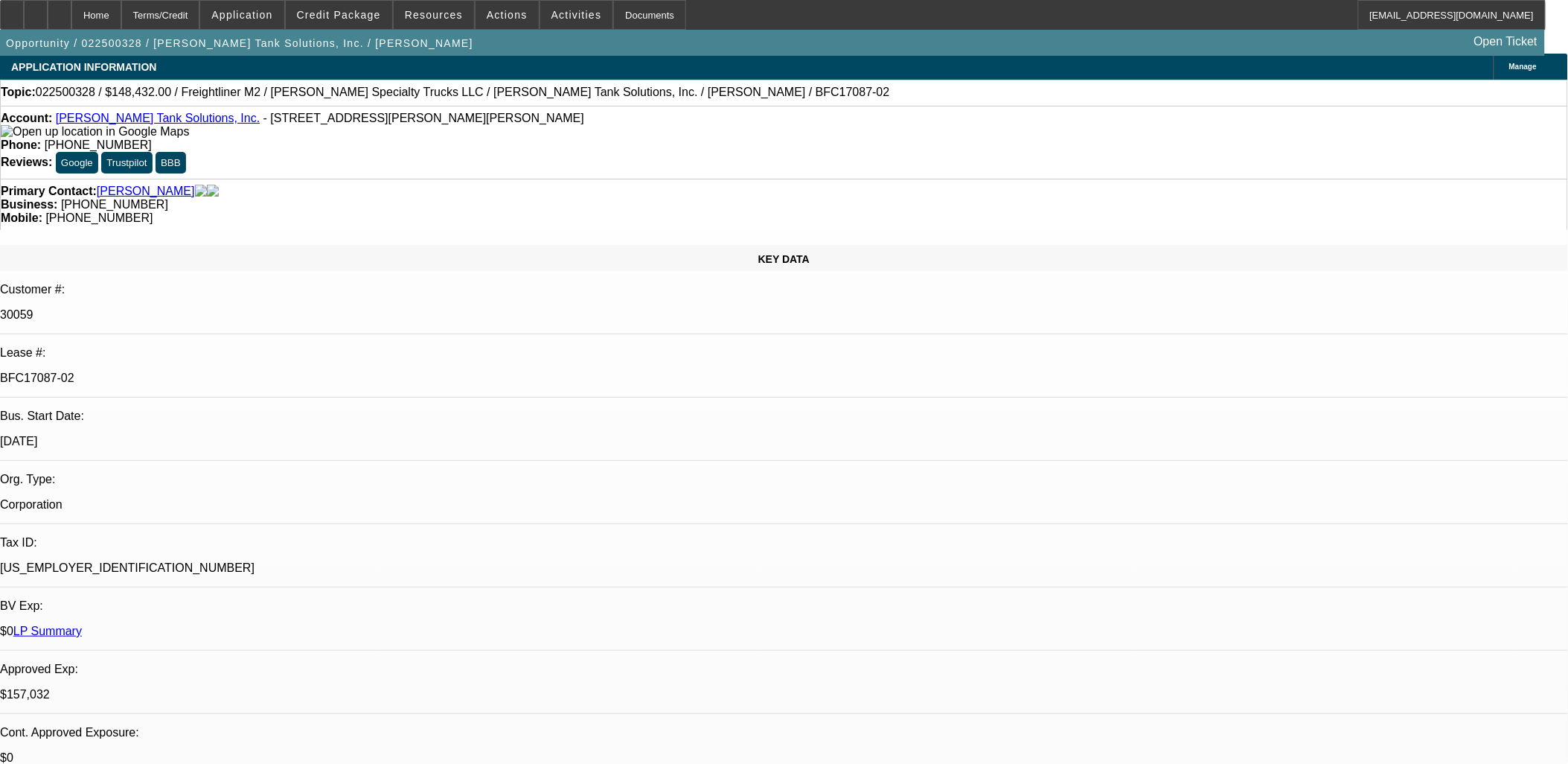
scroll to position [0, 0]
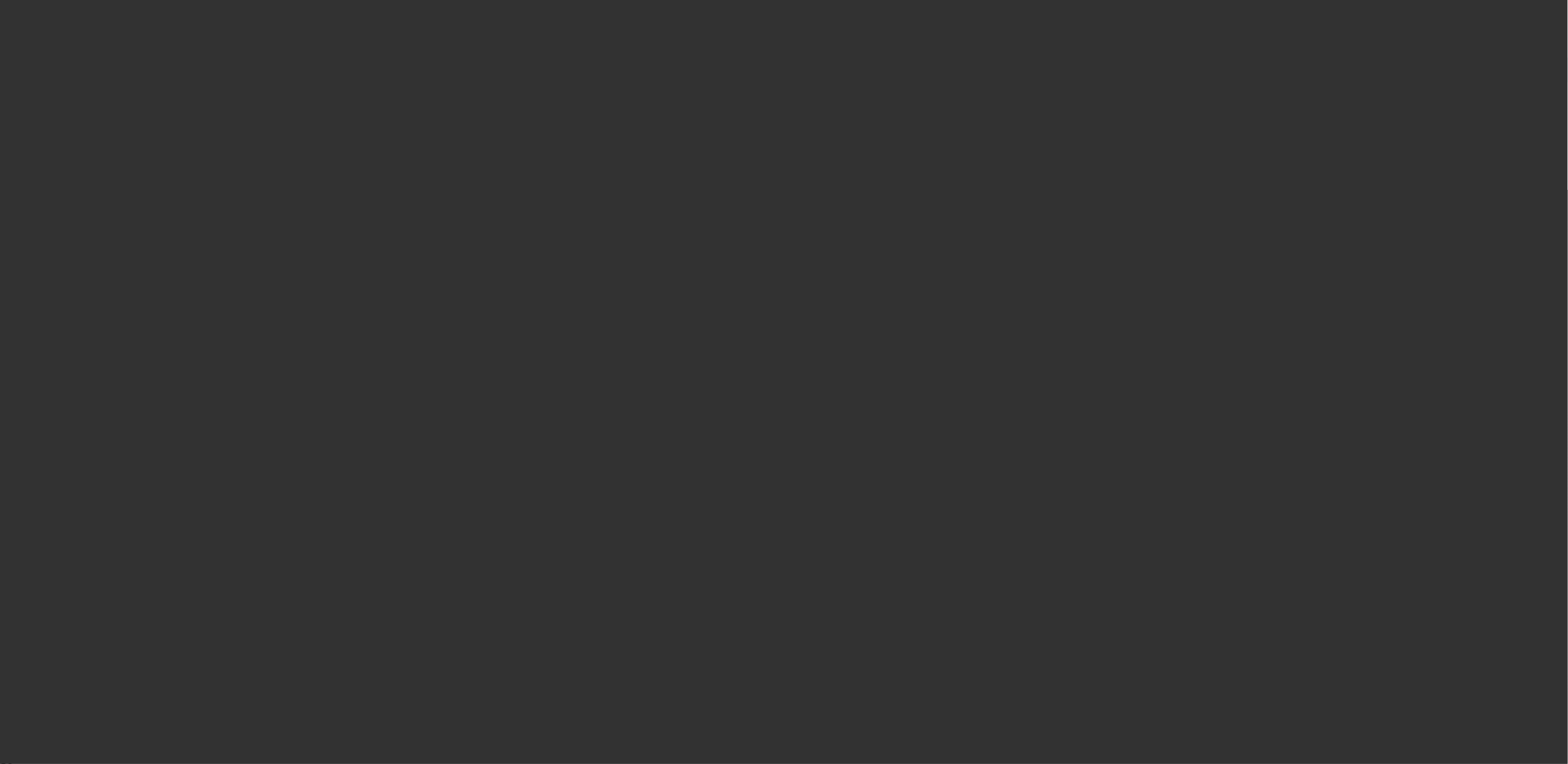
click at [759, 375] on div at bounding box center [784, 382] width 1568 height 764
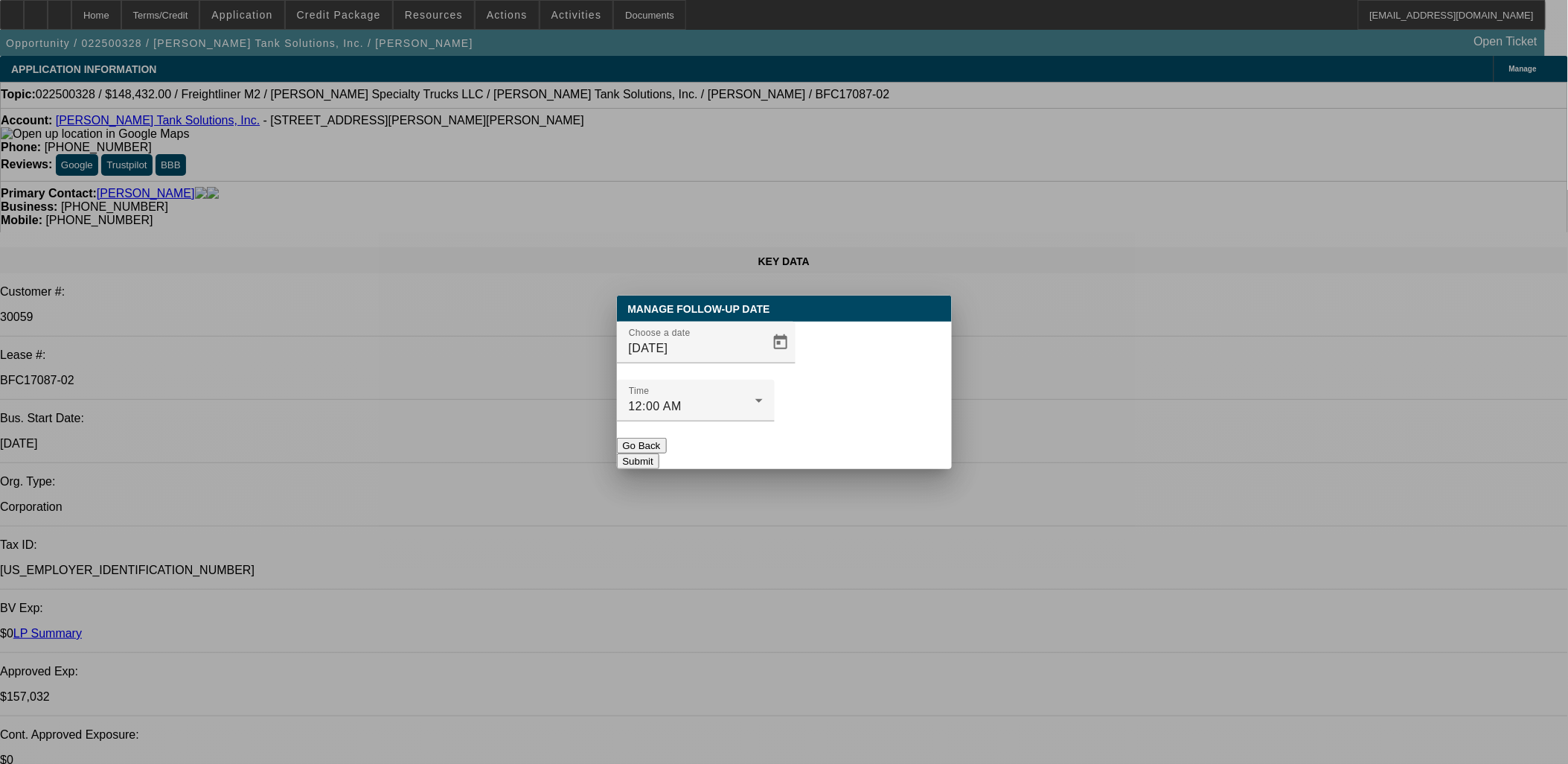
click at [754, 378] on div at bounding box center [784, 382] width 1568 height 764
click at [763, 361] on span "Open calendar" at bounding box center [781, 343] width 36 height 36
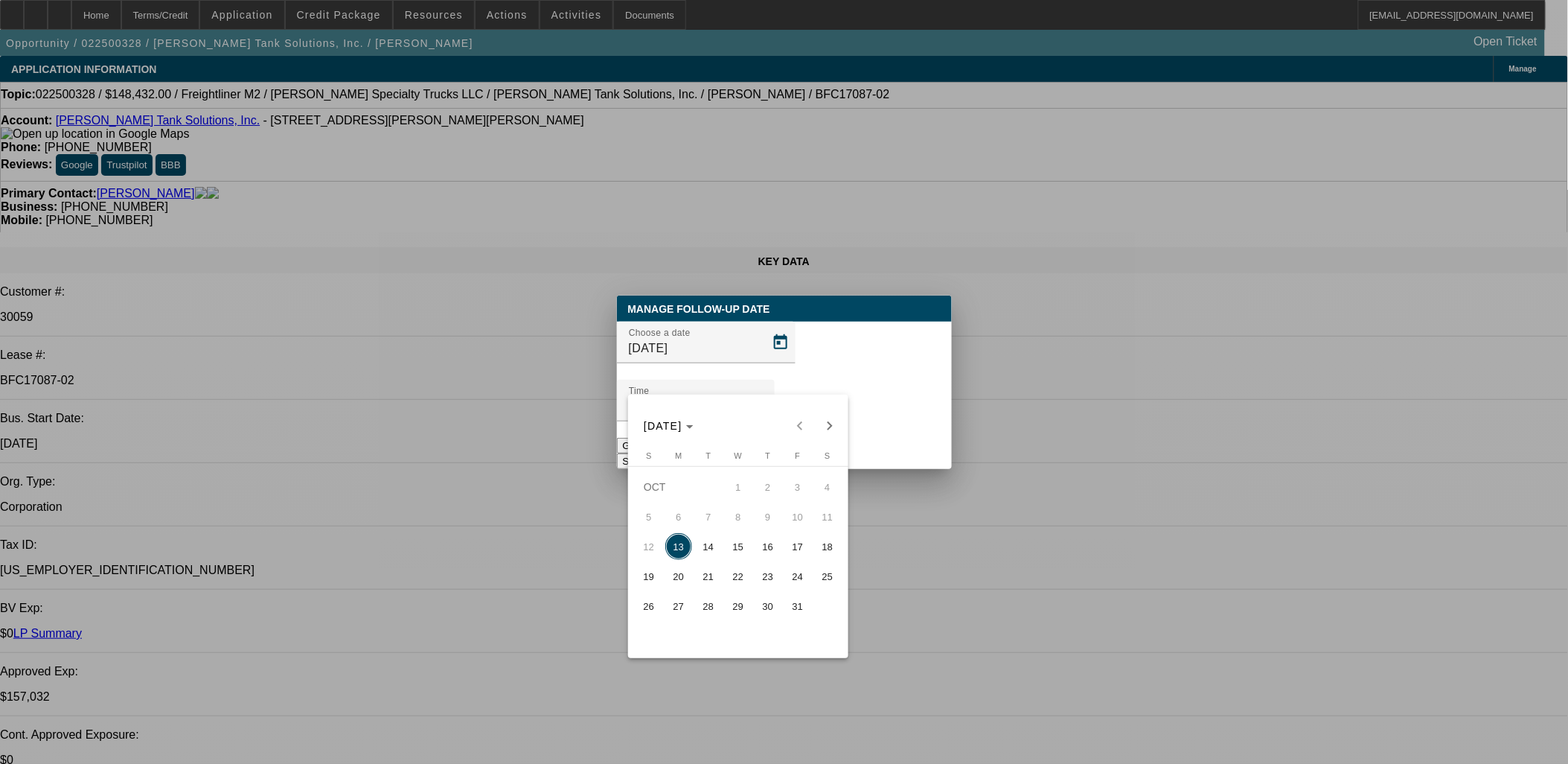
click at [787, 558] on span "17" at bounding box center [797, 546] width 26 height 26
type input "10/17/2025"
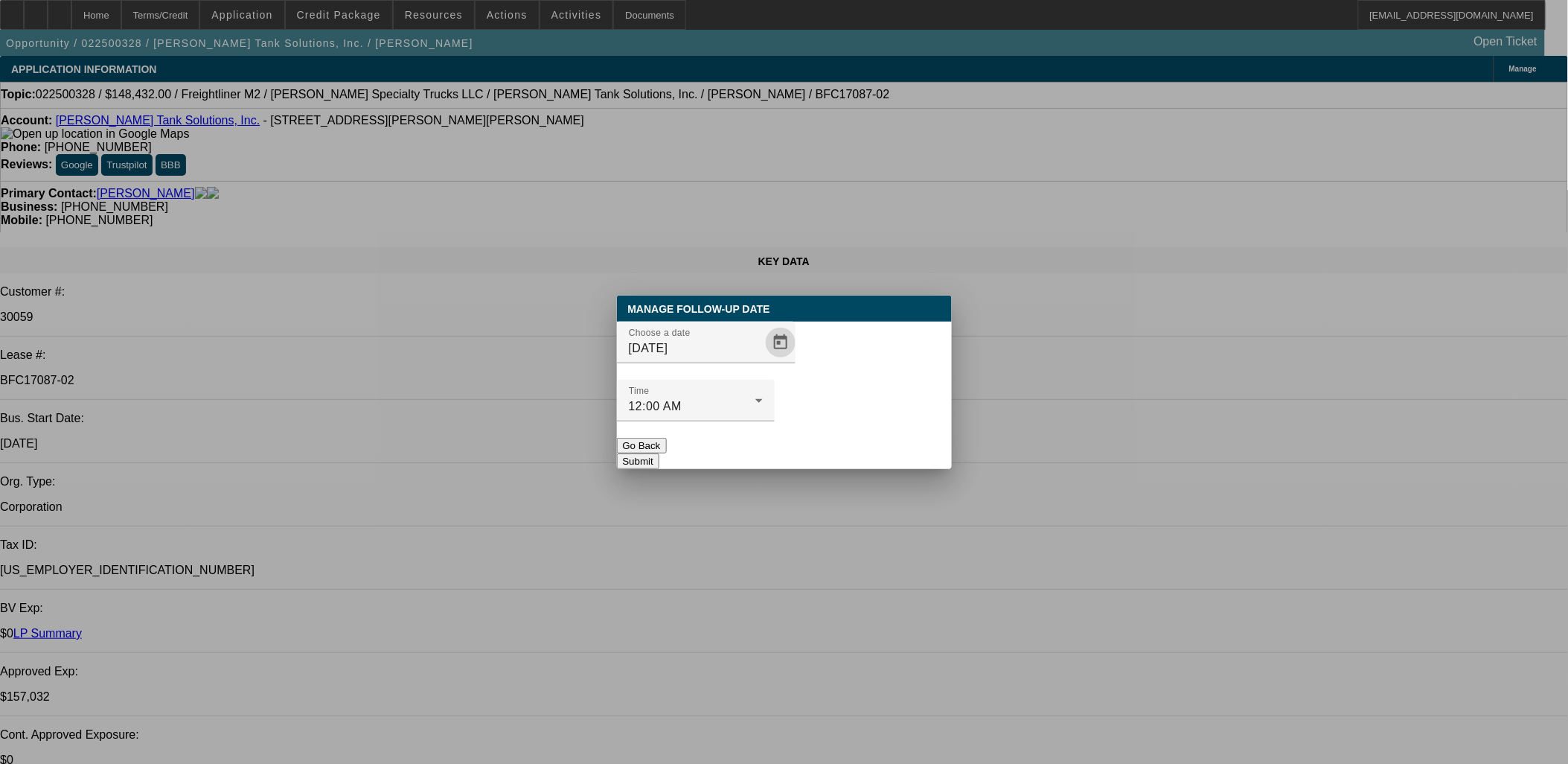
click at [659, 454] on button "Submit" at bounding box center [638, 461] width 43 height 15
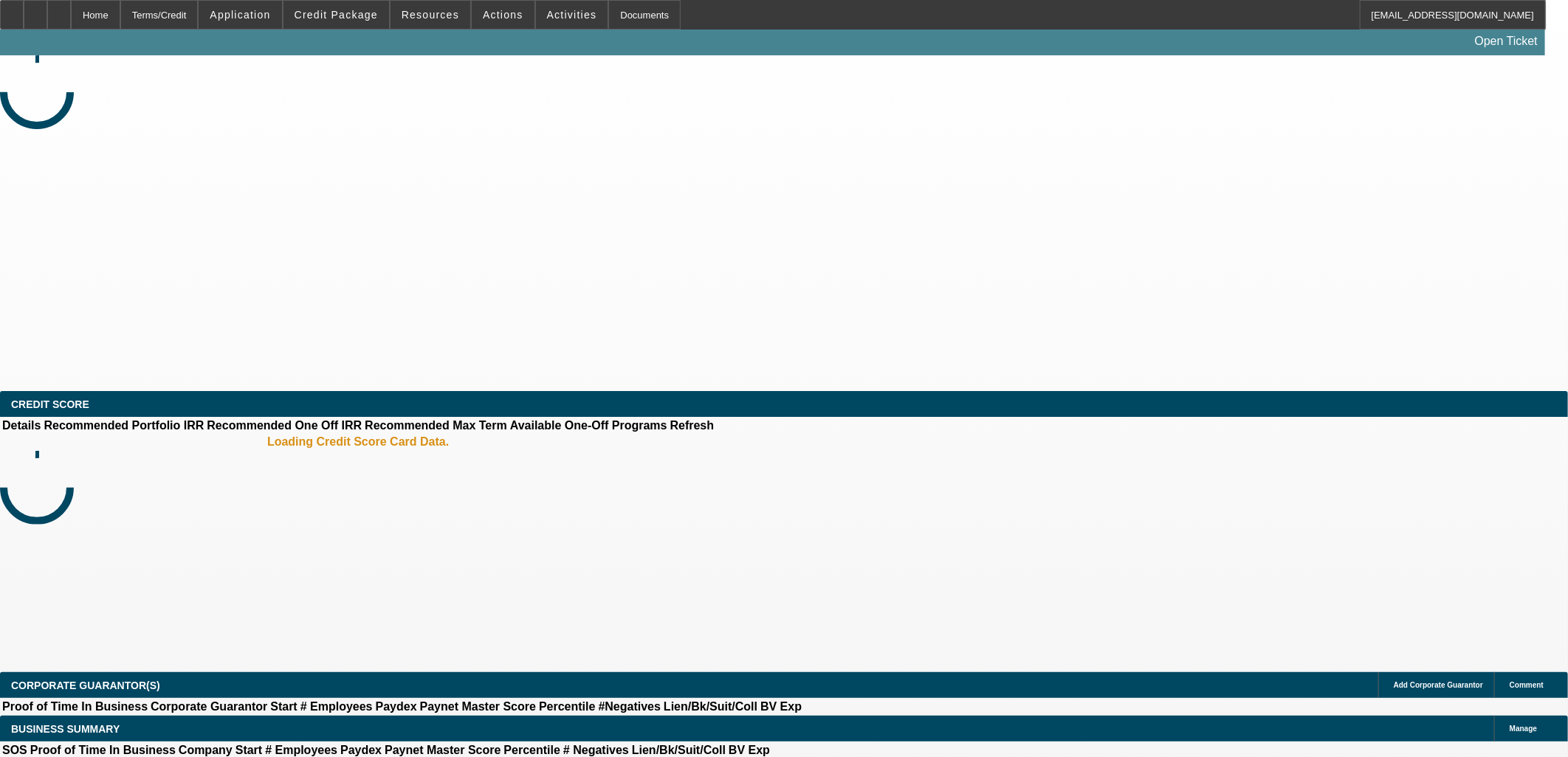
select select "0"
select select "0.1"
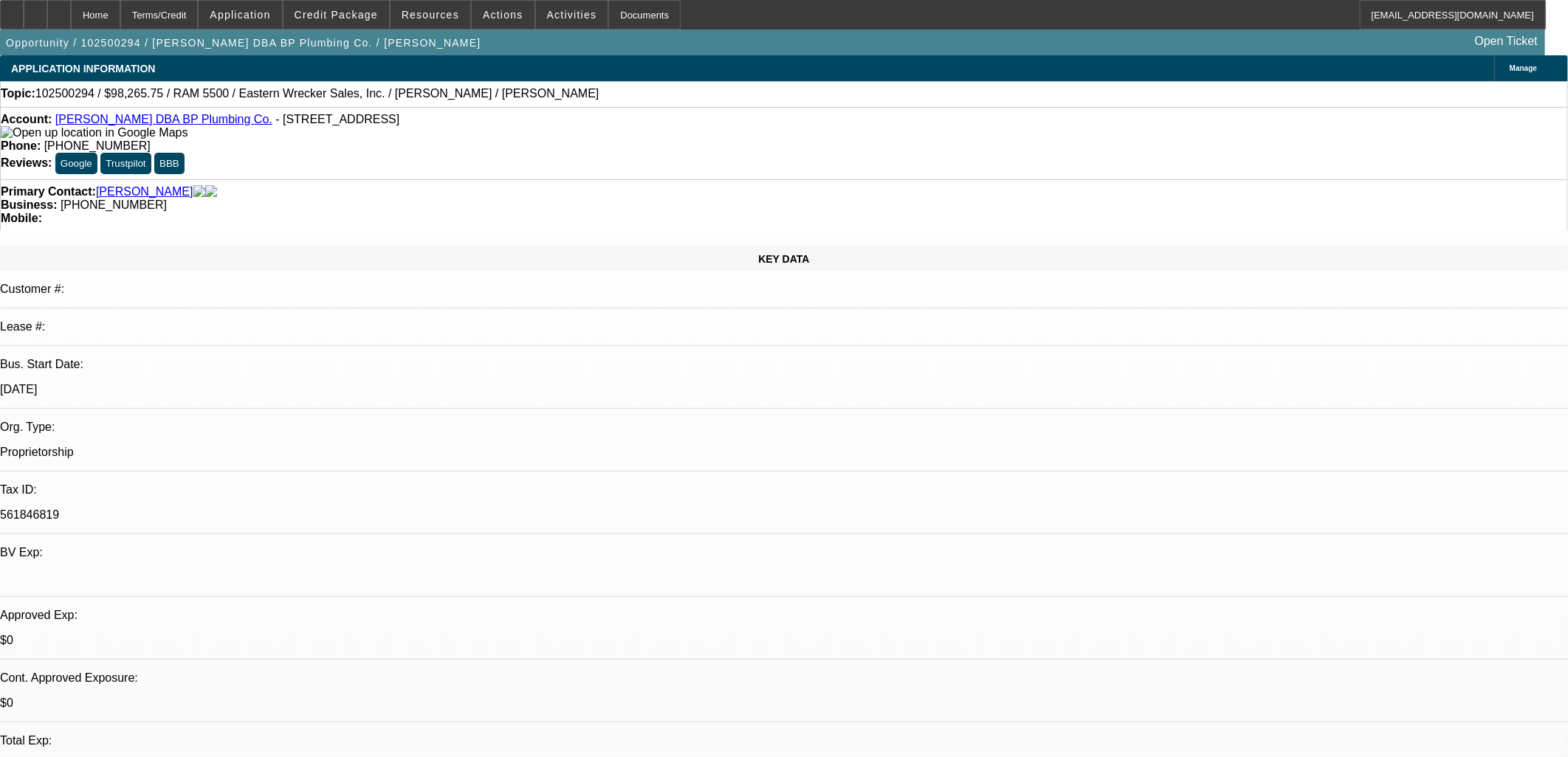
select select "1"
select select "4"
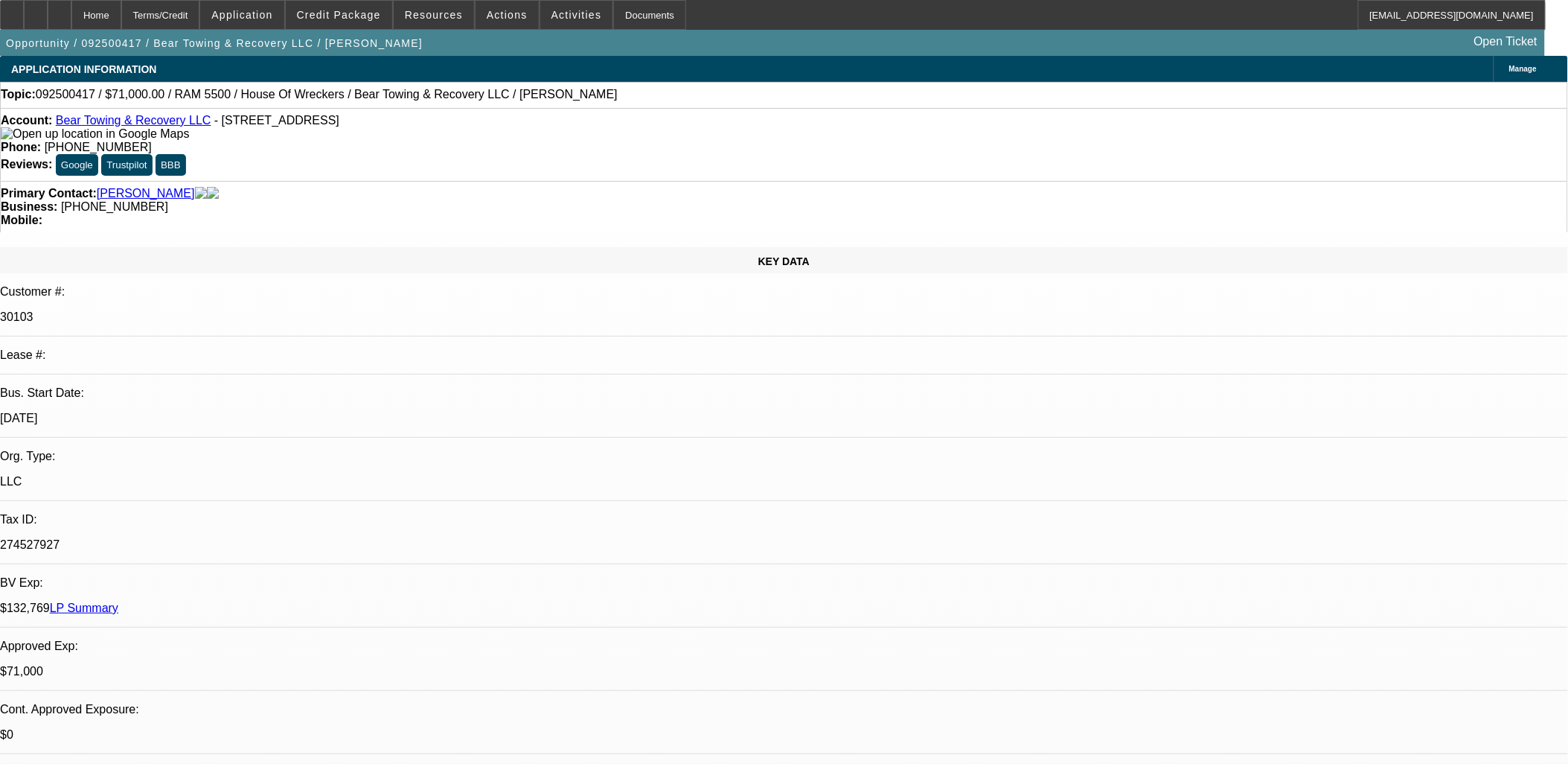
select select "0"
select select "2"
select select "0.1"
select select "0"
select select "2"
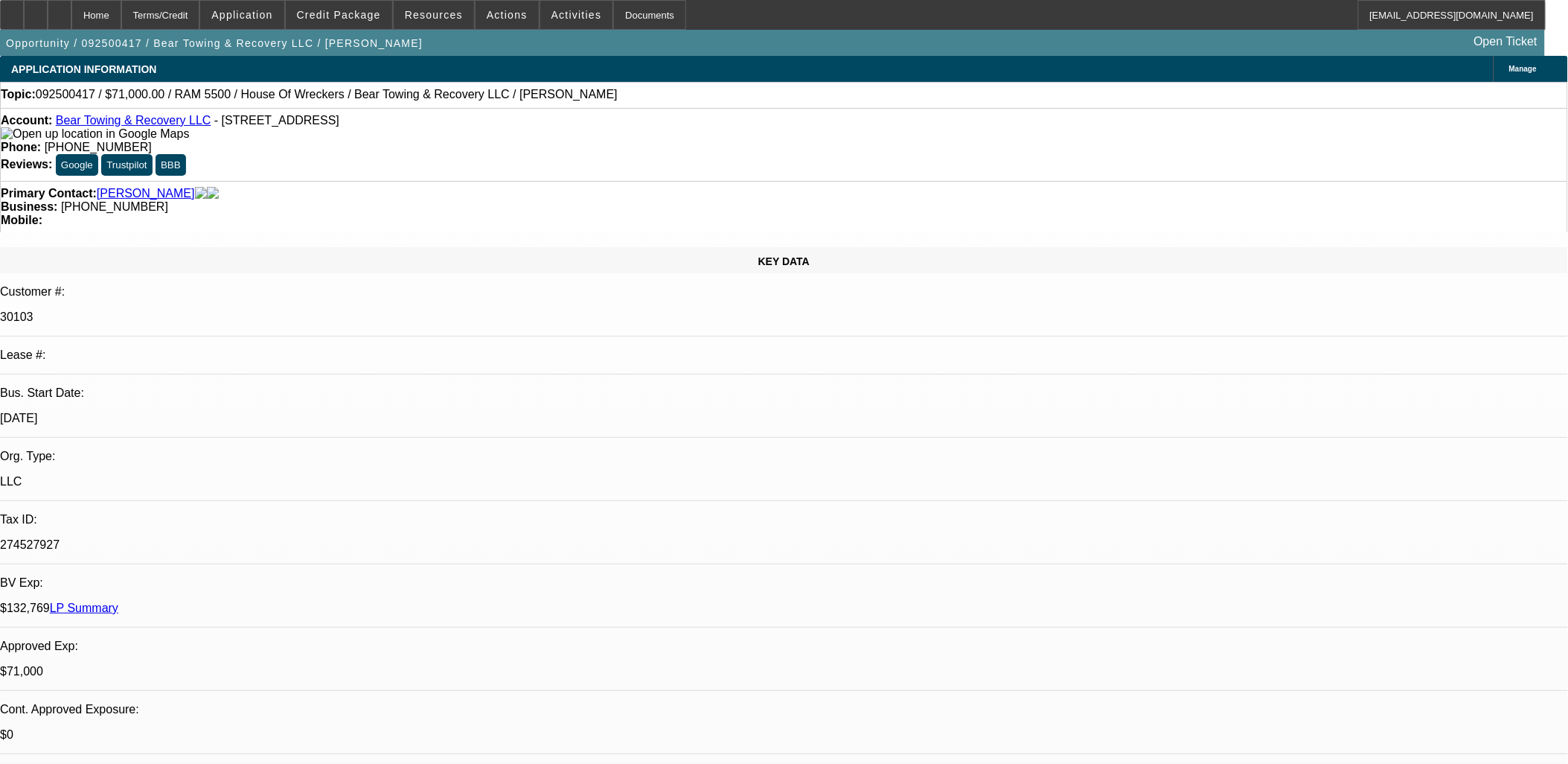
select select "0.1"
select select "0"
select select "2"
select select "0.1"
select select "0"
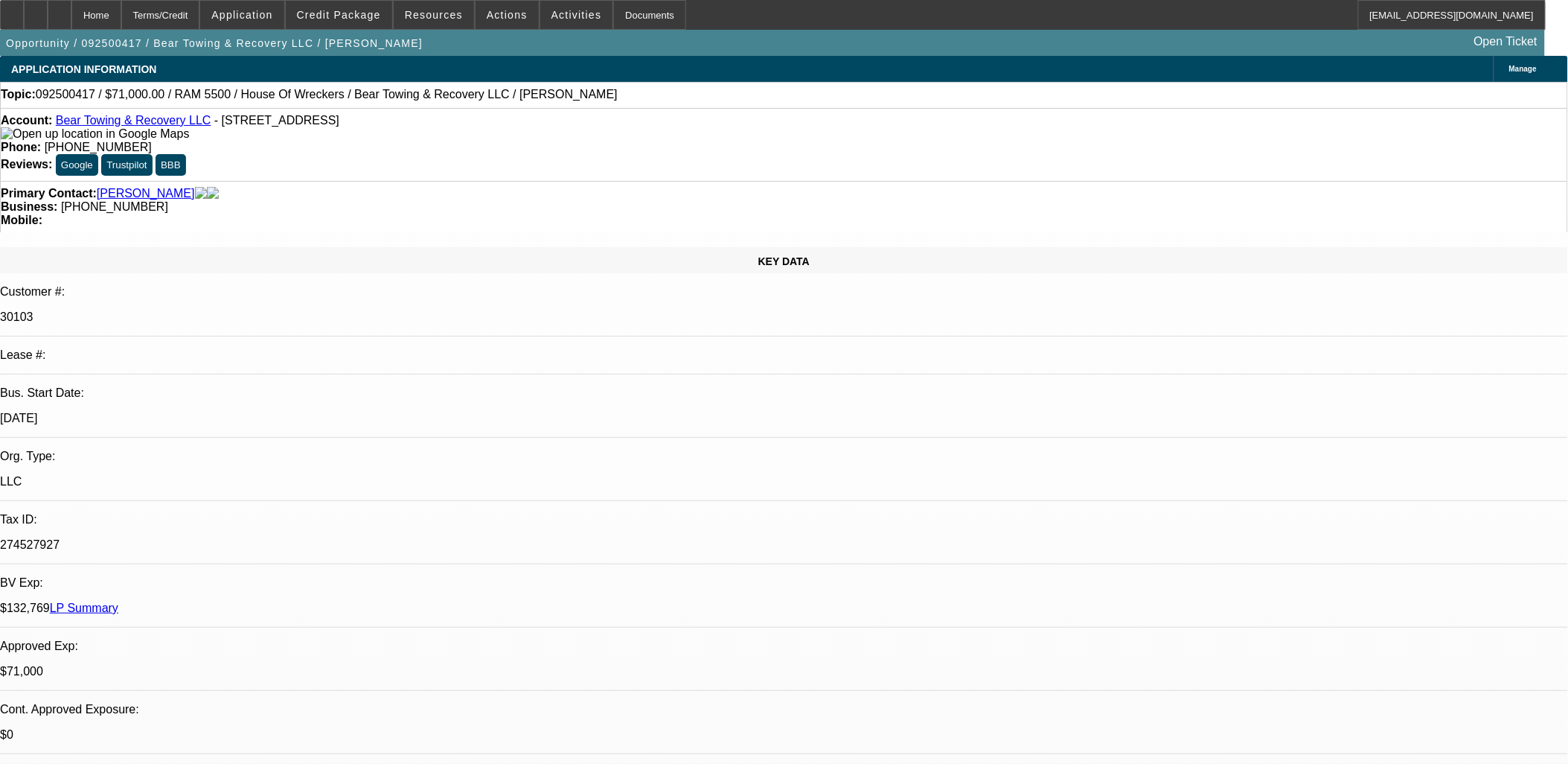
select select "2"
select select "0.1"
select select "1"
select select "2"
select select "4"
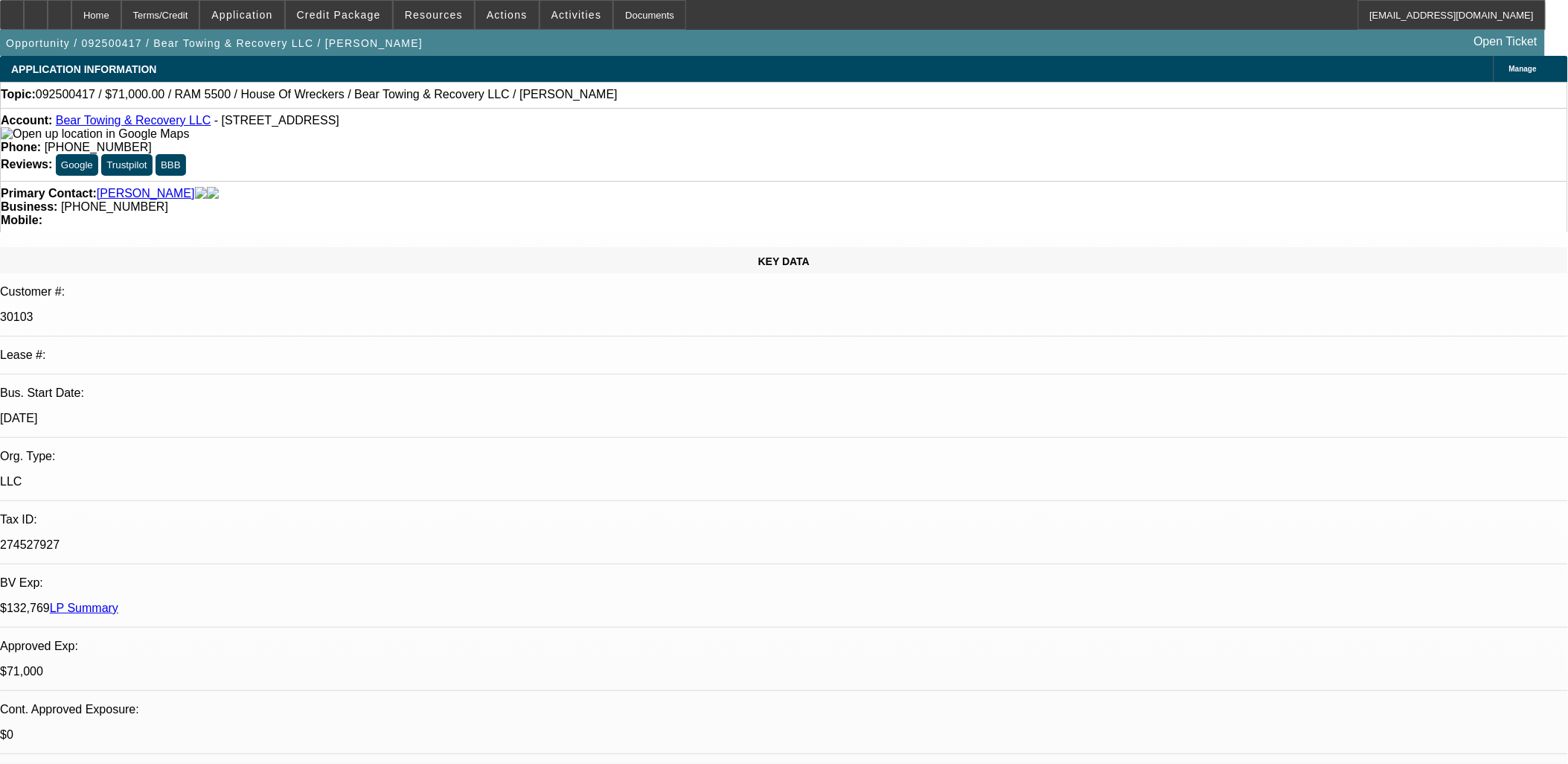
select select "1"
select select "2"
select select "4"
select select "1"
select select "2"
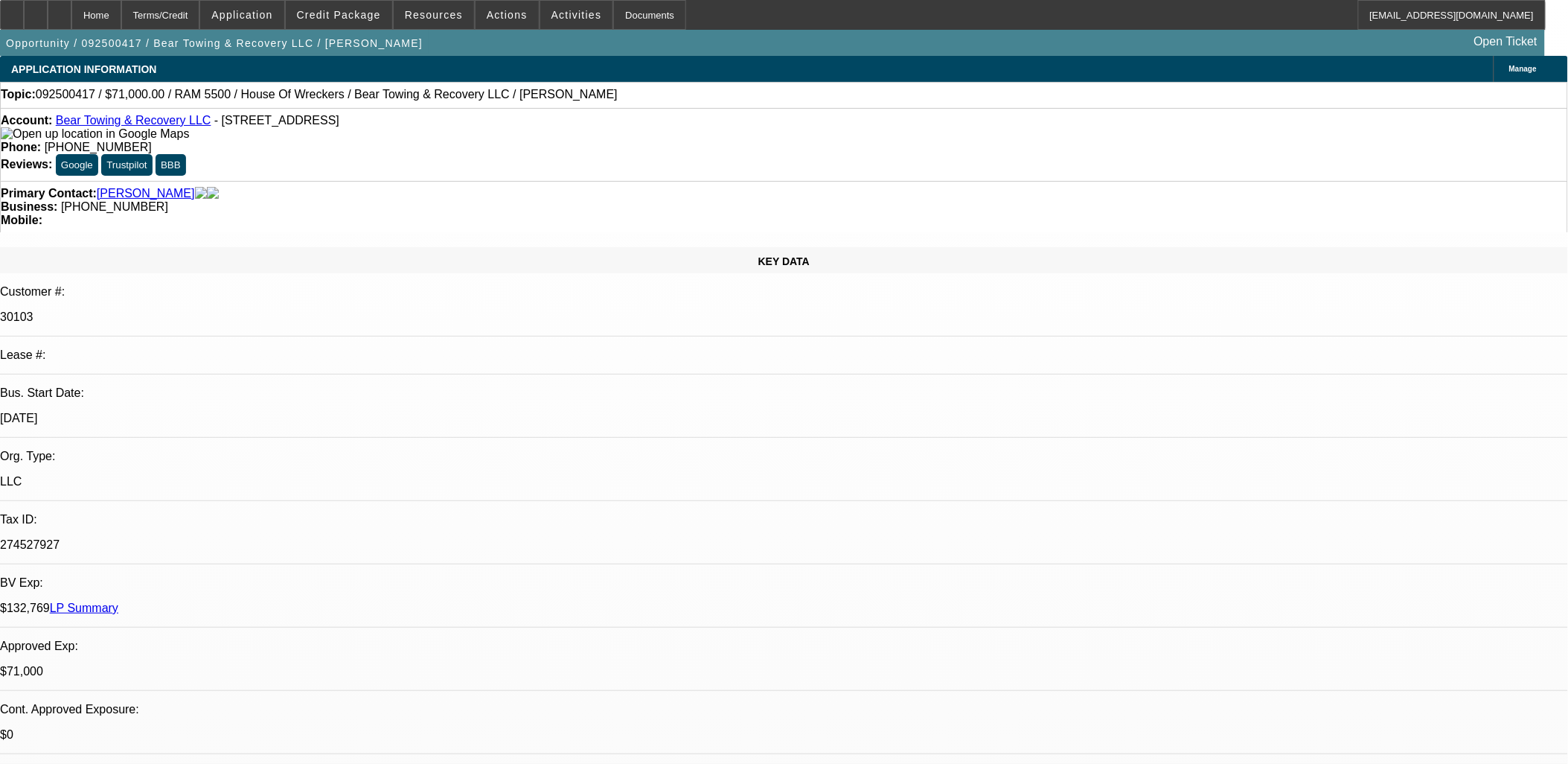
select select "4"
select select "1"
select select "2"
select select "4"
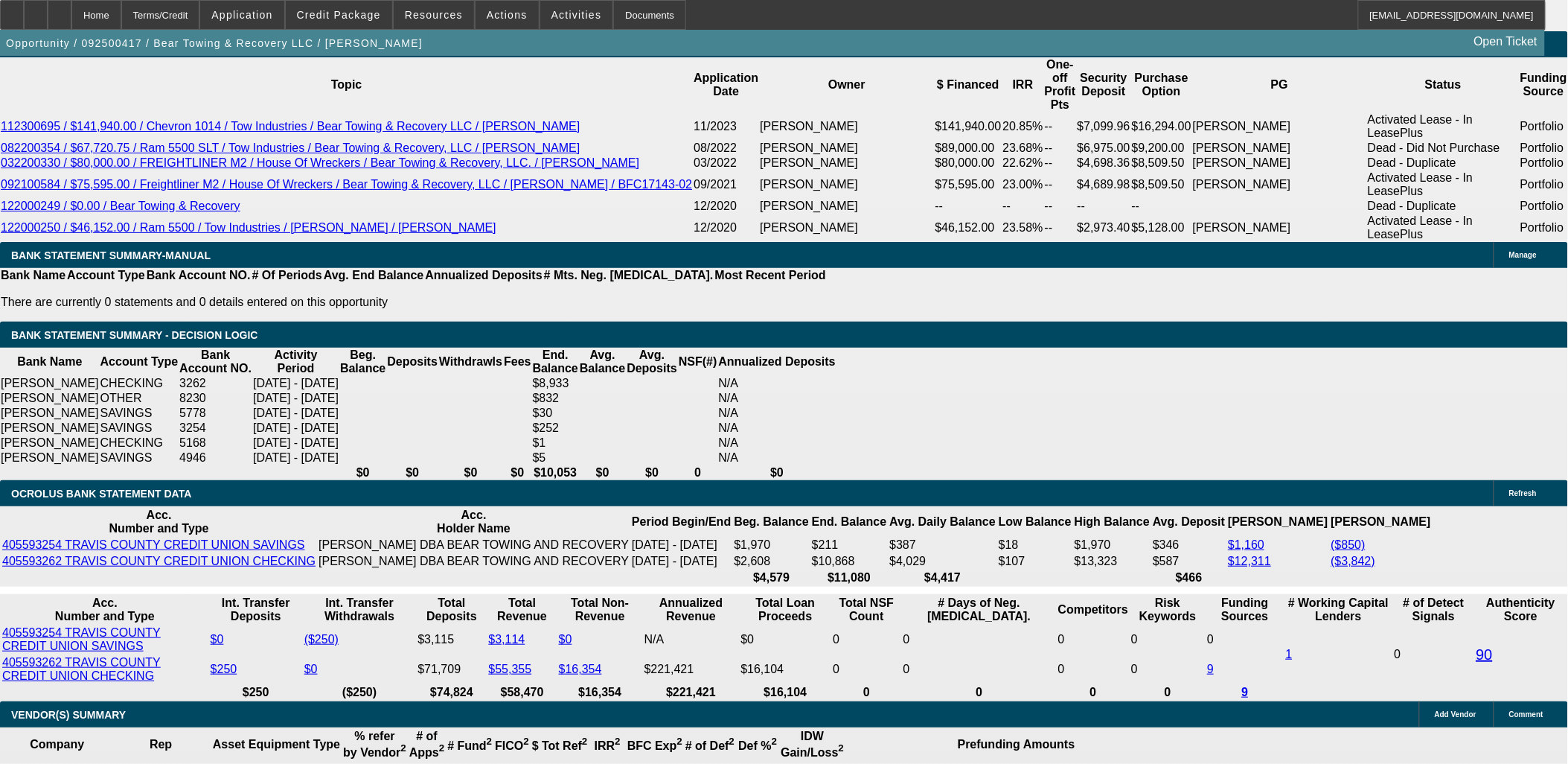
scroll to position [2773, 0]
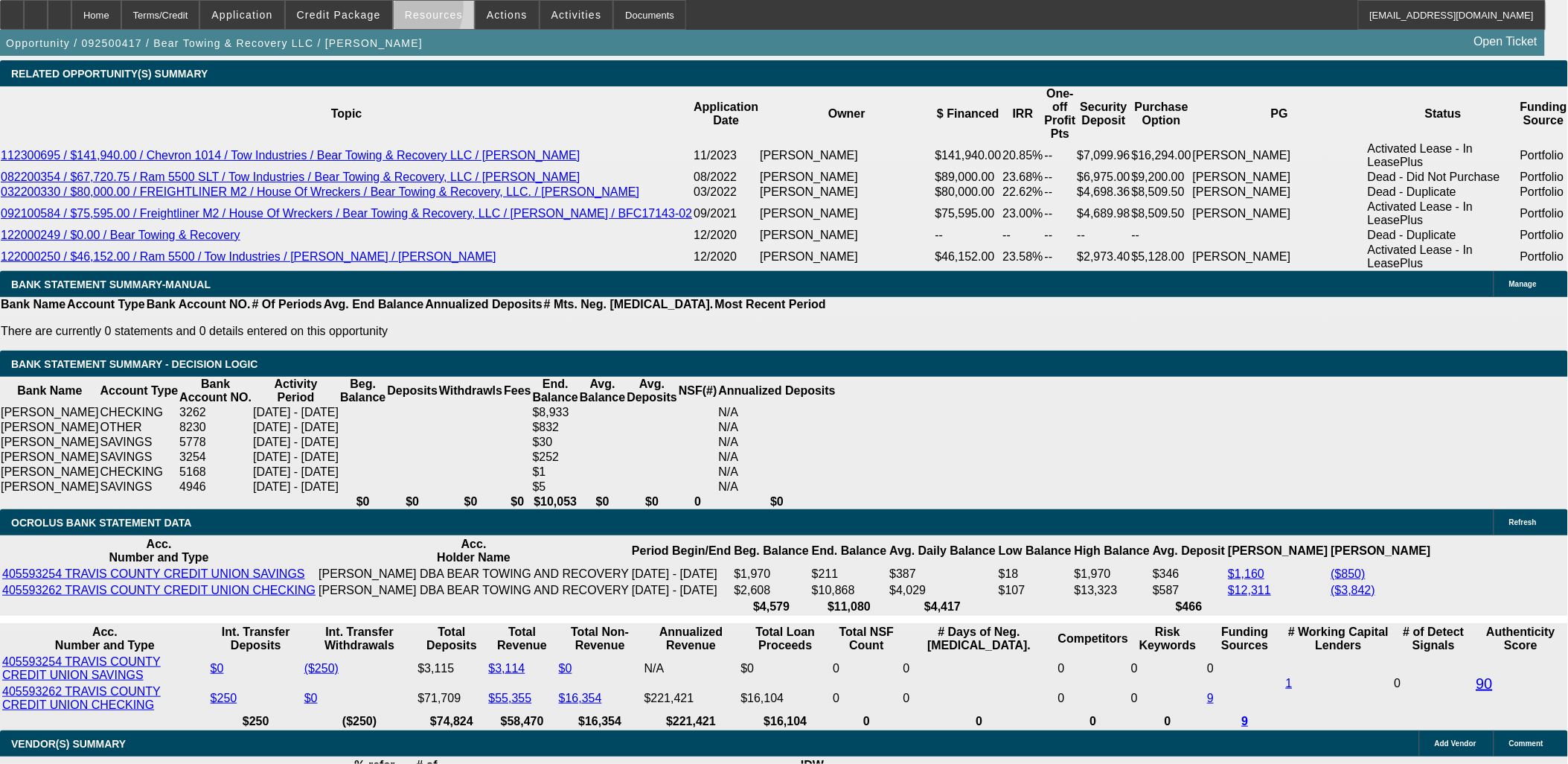
click at [400, 9] on span at bounding box center [434, 15] width 80 height 36
click at [375, 13] on div at bounding box center [784, 382] width 1568 height 764
click at [375, 14] on span "Credit Package" at bounding box center [339, 15] width 84 height 12
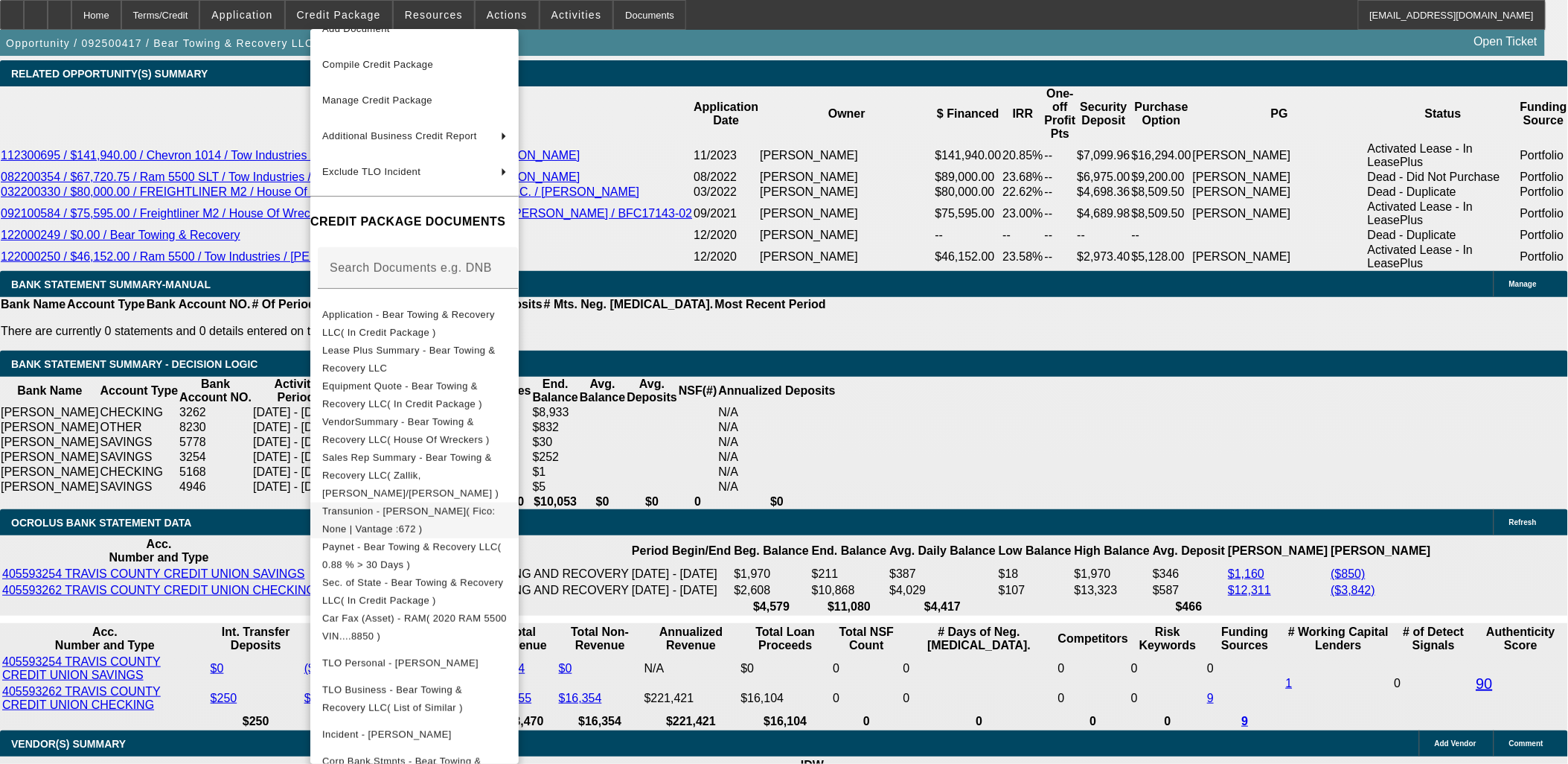
scroll to position [120, 0]
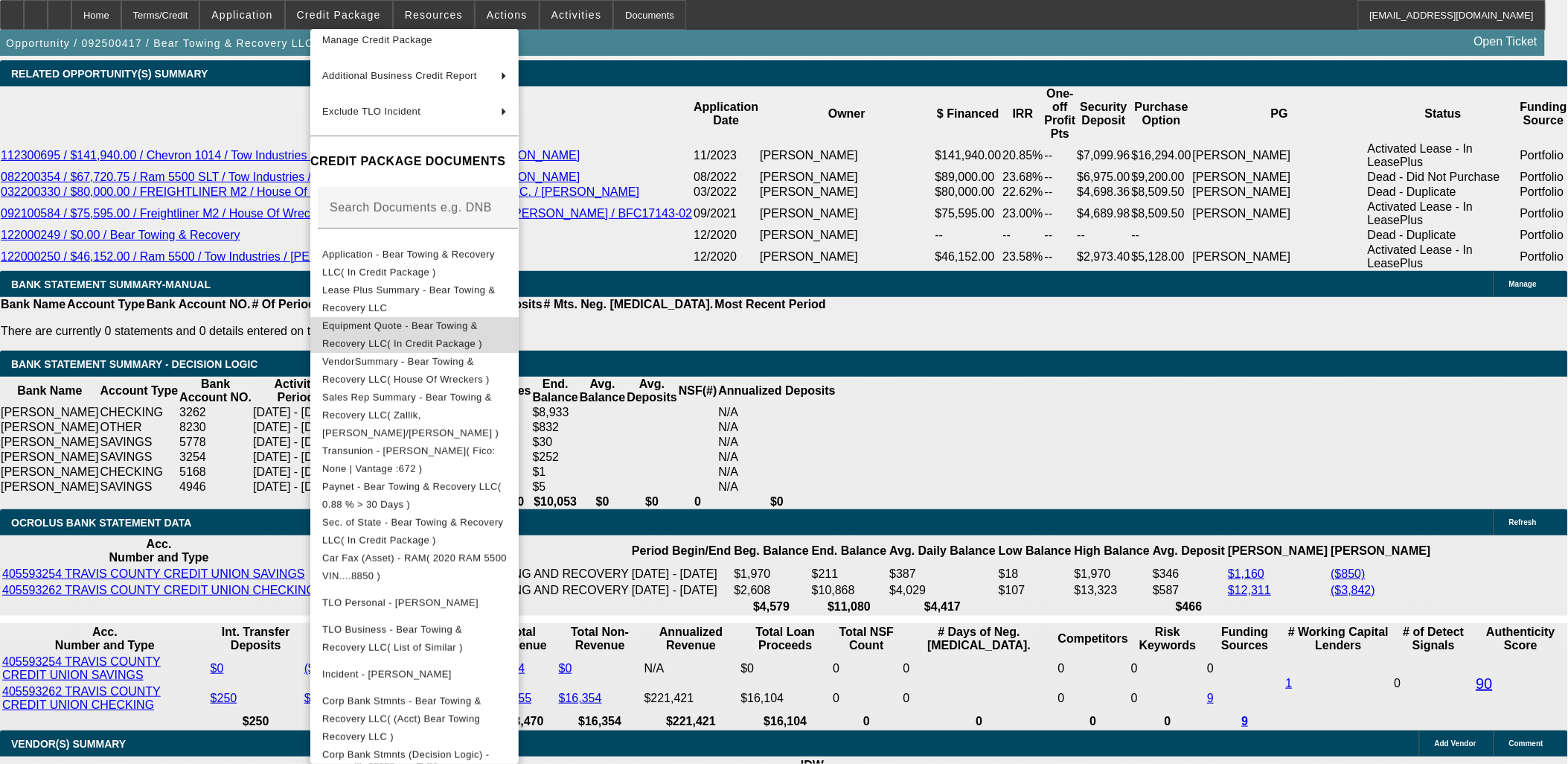
click at [396, 332] on span "Equipment Quote - Bear Towing & Recovery LLC( In Credit Package )" at bounding box center [401, 334] width 160 height 29
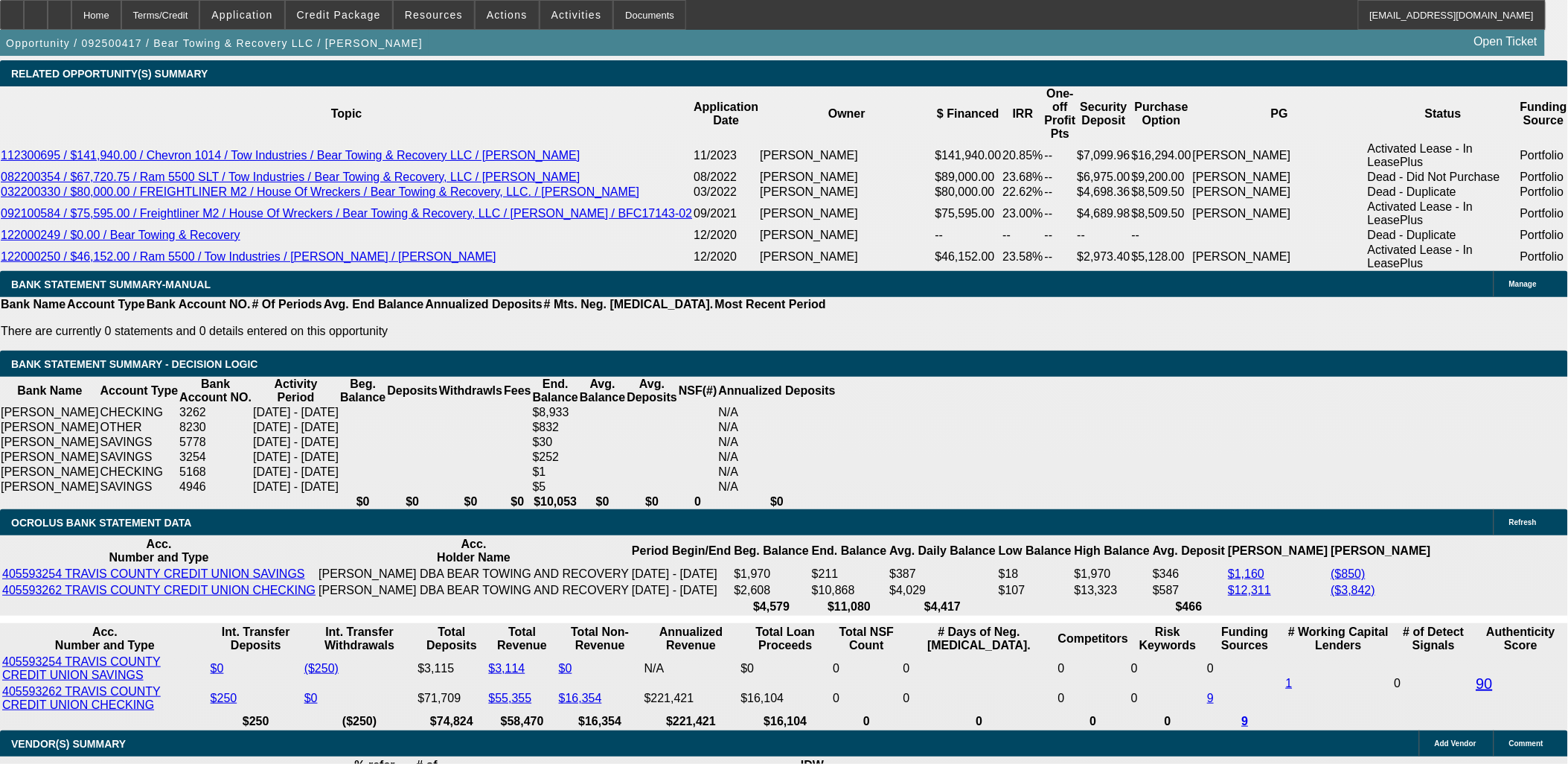
scroll to position [1390, 0]
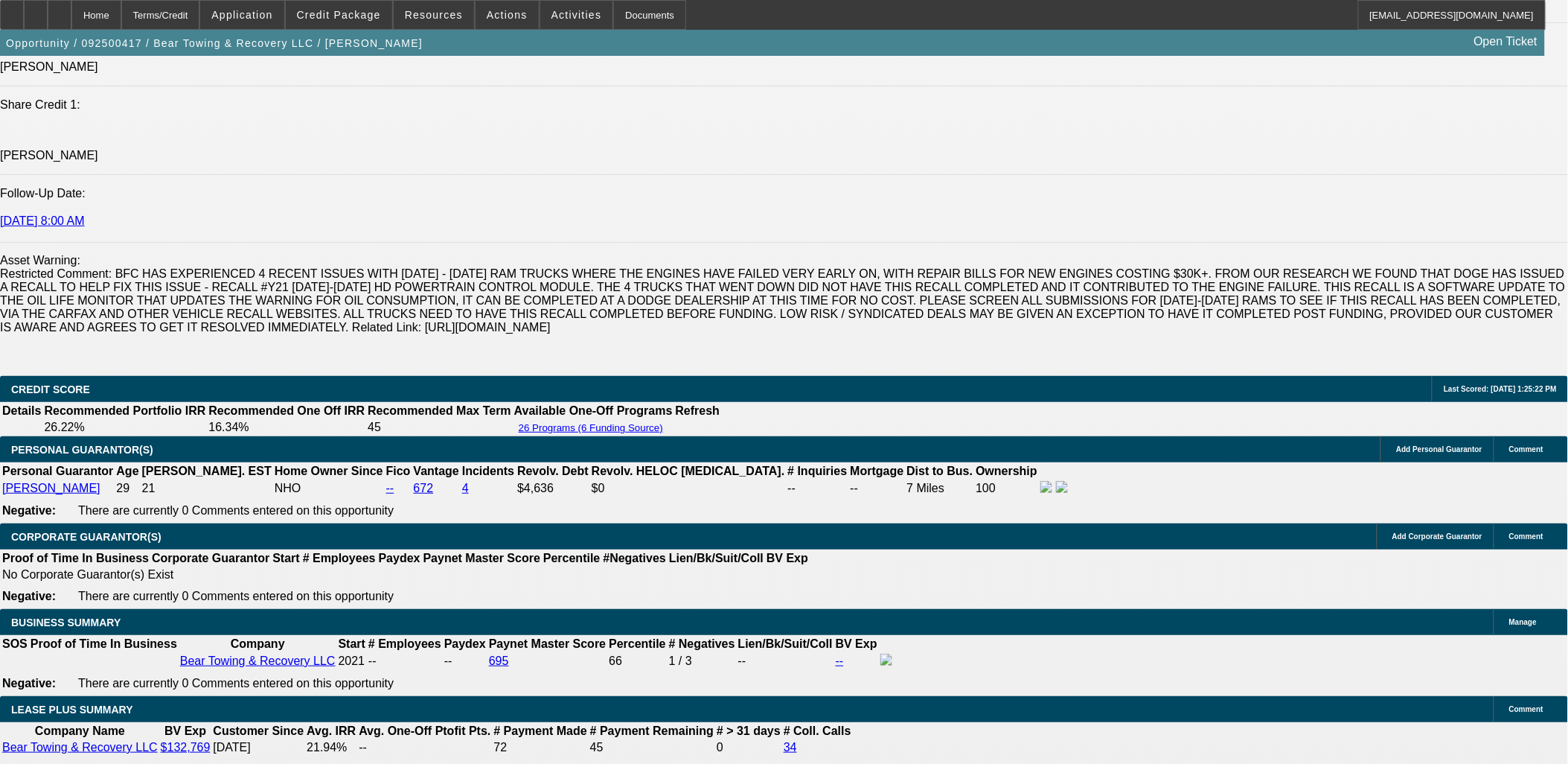
scroll to position [1864, 0]
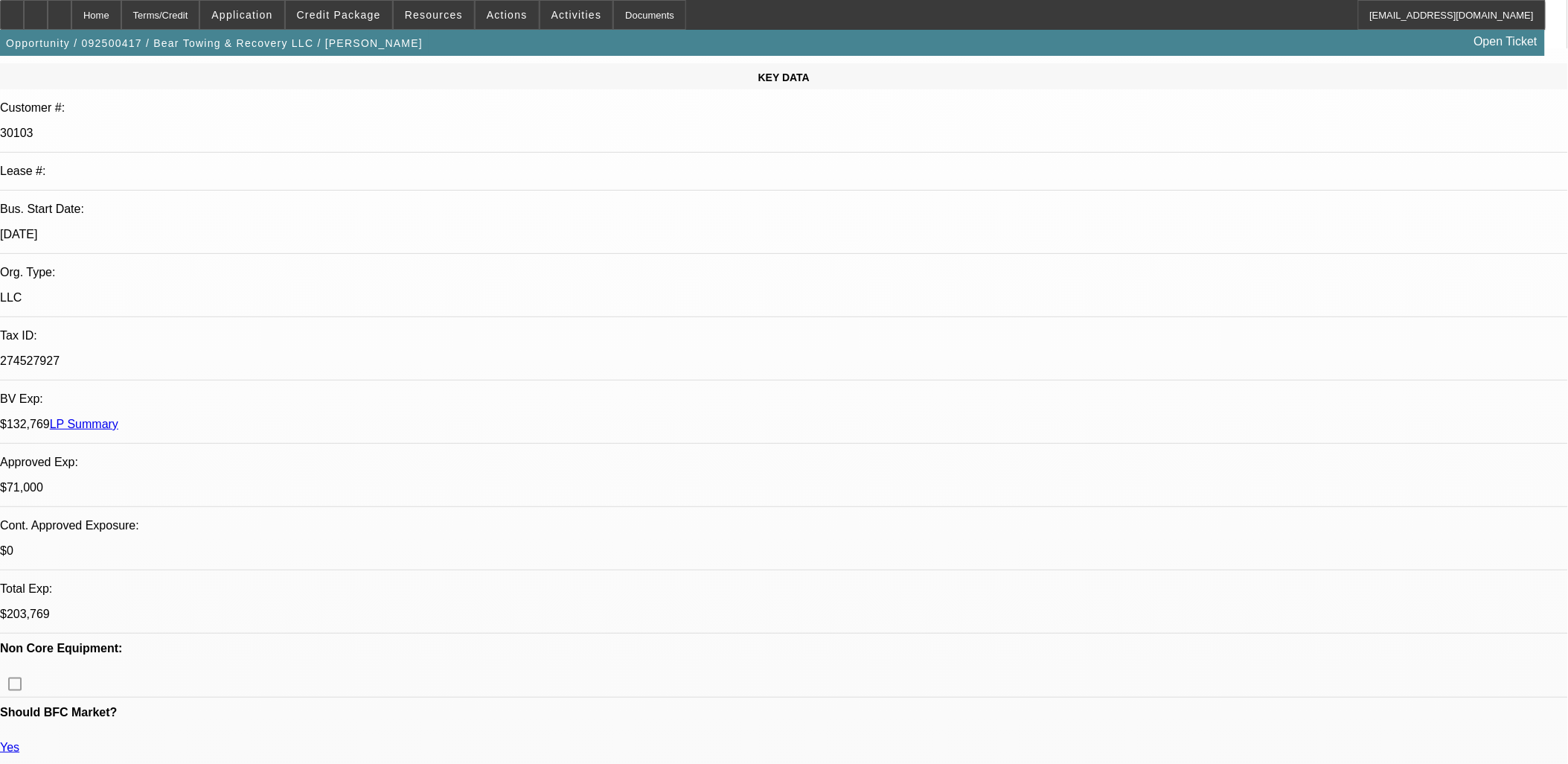
scroll to position [0, 0]
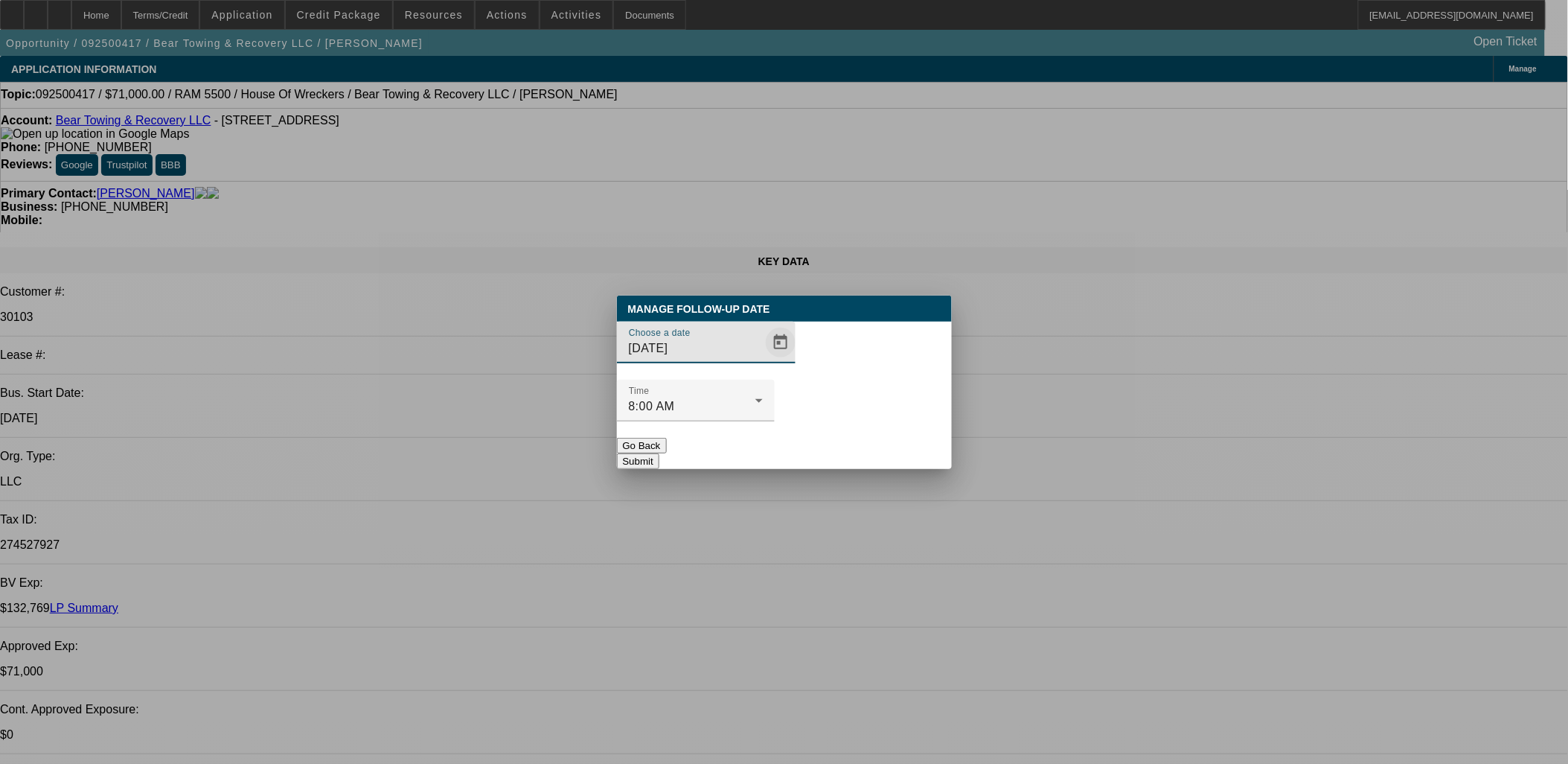
click at [766, 361] on span "Open calendar" at bounding box center [781, 343] width 36 height 36
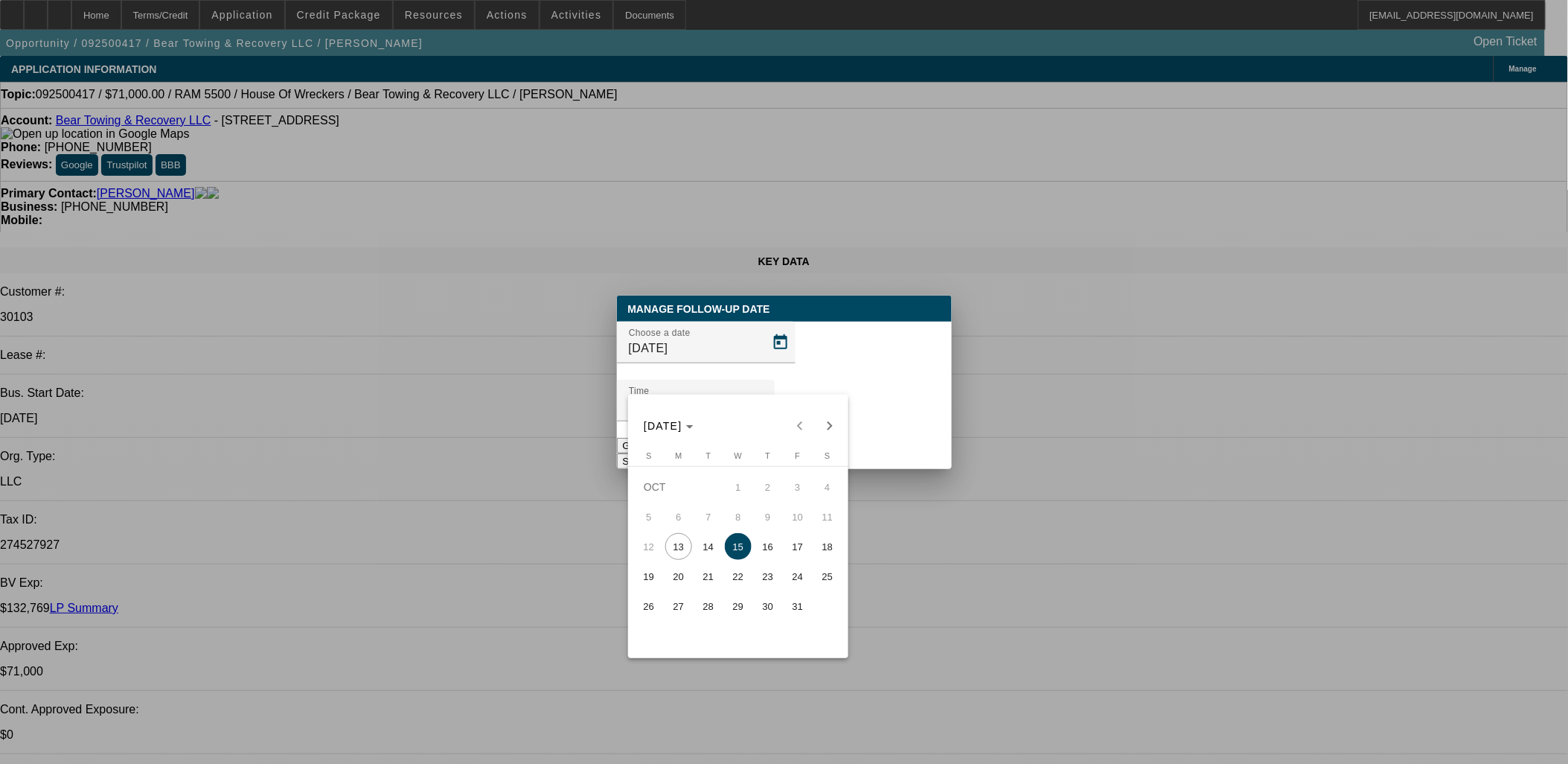
click at [711, 549] on span "14" at bounding box center [708, 546] width 26 height 26
type input "10/14/2025"
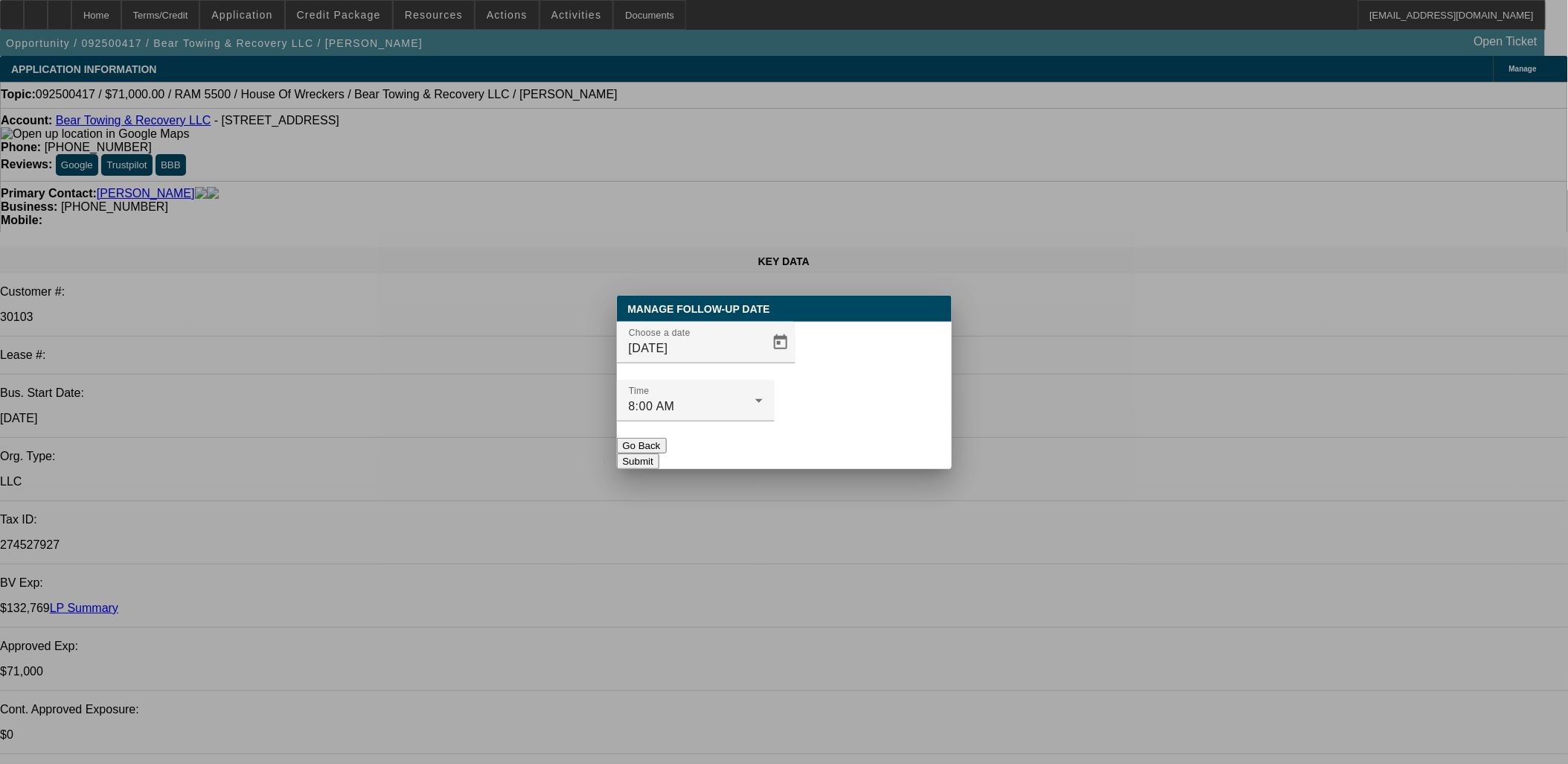
click at [52, 763] on html "Home Terms/Credit Application Credit Package Resources Actions Activities Docum…" at bounding box center [784, 382] width 1568 height 764
click at [659, 454] on button "Submit" at bounding box center [638, 461] width 43 height 15
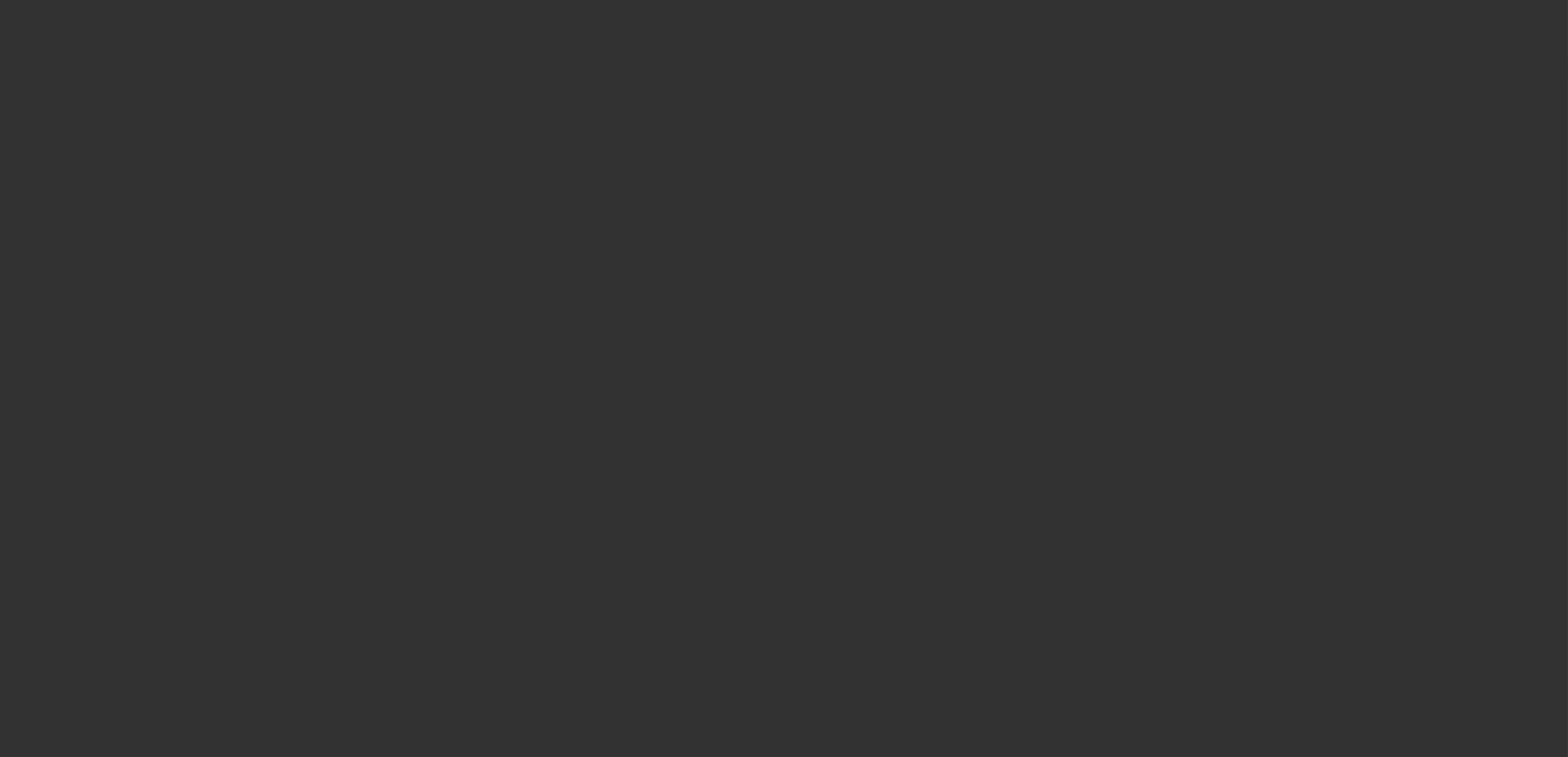
select select "0"
select select "0.1"
select select "0"
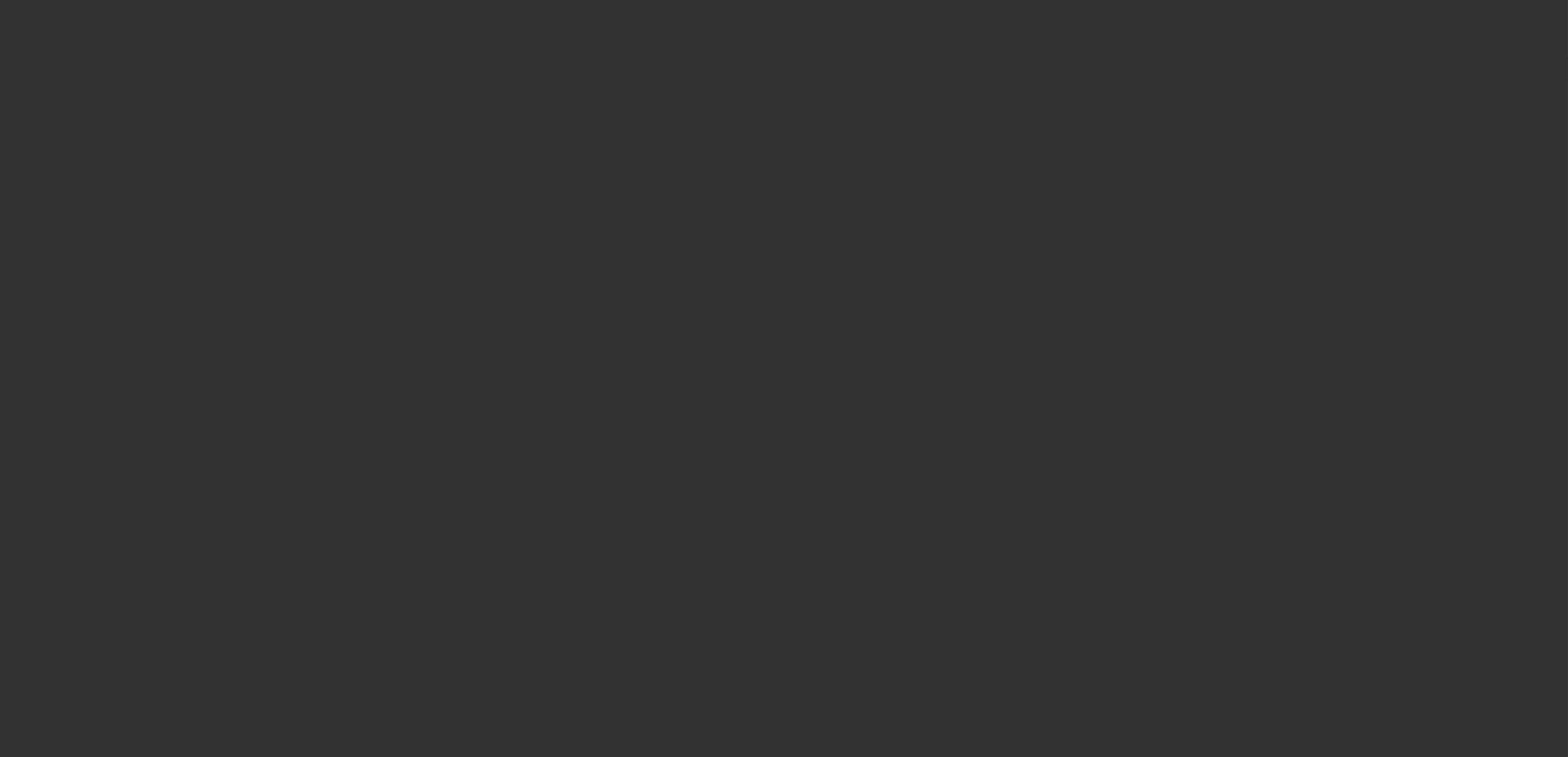
select select "0.1"
select select "0"
select select "0.1"
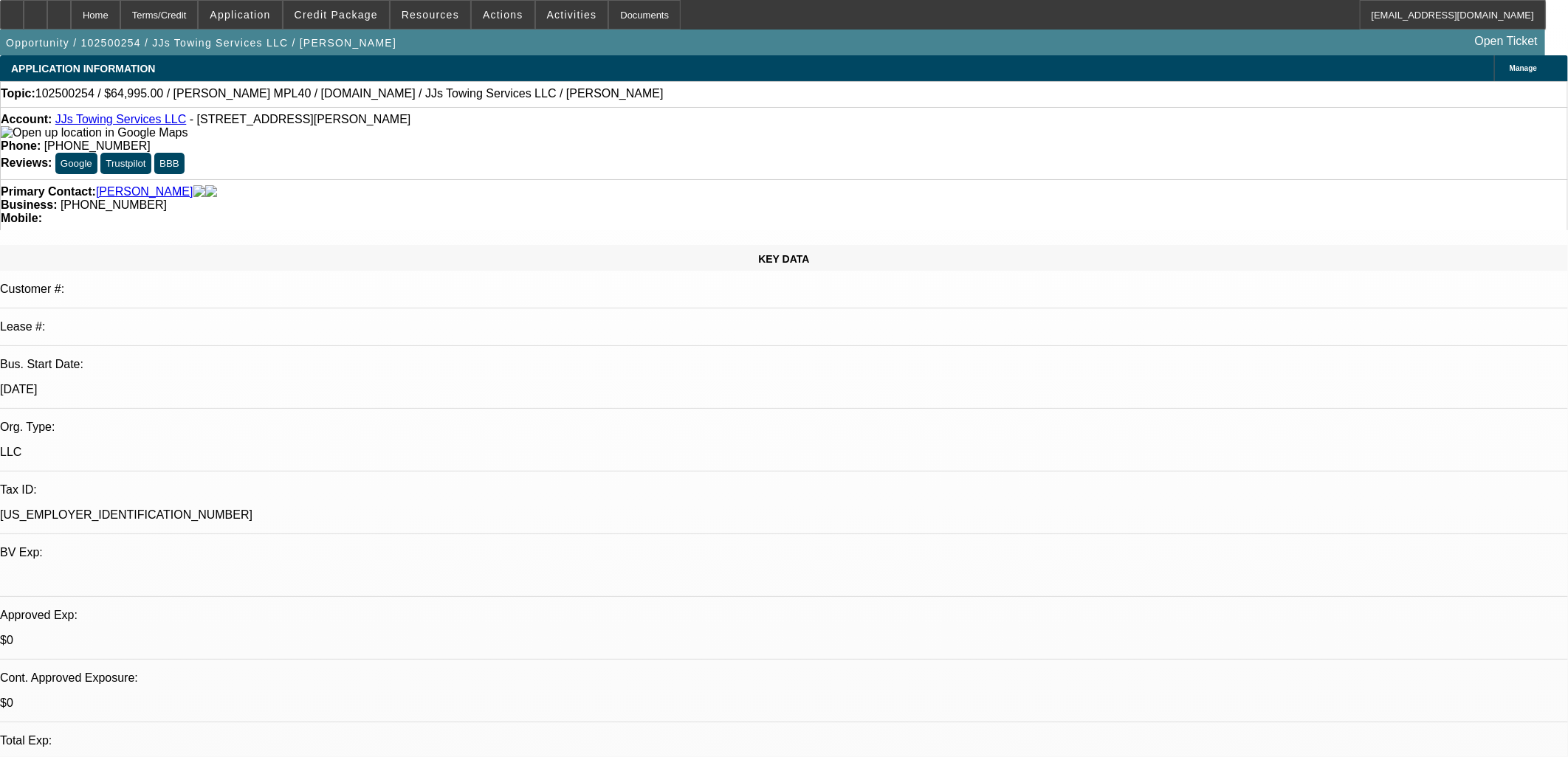
select select "1"
select select "4"
select select "1"
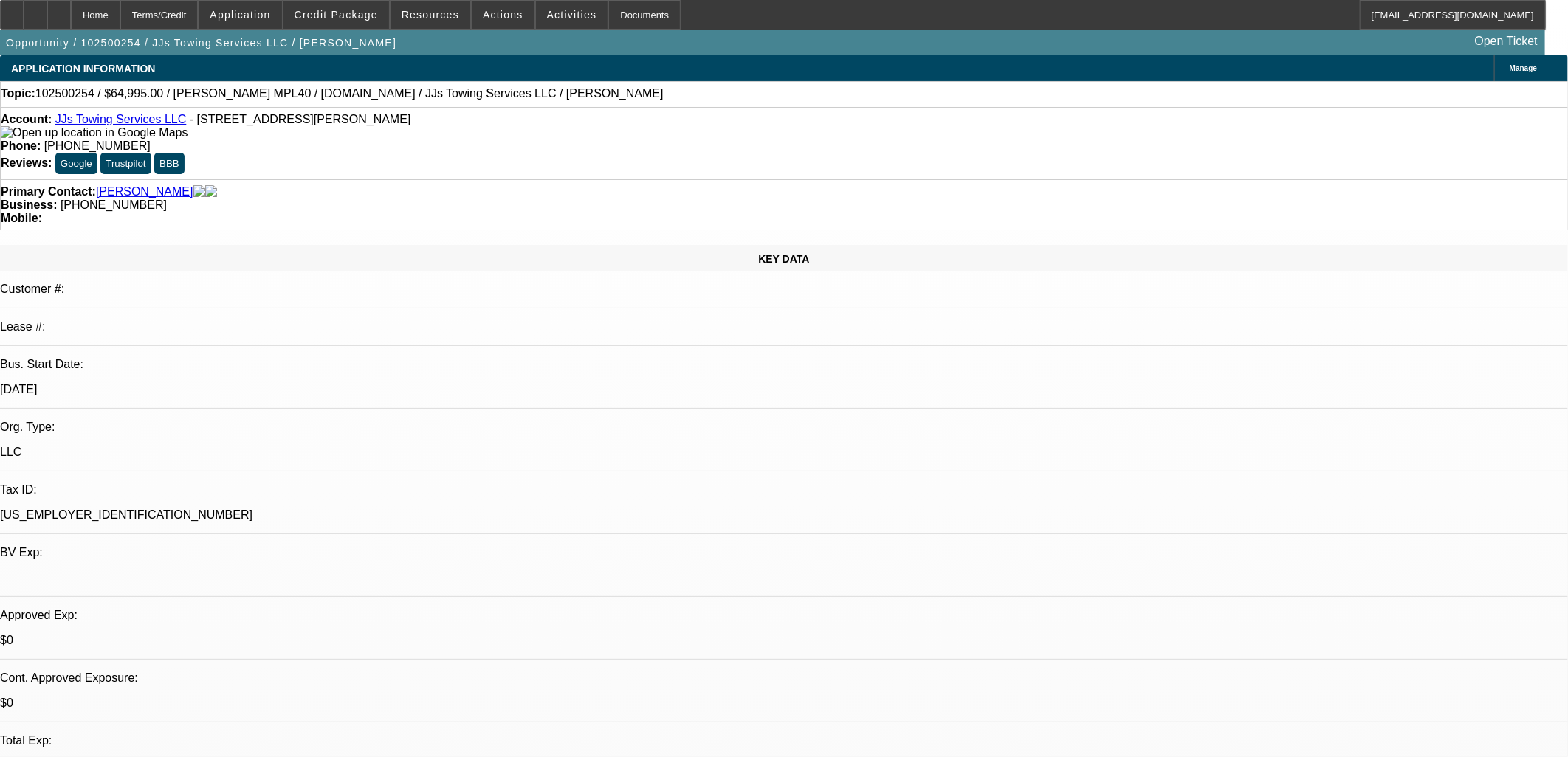
select select "4"
select select "1"
select select "4"
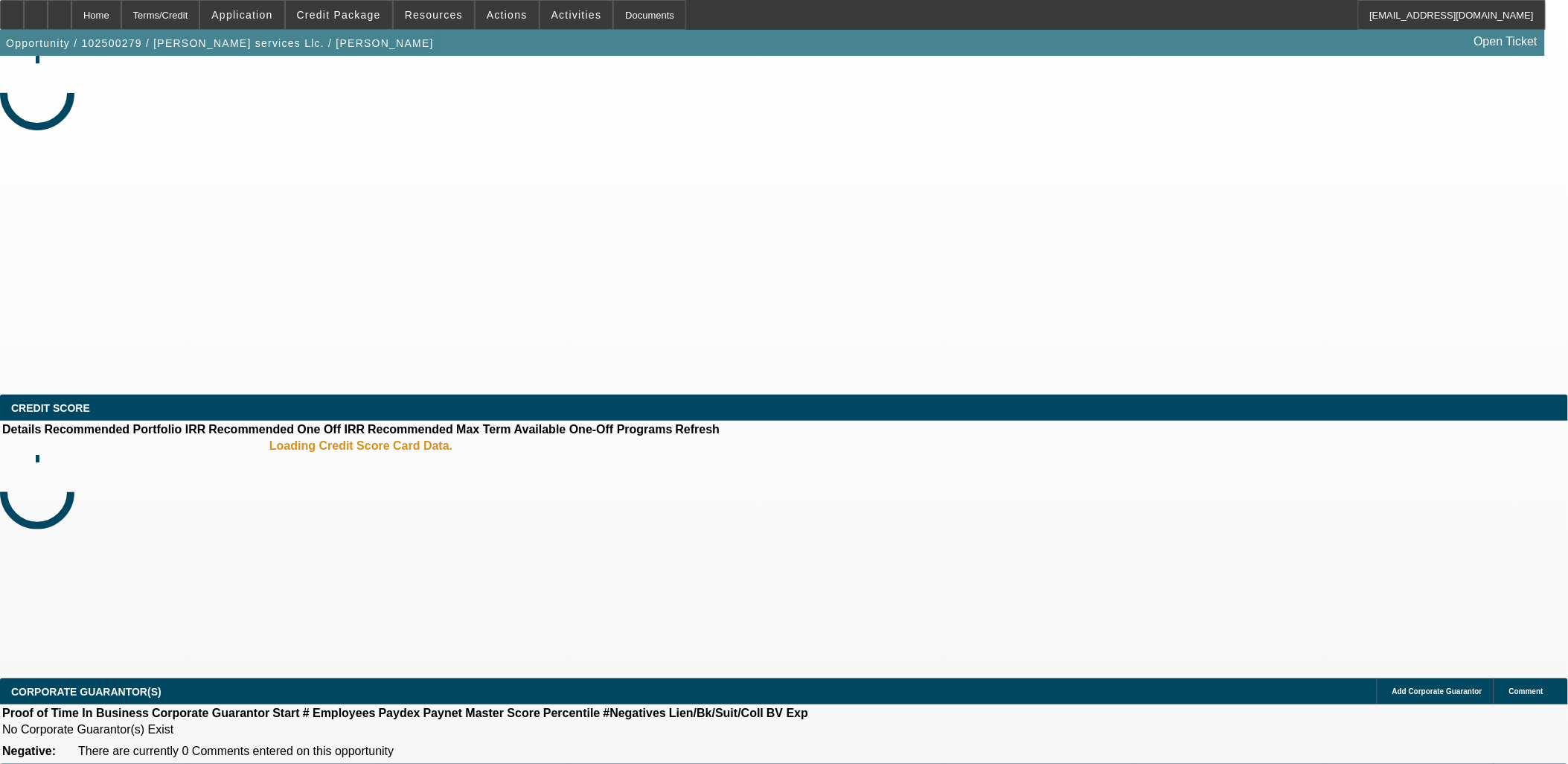
select select "0"
select select "2"
select select "0.1"
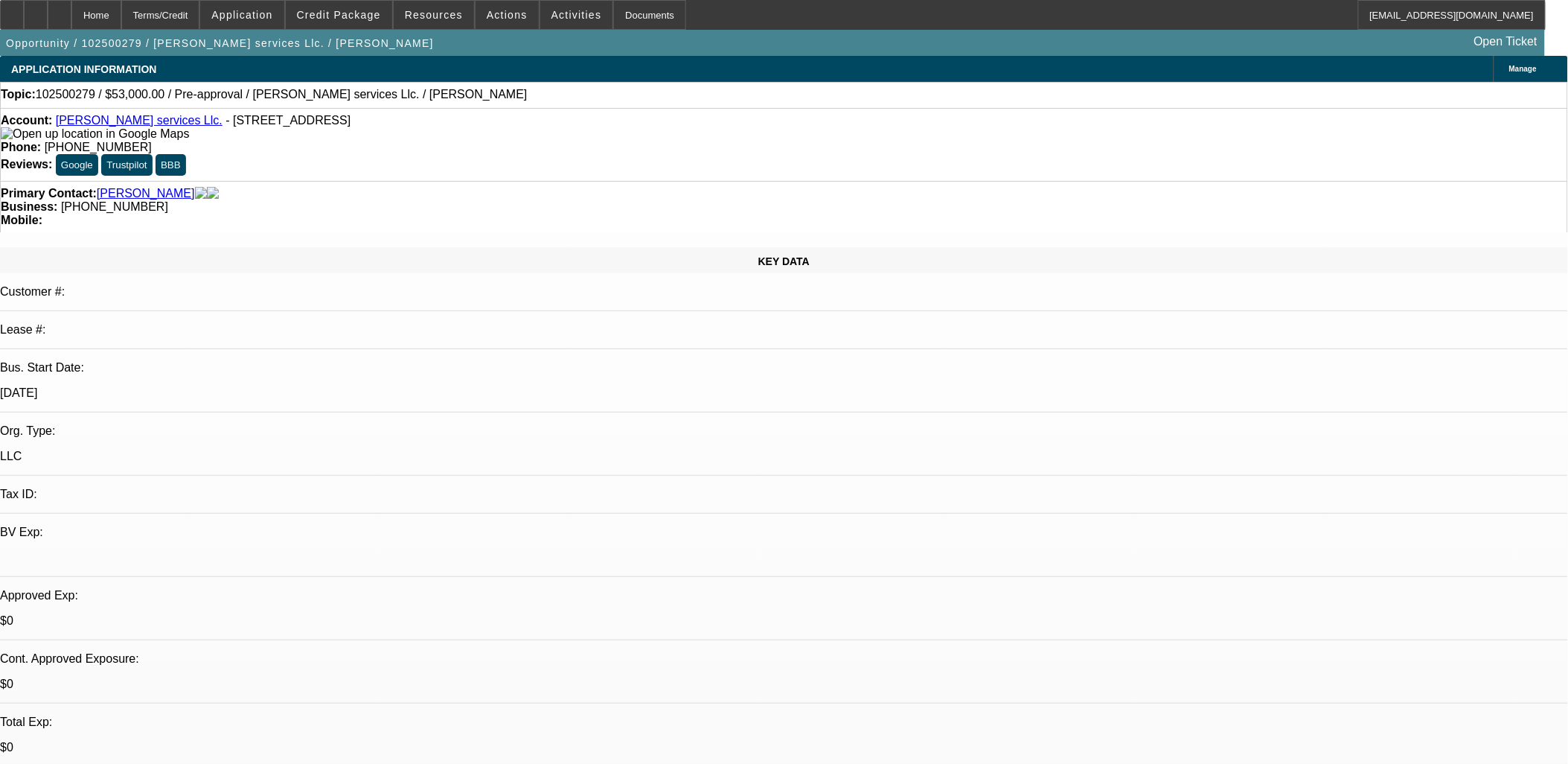
select select "1"
select select "2"
select select "4"
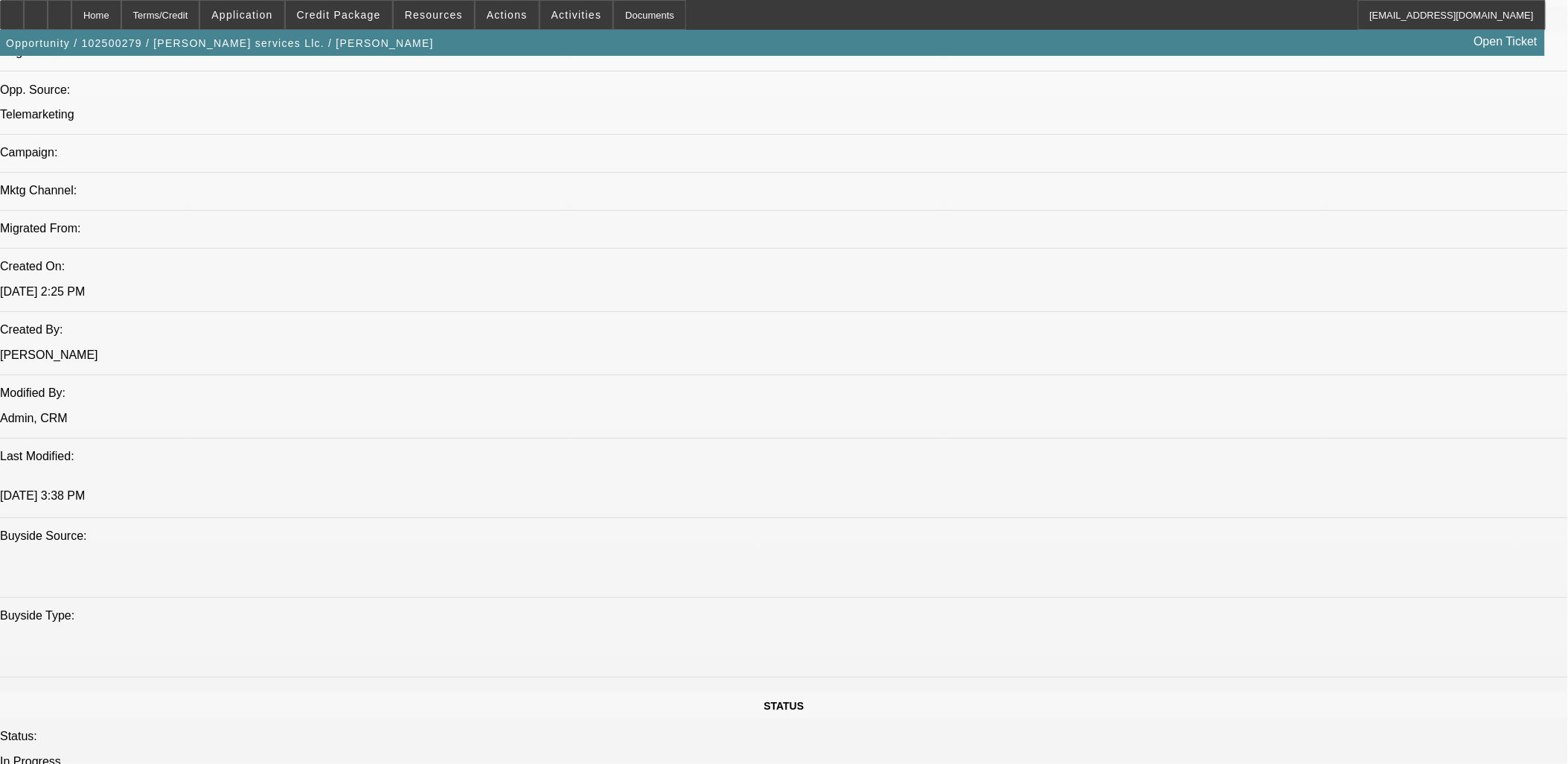
scroll to position [496, 0]
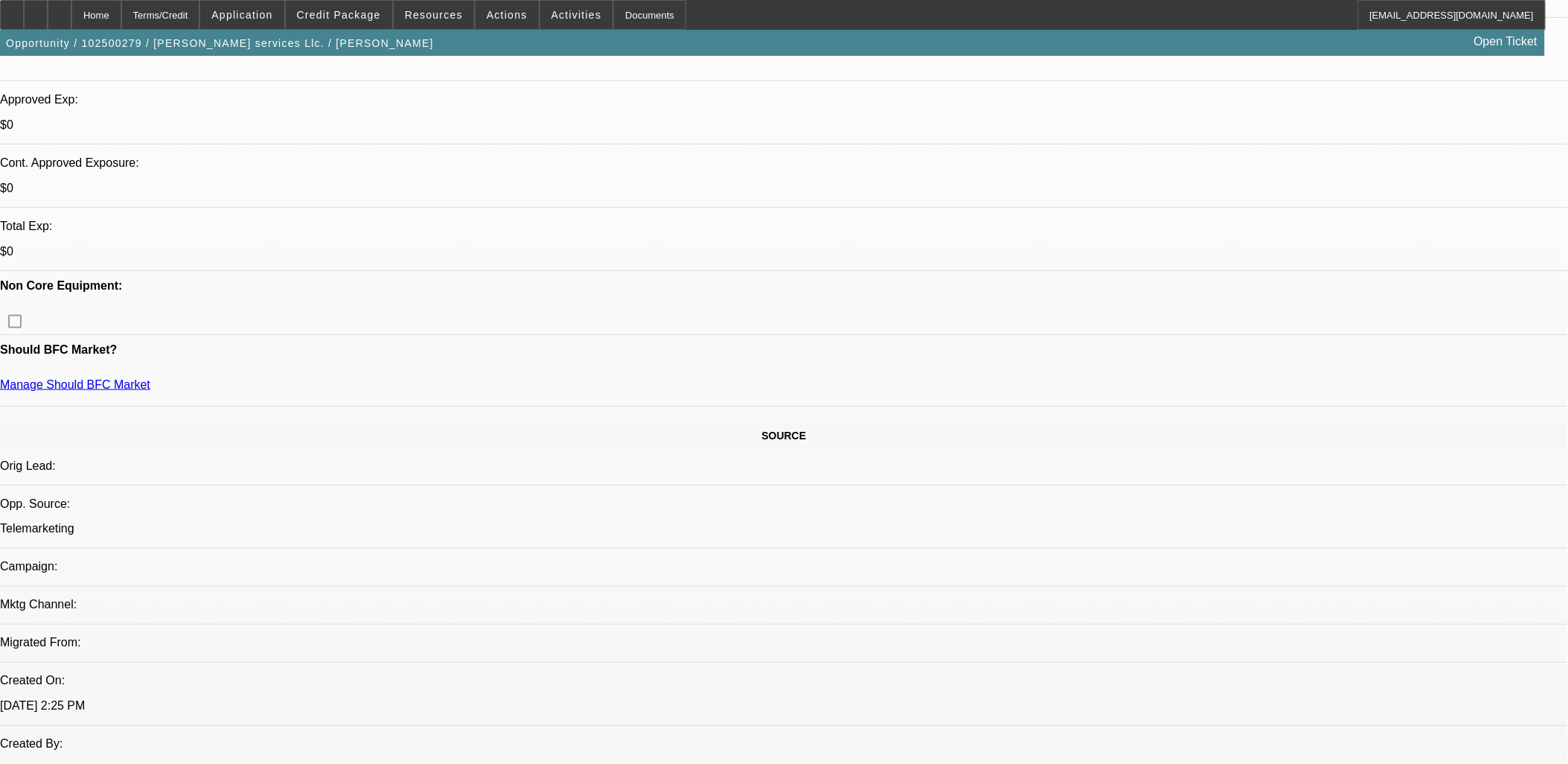
drag, startPoint x: 407, startPoint y: 84, endPoint x: 393, endPoint y: 79, distance: 14.9
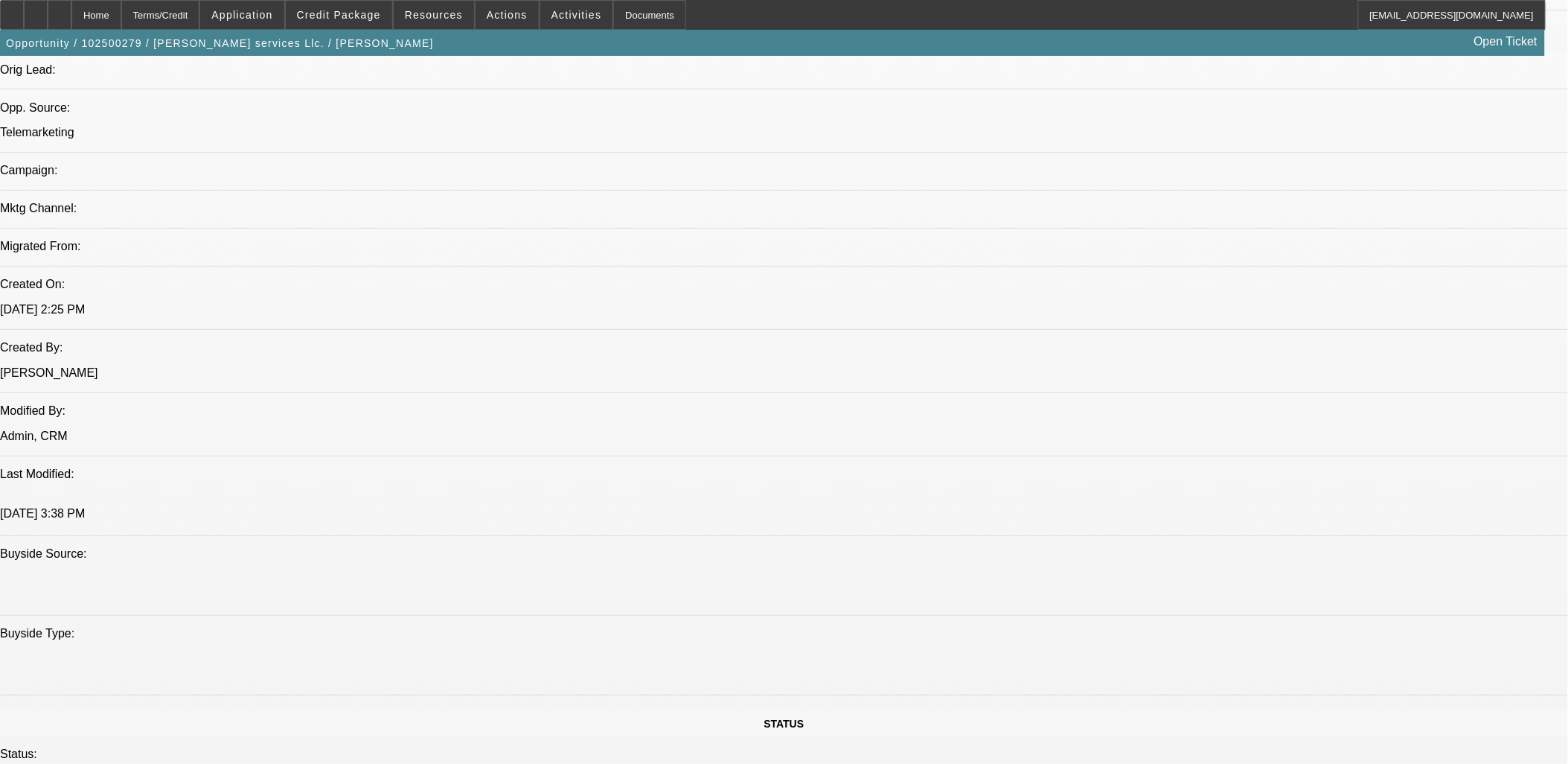
scroll to position [661, 0]
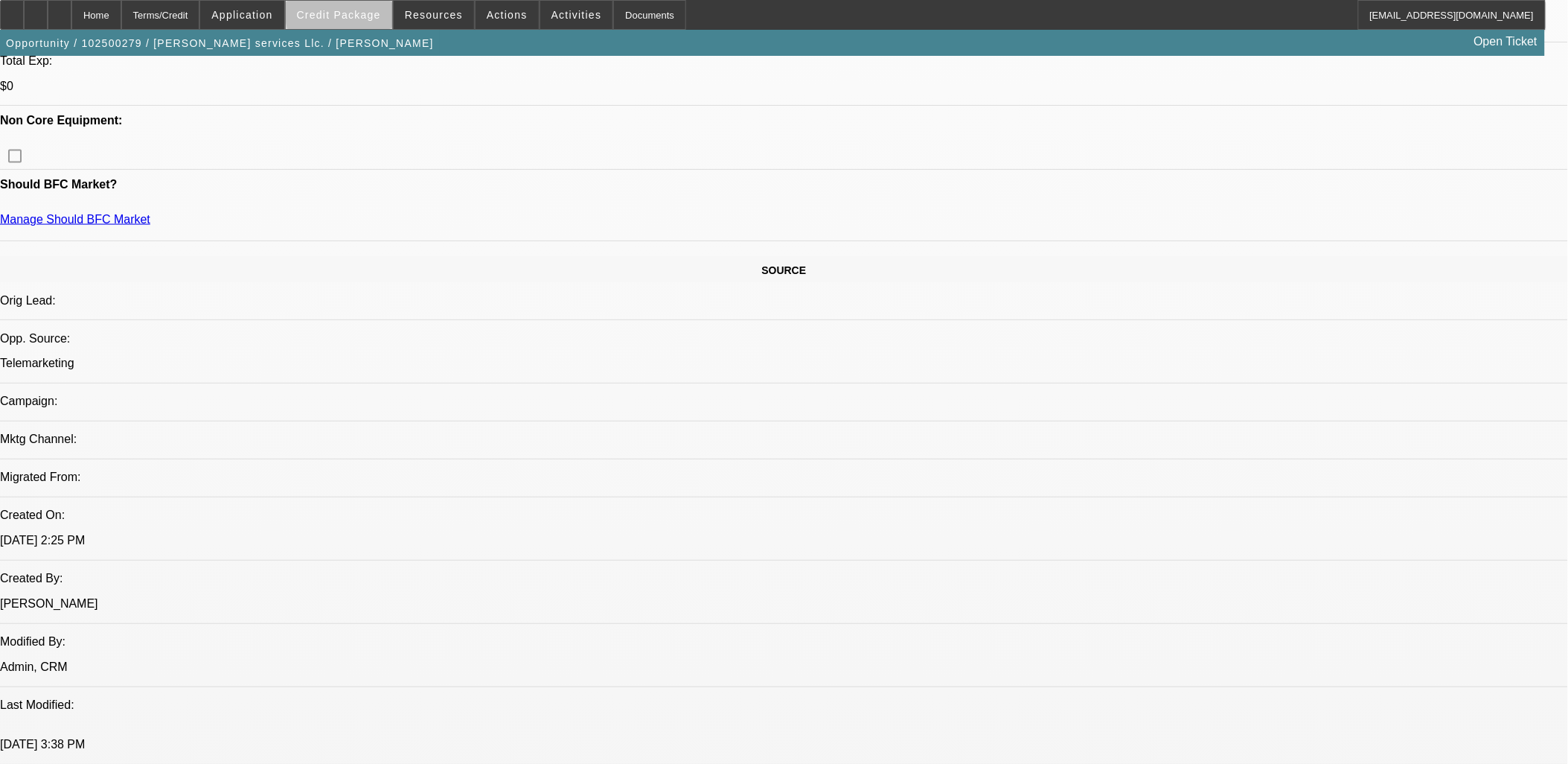
click at [376, 12] on span "Credit Package" at bounding box center [339, 15] width 84 height 12
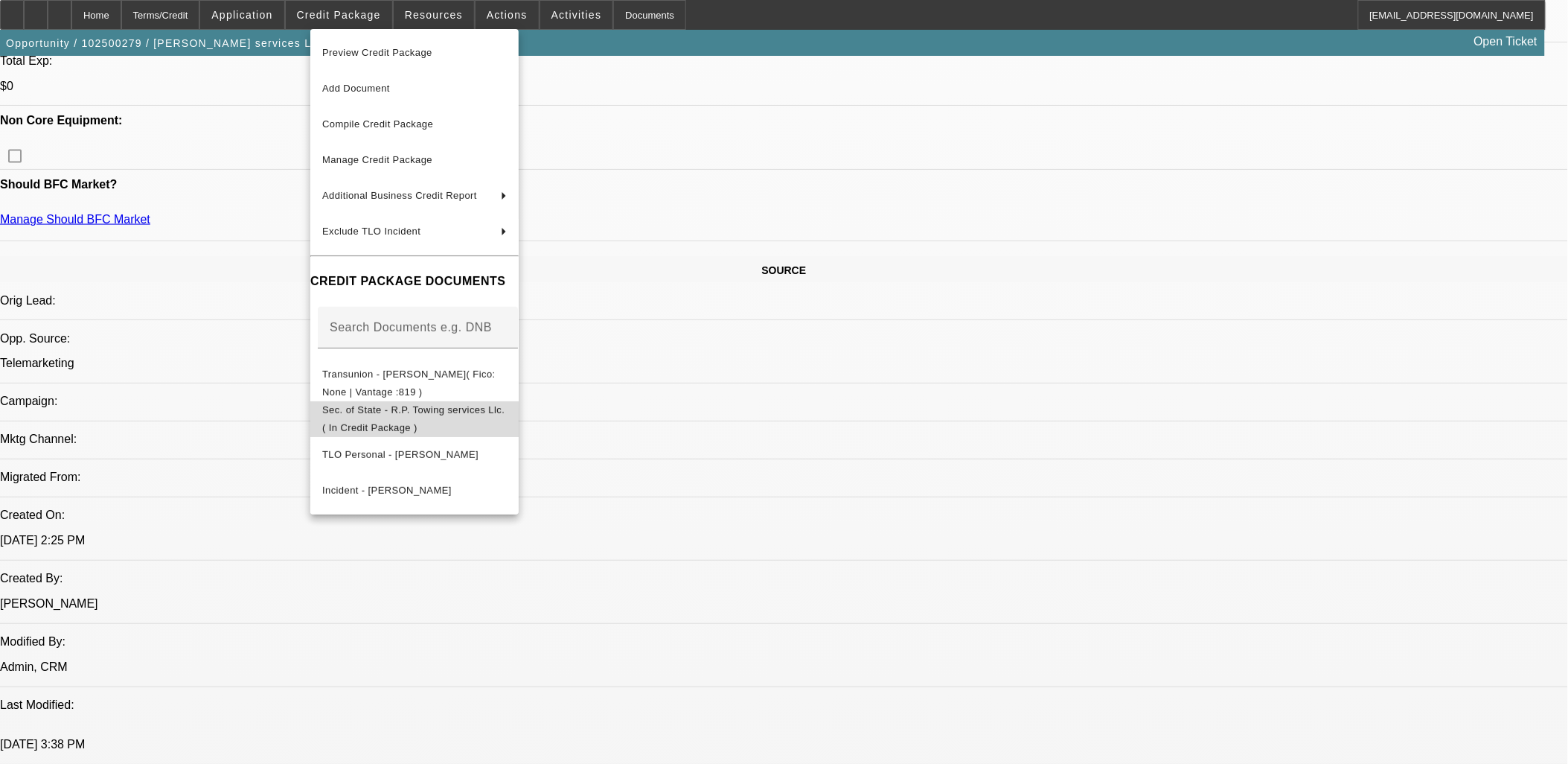
click at [477, 411] on span "Sec. of State - R.P. Towing services Llc.( In Credit Package )" at bounding box center [412, 418] width 182 height 29
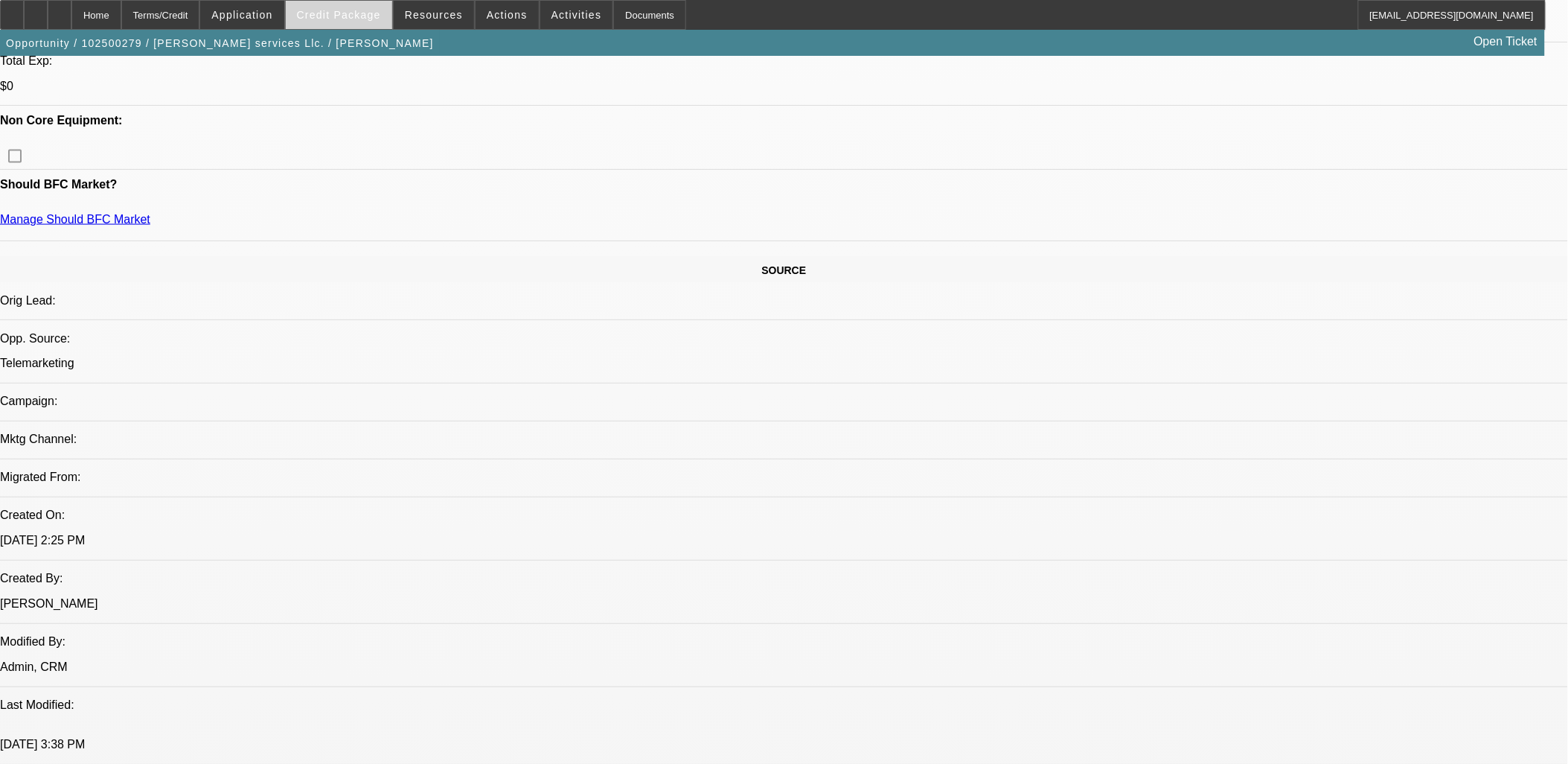
click at [348, 13] on span "Credit Package" at bounding box center [339, 15] width 84 height 12
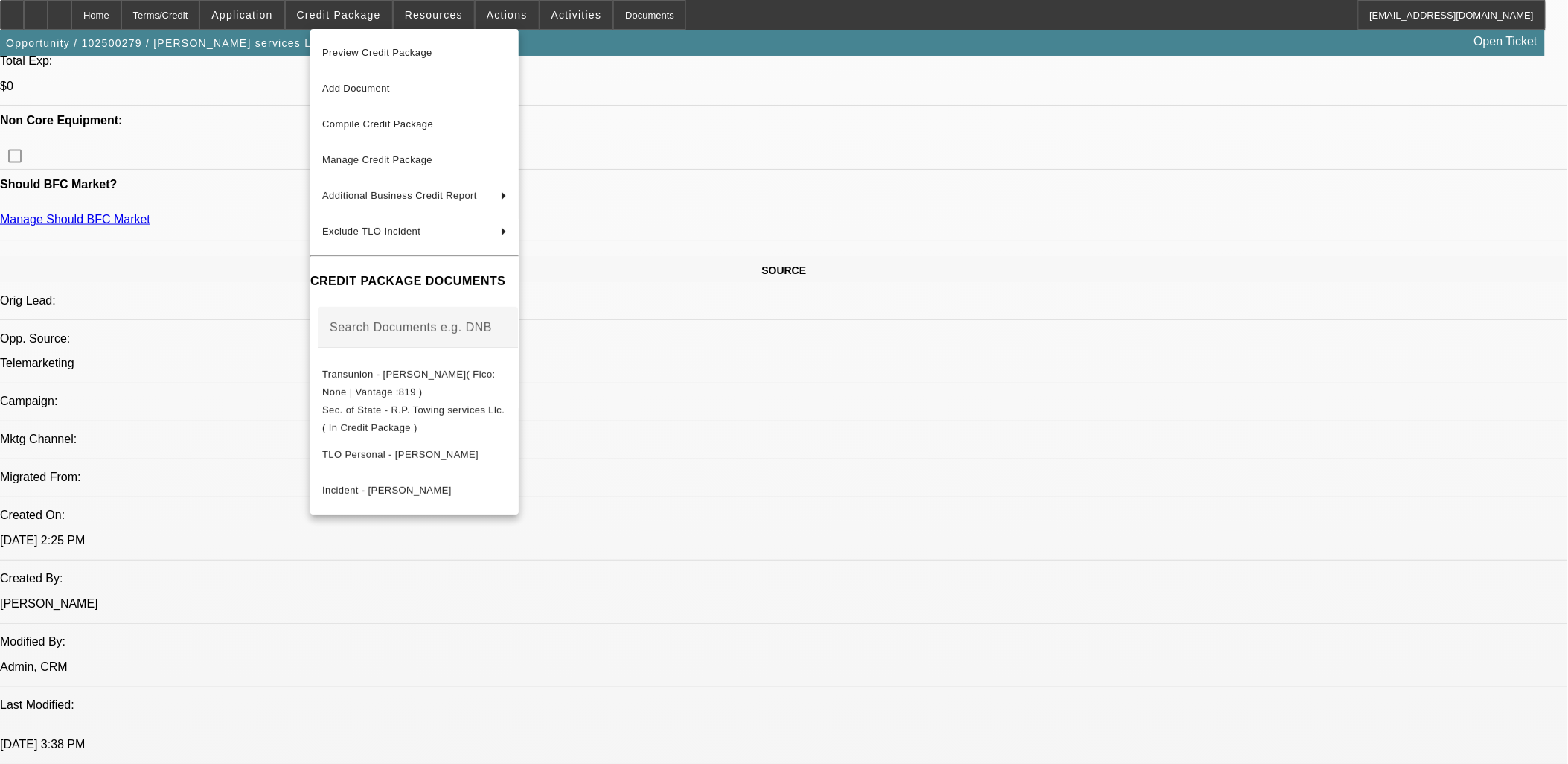
click at [182, 344] on div at bounding box center [784, 382] width 1568 height 764
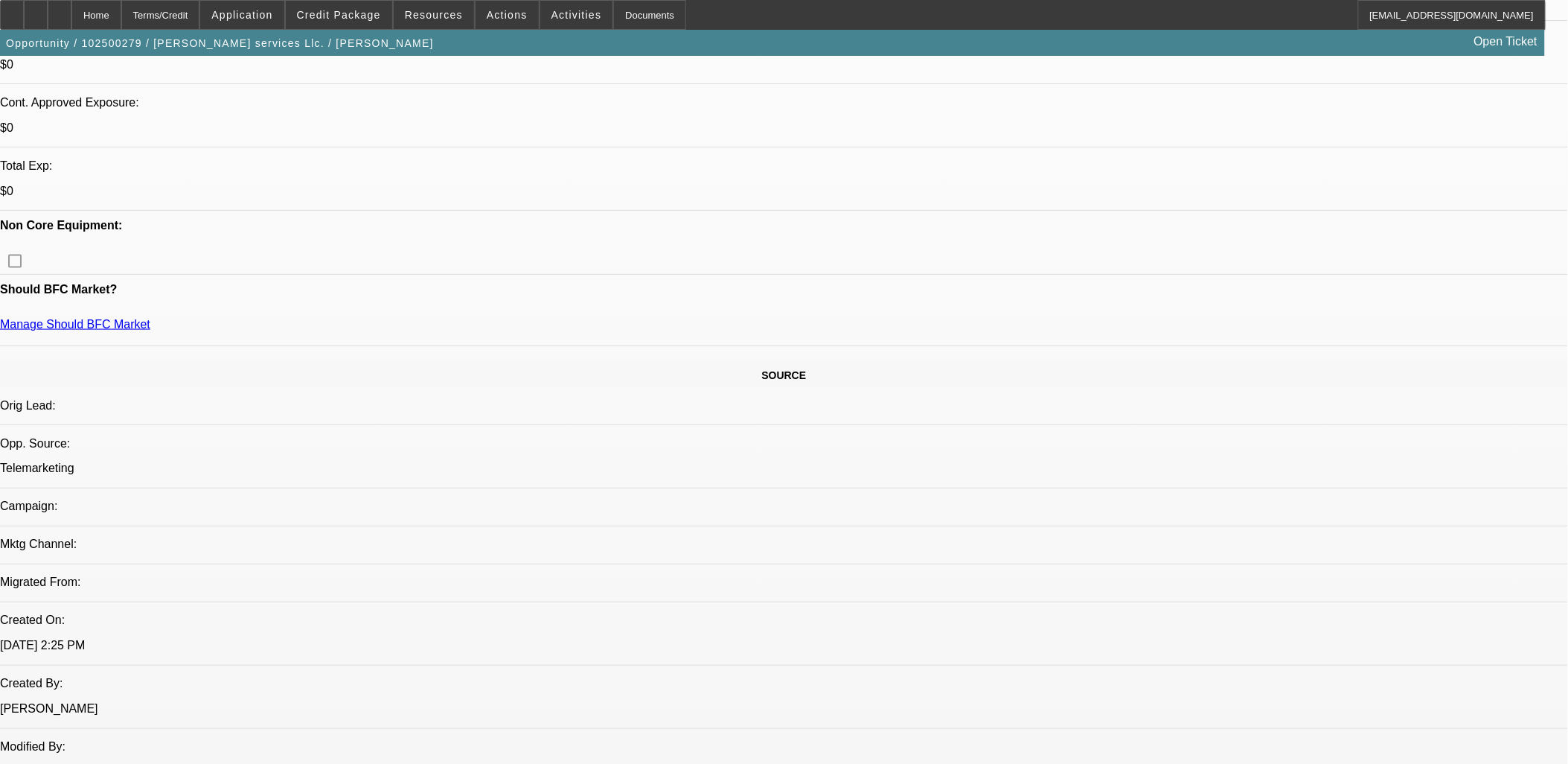
scroll to position [496, 0]
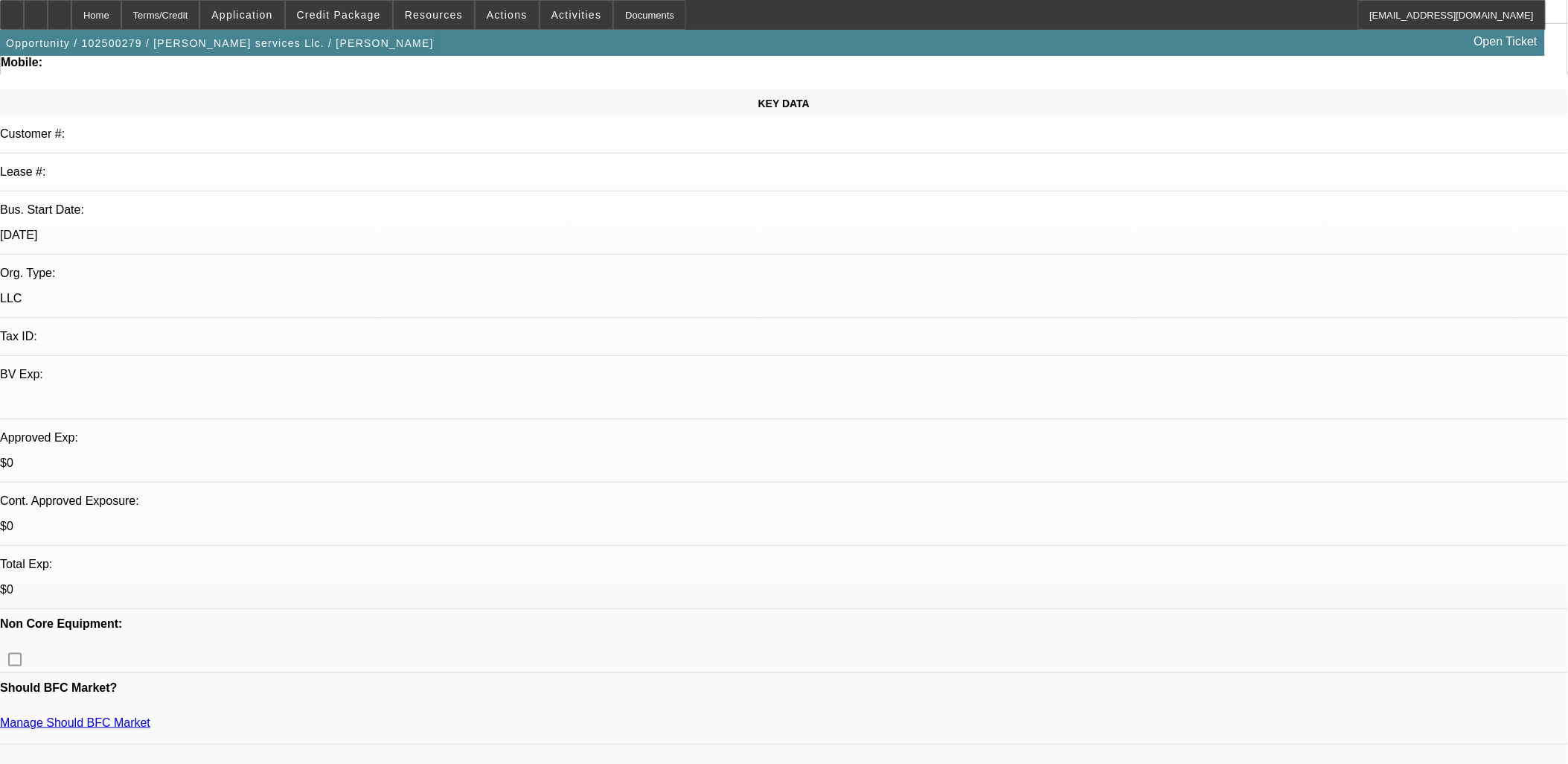
scroll to position [0, 0]
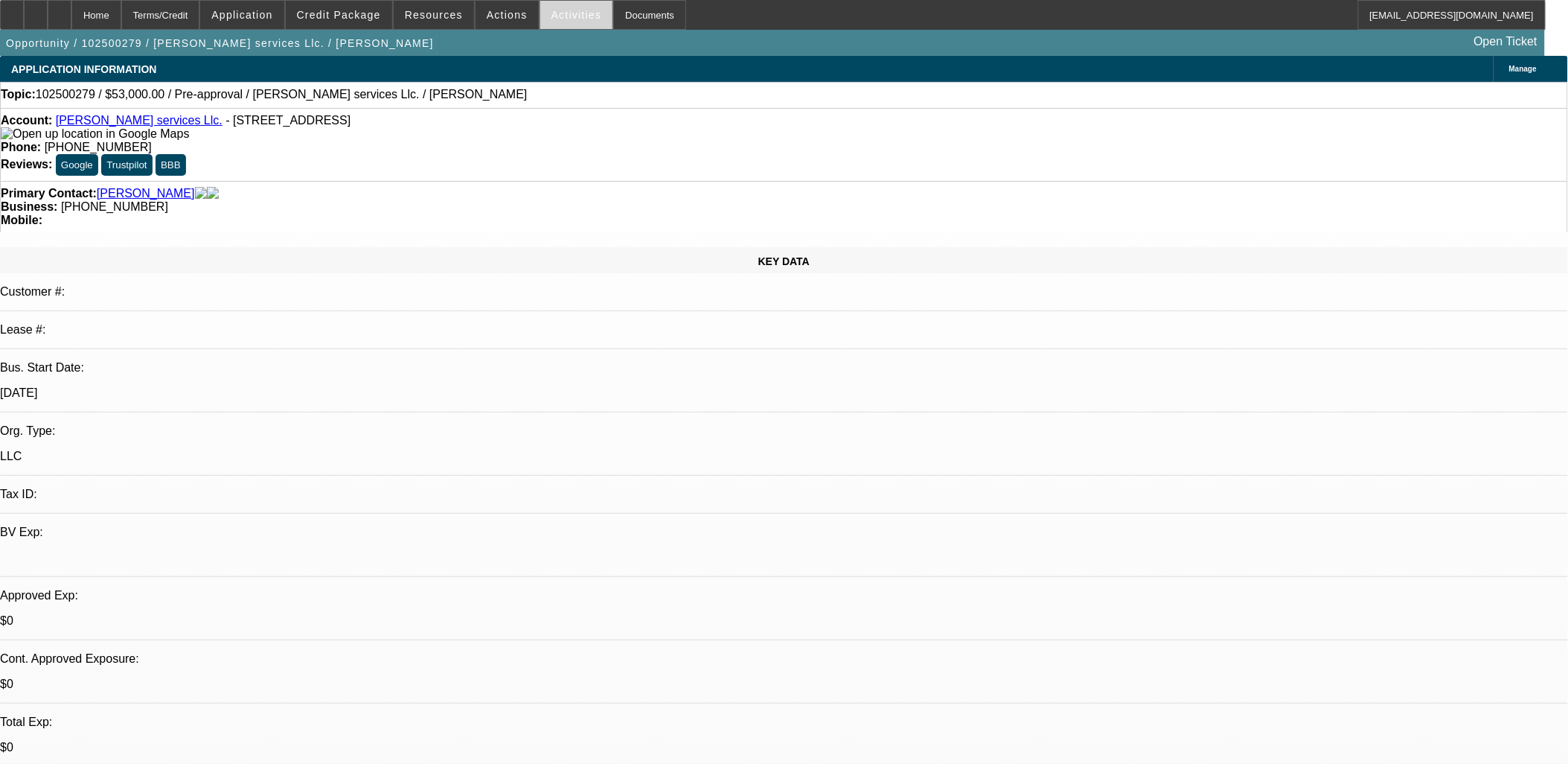
click at [584, 23] on span at bounding box center [576, 15] width 73 height 36
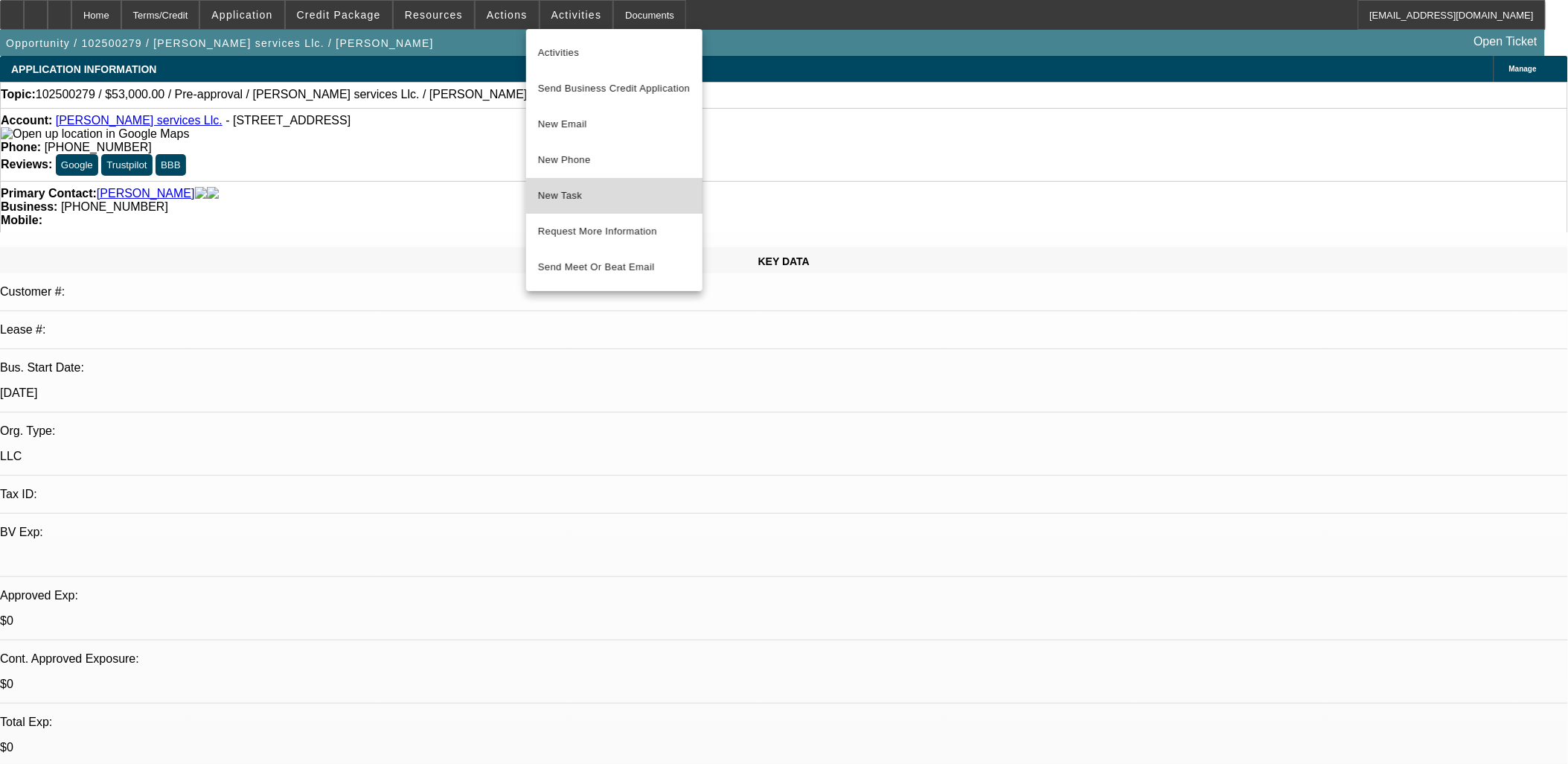
click at [626, 196] on span "New Task" at bounding box center [614, 196] width 153 height 18
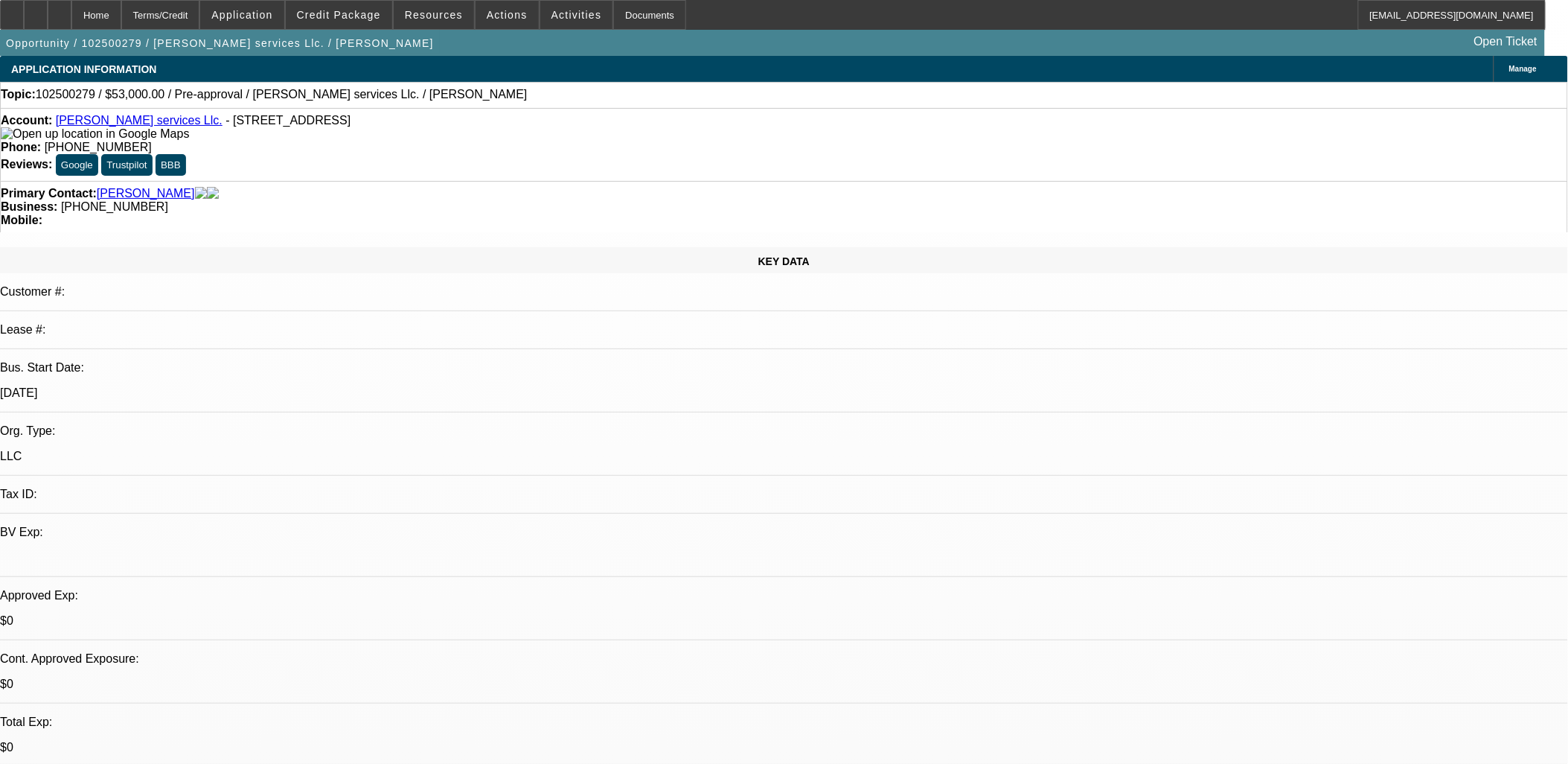
copy div "Customer is looking to add one used heavy-duty truck to their fleet. They curre…"
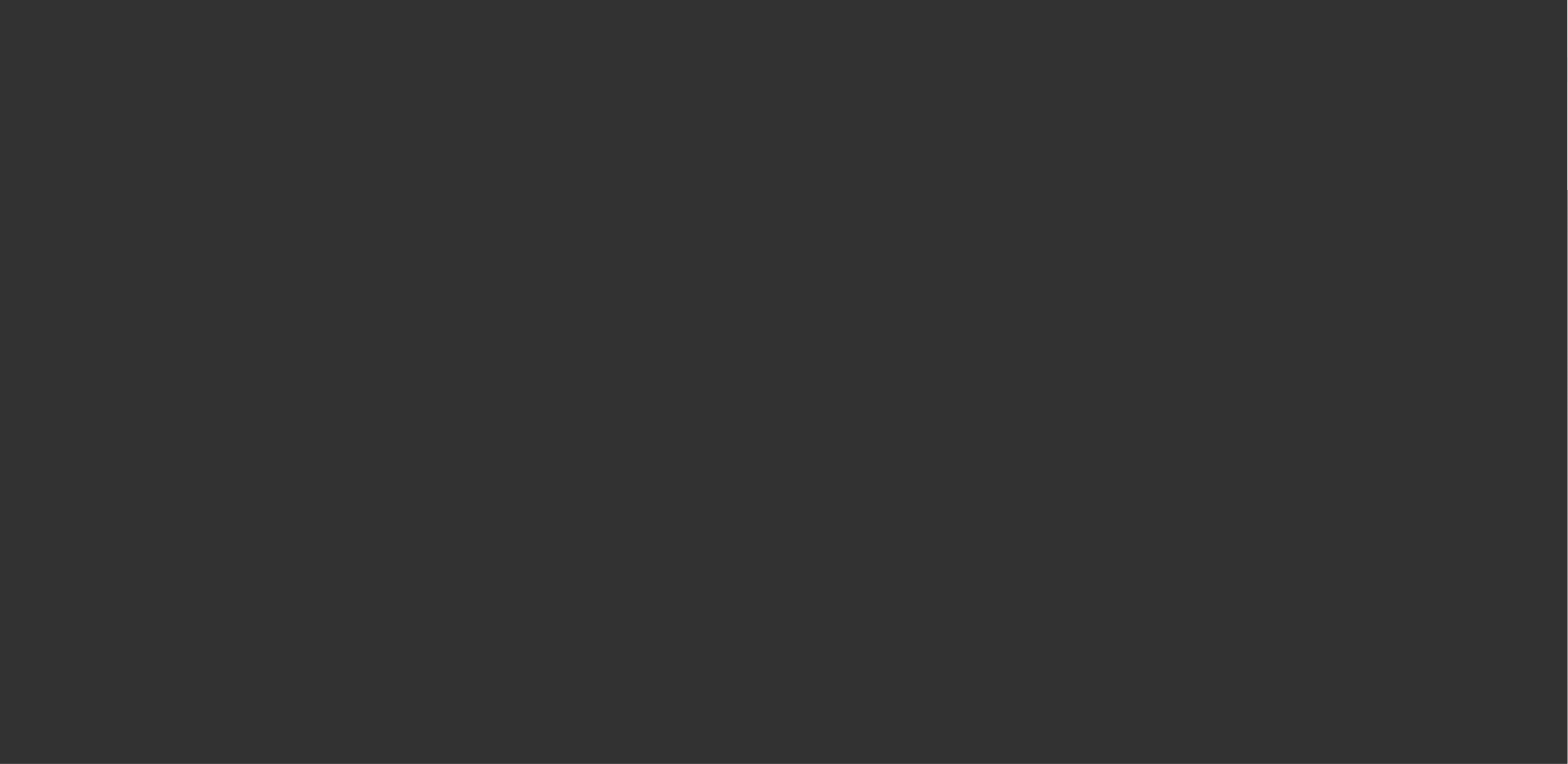
click at [754, 380] on div at bounding box center [784, 382] width 1568 height 764
drag, startPoint x: 755, startPoint y: 376, endPoint x: 764, endPoint y: 367, distance: 12.7
click at [763, 367] on div at bounding box center [784, 382] width 1568 height 764
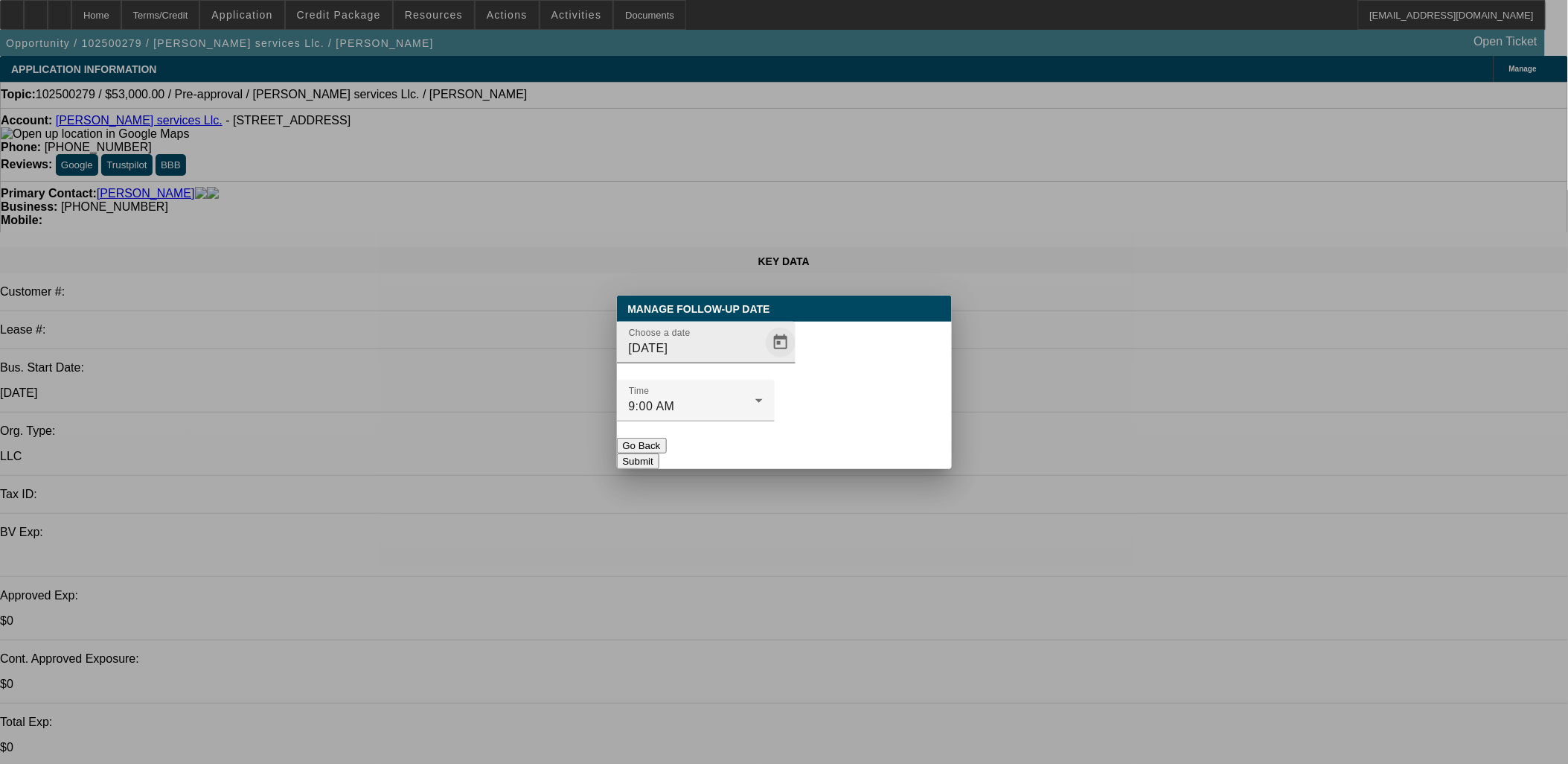
click at [763, 361] on span "Open calendar" at bounding box center [781, 343] width 36 height 36
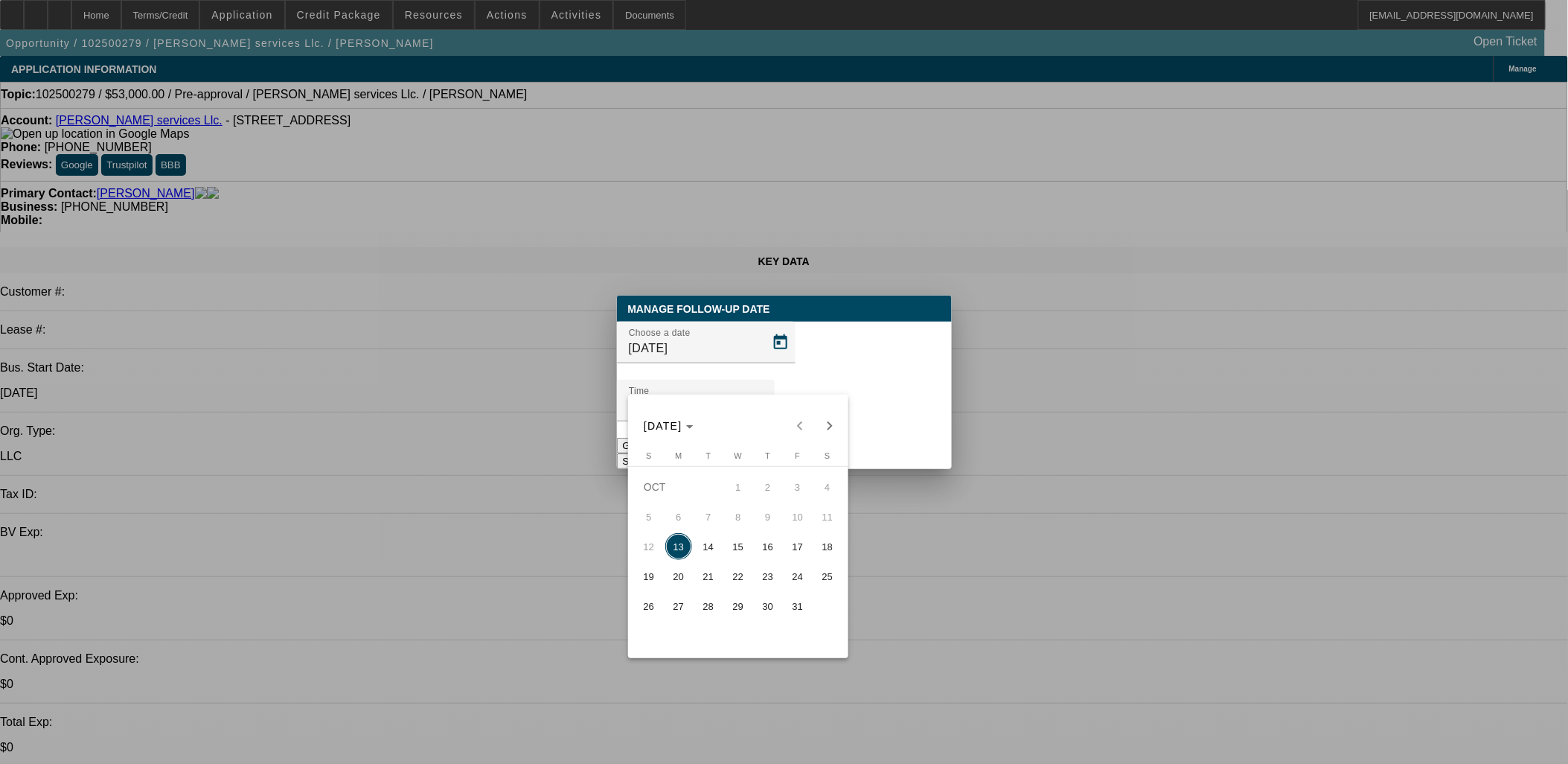
drag, startPoint x: 737, startPoint y: 559, endPoint x: 815, endPoint y: 439, distance: 143.1
click at [737, 558] on span "15" at bounding box center [738, 546] width 26 height 26
type input "10/15/2025"
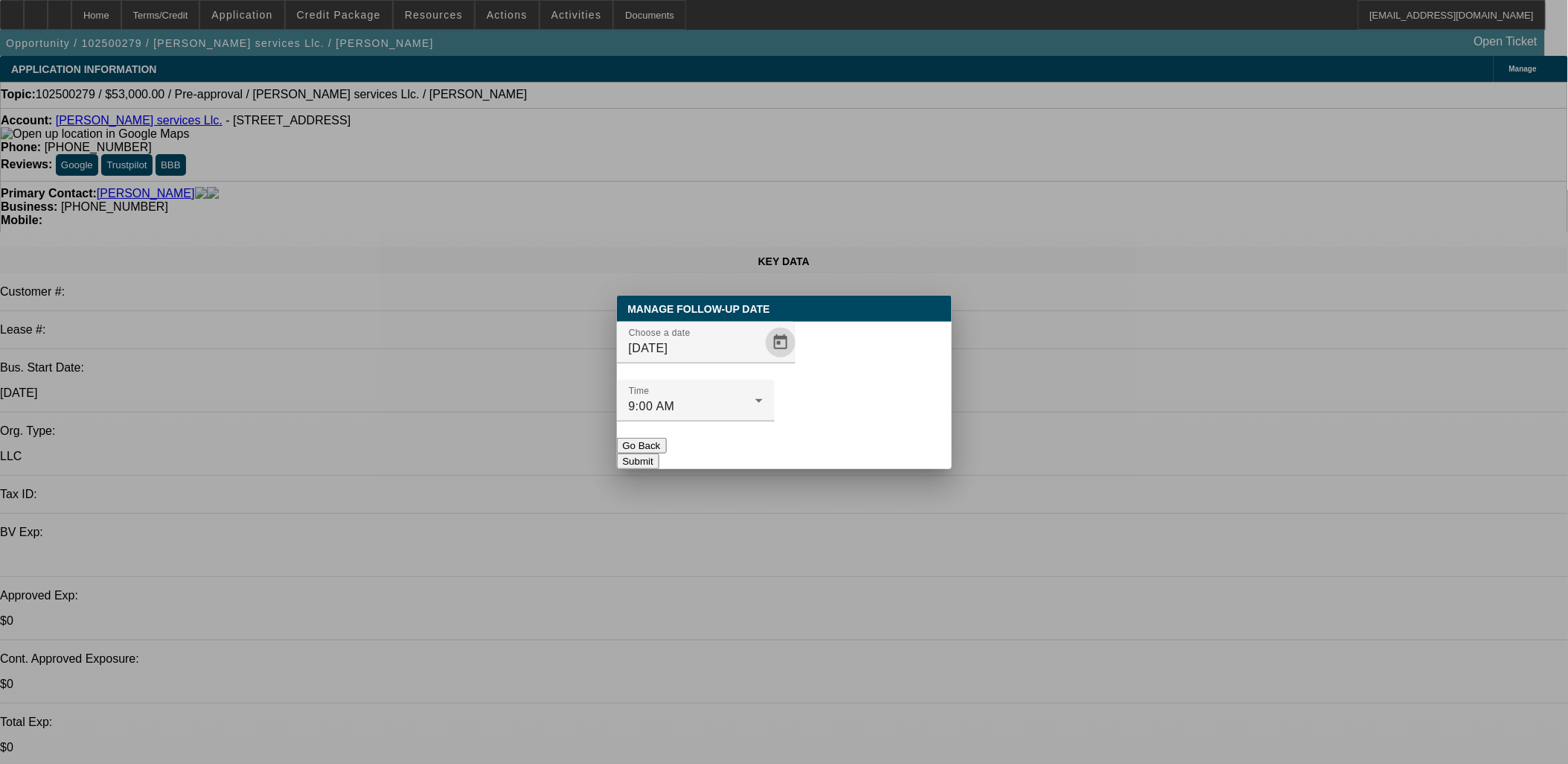
click at [659, 454] on button "Submit" at bounding box center [638, 461] width 43 height 15
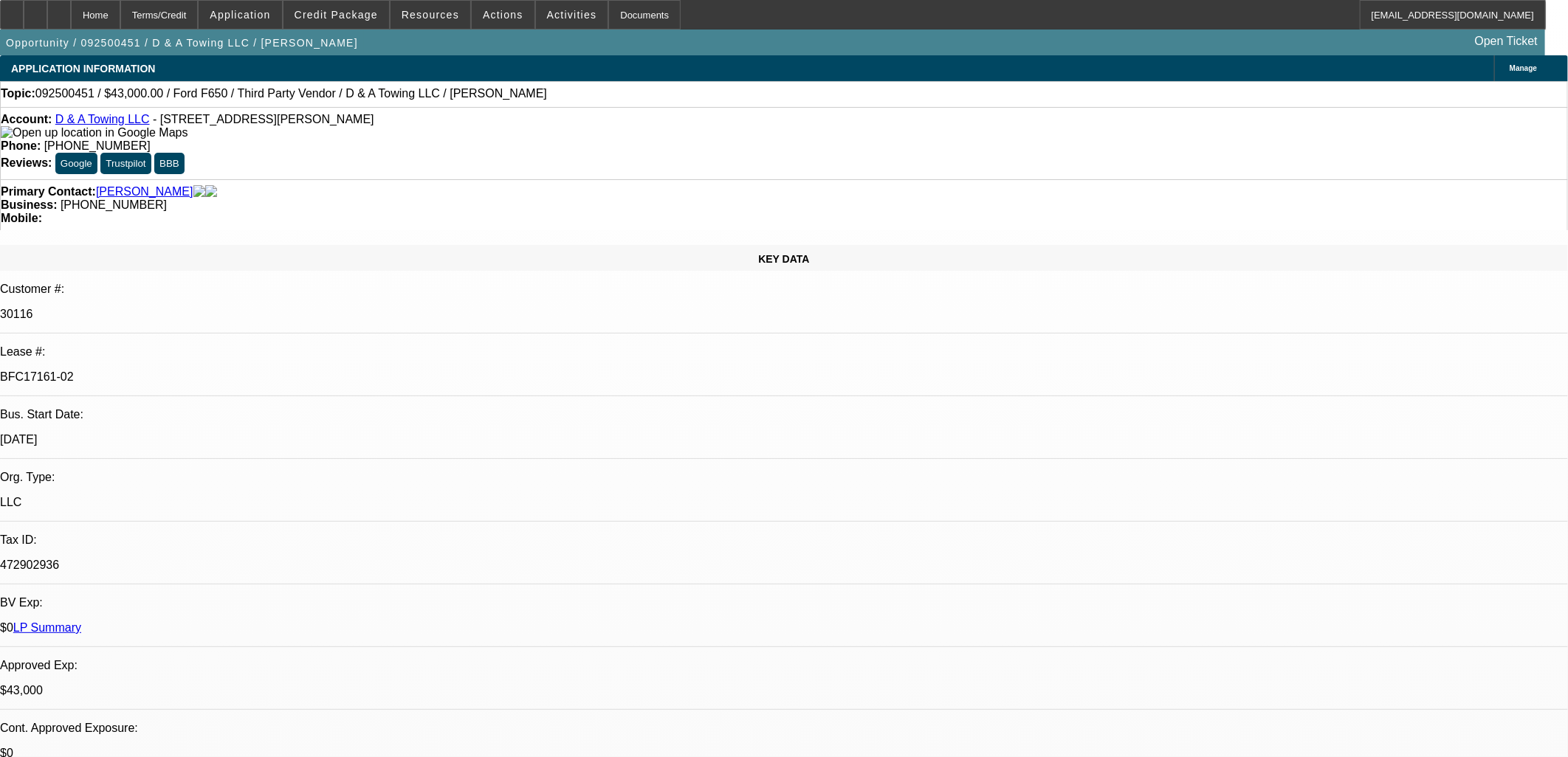
select select "0"
select select "3"
select select "0"
select select "6"
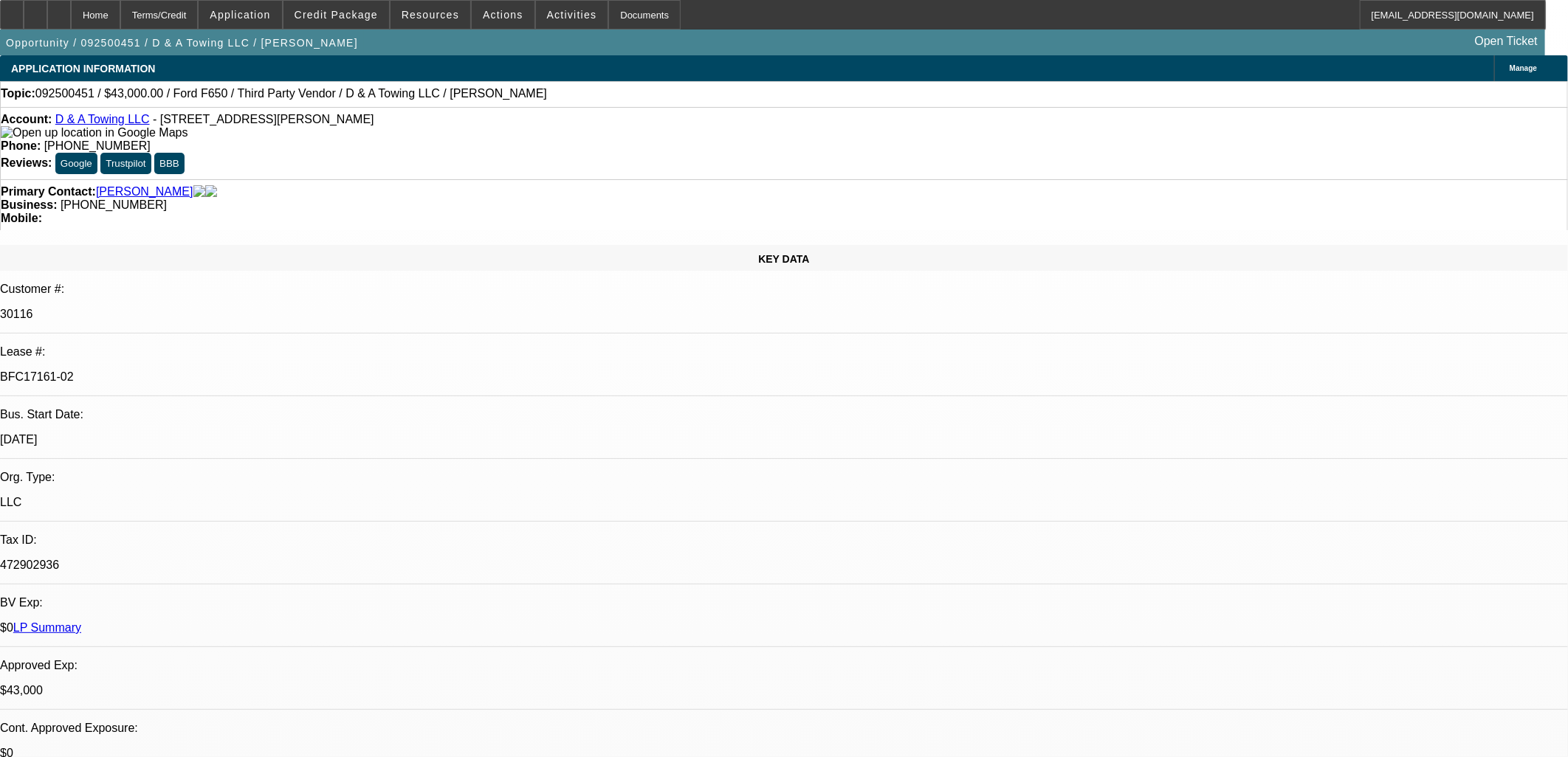
select select "0"
select select "3"
select select "0.2"
select select "17"
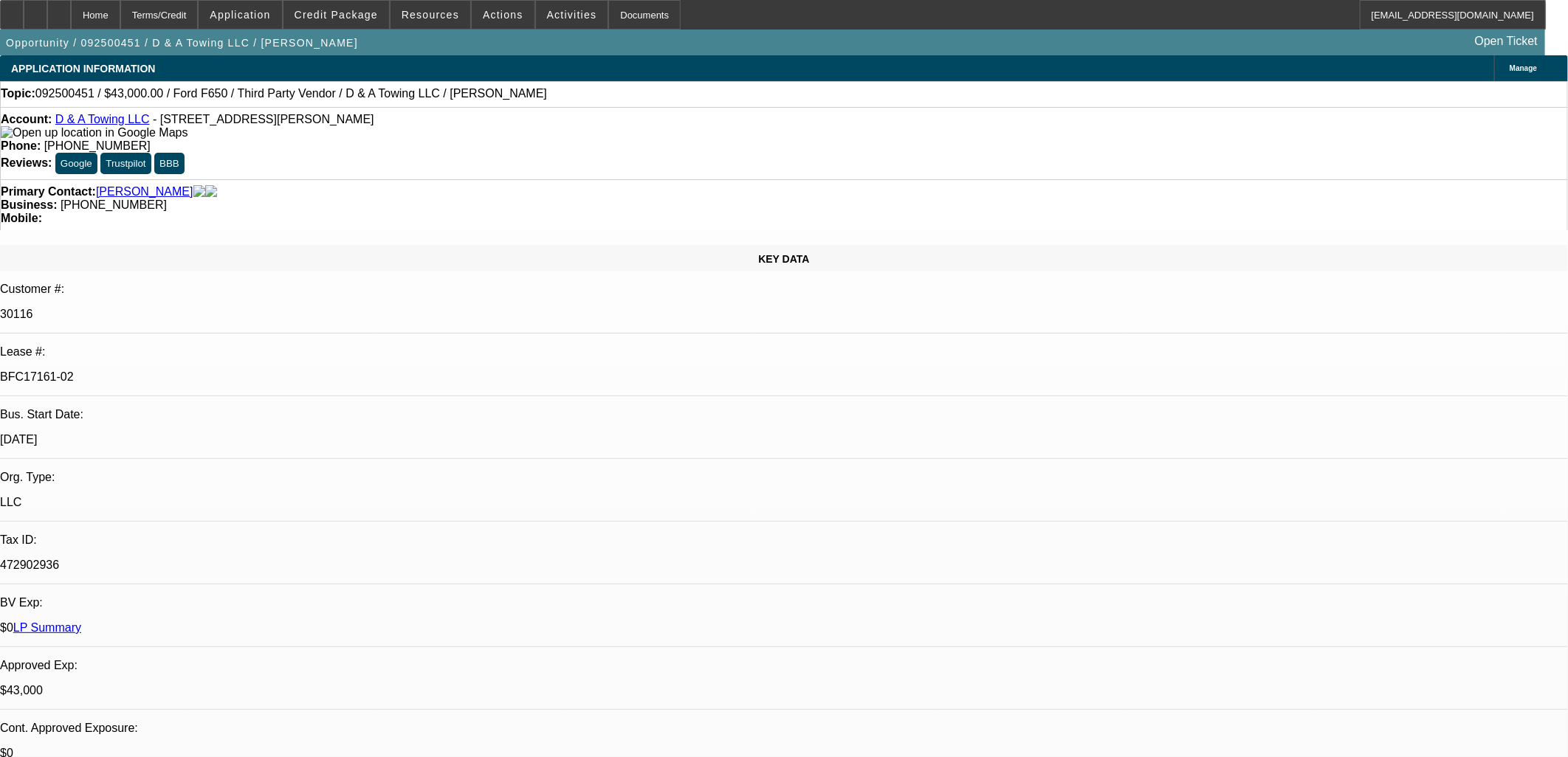
select select "0"
select select "3"
select select "0.15"
select select "16"
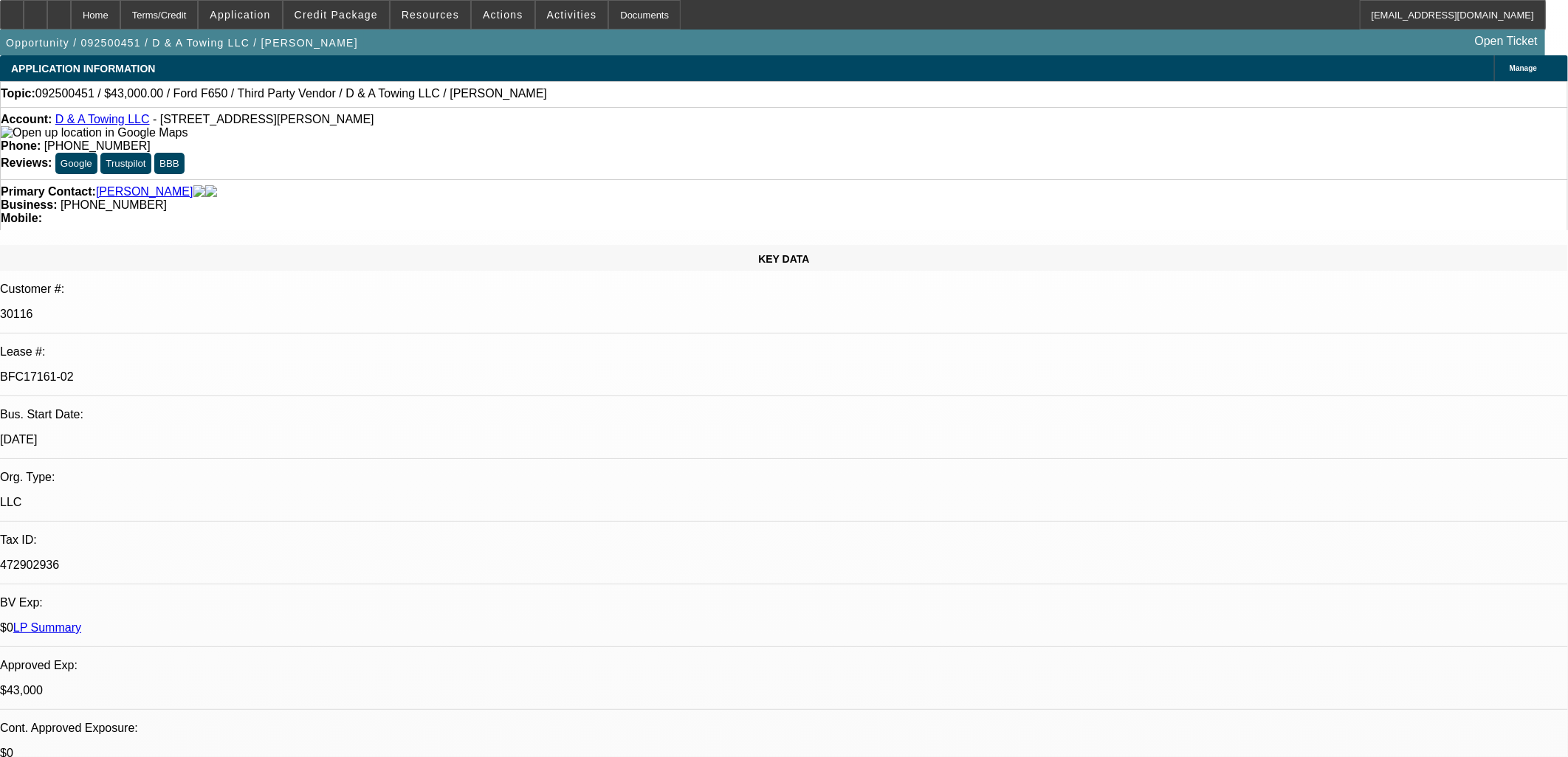
select select "0"
select select "3"
select select "0.1"
select select "4"
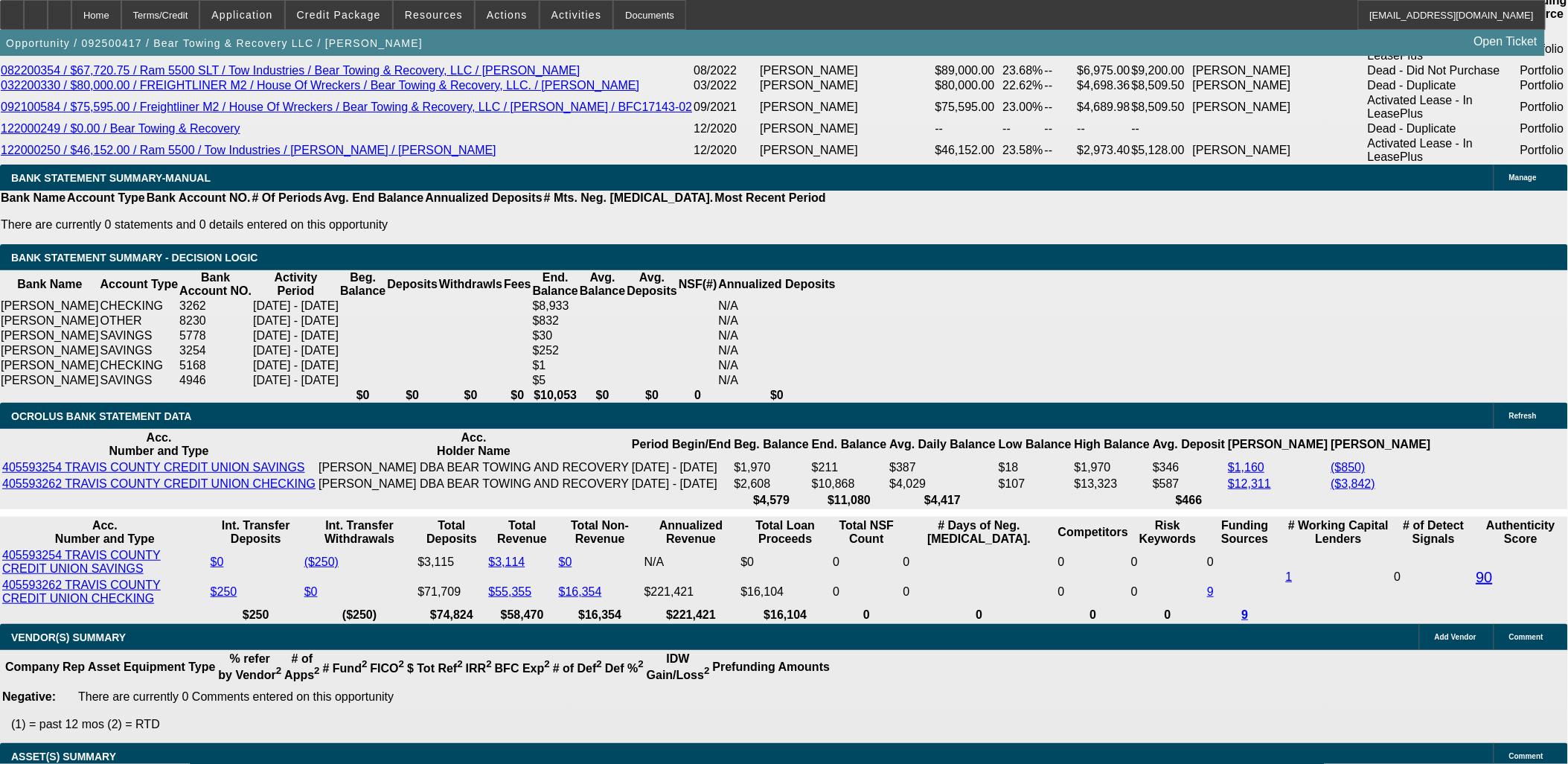
select select "0"
select select "2"
select select "0.1"
select select "0"
select select "2"
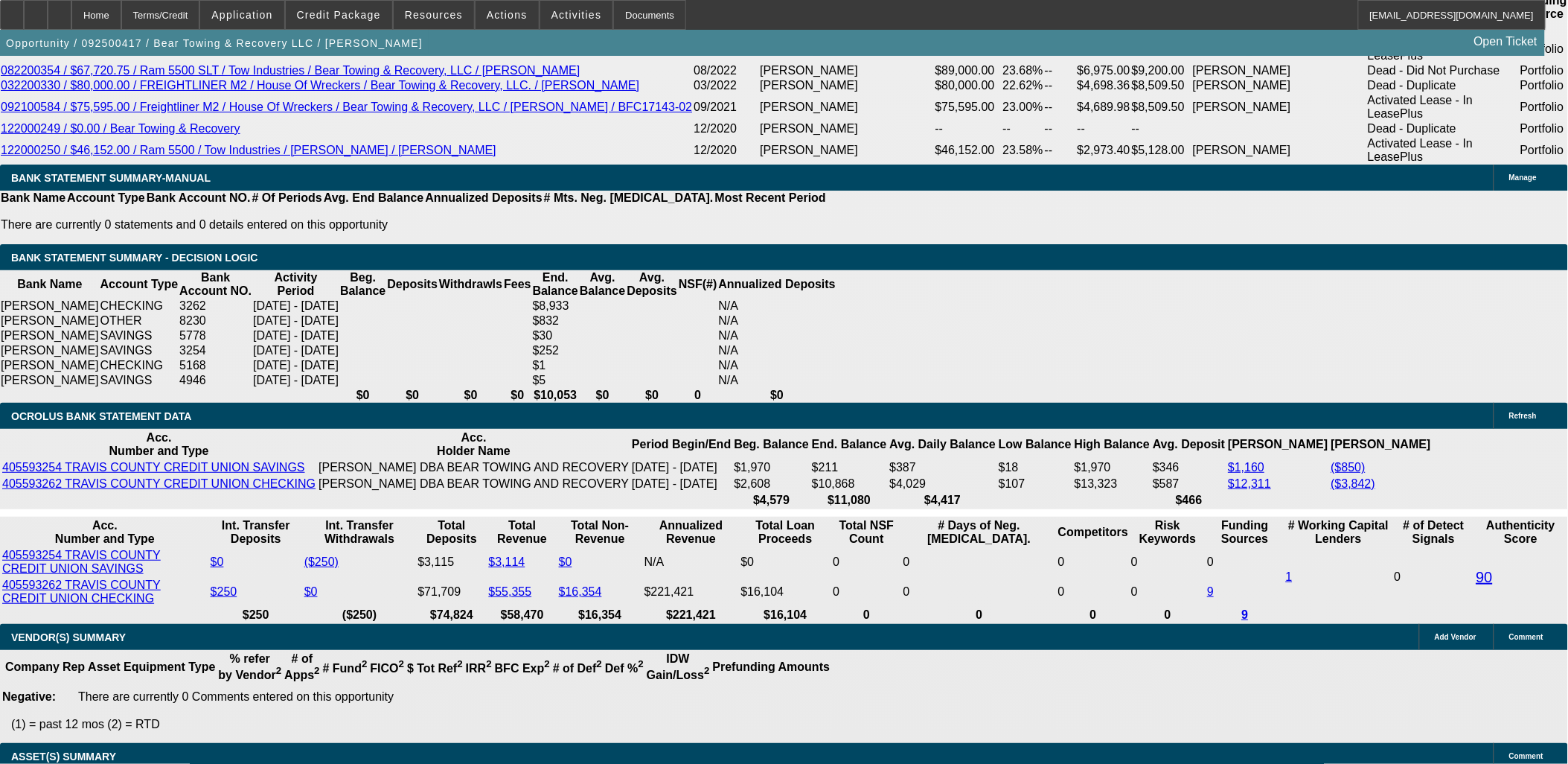
select select "0.1"
select select "0"
select select "2"
select select "0.1"
select select "0"
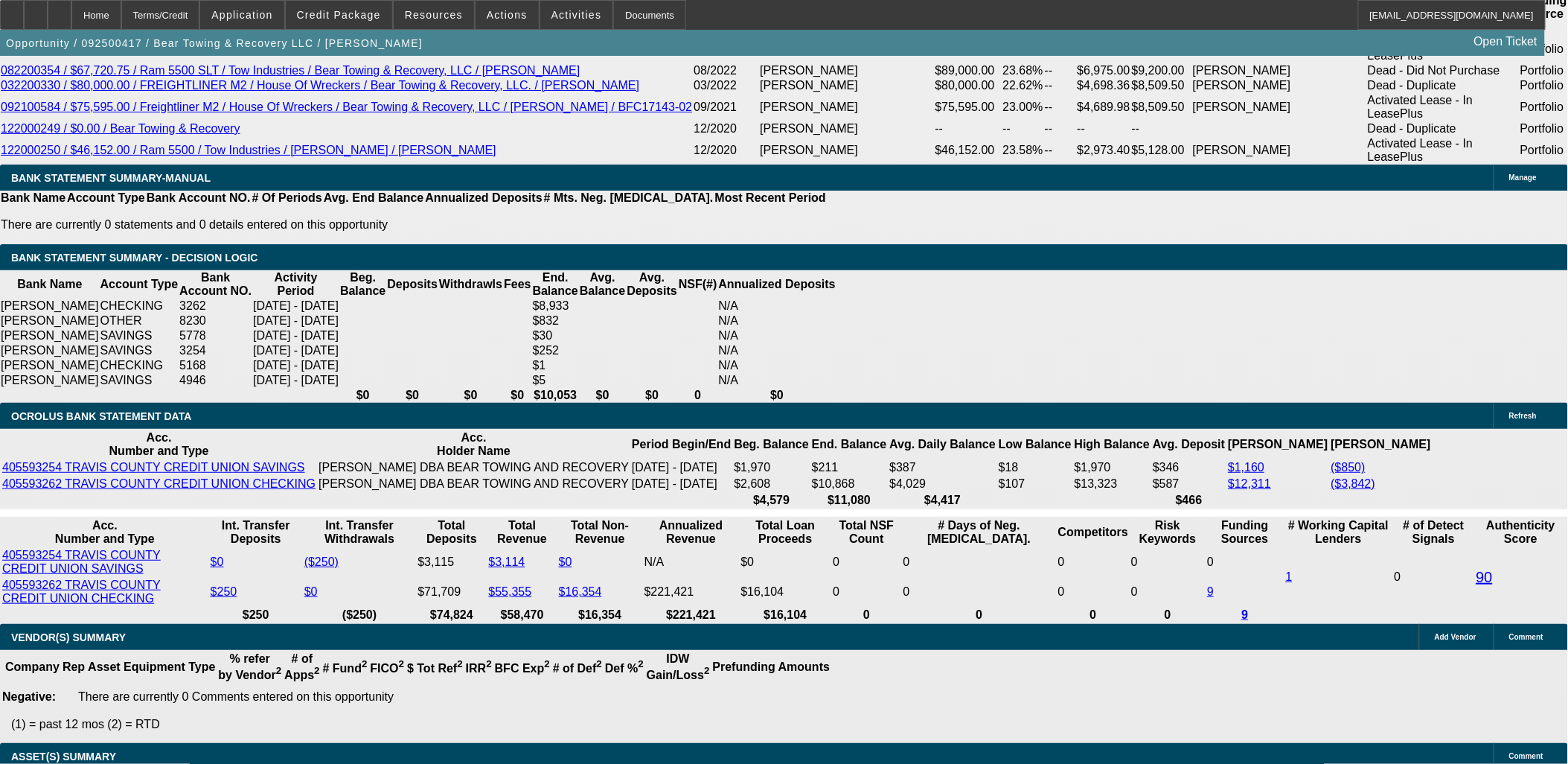
select select "2"
select select "0.1"
select select "1"
select select "2"
select select "4"
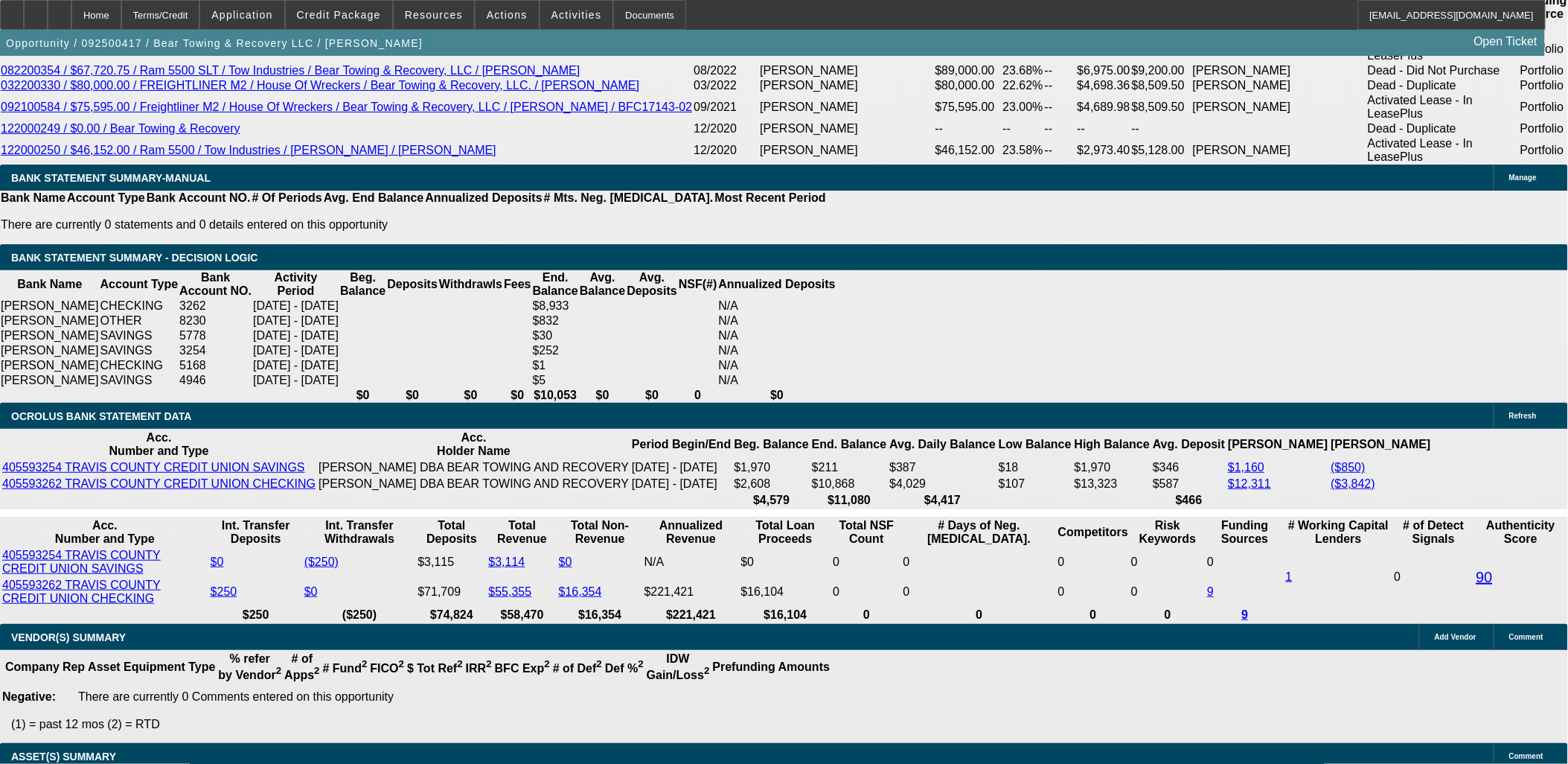
select select "1"
select select "2"
select select "4"
select select "1"
select select "2"
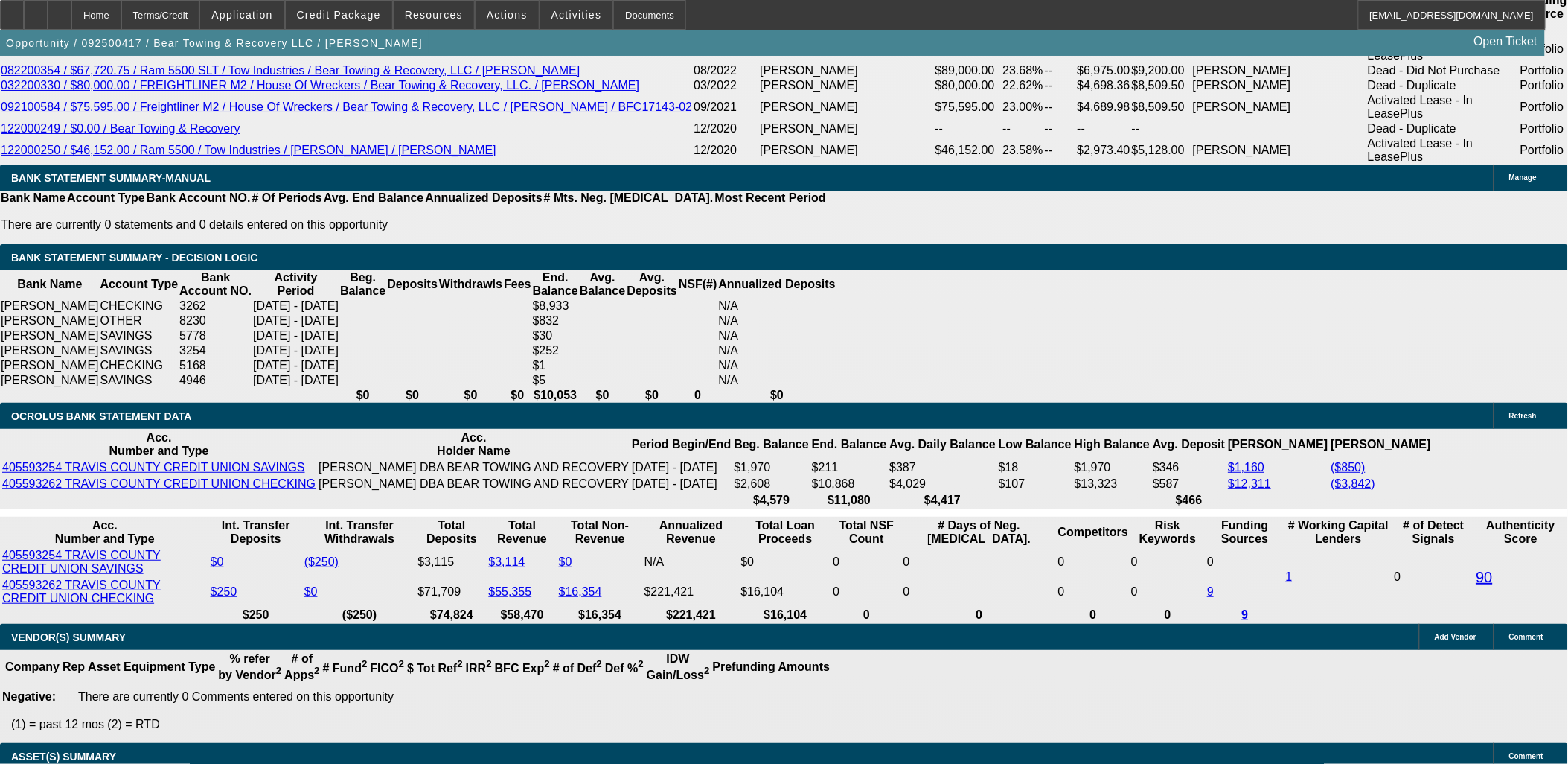
select select "4"
select select "1"
select select "2"
select select "4"
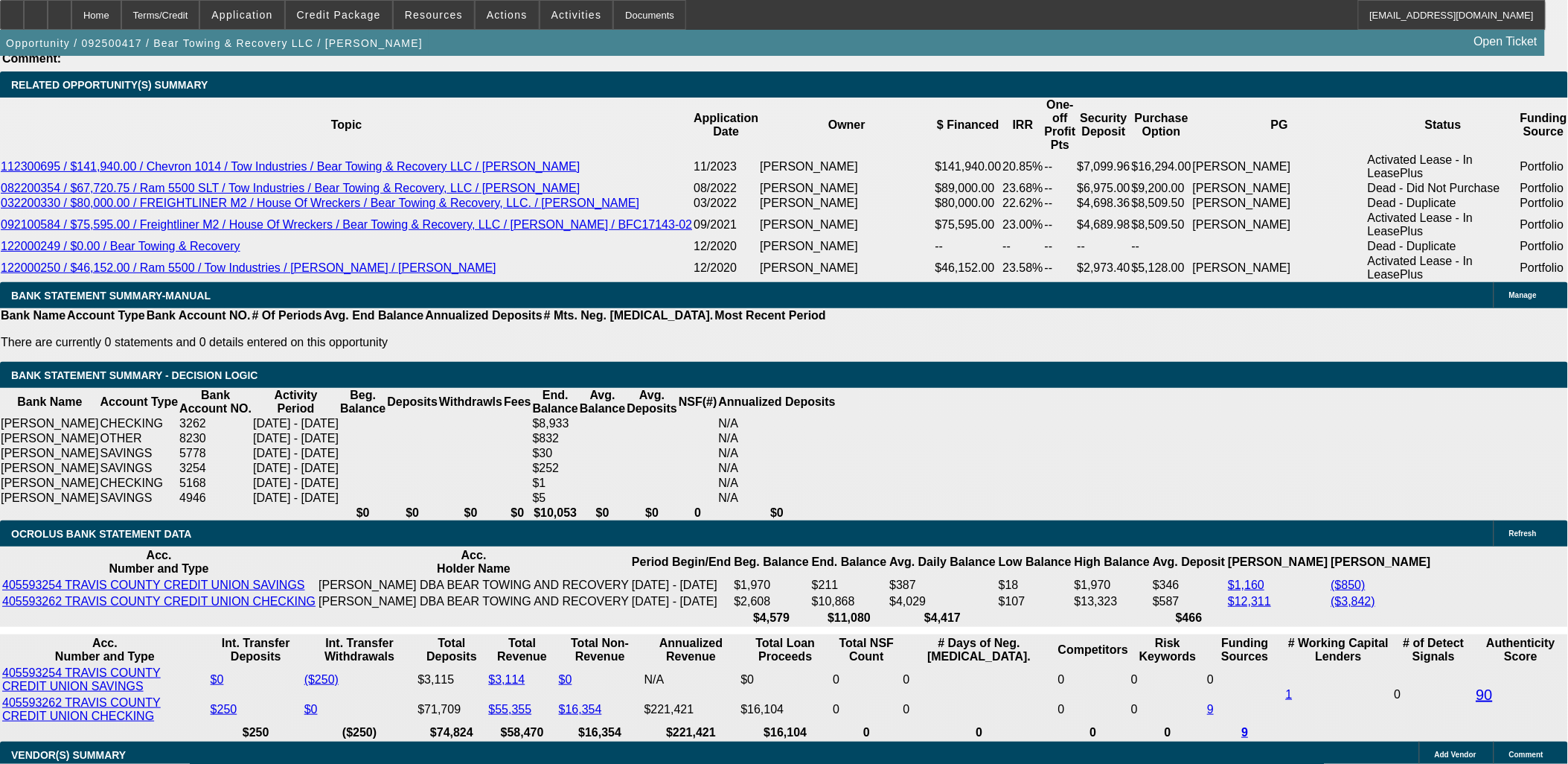
scroll to position [2800, 0]
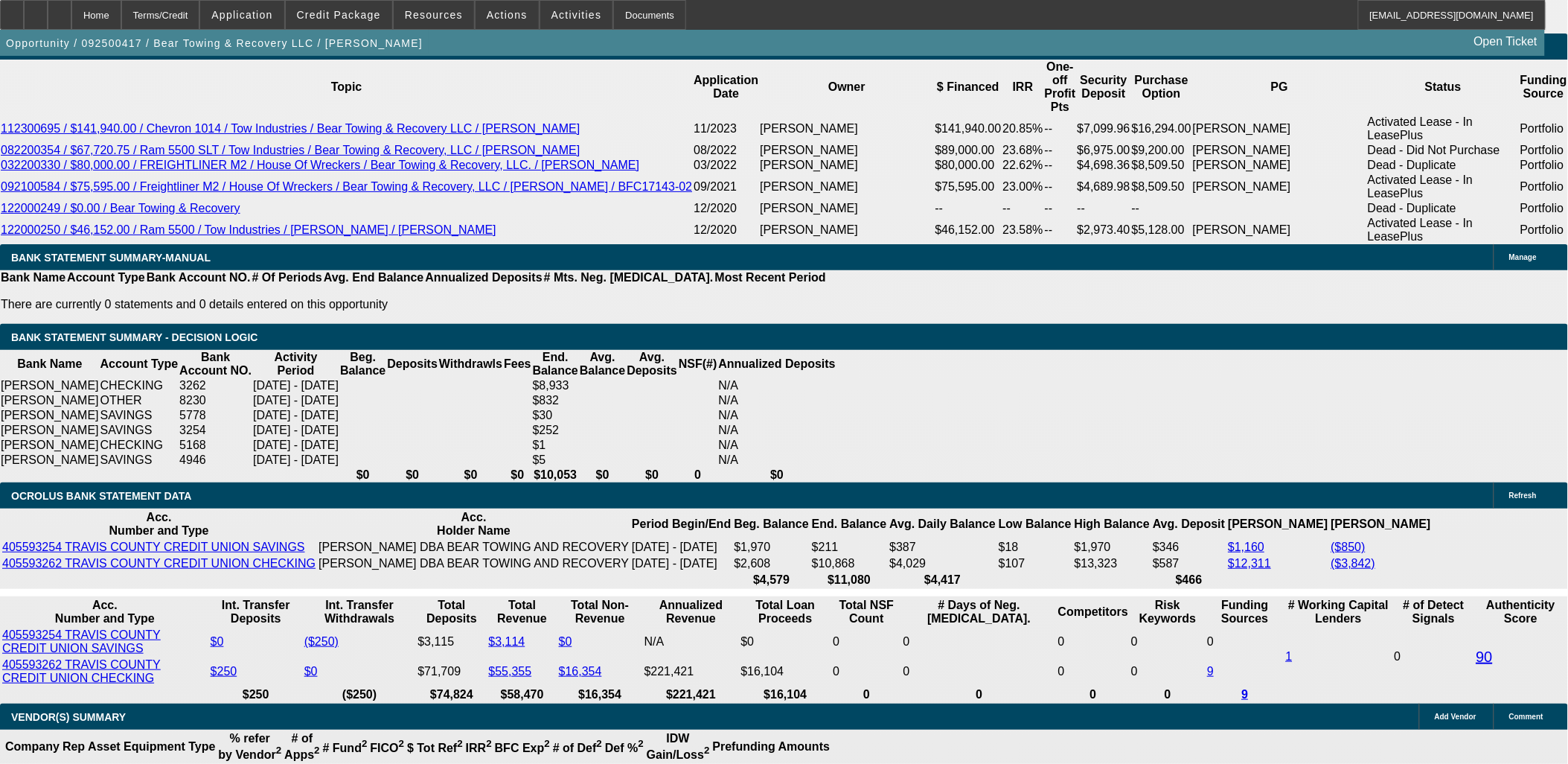
drag, startPoint x: 233, startPoint y: 159, endPoint x: 294, endPoint y: 184, distance: 65.9
drag, startPoint x: 294, startPoint y: 184, endPoint x: 305, endPoint y: 201, distance: 20.2
drag, startPoint x: 349, startPoint y: 205, endPoint x: 359, endPoint y: 219, distance: 17.2
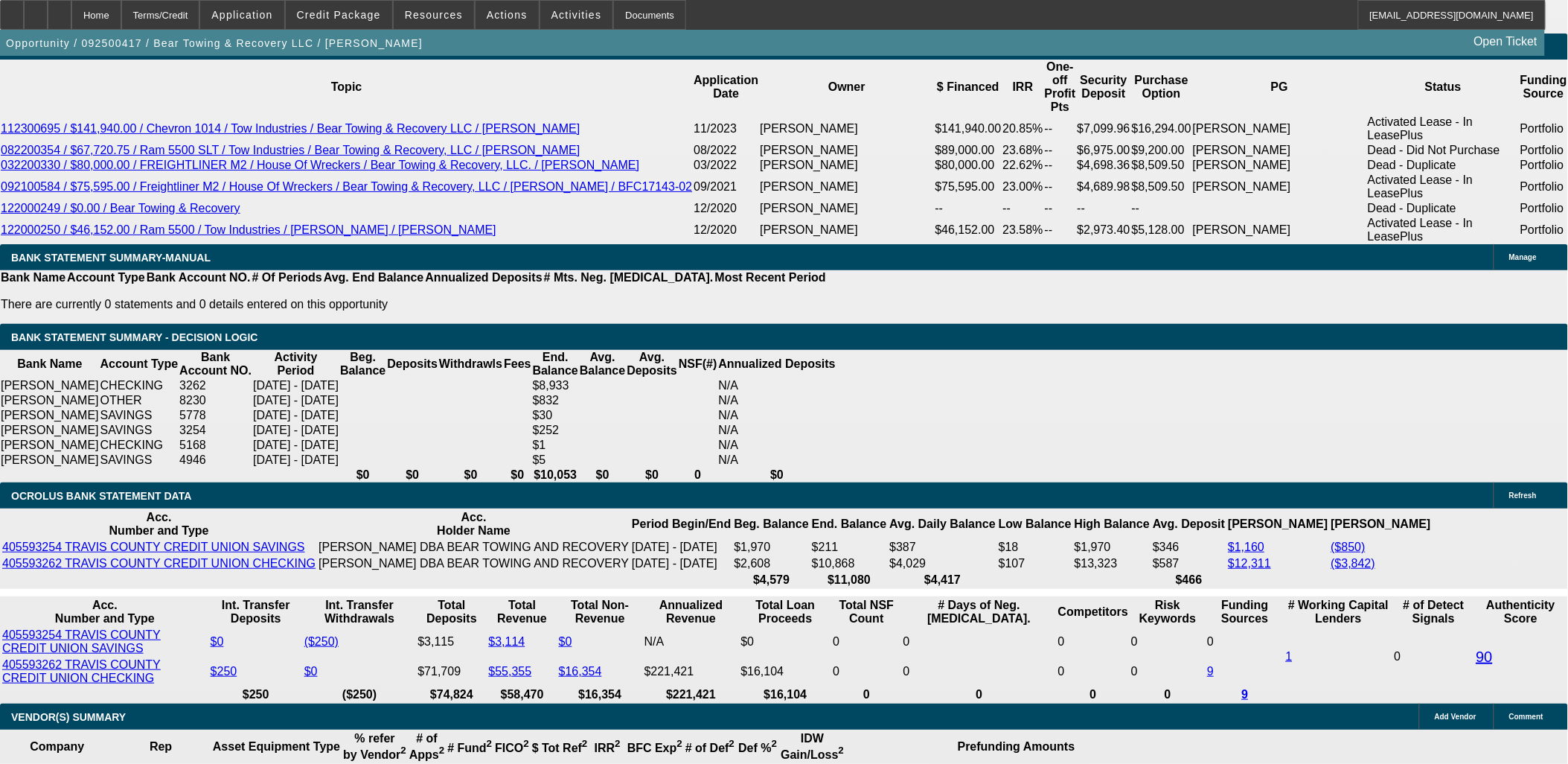
scroll to position [2844, 0]
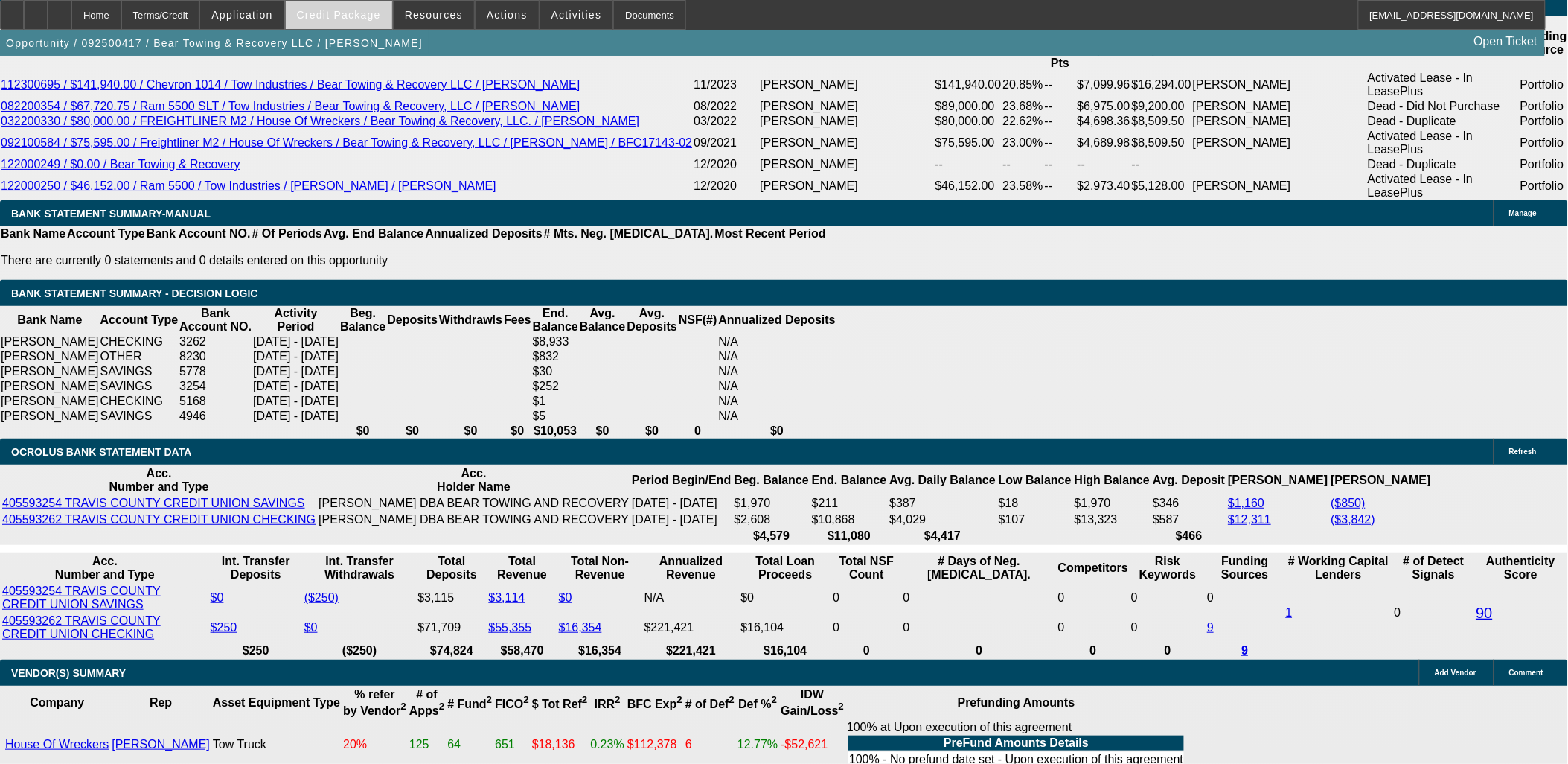
click at [328, 17] on span "Credit Package" at bounding box center [339, 15] width 84 height 12
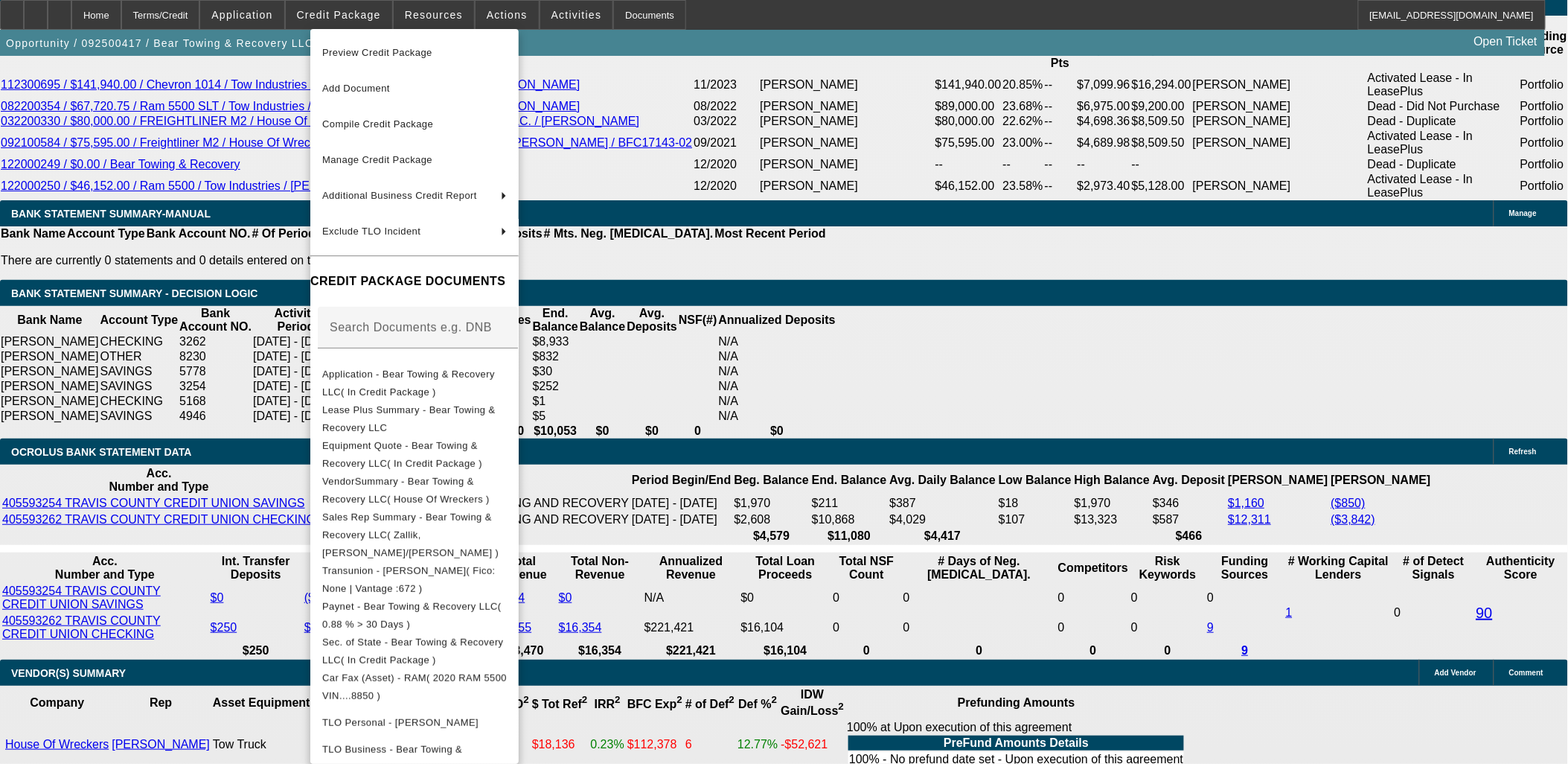
click at [346, 17] on div at bounding box center [784, 382] width 1568 height 764
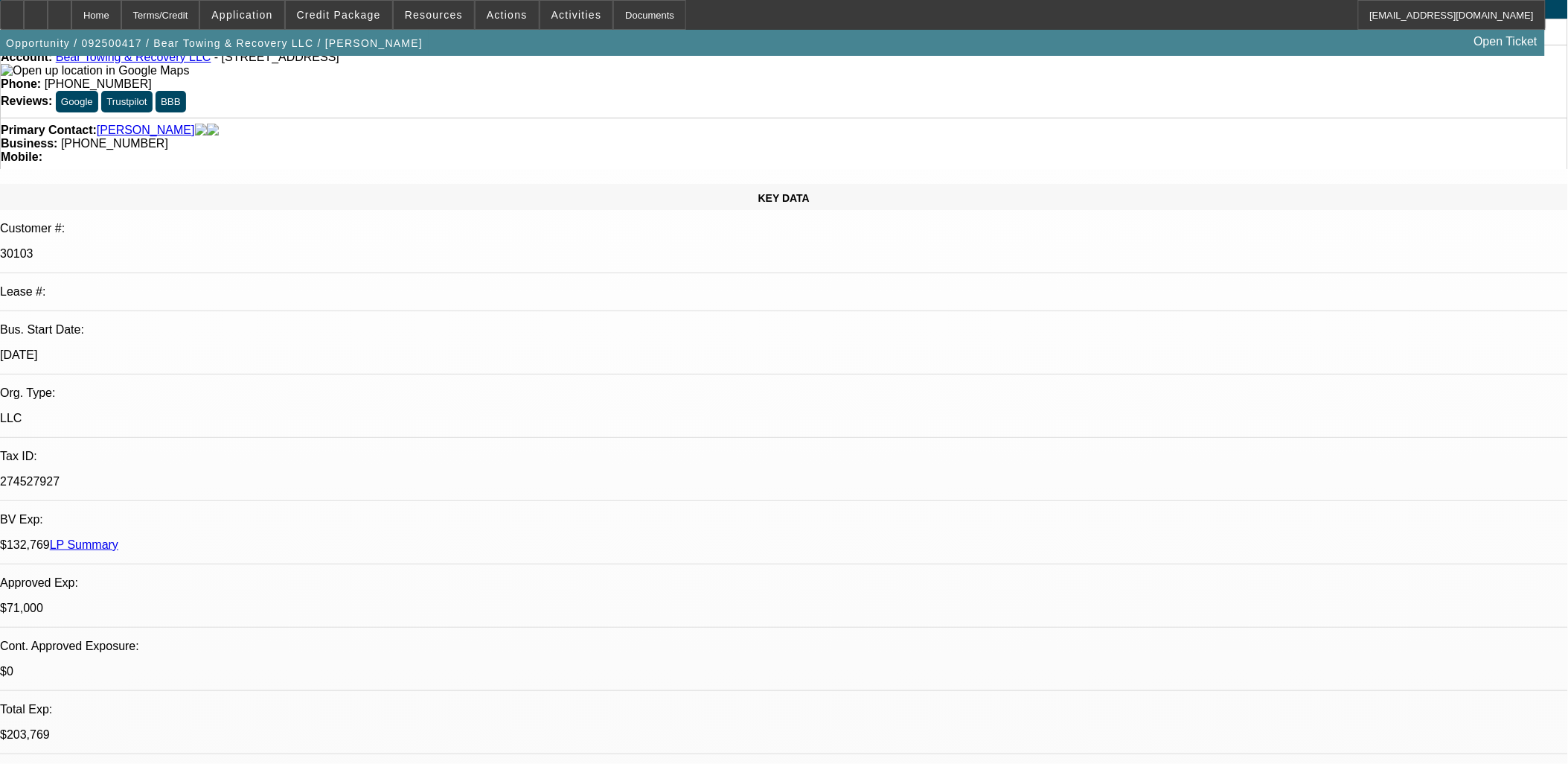
scroll to position [0, 0]
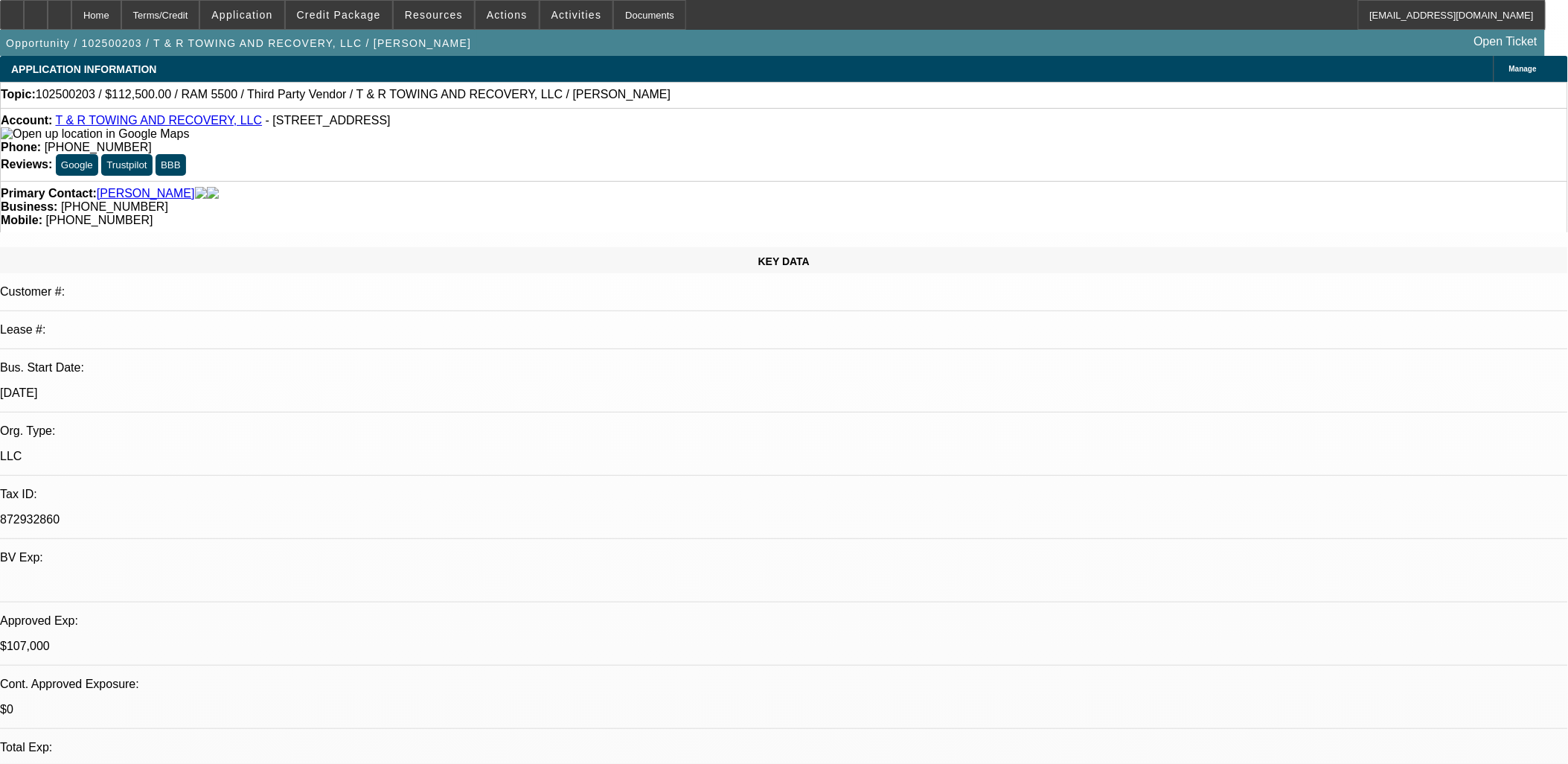
select select "0"
select select "0.1"
select select "0"
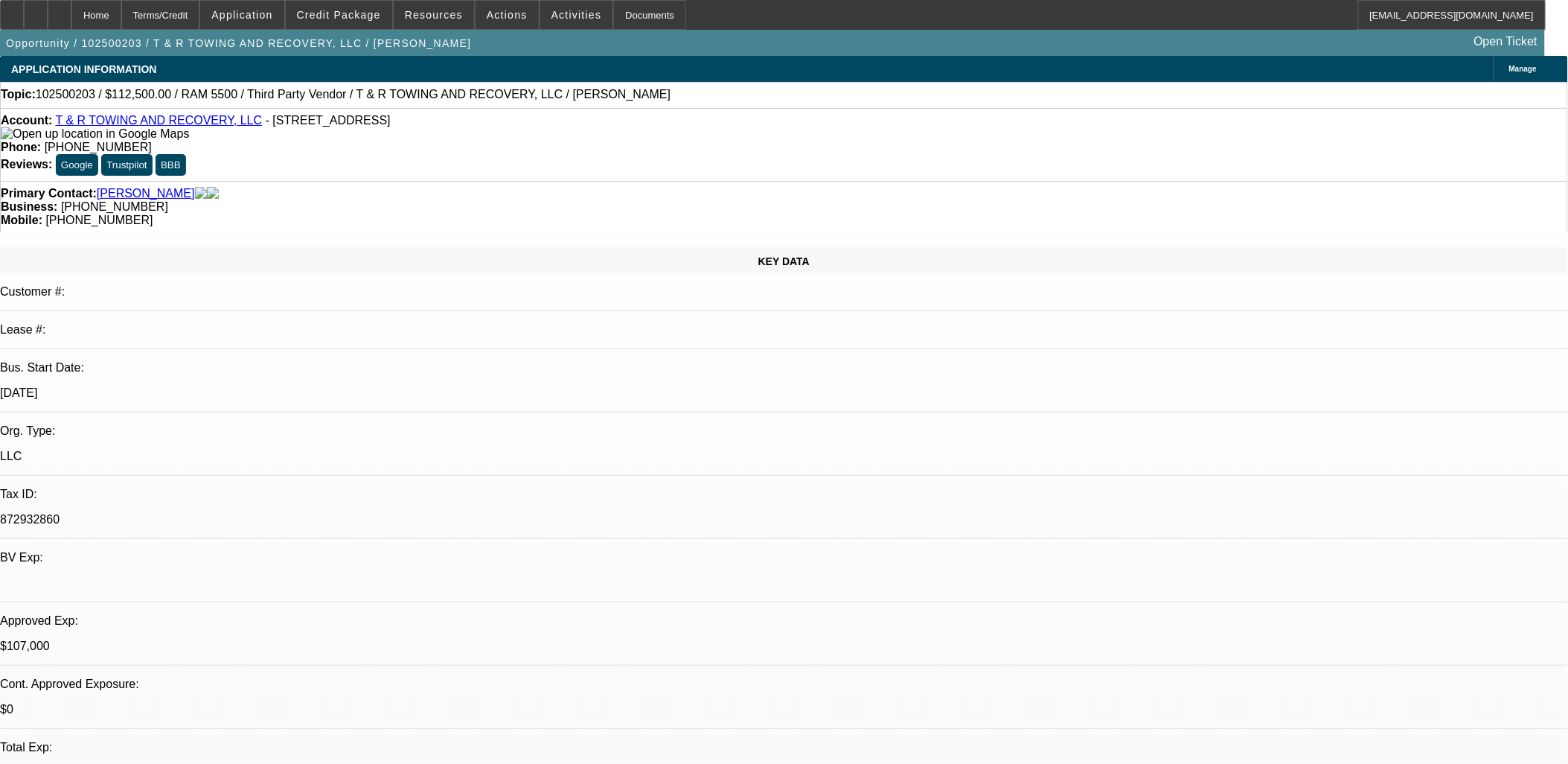
select select "0"
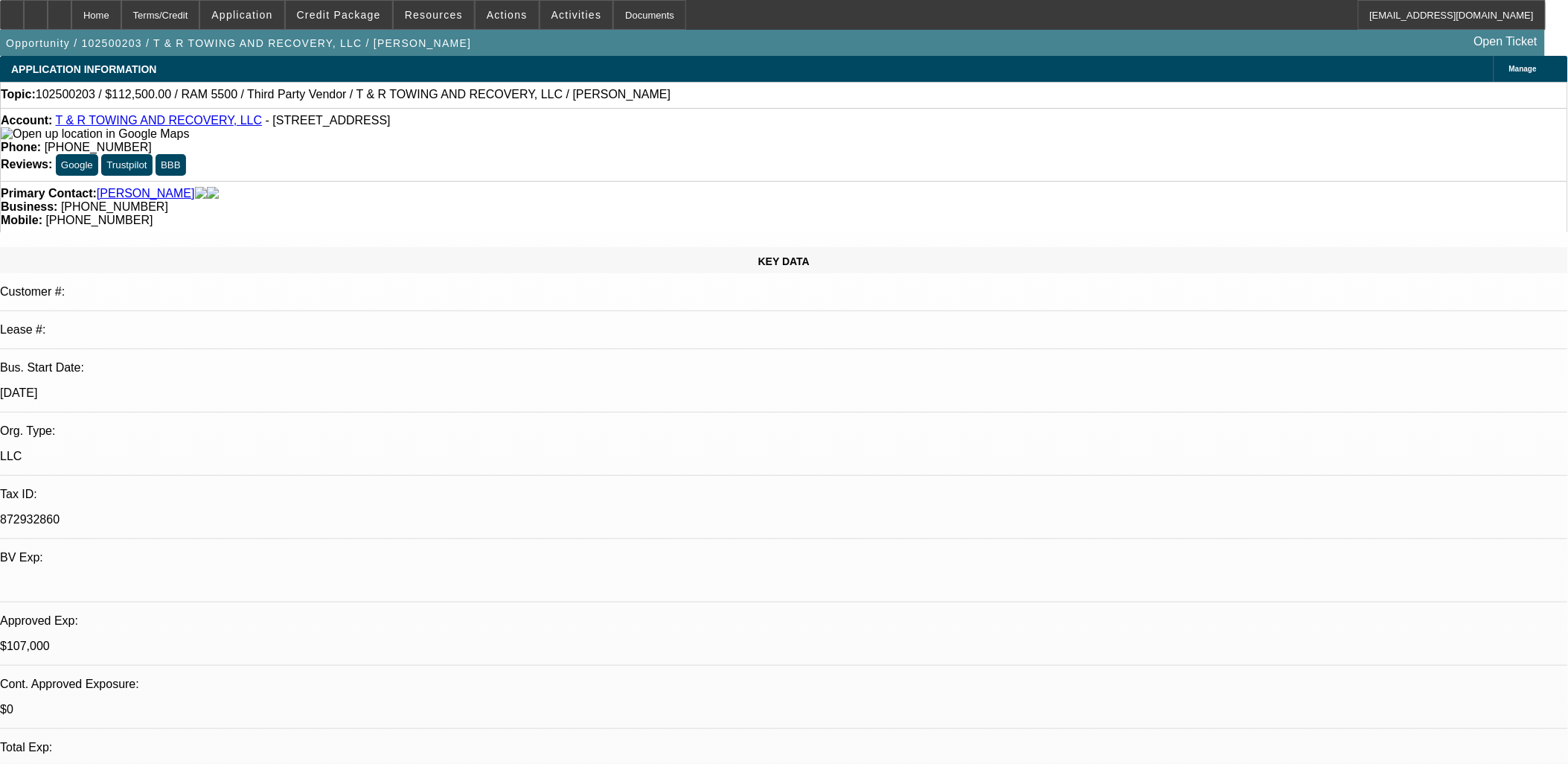
select select "0"
select select "1"
select select "3"
select select "6"
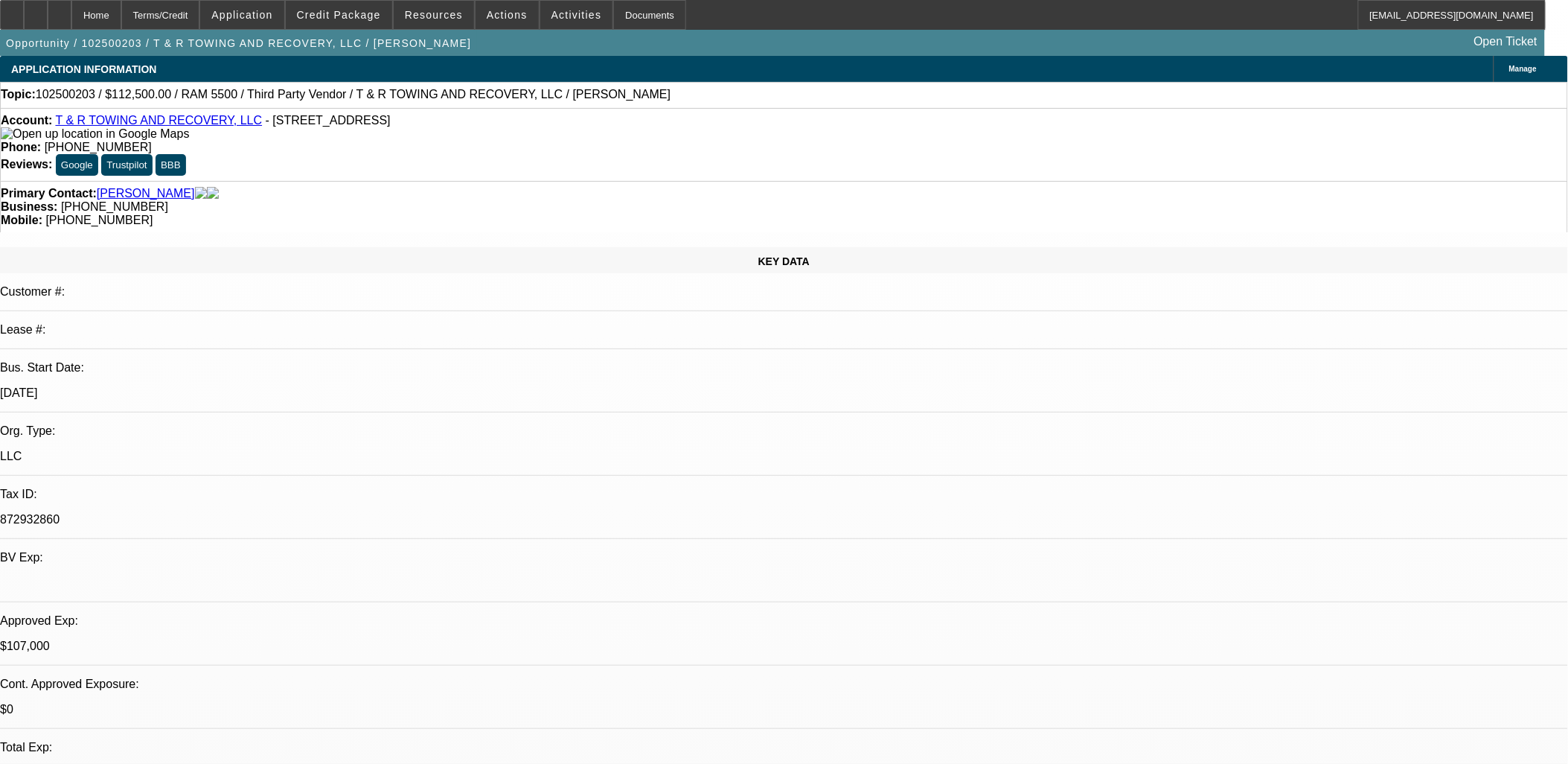
select select "1"
select select "3"
select select "6"
select select "1"
select select "3"
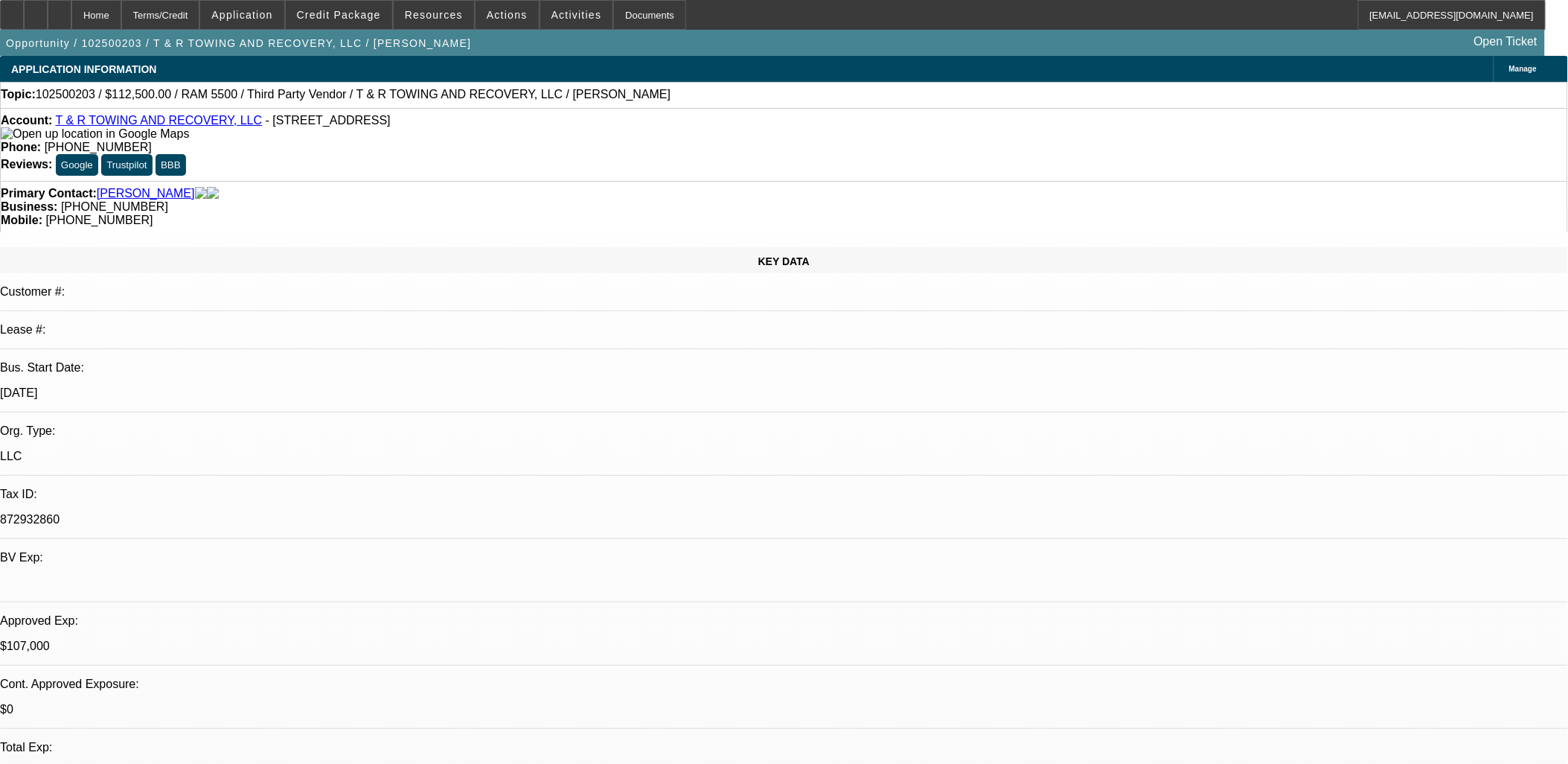
select select "6"
select select "1"
select select "3"
select select "6"
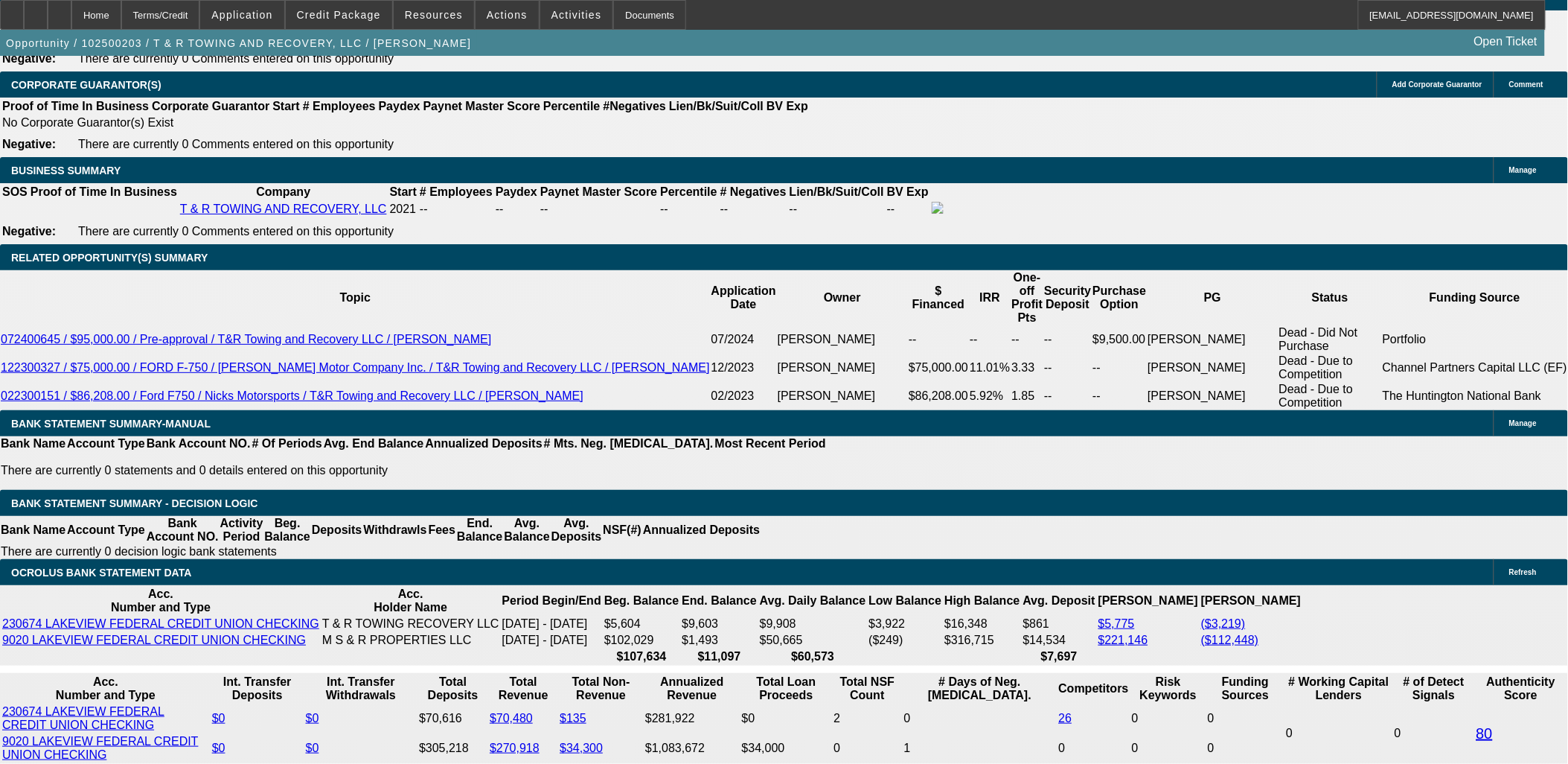
scroll to position [83, 0]
drag, startPoint x: 1415, startPoint y: 673, endPoint x: 1150, endPoint y: 673, distance: 265.0
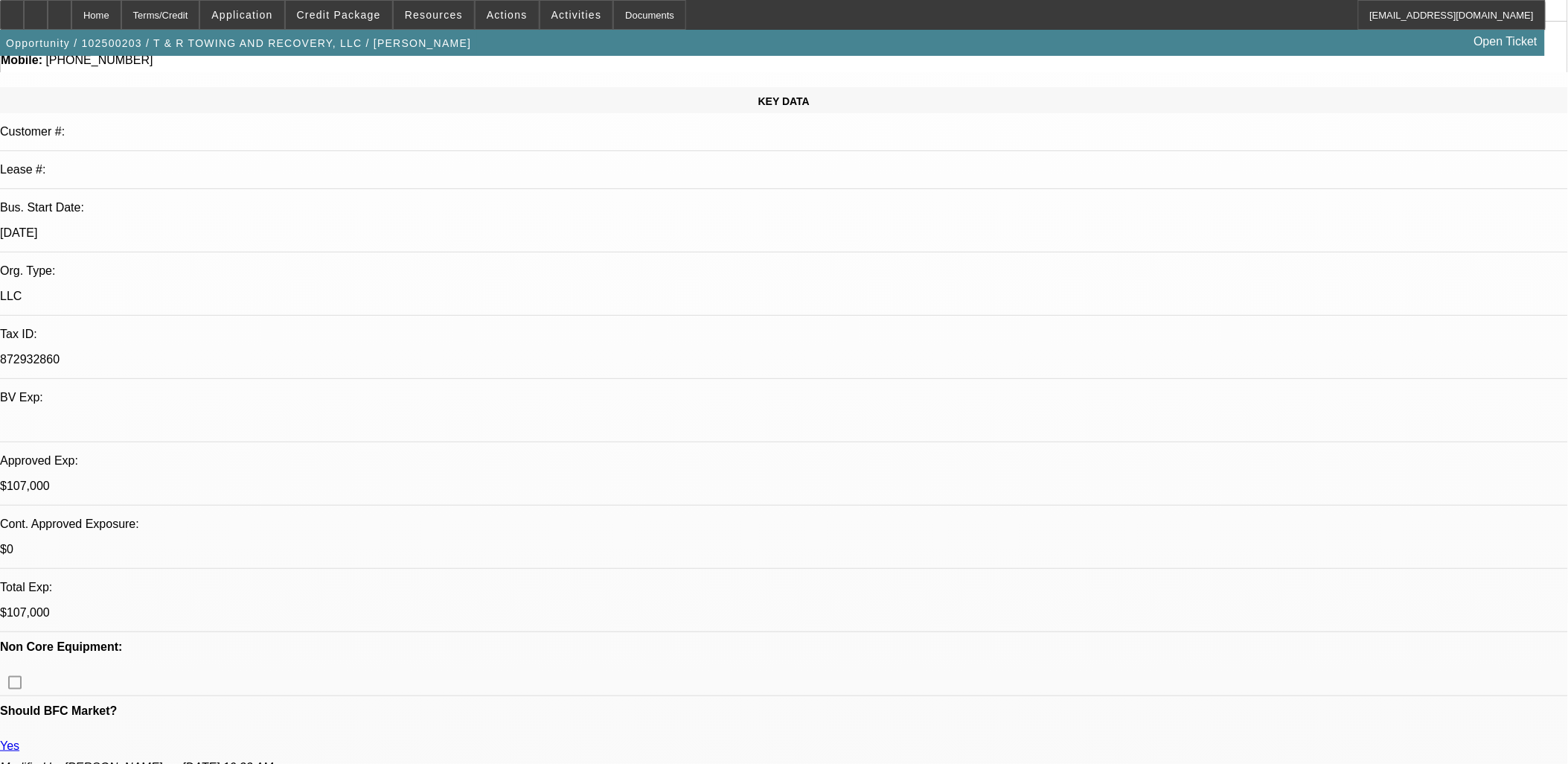
scroll to position [0, 0]
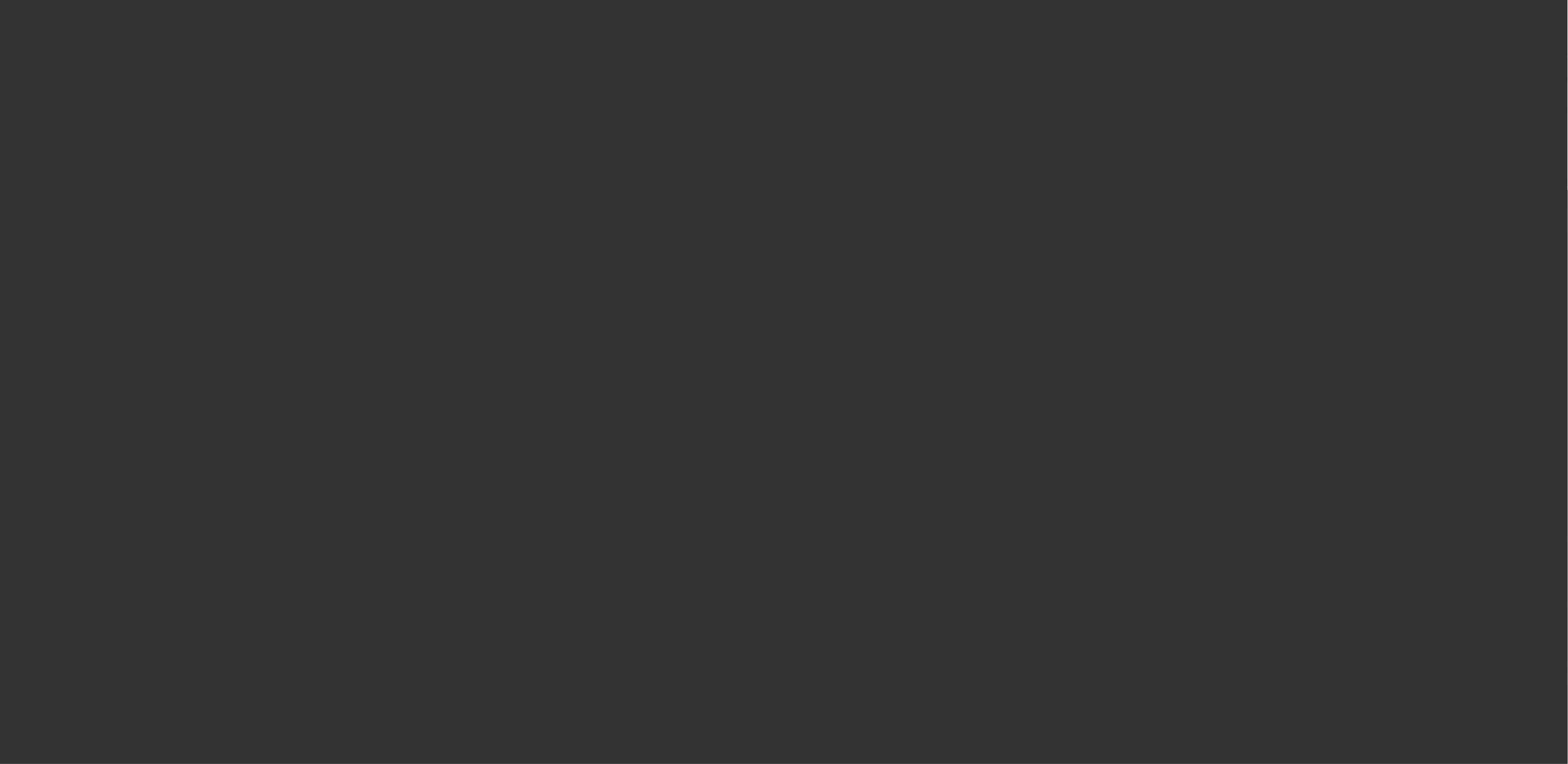
click at [763, 361] on span "Open calendar" at bounding box center [781, 343] width 36 height 36
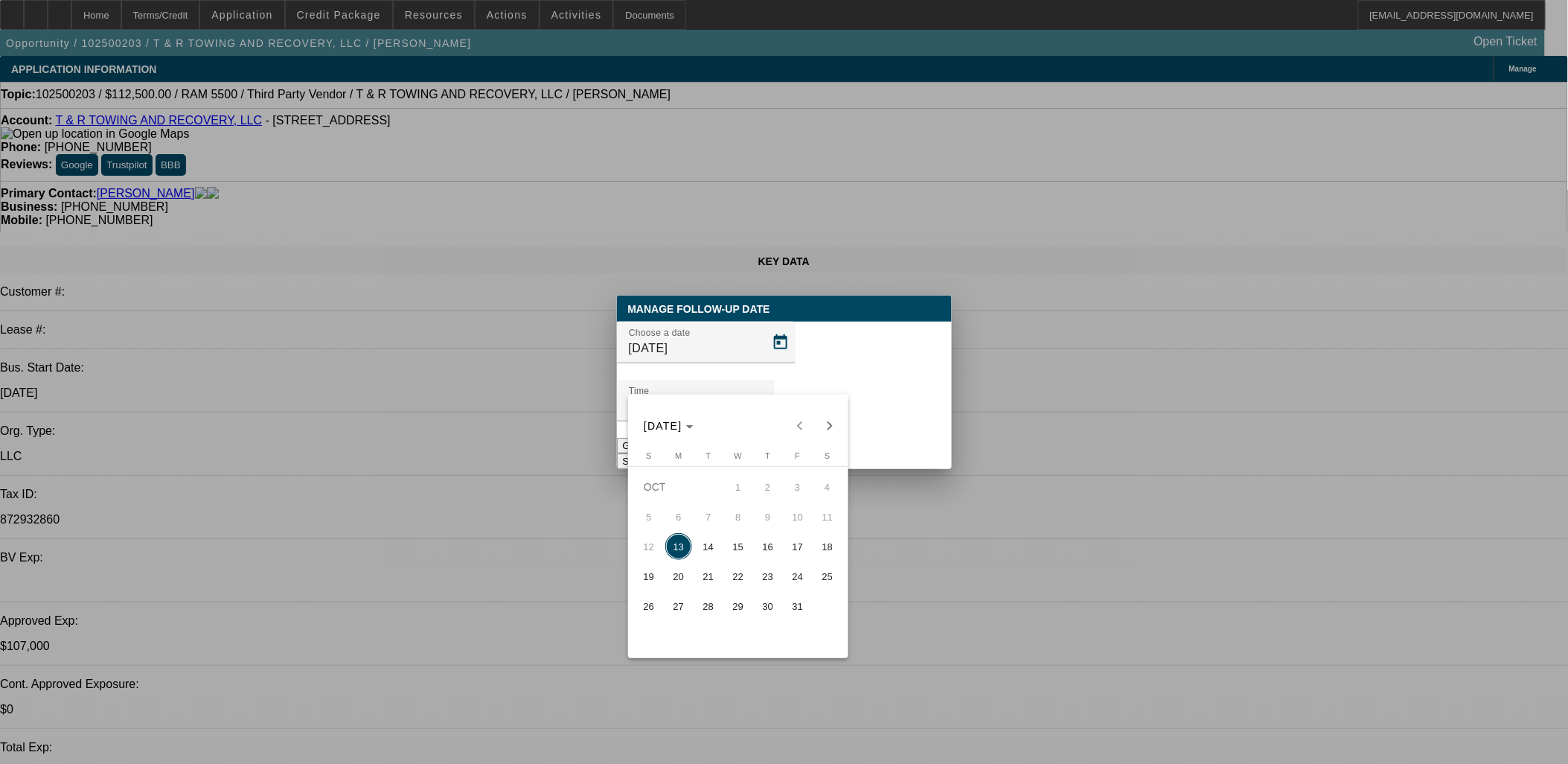
click at [720, 547] on span "14" at bounding box center [708, 546] width 26 height 26
type input "10/14/2025"
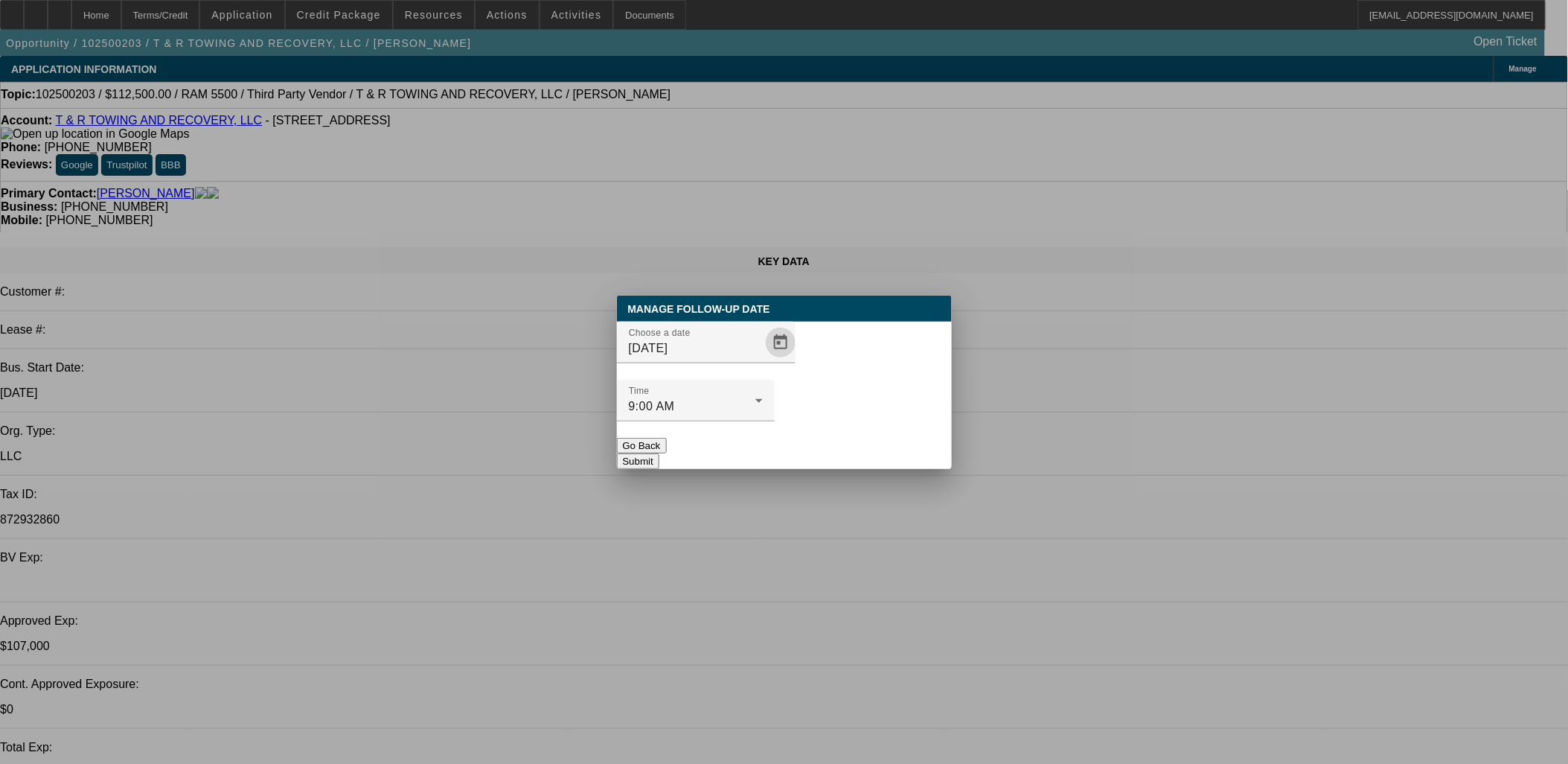
click at [659, 454] on button "Submit" at bounding box center [638, 461] width 43 height 15
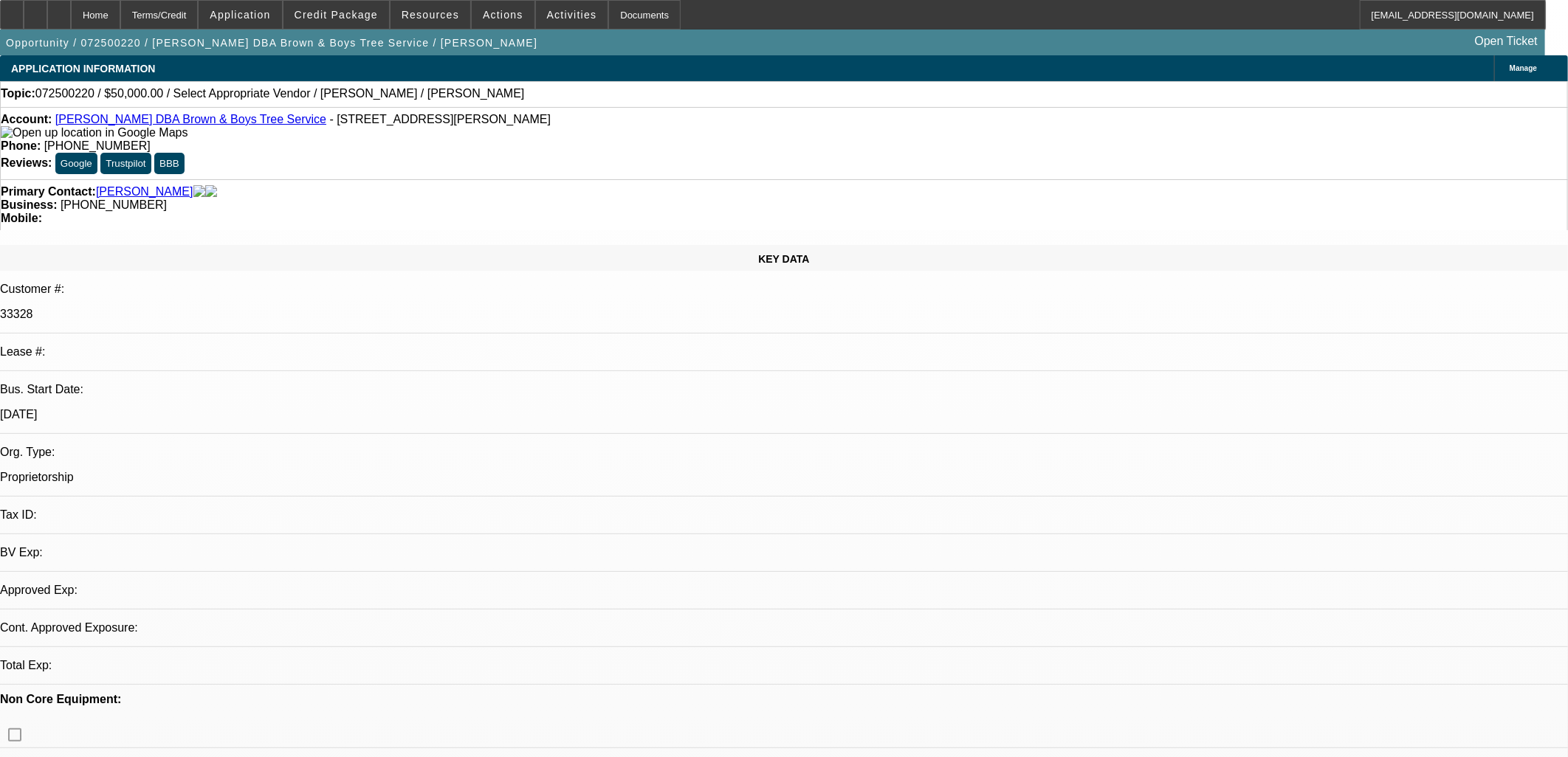
select select "0"
select select "2"
select select "0.1"
select select "1"
select select "2"
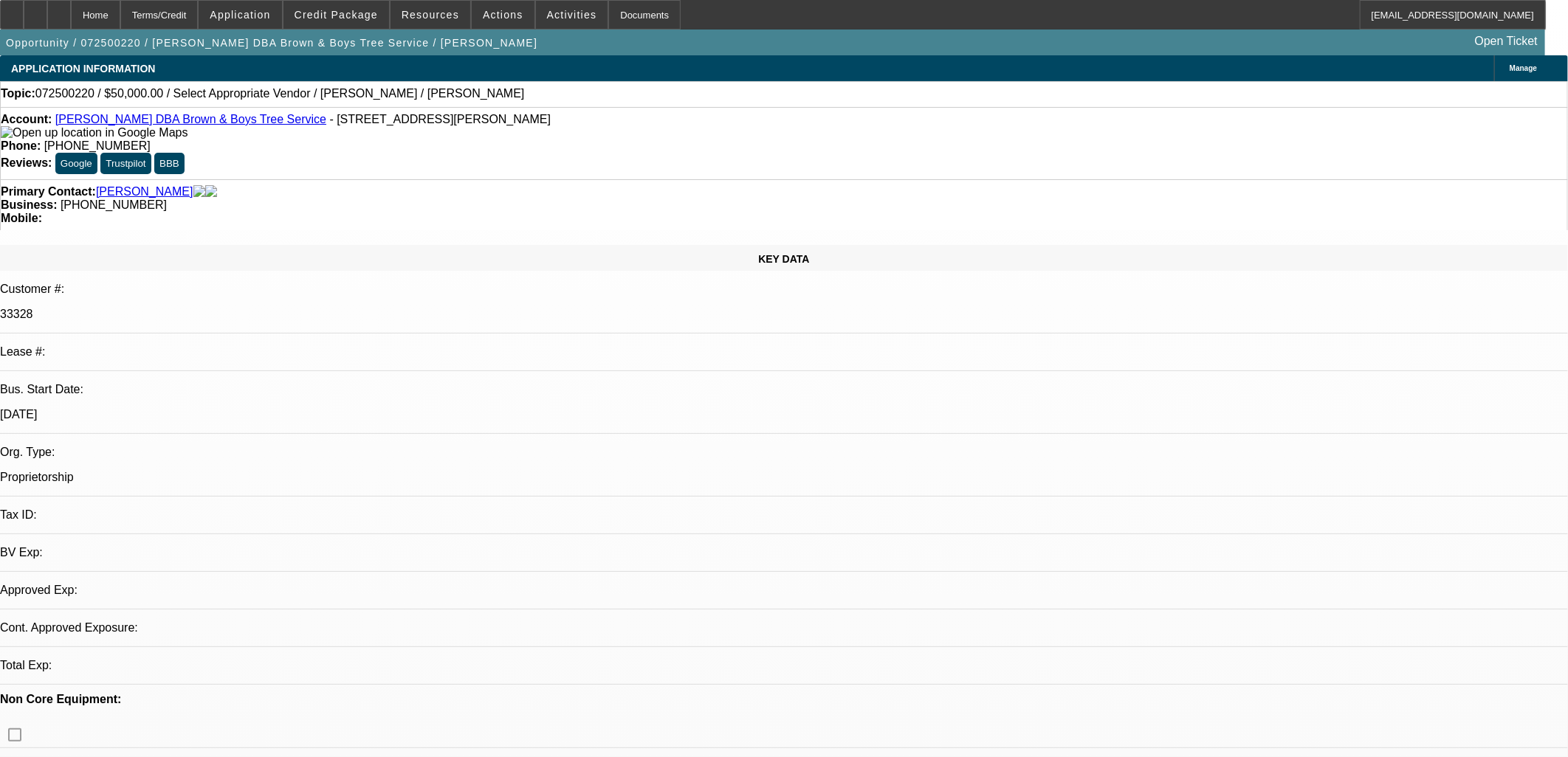
select select "4"
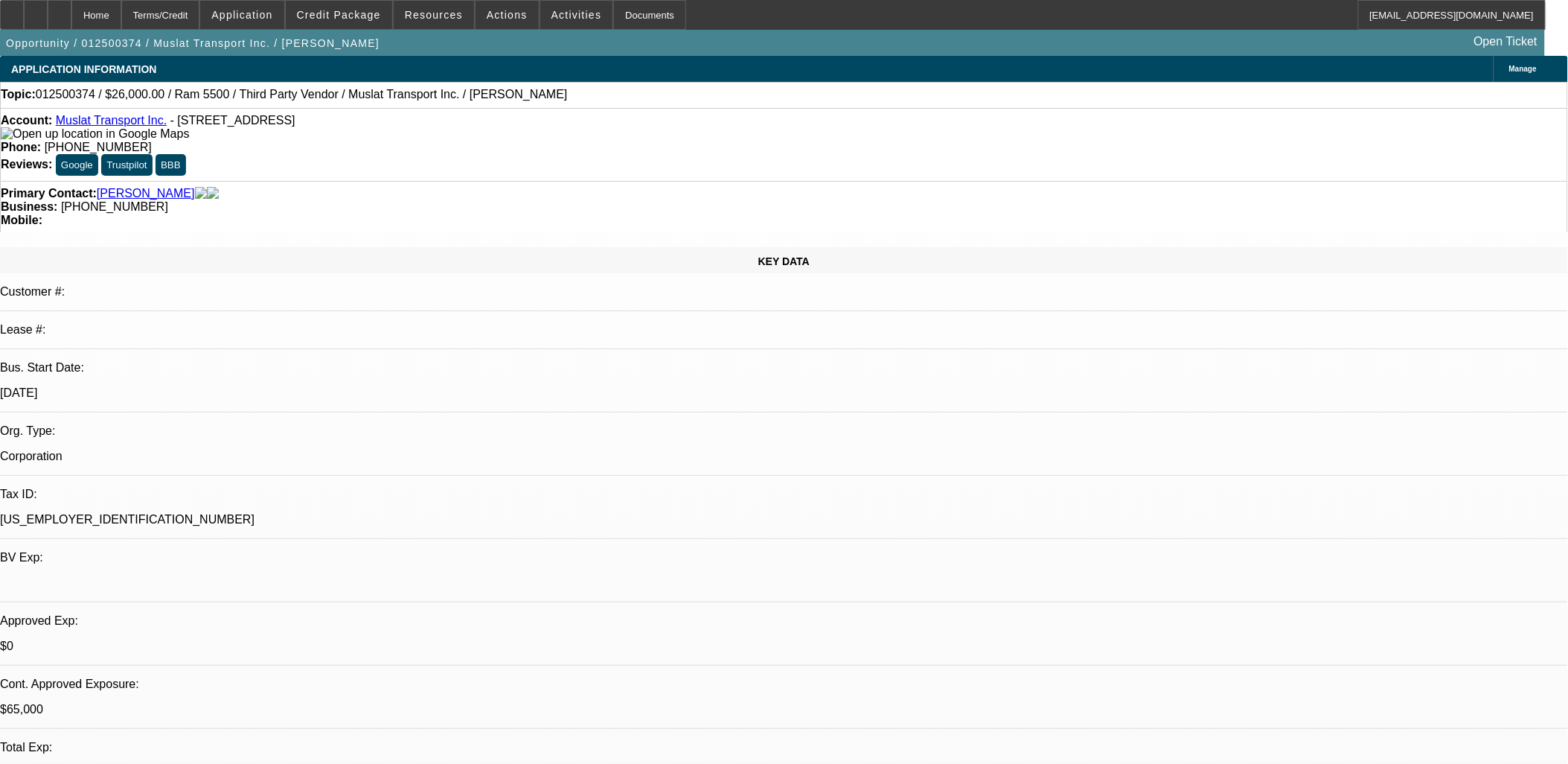
select select "0"
select select "0.1"
select select "0"
select select "0.1"
select select "0"
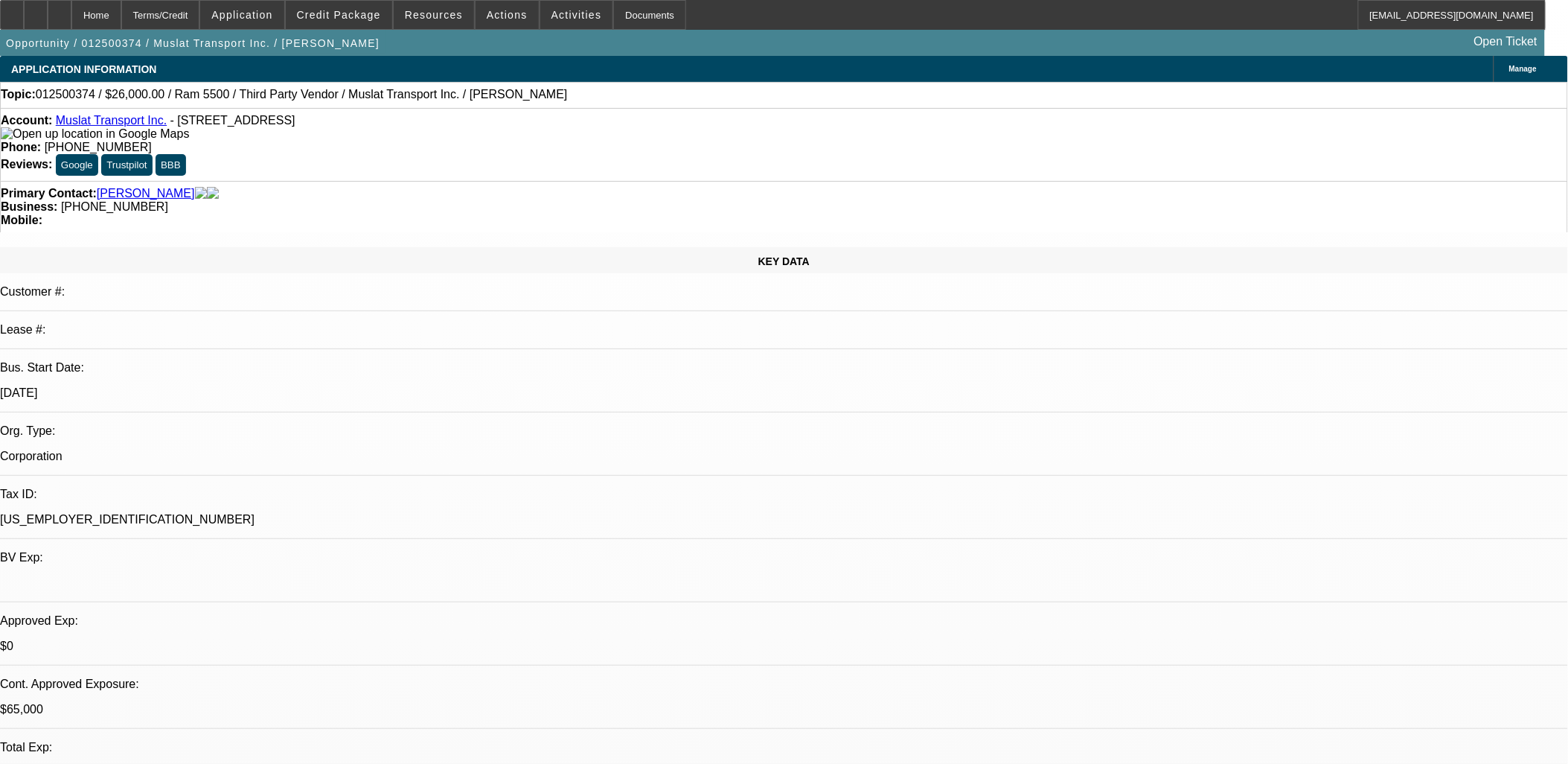
select select "0"
select select "0.1"
select select "0"
select select "0.1"
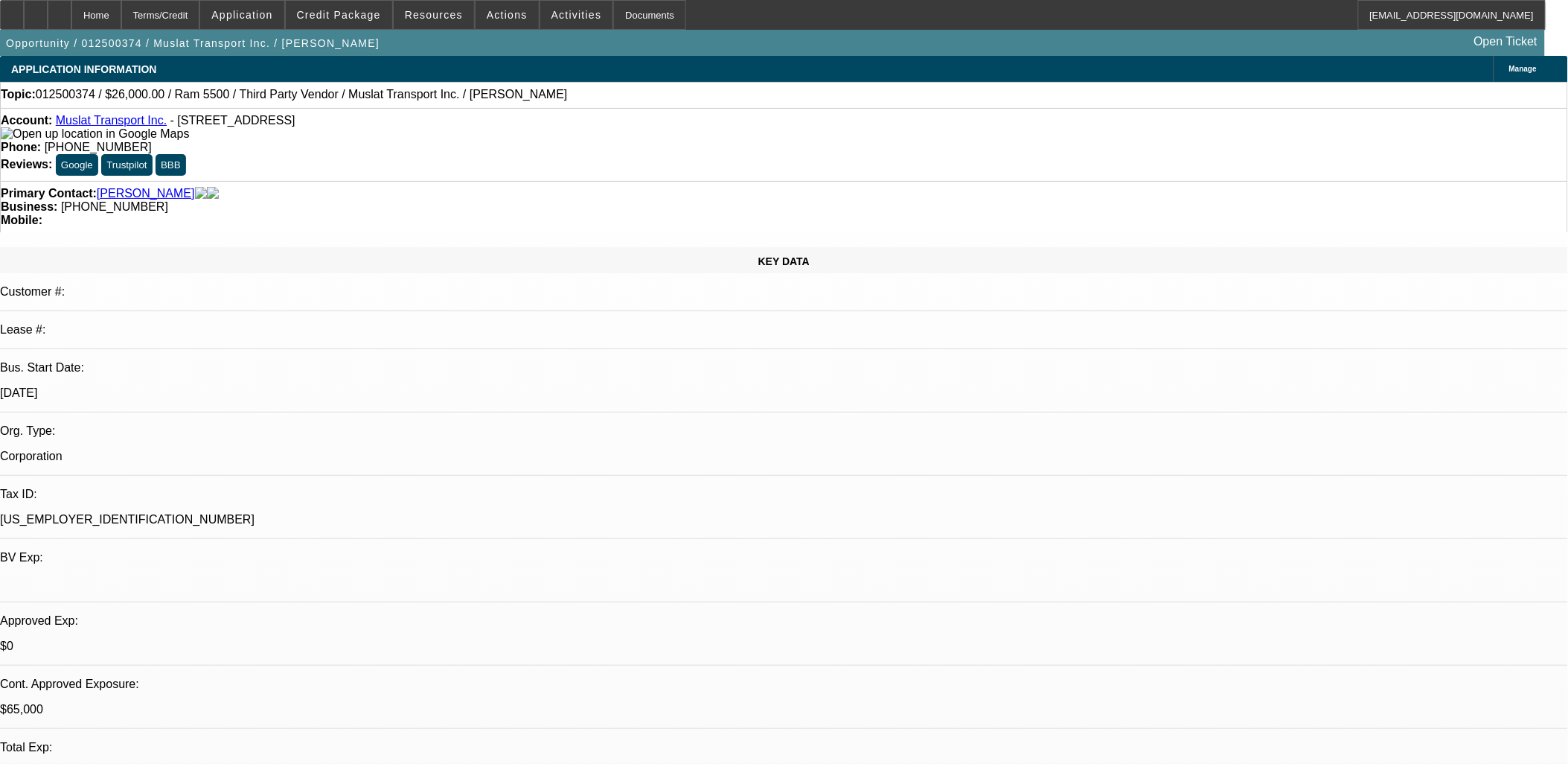
select select "1"
select select "2"
select select "4"
select select "1"
select select "2"
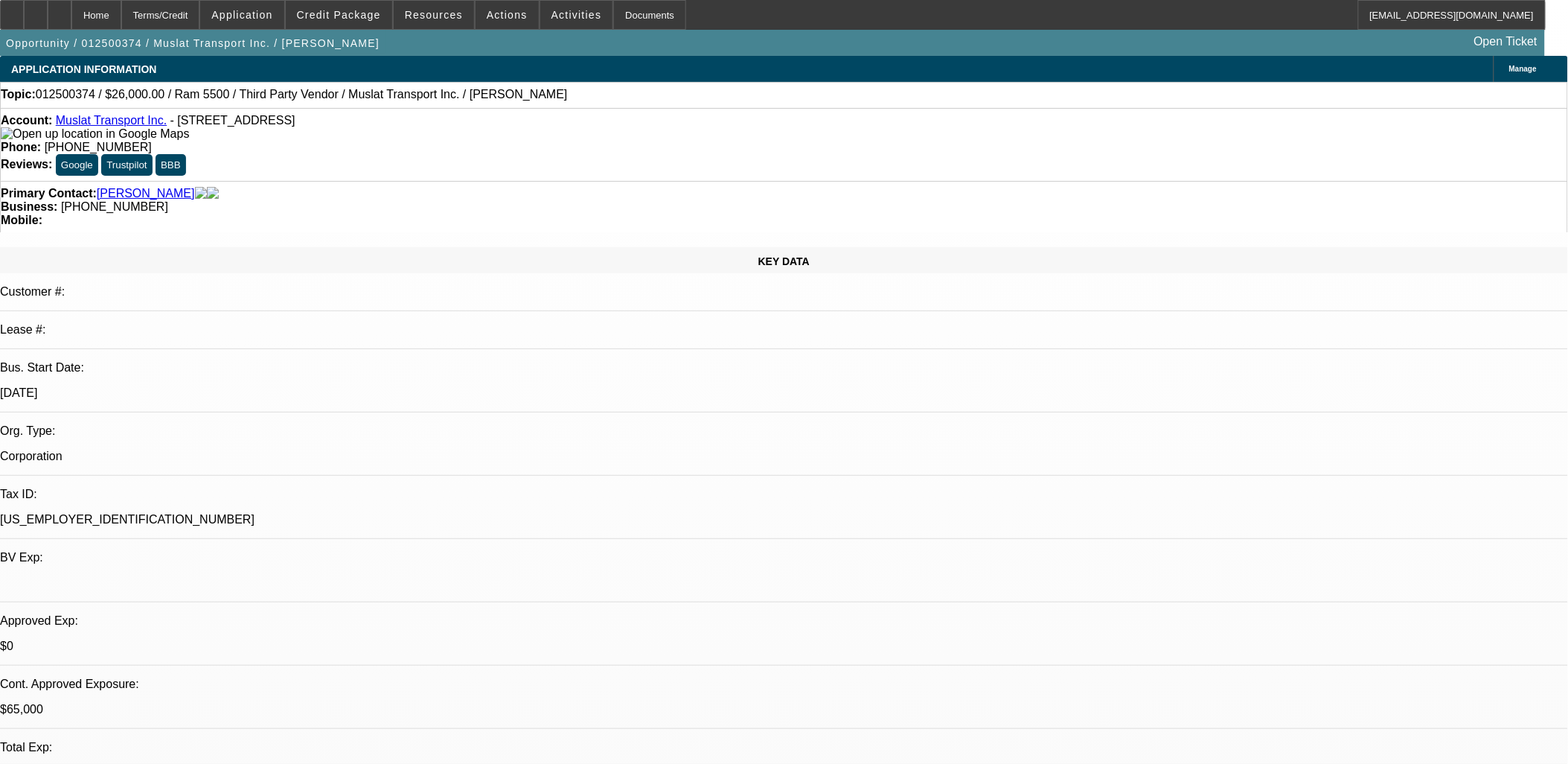
select select "4"
select select "1"
select select "2"
select select "4"
select select "1"
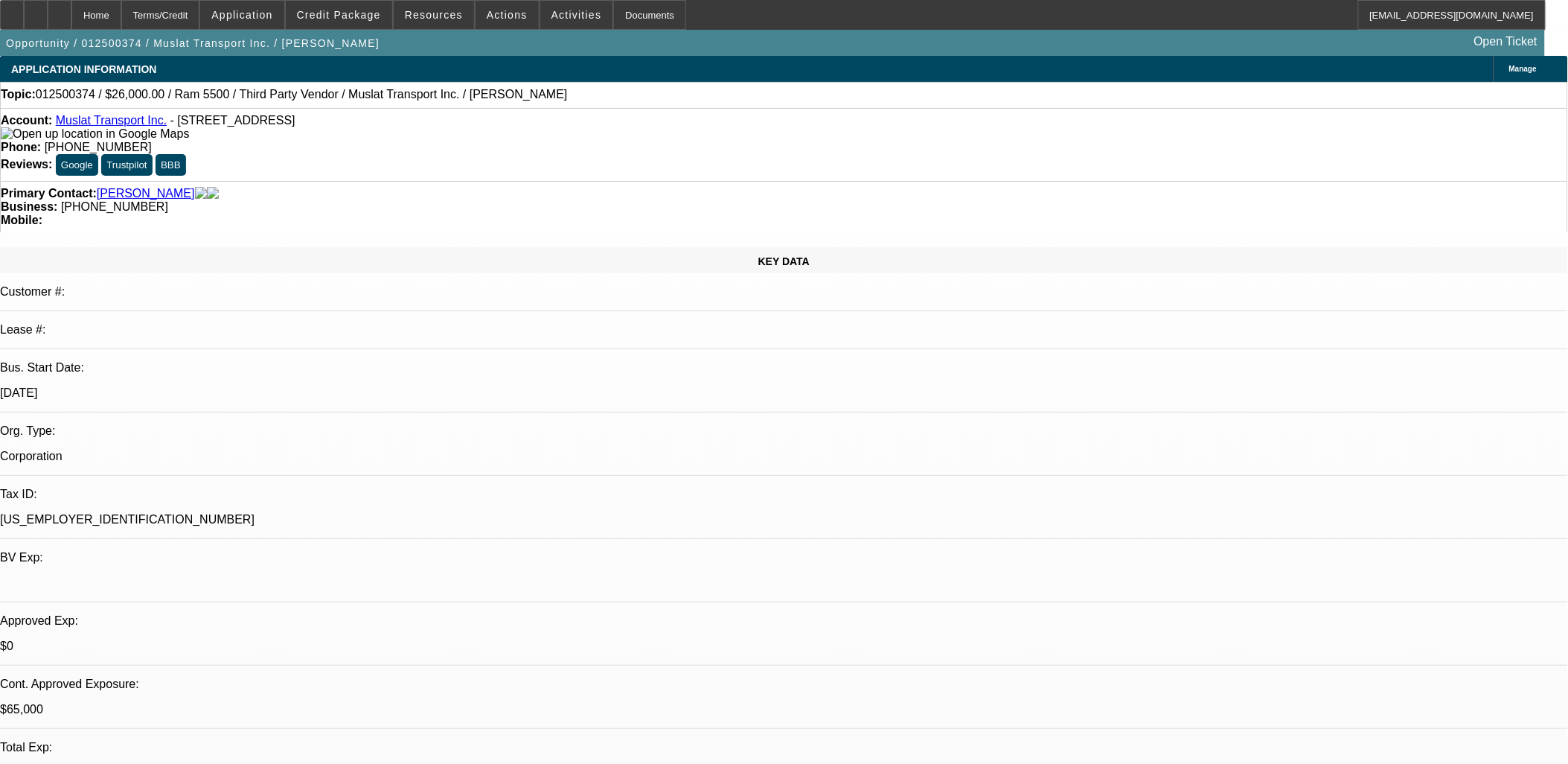
select select "2"
select select "4"
drag, startPoint x: 1226, startPoint y: 161, endPoint x: 1214, endPoint y: 182, distance: 24.2
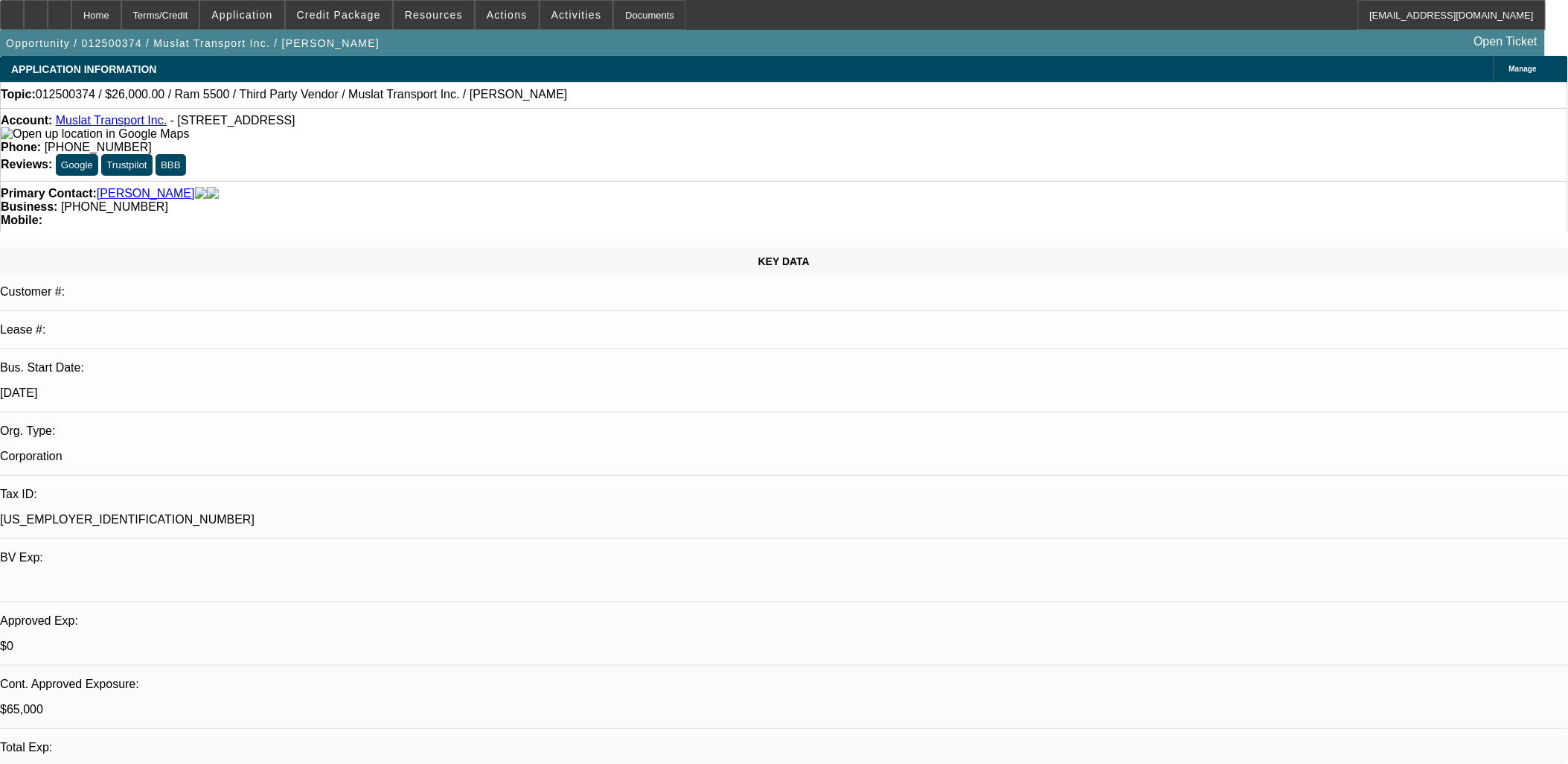
click at [699, 41] on div "Opportunity / 012500374 / Muslat Transport Inc. / [PERSON_NAME] Open Ticket" at bounding box center [772, 43] width 1545 height 26
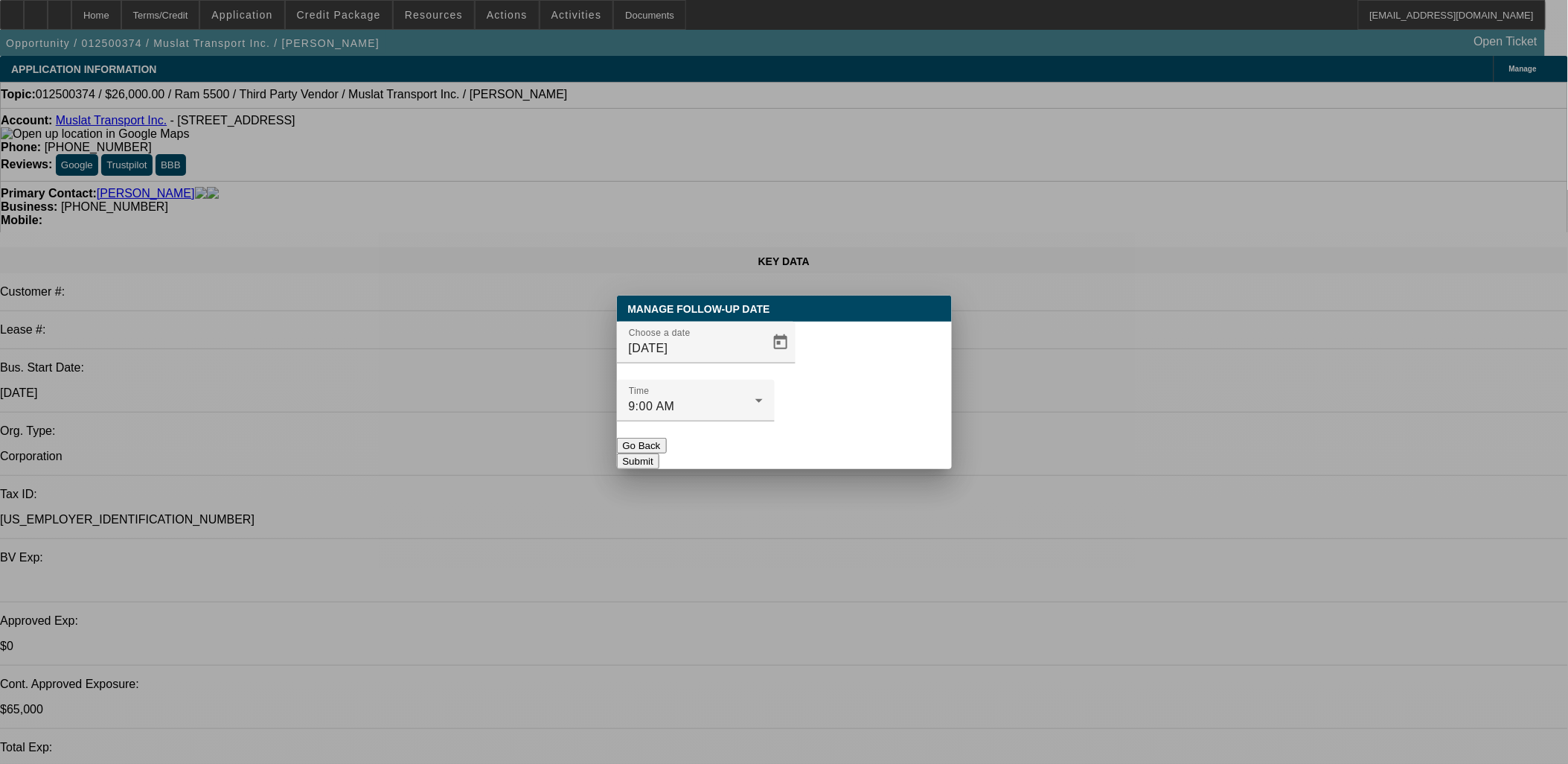
drag, startPoint x: 760, startPoint y: 426, endPoint x: 1277, endPoint y: 275, distance: 538.6
click at [667, 438] on button "Go Back" at bounding box center [641, 445] width 50 height 15
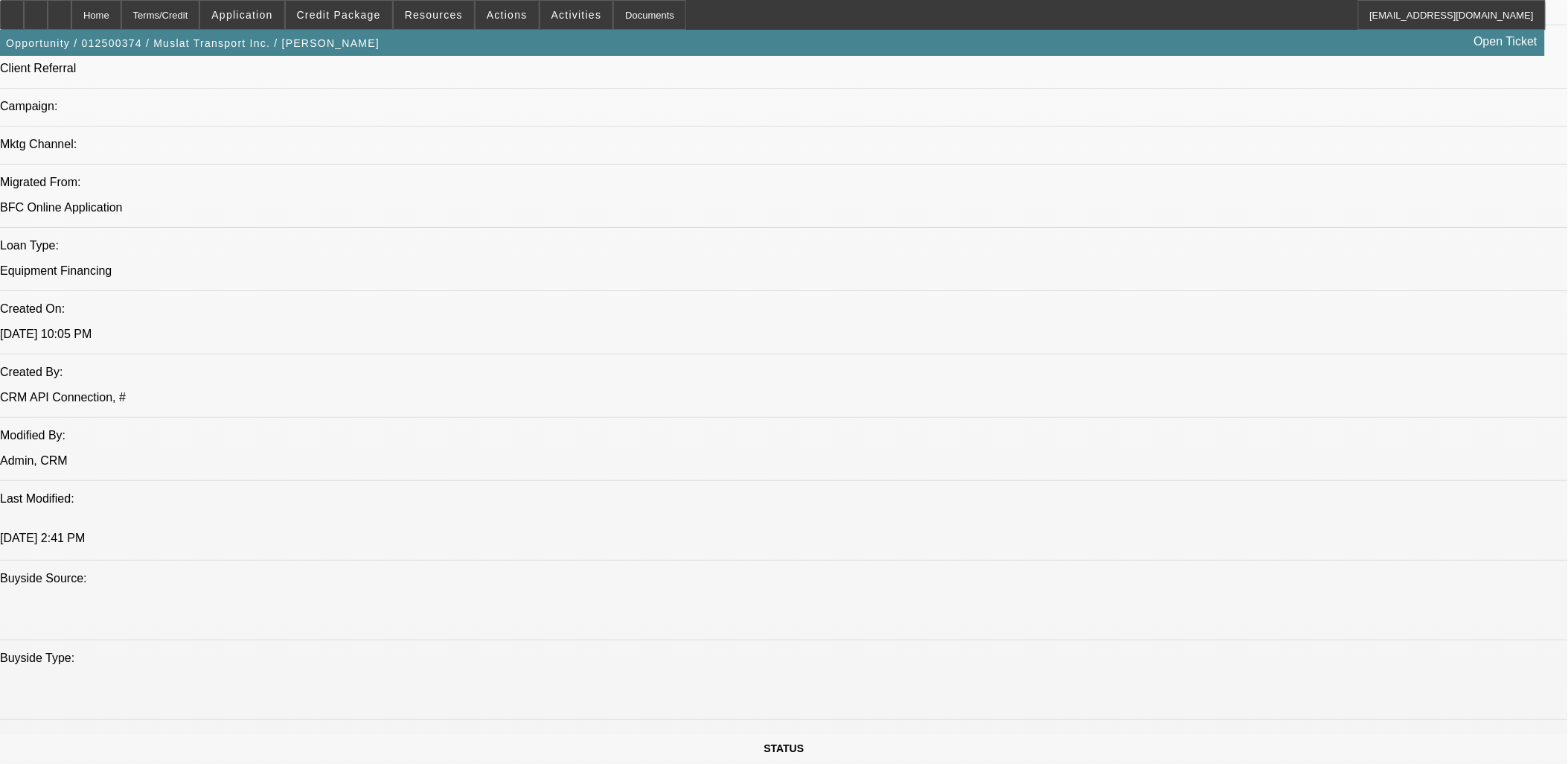
scroll to position [2257, 0]
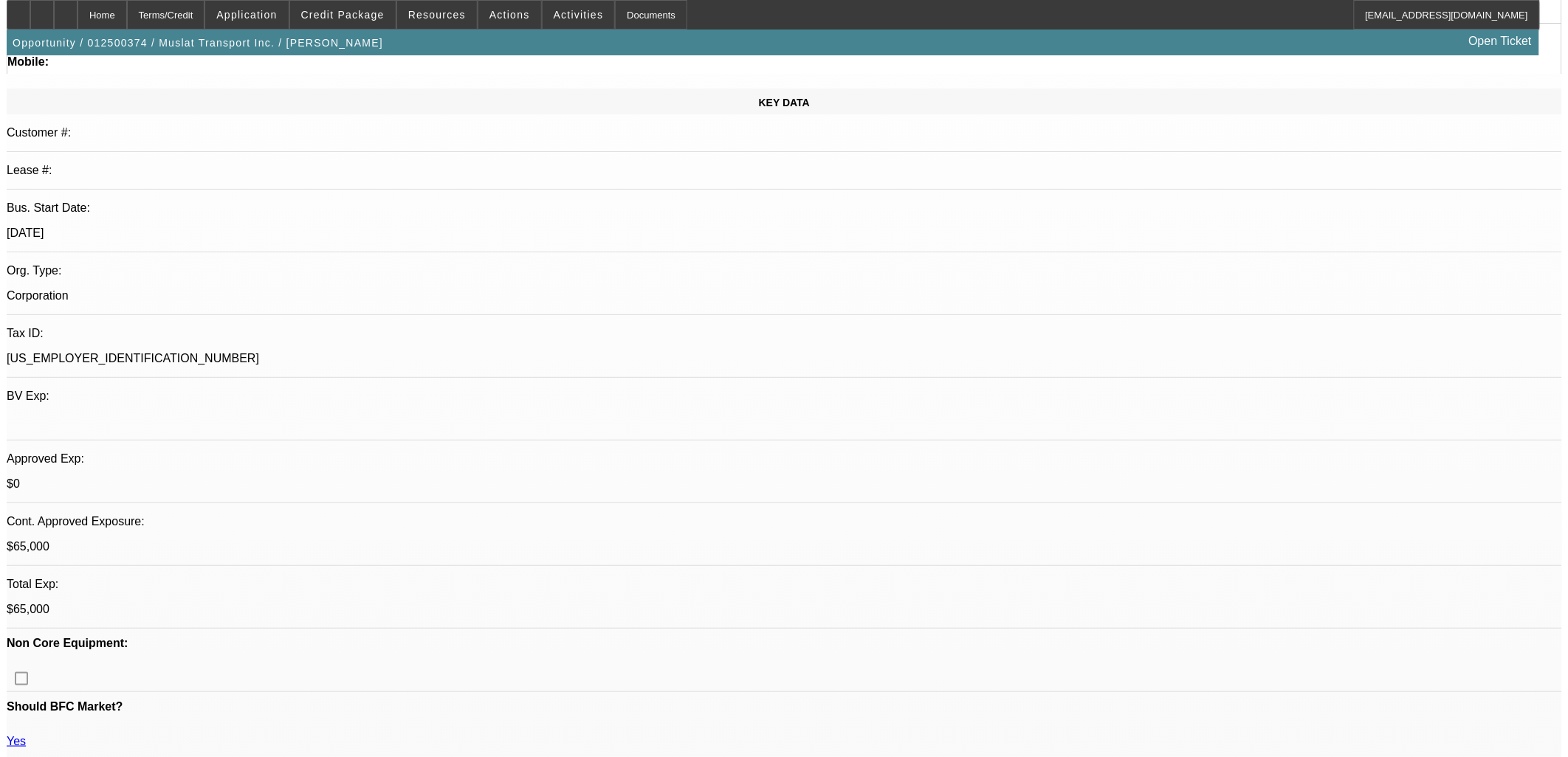
scroll to position [0, 0]
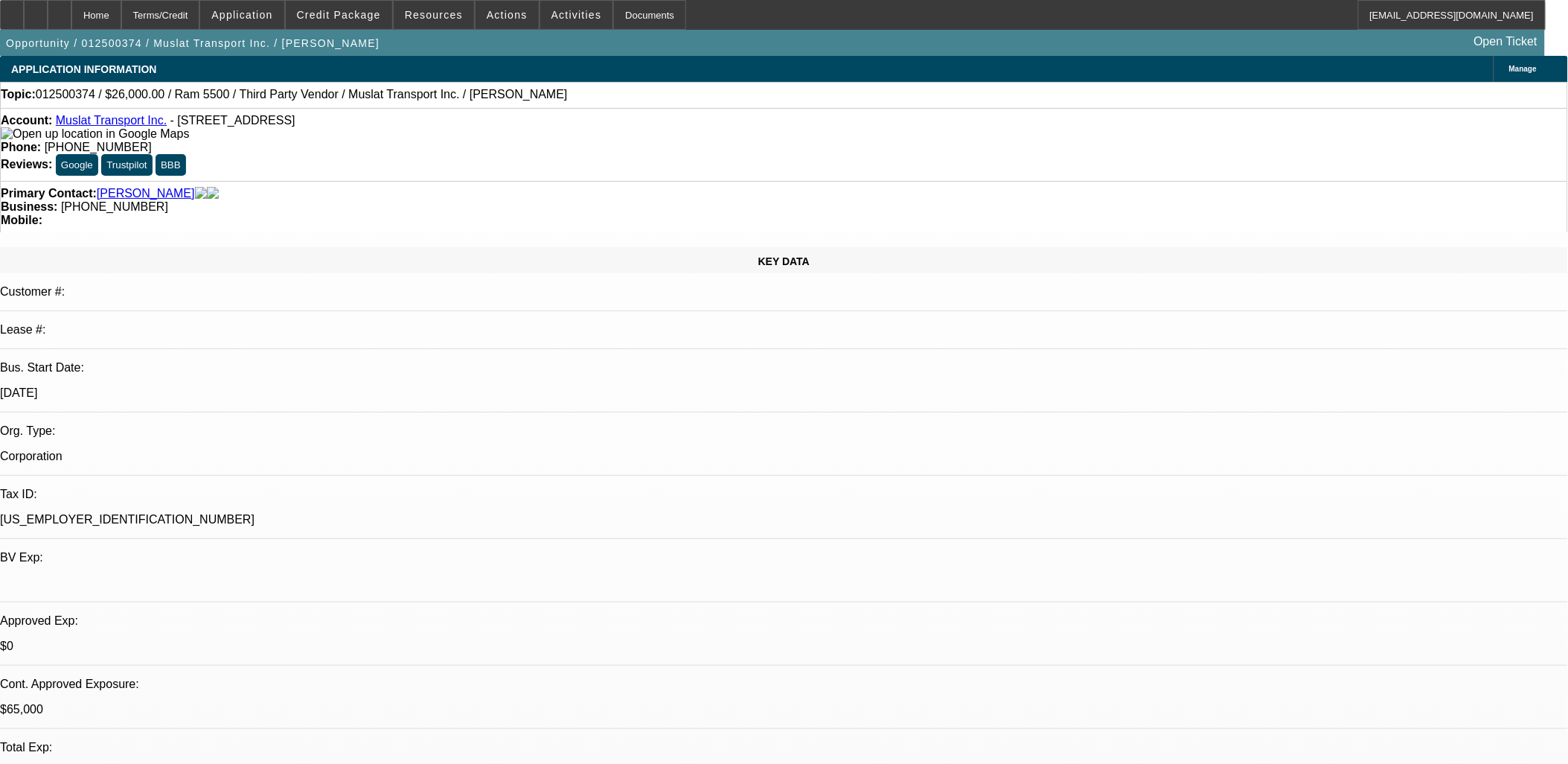
click at [114, 128] on div "Account: Muslat Transport Inc. - 16554 Currant Ave, Tinley Park, IL 60487" at bounding box center [784, 126] width 1566 height 26
click at [117, 125] on link "Muslat Transport Inc." at bounding box center [111, 120] width 111 height 13
click at [494, 22] on span at bounding box center [507, 15] width 63 height 36
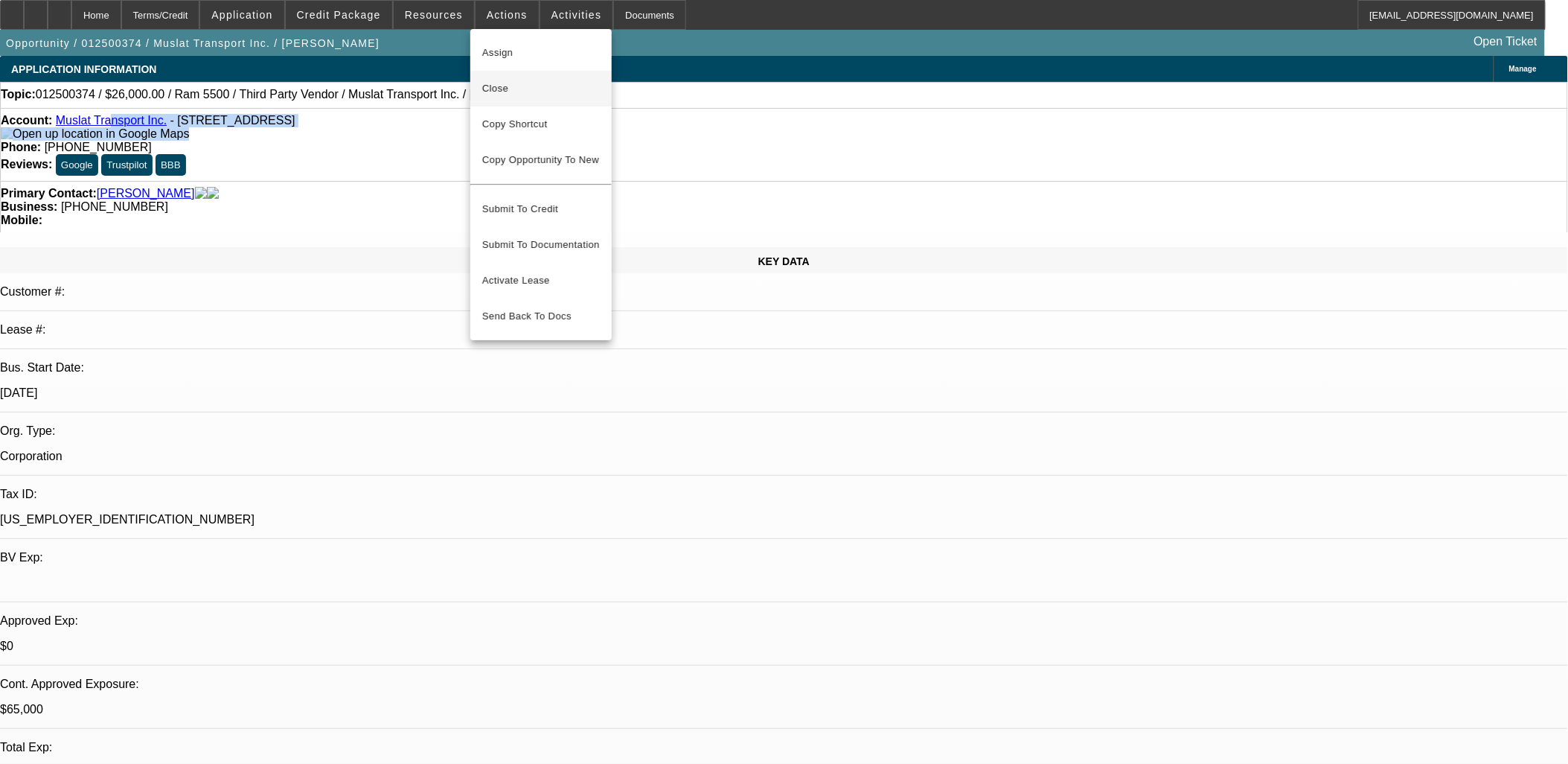
click at [523, 79] on span "Close" at bounding box center [541, 88] width 118 height 18
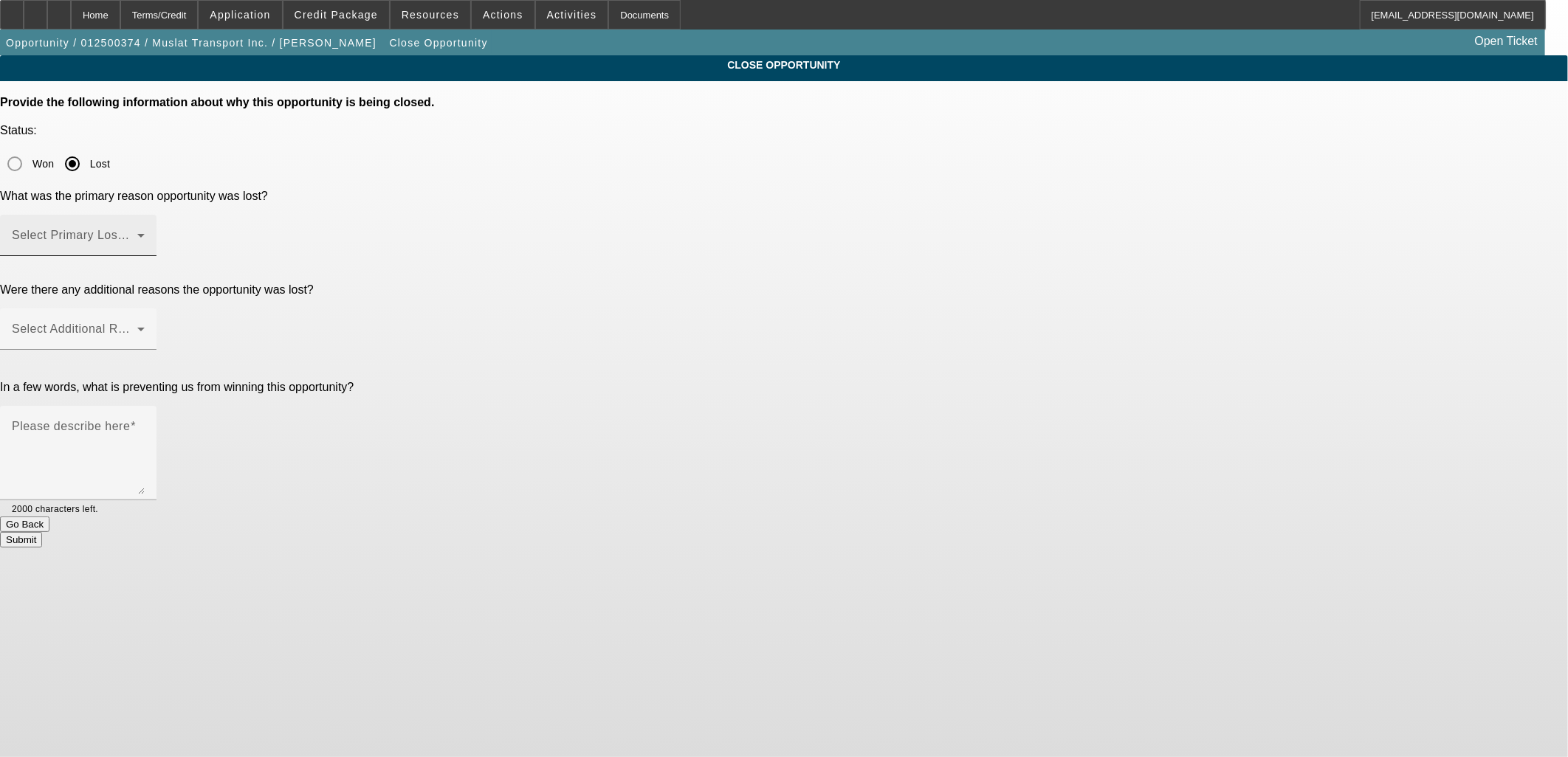
click at [145, 215] on div "Select Primary Lost Reason" at bounding box center [78, 235] width 133 height 41
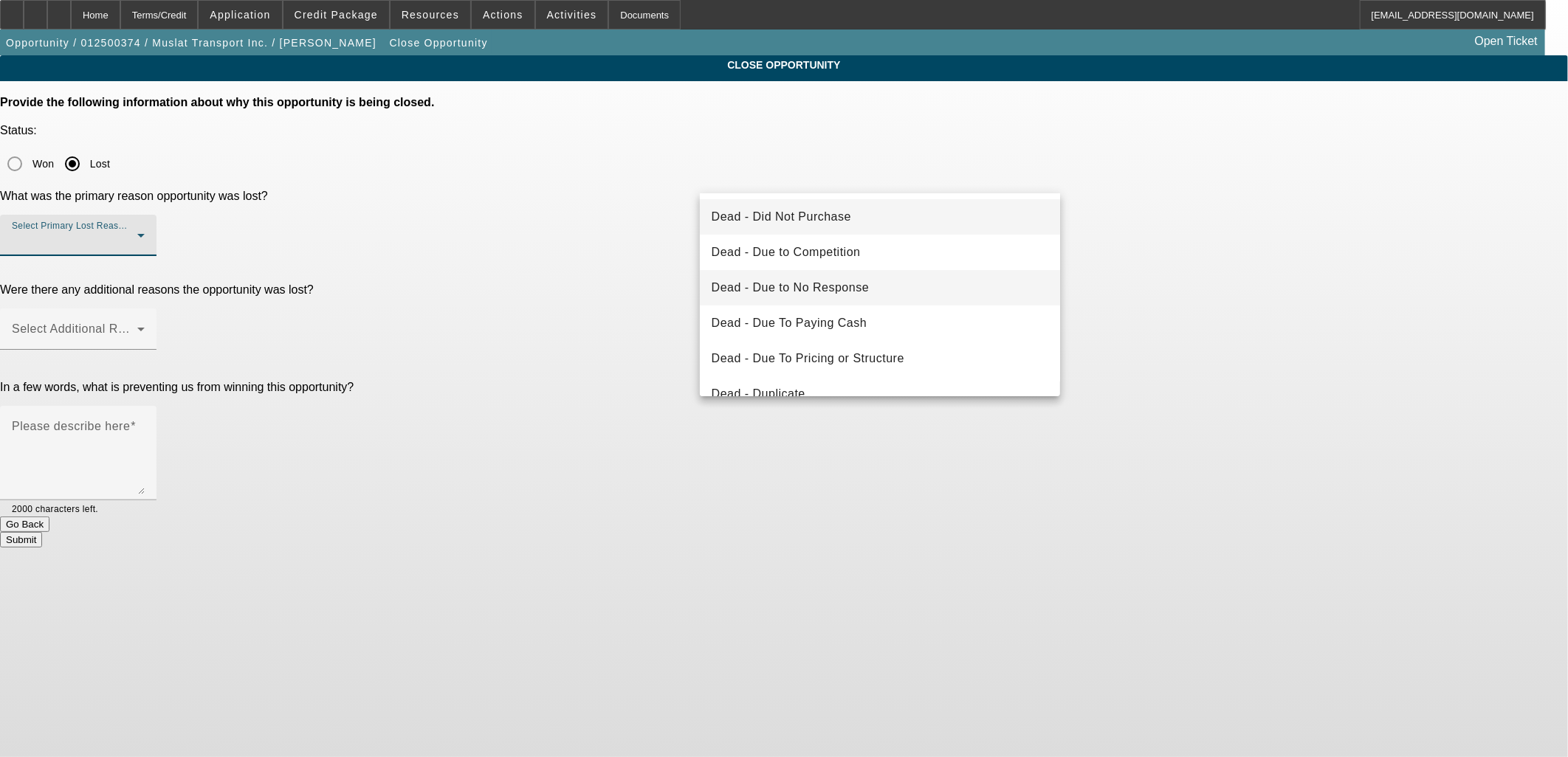
click at [897, 280] on mat-option "Dead - Due to No Response" at bounding box center [880, 288] width 361 height 36
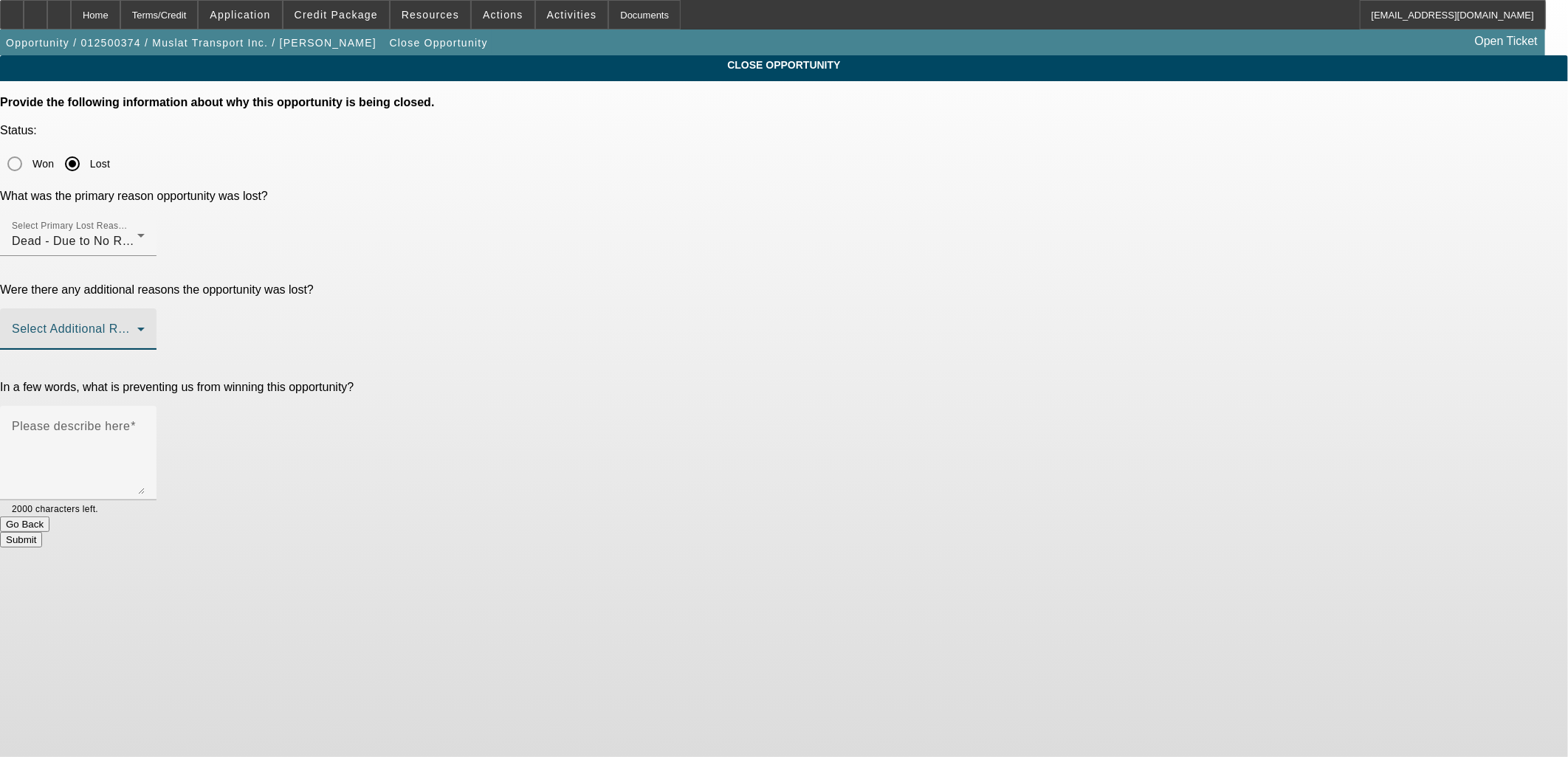
click at [137, 326] on span at bounding box center [75, 334] width 125 height 18
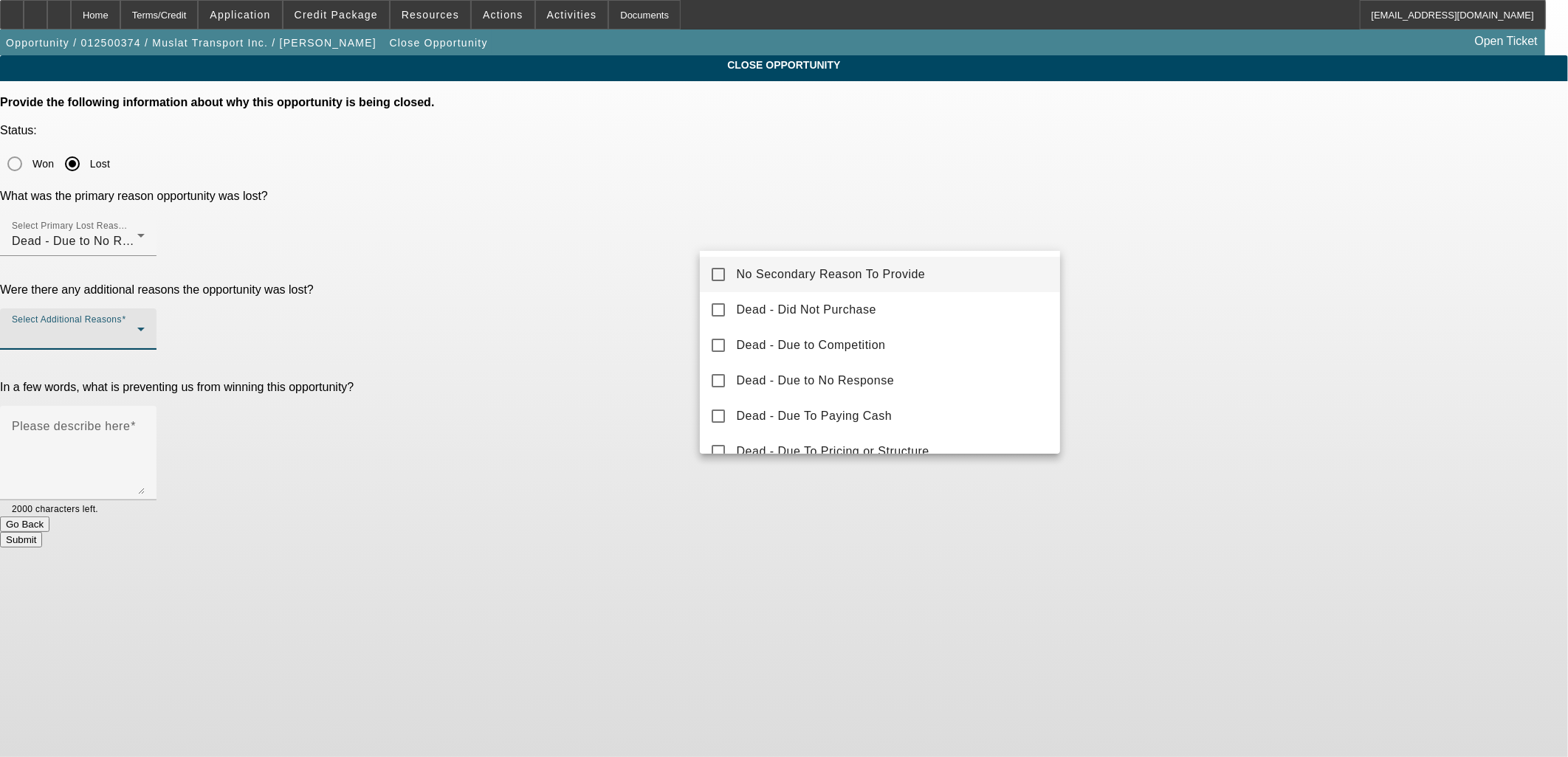
drag, startPoint x: 915, startPoint y: 235, endPoint x: 1020, endPoint y: 274, distance: 112.0
click at [923, 261] on mat-option "No Secondary Reason To Provide" at bounding box center [880, 274] width 361 height 36
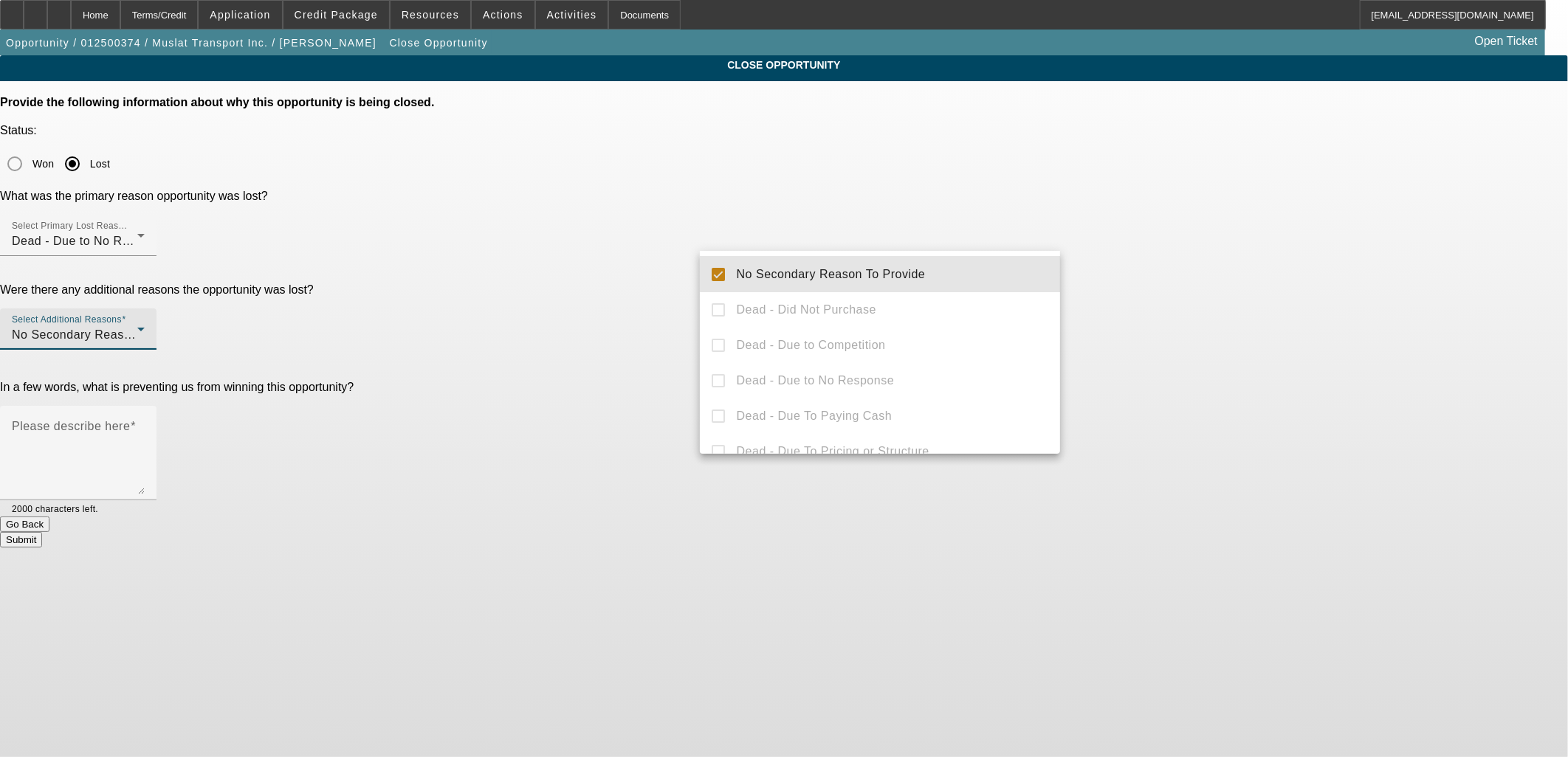
click at [1255, 276] on div at bounding box center [784, 378] width 1568 height 757
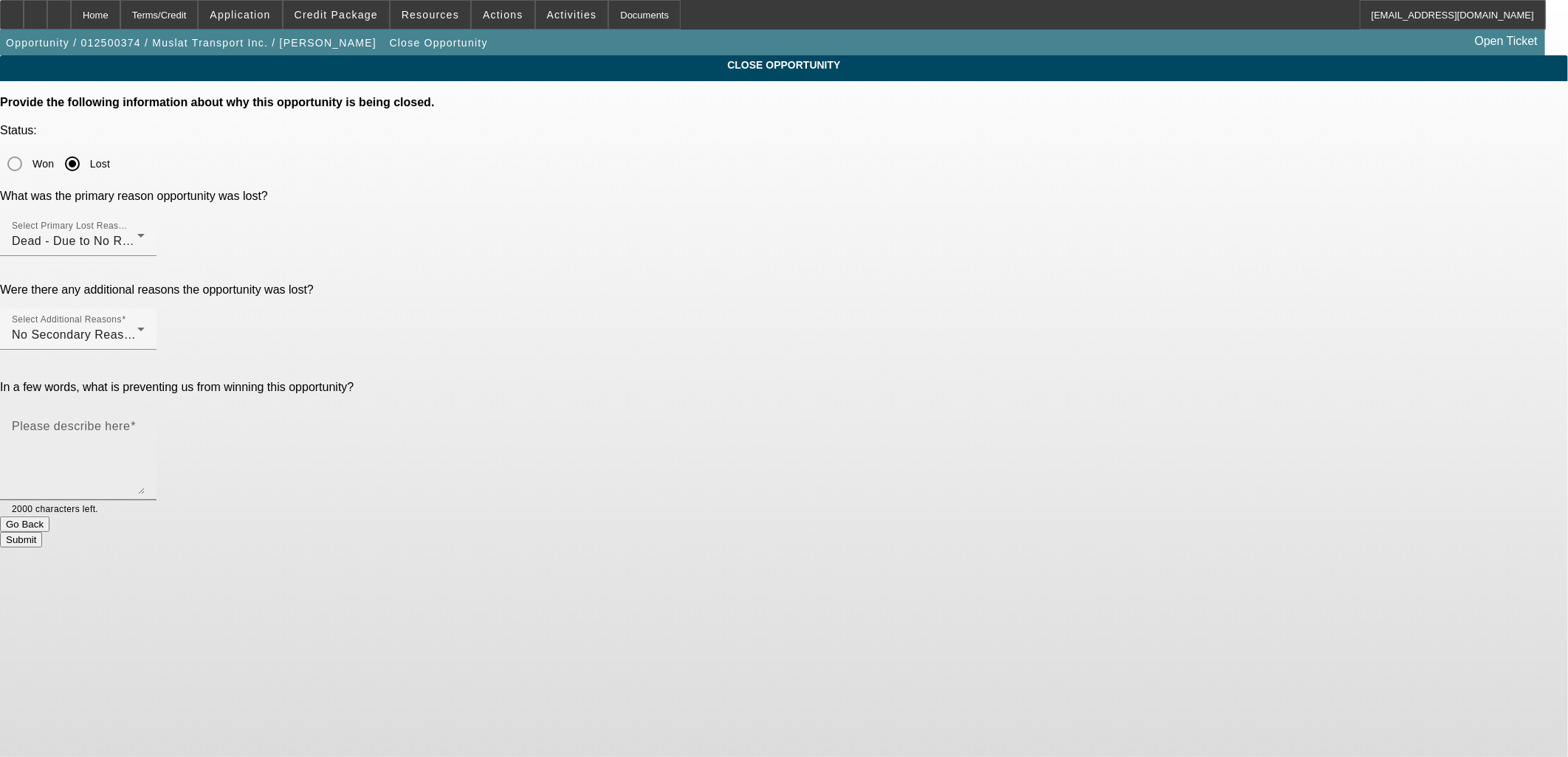
click at [145, 406] on div "Please describe here" at bounding box center [78, 453] width 133 height 95
type textarea "N"
type textarea "Didn't proceed"
click at [42, 532] on button "Submit" at bounding box center [21, 539] width 42 height 15
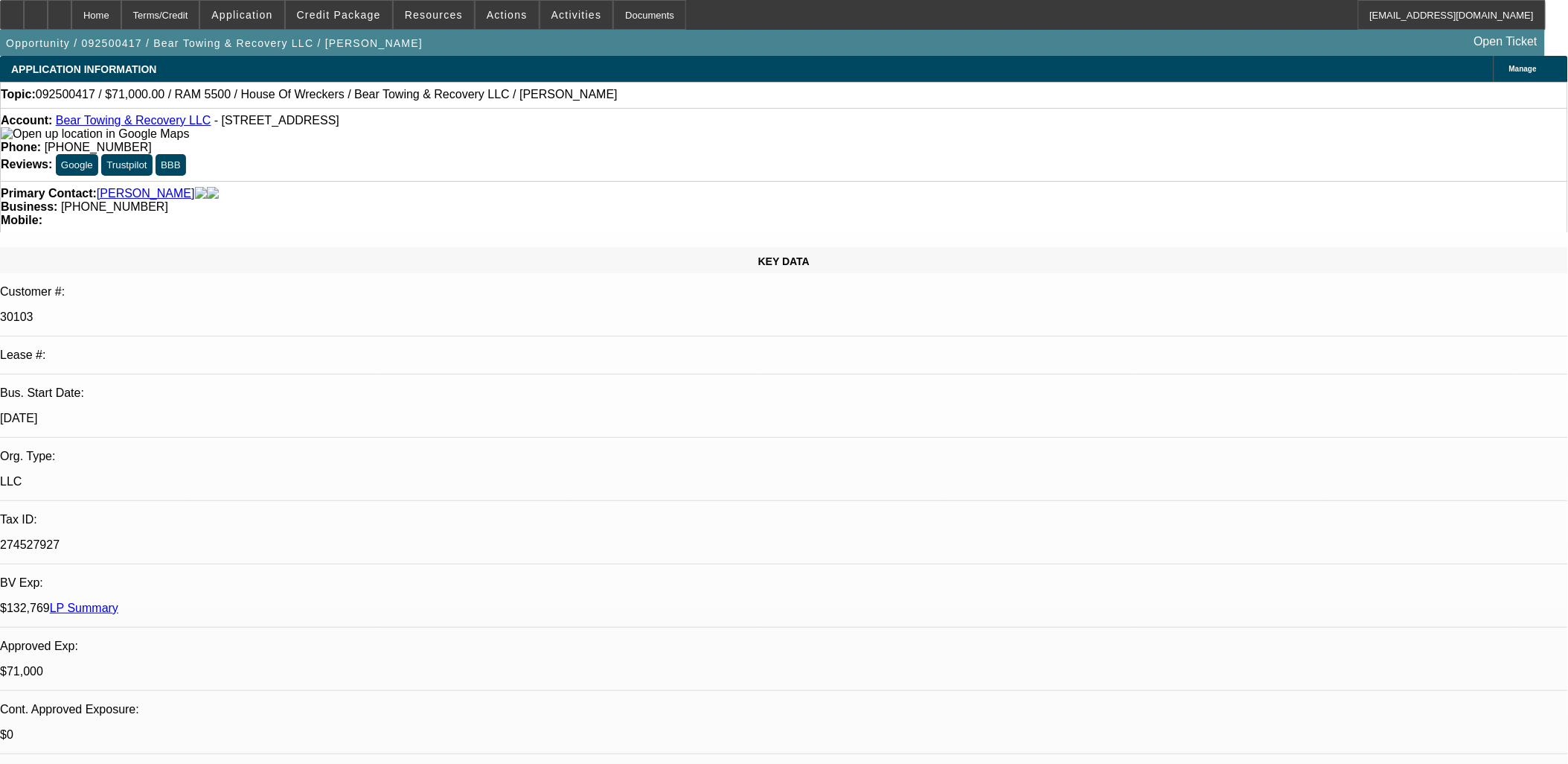
select select "0"
select select "2"
select select "0.1"
select select "0"
select select "2"
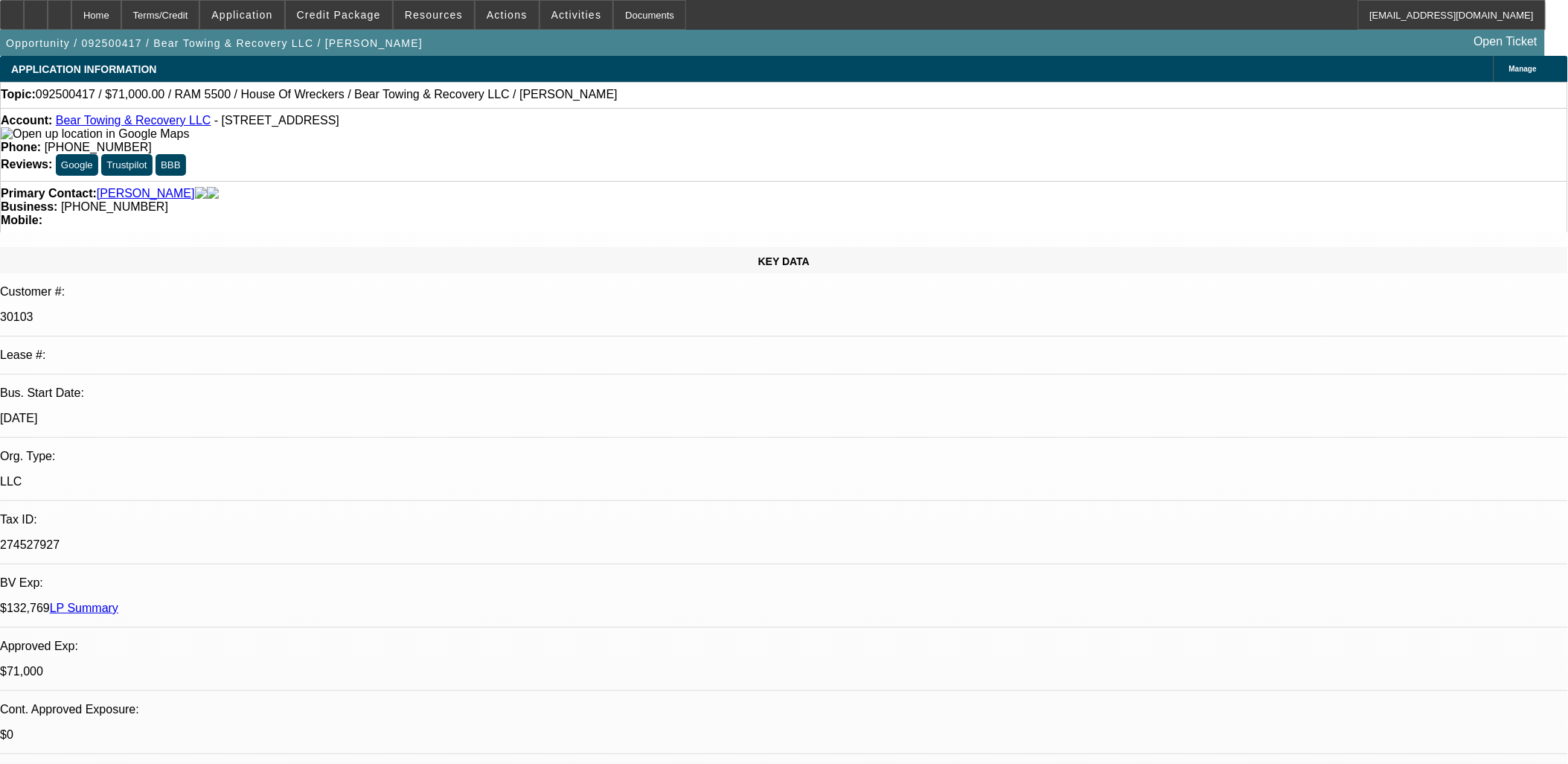
select select "0.1"
select select "0"
select select "2"
select select "0.1"
select select "0"
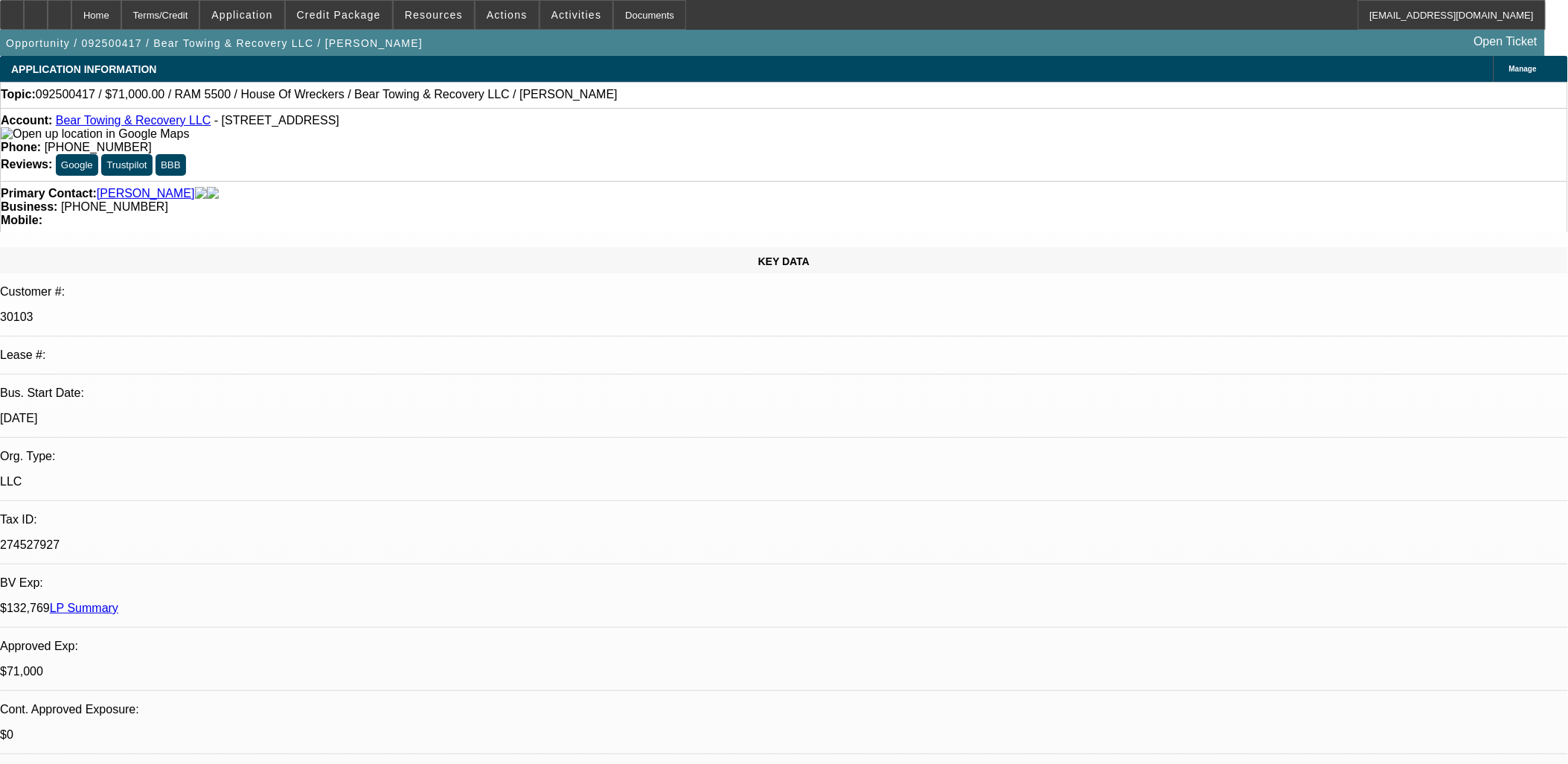
select select "2"
select select "0.1"
select select "1"
select select "2"
select select "4"
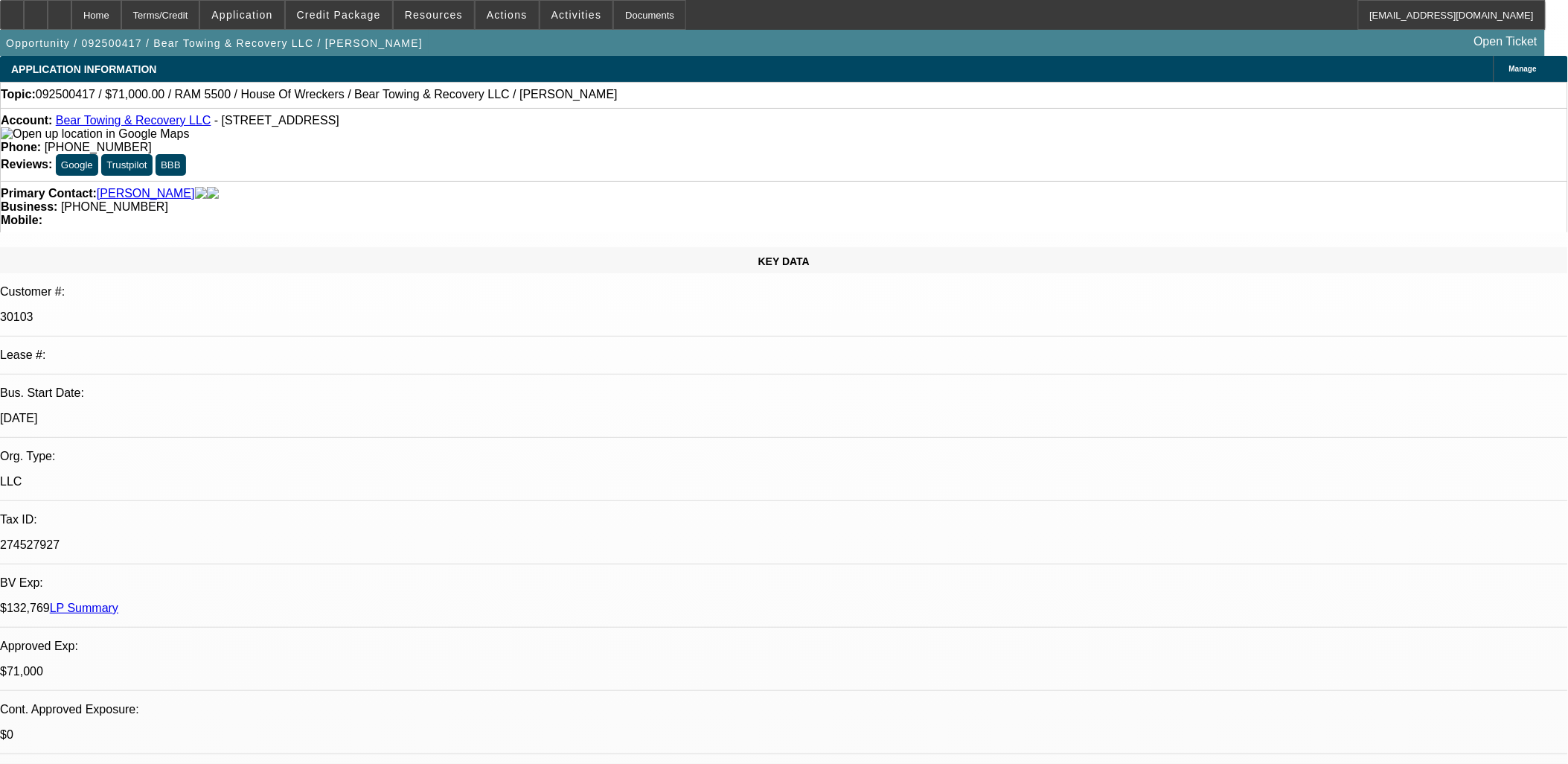
select select "1"
select select "2"
select select "4"
select select "1"
select select "2"
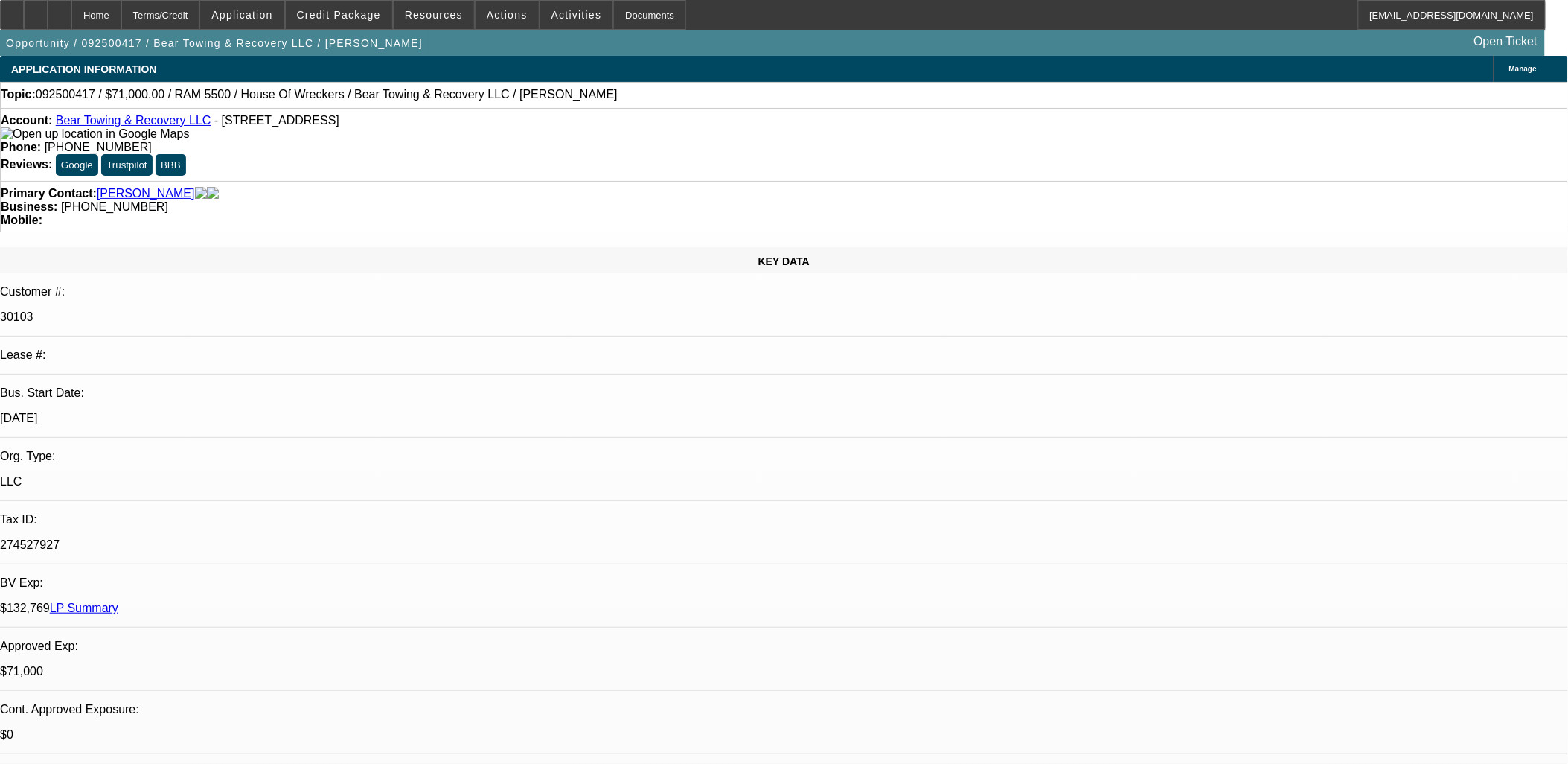
select select "4"
select select "1"
select select "2"
select select "4"
click at [48, 16] on div at bounding box center [36, 15] width 24 height 30
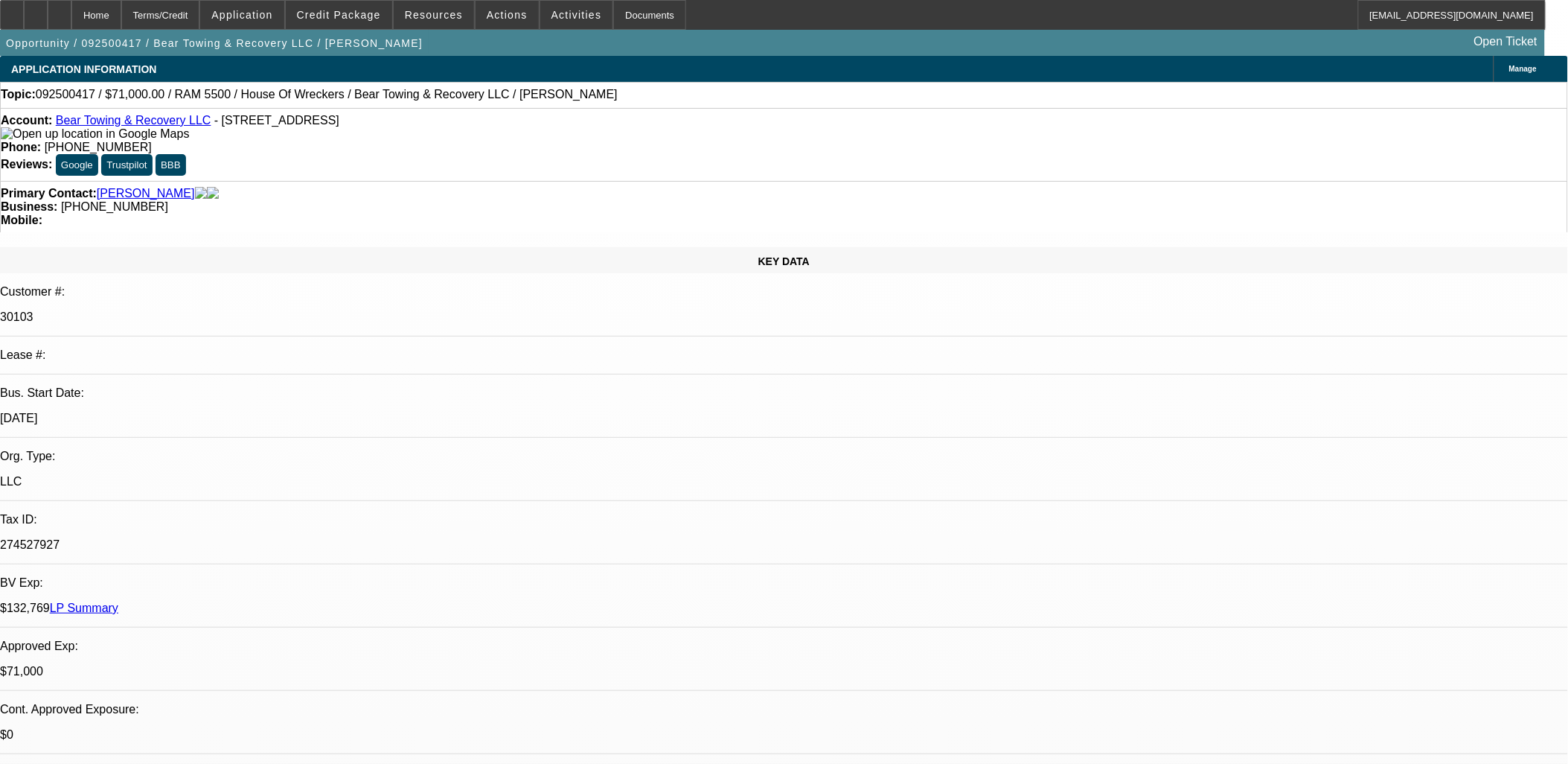
click at [670, 41] on div "Opportunity / 092500417 / Bear Towing & Recovery LLC / [PERSON_NAME] Open Ticket" at bounding box center [772, 43] width 1545 height 26
click at [357, 15] on span "Credit Package" at bounding box center [339, 15] width 84 height 12
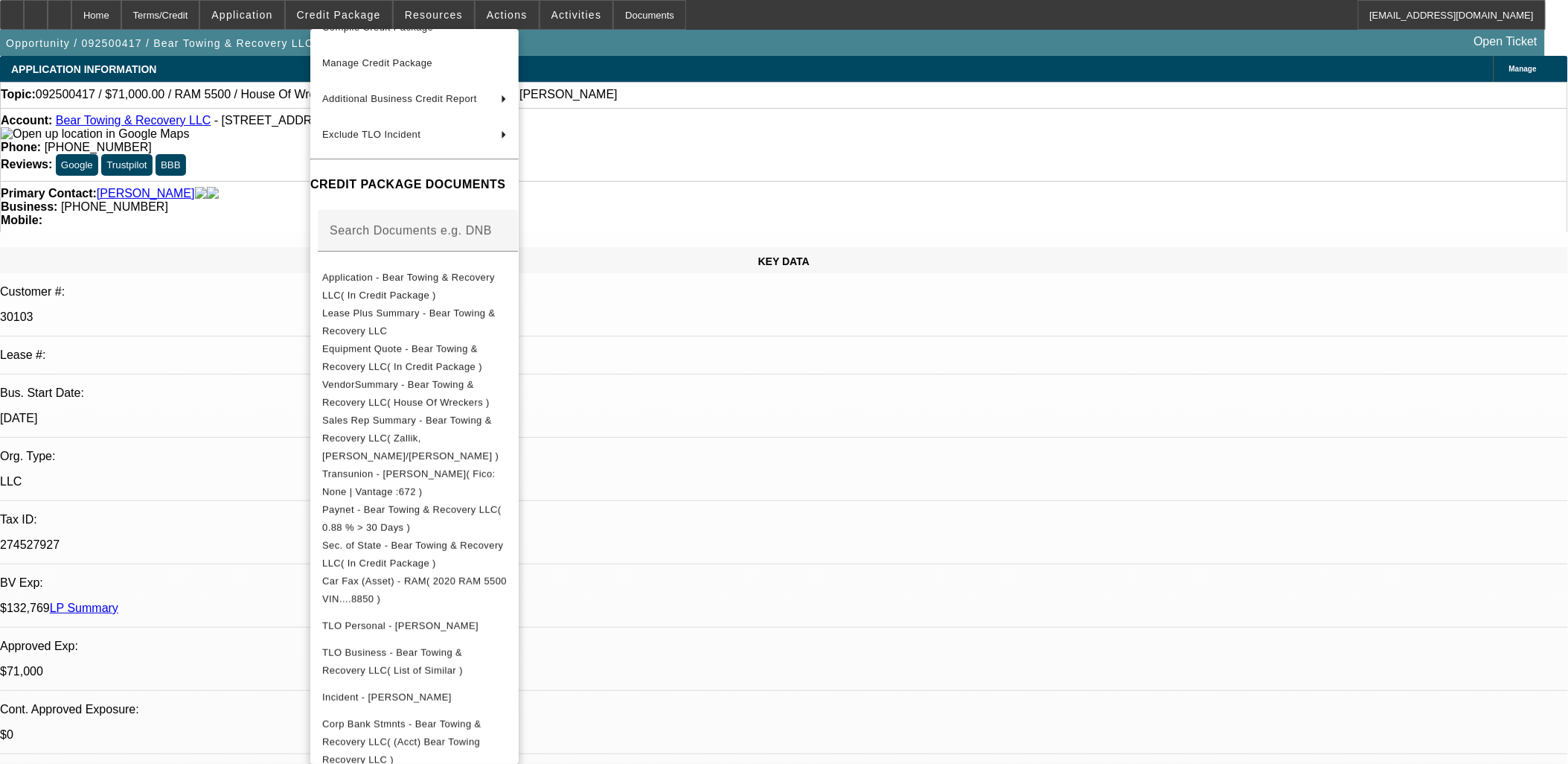
scroll to position [191, 0]
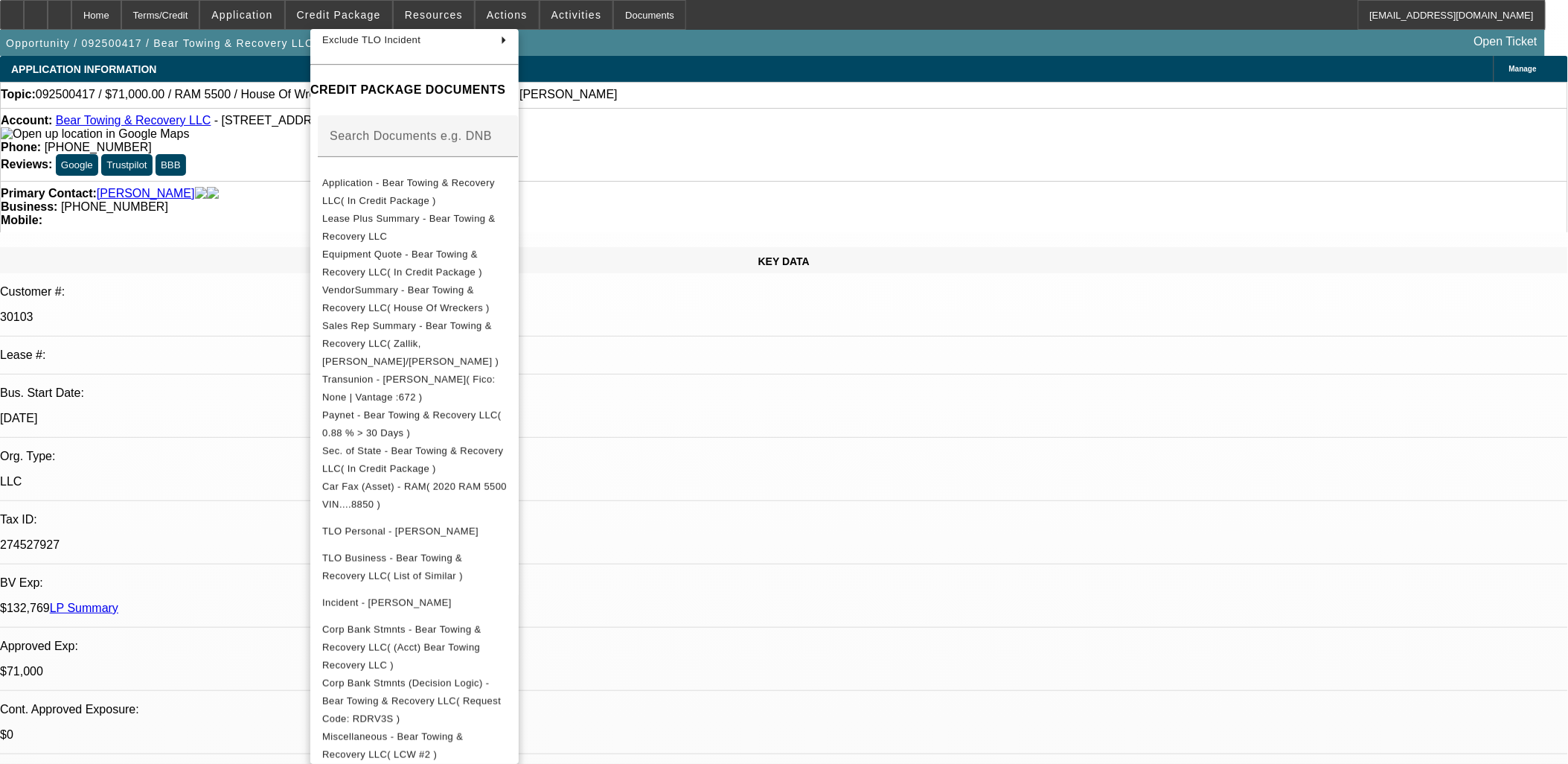
click at [886, 504] on div at bounding box center [784, 382] width 1568 height 764
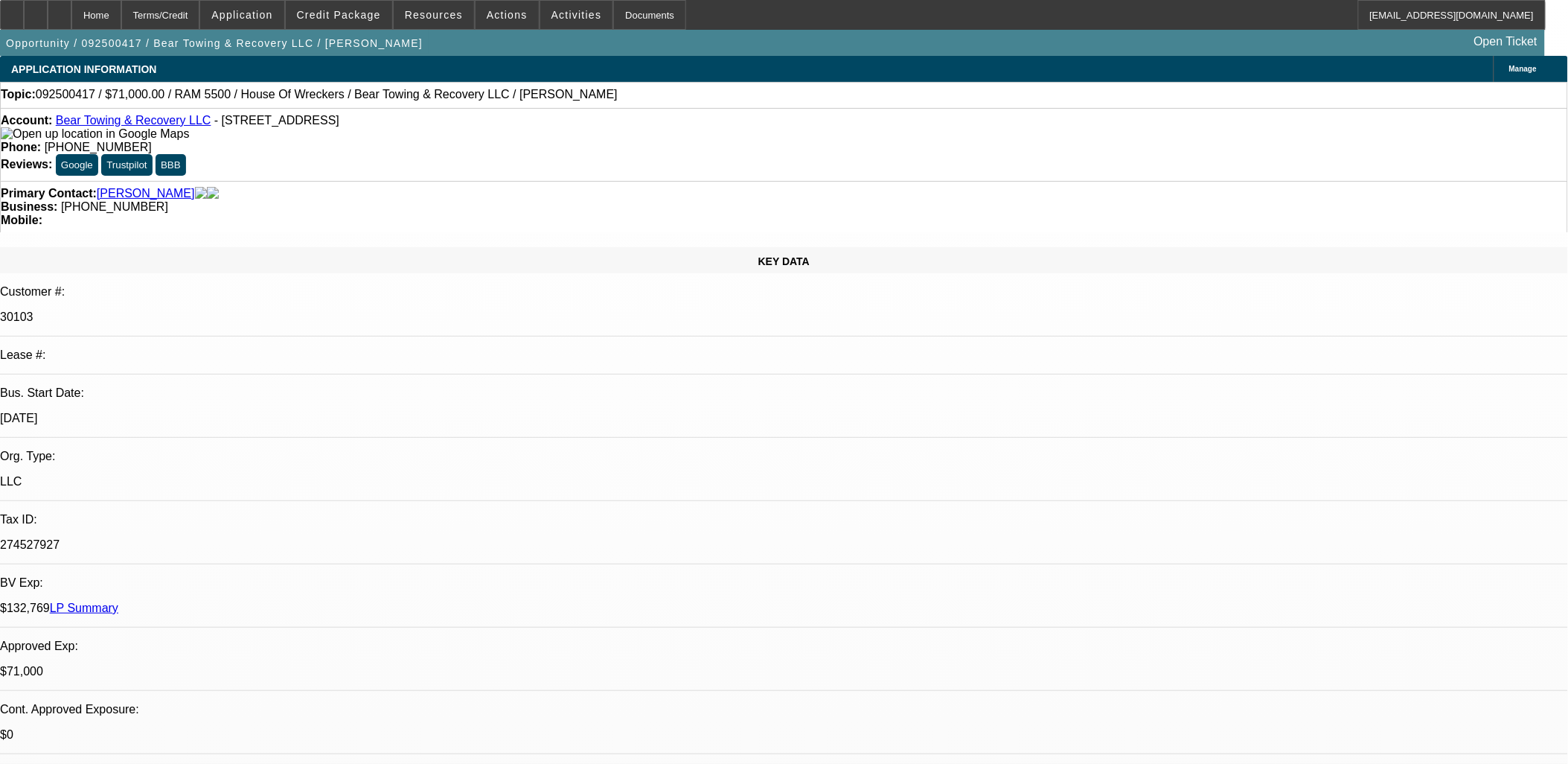
scroll to position [414, 0]
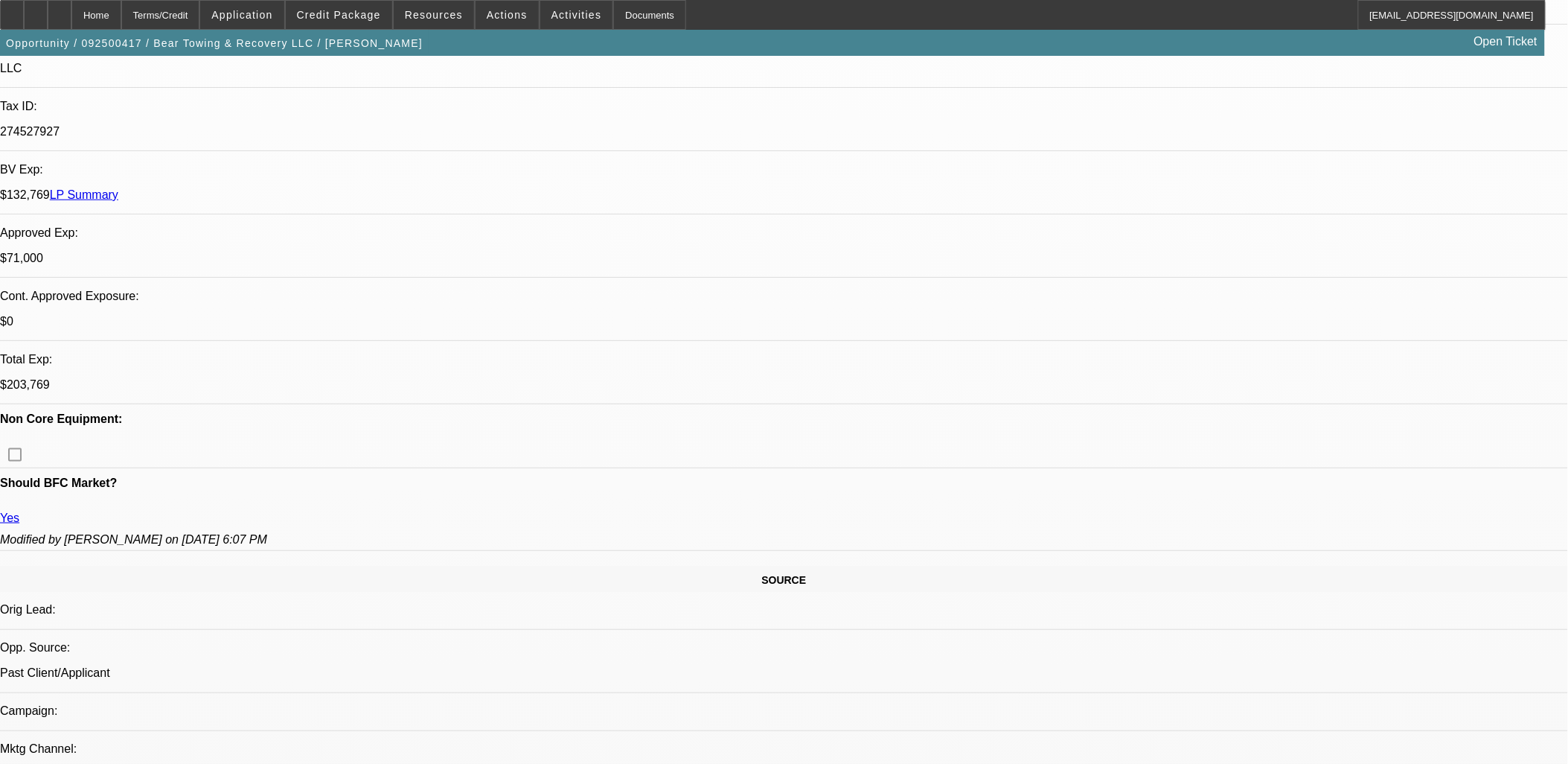
drag, startPoint x: 1251, startPoint y: 239, endPoint x: 1243, endPoint y: 251, distance: 14.4
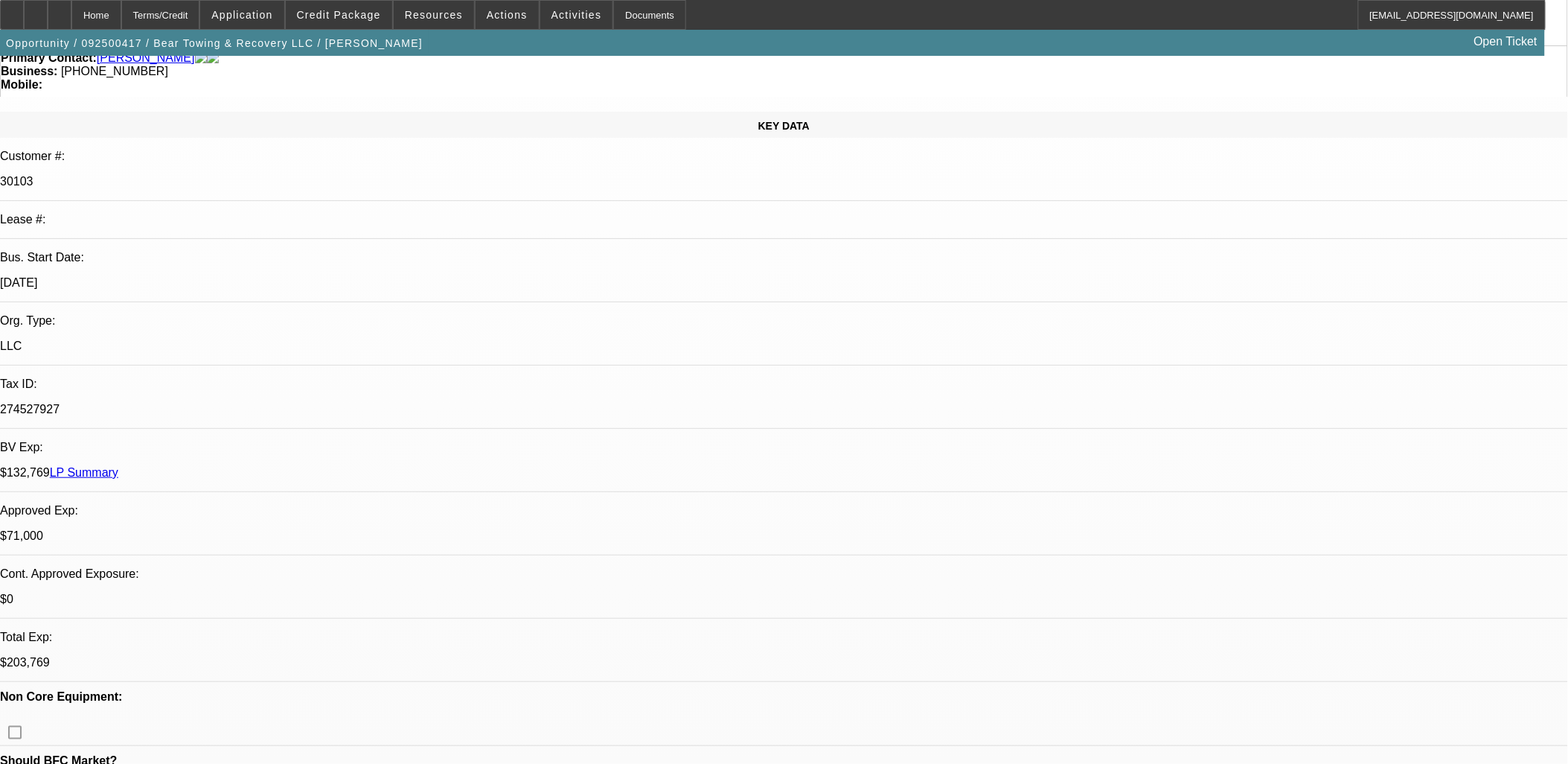
scroll to position [0, 0]
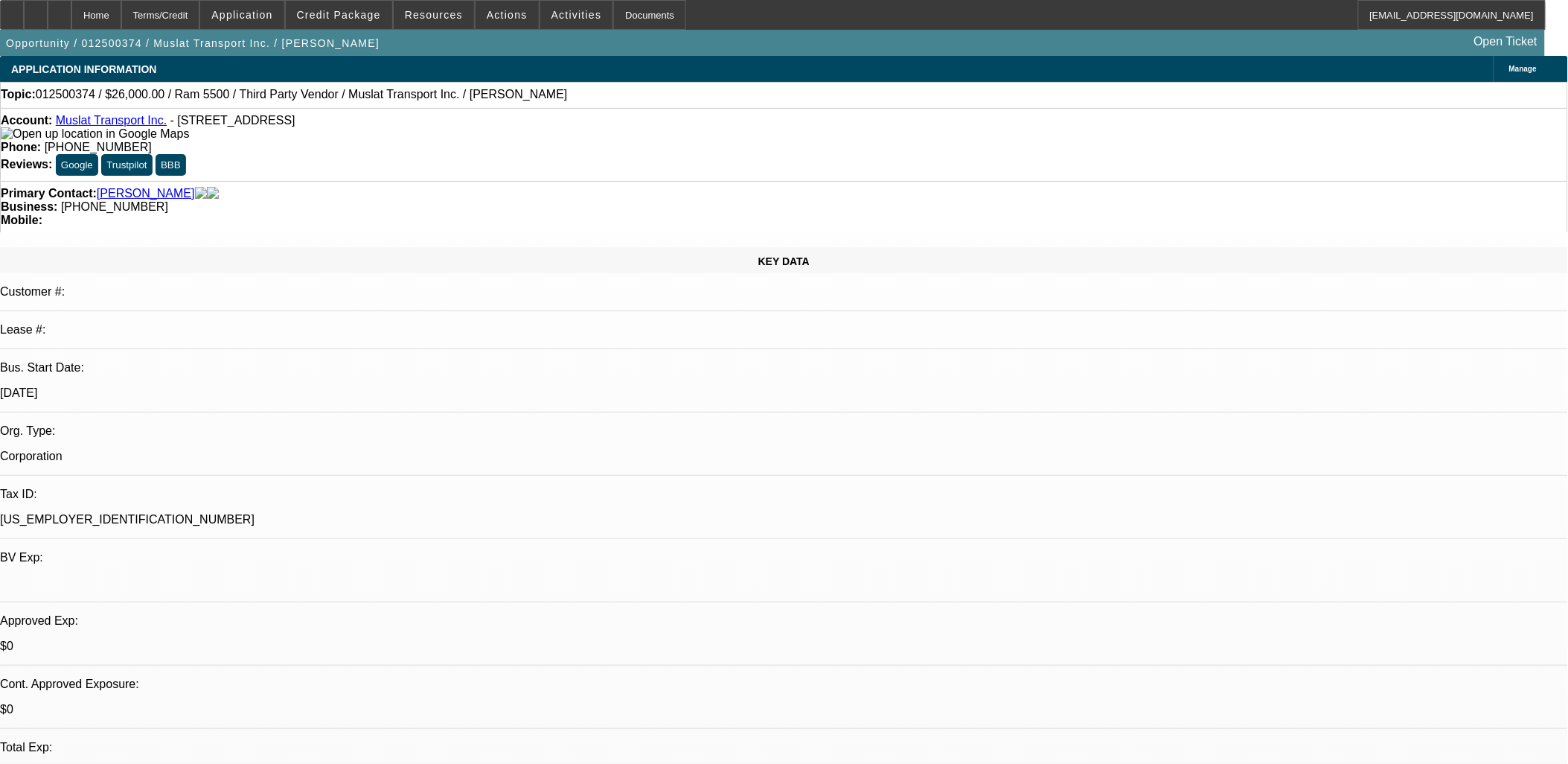
select select "0"
select select "0.1"
select select "0"
select select "0.1"
select select "0"
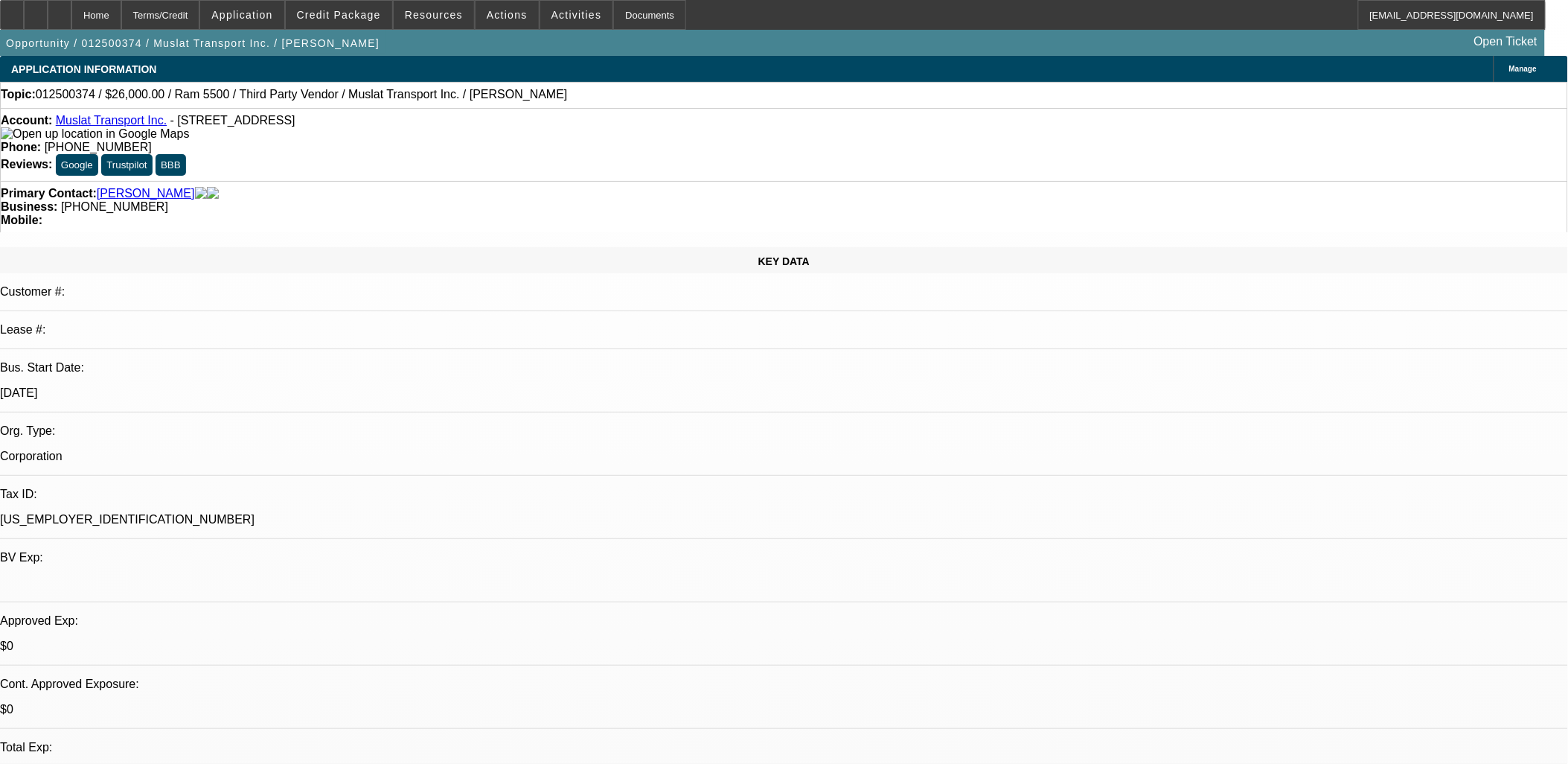
select select "0"
select select "0.1"
select select "0"
select select "0.1"
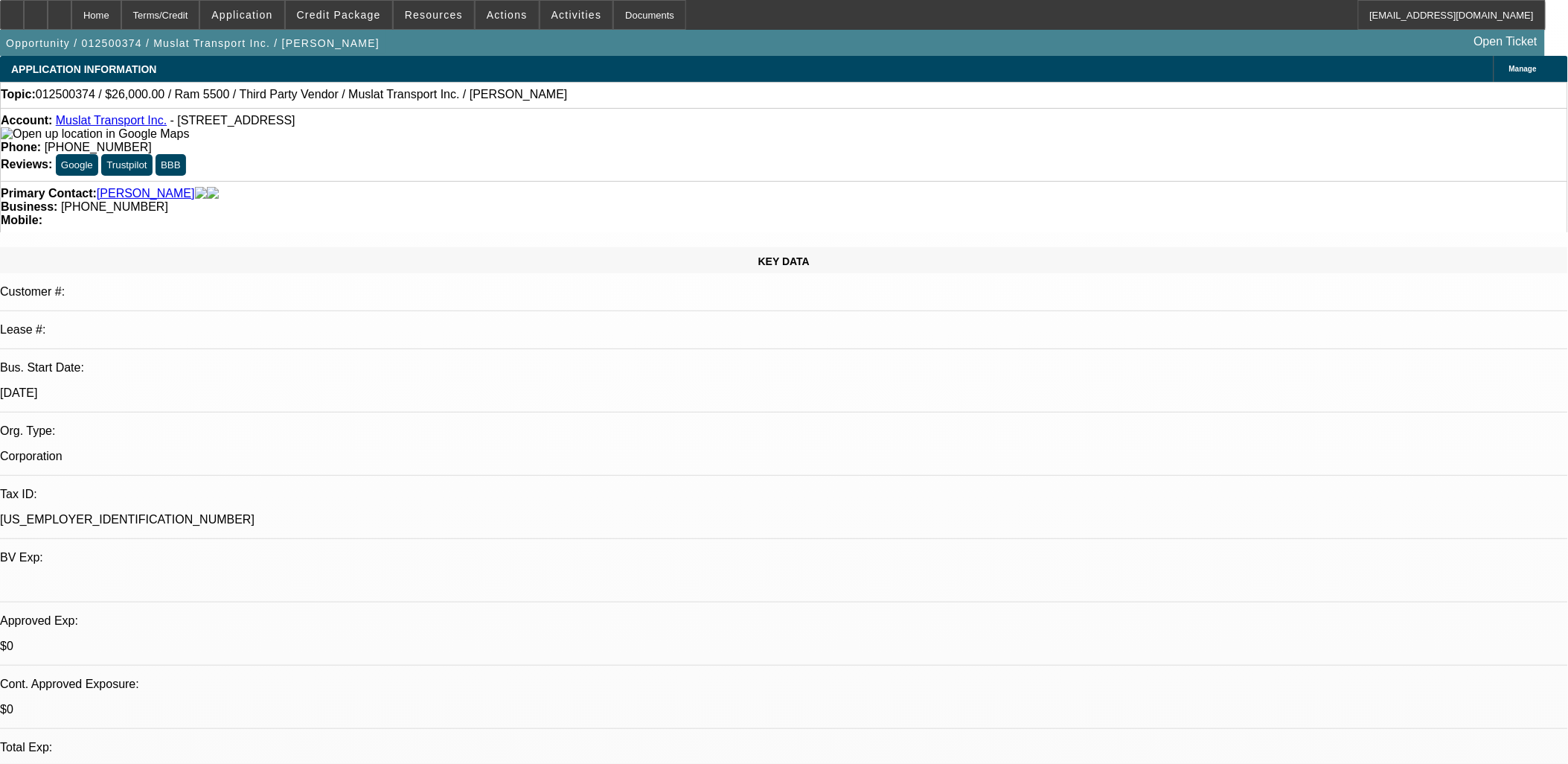
select select "1"
select select "2"
select select "4"
select select "1"
select select "2"
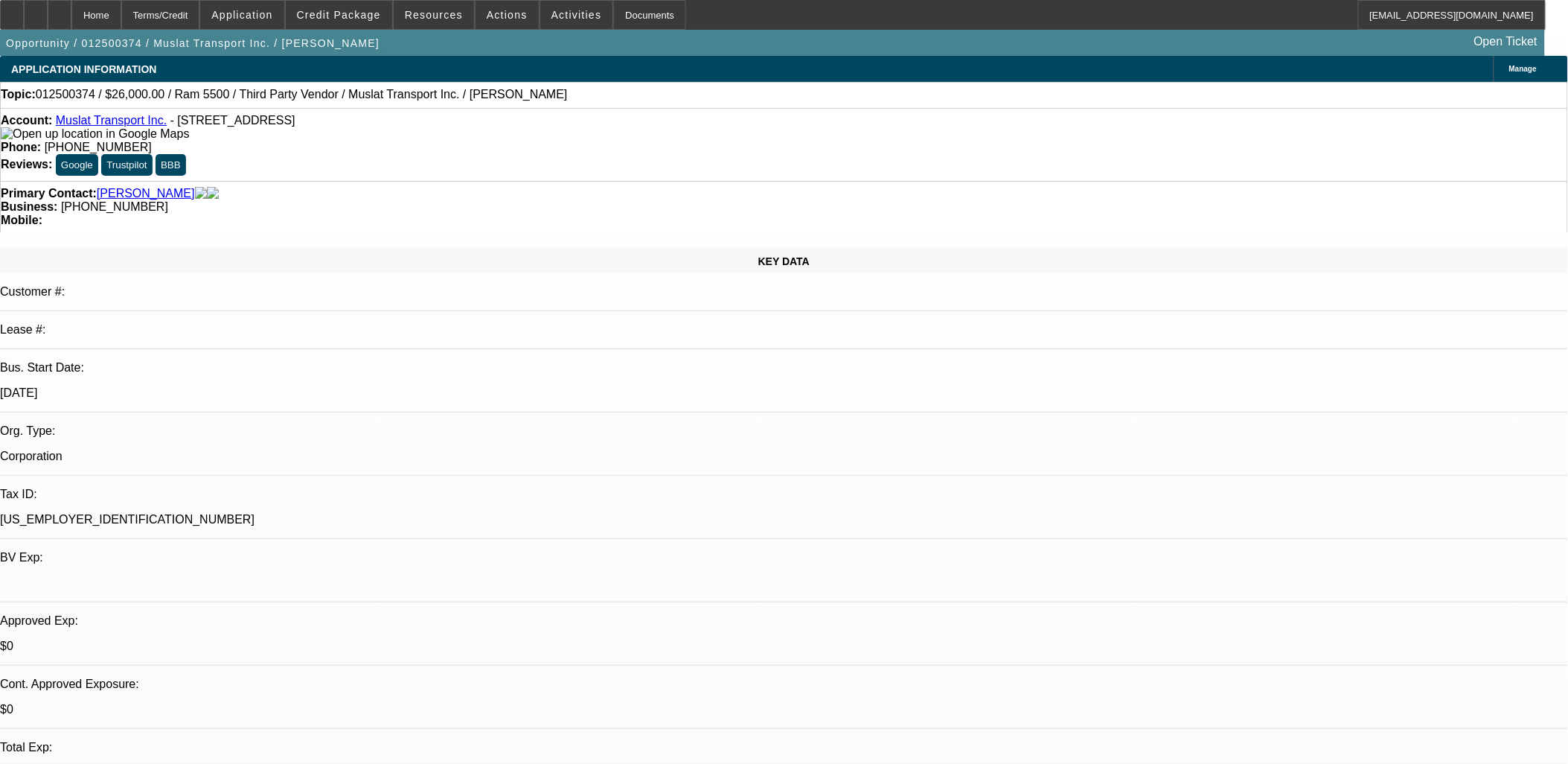
select select "4"
select select "1"
select select "2"
select select "4"
select select "1"
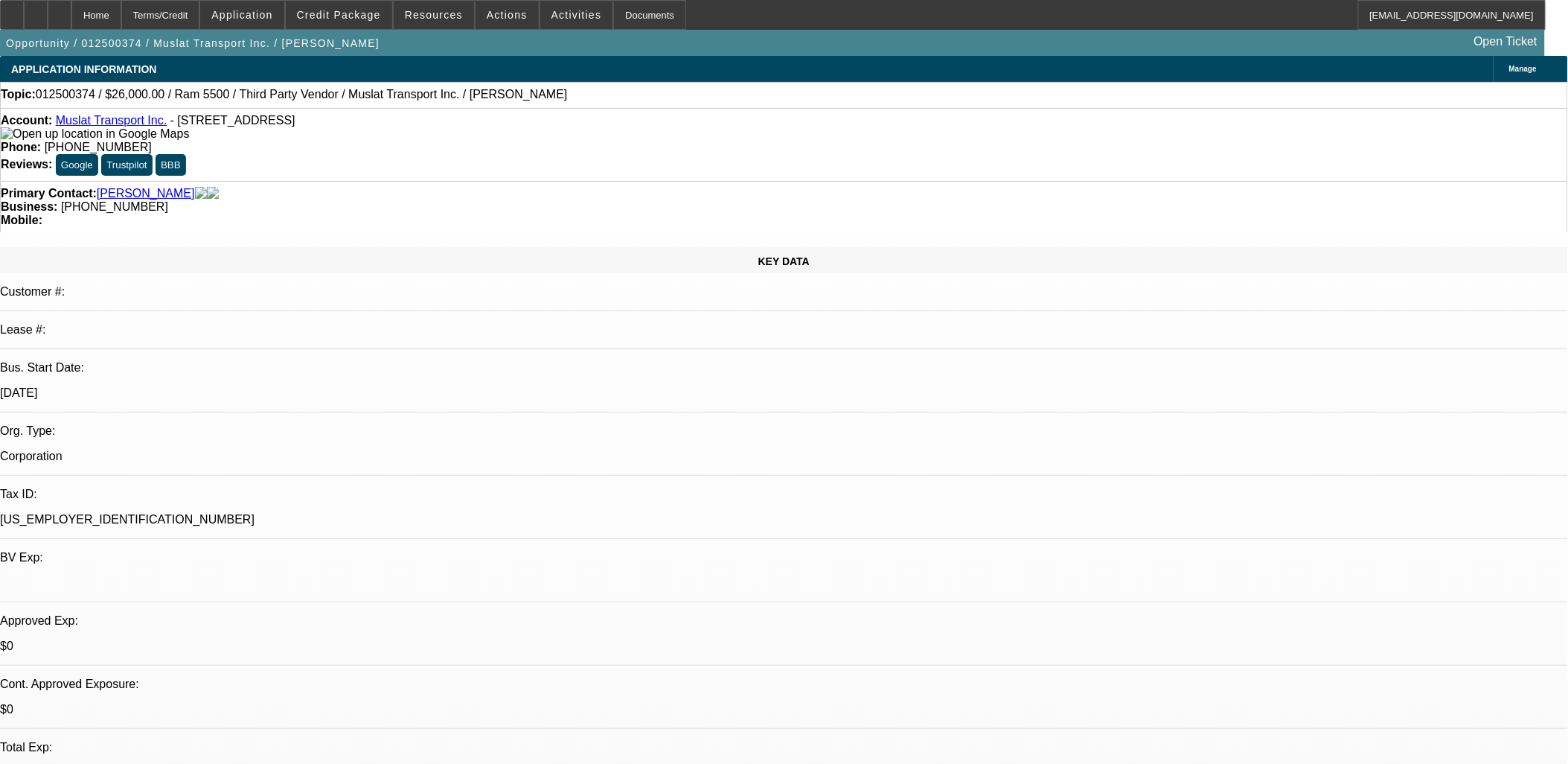
select select "2"
select select "4"
select select "0"
select select "0.1"
select select "0"
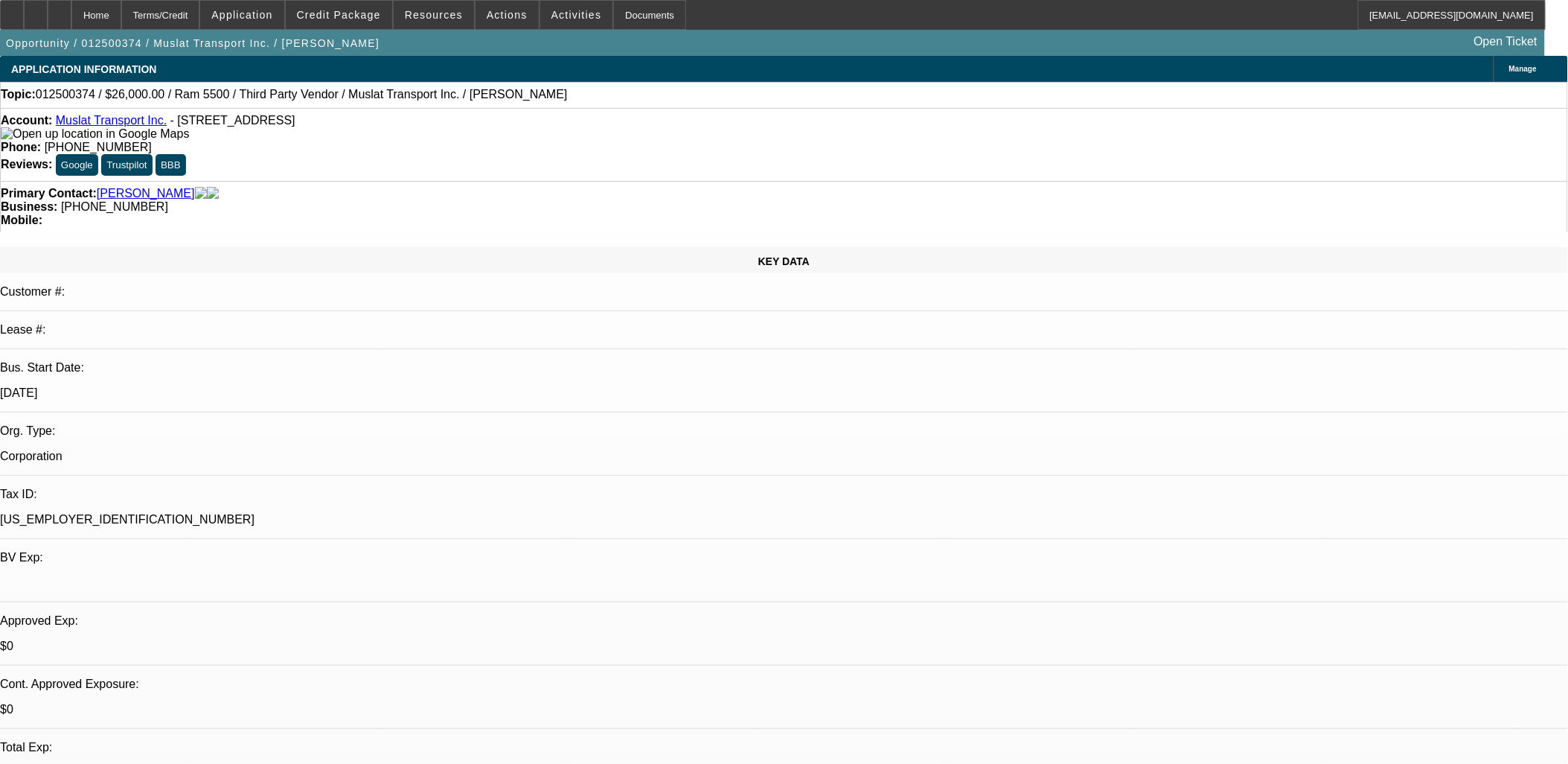
select select "0.1"
select select "0"
select select "0.1"
select select "0"
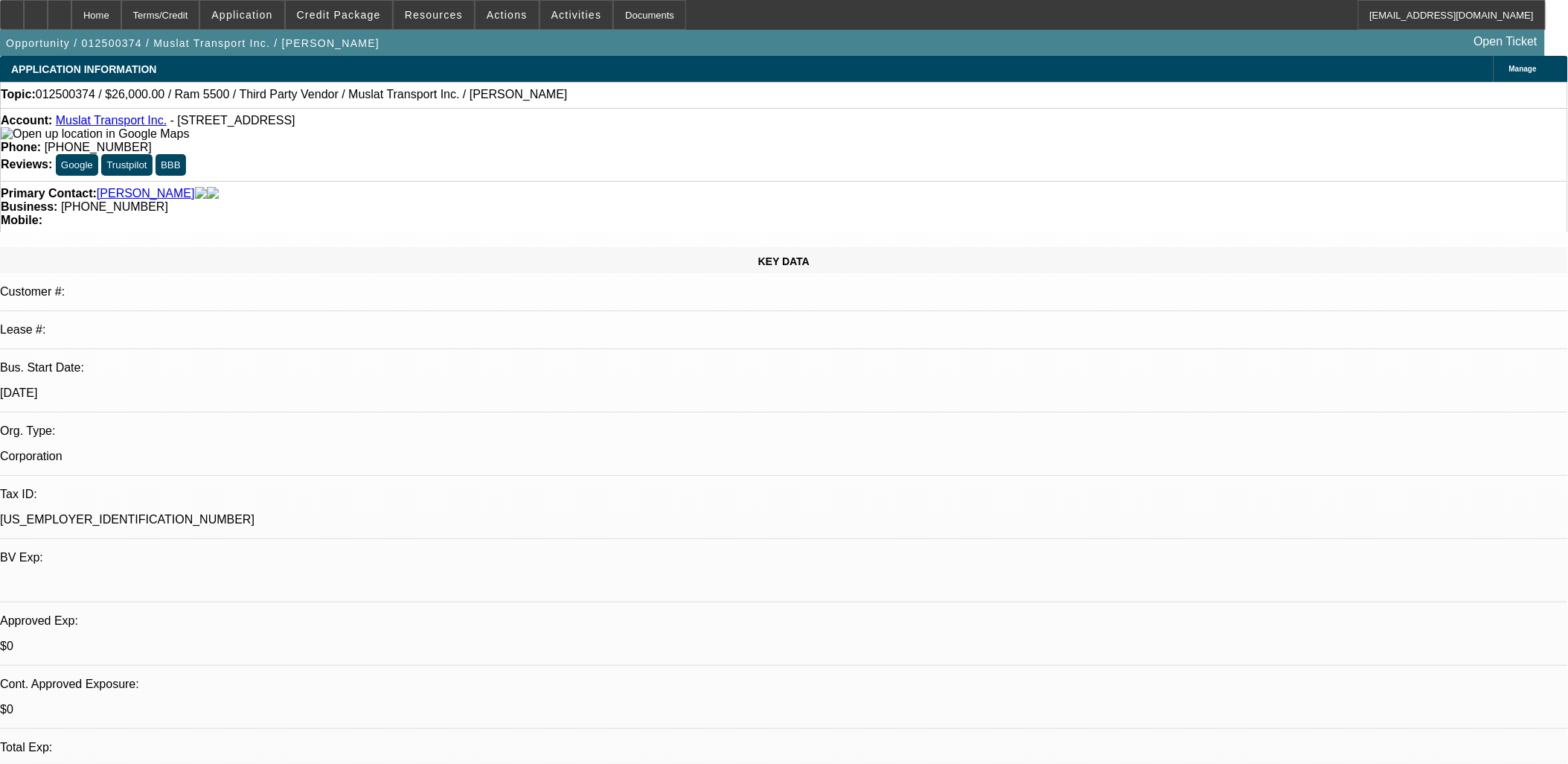
select select "0"
select select "0.1"
select select "1"
select select "2"
select select "4"
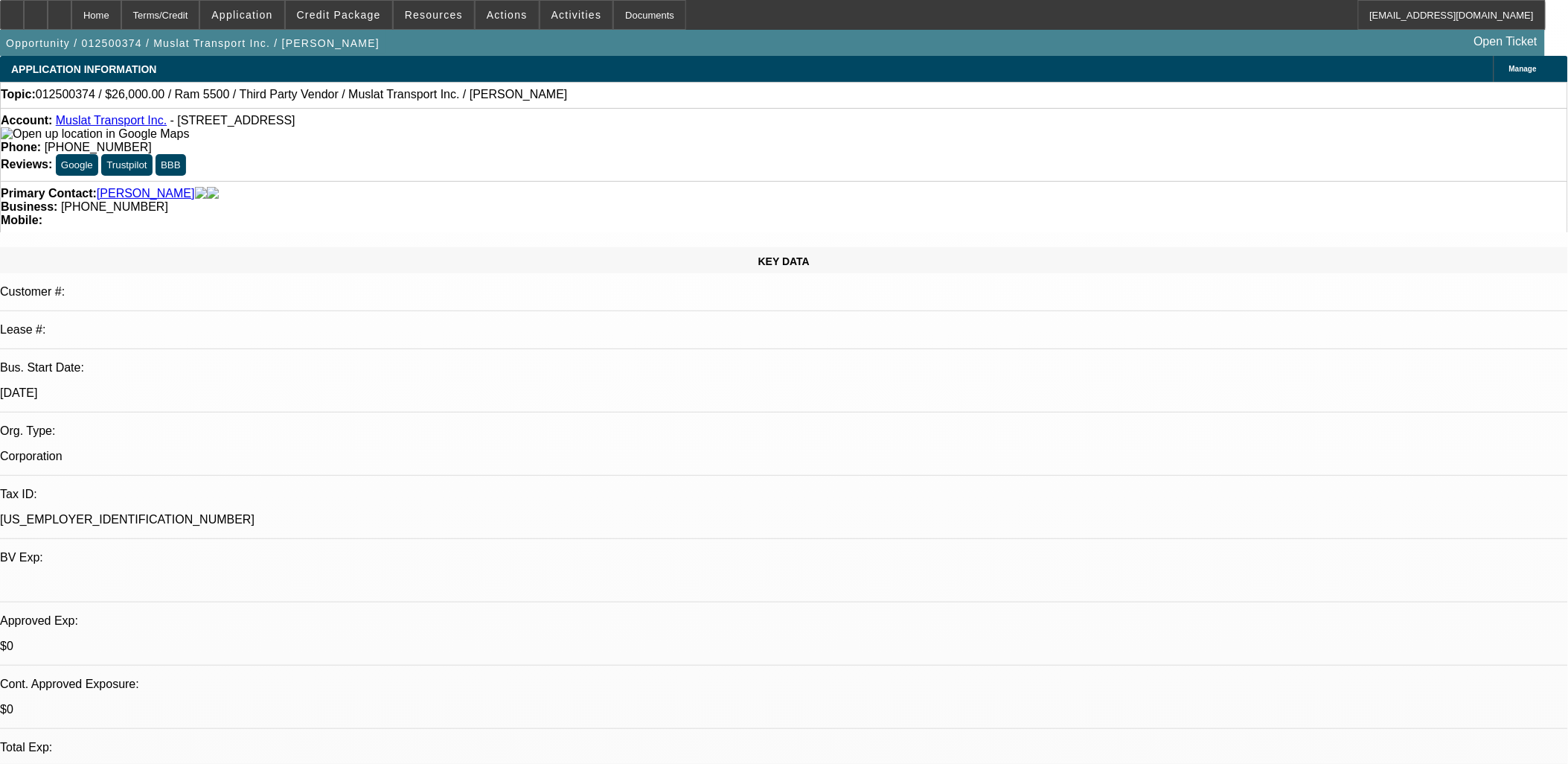
select select "1"
select select "2"
select select "4"
select select "1"
select select "2"
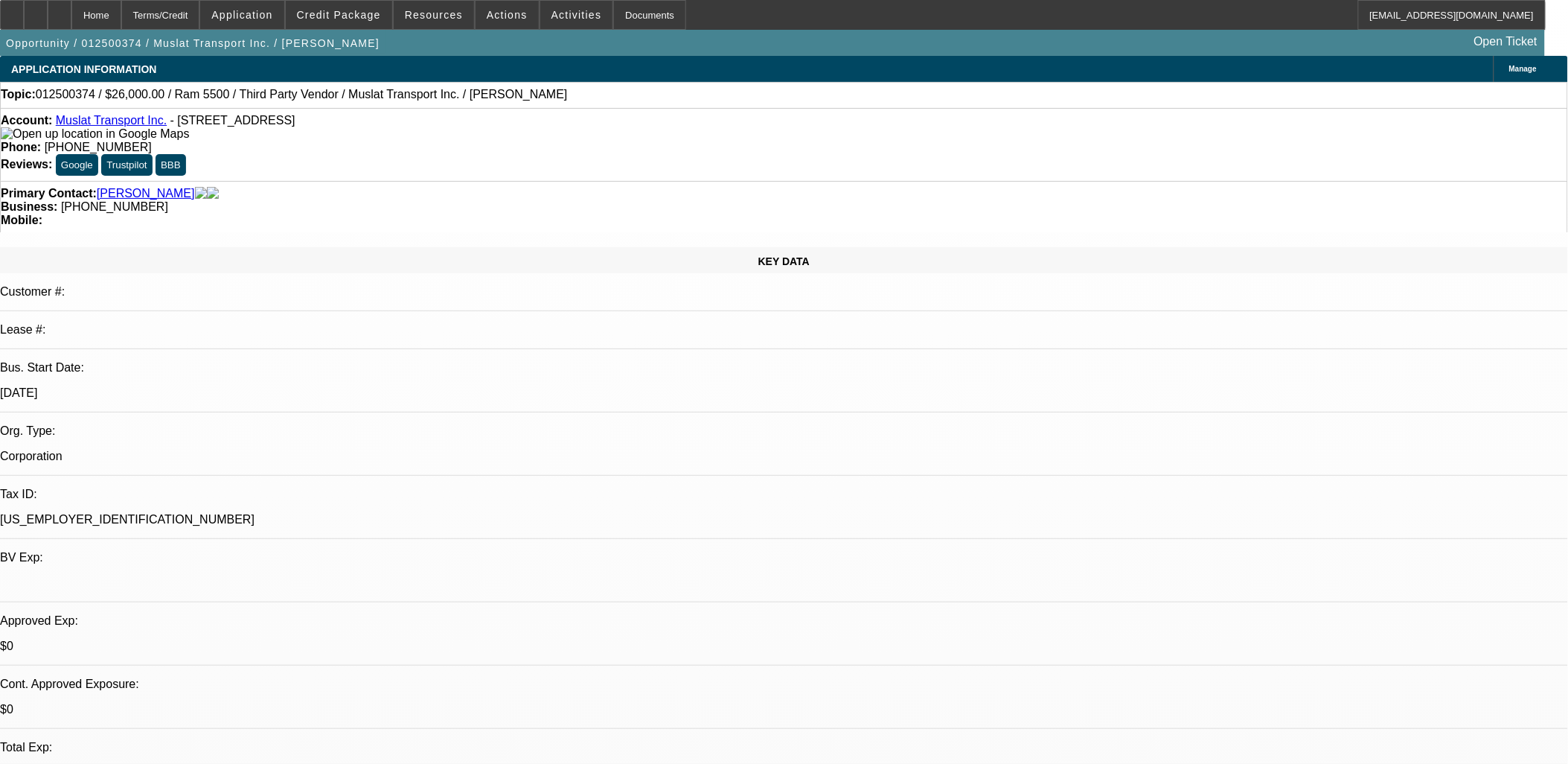
select select "4"
select select "1"
select select "2"
select select "4"
